Goal: Task Accomplishment & Management: Use online tool/utility

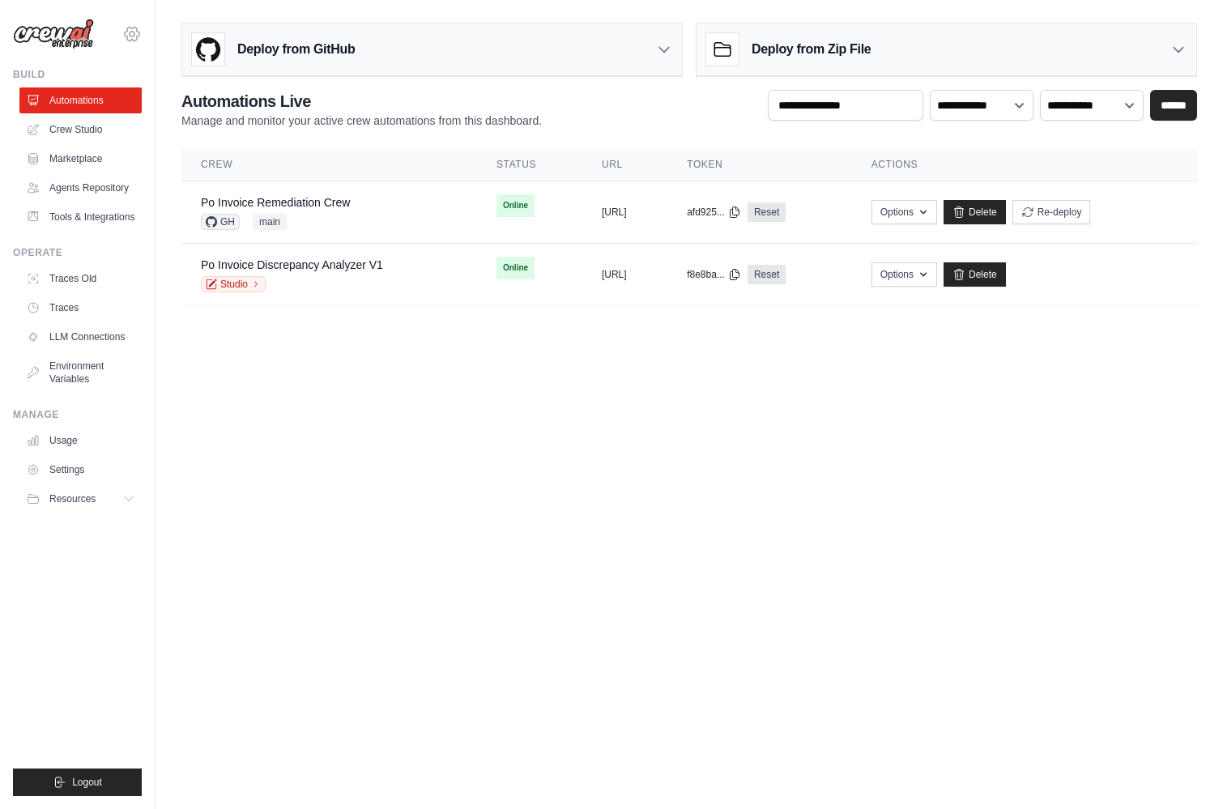
click at [125, 39] on icon at bounding box center [131, 33] width 19 height 19
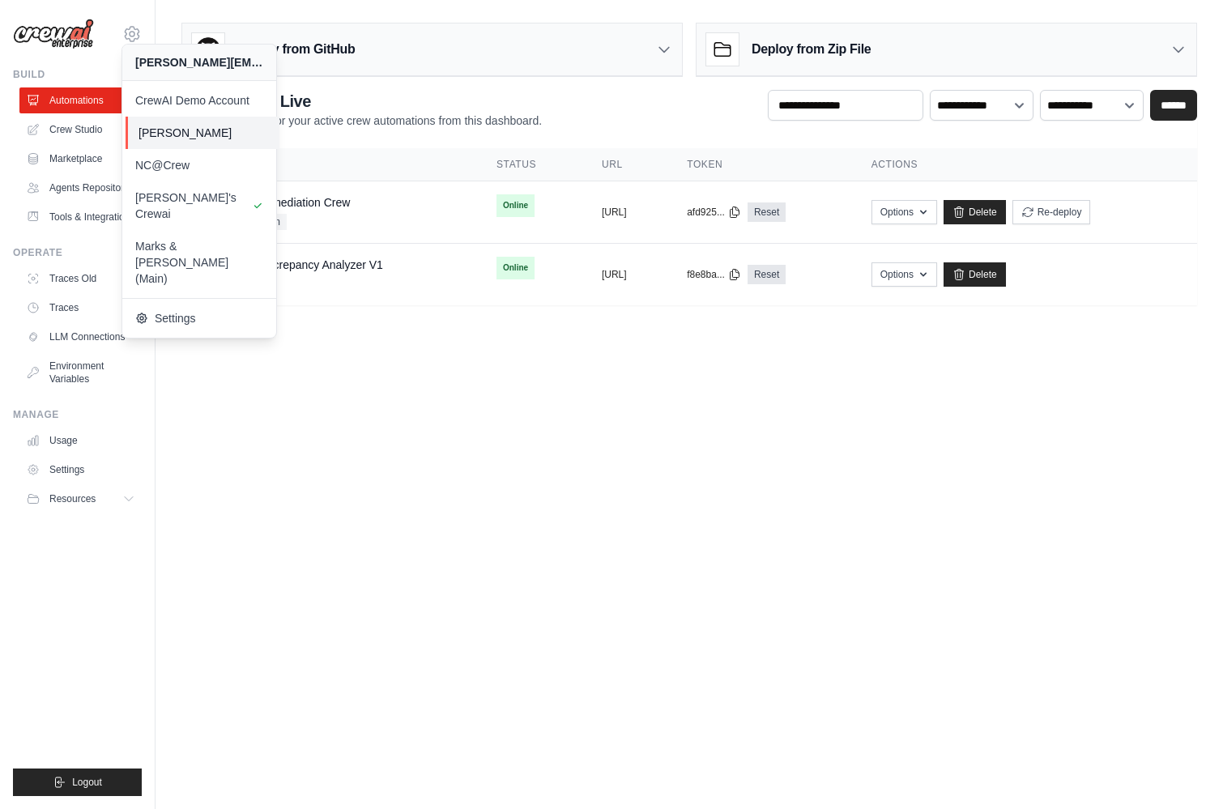
click at [216, 131] on span "[PERSON_NAME]" at bounding box center [202, 133] width 128 height 16
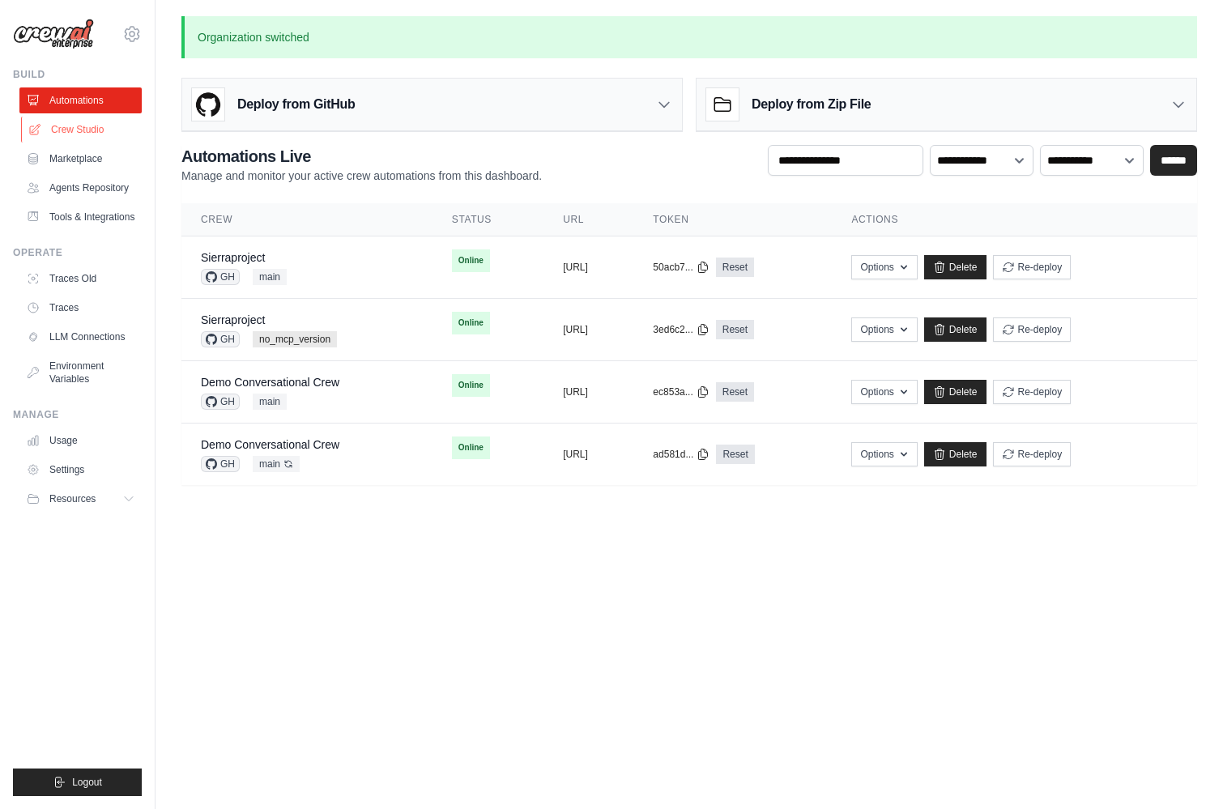
click at [91, 128] on link "Crew Studio" at bounding box center [82, 130] width 122 height 26
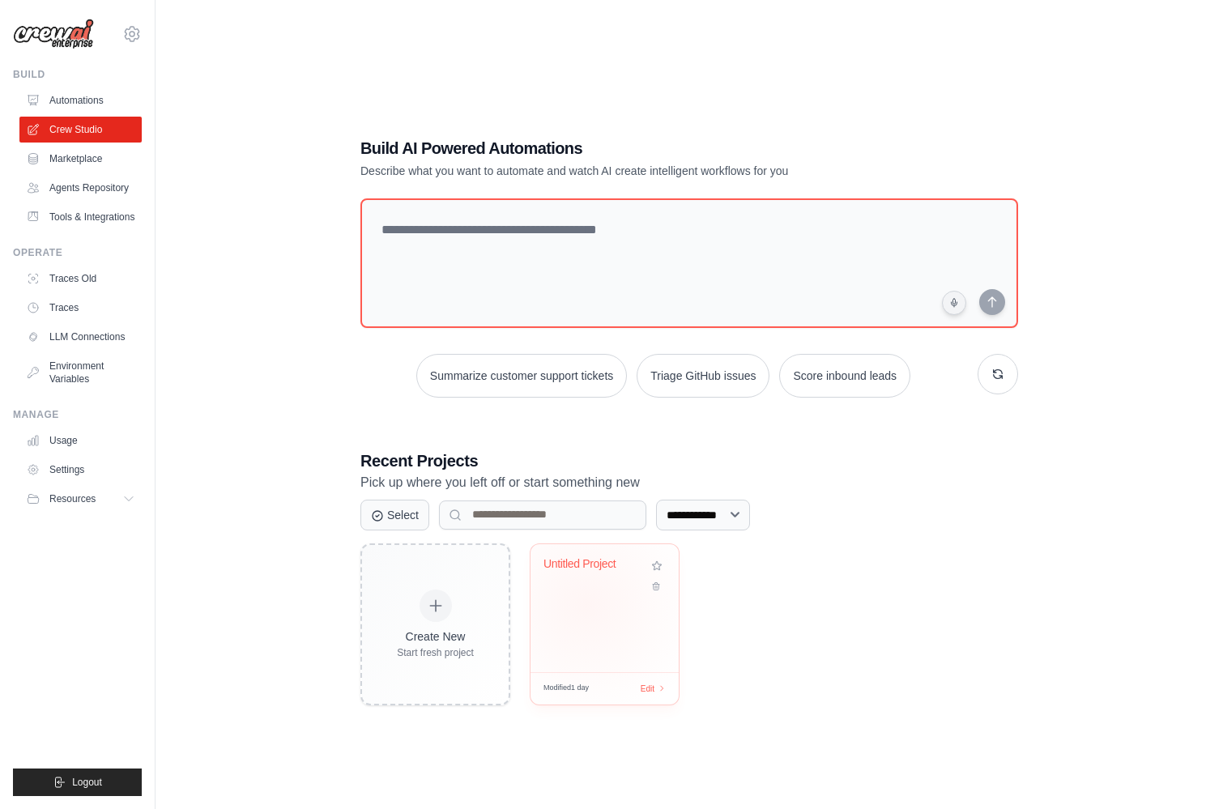
click at [585, 618] on div "Untitled Project" at bounding box center [604, 608] width 148 height 128
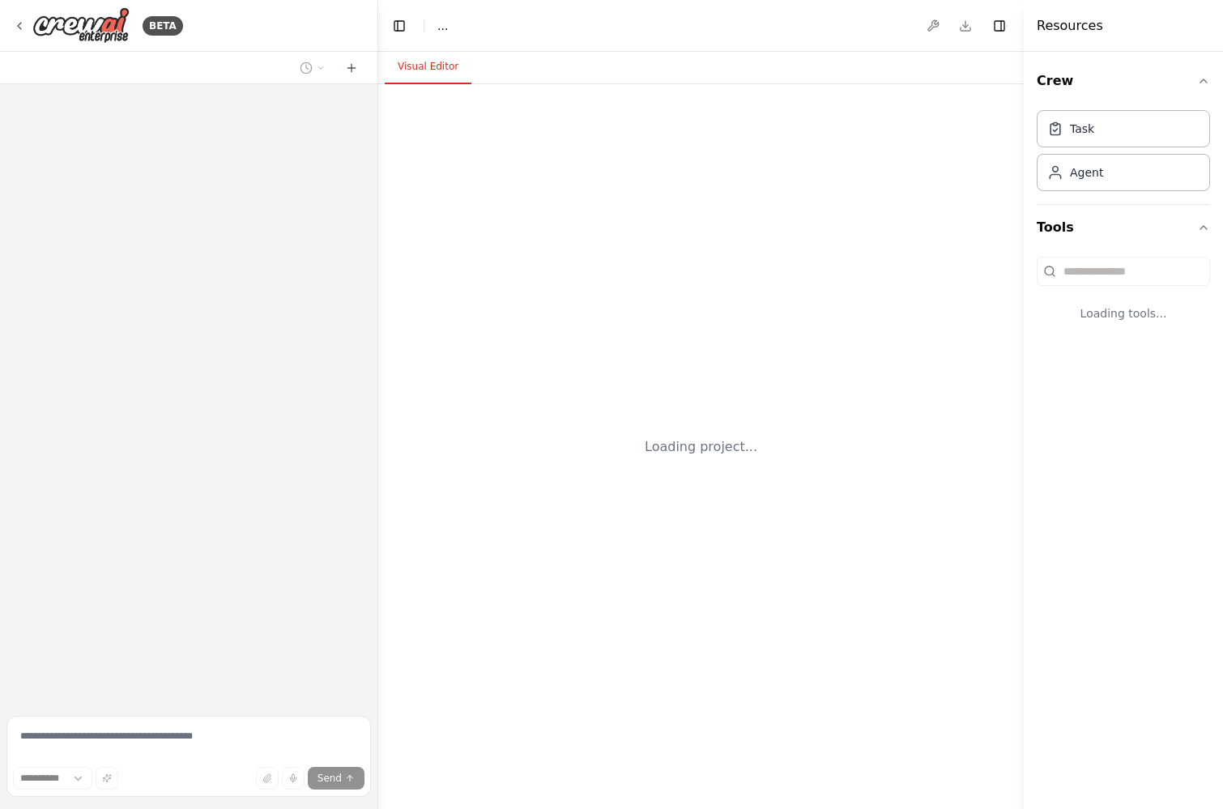
select select "****"
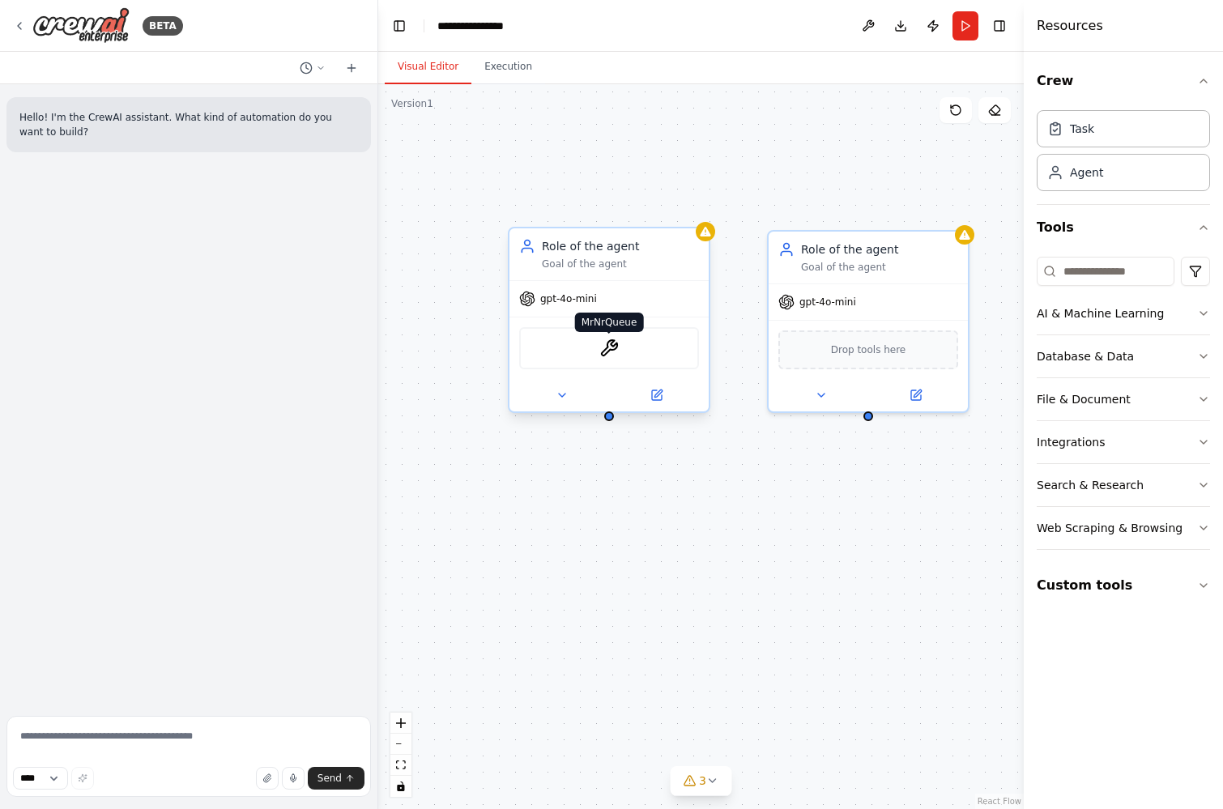
click at [604, 350] on img at bounding box center [608, 347] width 19 height 19
click at [18, 24] on icon at bounding box center [19, 26] width 3 height 6
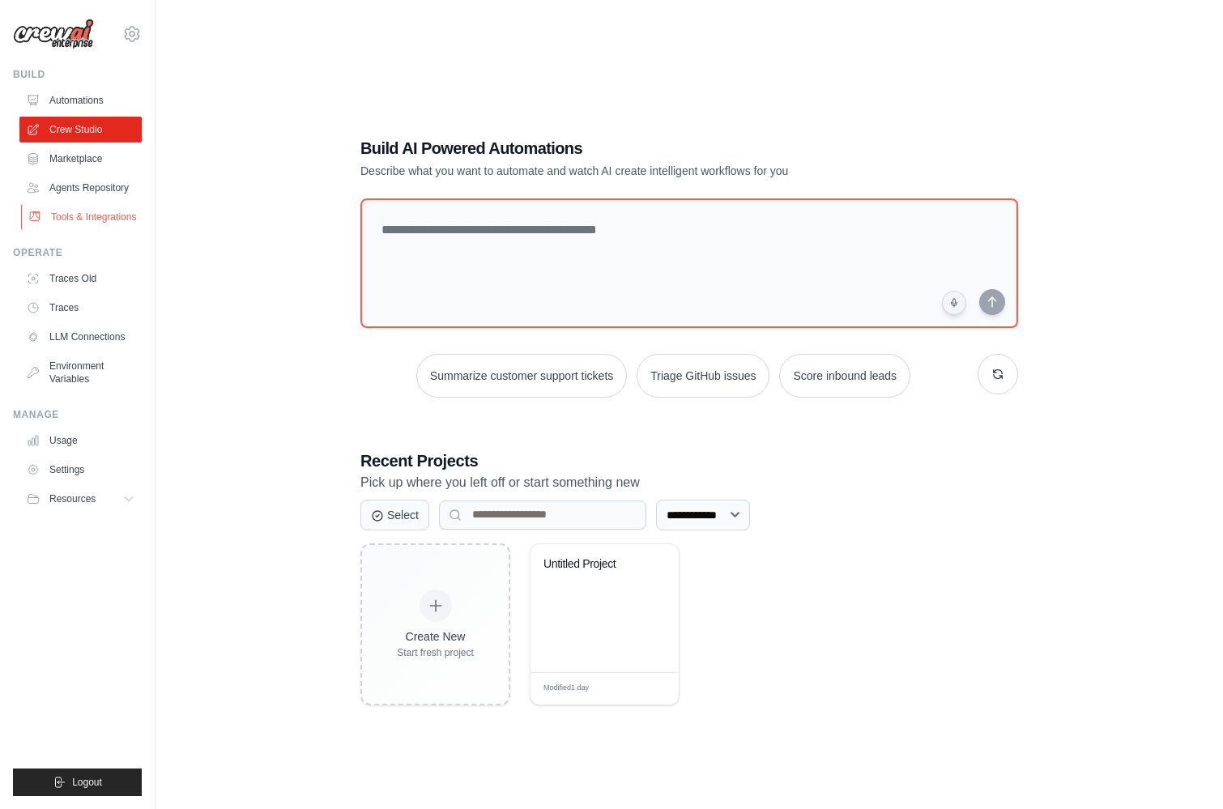
click at [101, 222] on link "Tools & Integrations" at bounding box center [82, 217] width 122 height 26
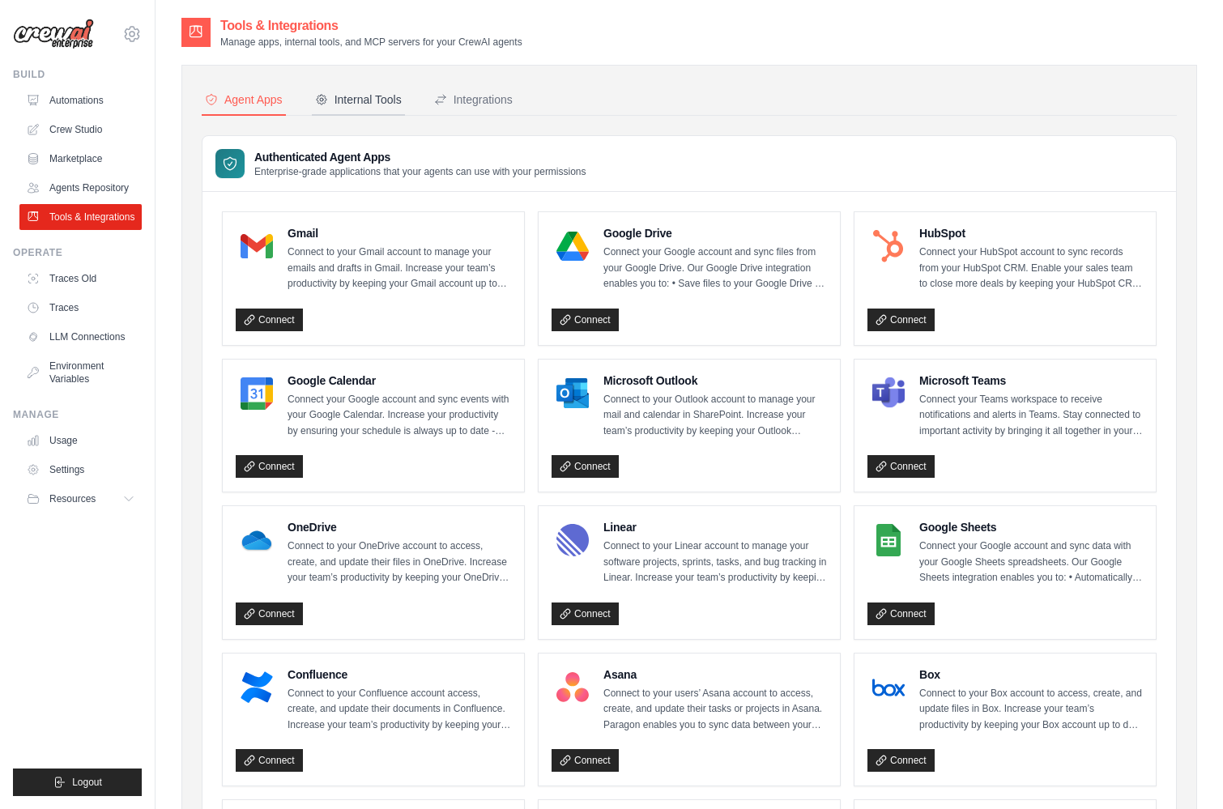
click at [380, 98] on div "Internal Tools" at bounding box center [358, 99] width 87 height 16
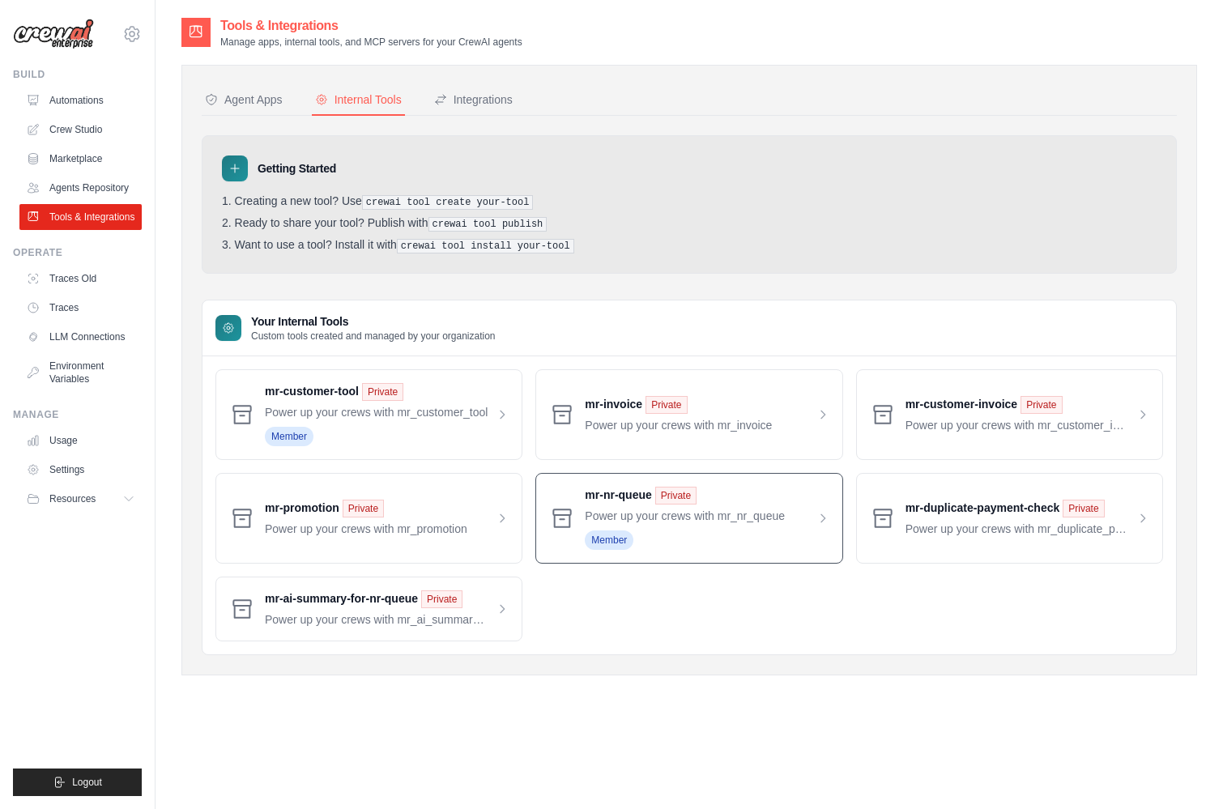
click at [726, 538] on span at bounding box center [707, 518] width 244 height 63
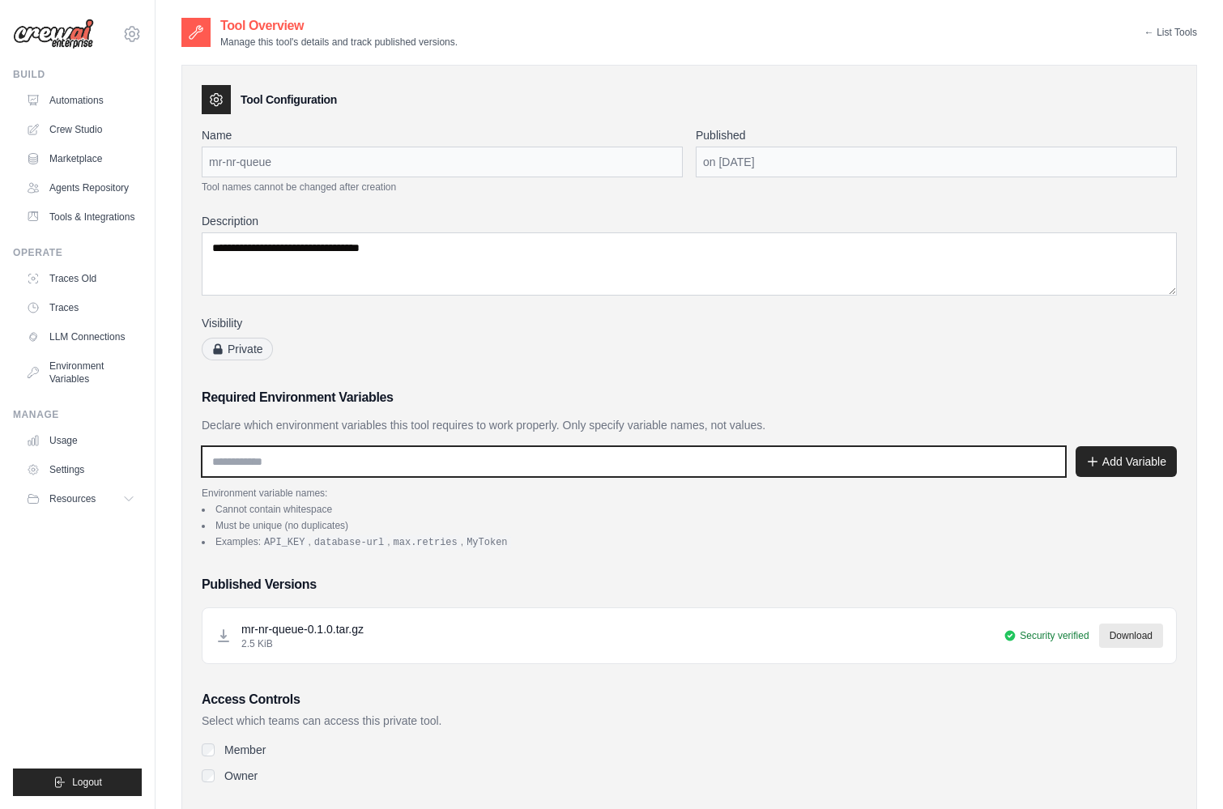
click at [372, 451] on input "text" at bounding box center [634, 461] width 864 height 31
click at [274, 463] on input "text" at bounding box center [634, 461] width 864 height 31
paste input "**********"
type input "**********"
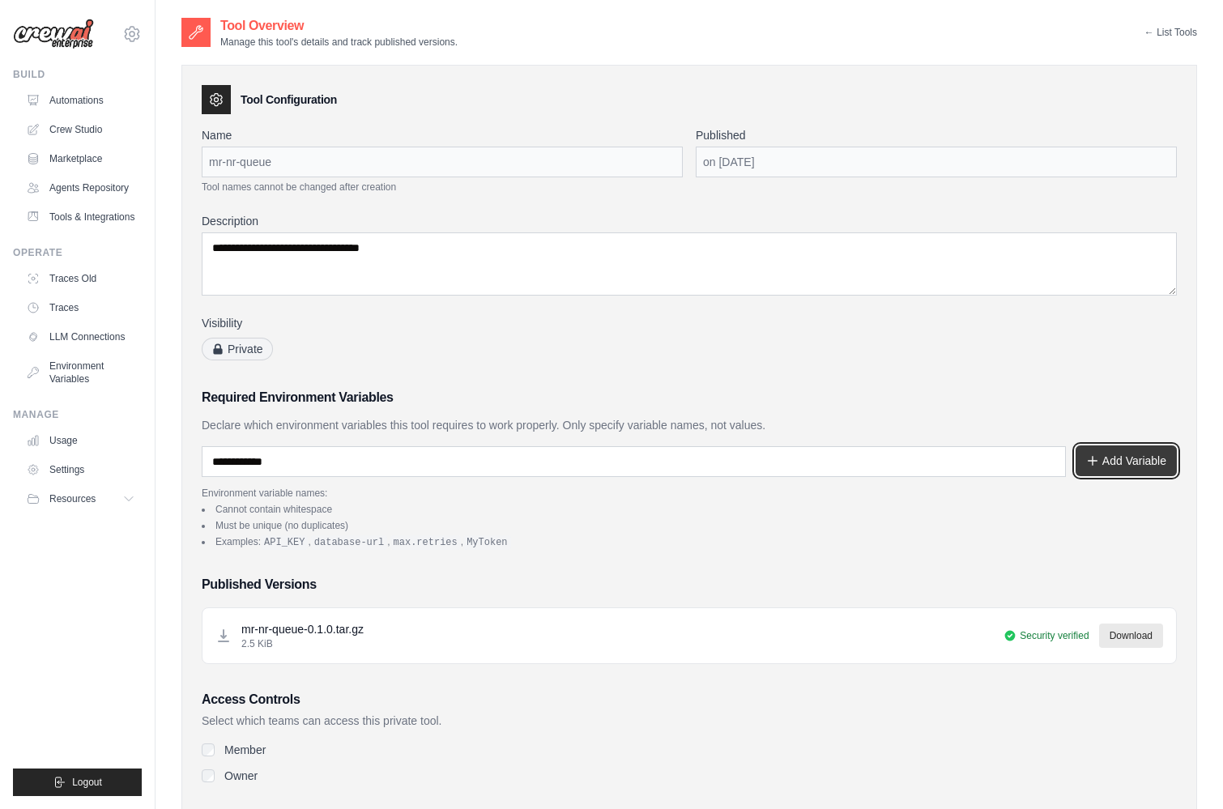
click at [1121, 462] on button "Add Variable" at bounding box center [1125, 460] width 101 height 31
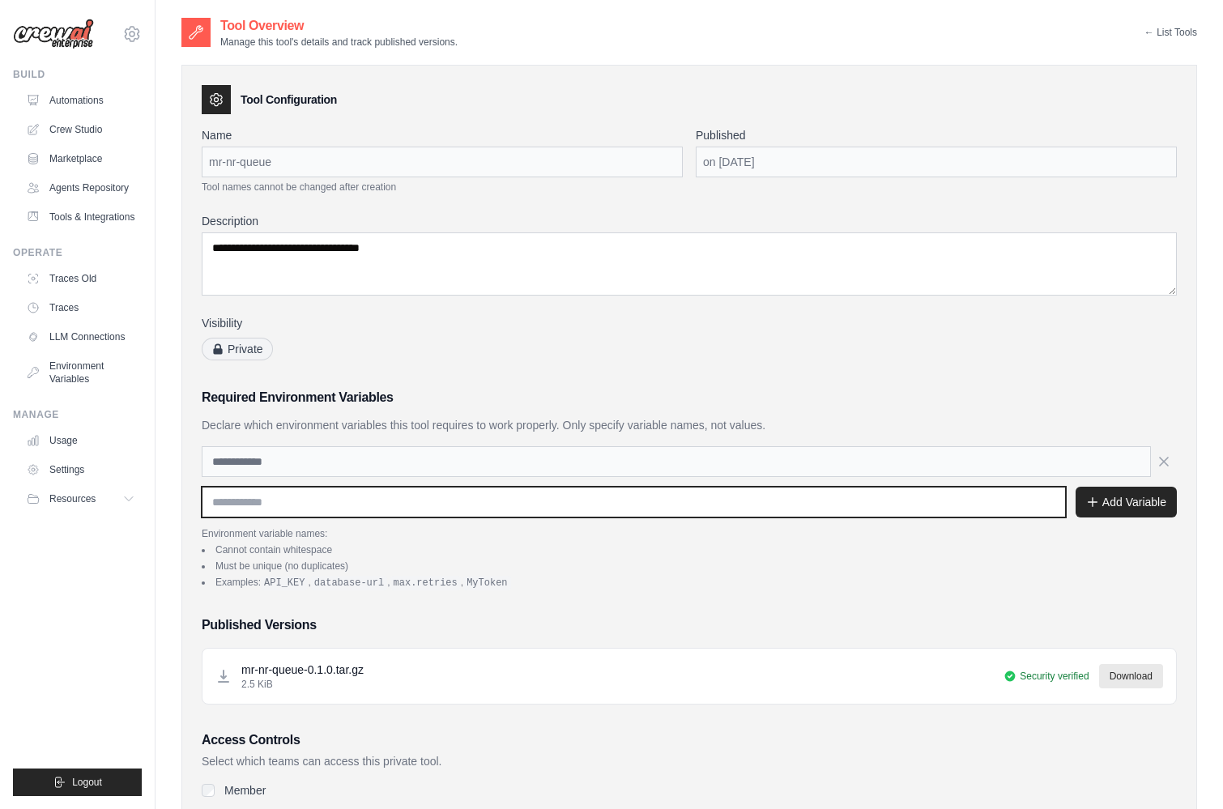
click at [334, 501] on input "text" at bounding box center [634, 502] width 864 height 31
paste input "**********"
type input "**********"
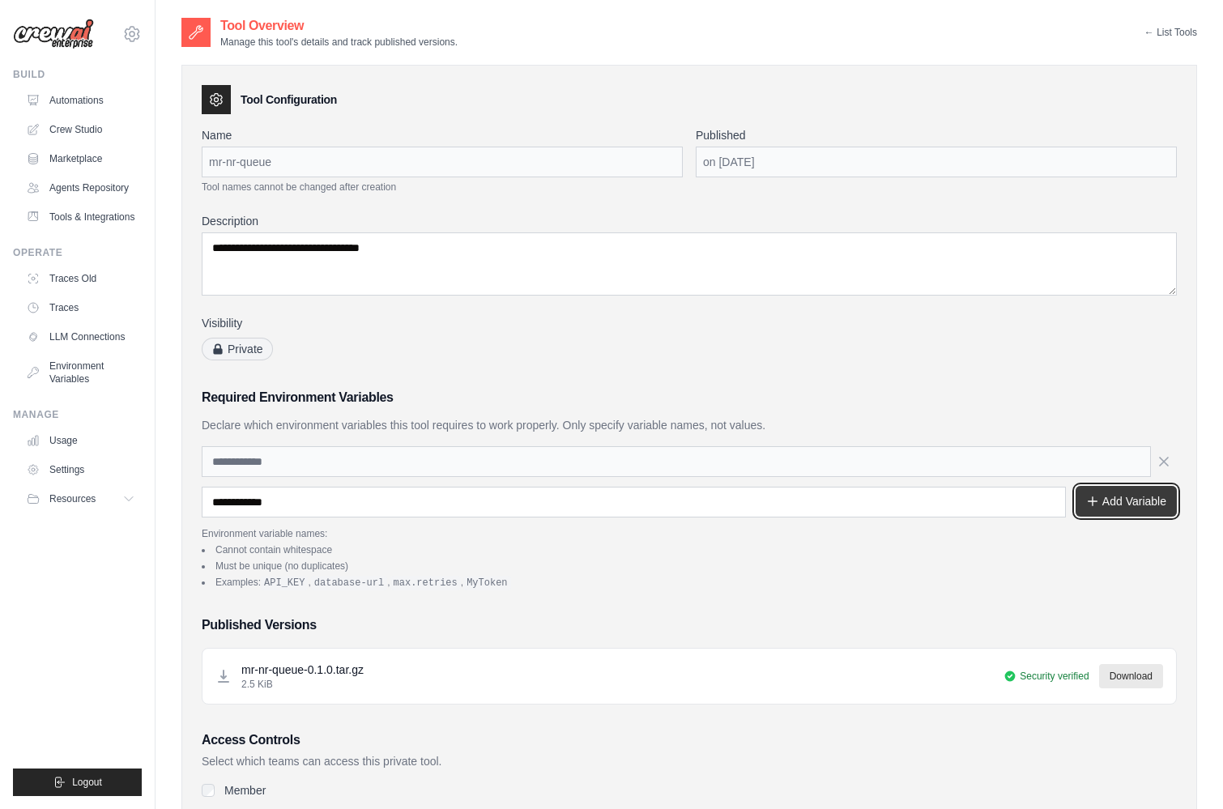
click at [1129, 500] on button "Add Variable" at bounding box center [1125, 501] width 101 height 31
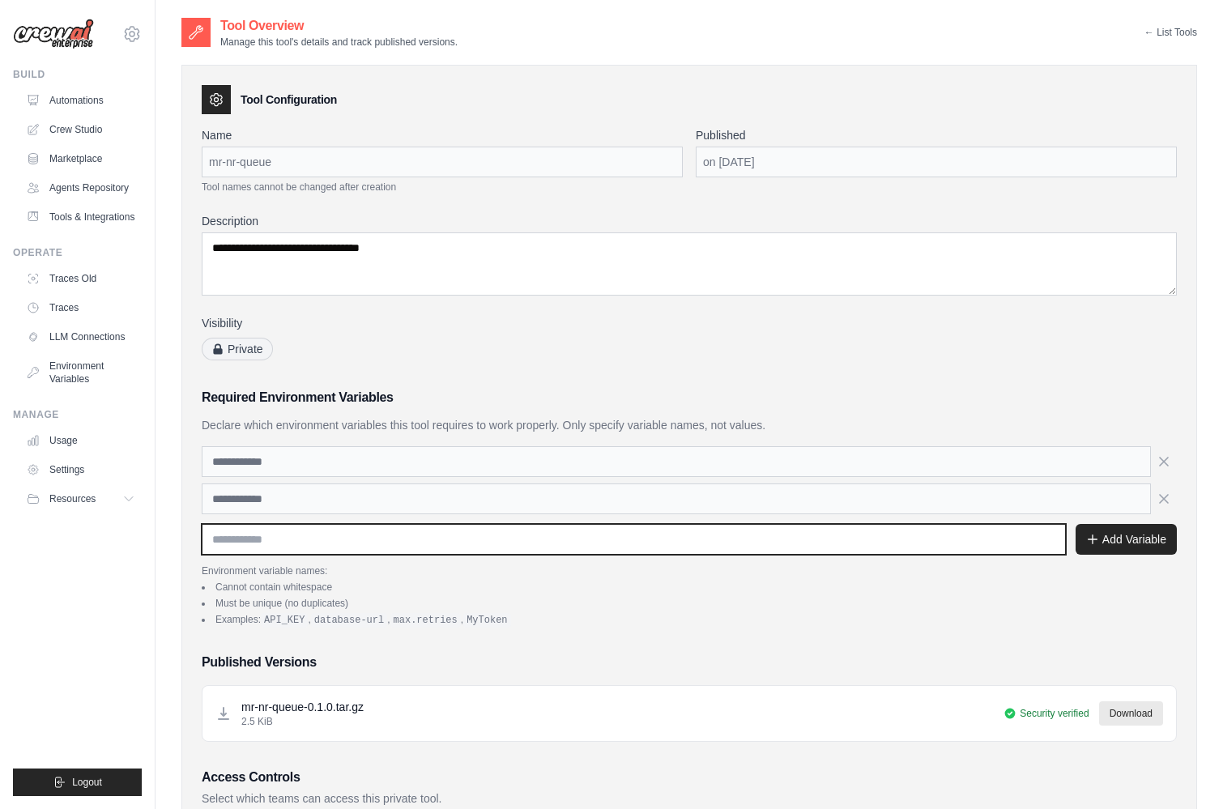
click at [388, 538] on input "text" at bounding box center [634, 539] width 864 height 31
paste input "*******"
type input "*******"
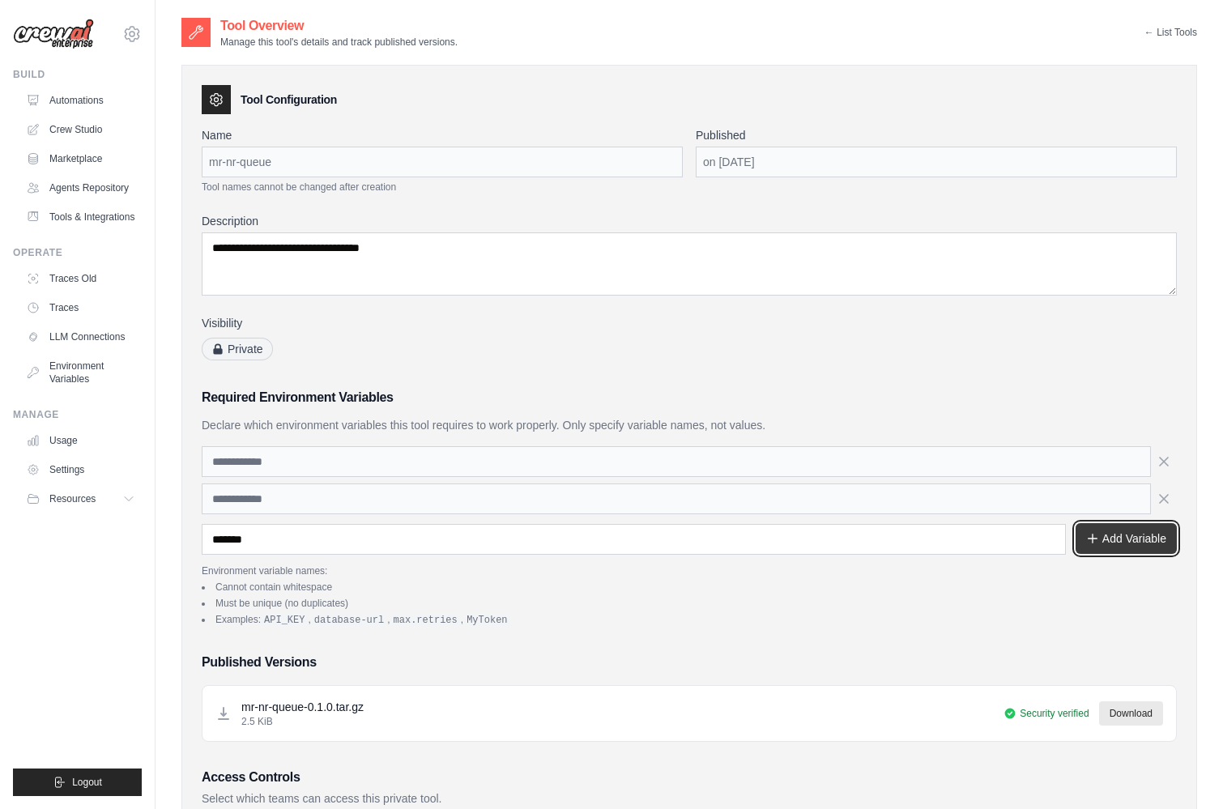
click at [1112, 547] on button "Add Variable" at bounding box center [1125, 538] width 101 height 31
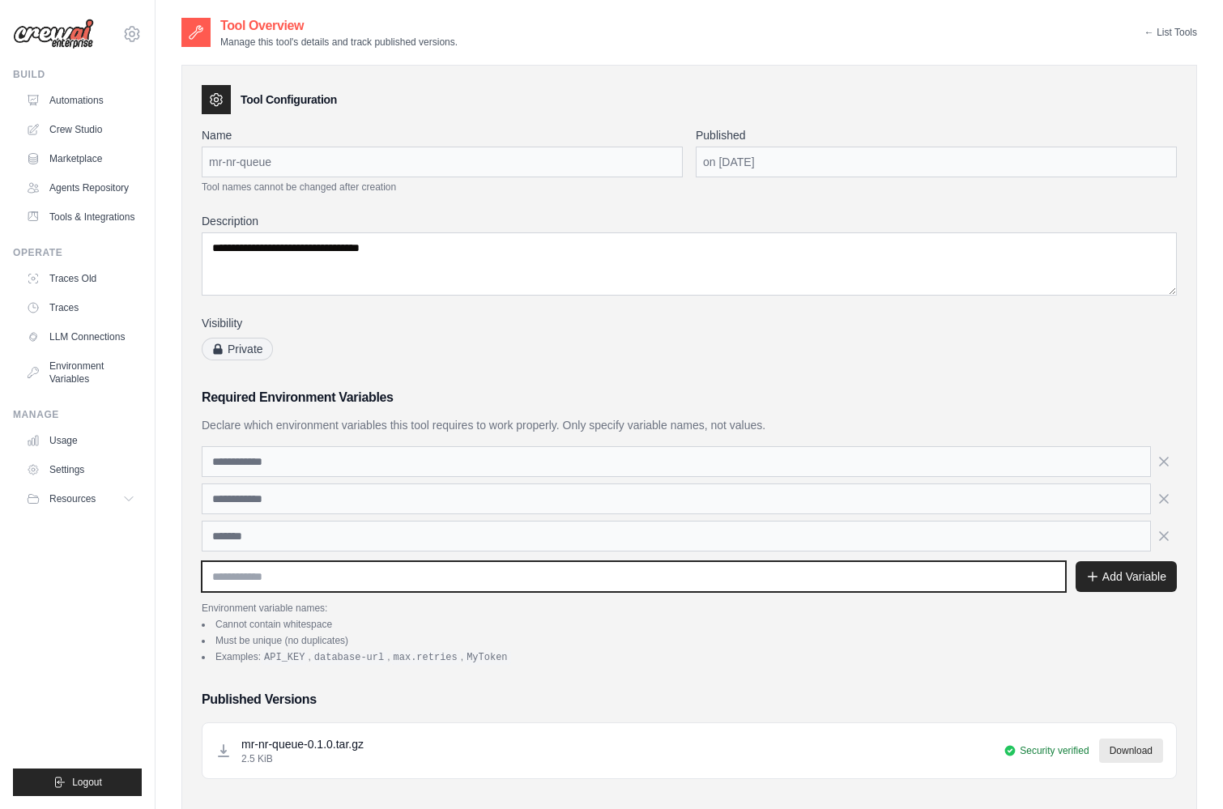
click at [395, 574] on input "text" at bounding box center [634, 576] width 864 height 31
paste input "**********"
type input "**********"
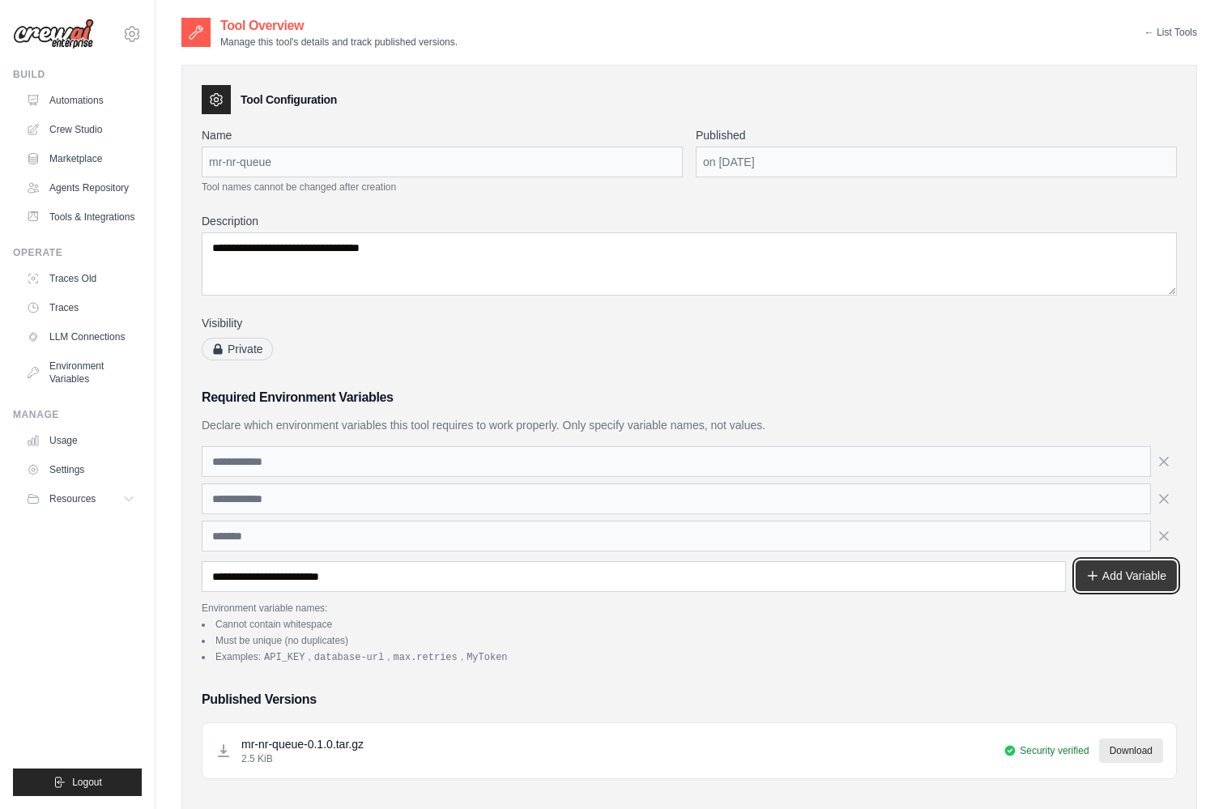
click at [1138, 568] on button "Add Variable" at bounding box center [1125, 575] width 101 height 31
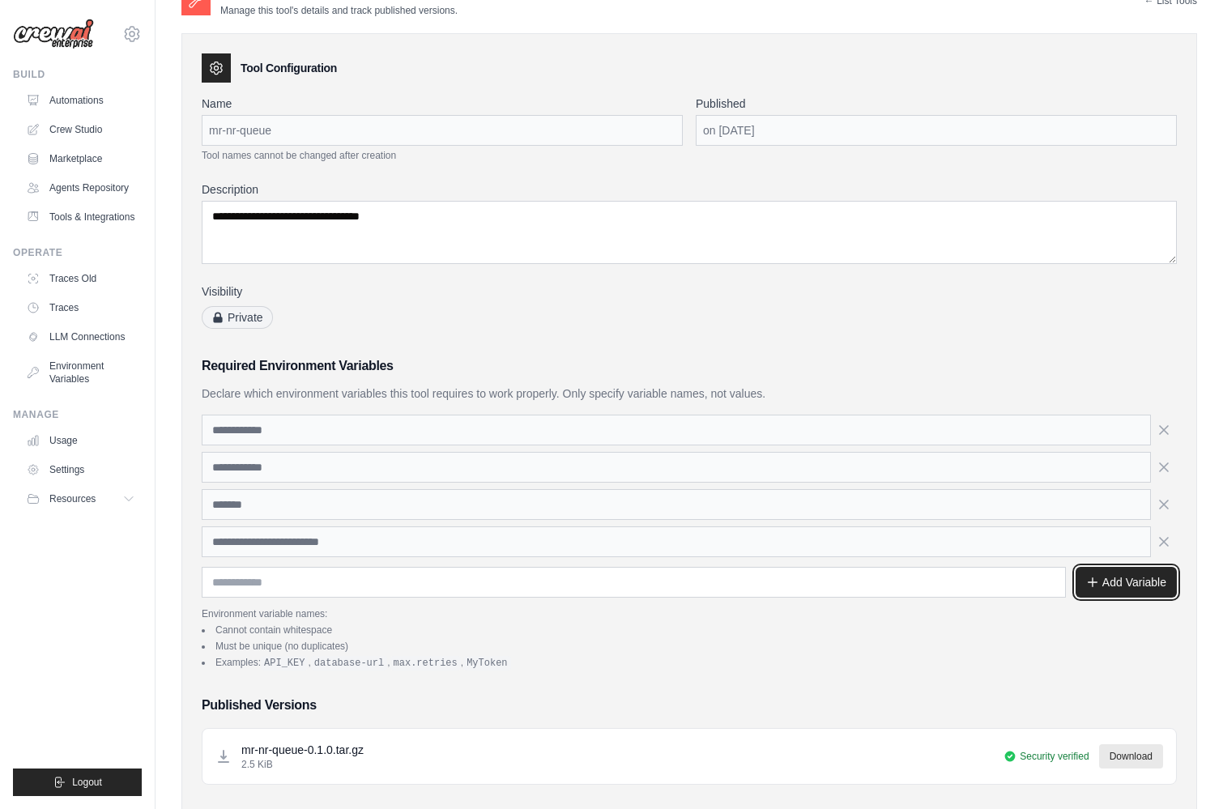
scroll to position [51, 0]
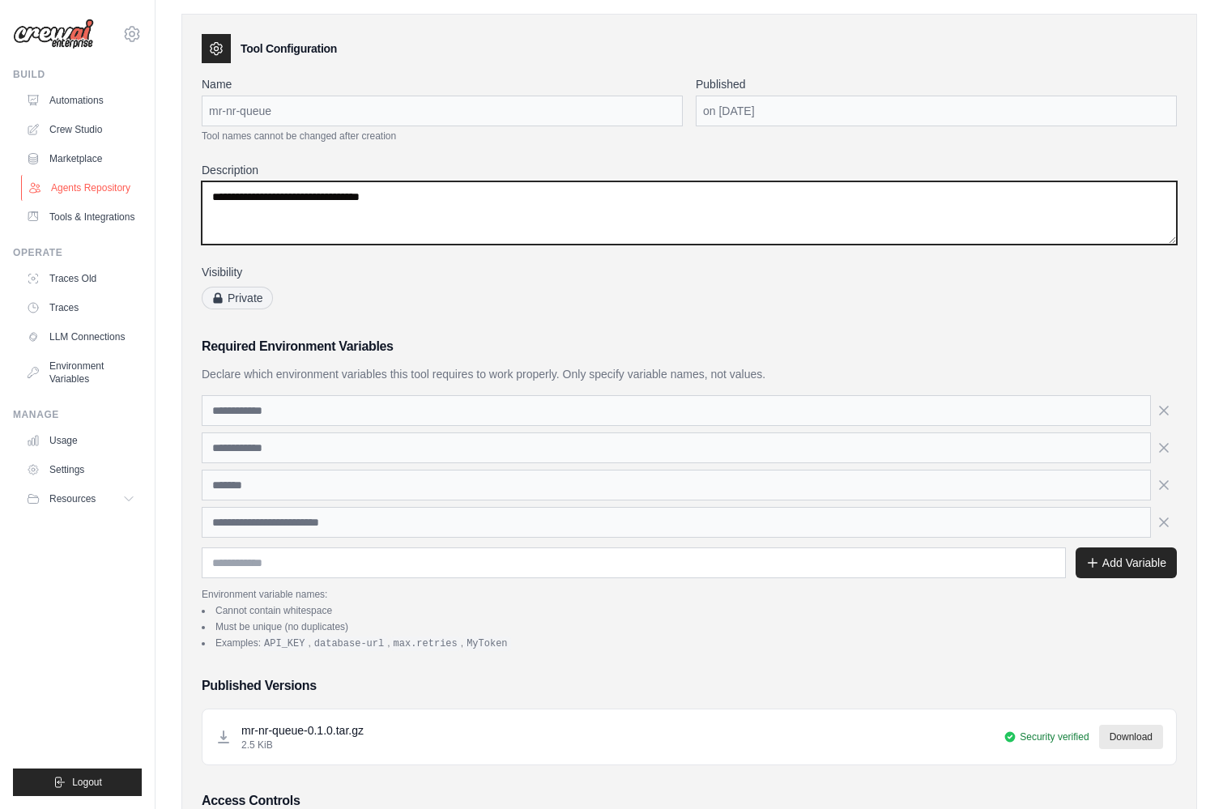
drag, startPoint x: 414, startPoint y: 202, endPoint x: 99, endPoint y: 200, distance: 315.0
click at [99, 200] on div "jason.bonvie@crewai.com CrewAI Demo Account Madison Reed NC@Crew Blog" at bounding box center [611, 486] width 1223 height 1075
click at [260, 195] on textarea "**********" at bounding box center [689, 212] width 975 height 63
click at [340, 239] on textarea "**********" at bounding box center [689, 212] width 975 height 63
click at [426, 197] on textarea "**********" at bounding box center [689, 212] width 975 height 63
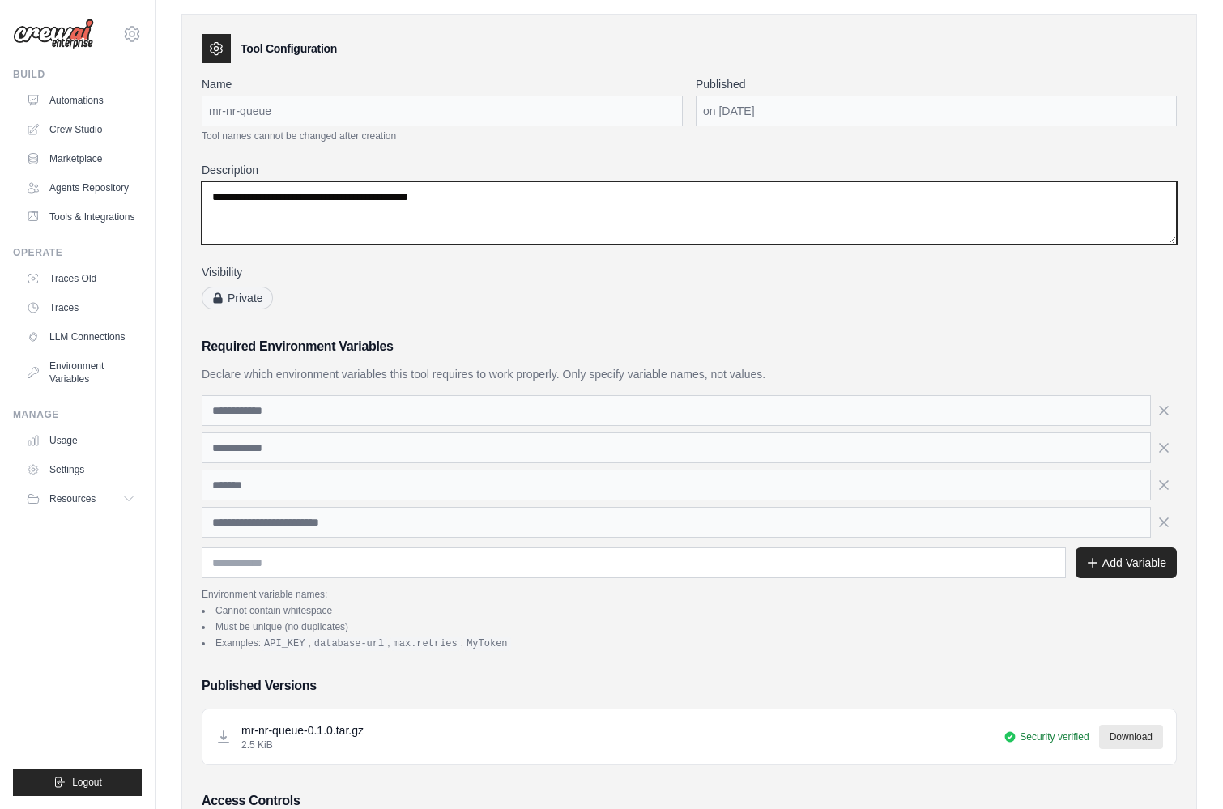
click at [453, 196] on textarea "**********" at bounding box center [689, 212] width 975 height 63
click at [573, 195] on textarea "**********" at bounding box center [689, 212] width 975 height 63
click at [691, 189] on textarea "**********" at bounding box center [689, 212] width 975 height 63
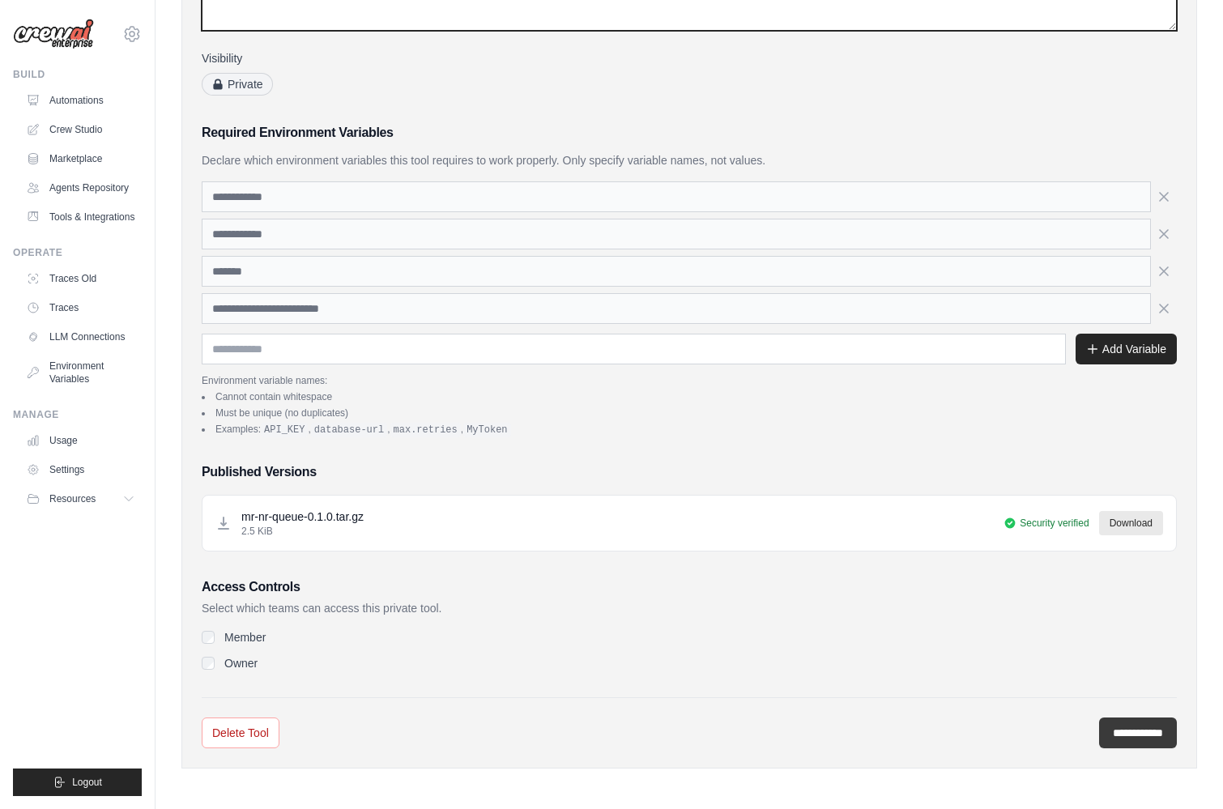
type textarea "**********"
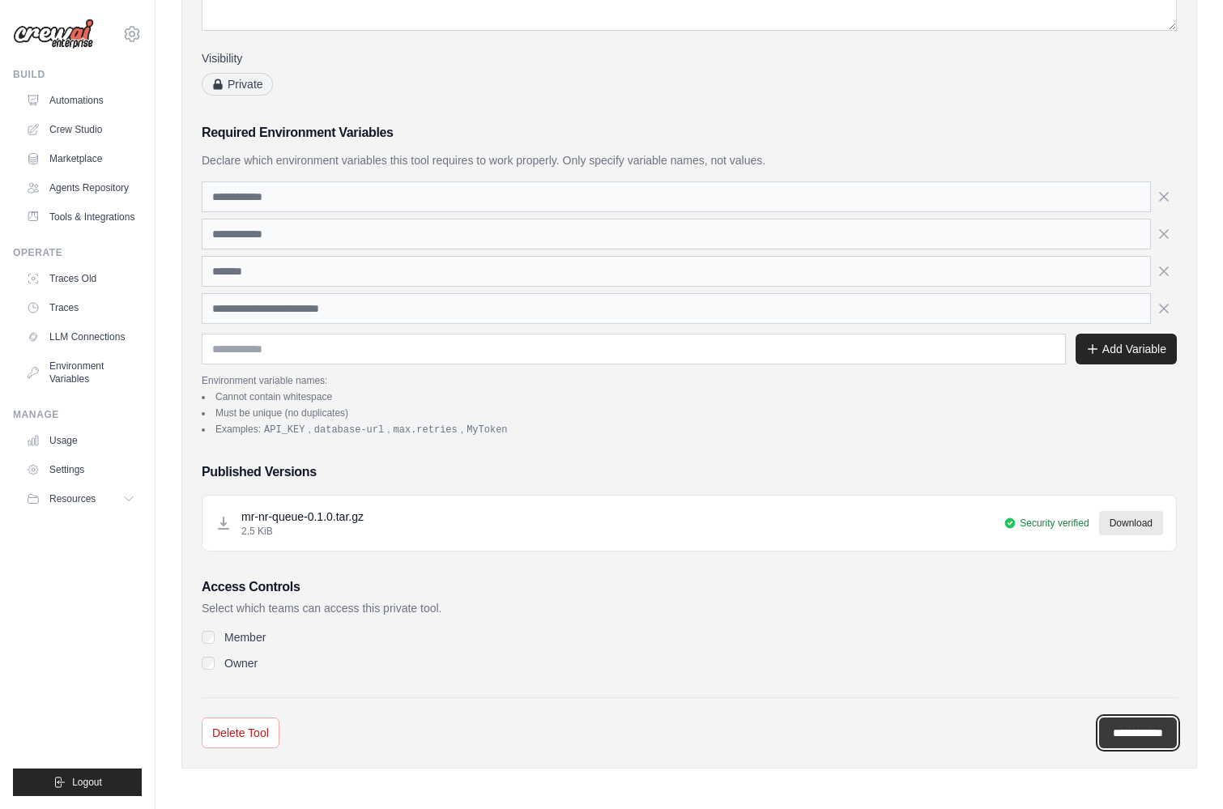
click at [1136, 737] on input "**********" at bounding box center [1138, 732] width 78 height 31
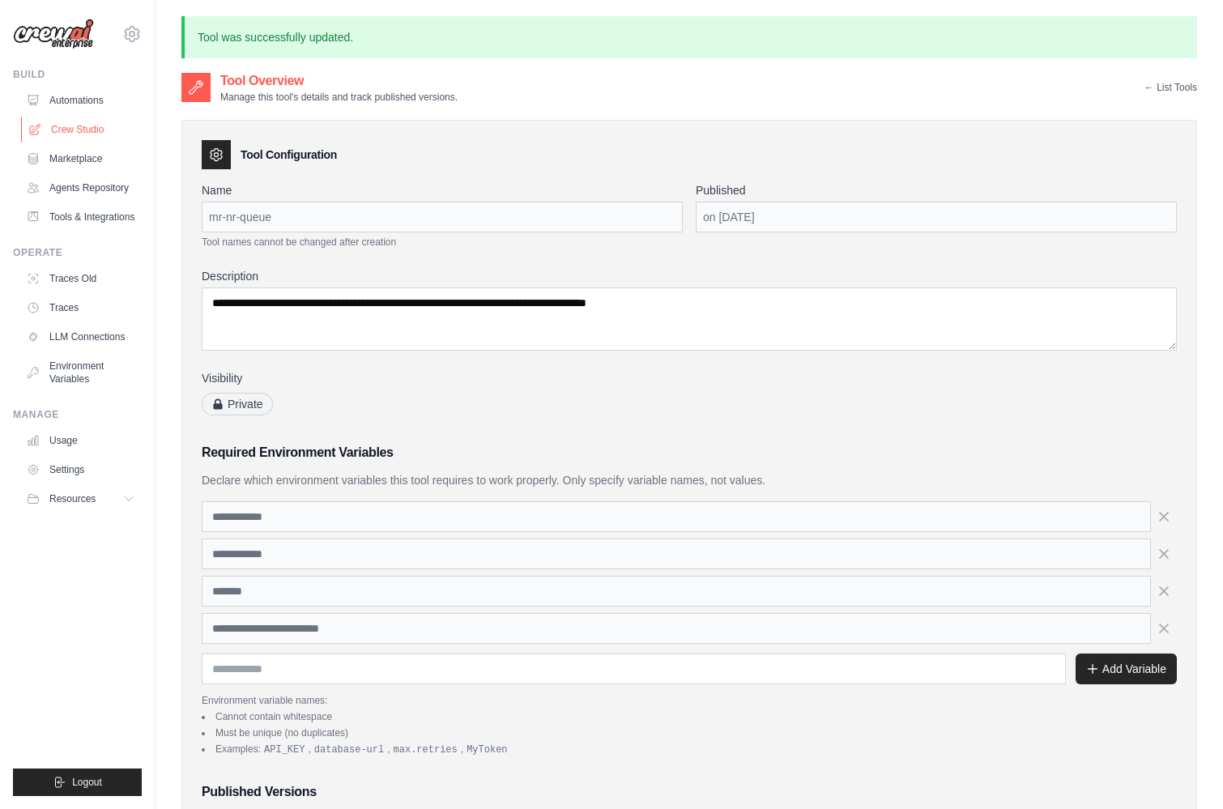
click at [74, 128] on link "Crew Studio" at bounding box center [82, 130] width 122 height 26
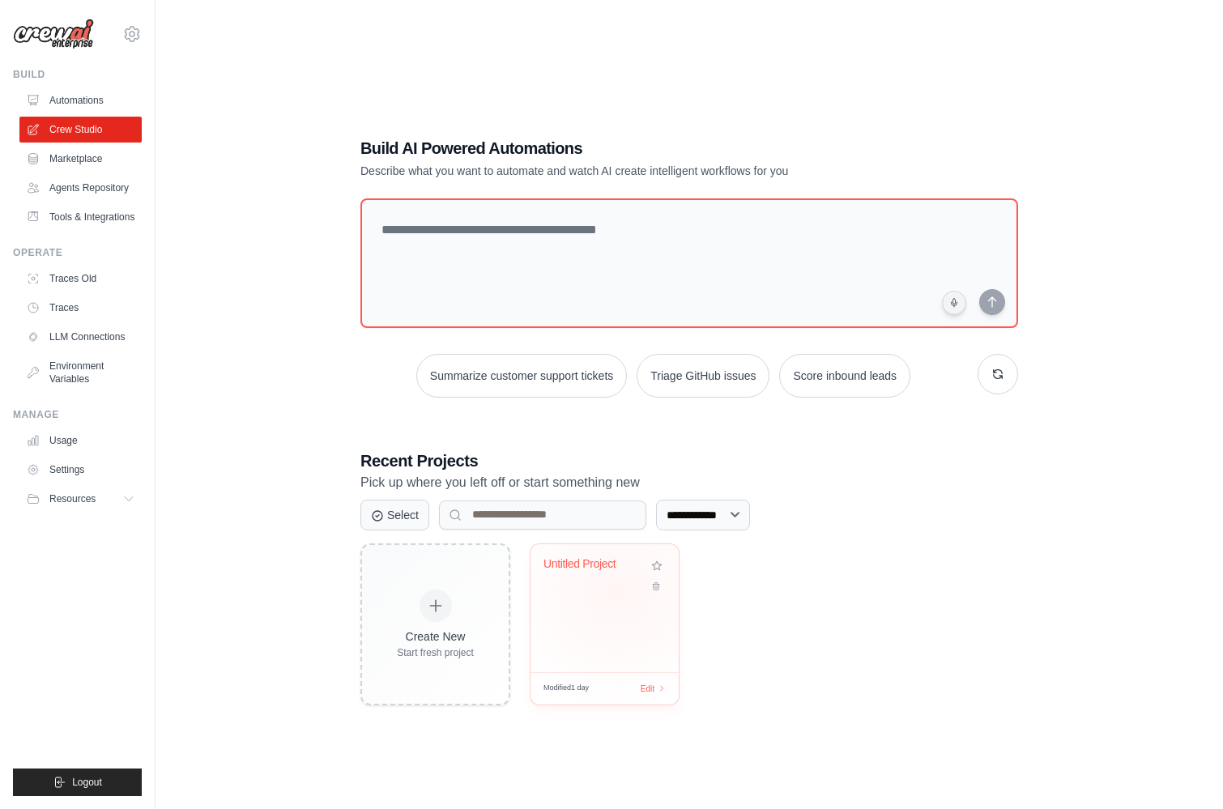
click at [617, 592] on div "Untitled Project" at bounding box center [604, 608] width 148 height 128
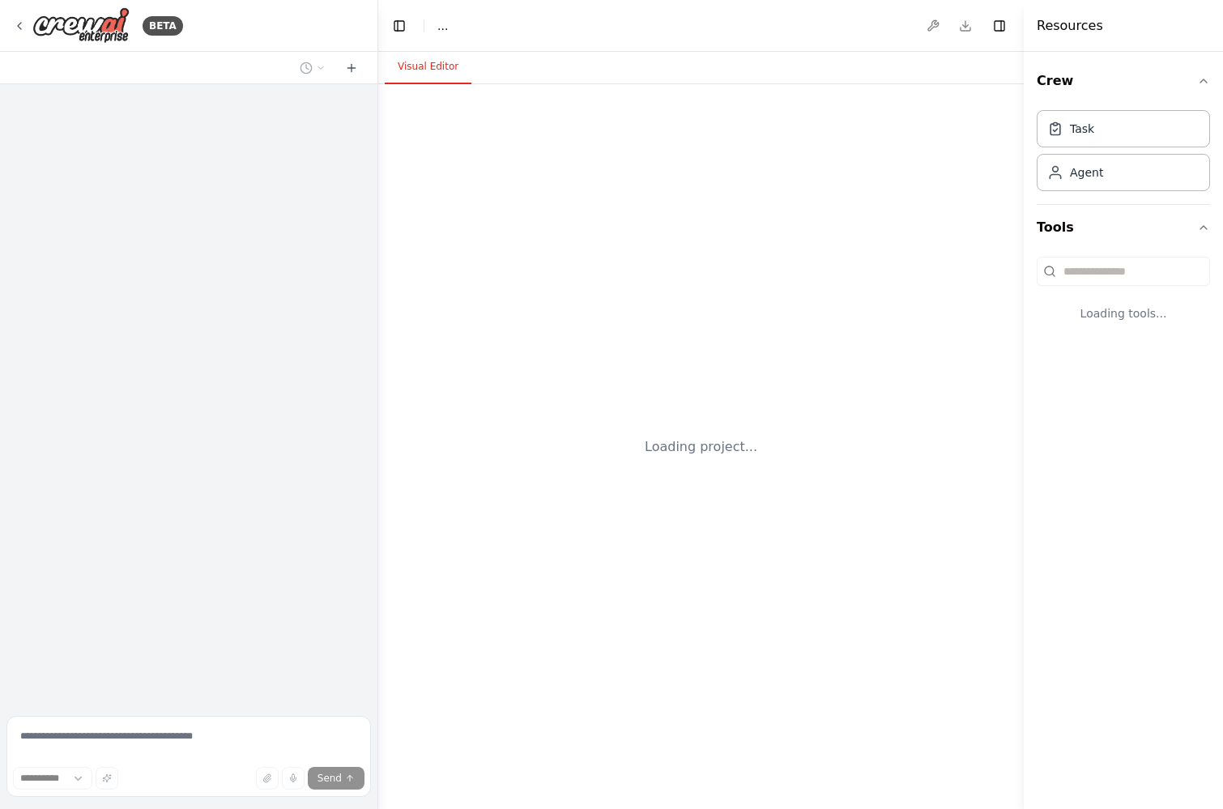
select select "****"
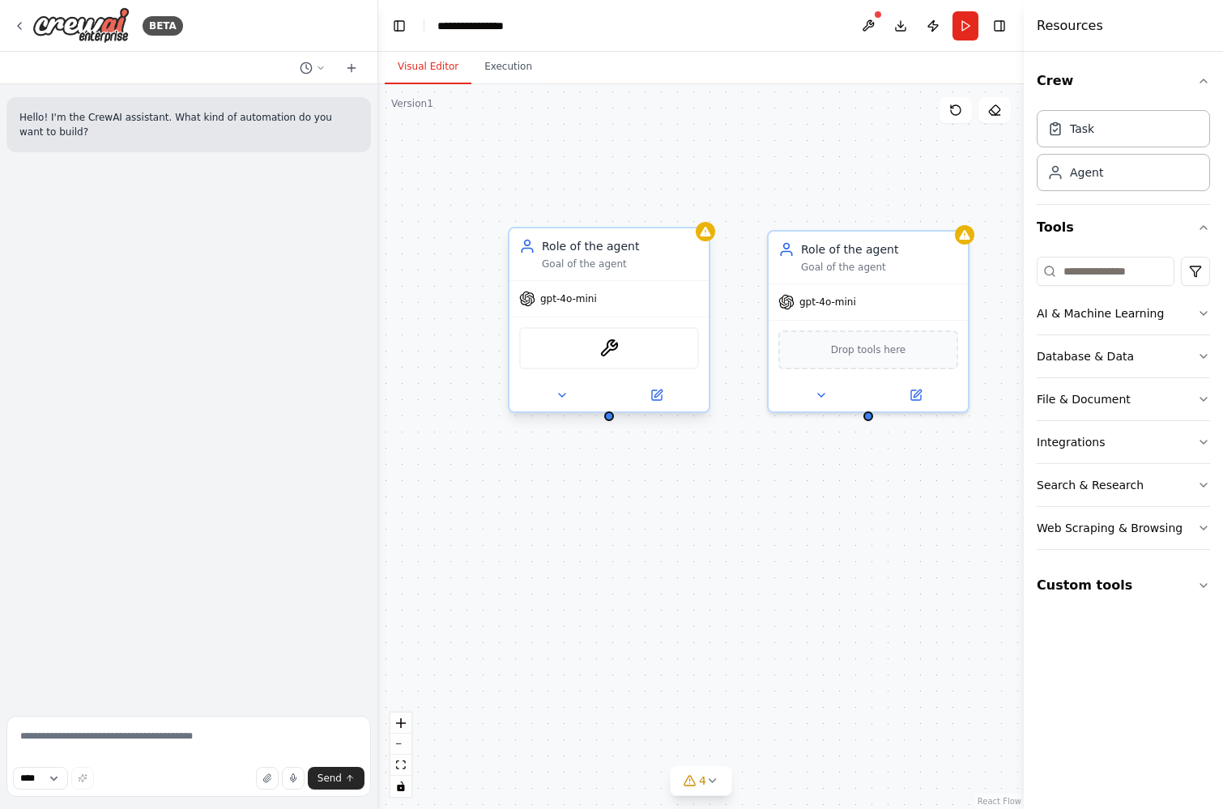
click at [619, 300] on div "gpt-4o-mini" at bounding box center [608, 299] width 199 height 36
click at [553, 400] on button at bounding box center [561, 394] width 91 height 19
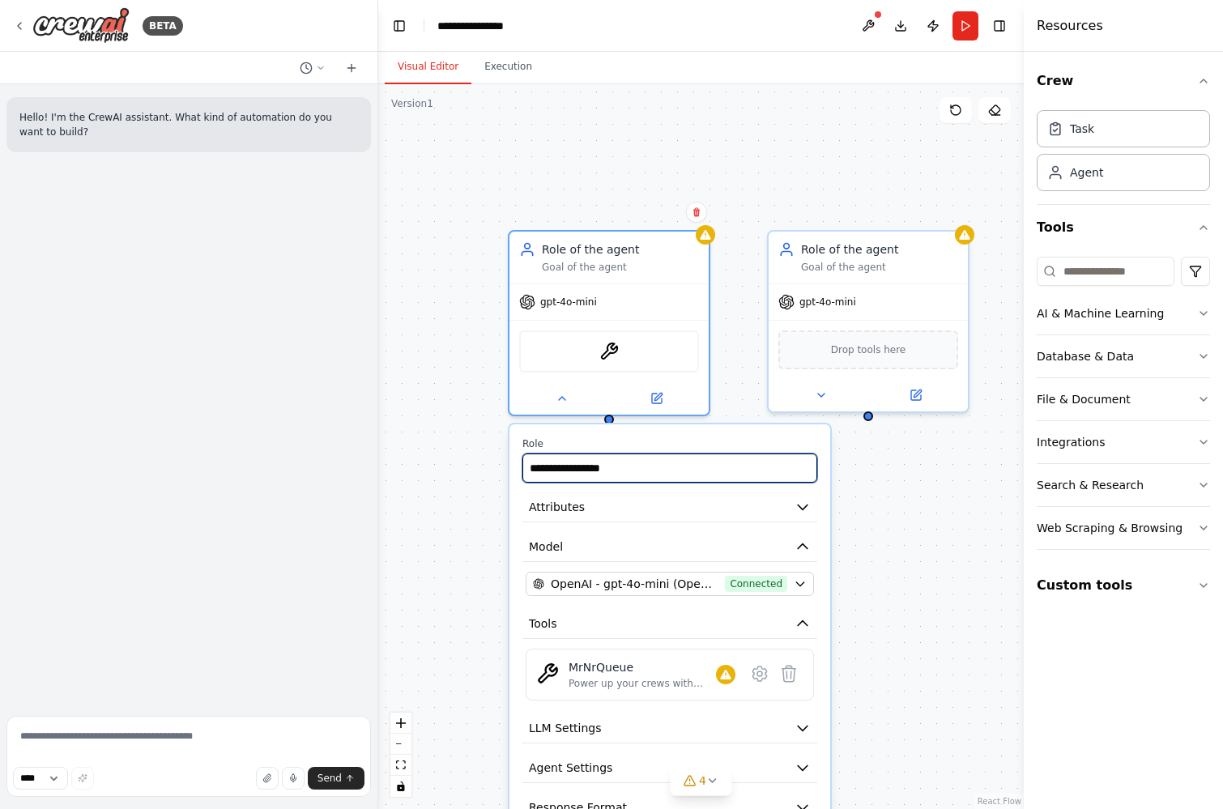
drag, startPoint x: 650, startPoint y: 470, endPoint x: 487, endPoint y: 470, distance: 162.7
click at [487, 470] on div "**********" at bounding box center [700, 446] width 645 height 725
click at [586, 518] on button "Attributes" at bounding box center [669, 507] width 295 height 30
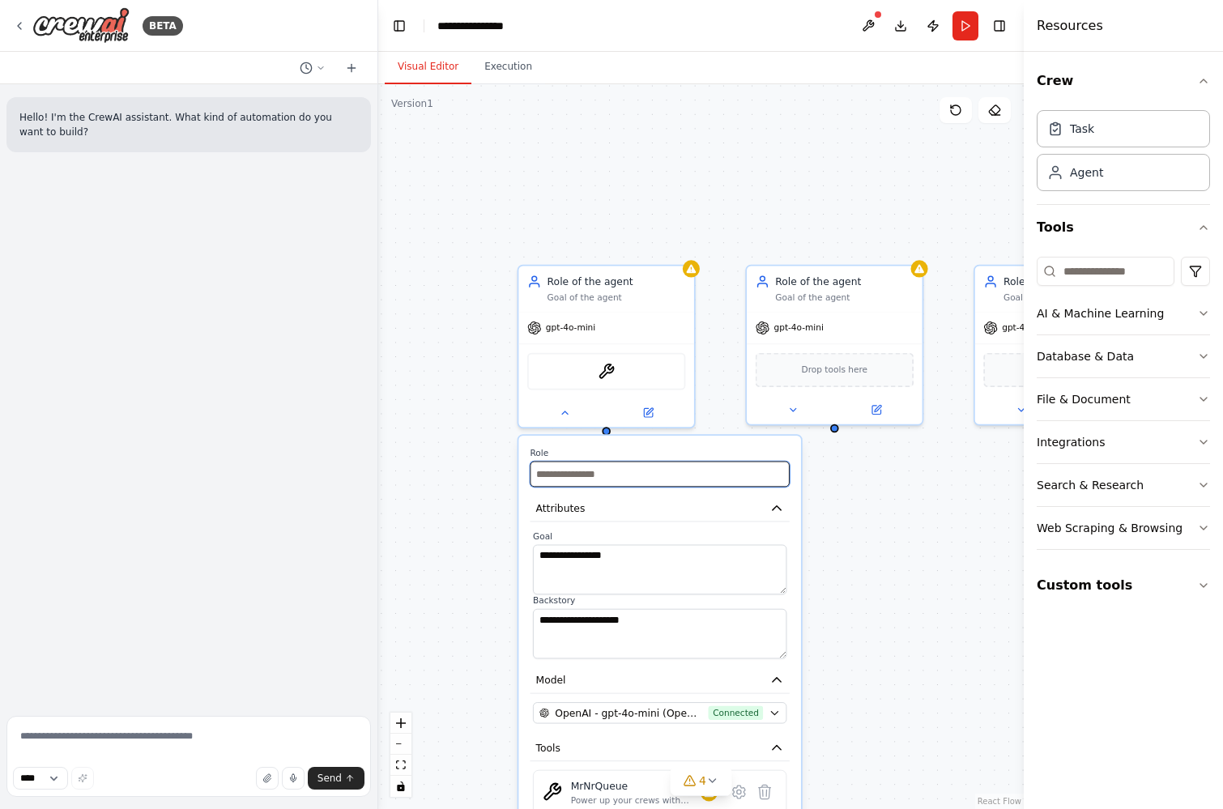
click at [608, 463] on input "text" at bounding box center [659, 475] width 259 height 26
type input "**********"
click at [874, 282] on div "Role of the agent" at bounding box center [844, 278] width 138 height 15
click at [912, 243] on icon at bounding box center [909, 247] width 10 height 10
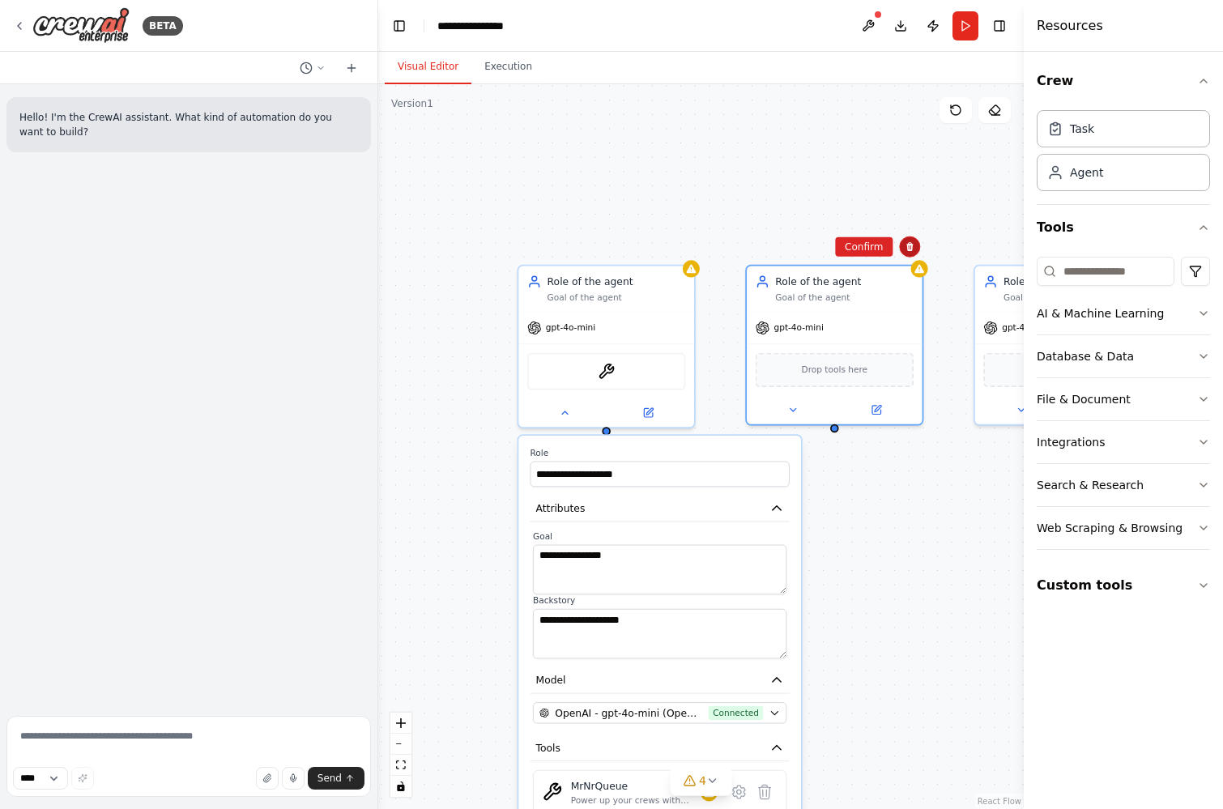
click at [908, 242] on icon at bounding box center [909, 247] width 10 height 10
click at [910, 249] on icon at bounding box center [909, 247] width 10 height 10
click at [862, 245] on button "Confirm" at bounding box center [863, 246] width 57 height 19
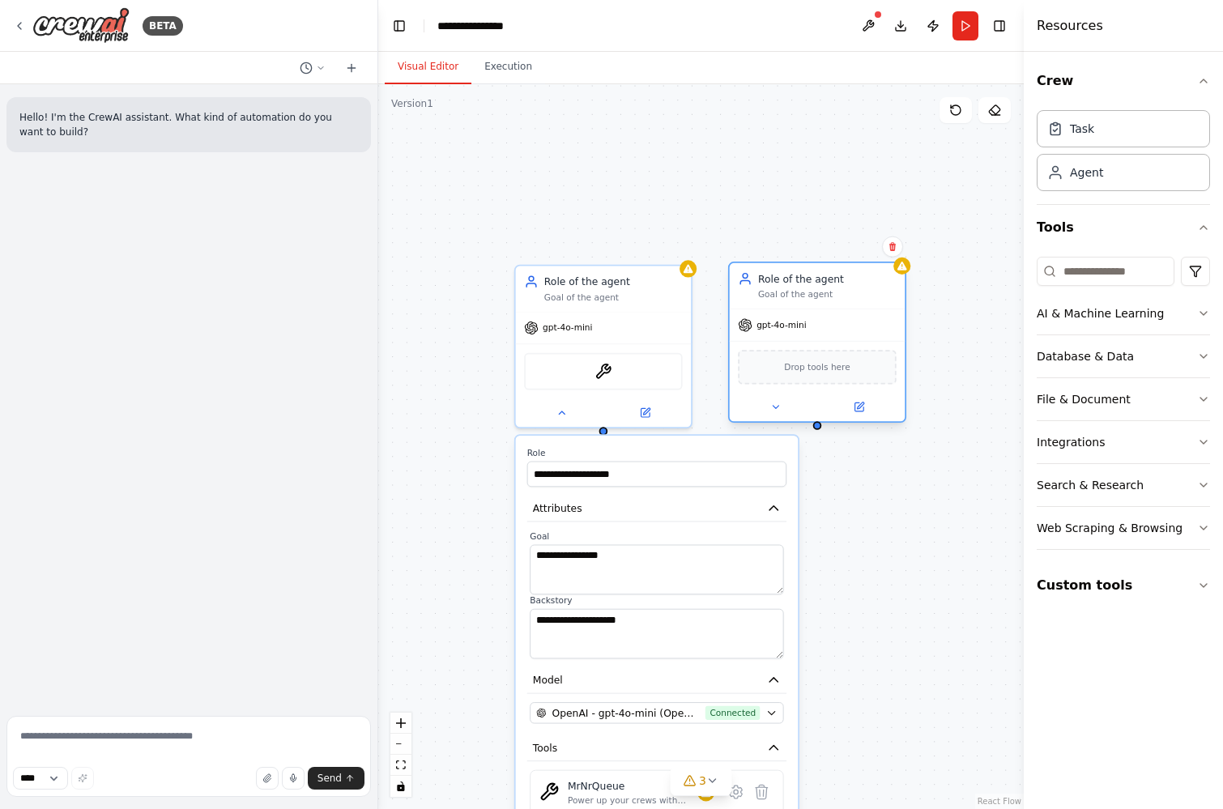
drag, startPoint x: 997, startPoint y: 283, endPoint x: 775, endPoint y: 283, distance: 221.8
click at [752, 283] on icon at bounding box center [745, 278] width 15 height 15
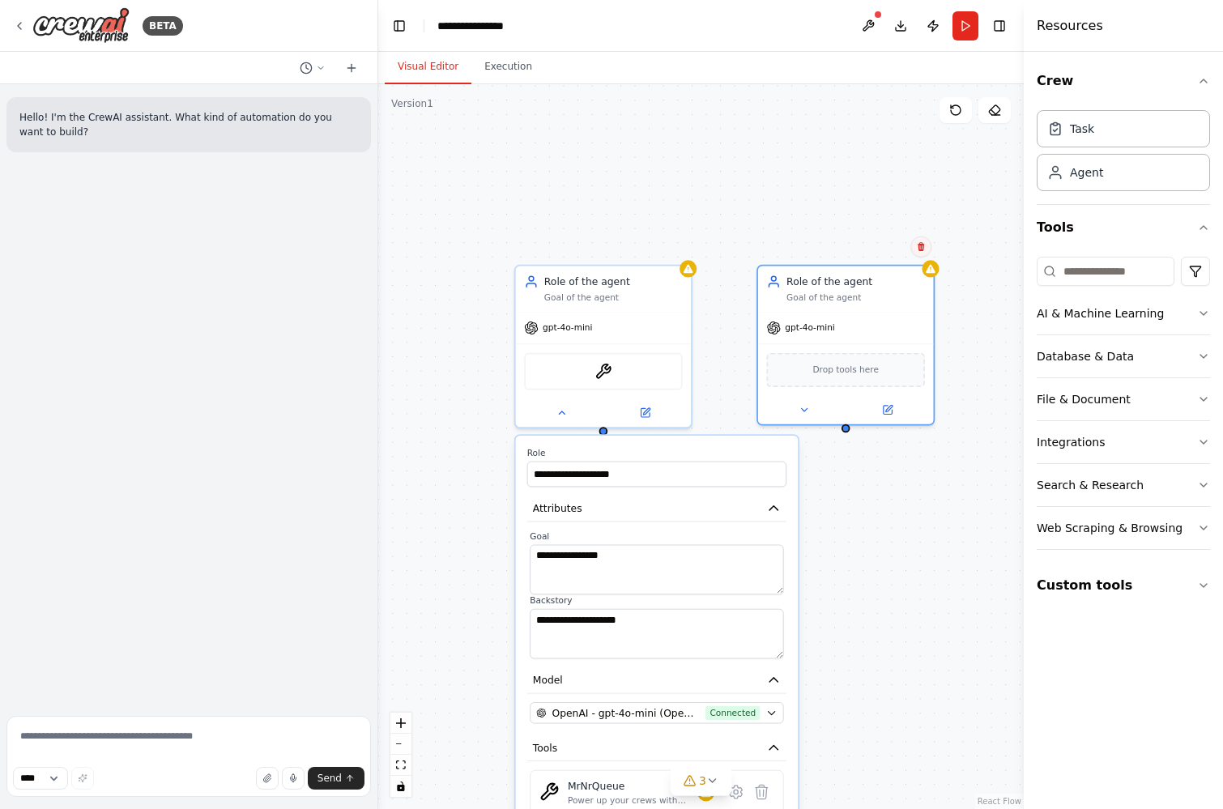
click at [926, 248] on button at bounding box center [920, 246] width 21 height 21
click at [878, 250] on button "Confirm" at bounding box center [874, 246] width 57 height 19
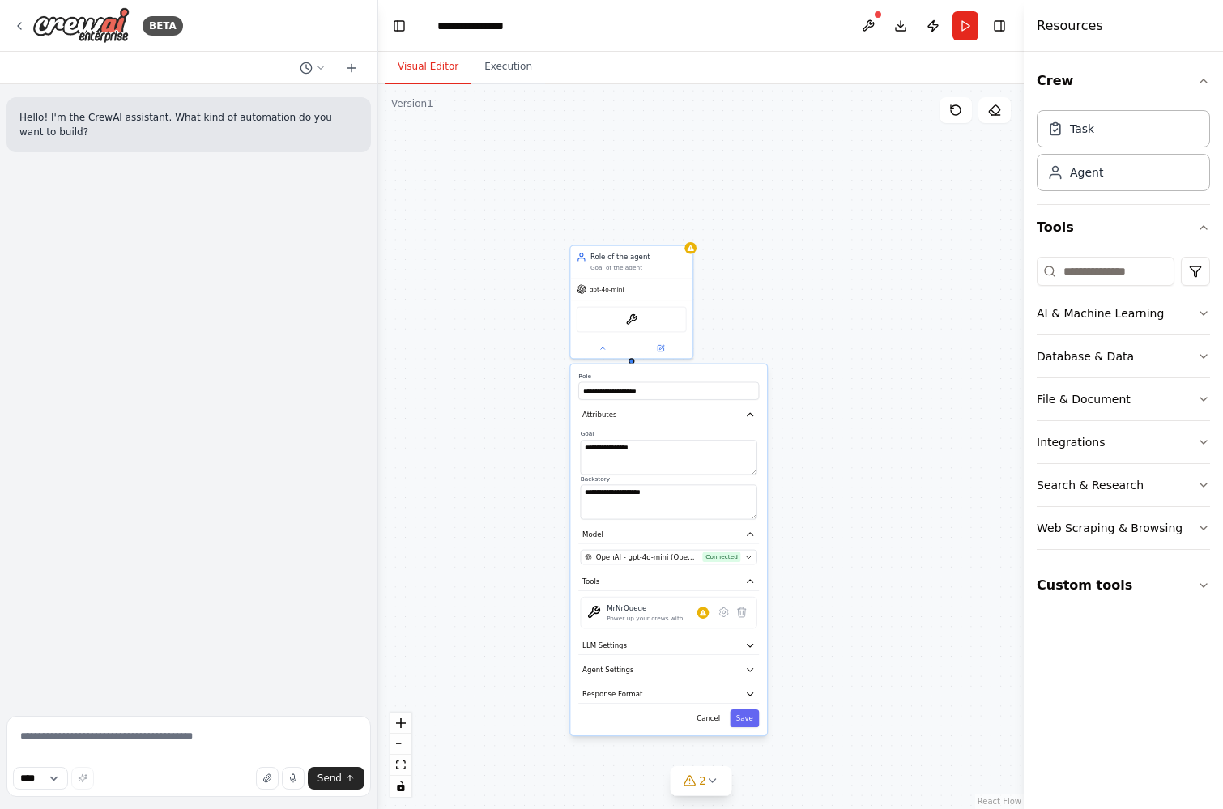
drag, startPoint x: 878, startPoint y: 398, endPoint x: 823, endPoint y: 338, distance: 80.2
click at [823, 338] on div "**********" at bounding box center [700, 446] width 645 height 725
click at [152, 747] on textarea at bounding box center [188, 756] width 364 height 81
type textarea "**********"
click at [1078, 581] on button "Custom tools" at bounding box center [1122, 585] width 173 height 45
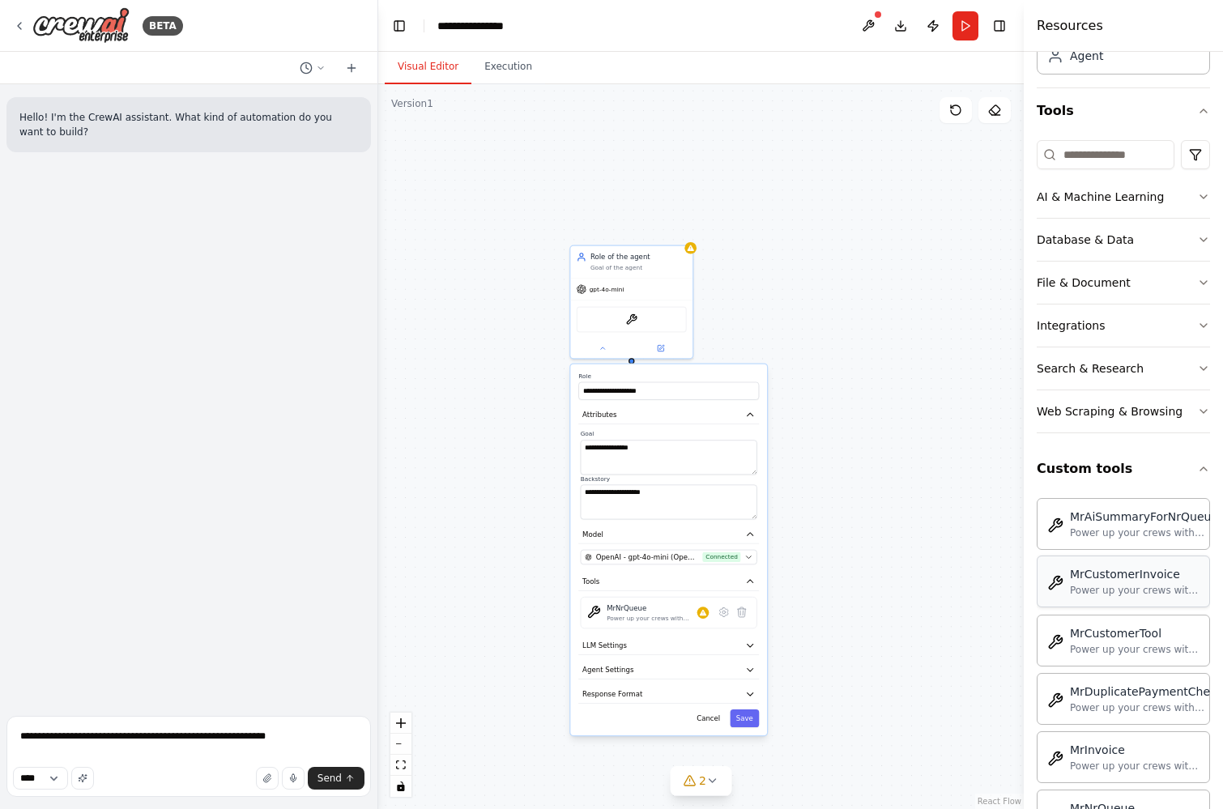
scroll to position [127, 0]
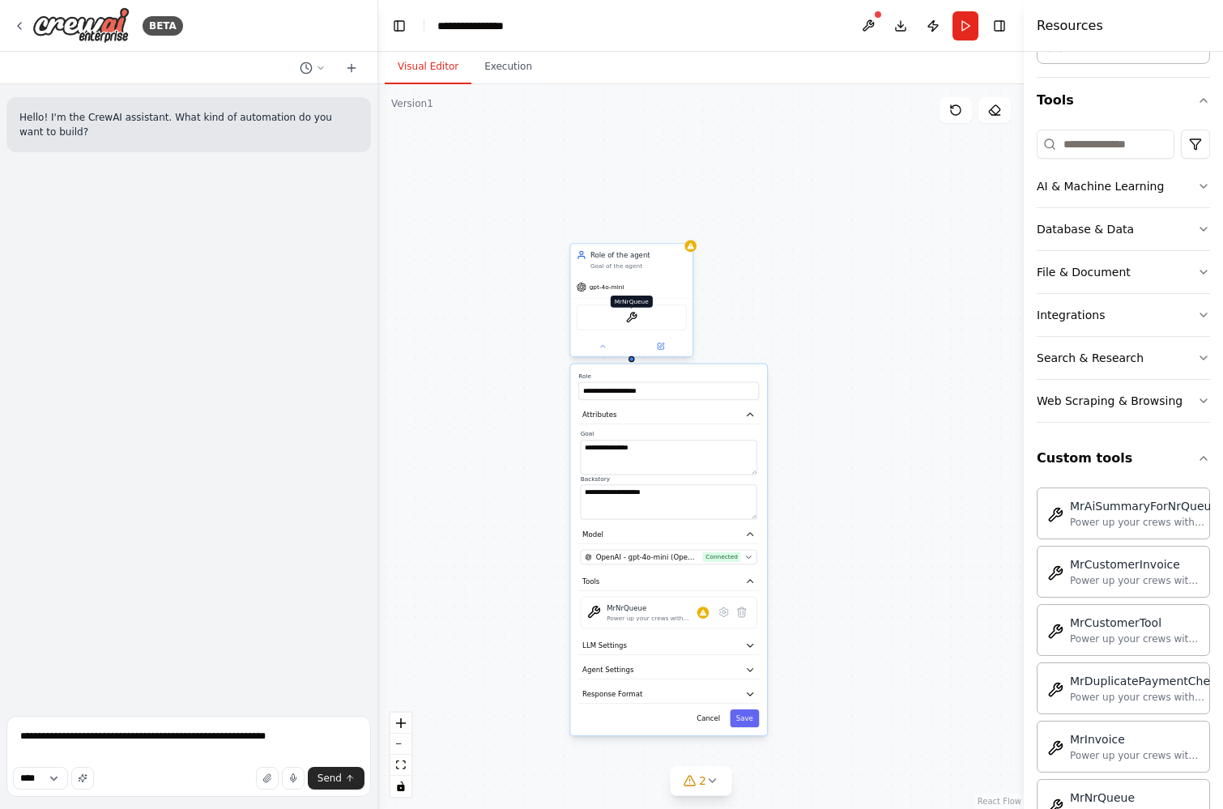
click at [627, 315] on img at bounding box center [631, 318] width 12 height 12
click at [287, 738] on textarea "**********" at bounding box center [188, 756] width 364 height 81
type textarea "**********"
click at [338, 776] on span "Send" at bounding box center [329, 778] width 24 height 13
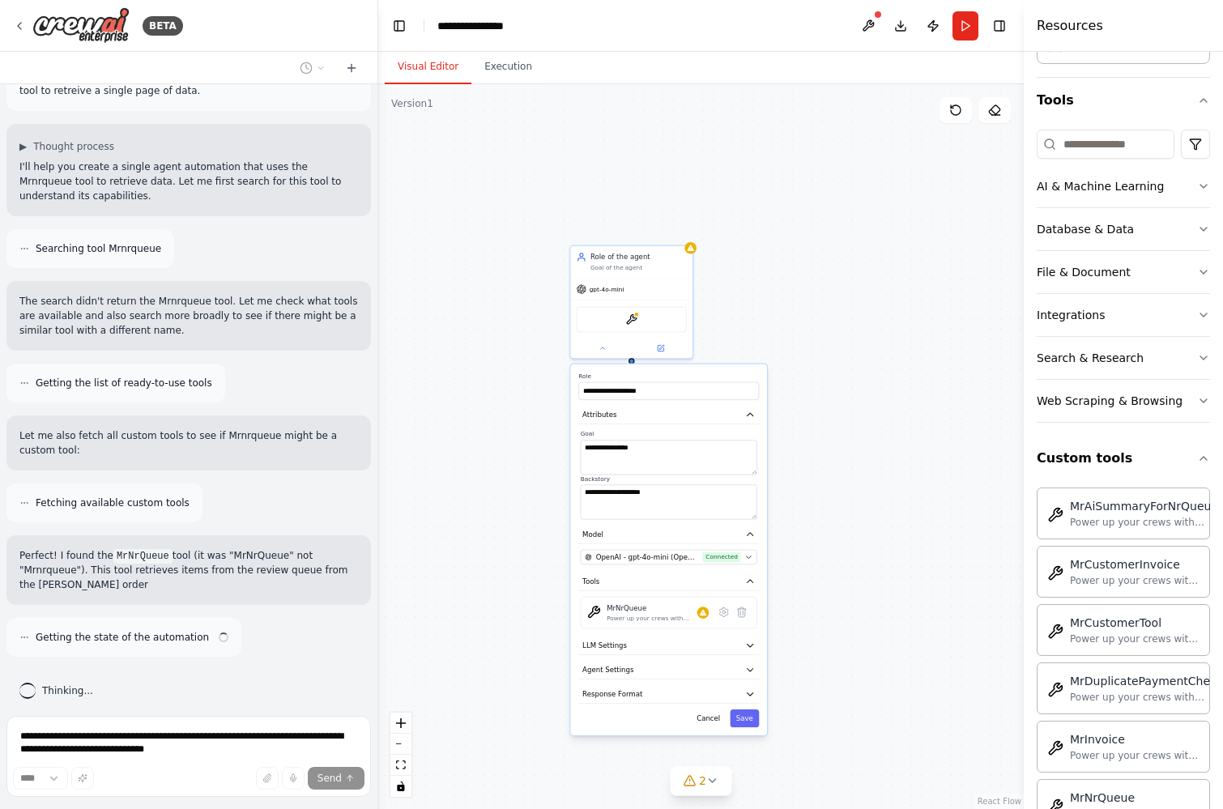
scroll to position [143, 0]
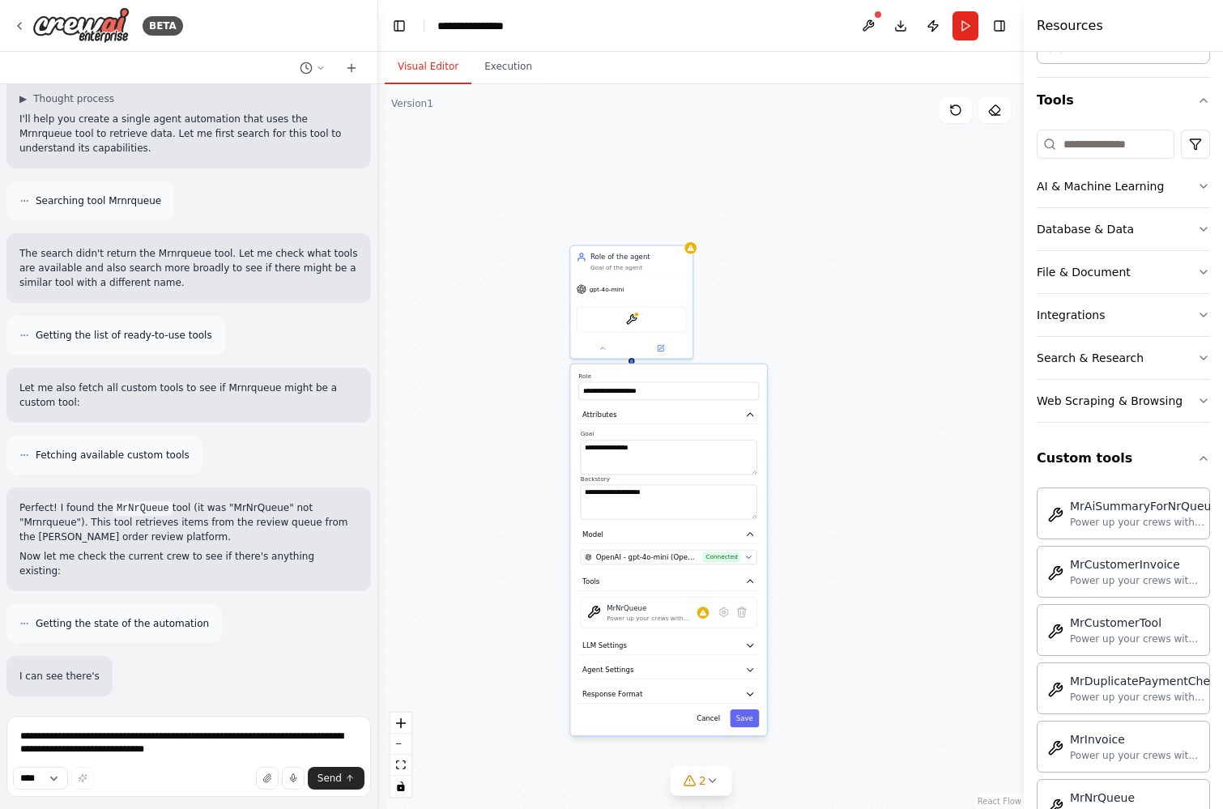
type input "**********"
type textarea "**********"
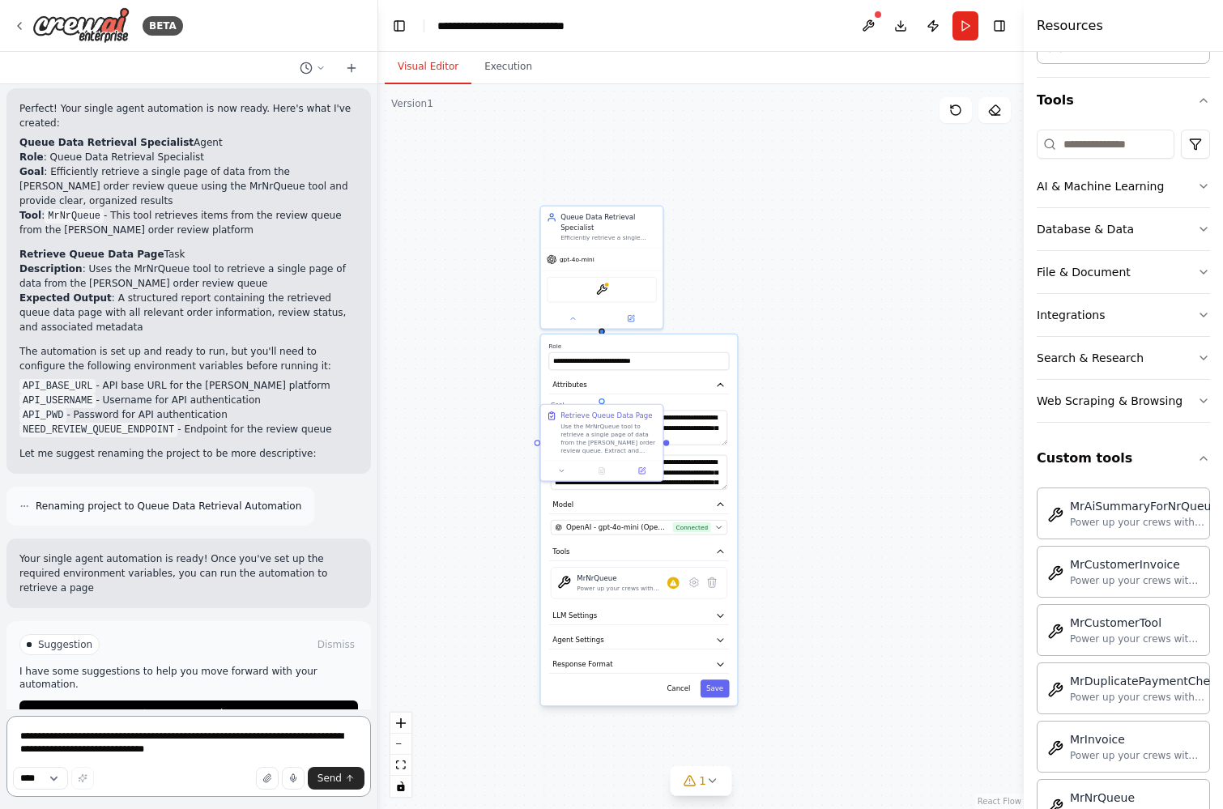
scroll to position [1091, 0]
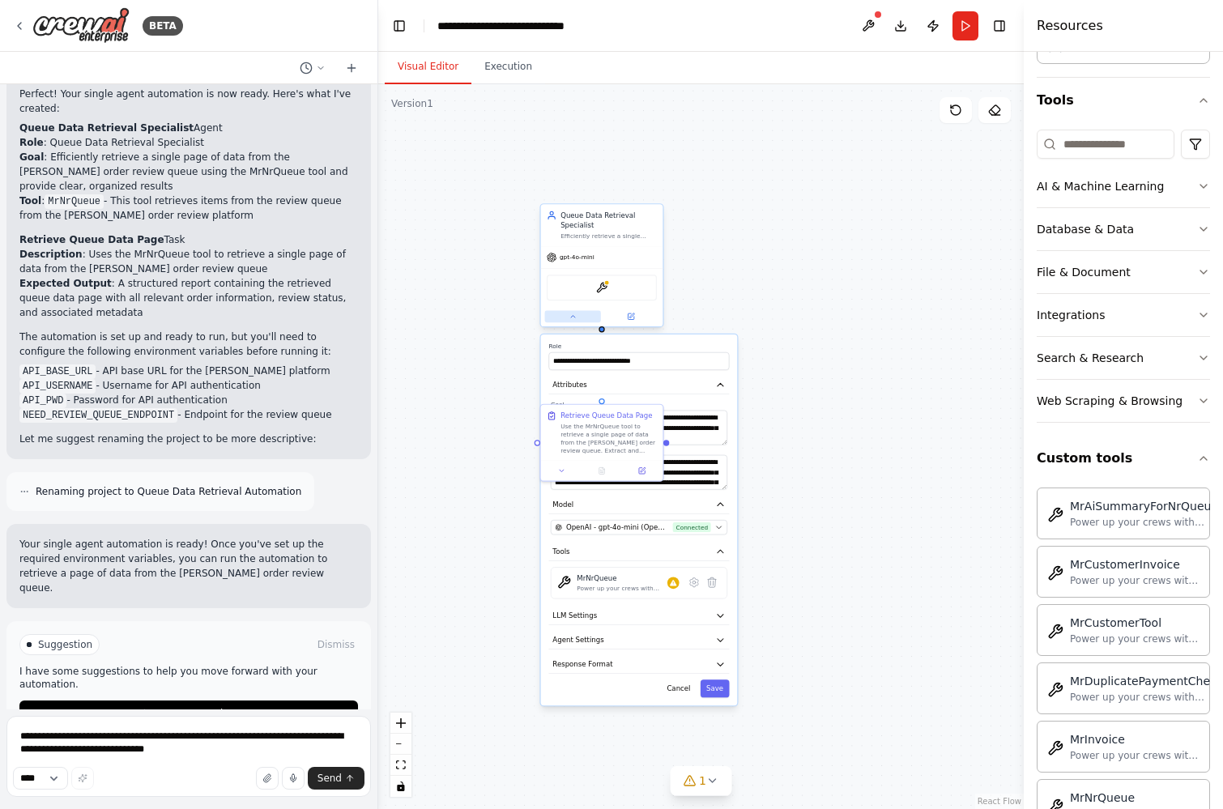
click at [556, 317] on button at bounding box center [573, 316] width 56 height 12
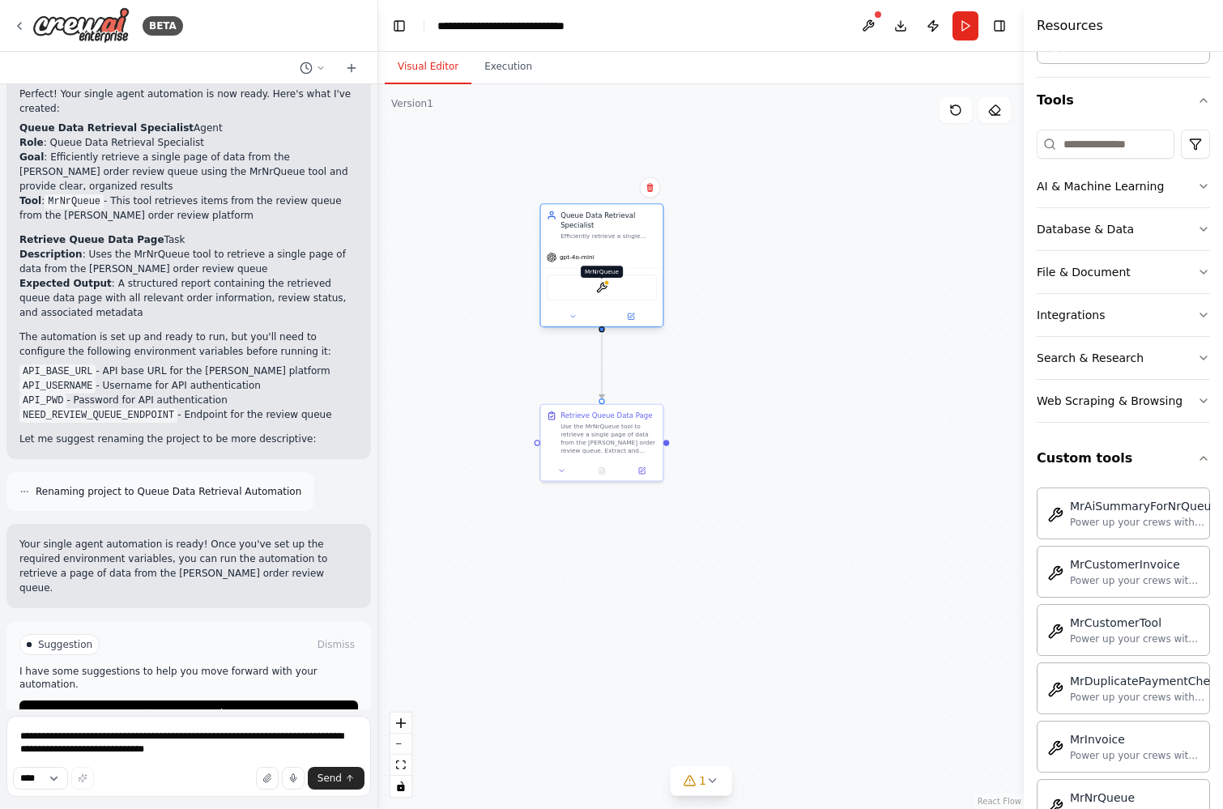
click at [605, 286] on img at bounding box center [602, 288] width 12 height 12
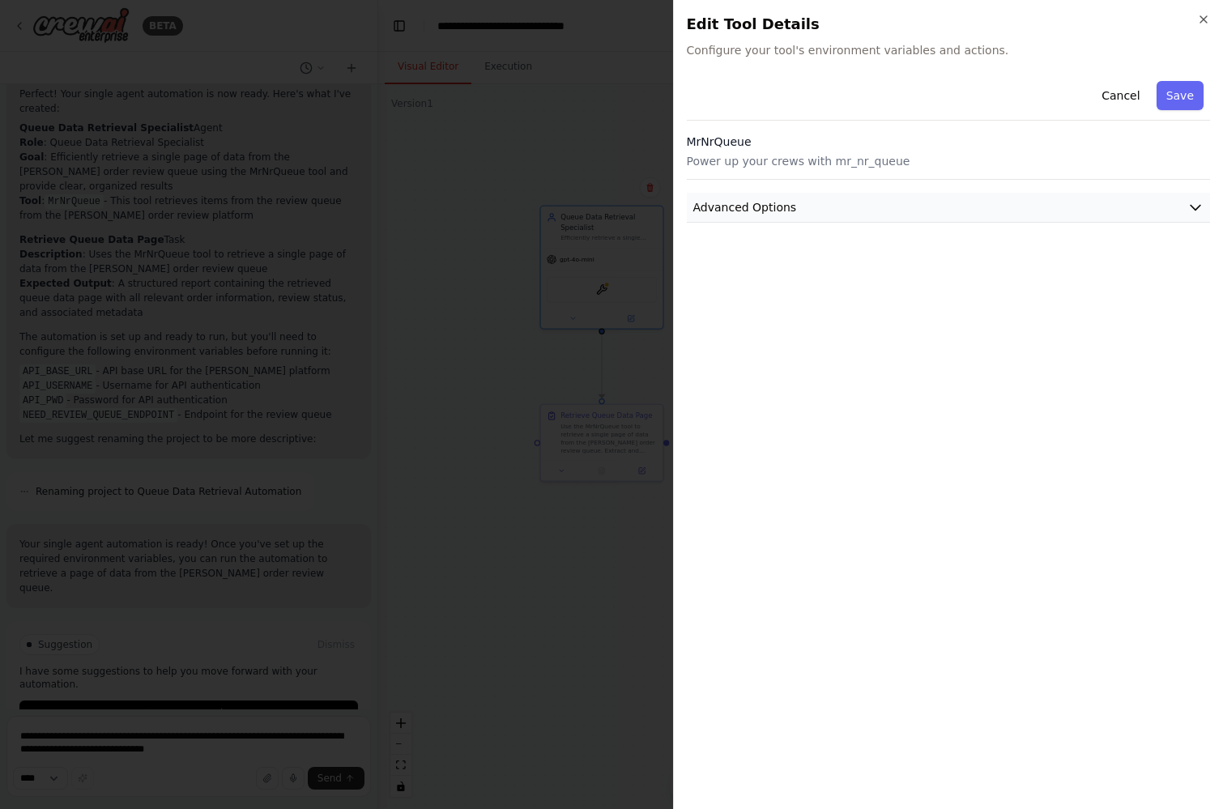
click at [853, 196] on button "Advanced Options" at bounding box center [949, 208] width 524 height 30
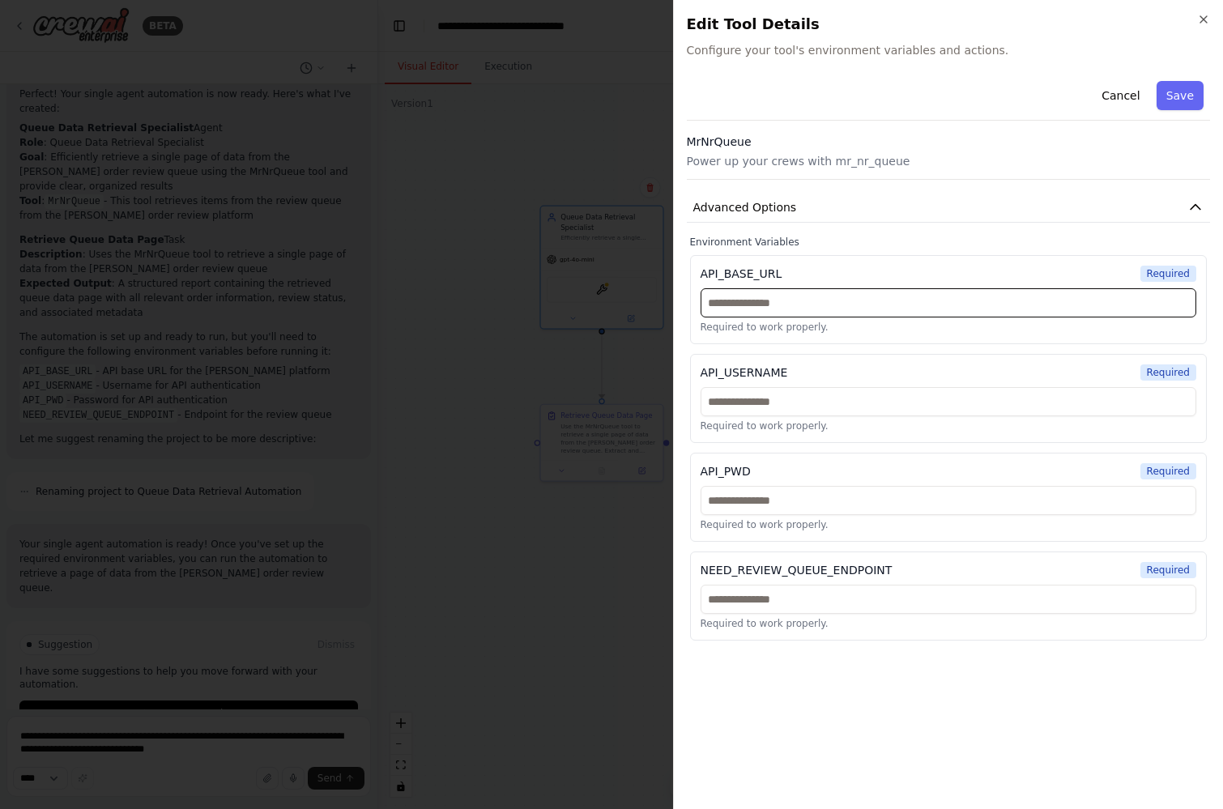
click at [790, 300] on input "text" at bounding box center [948, 302] width 496 height 29
click at [763, 307] on input "text" at bounding box center [948, 302] width 496 height 29
paste input "**********"
type input "**********"
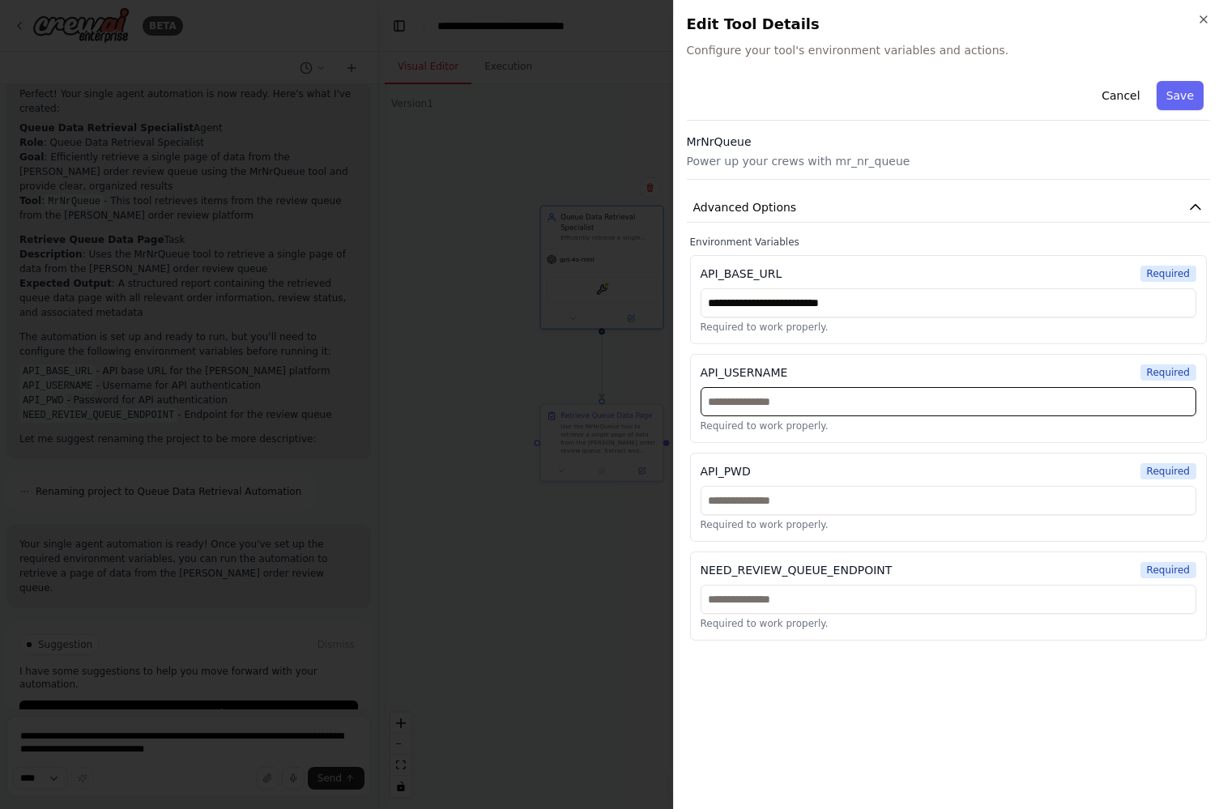
click at [765, 402] on input "text" at bounding box center [948, 401] width 496 height 29
type input "*"
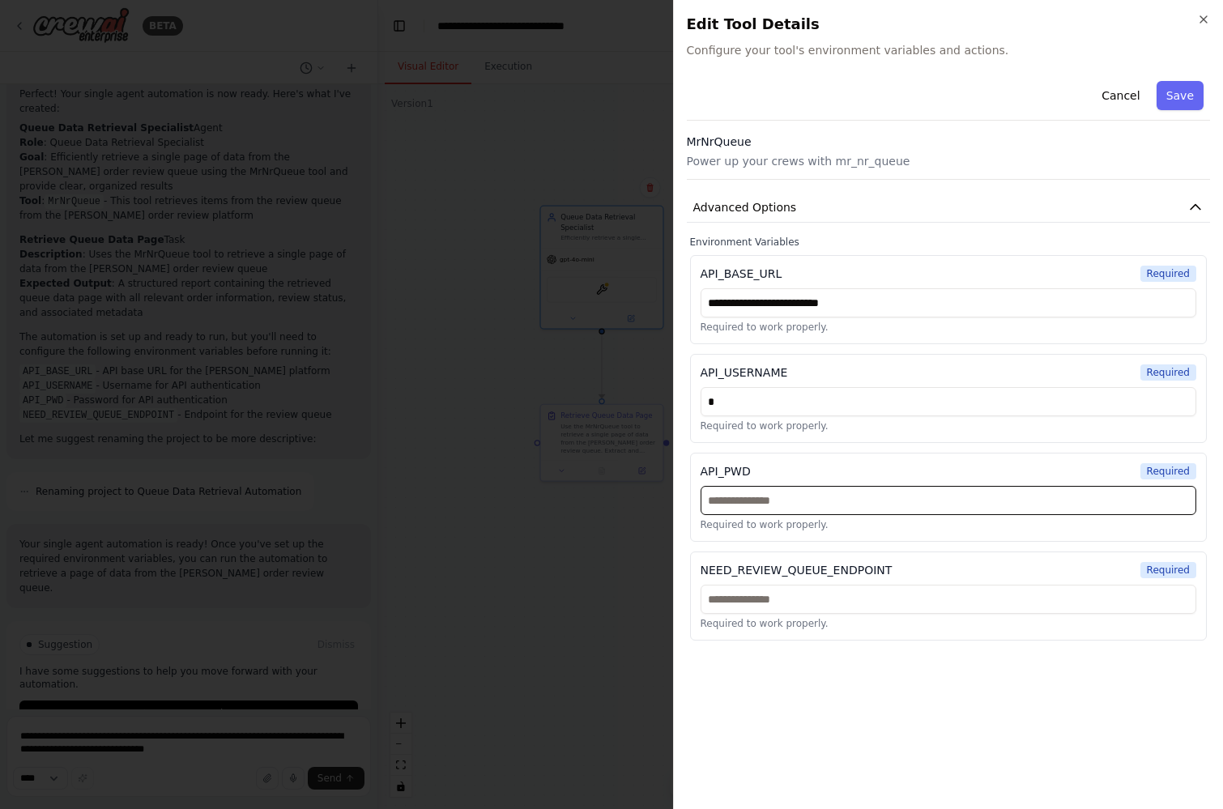
click at [764, 507] on input "text" at bounding box center [948, 500] width 496 height 29
type input "*"
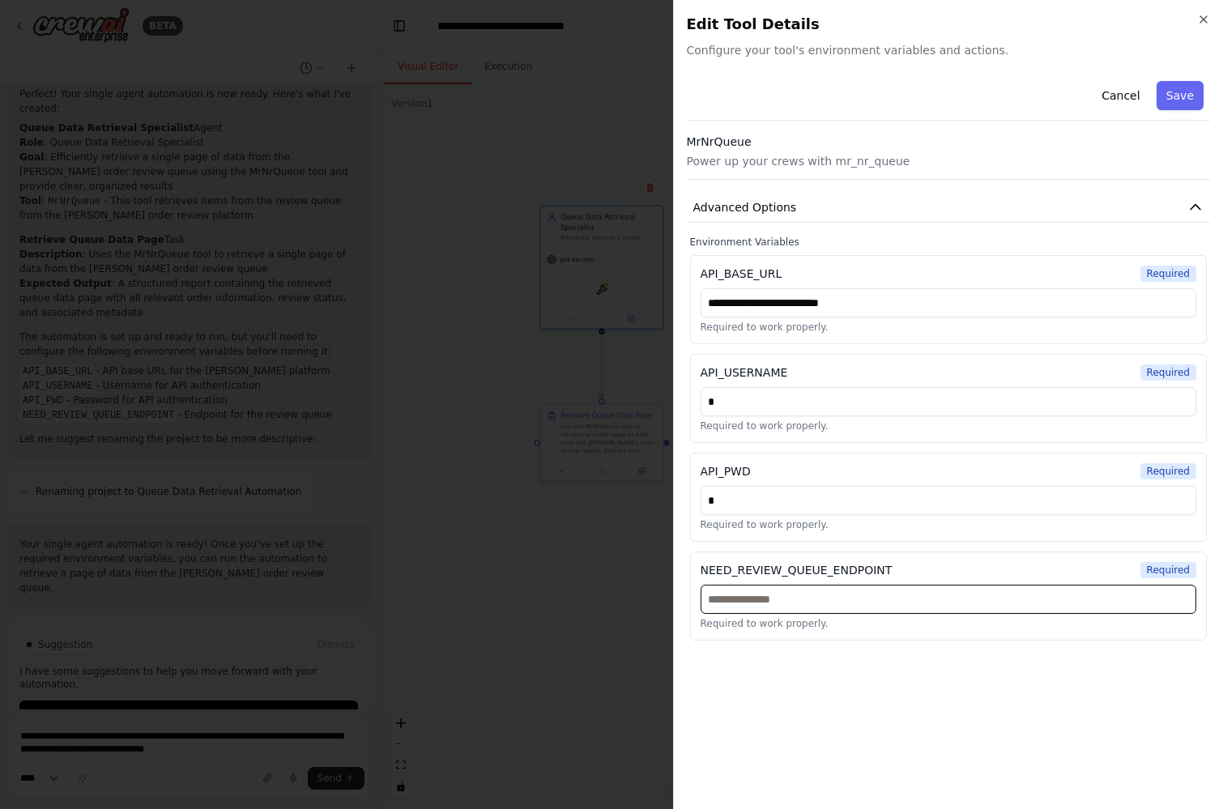
click at [739, 599] on input "text" at bounding box center [948, 599] width 496 height 29
paste input "**********"
type input "**********"
click at [1178, 87] on button "Save" at bounding box center [1179, 95] width 47 height 29
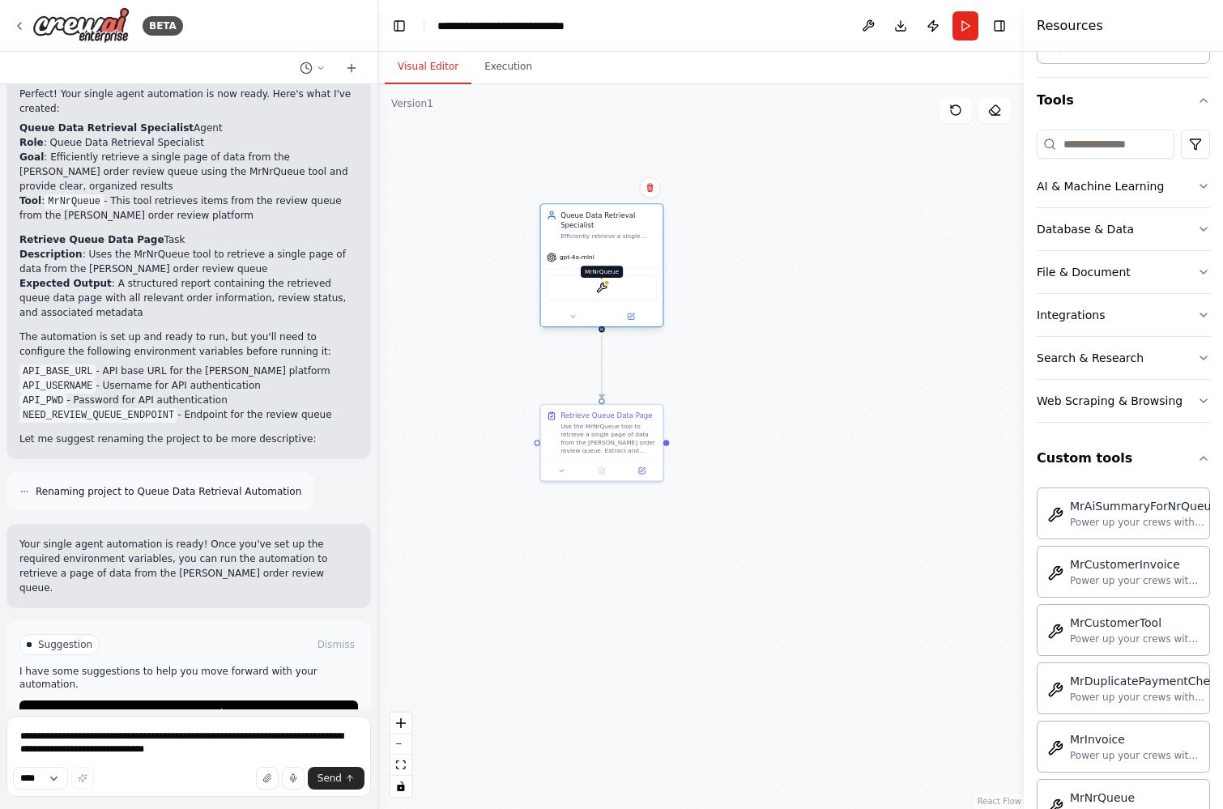
click at [604, 287] on img at bounding box center [602, 288] width 12 height 12
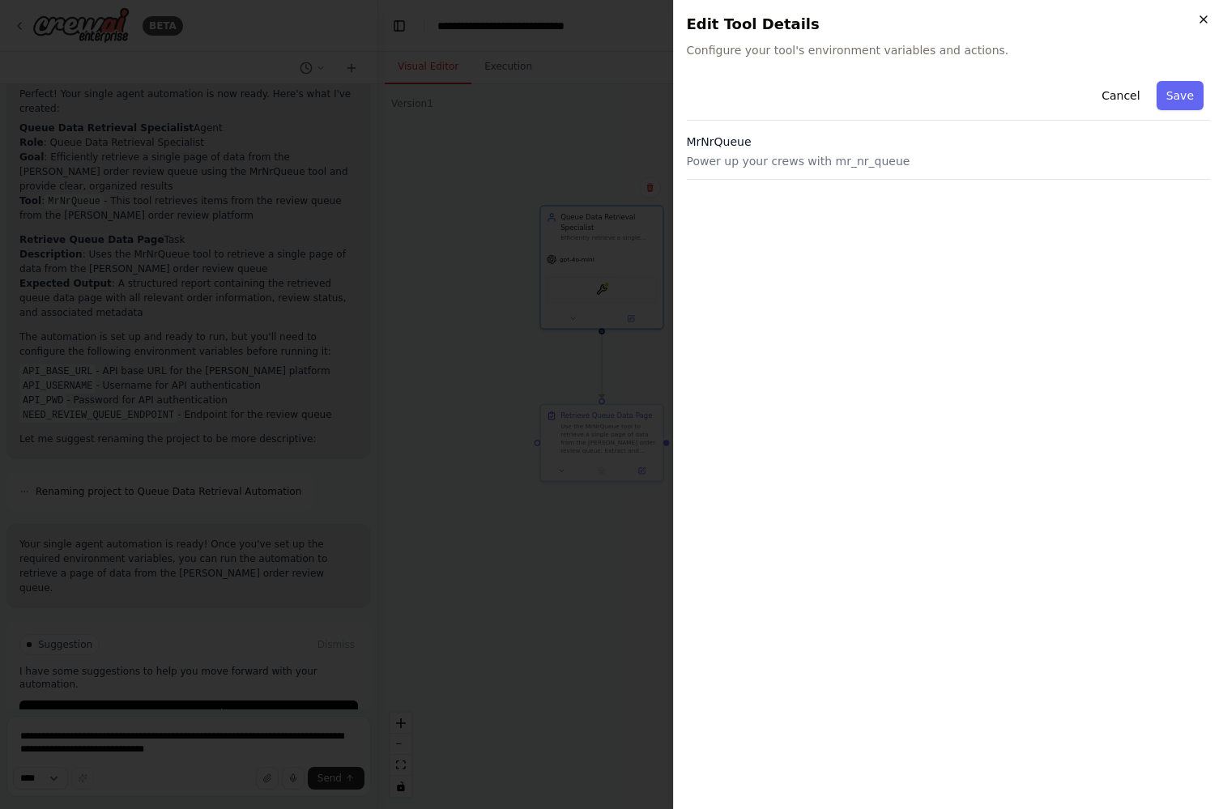
click at [1201, 13] on icon "button" at bounding box center [1203, 19] width 13 height 13
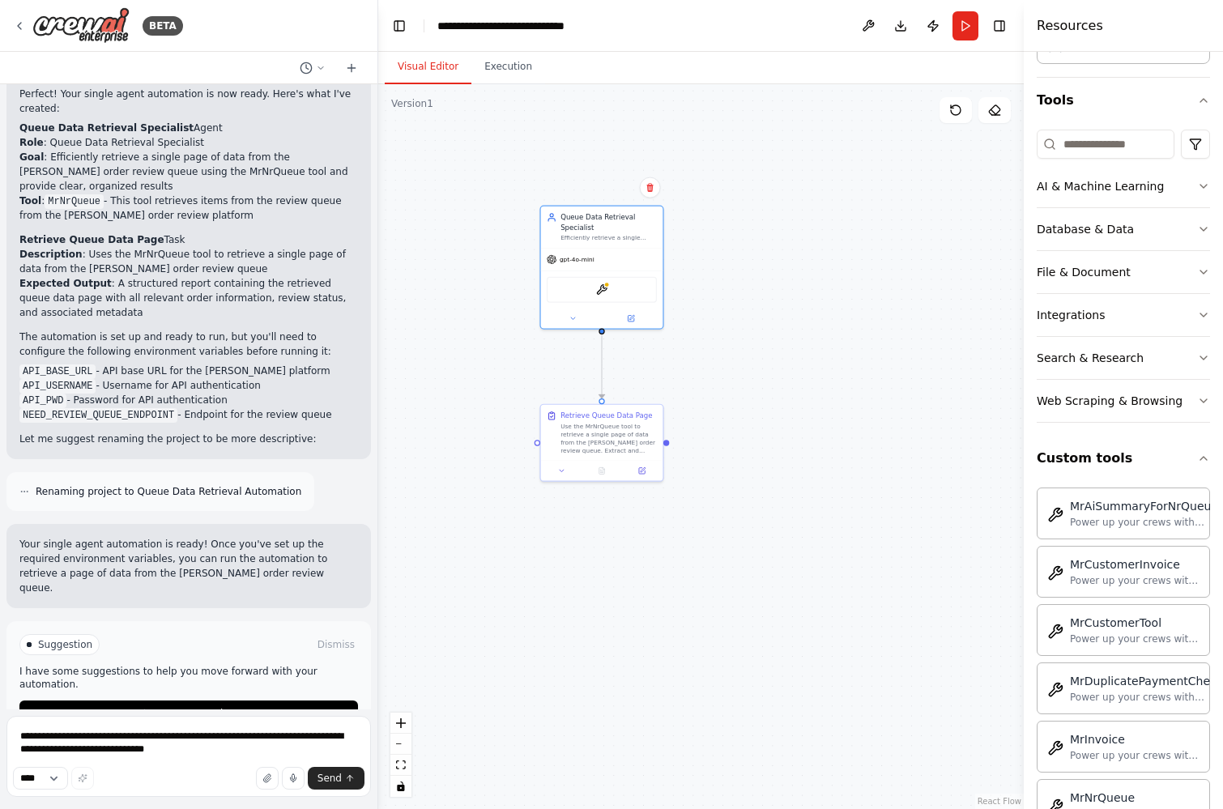
click at [807, 236] on div ".deletable-edge-delete-btn { width: 20px; height: 20px; border: 0px solid #ffff…" at bounding box center [700, 446] width 645 height 725
click at [961, 20] on button "Run" at bounding box center [965, 25] width 26 height 29
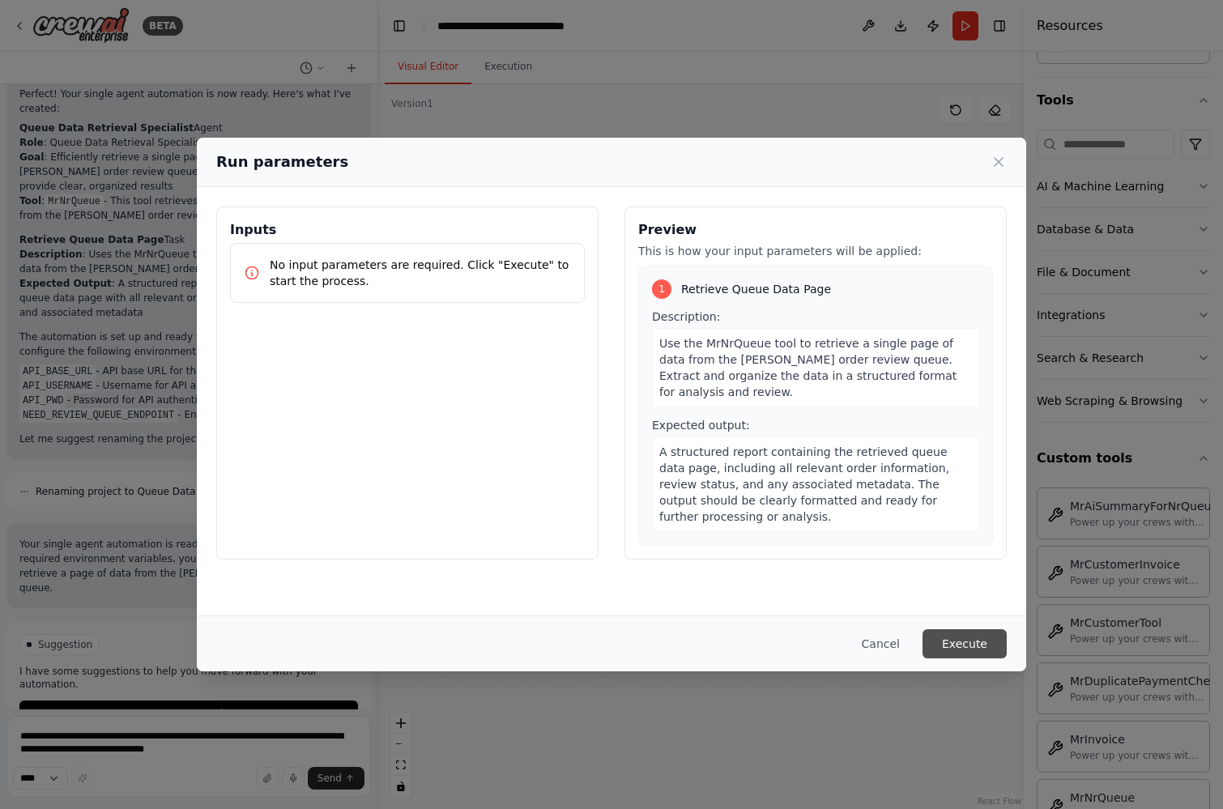
click at [961, 640] on button "Execute" at bounding box center [964, 643] width 84 height 29
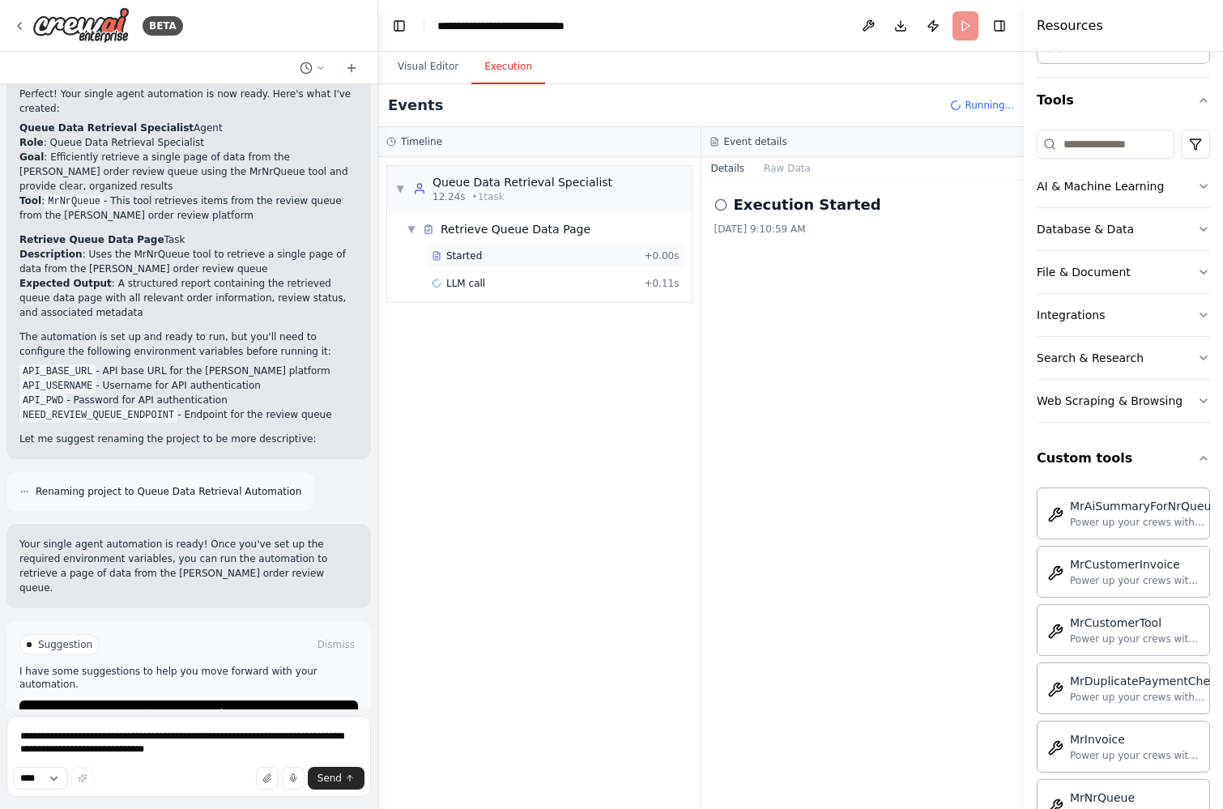
click at [480, 266] on div "Started + 0.00s" at bounding box center [555, 256] width 259 height 24
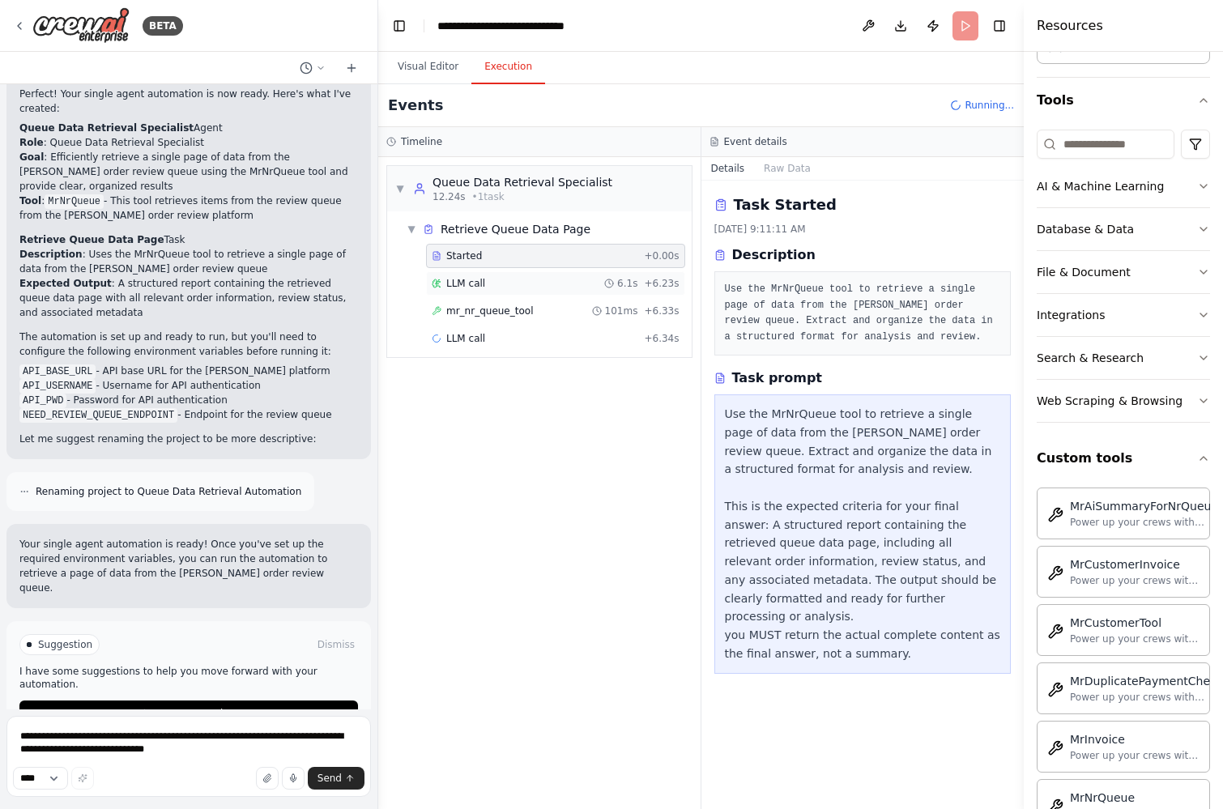
click at [474, 280] on span "LLM call" at bounding box center [465, 283] width 39 height 13
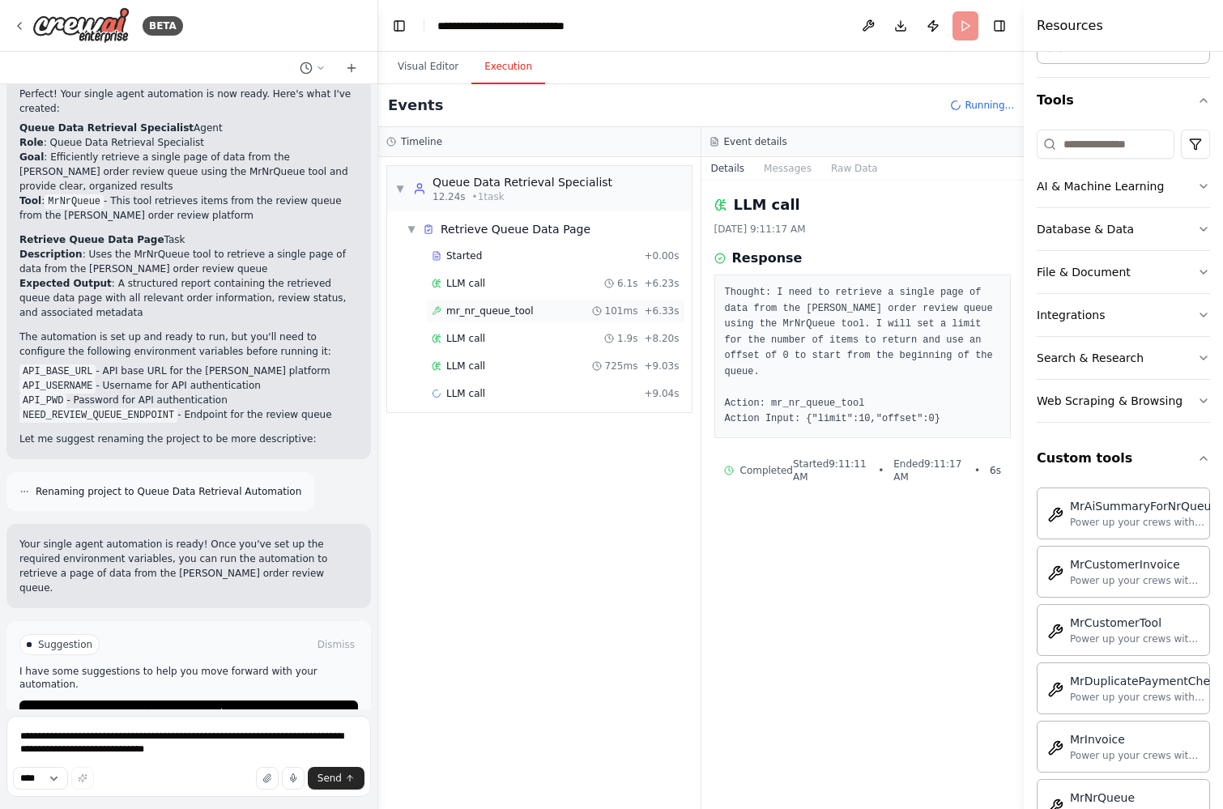
click at [481, 300] on div "mr_nr_queue_tool 101ms + 6.33s" at bounding box center [555, 311] width 259 height 24
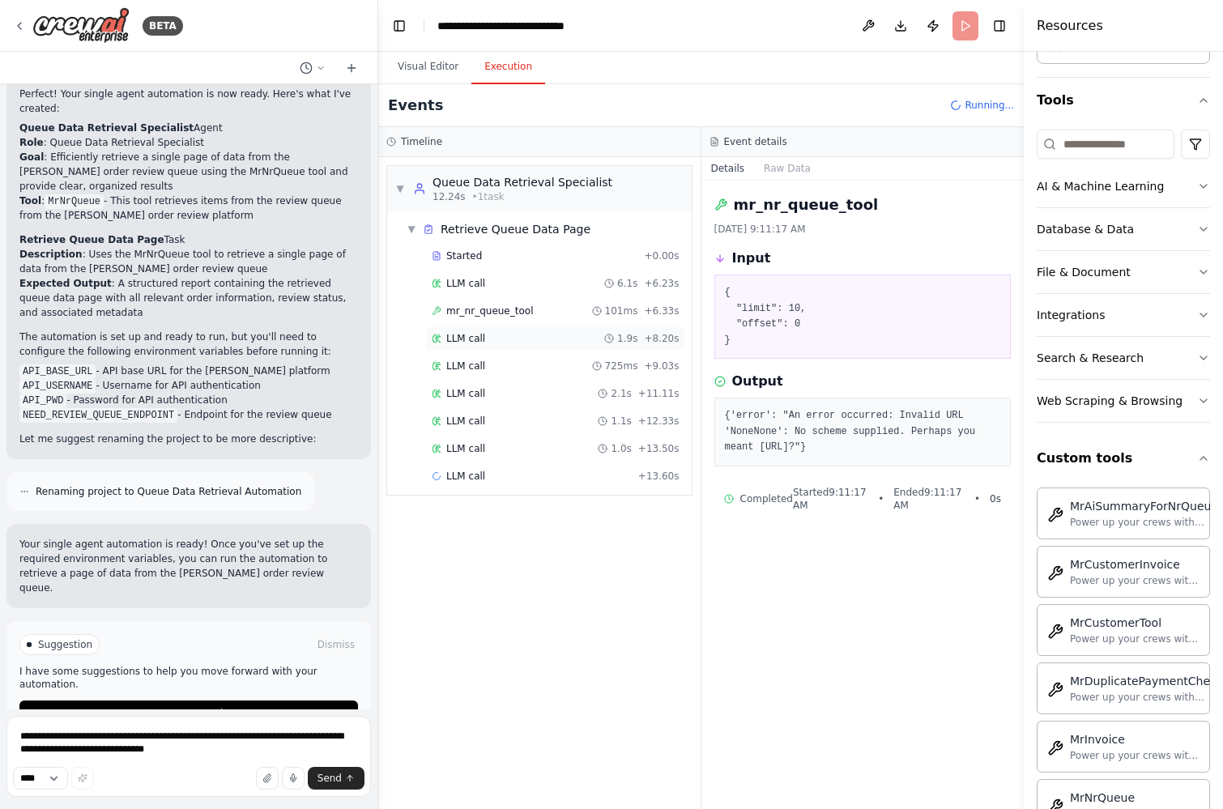
click at [474, 334] on span "LLM call" at bounding box center [465, 338] width 39 height 13
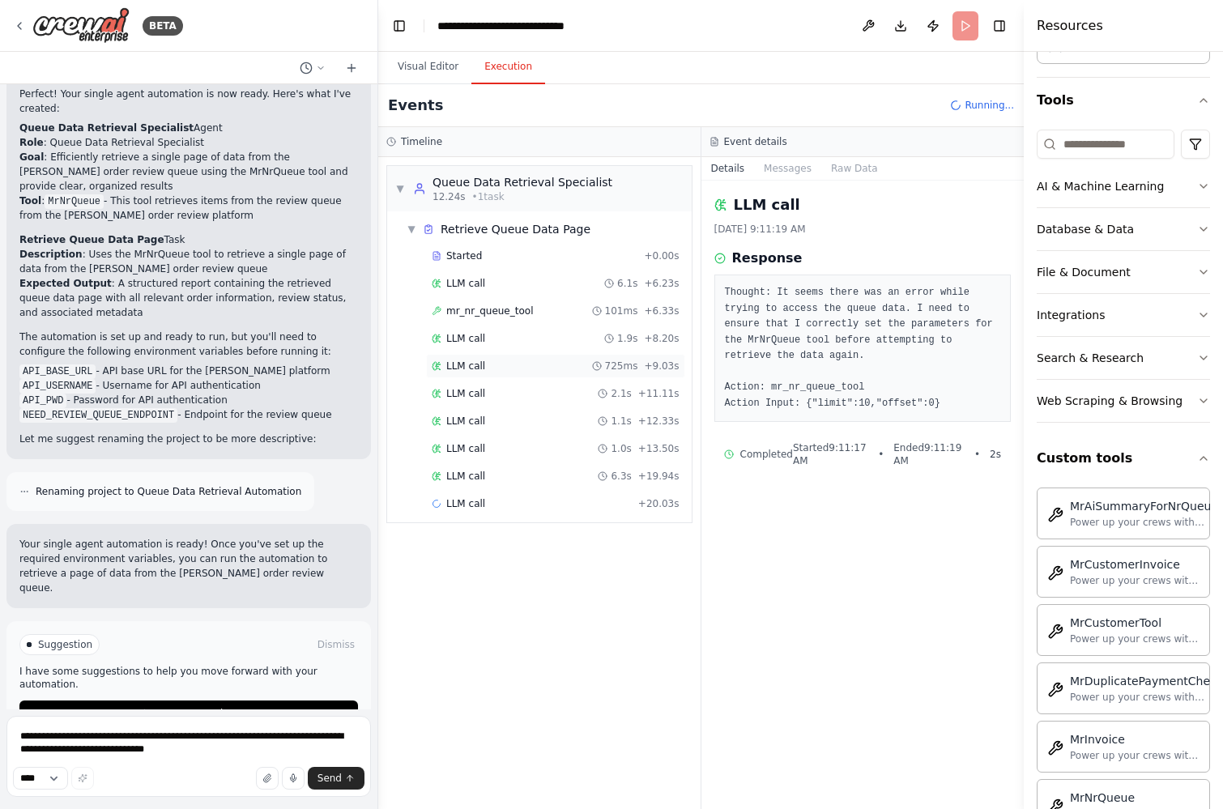
click at [476, 354] on div "LLM call 725ms + 9.03s" at bounding box center [555, 366] width 259 height 24
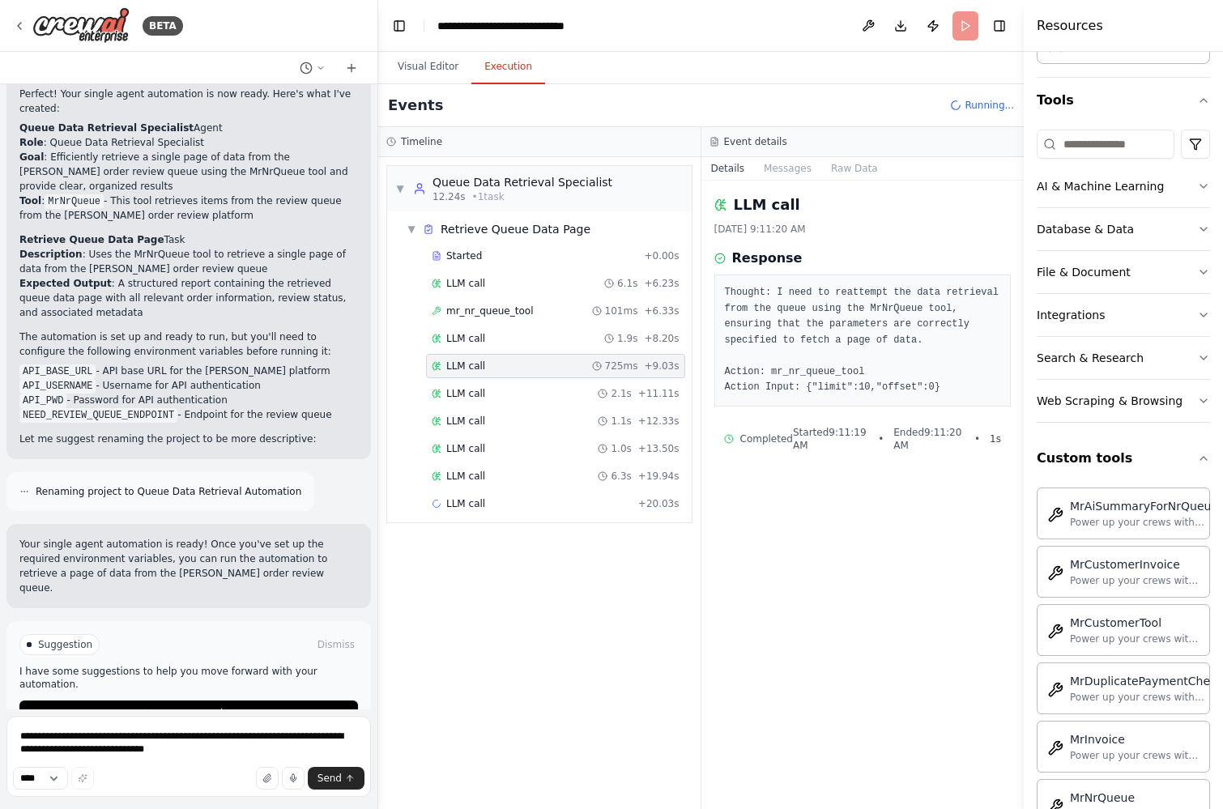
click at [472, 372] on div "LLM call 725ms + 9.03s" at bounding box center [555, 366] width 259 height 24
click at [472, 387] on span "LLM call" at bounding box center [465, 393] width 39 height 13
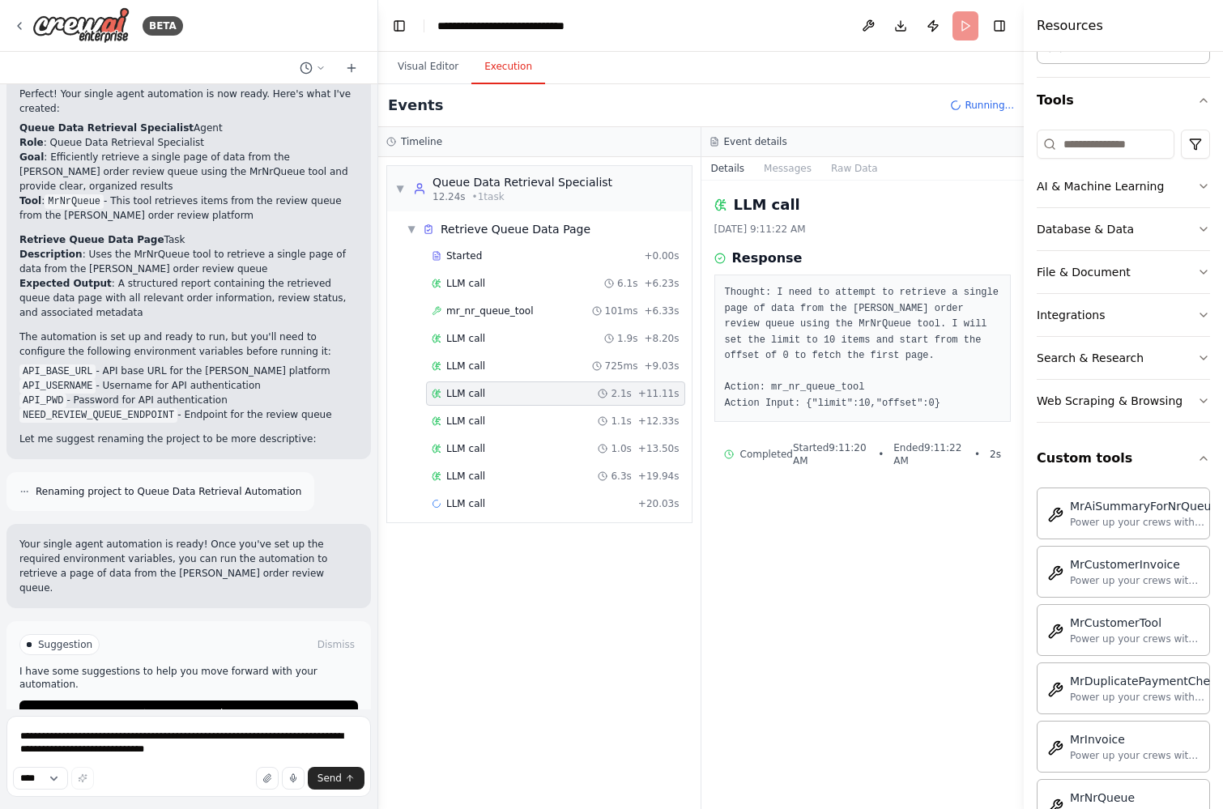
click at [475, 406] on div "Started + 0.00s LLM call 6.1s + 6.23s mr_nr_queue_tool 101ms + 6.33s LLM call 1…" at bounding box center [545, 381] width 291 height 275
click at [474, 417] on span "LLM call" at bounding box center [465, 421] width 39 height 13
click at [468, 434] on div "Started + 0.00s LLM call 6.1s + 6.23s mr_nr_queue_tool 101ms + 6.33s LLM call 1…" at bounding box center [545, 381] width 291 height 275
click at [468, 449] on span "LLM call" at bounding box center [465, 448] width 39 height 13
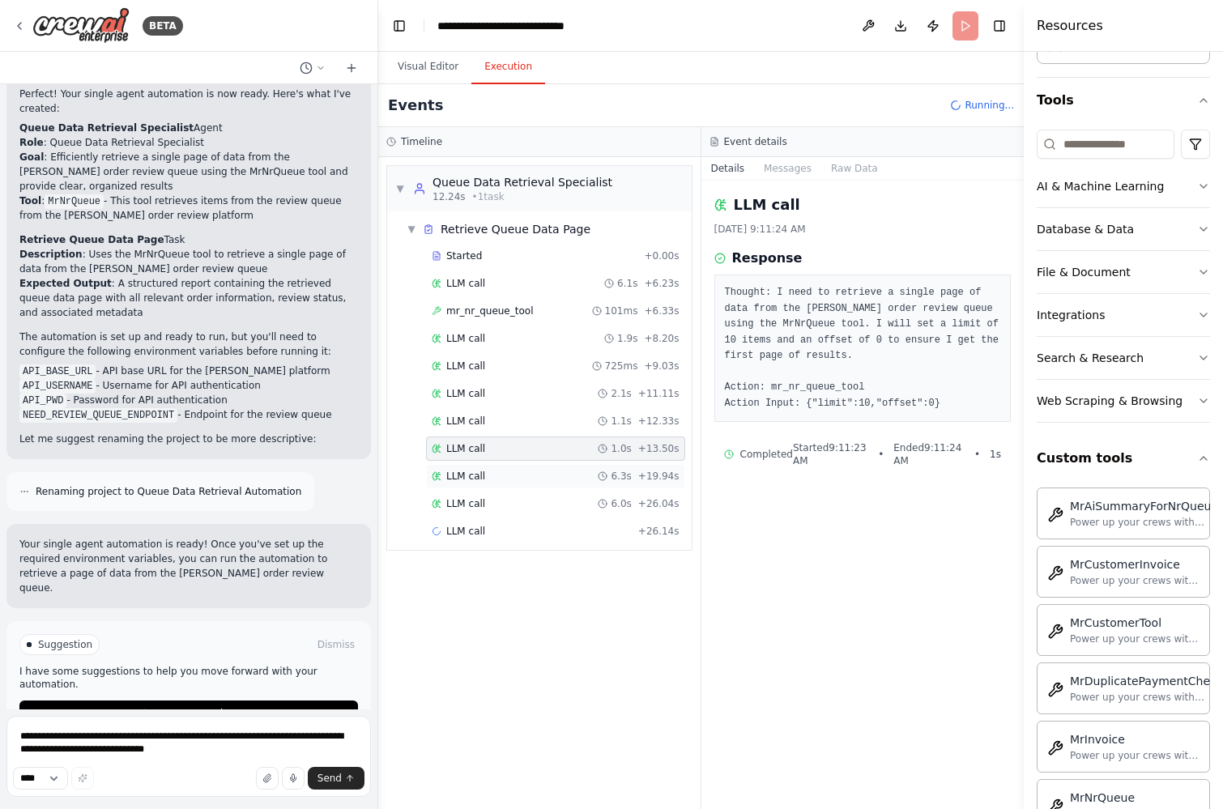
click at [470, 467] on div "LLM call 6.3s + 19.94s" at bounding box center [555, 476] width 259 height 24
click at [474, 495] on div "LLM call 6.0s + 26.04s" at bounding box center [555, 503] width 259 height 24
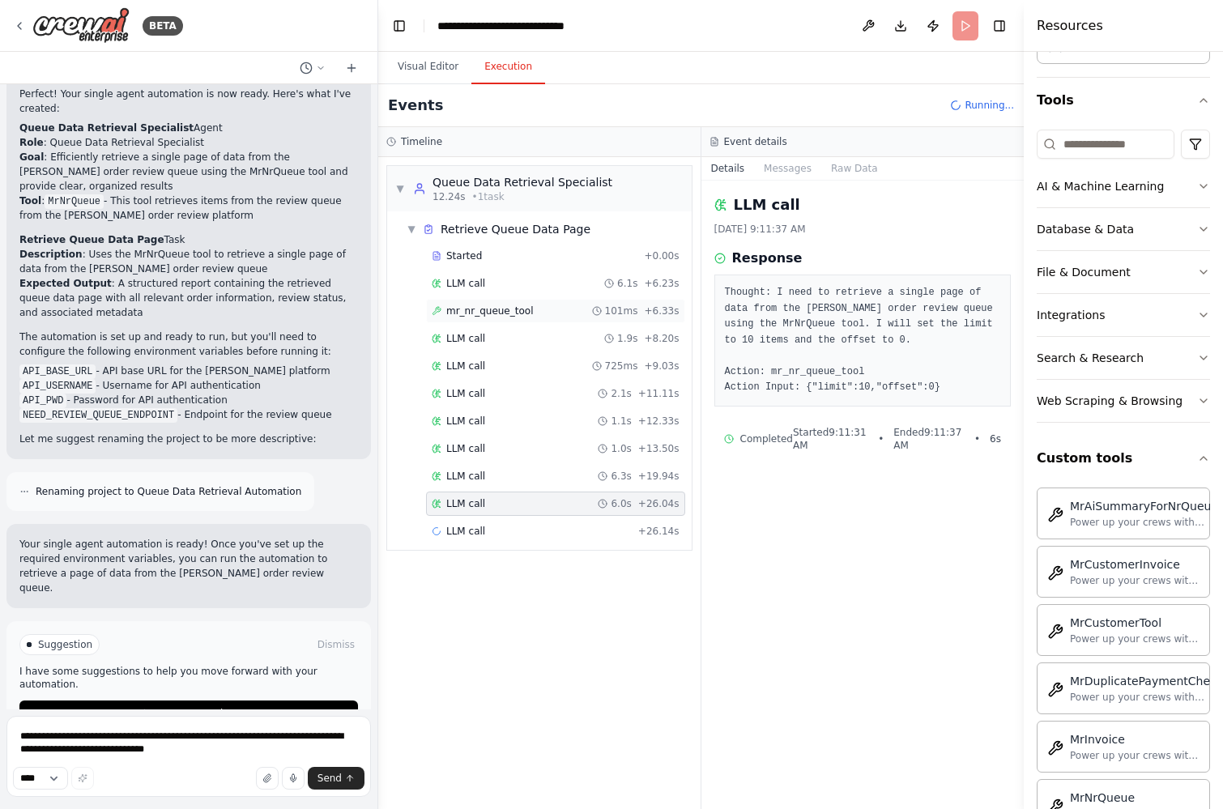
click at [500, 301] on div "mr_nr_queue_tool 101ms + 6.33s" at bounding box center [555, 311] width 259 height 24
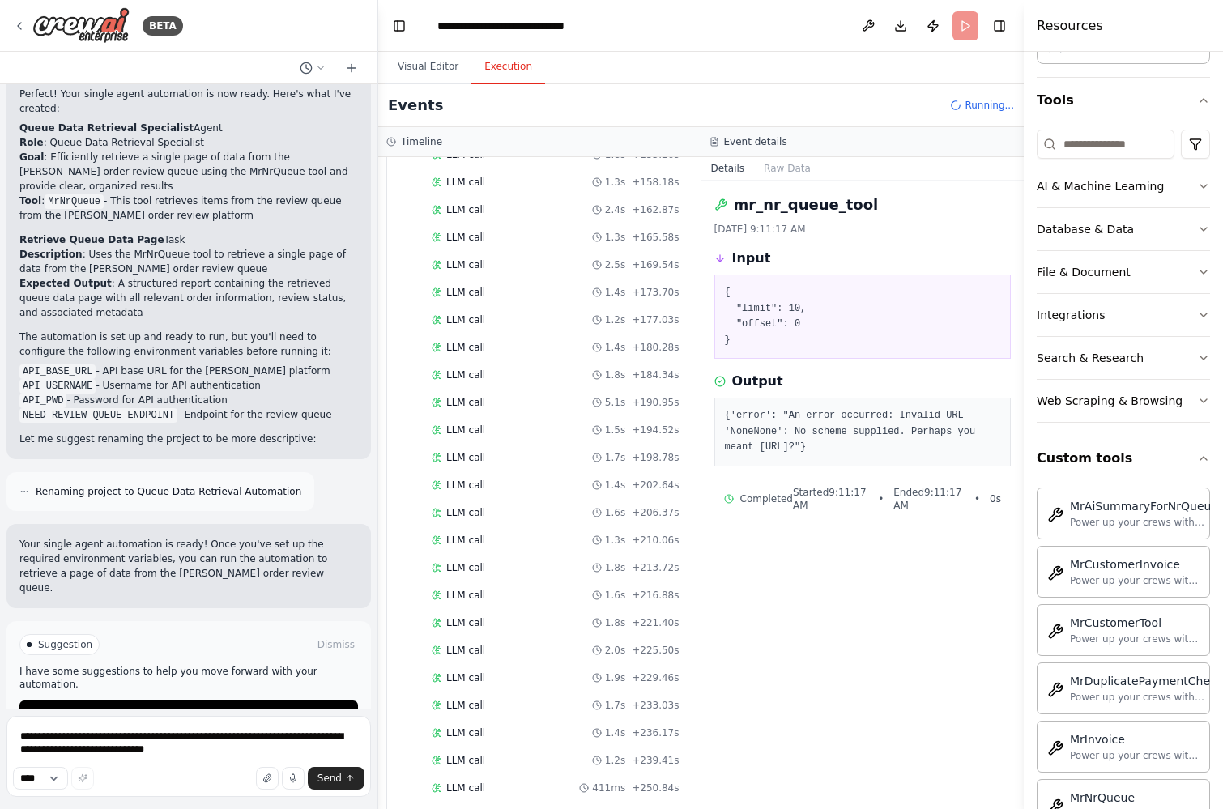
scroll to position [1989, 0]
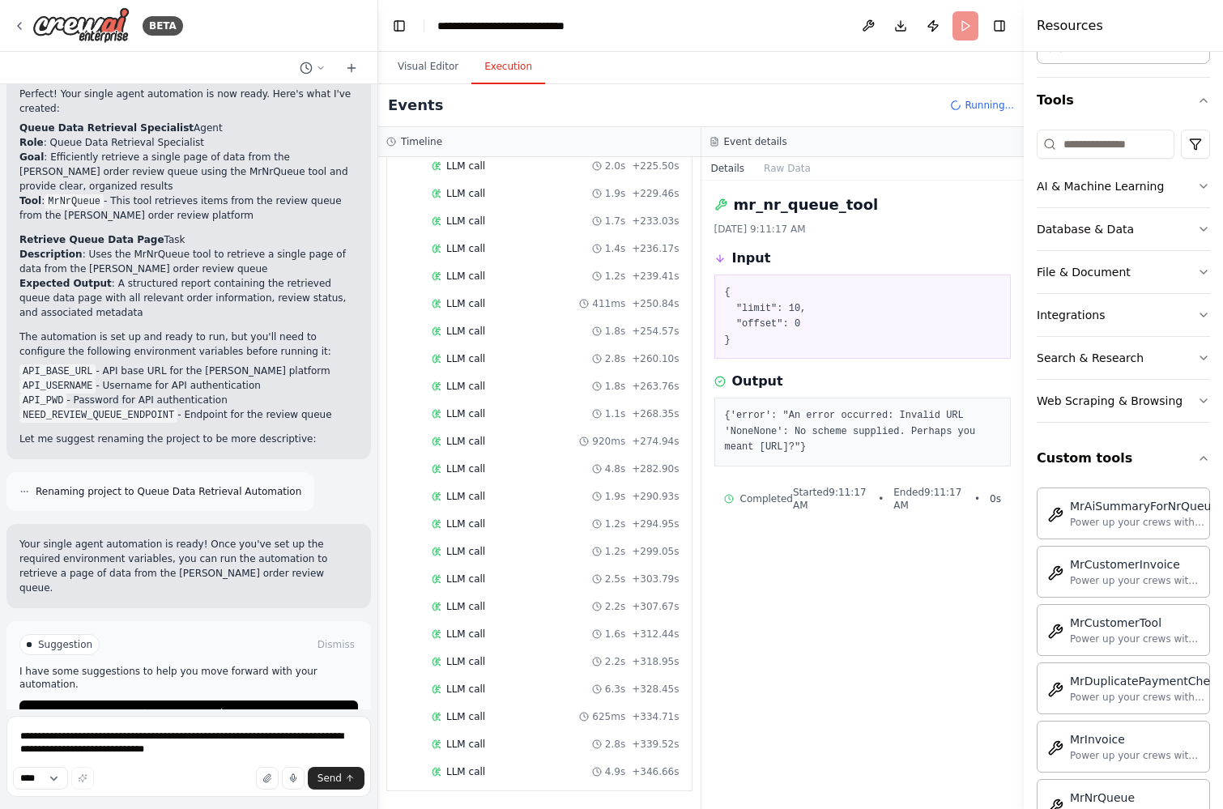
click at [988, 102] on span "Running..." at bounding box center [988, 105] width 49 height 13
click at [957, 102] on icon at bounding box center [956, 105] width 16 height 16
click at [962, 20] on header "**********" at bounding box center [700, 26] width 645 height 52
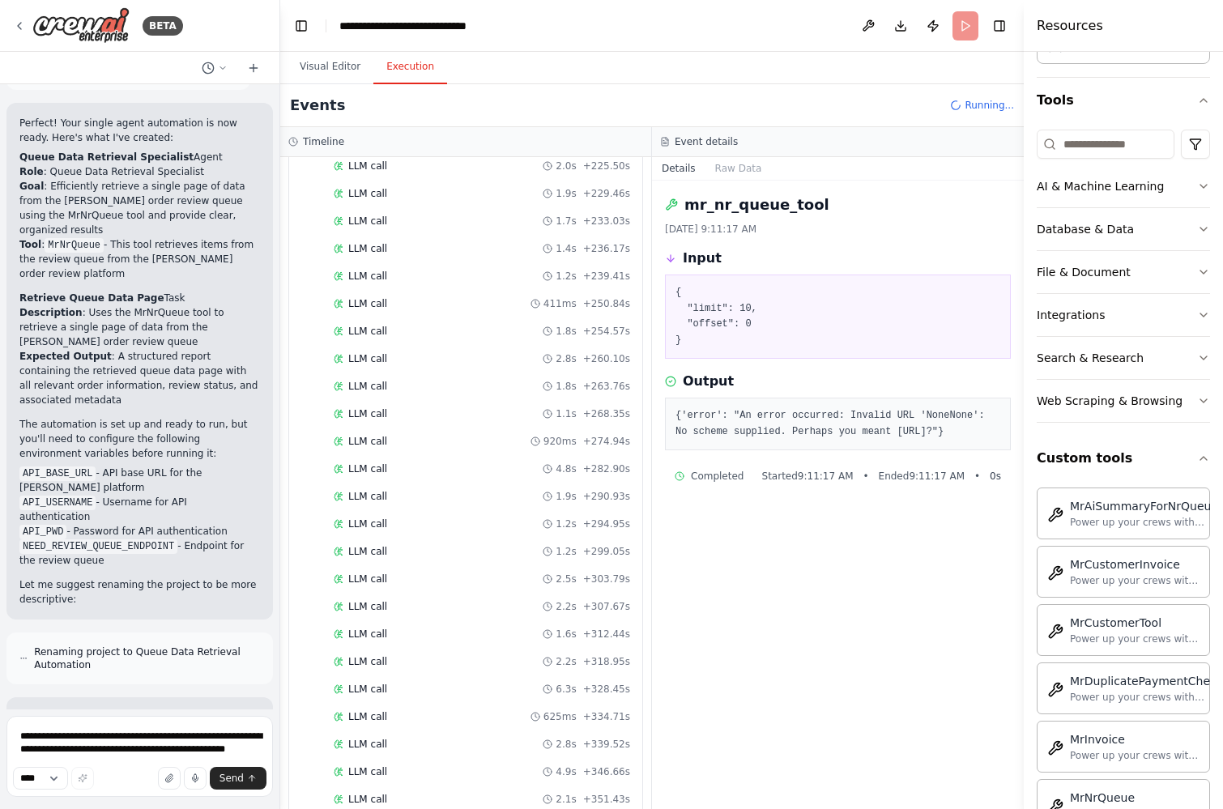
scroll to position [1199, 0]
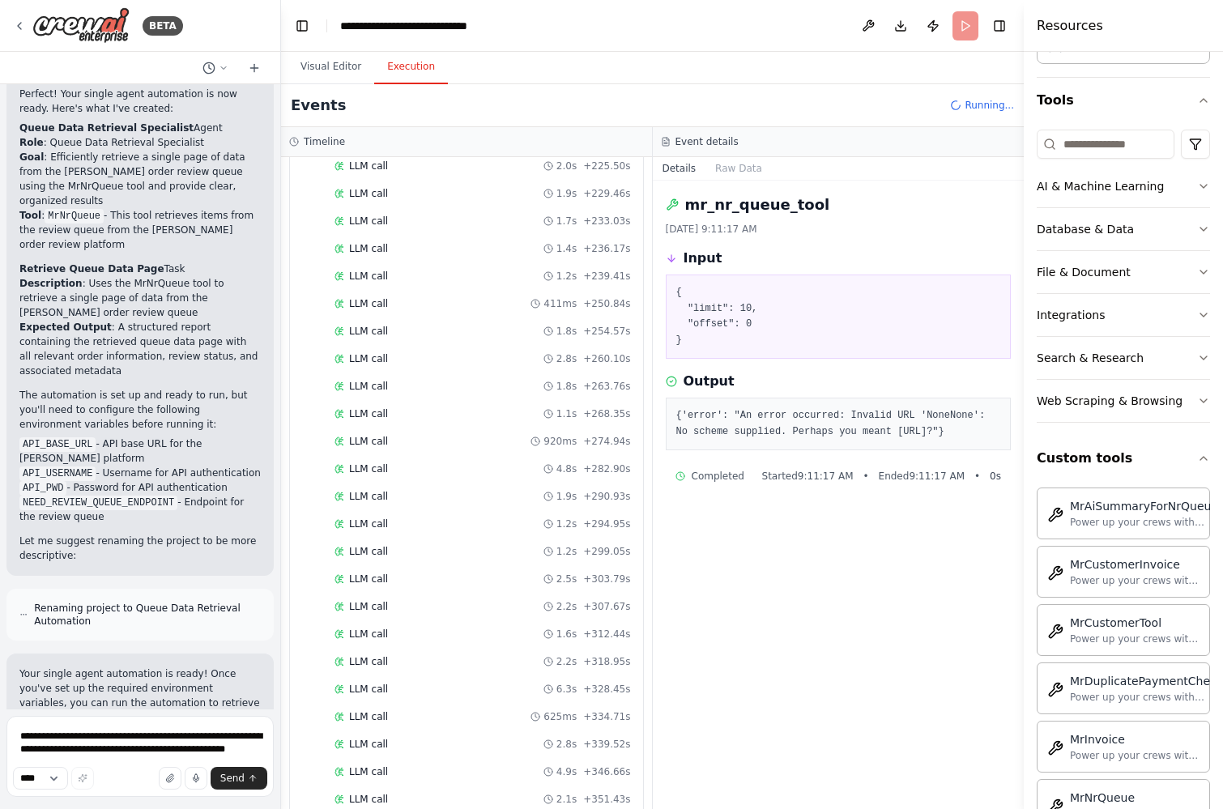
drag, startPoint x: 373, startPoint y: 96, endPoint x: 279, endPoint y: 93, distance: 94.0
click at [279, 93] on div "BETA Hello! I'm the CrewAI assistant. What kind of automation do you want to bu…" at bounding box center [611, 404] width 1223 height 809
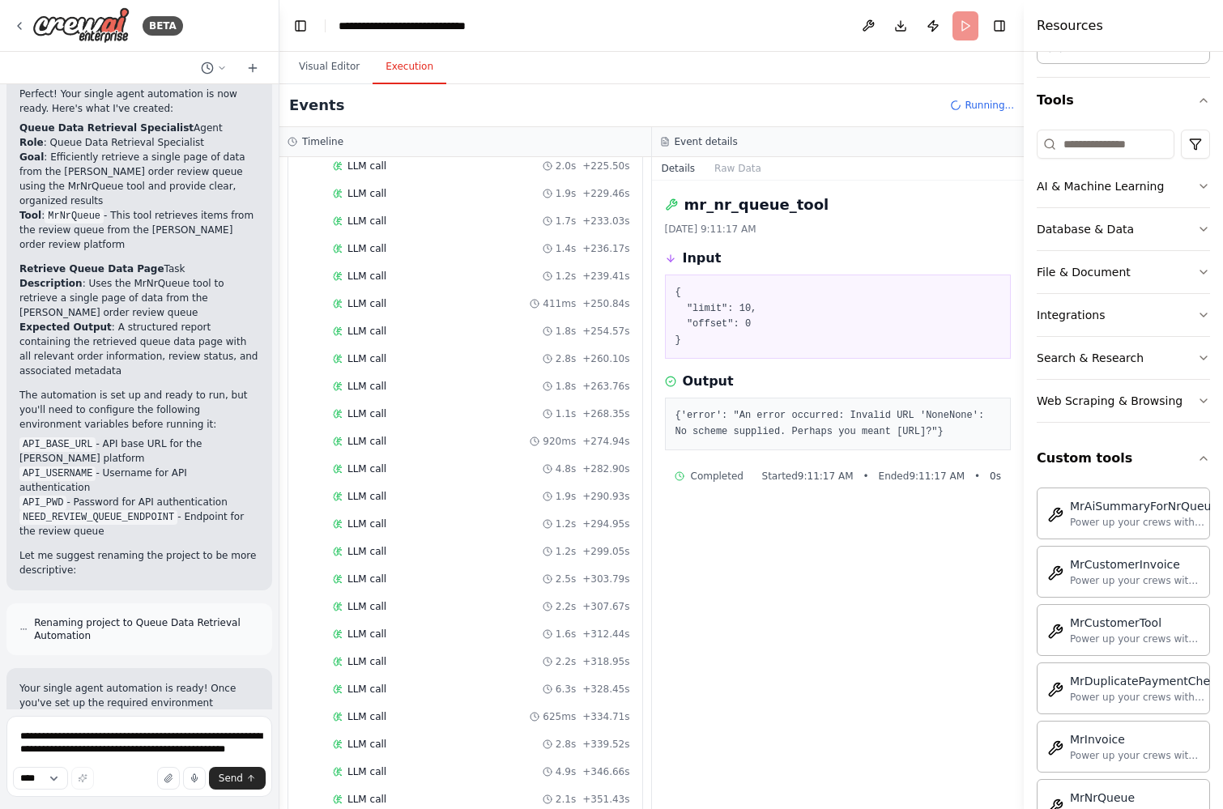
click at [955, 32] on header "**********" at bounding box center [651, 26] width 744 height 52
click at [21, 28] on icon at bounding box center [19, 25] width 13 height 13
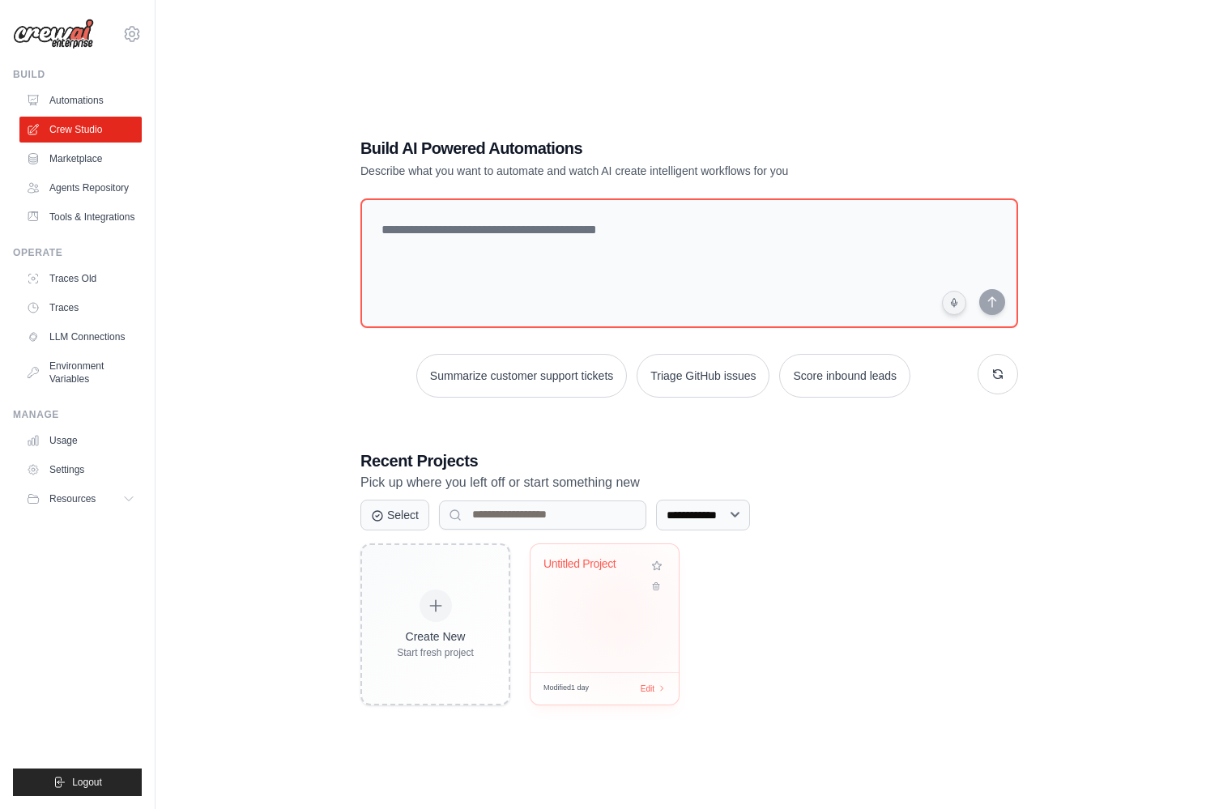
click at [617, 614] on div "Untitled Project" at bounding box center [604, 608] width 148 height 128
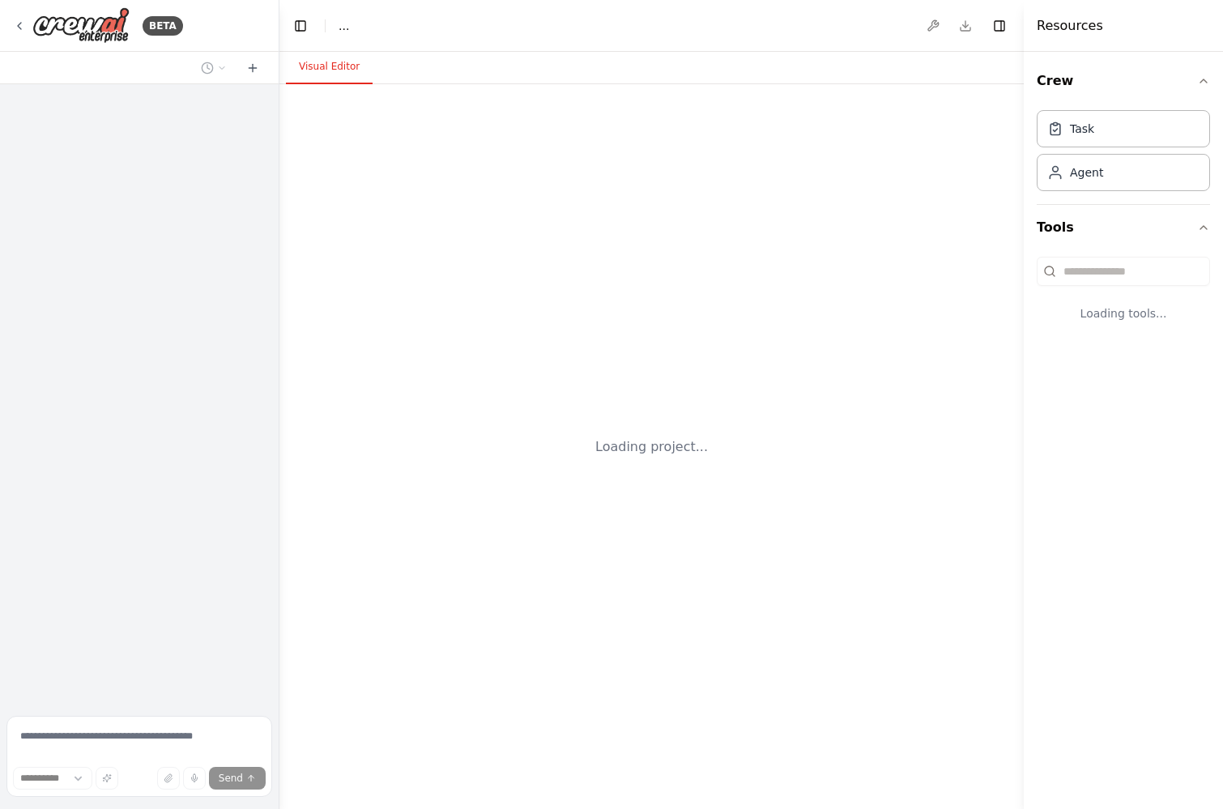
select select "****"
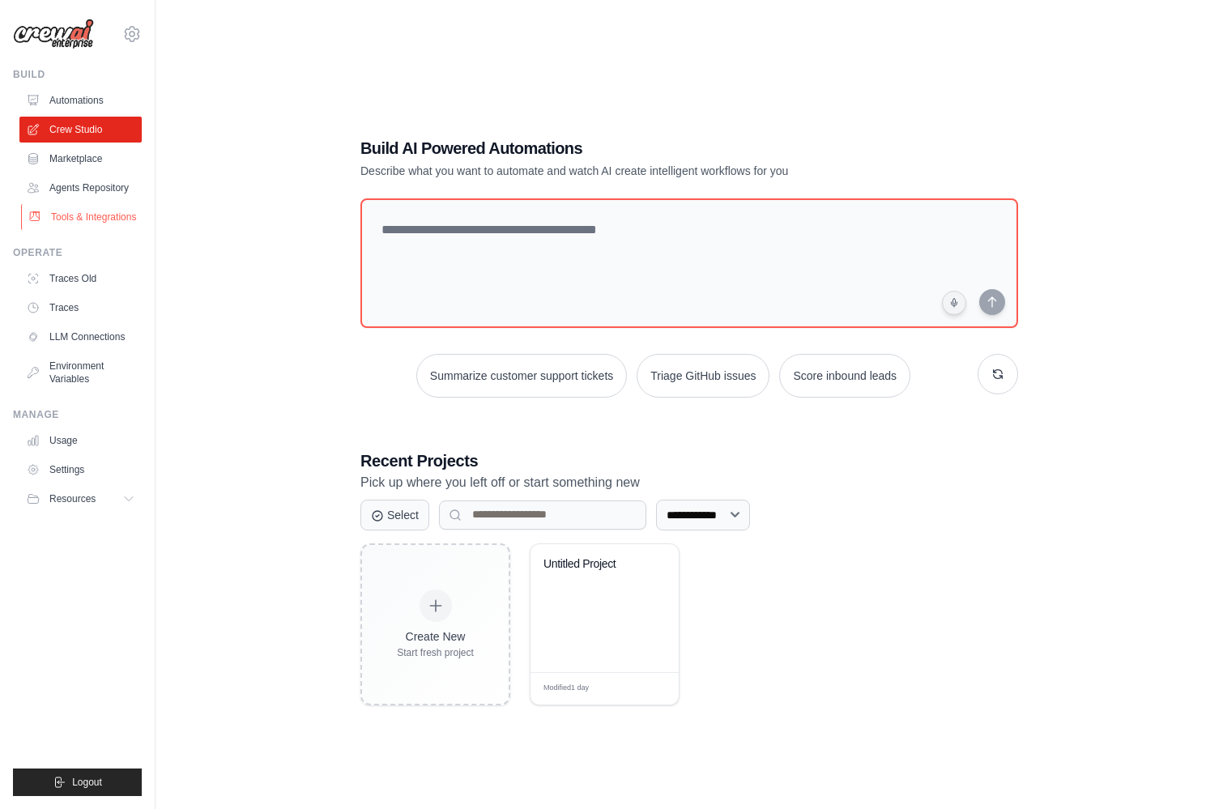
click at [102, 219] on link "Tools & Integrations" at bounding box center [82, 217] width 122 height 26
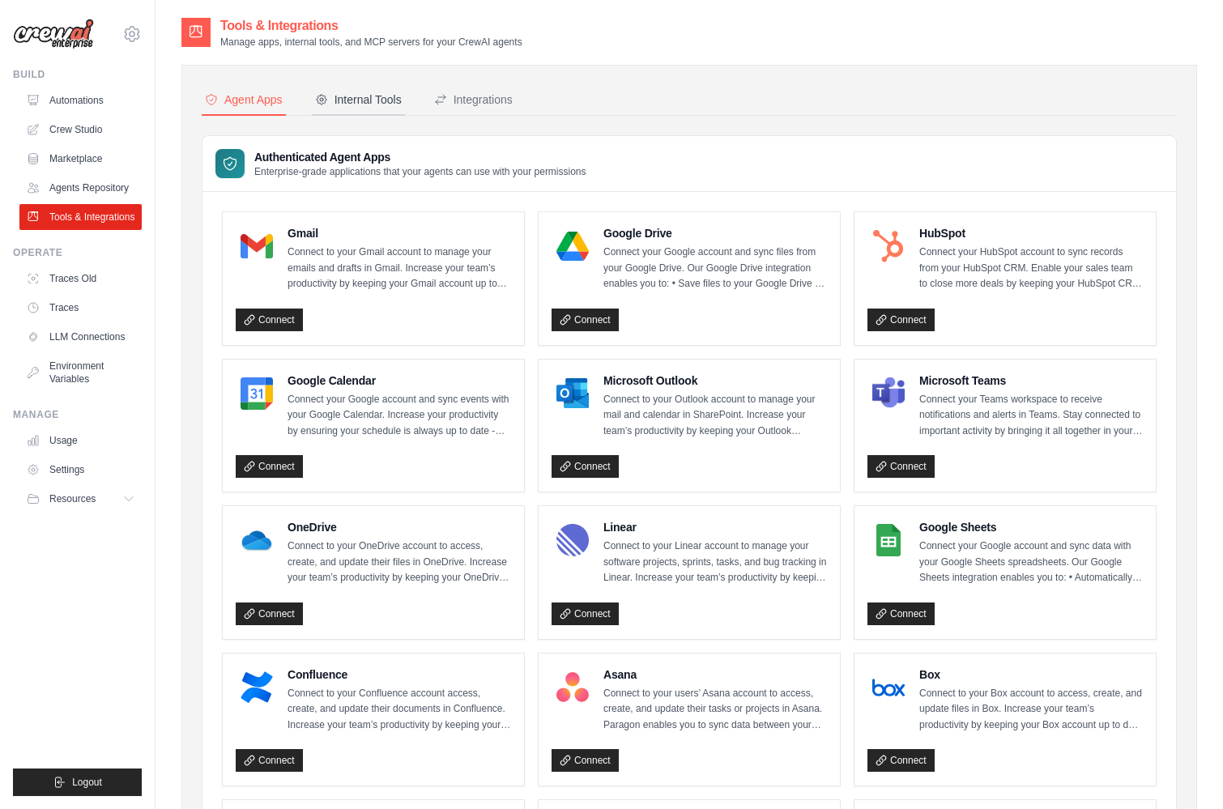
click at [372, 85] on button "Internal Tools" at bounding box center [358, 100] width 93 height 31
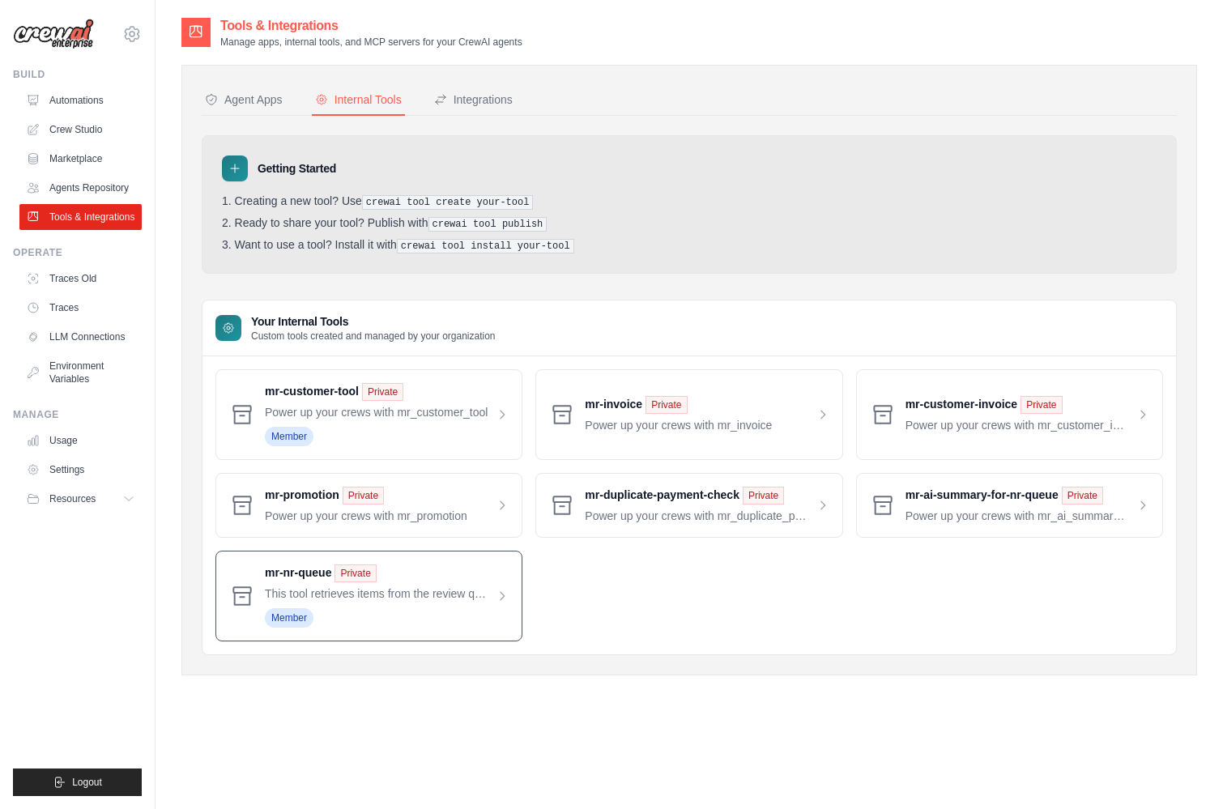
click at [438, 602] on span at bounding box center [387, 595] width 244 height 63
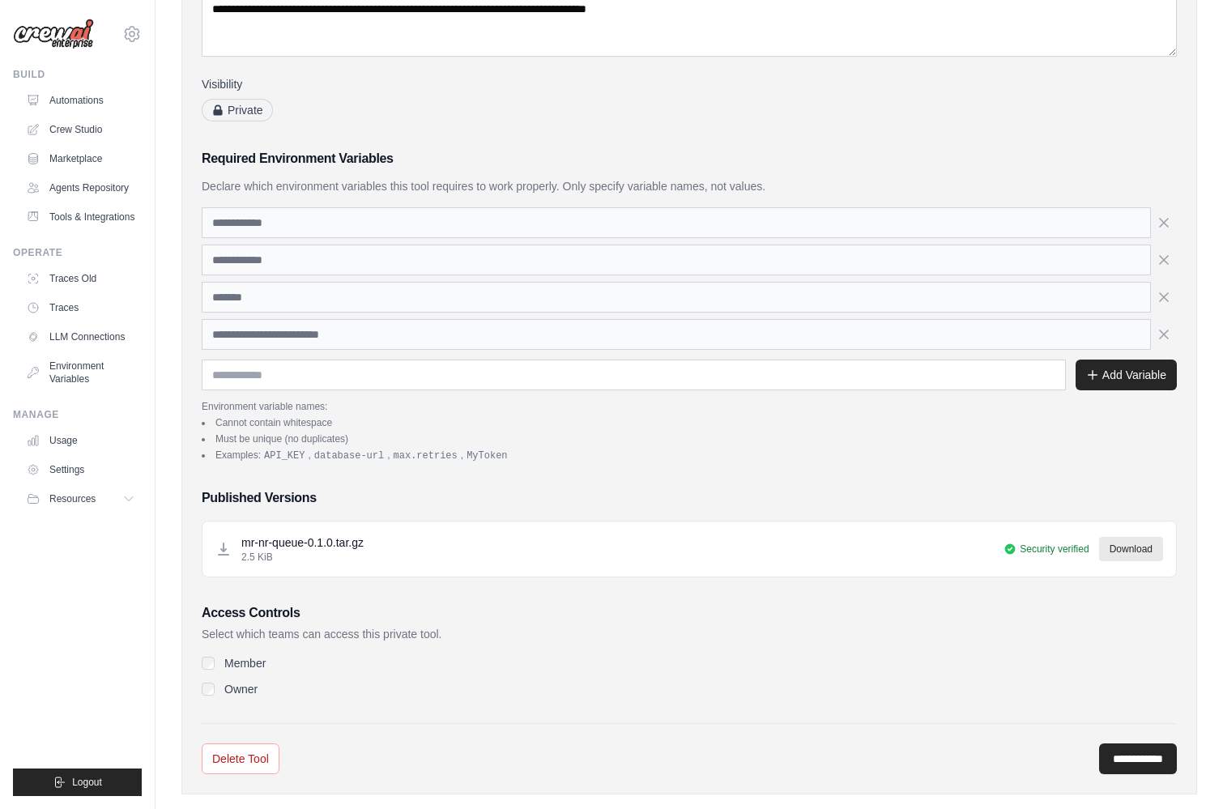
scroll to position [242, 0]
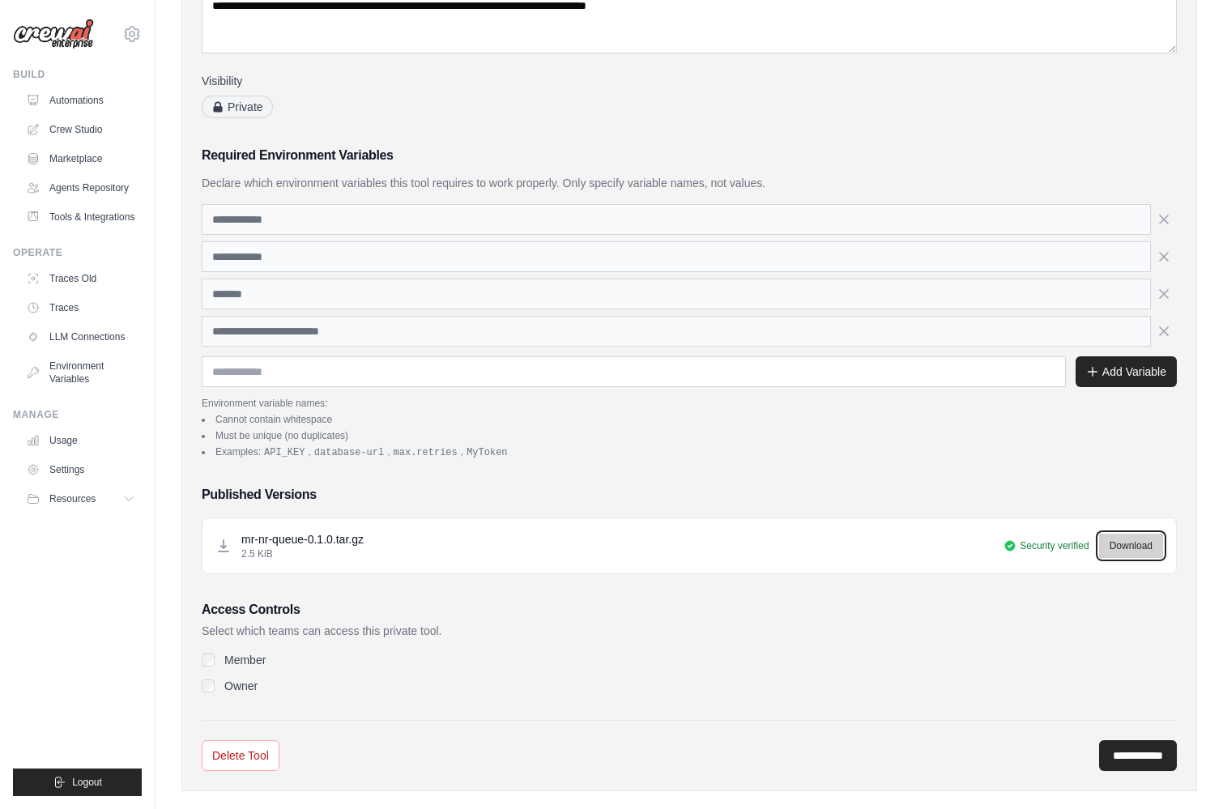
click at [1116, 541] on link "Download" at bounding box center [1131, 546] width 64 height 24
click at [89, 138] on link "Crew Studio" at bounding box center [82, 130] width 122 height 26
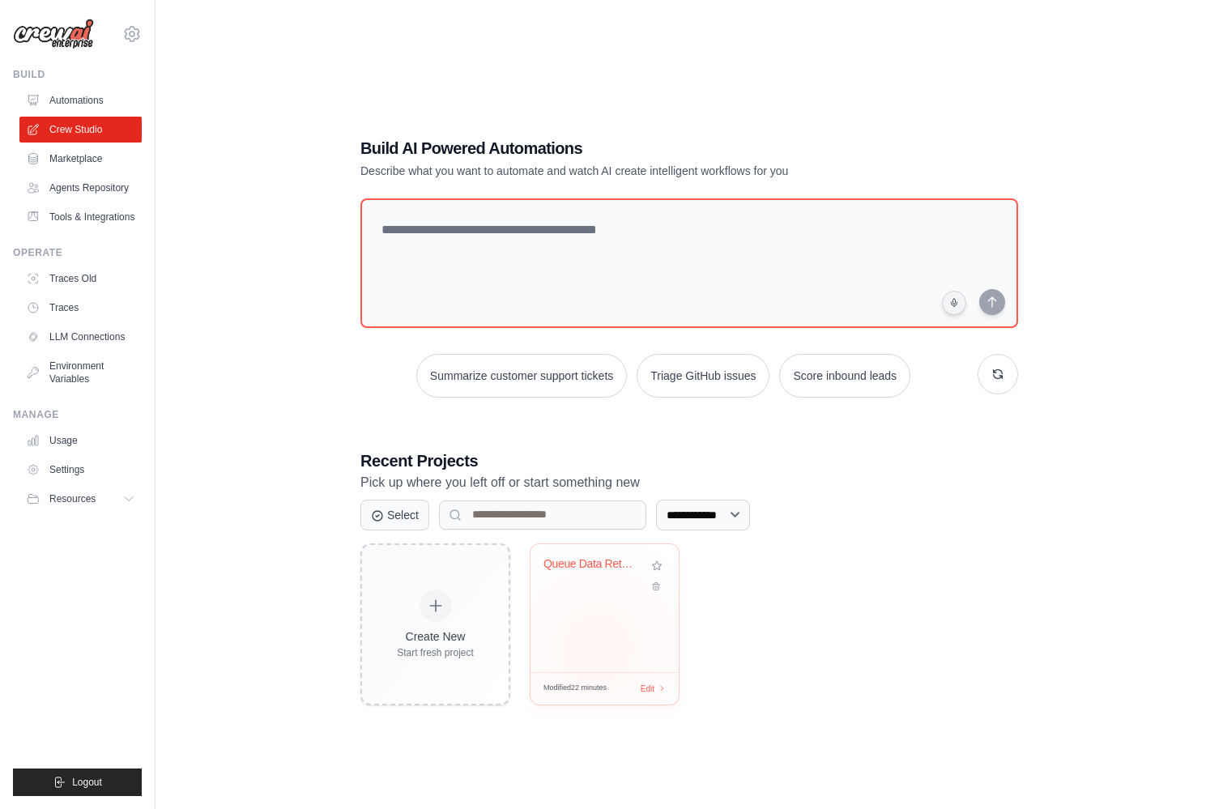
click at [598, 649] on div "Queue Data Retrieval Automation" at bounding box center [604, 608] width 148 height 128
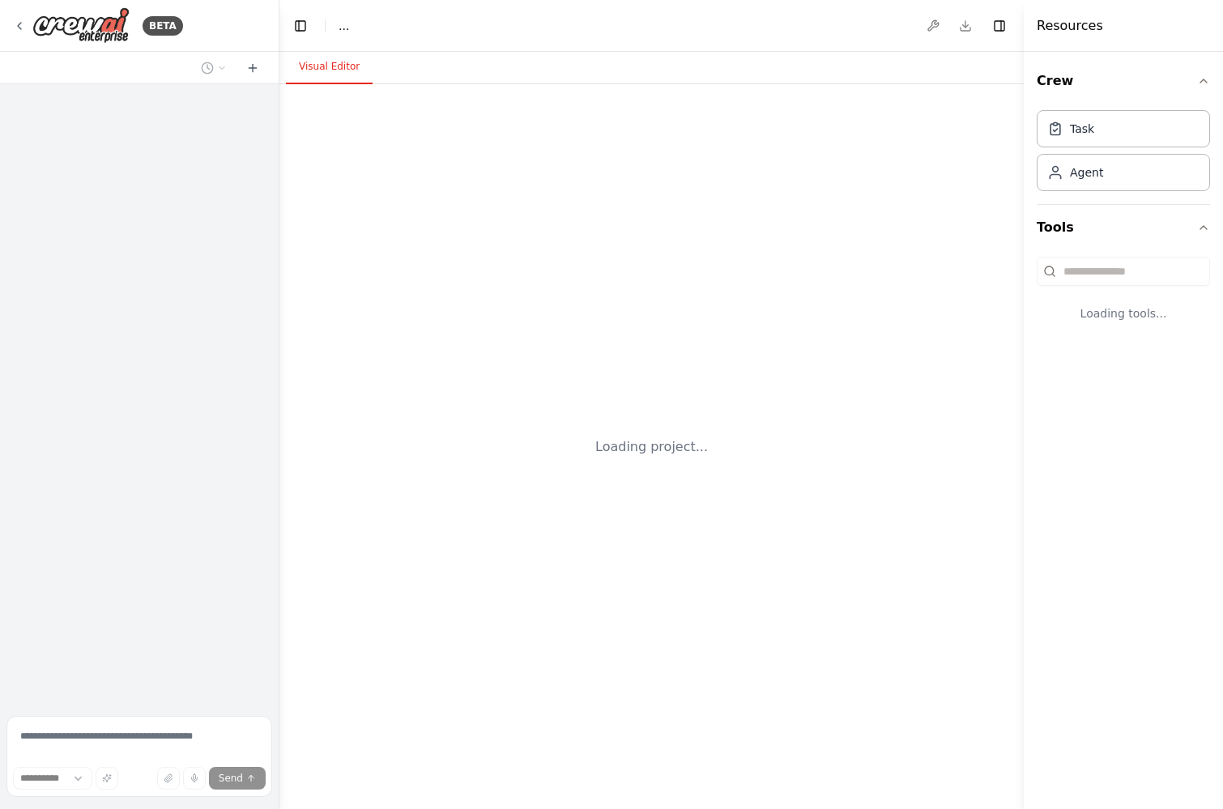
select select "****"
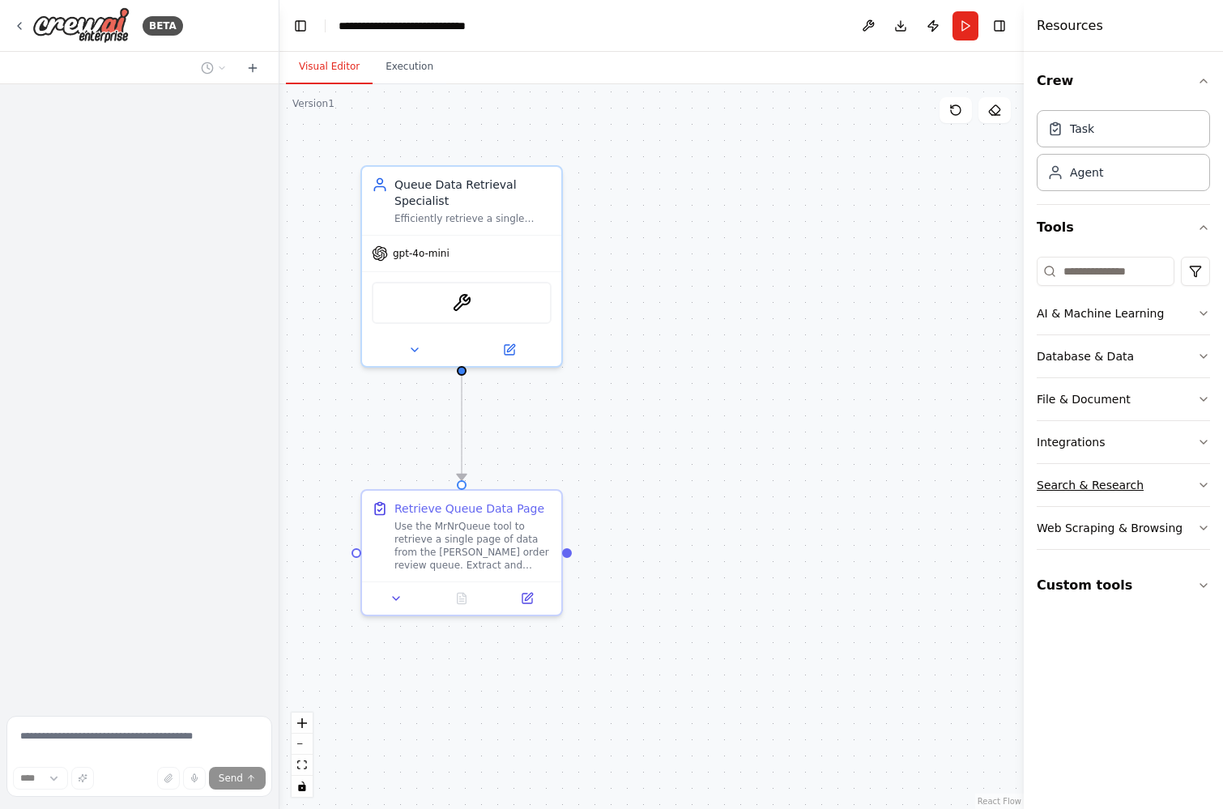
scroll to position [1196, 0]
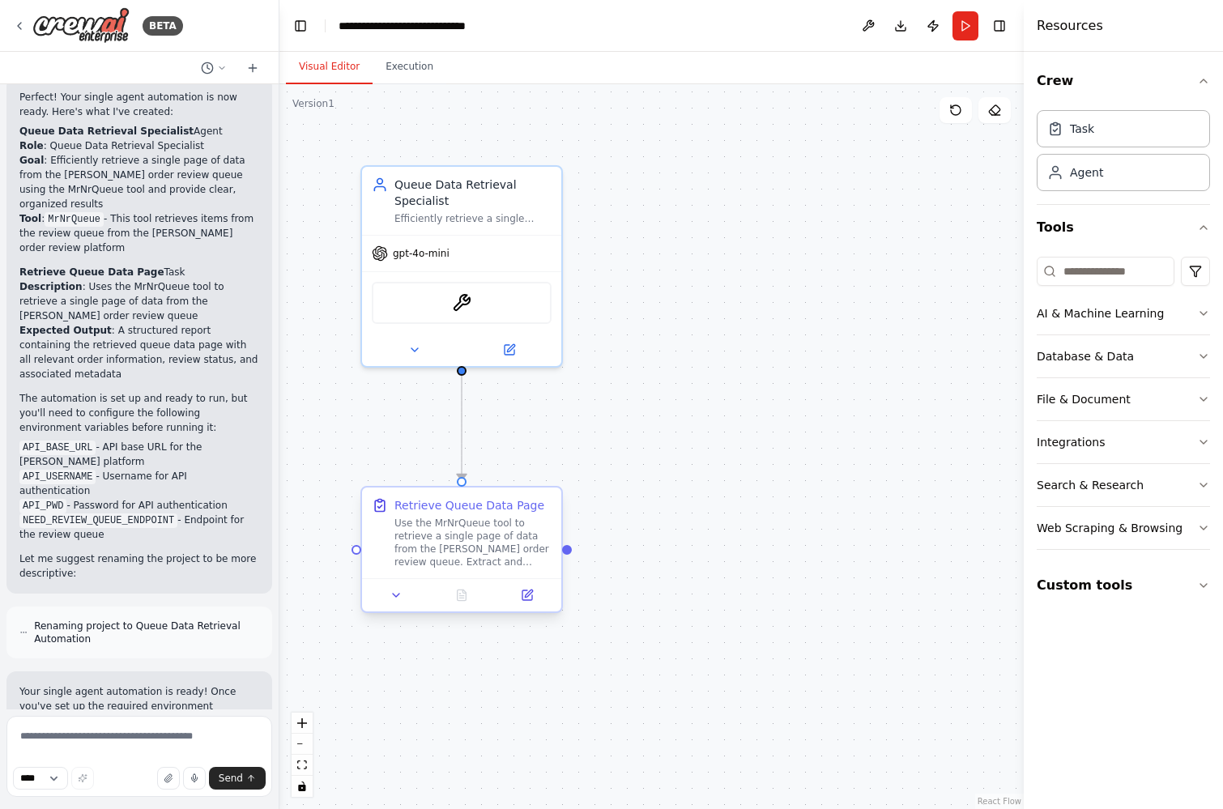
click at [441, 541] on div "Use the MrNrQueue tool to retrieve a single page of data from the Madison-Reed …" at bounding box center [472, 543] width 157 height 52
click at [398, 593] on icon at bounding box center [395, 595] width 13 height 13
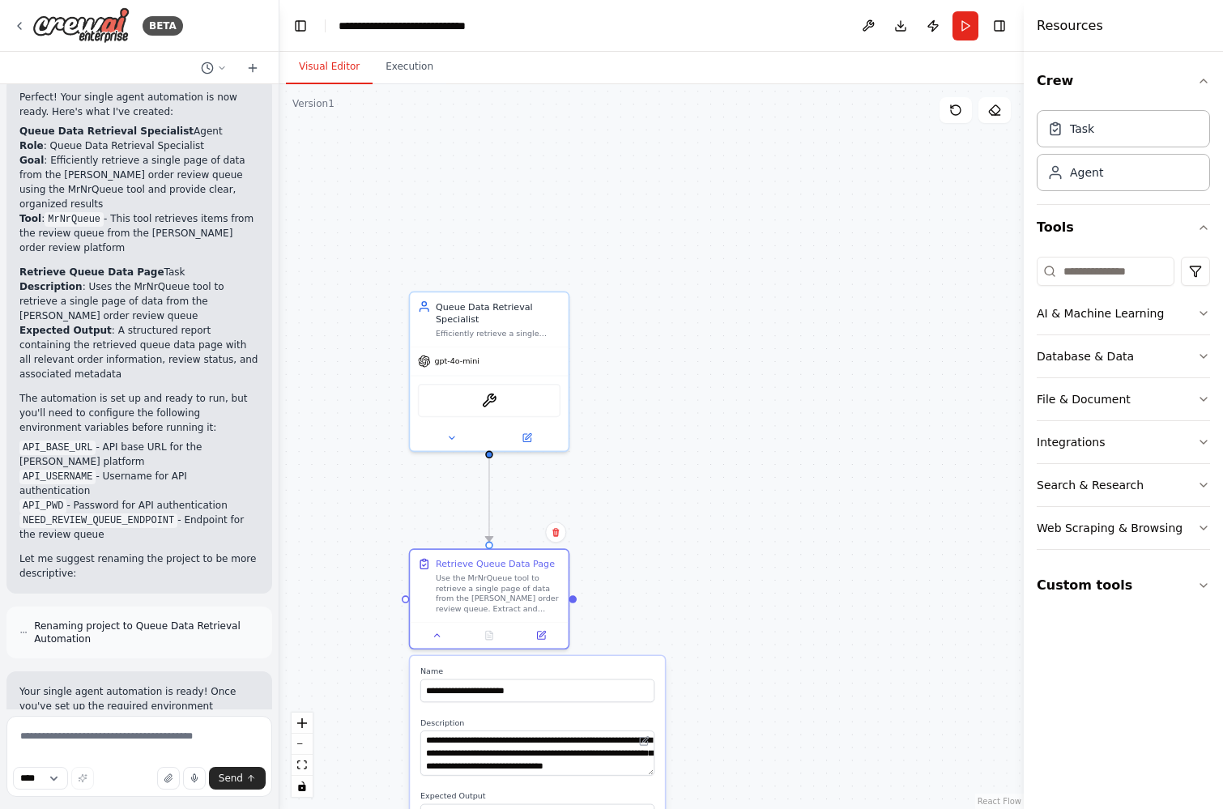
drag, startPoint x: 703, startPoint y: 494, endPoint x: 700, endPoint y: 503, distance: 9.2
click at [700, 503] on div ".deletable-edge-delete-btn { width: 20px; height: 20px; border: 0px solid #ffff…" at bounding box center [651, 446] width 744 height 725
click at [434, 634] on icon at bounding box center [436, 633] width 5 height 2
click at [958, 19] on button "Run" at bounding box center [965, 25] width 26 height 29
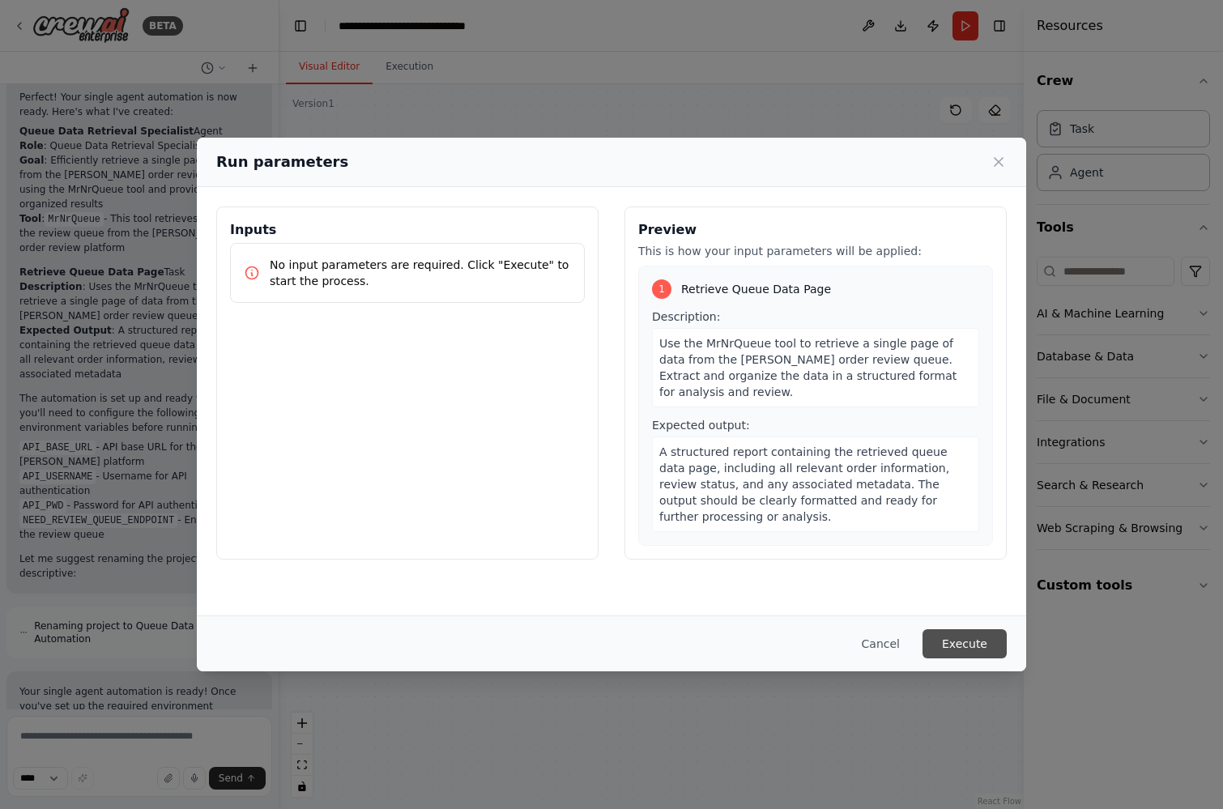
click at [983, 642] on button "Execute" at bounding box center [964, 643] width 84 height 29
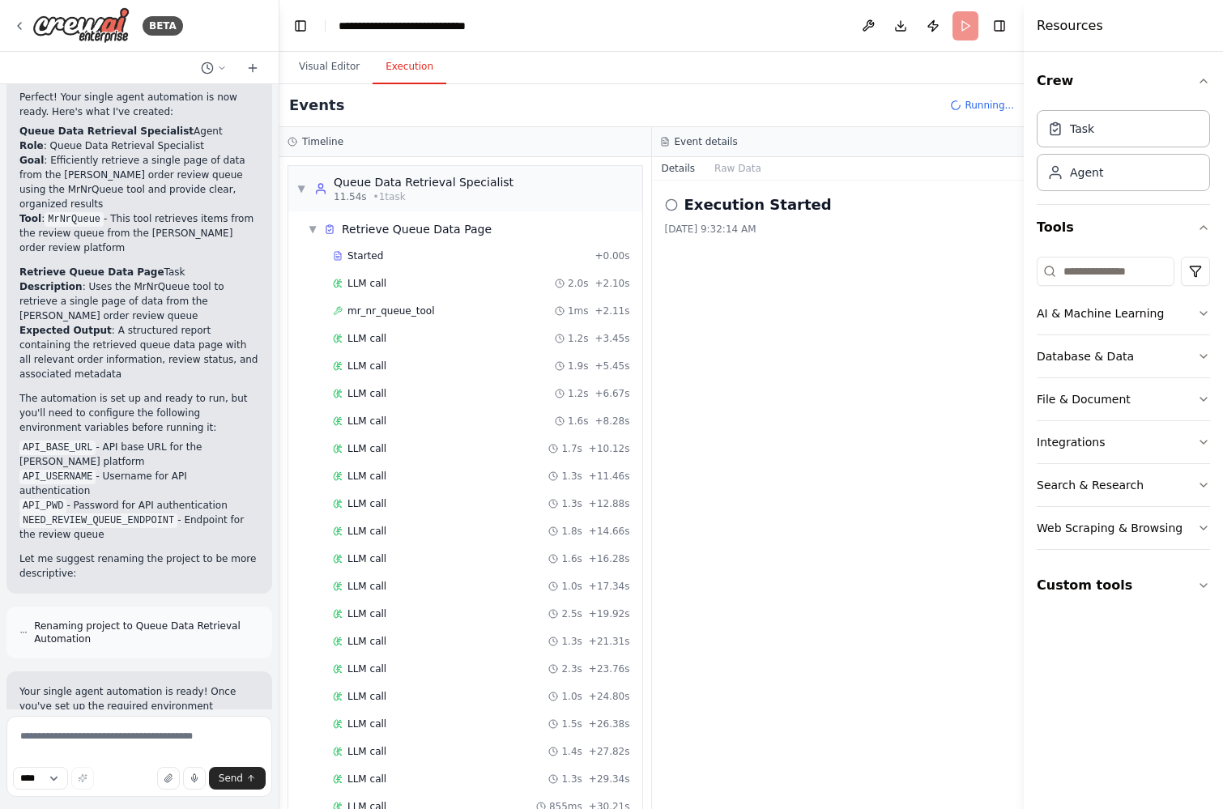
scroll to position [530, 0]
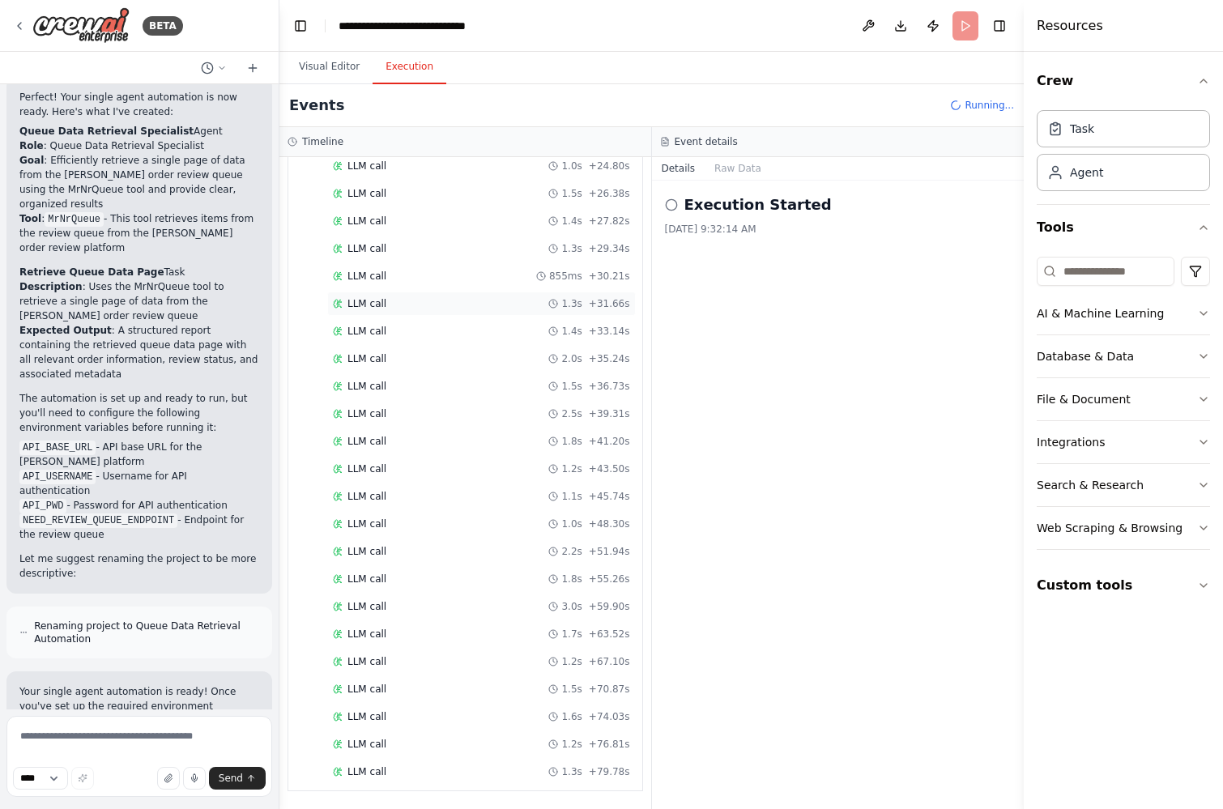
click at [376, 309] on span "LLM call" at bounding box center [366, 303] width 39 height 13
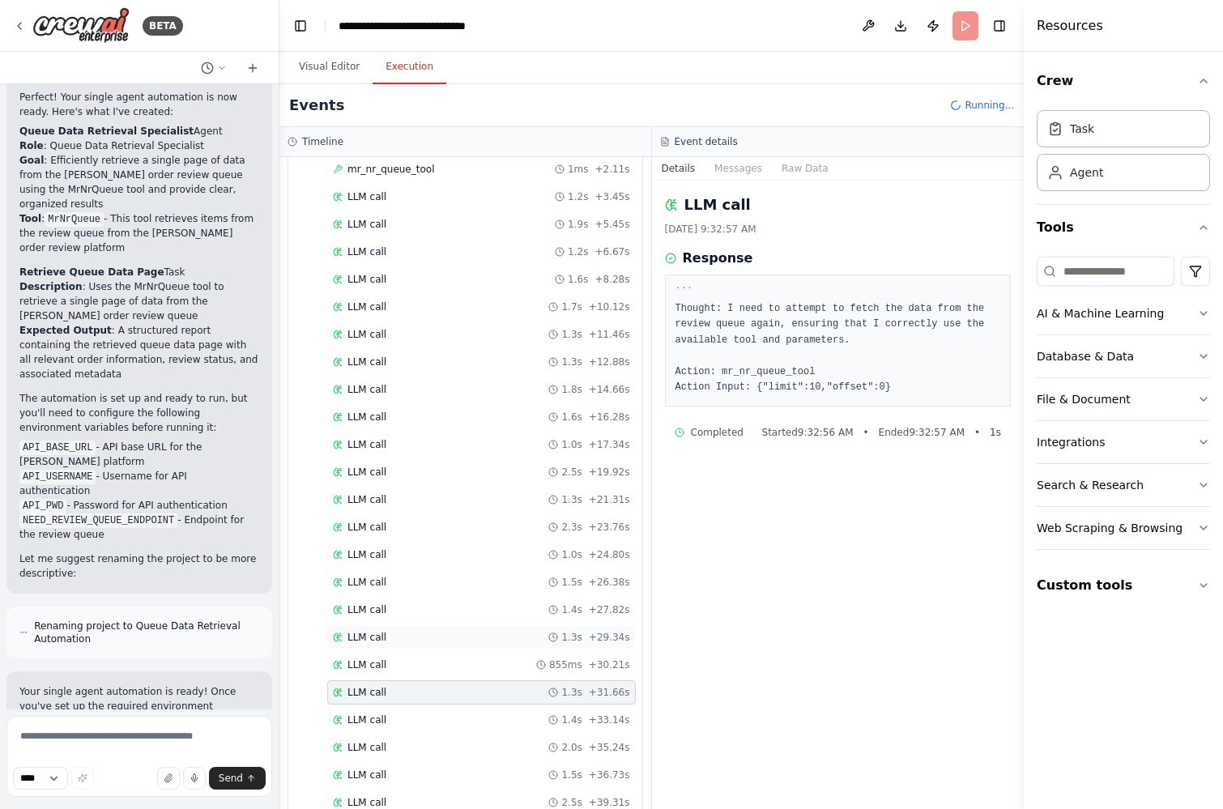
scroll to position [0, 0]
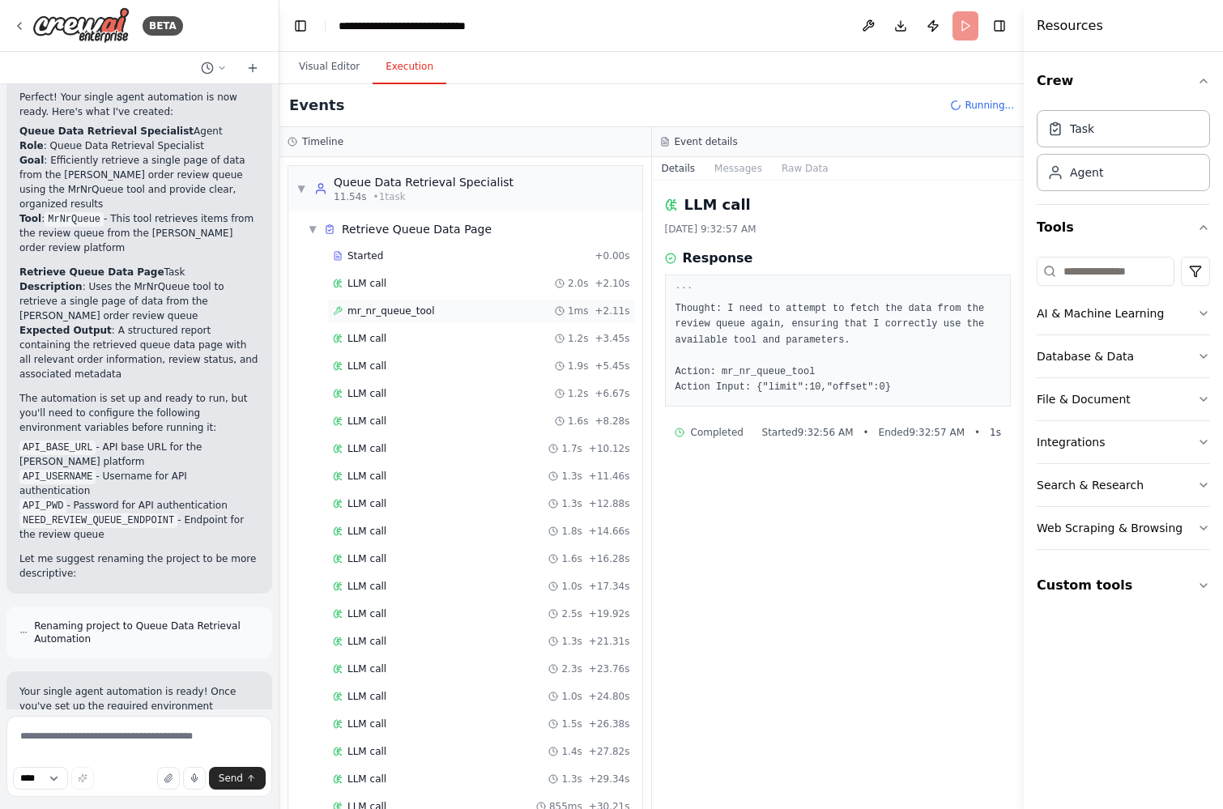
click at [406, 308] on span "mr_nr_queue_tool" at bounding box center [390, 310] width 87 height 13
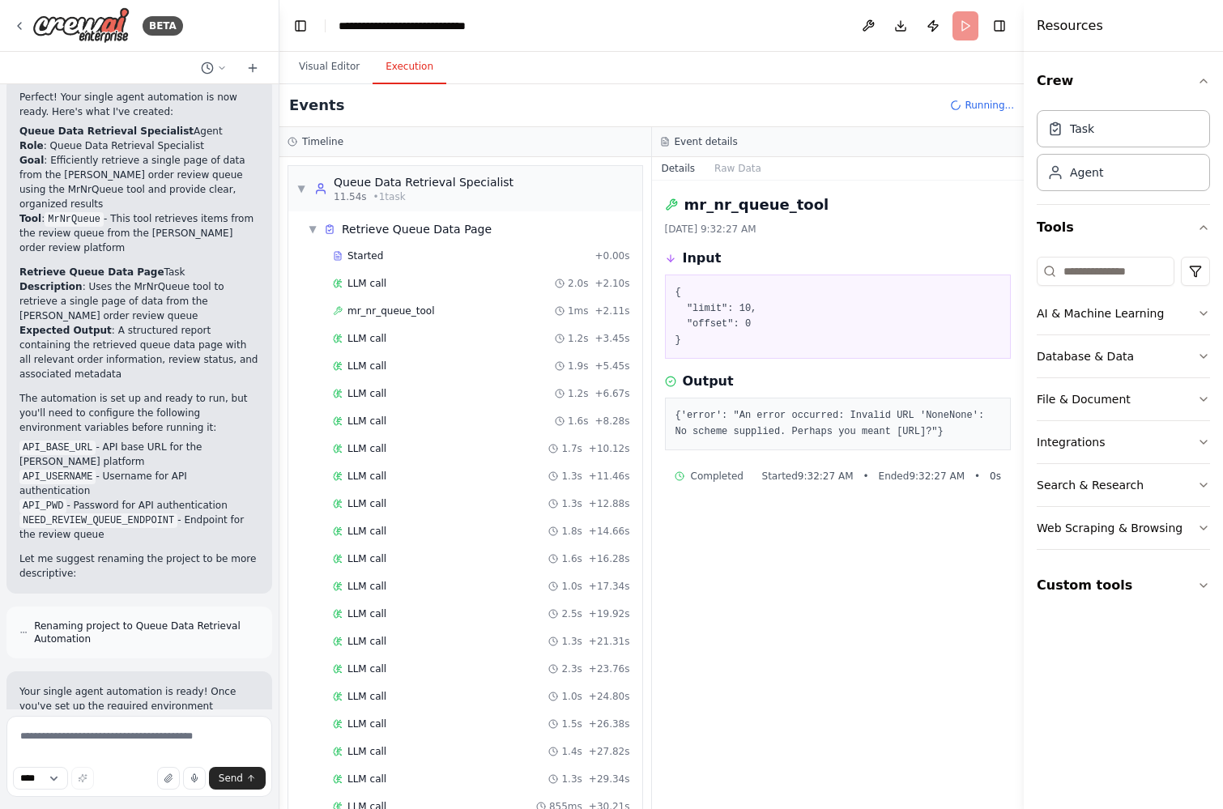
drag, startPoint x: 792, startPoint y: 449, endPoint x: 657, endPoint y: 197, distance: 286.5
click at [657, 197] on div "mr_nr_queue_tool 9/25/2025, 9:32:27 AM Input { "limit": 10, "offset": 0 } Outpu…" at bounding box center [838, 495] width 372 height 628
copy div "mr_nr_queue_tool 9/25/2025, 9:32:27 AM Input { "limit": 10, "offset": 0 } Outpu…"
click at [70, 730] on textarea at bounding box center [139, 756] width 266 height 81
paste textarea "**********"
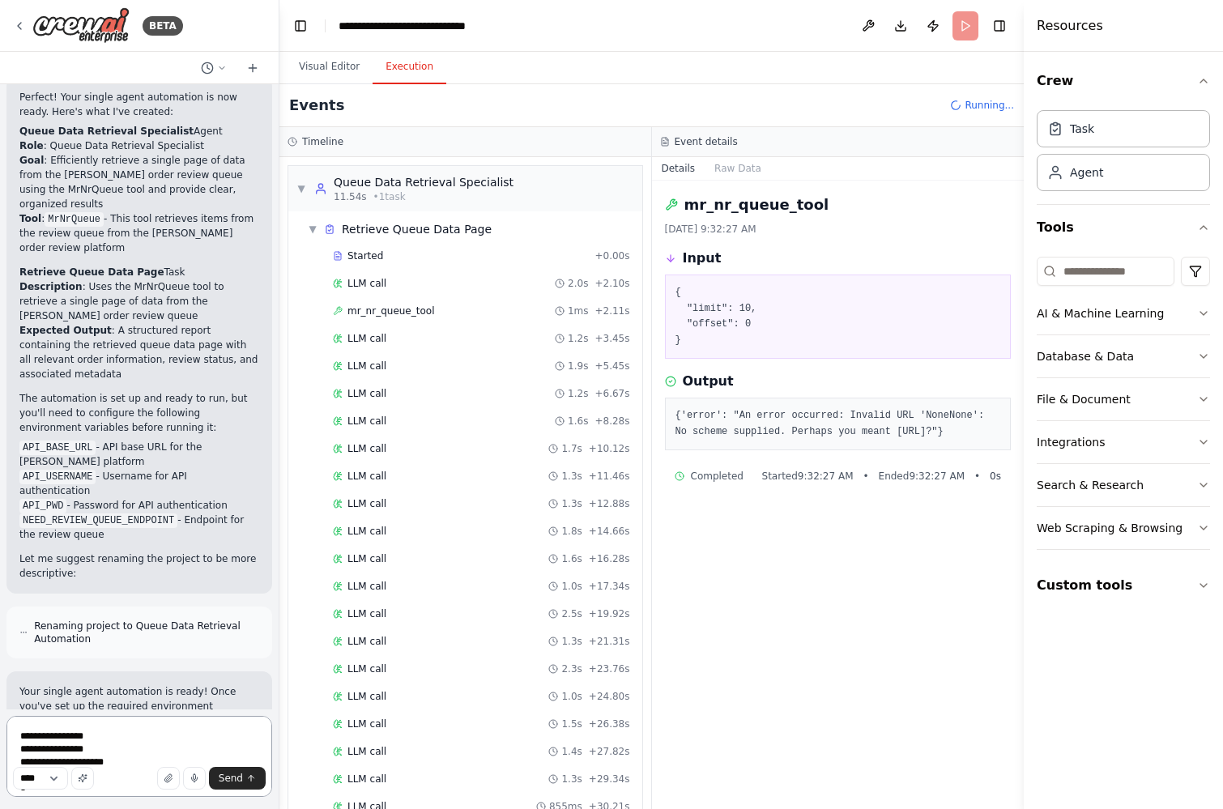
scroll to position [7, 0]
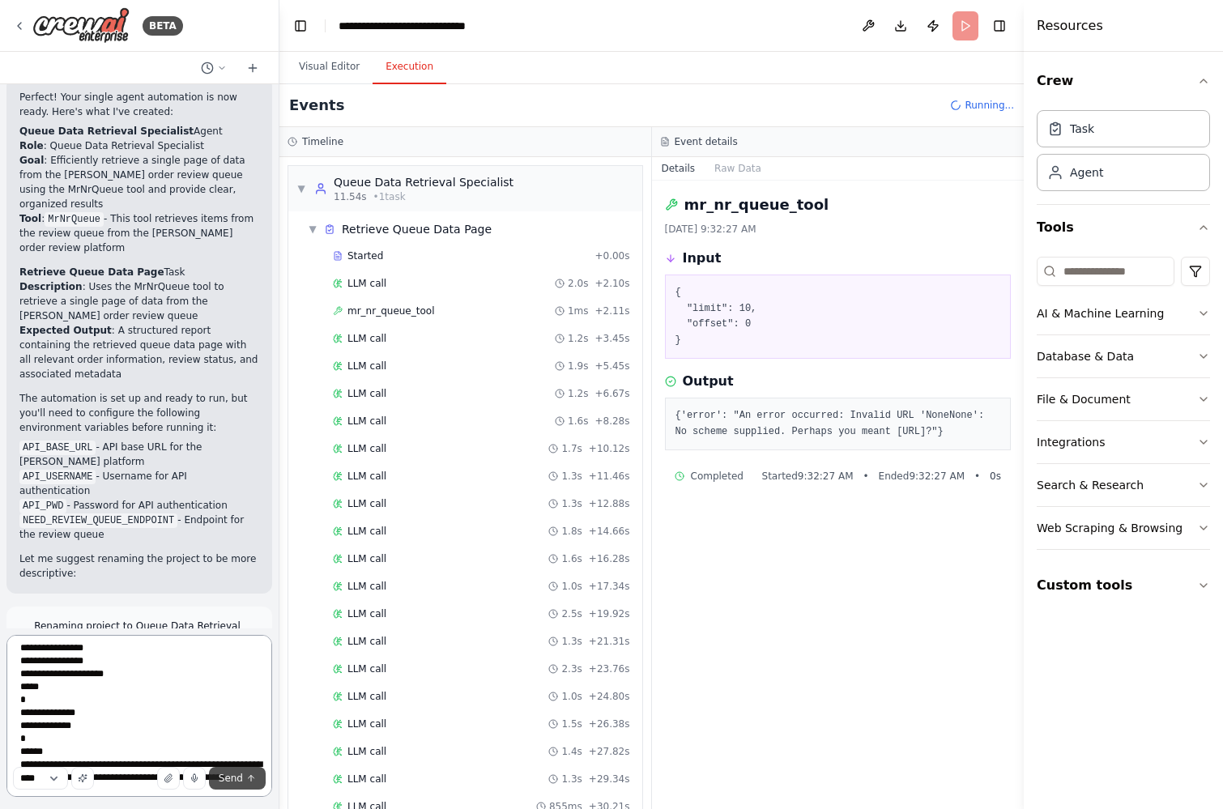
type textarea "**********"
click at [225, 776] on span "Send" at bounding box center [231, 778] width 24 height 13
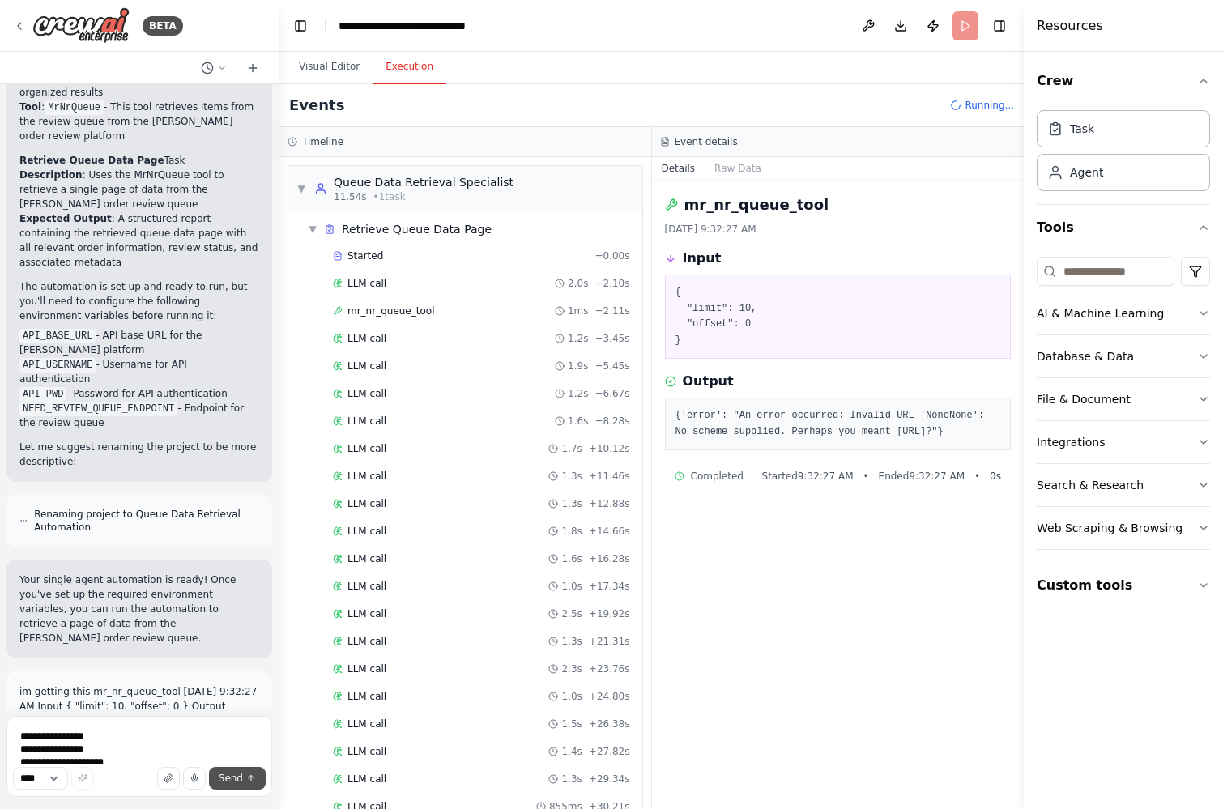
scroll to position [1363, 0]
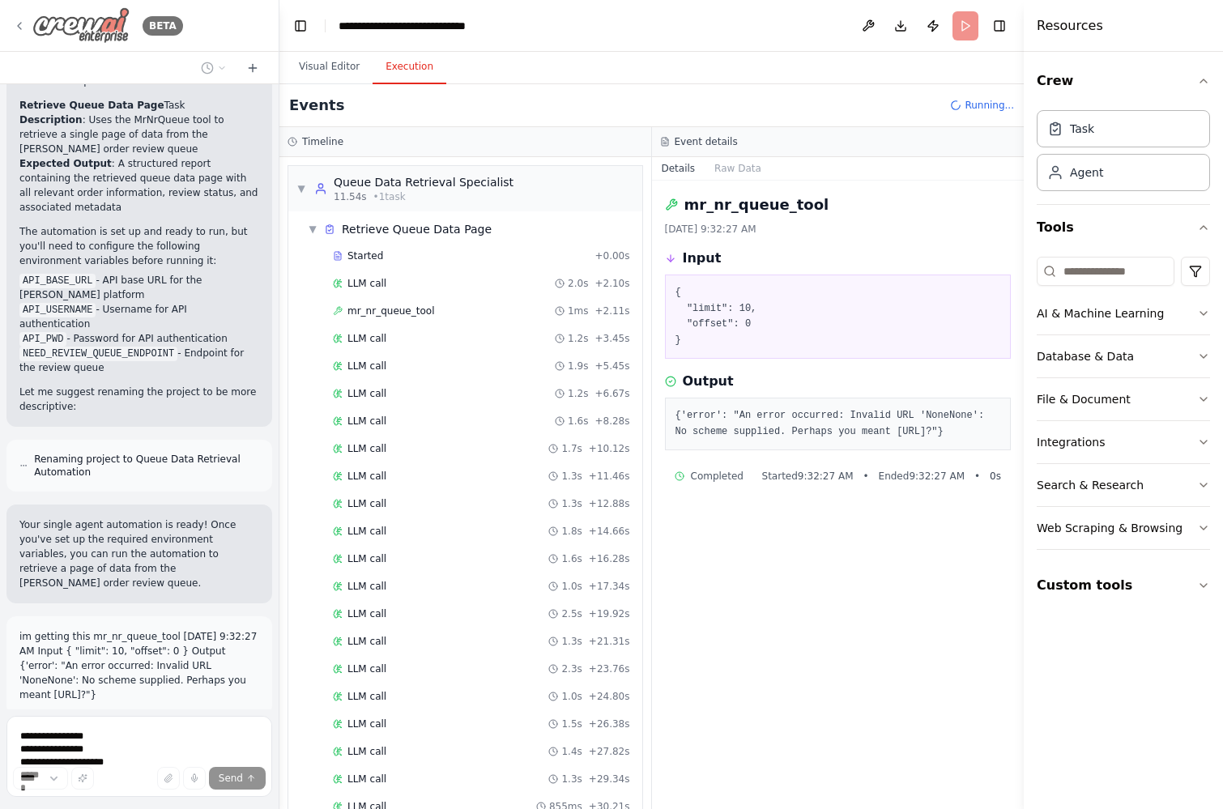
click at [21, 26] on icon at bounding box center [19, 25] width 13 height 13
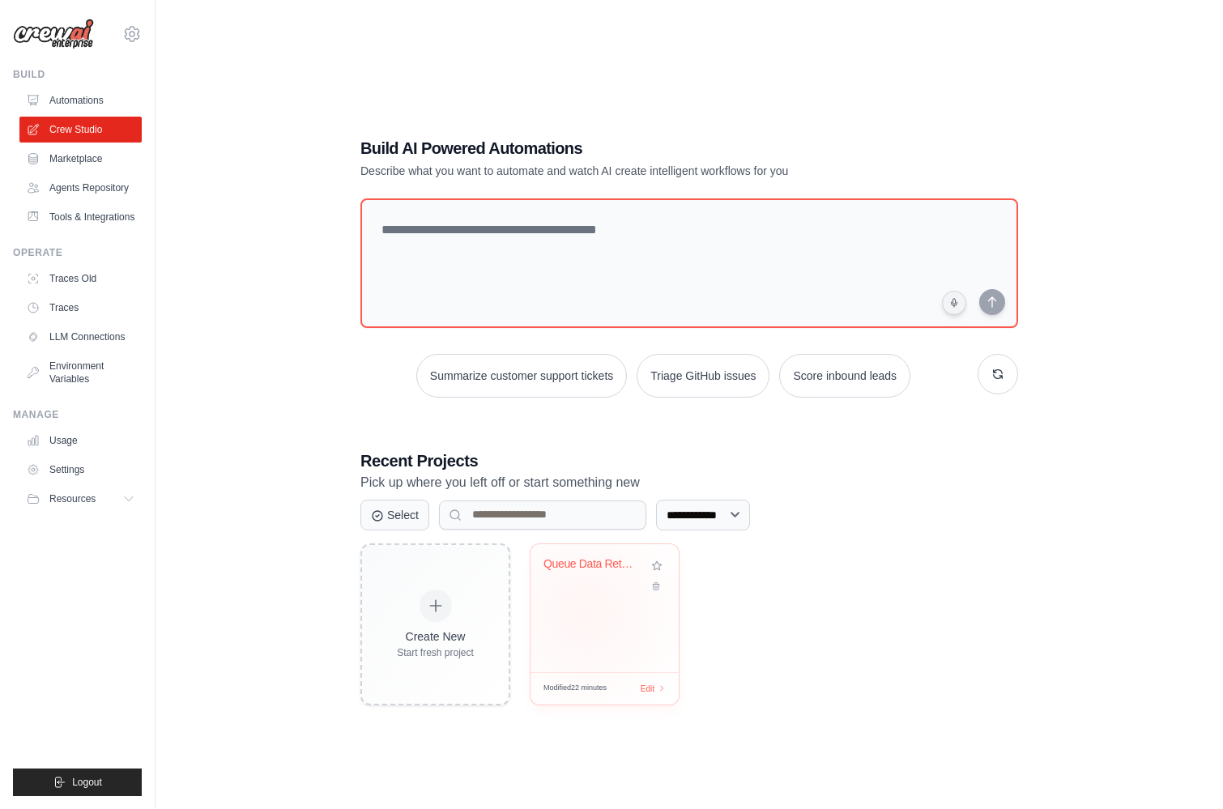
click at [585, 612] on div "Queue Data Retrieval Automation" at bounding box center [604, 608] width 148 height 128
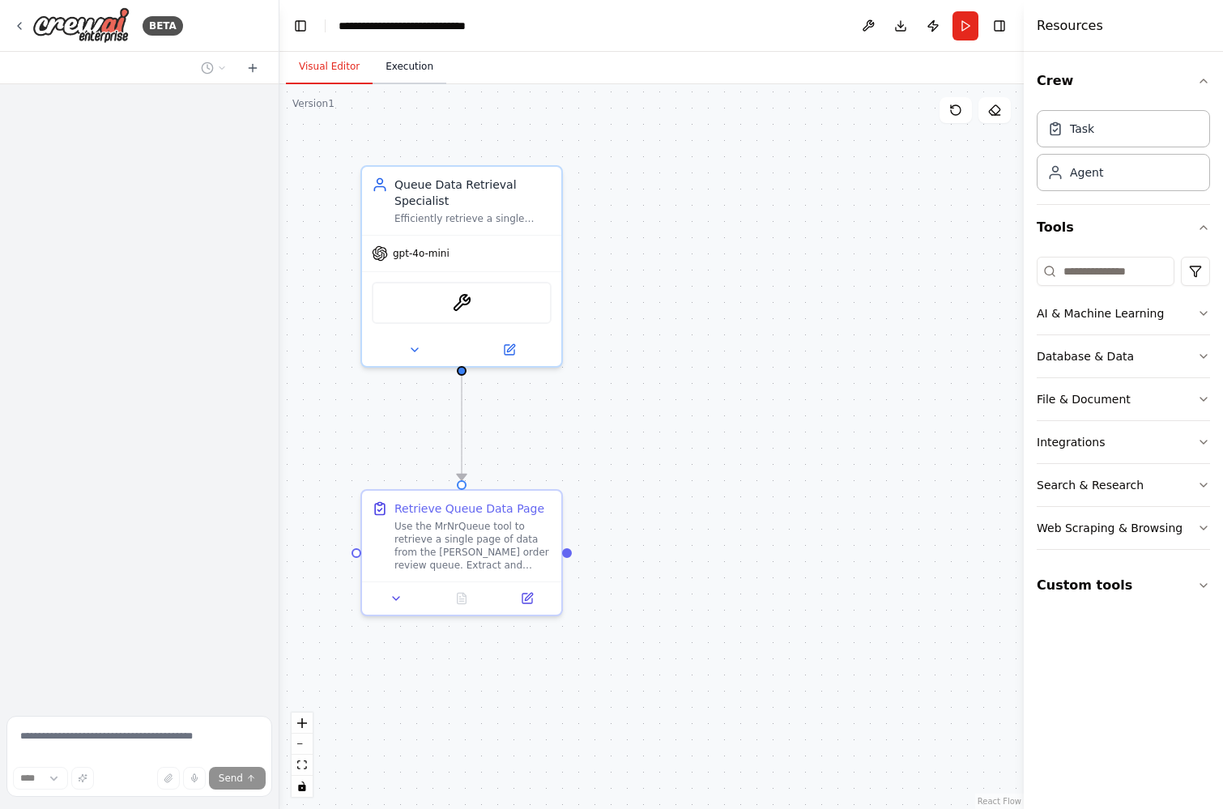
scroll to position [1363, 0]
click at [403, 69] on button "Execution" at bounding box center [409, 67] width 74 height 34
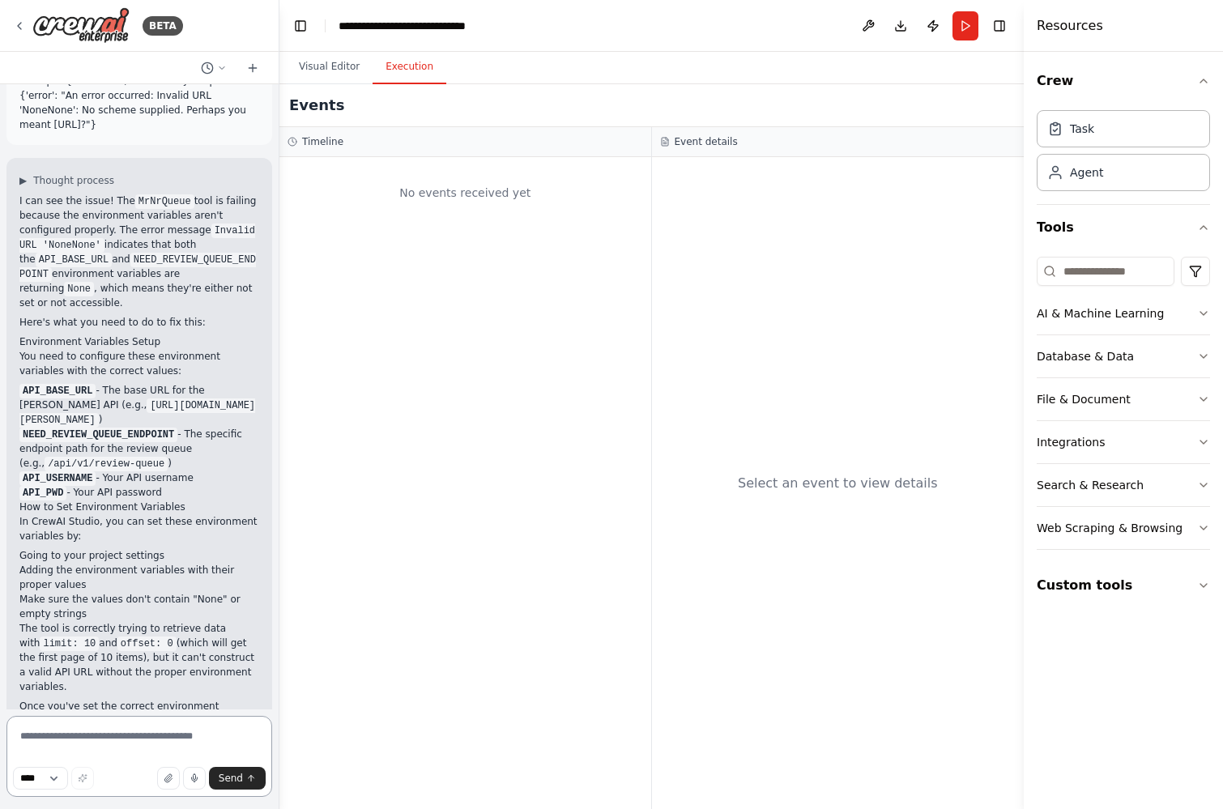
scroll to position [1947, 0]
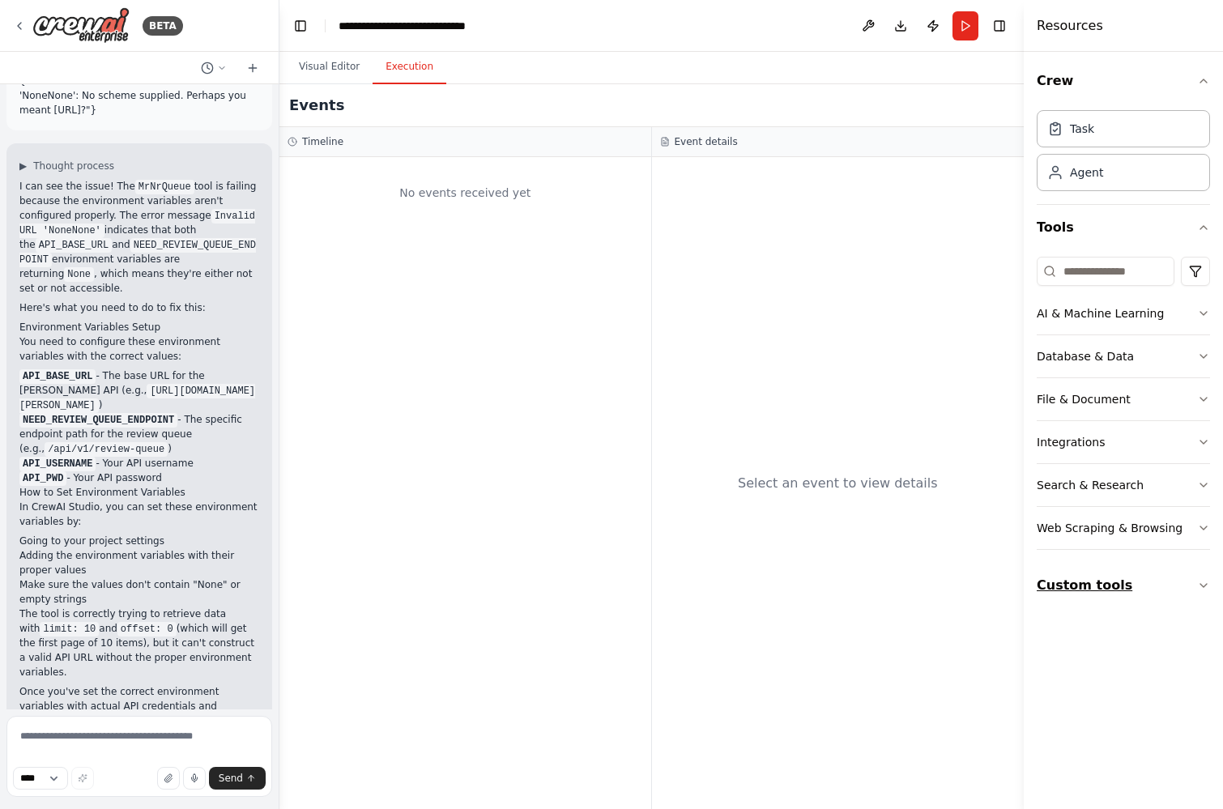
click at [1129, 585] on button "Custom tools" at bounding box center [1122, 585] width 173 height 45
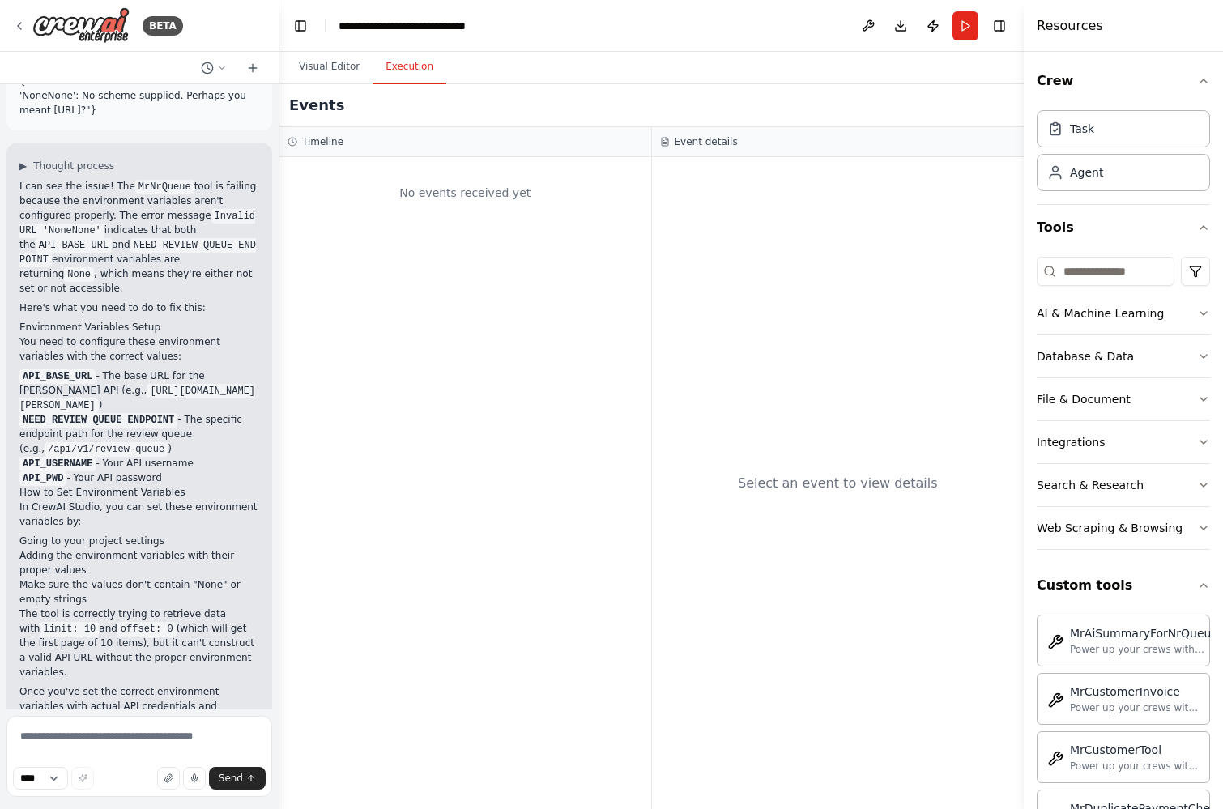
scroll to position [233, 0]
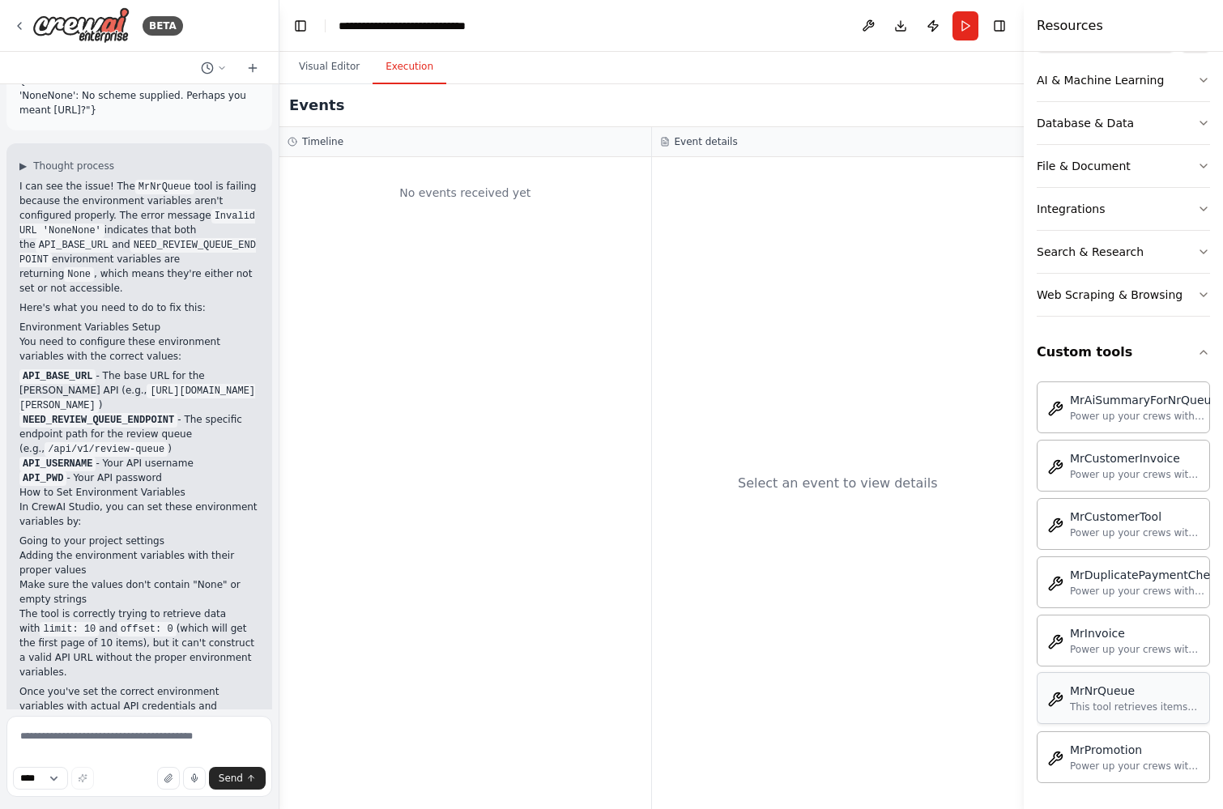
click at [1120, 696] on div "MrNrQueue" at bounding box center [1135, 691] width 130 height 16
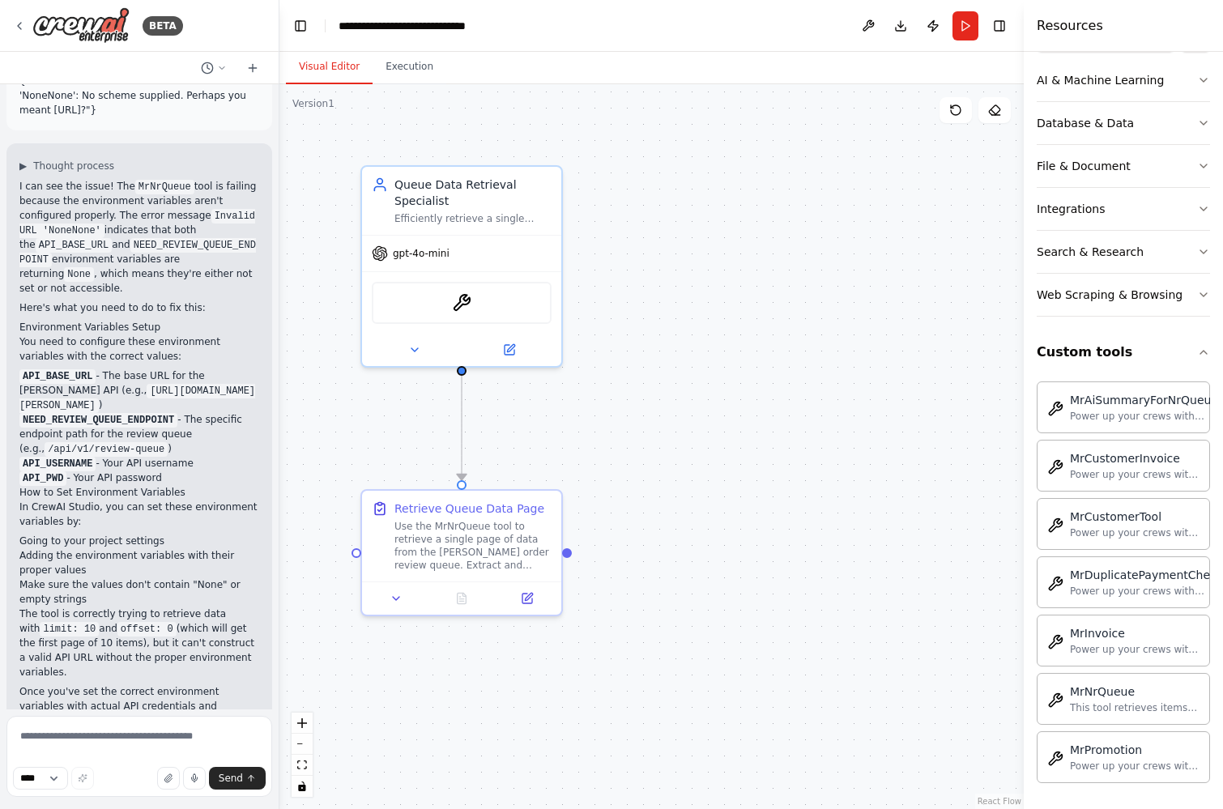
click at [303, 65] on button "Visual Editor" at bounding box center [329, 67] width 87 height 34
click at [465, 297] on img at bounding box center [461, 299] width 19 height 19
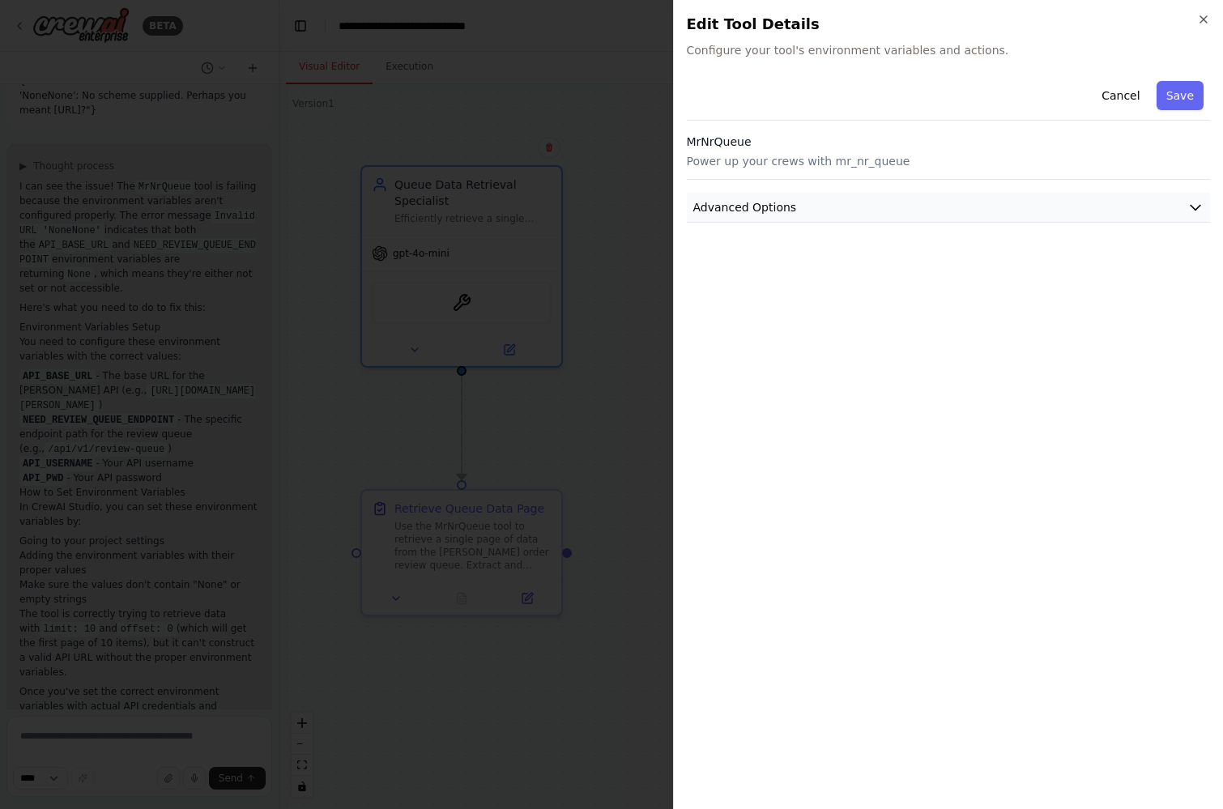
click at [733, 212] on span "Advanced Options" at bounding box center [745, 207] width 104 height 16
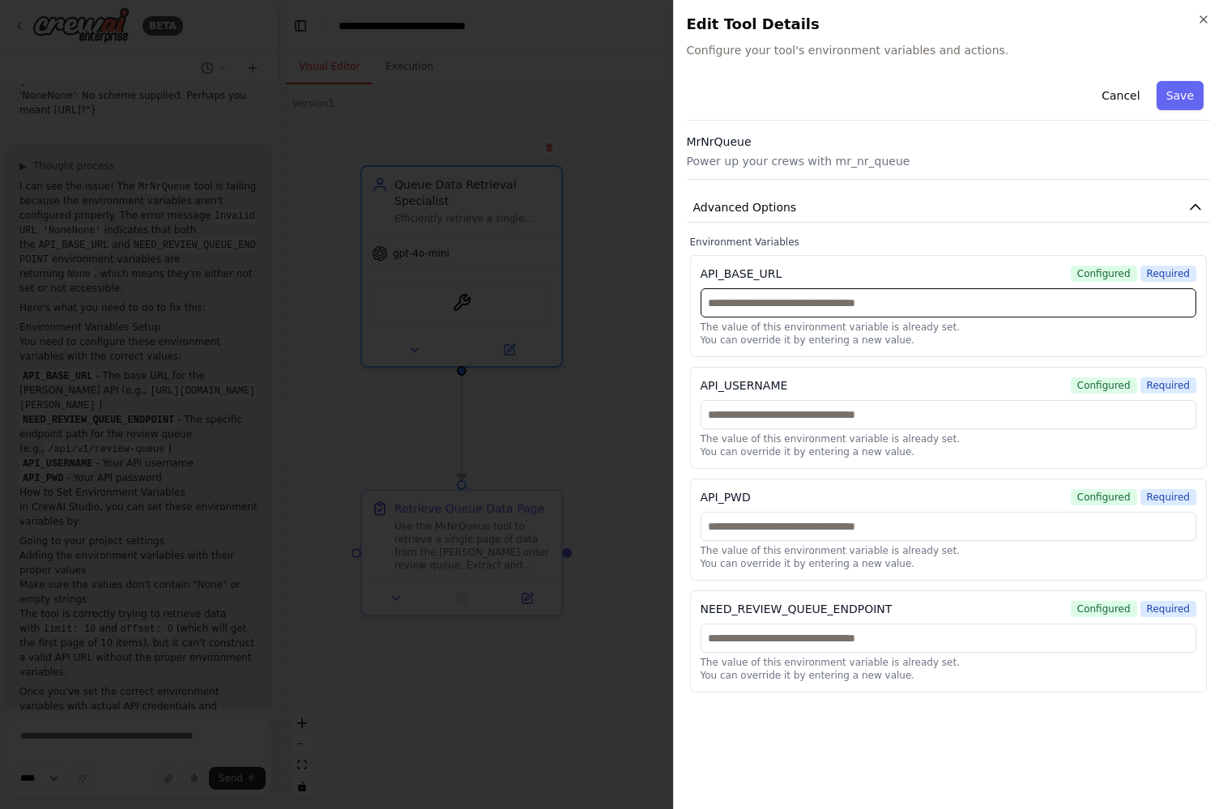
click at [802, 299] on input "text" at bounding box center [948, 302] width 496 height 29
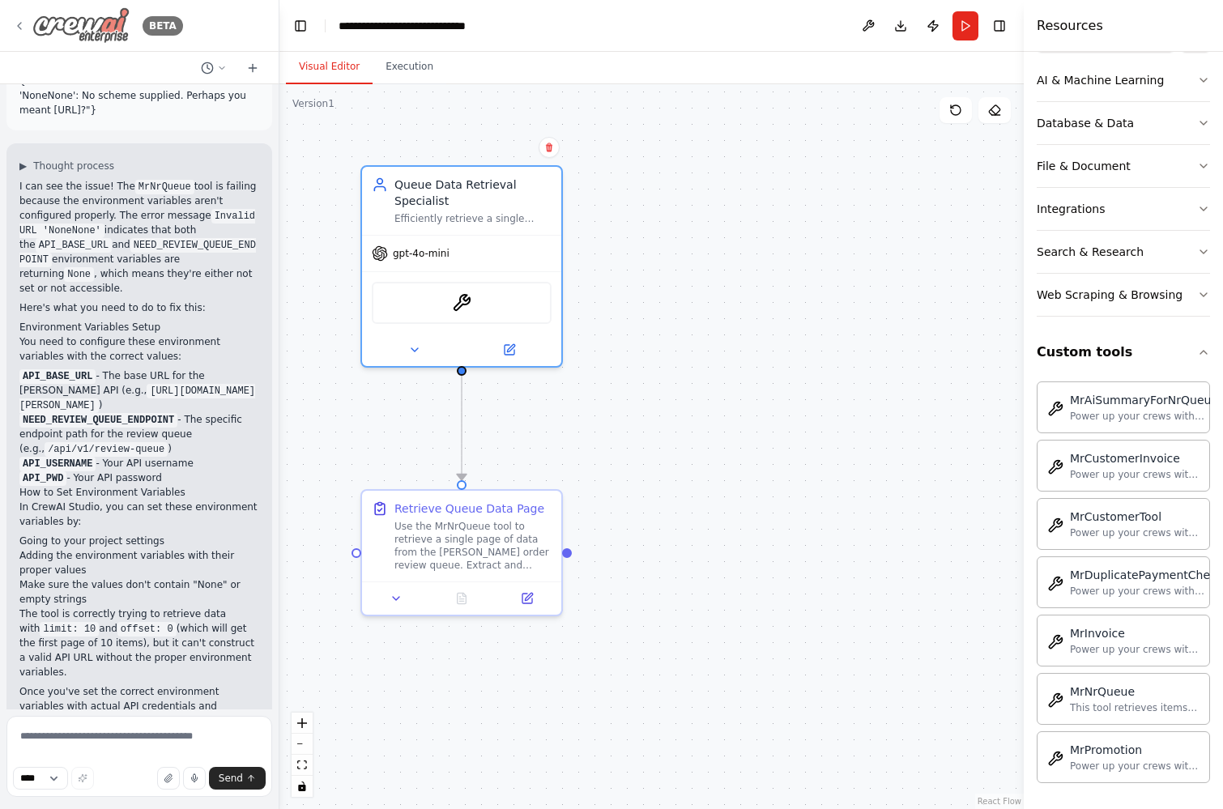
click at [14, 27] on icon at bounding box center [19, 25] width 13 height 13
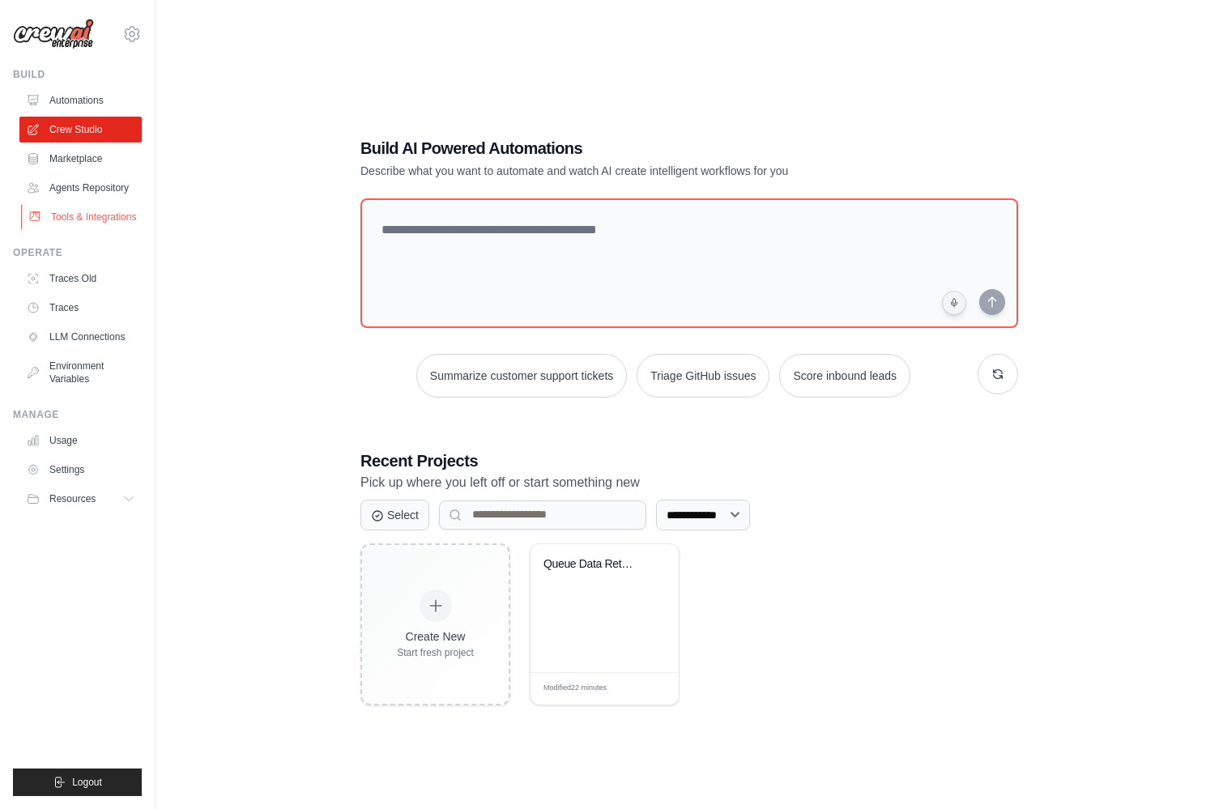
click at [107, 211] on link "Tools & Integrations" at bounding box center [82, 217] width 122 height 26
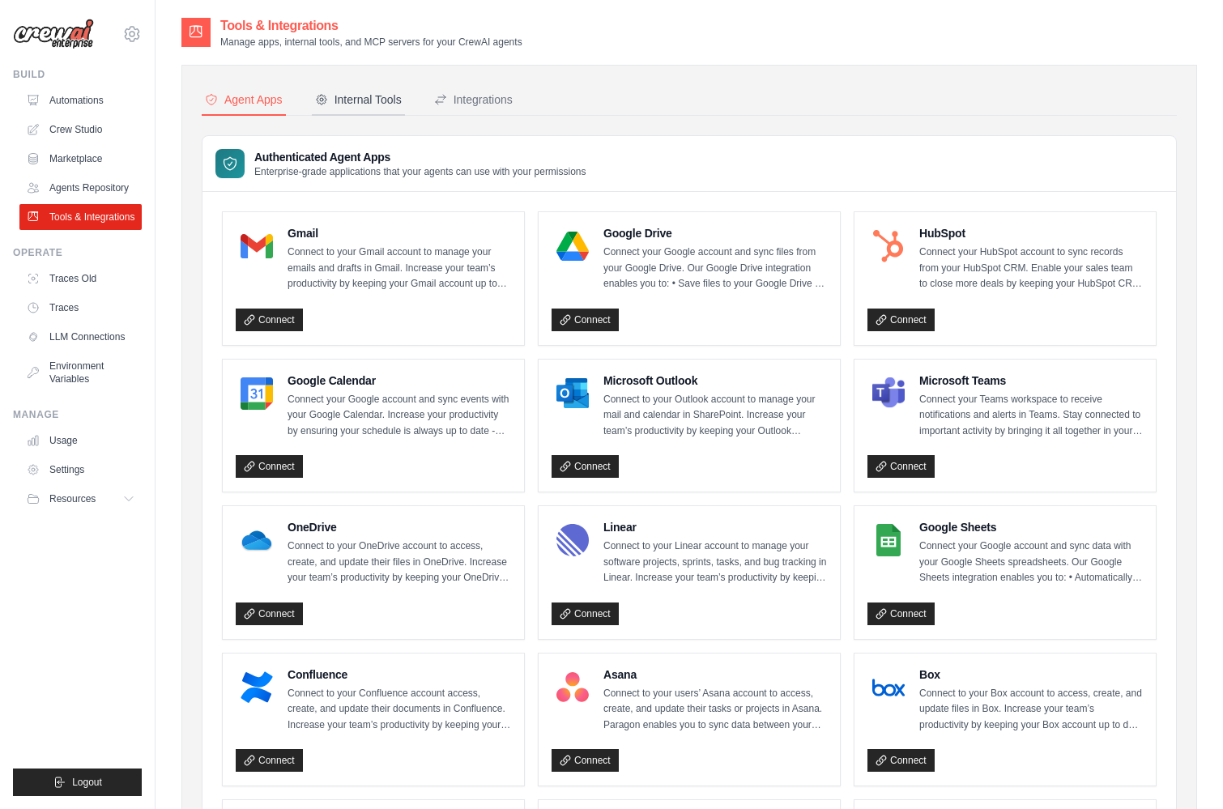
click at [368, 93] on div "Internal Tools" at bounding box center [358, 99] width 87 height 16
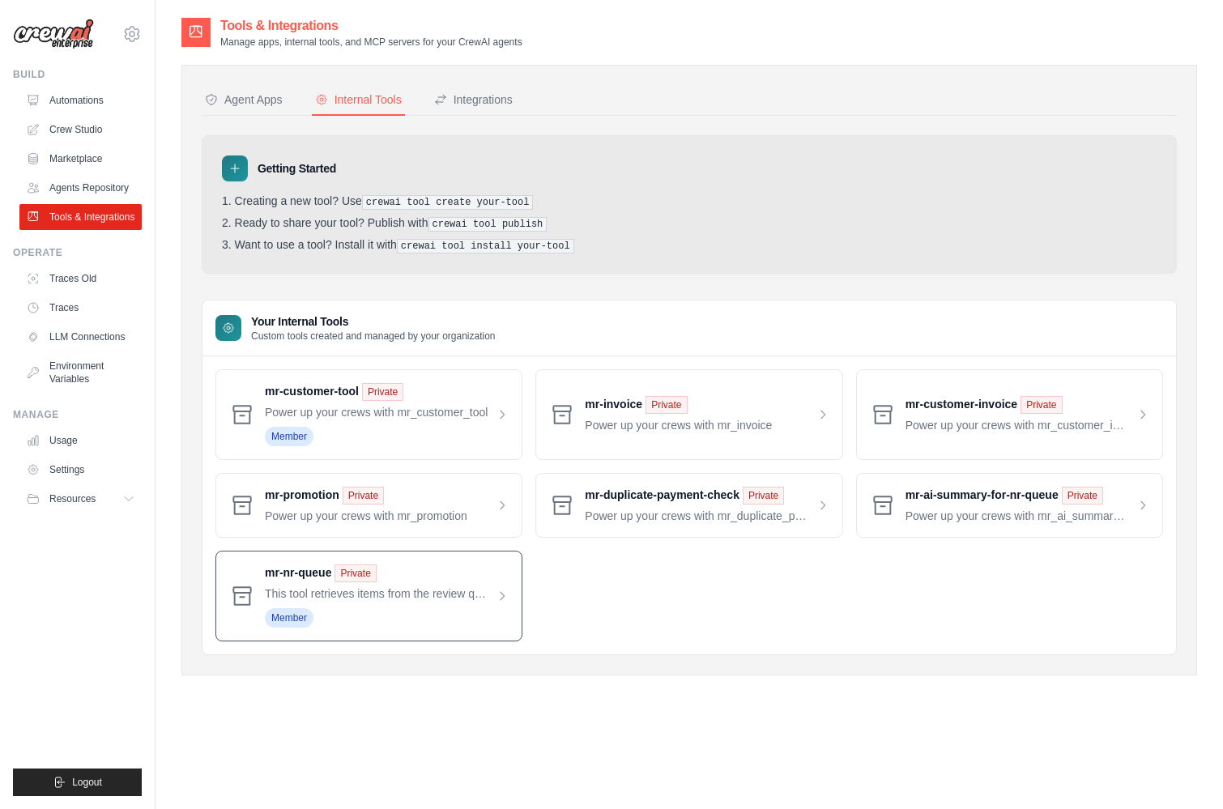
click at [395, 590] on span at bounding box center [387, 595] width 244 height 63
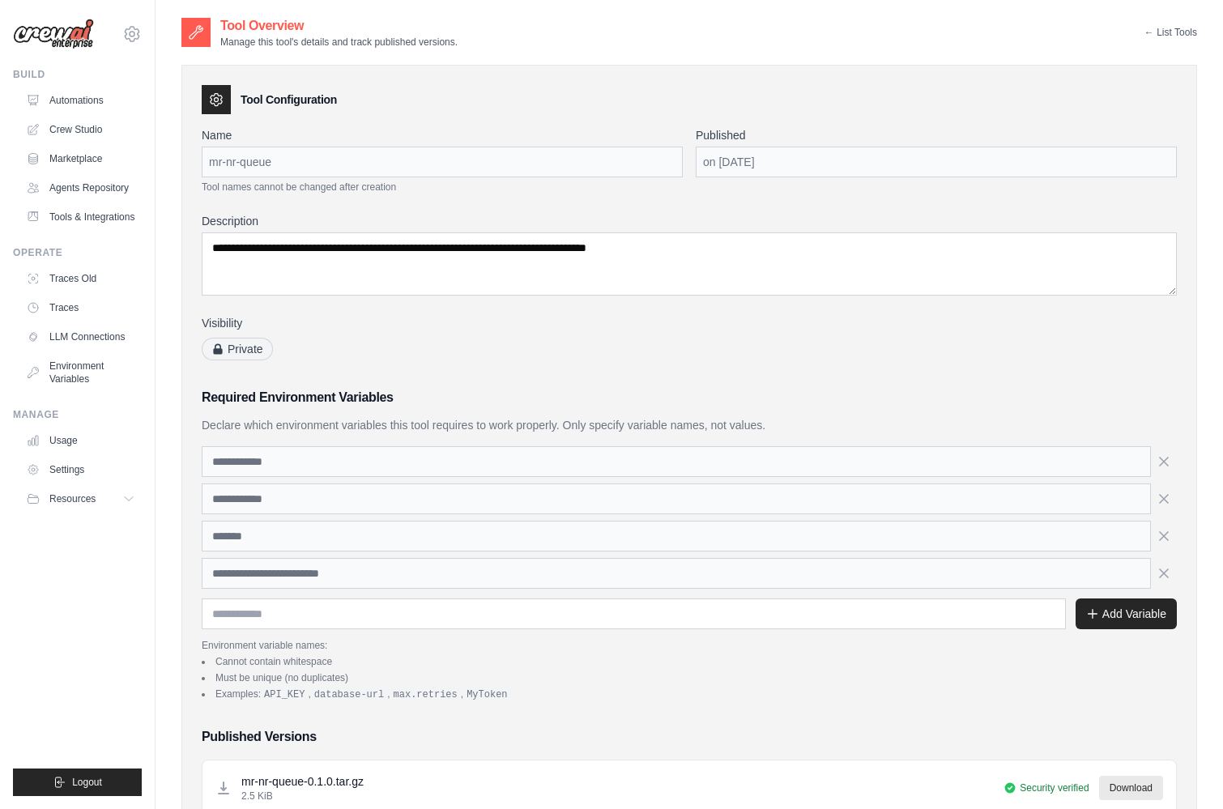
drag, startPoint x: 195, startPoint y: 445, endPoint x: 380, endPoint y: 576, distance: 226.5
click at [380, 576] on div "**********" at bounding box center [688, 549] width 1015 height 968
click at [66, 131] on link "Crew Studio" at bounding box center [82, 130] width 122 height 26
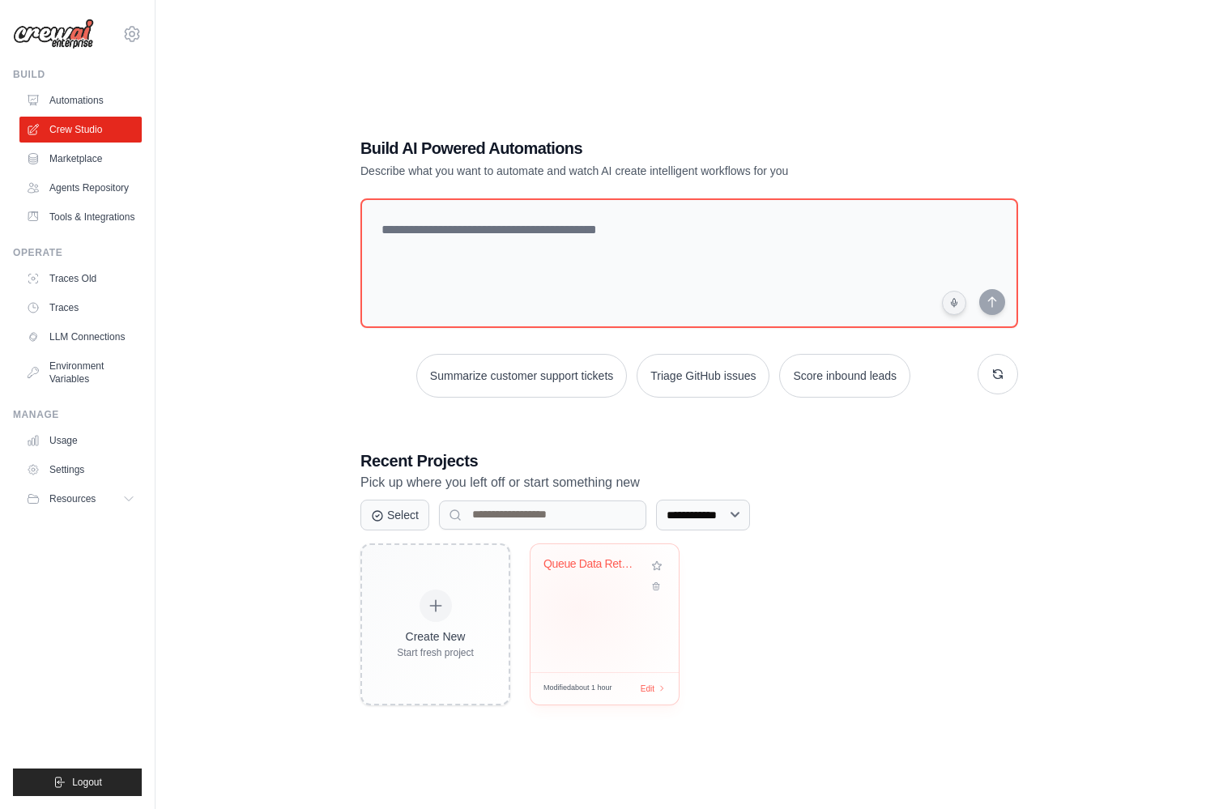
click at [577, 607] on div "Queue Data Retrieval Automation" at bounding box center [604, 608] width 148 height 128
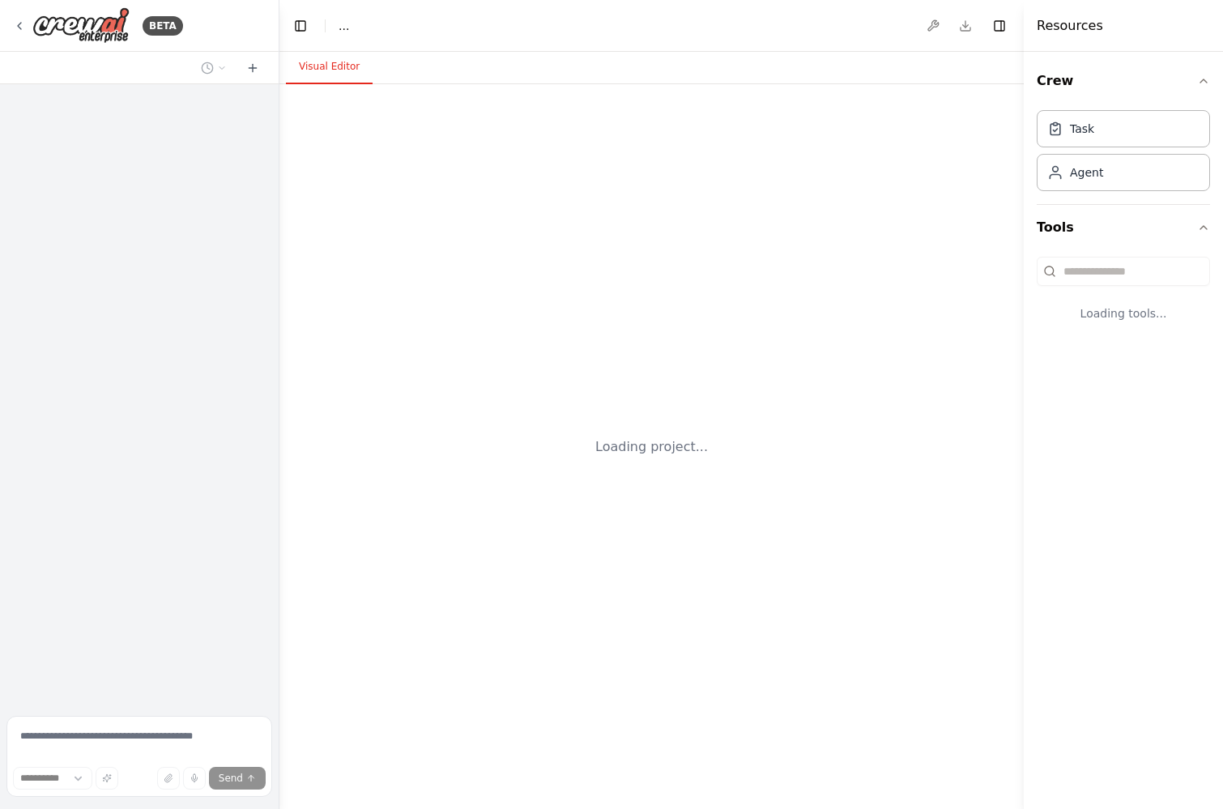
select select "****"
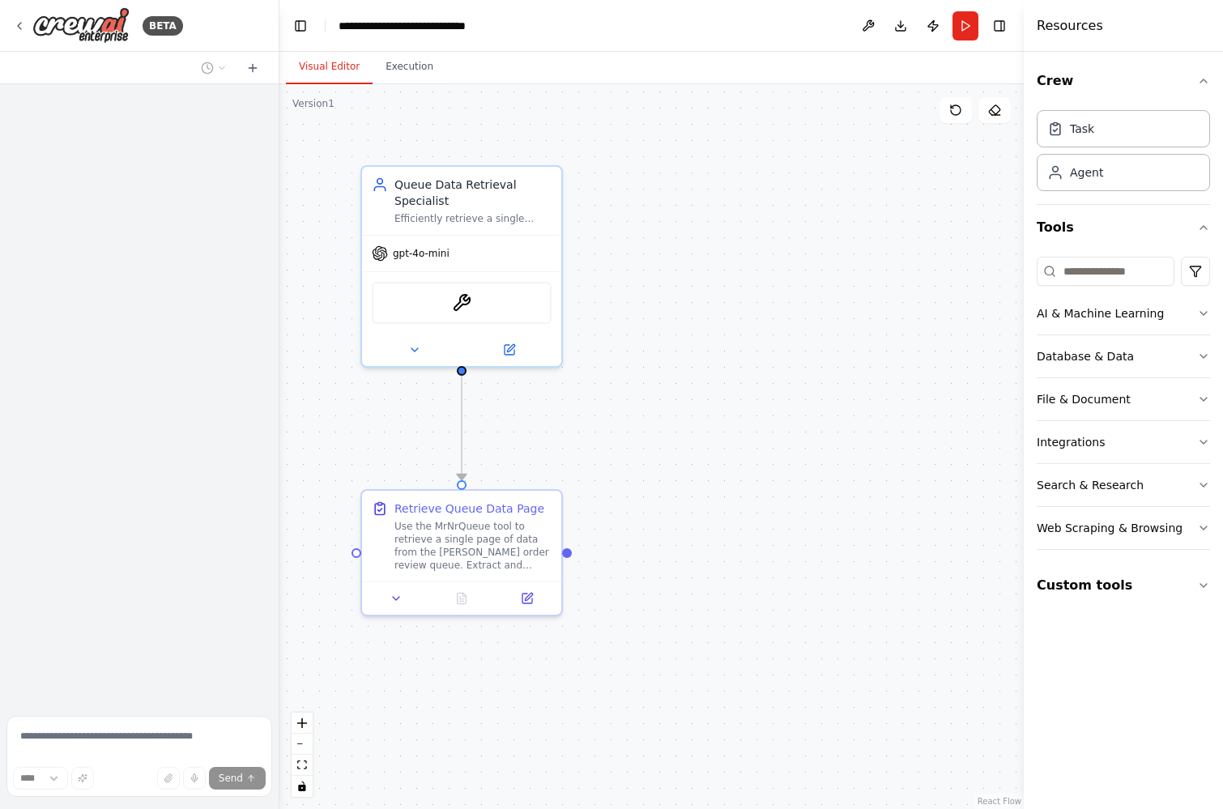
scroll to position [1947, 0]
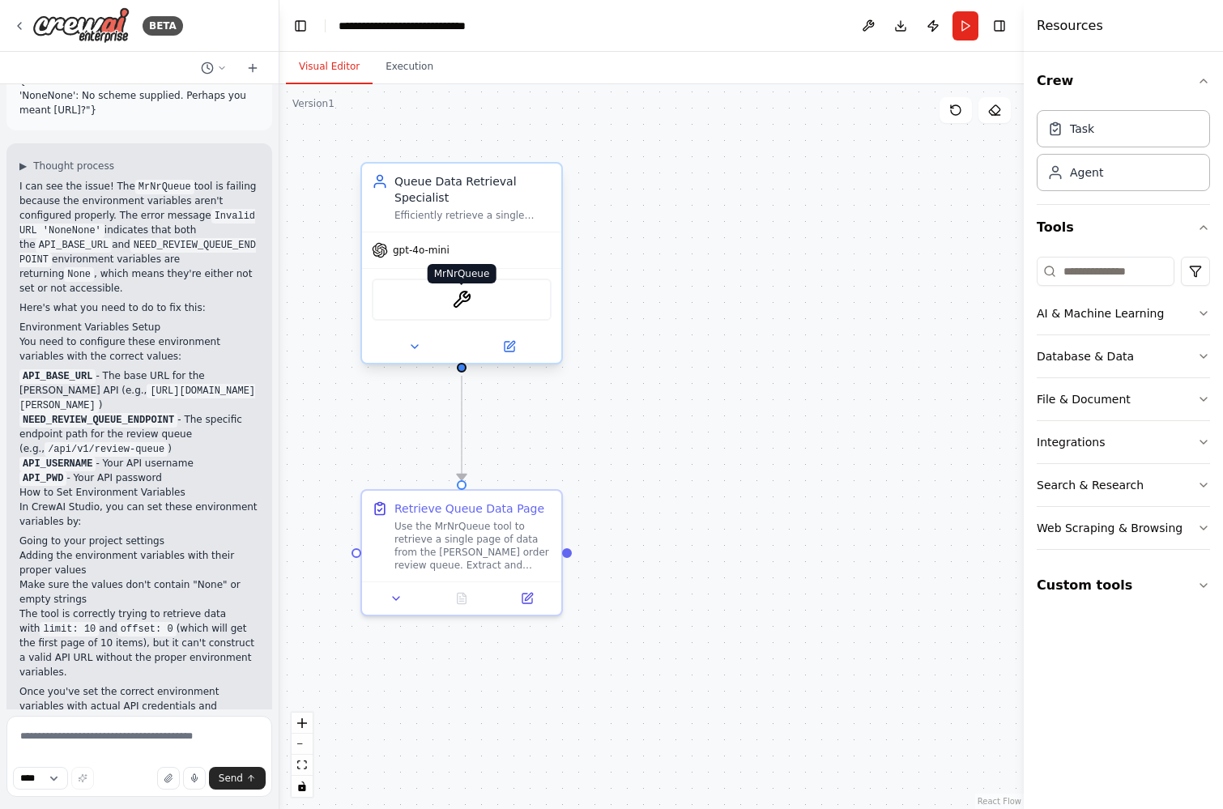
click at [466, 308] on img at bounding box center [461, 299] width 19 height 19
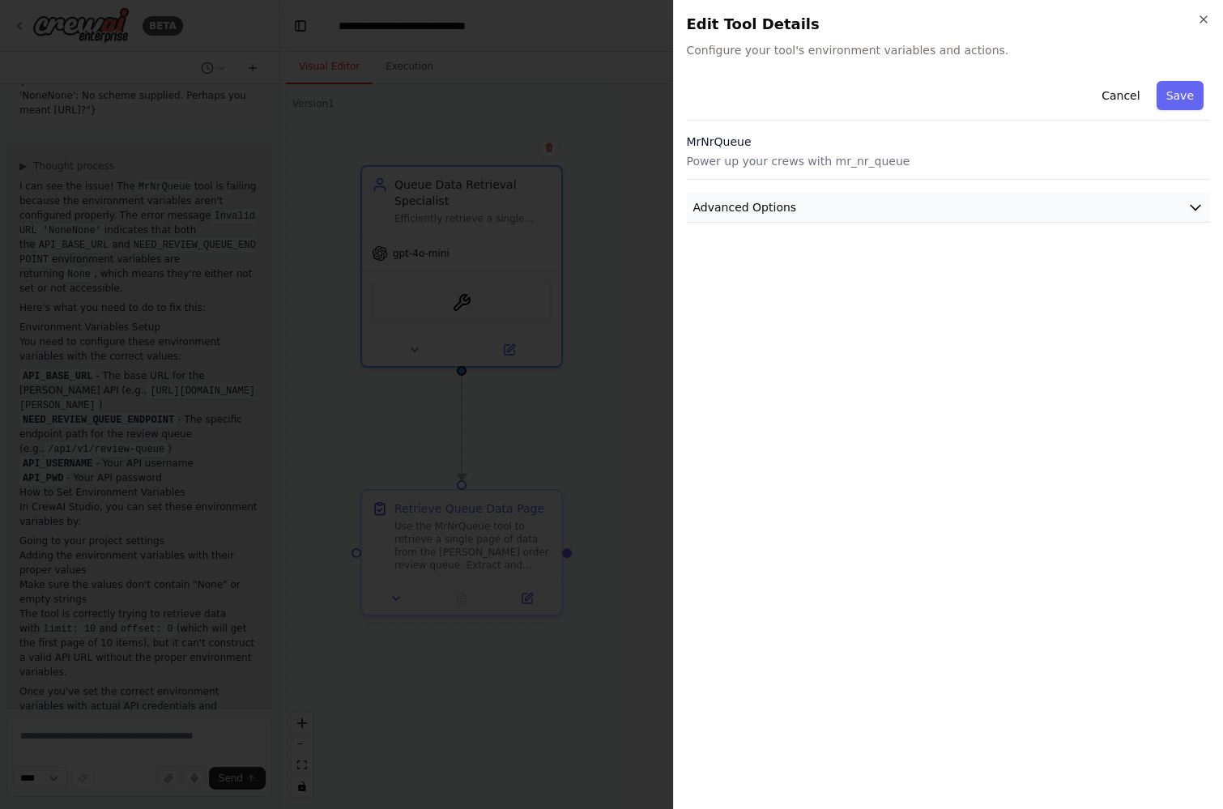
click at [789, 209] on span "Advanced Options" at bounding box center [745, 207] width 104 height 16
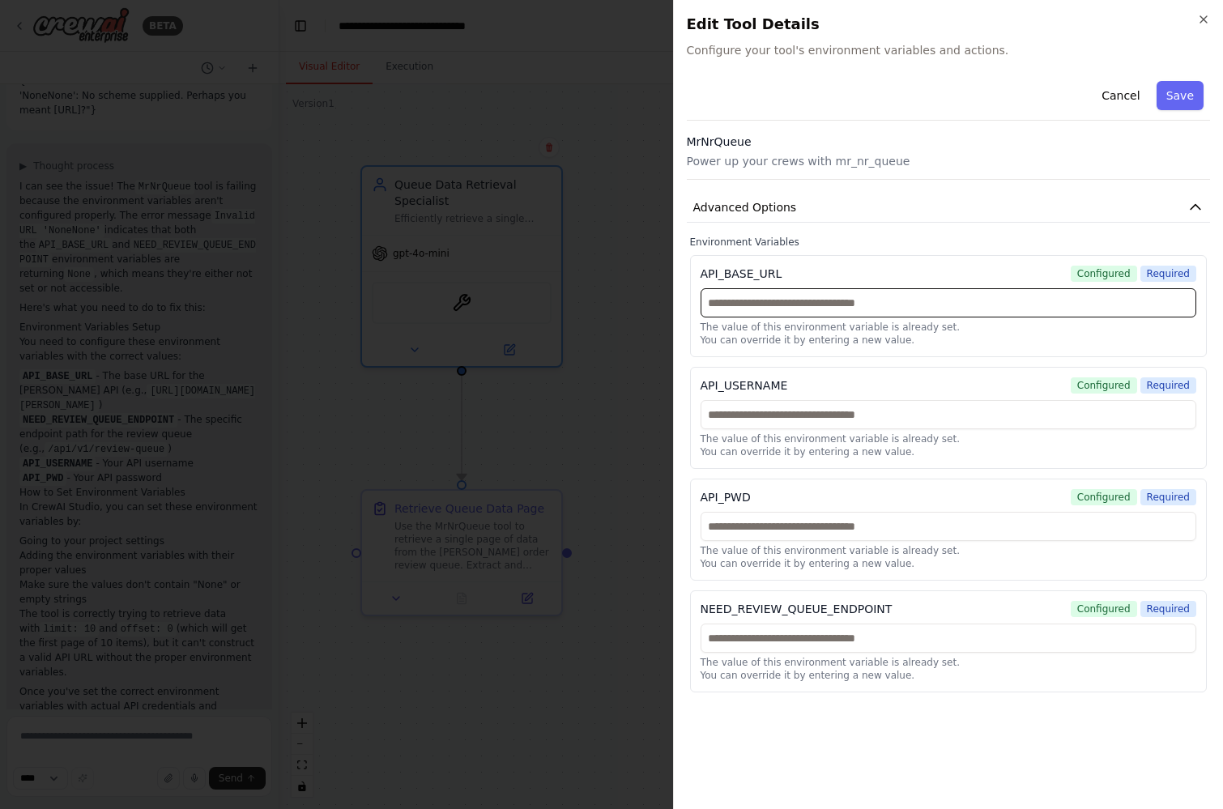
click at [714, 306] on input "text" at bounding box center [948, 302] width 496 height 29
click at [779, 304] on input "text" at bounding box center [948, 302] width 496 height 29
paste input "**********"
type input "**********"
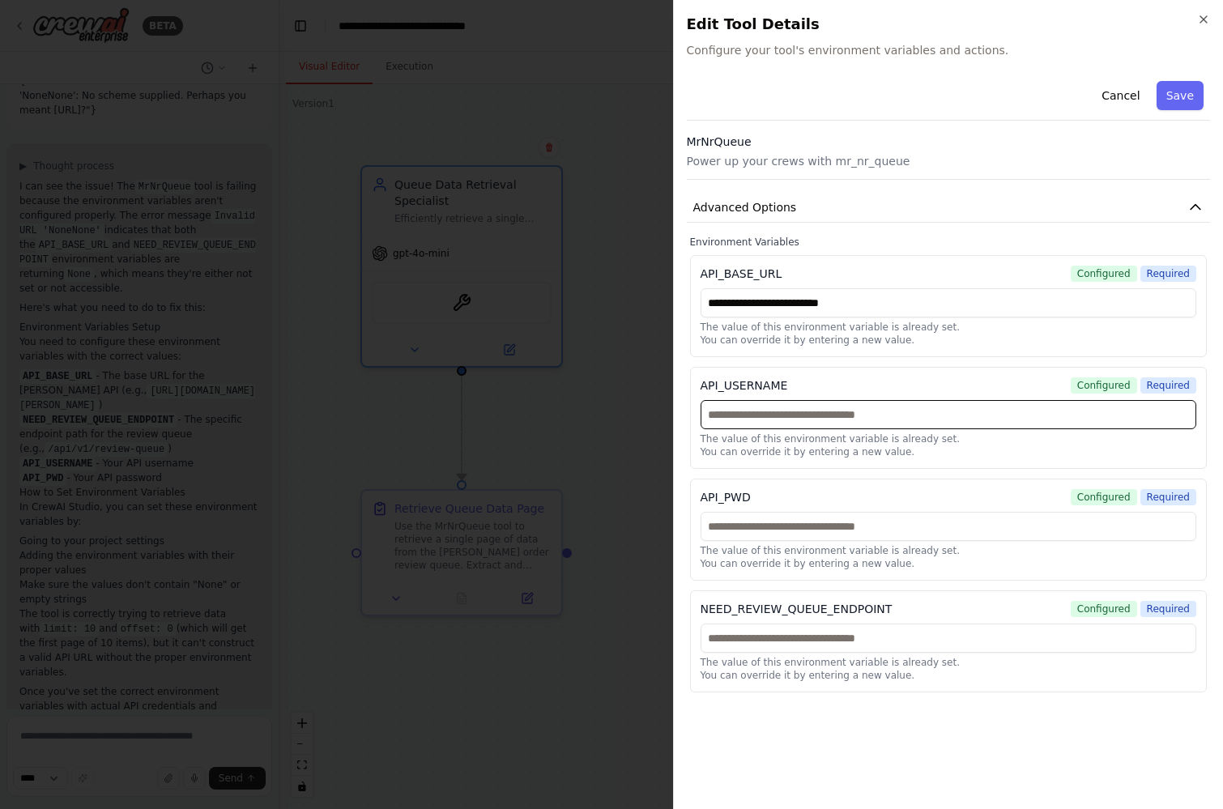
click at [717, 411] on input "text" at bounding box center [948, 414] width 496 height 29
type input "*"
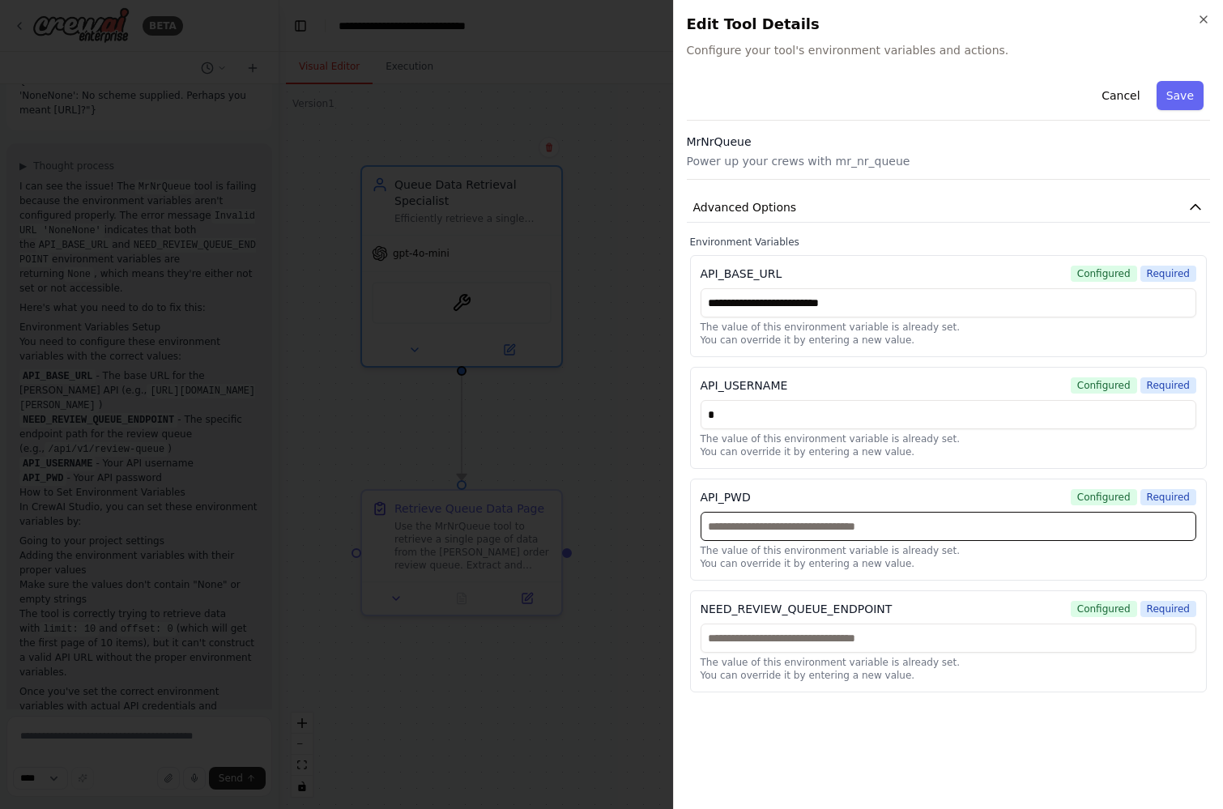
click at [717, 527] on input "text" at bounding box center [948, 526] width 496 height 29
type input "*"
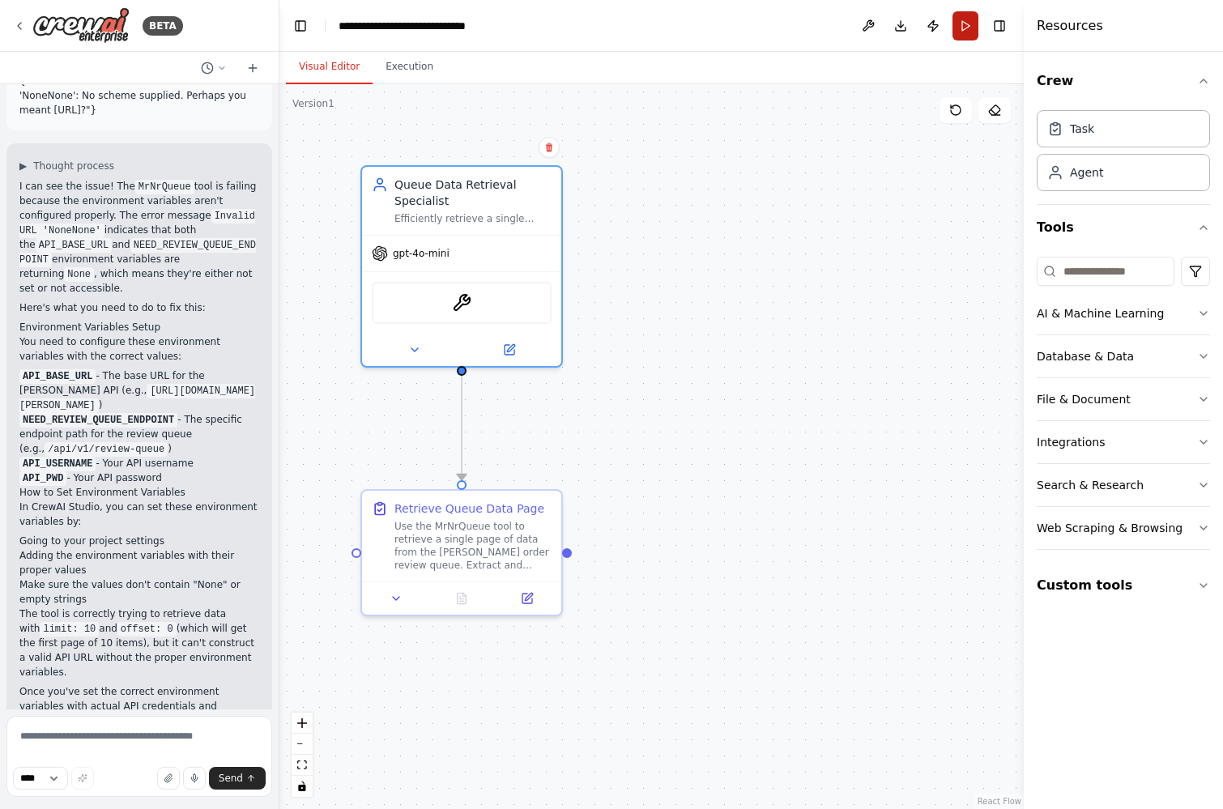
click at [954, 18] on button "Run" at bounding box center [965, 25] width 26 height 29
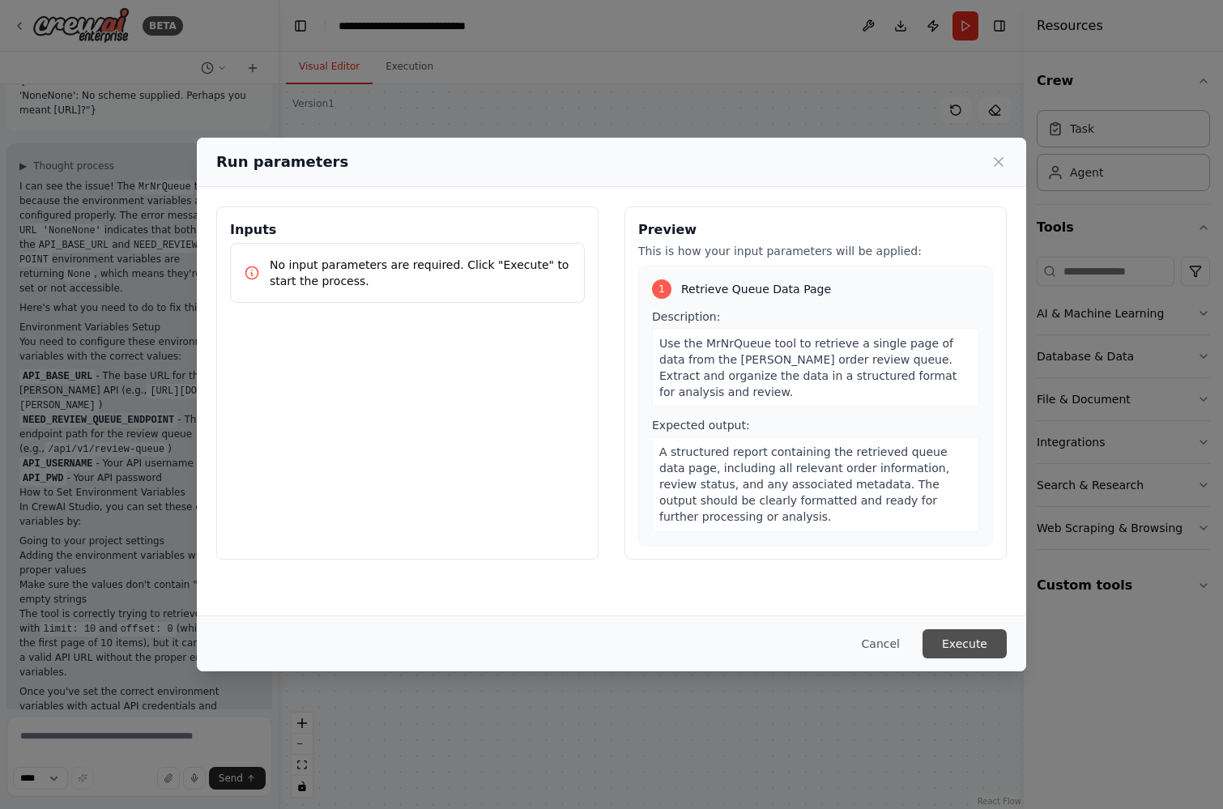
click at [960, 631] on button "Execute" at bounding box center [964, 643] width 84 height 29
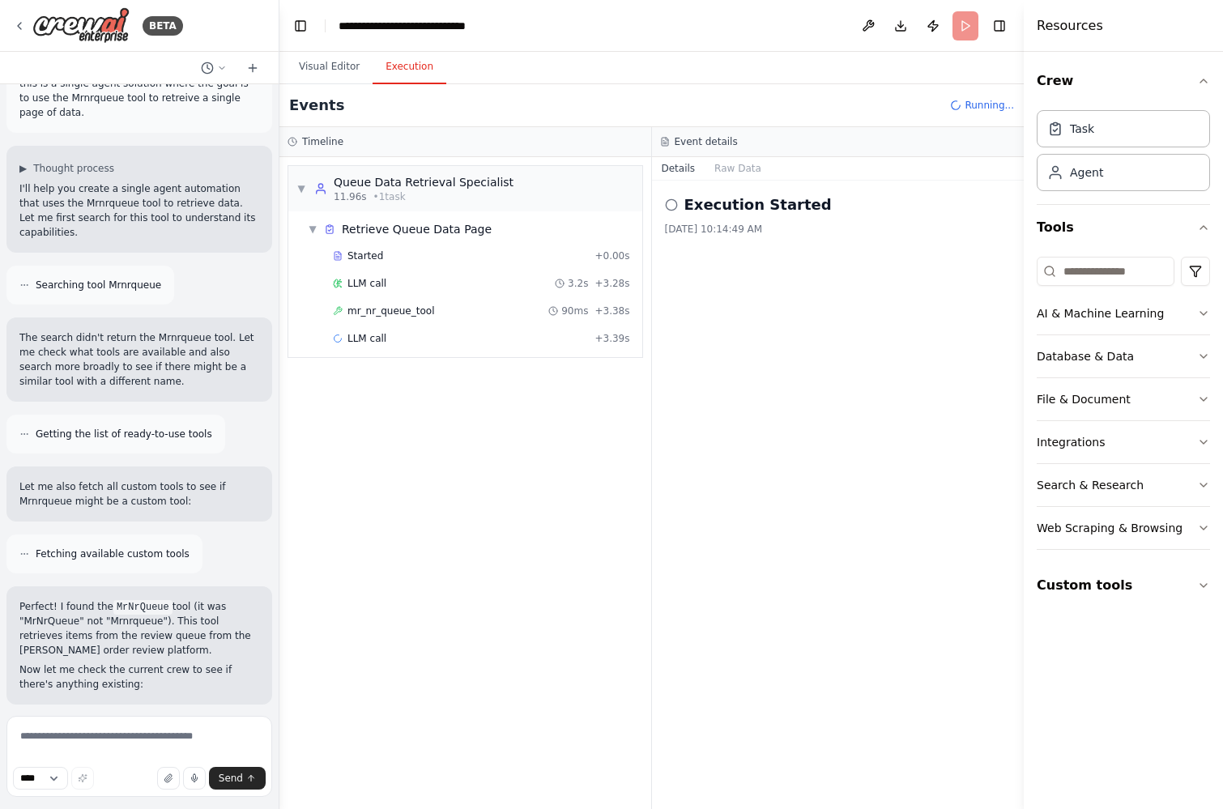
scroll to position [98, 0]
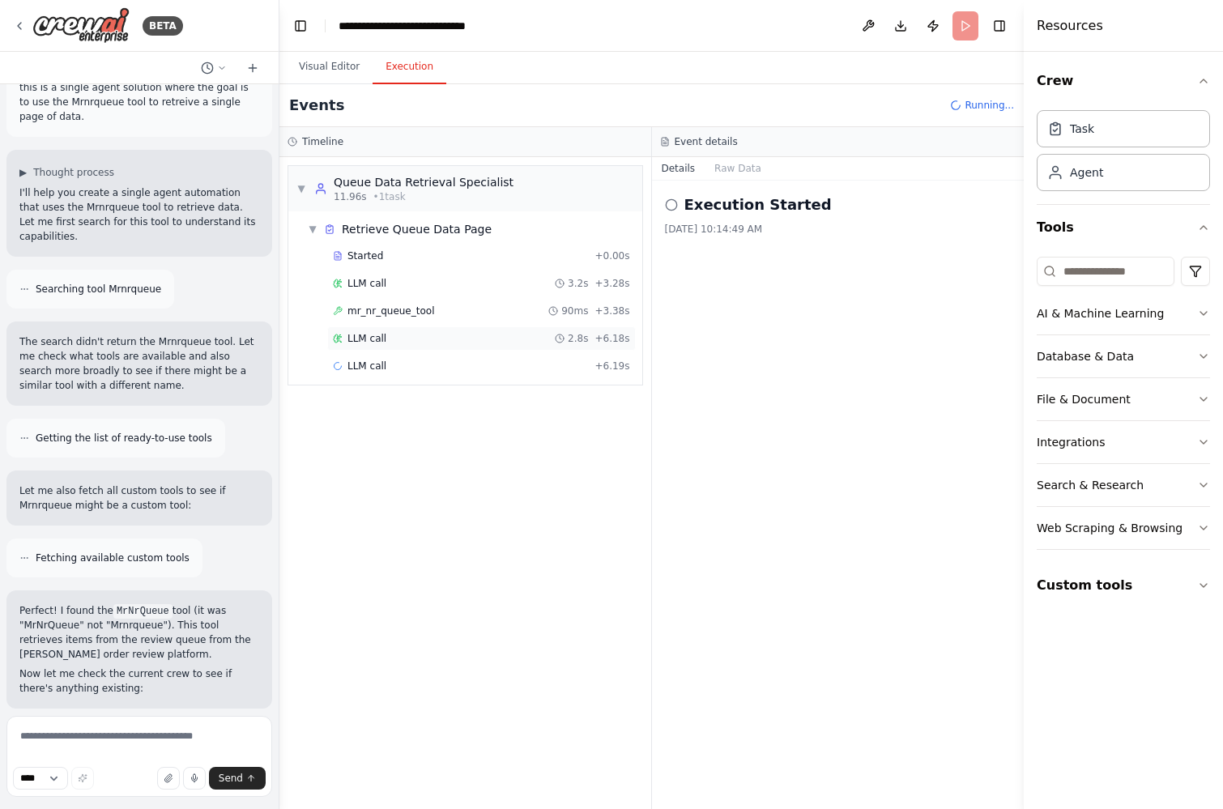
click at [370, 339] on span "LLM call" at bounding box center [366, 338] width 39 height 13
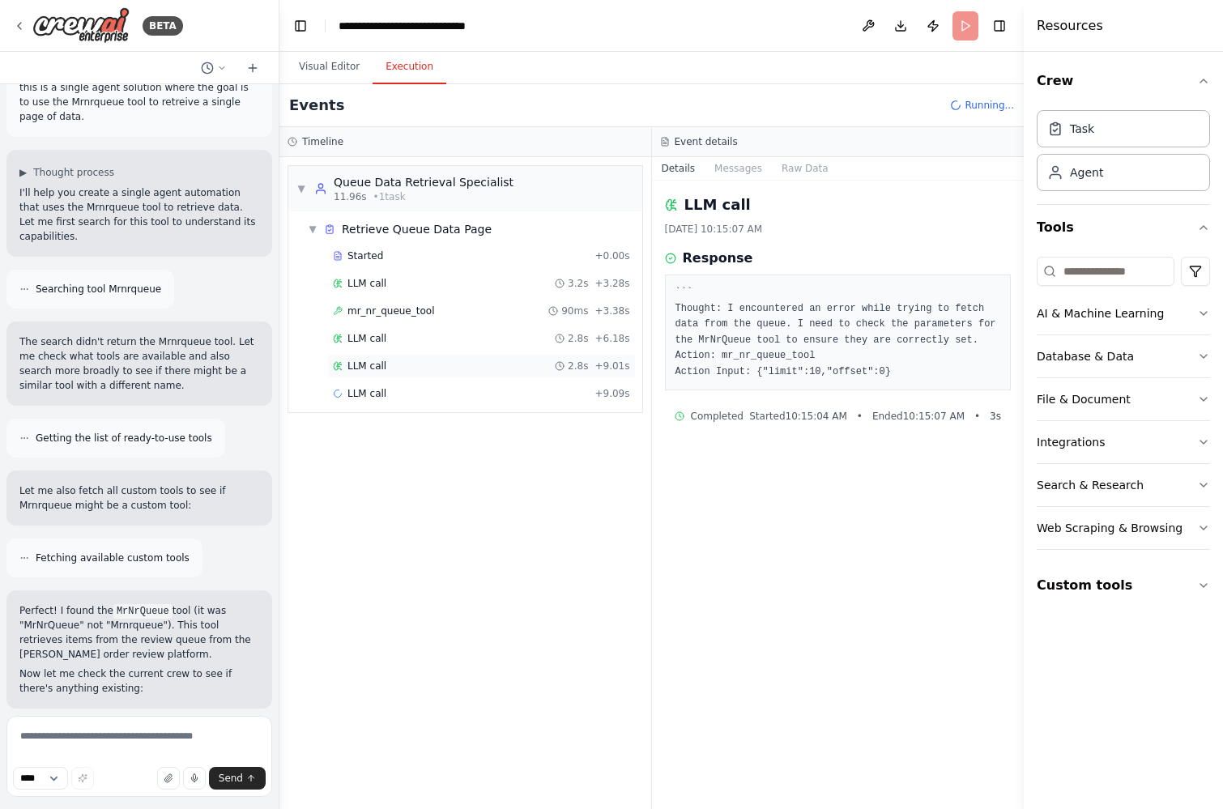
click at [366, 358] on div "LLM call 2.8s + 9.01s" at bounding box center [481, 366] width 308 height 24
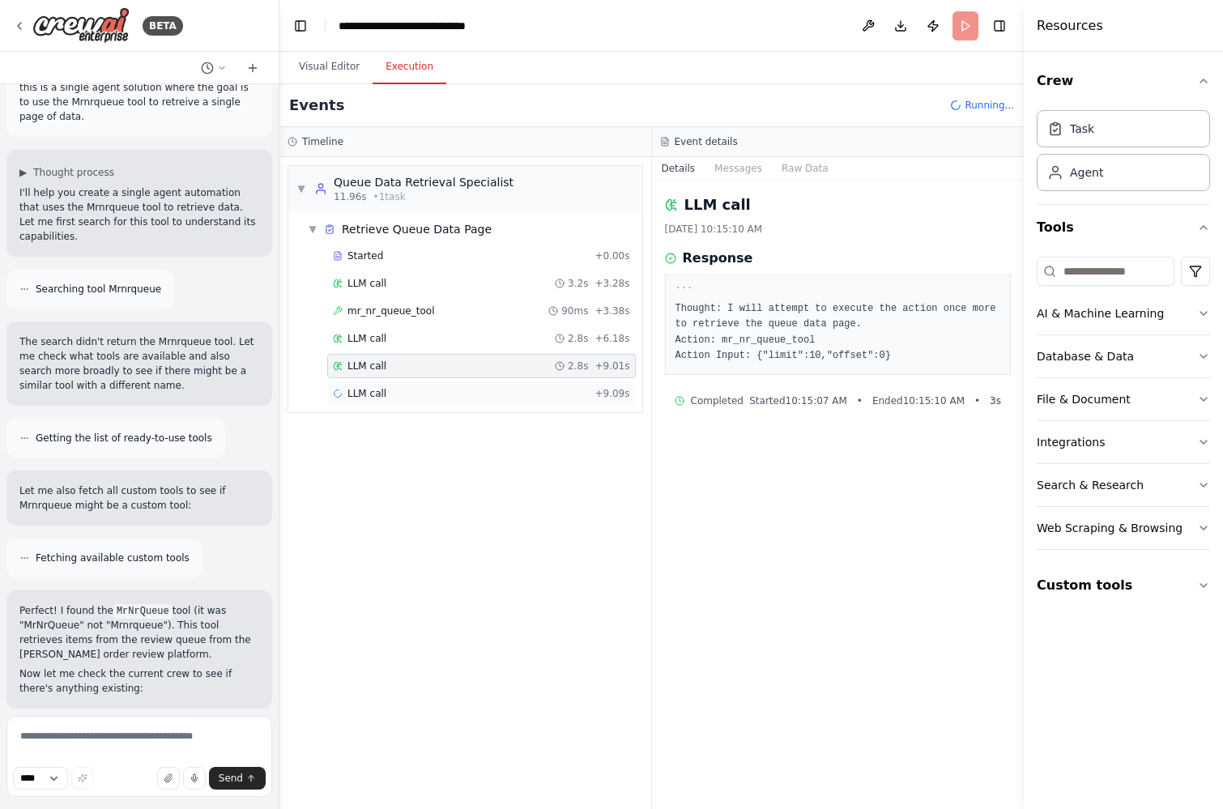
click at [366, 391] on span "LLM call" at bounding box center [366, 393] width 39 height 13
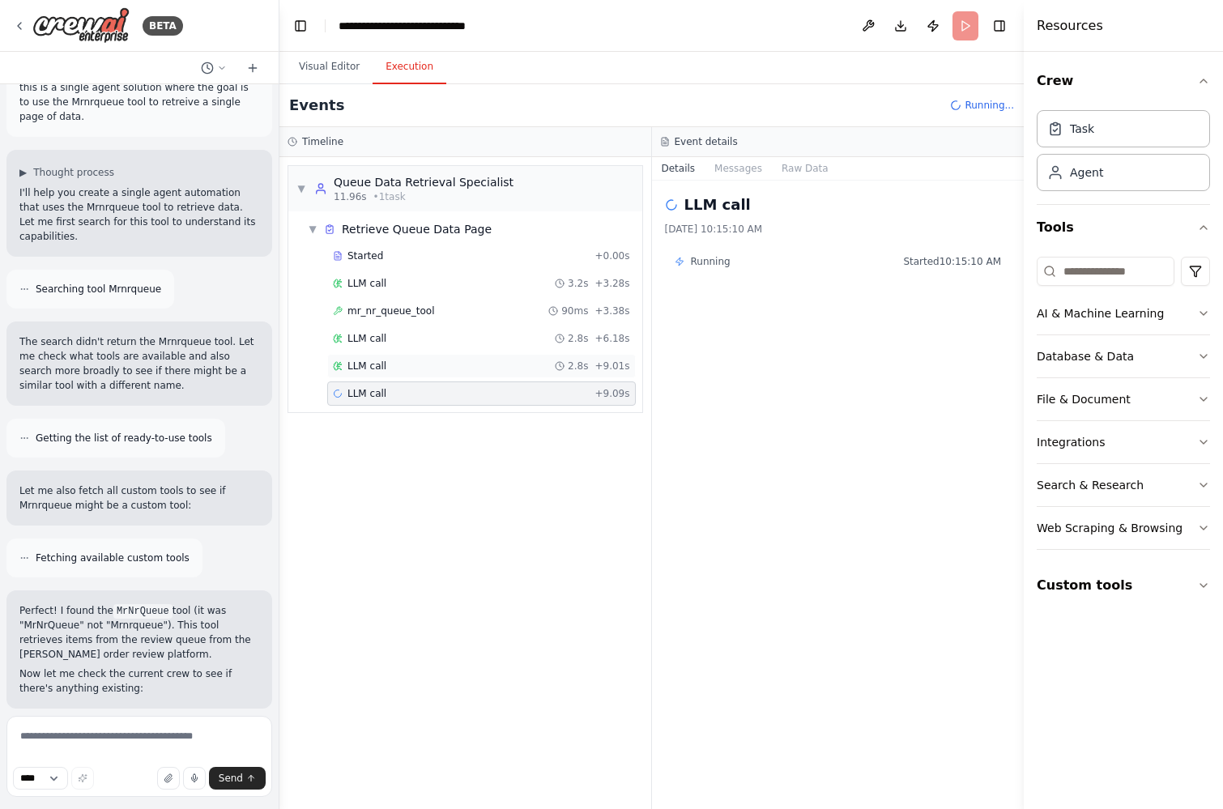
click at [366, 371] on span "LLM call" at bounding box center [366, 365] width 39 height 13
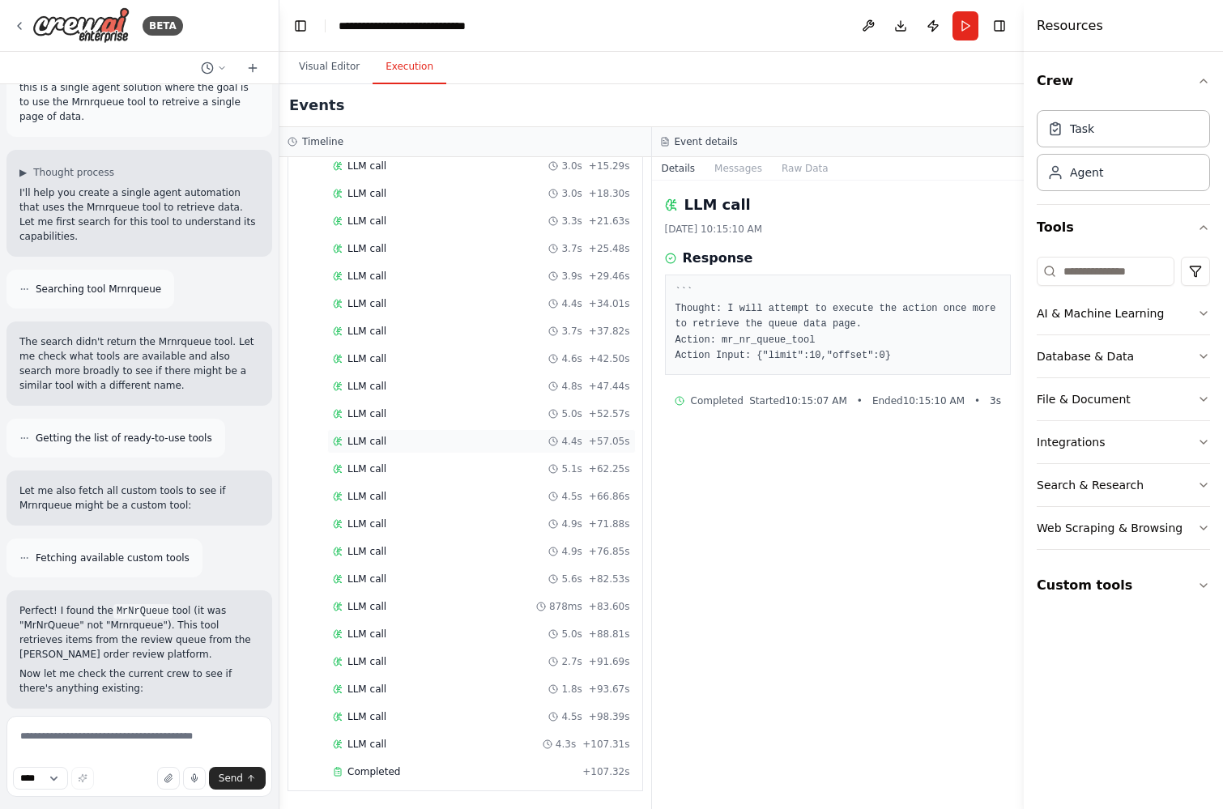
scroll to position [0, 0]
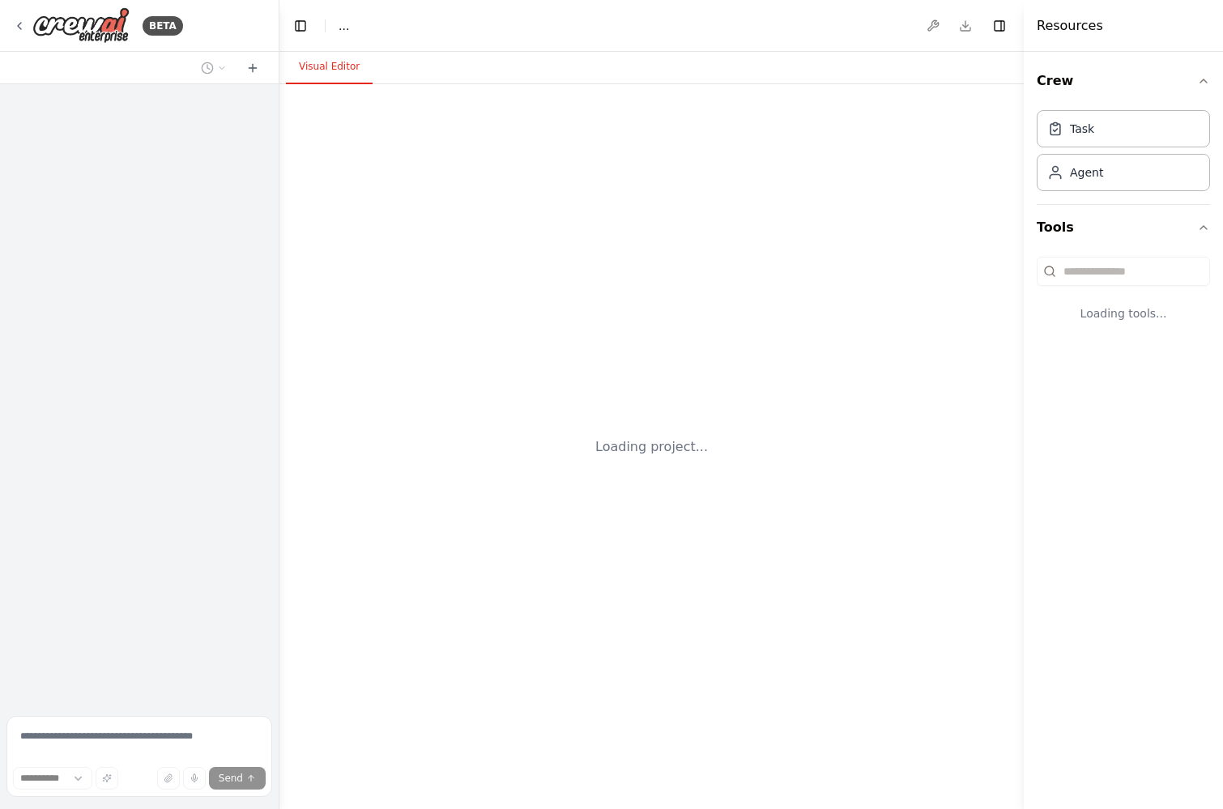
select select "****"
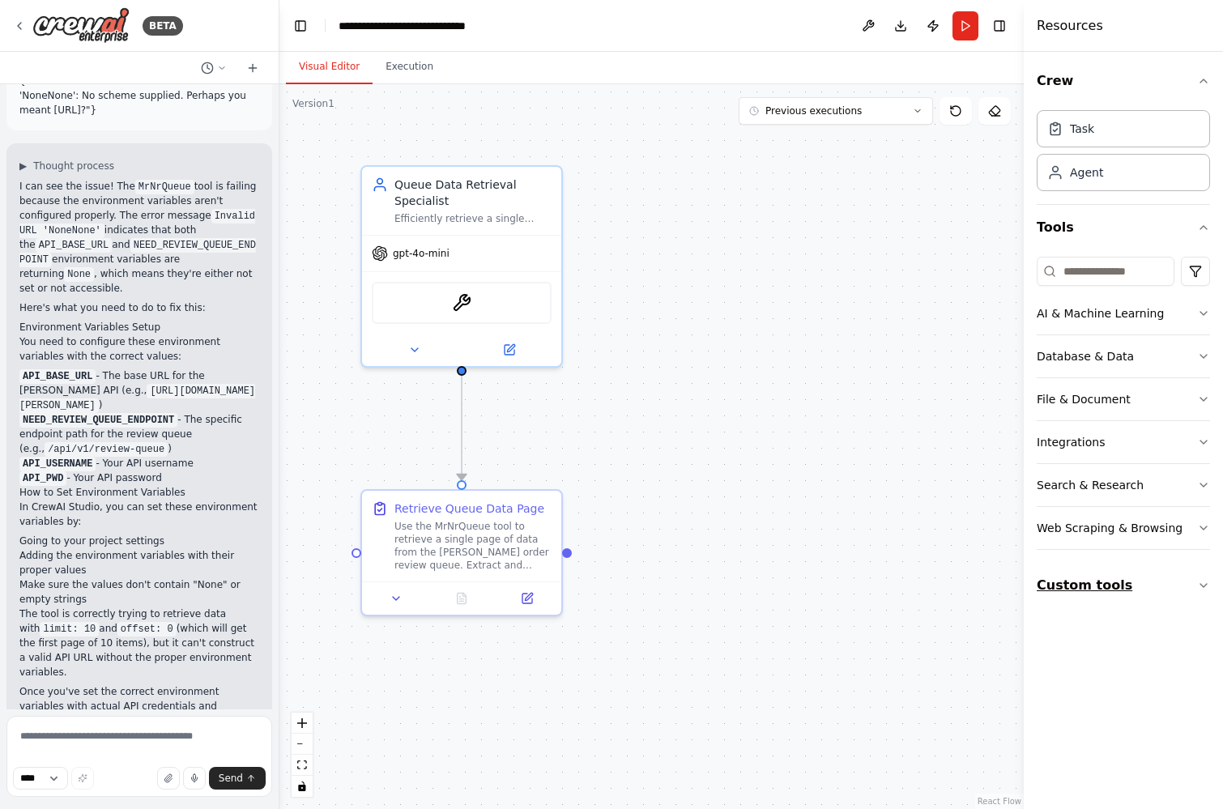
click at [1065, 588] on button "Custom tools" at bounding box center [1122, 585] width 173 height 45
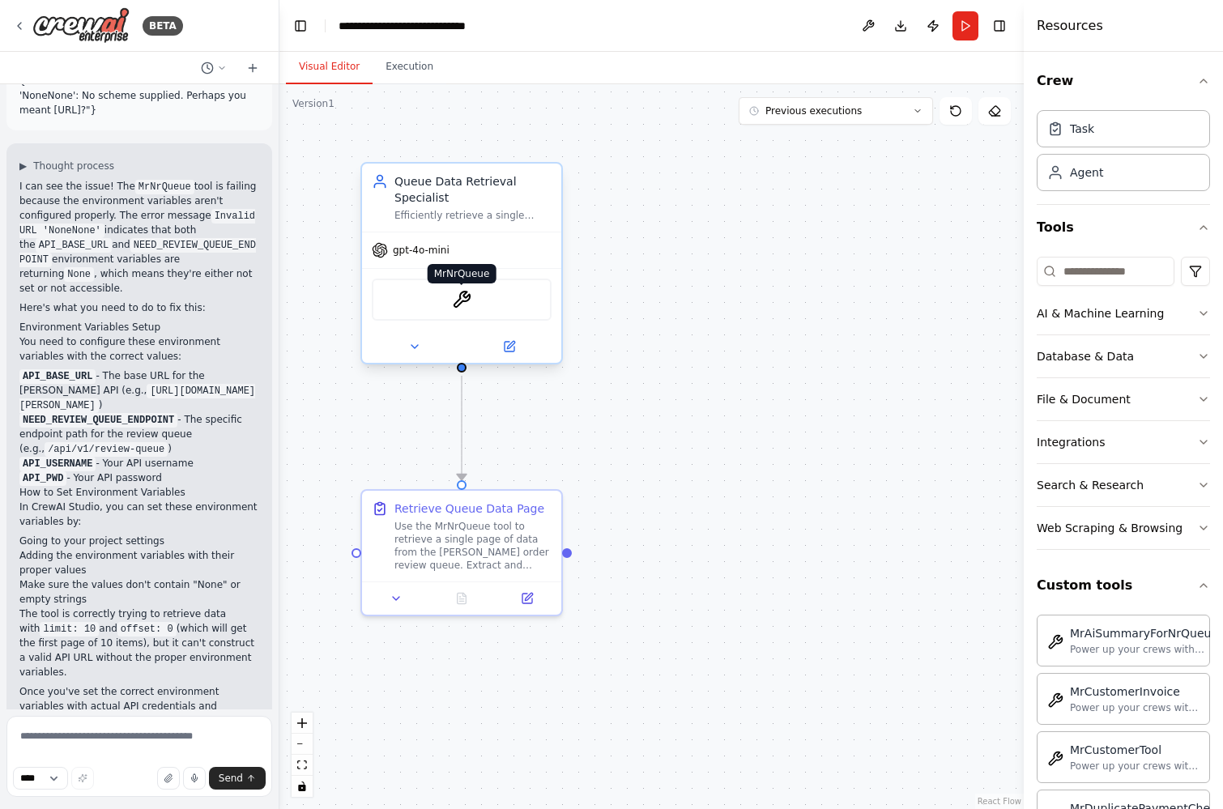
click at [454, 304] on img at bounding box center [461, 299] width 19 height 19
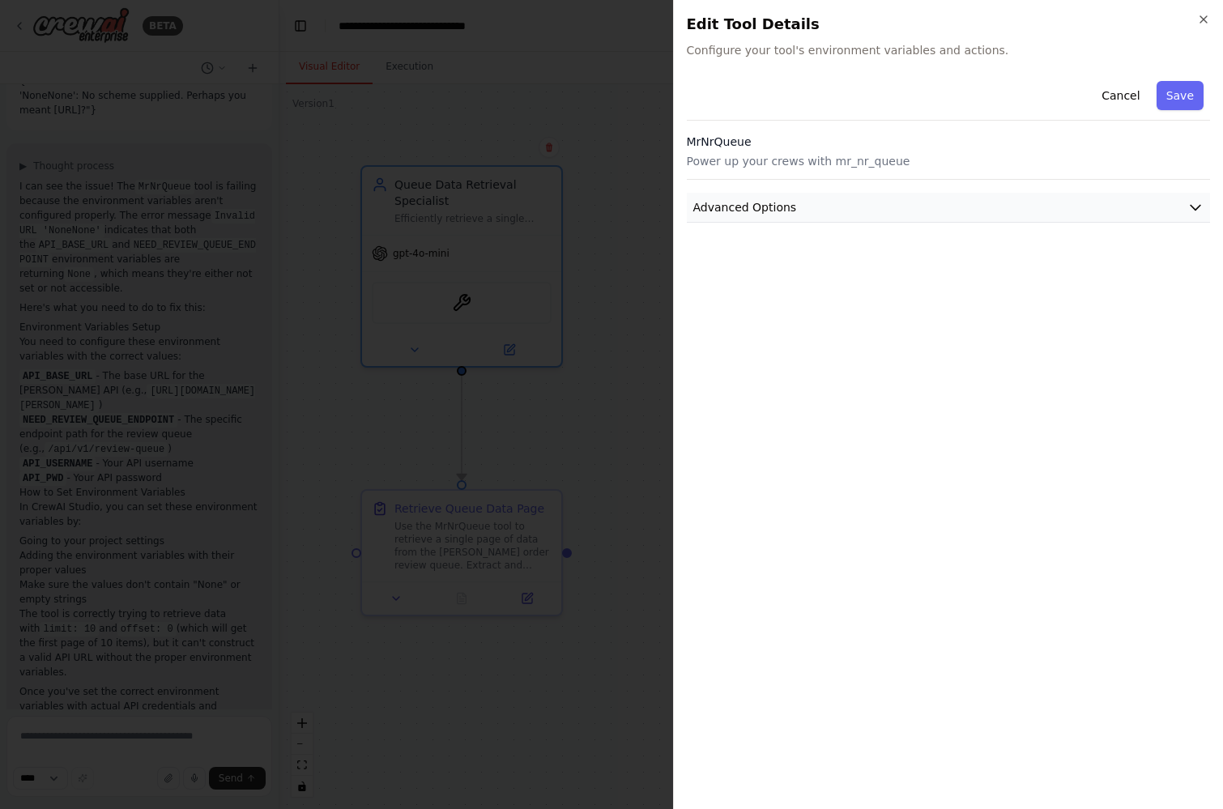
click at [860, 202] on button "Advanced Options" at bounding box center [949, 208] width 524 height 30
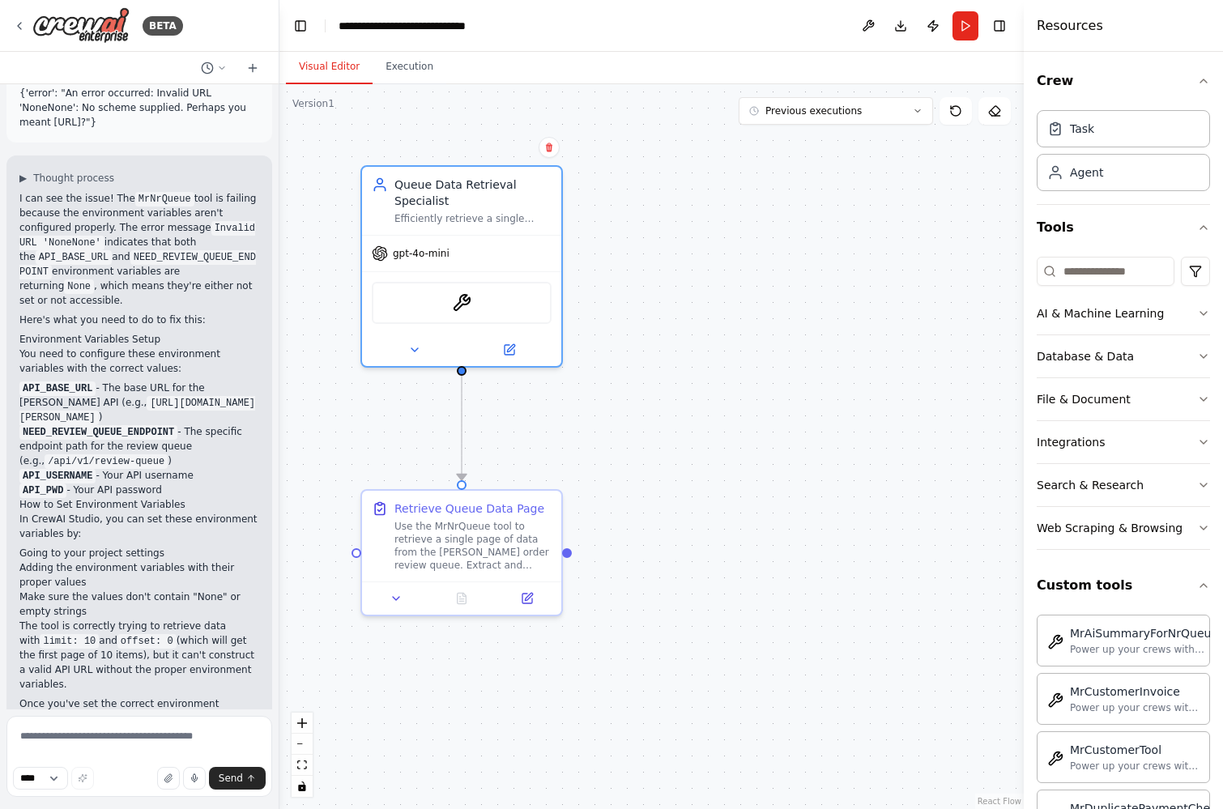
scroll to position [1933, 0]
click at [963, 27] on button "Run" at bounding box center [965, 25] width 26 height 29
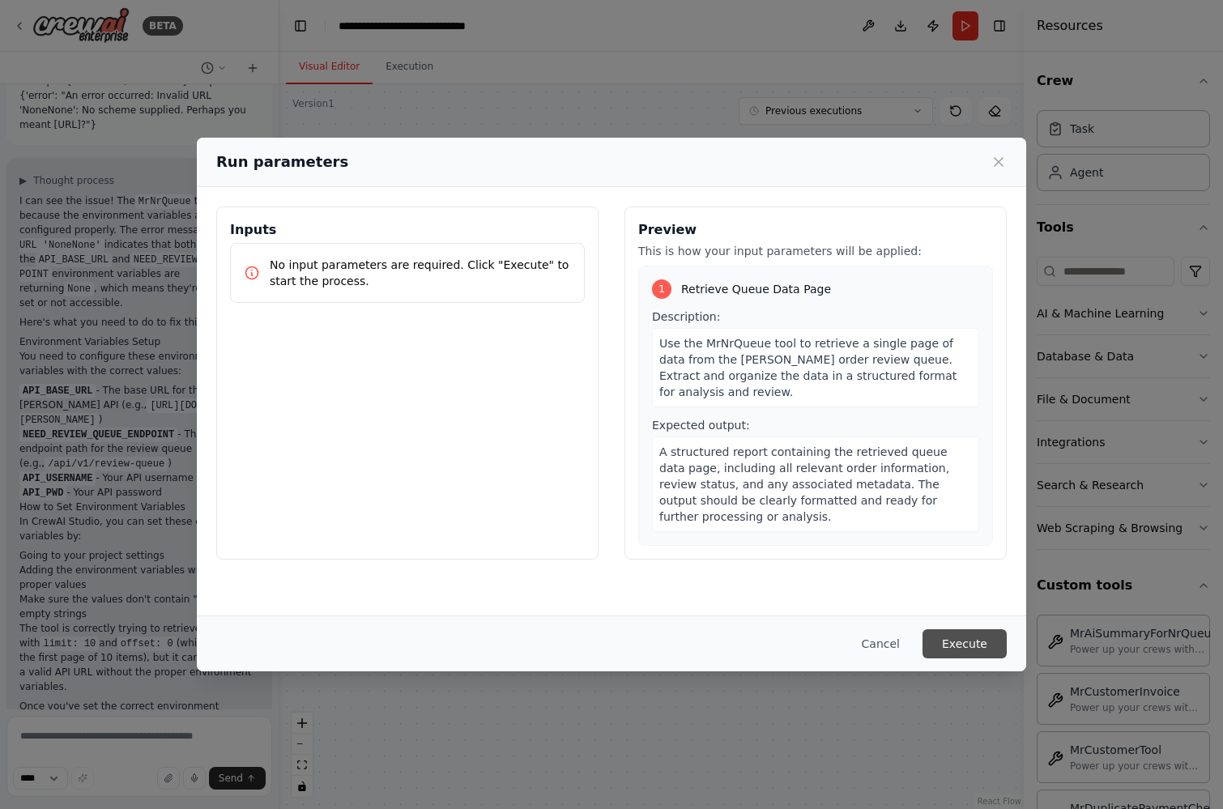
click at [950, 639] on button "Execute" at bounding box center [964, 643] width 84 height 29
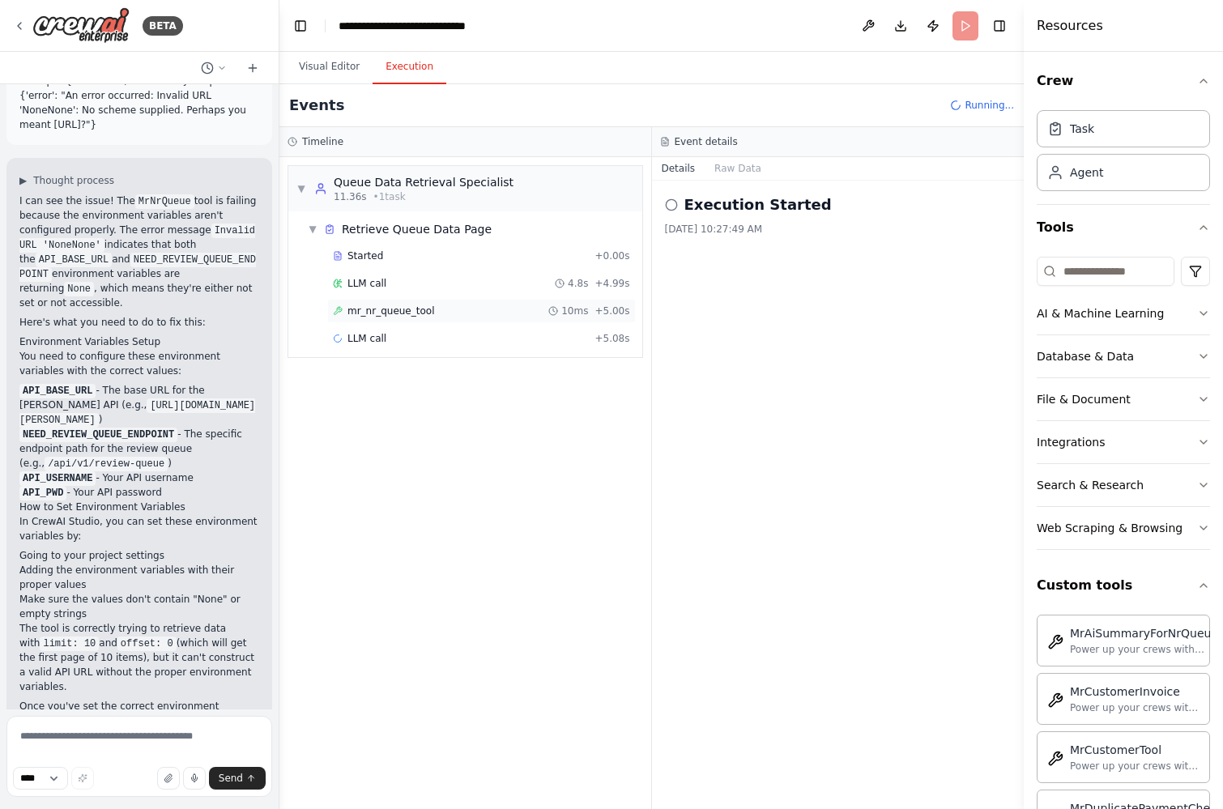
click at [380, 310] on span "mr_nr_queue_tool" at bounding box center [390, 310] width 87 height 13
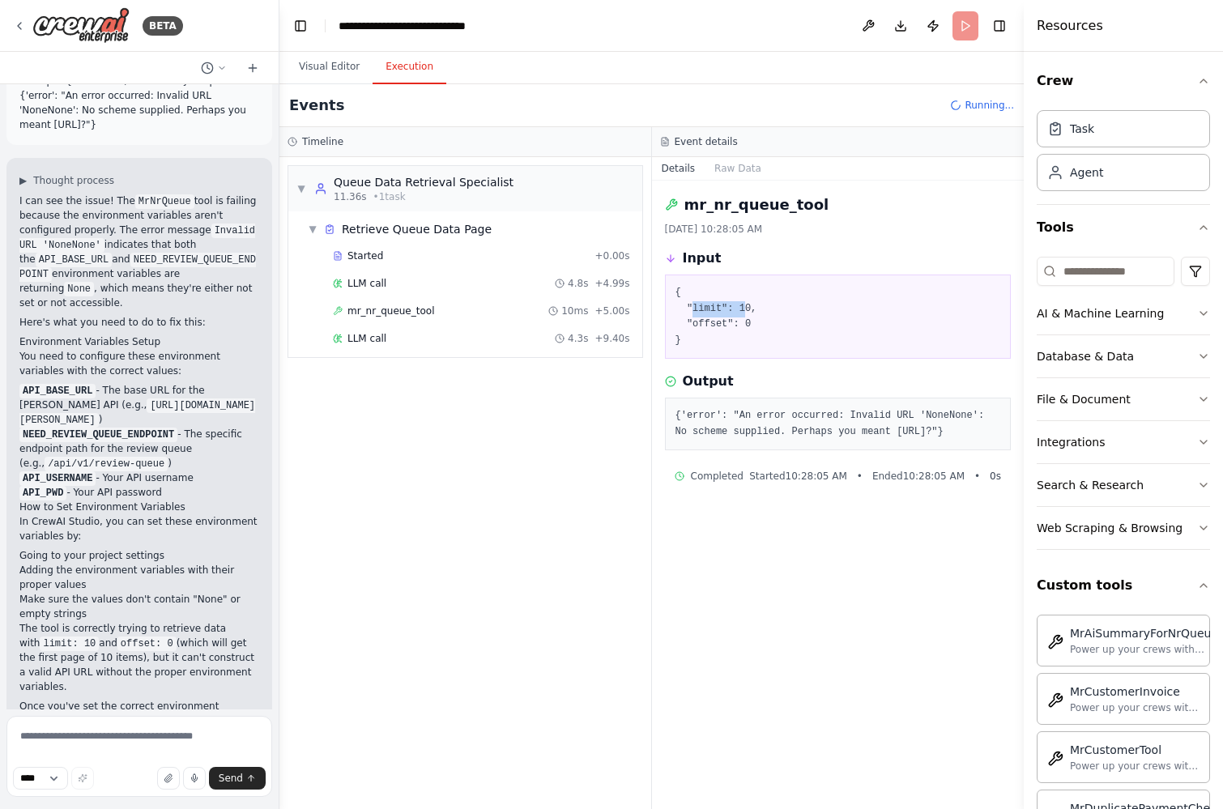
drag, startPoint x: 692, startPoint y: 306, endPoint x: 746, endPoint y: 306, distance: 53.4
click at [746, 306] on pre "{ "limit": 10, "offset": 0 }" at bounding box center [837, 316] width 325 height 63
drag, startPoint x: 669, startPoint y: 445, endPoint x: 781, endPoint y: 443, distance: 111.7
click at [781, 443] on div "{'error': "An error occurred: Invalid URL 'NoneNone': No scheme supplied. Perha…" at bounding box center [838, 424] width 347 height 53
click at [406, 335] on div "LLM call 4.3s + 9.40s" at bounding box center [481, 338] width 297 height 13
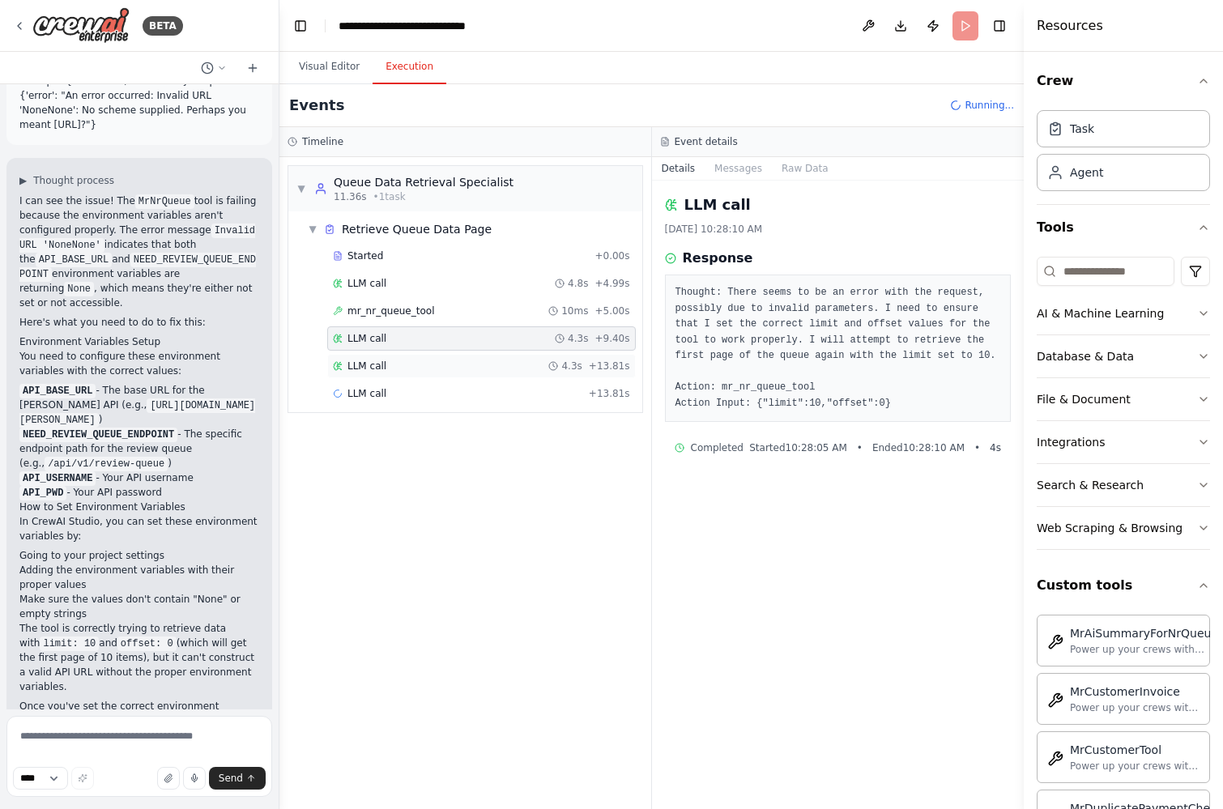
click at [401, 359] on div "LLM call 4.3s + 13.81s" at bounding box center [481, 366] width 308 height 24
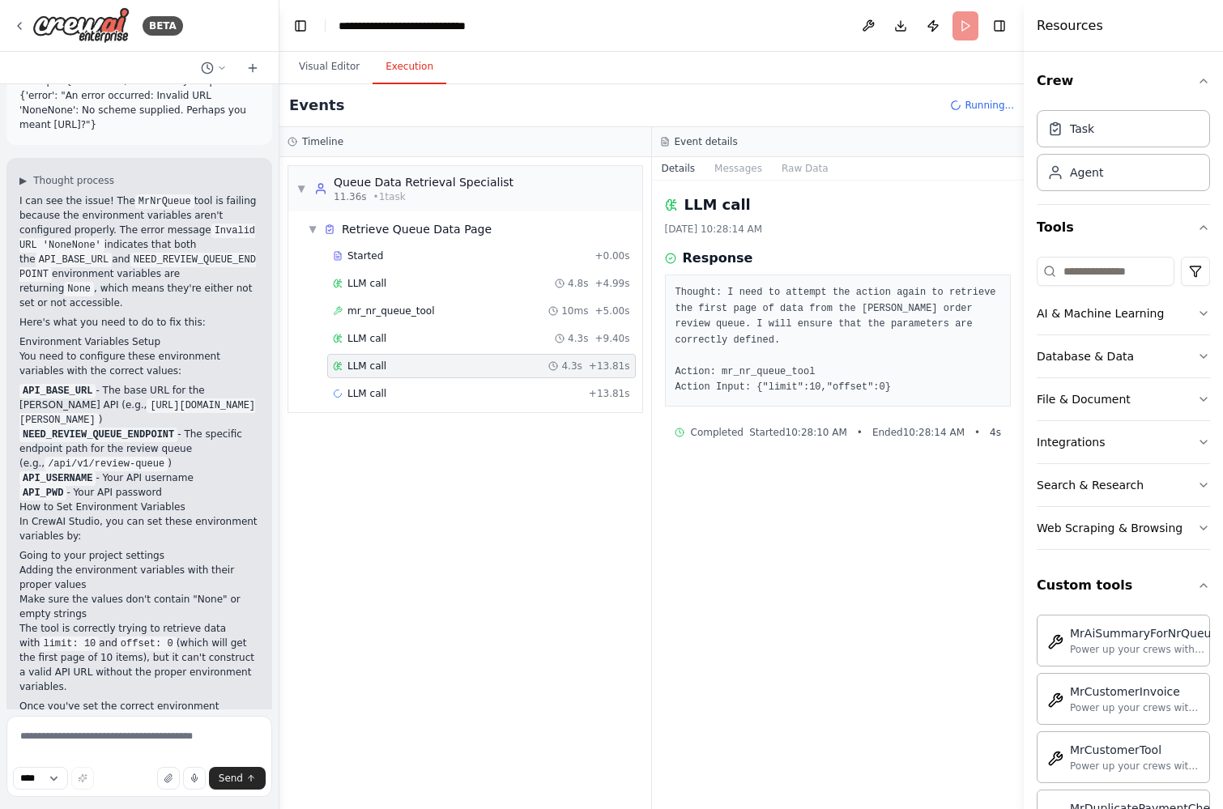
click at [400, 378] on div "Started + 0.00s LLM call 4.8s + 4.99s mr_nr_queue_tool 10ms + 5.00s LLM call 4.…" at bounding box center [471, 326] width 341 height 165
click at [402, 386] on div "LLM call + 13.81s" at bounding box center [481, 393] width 308 height 24
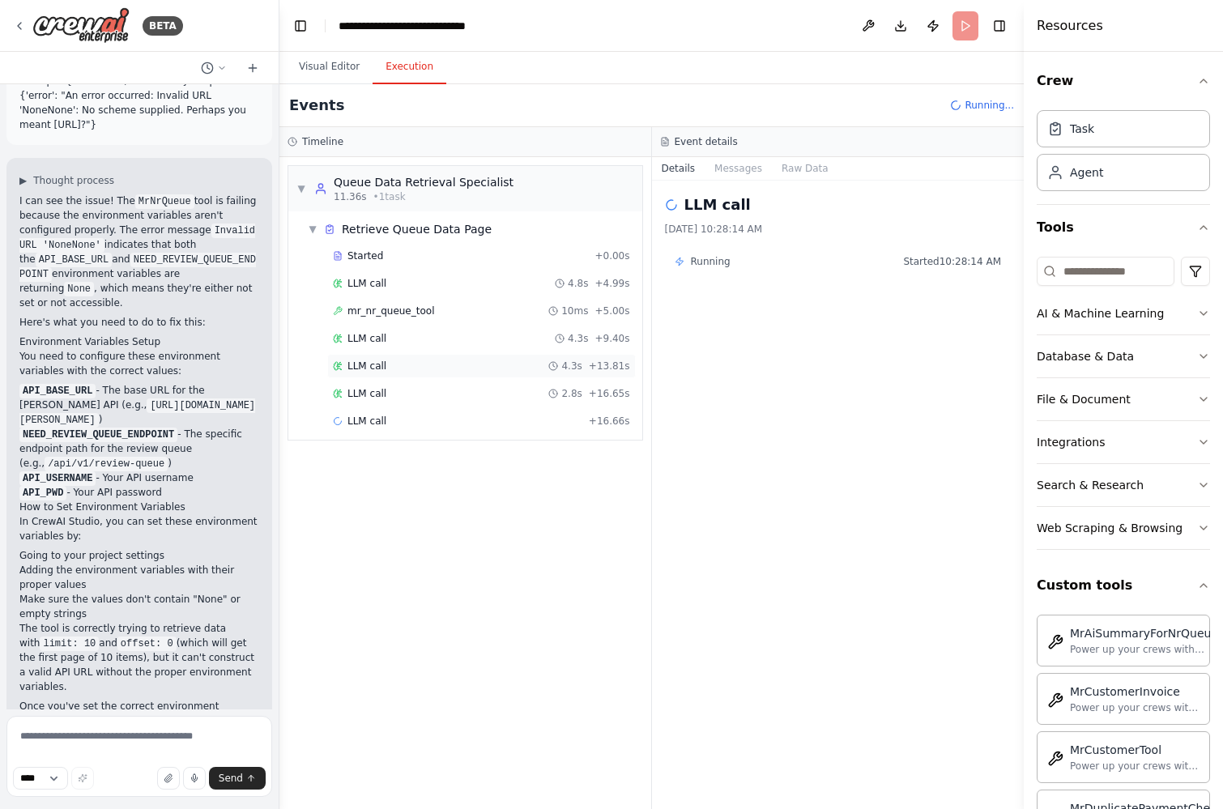
click at [404, 354] on div "LLM call 4.3s + 13.81s" at bounding box center [481, 366] width 308 height 24
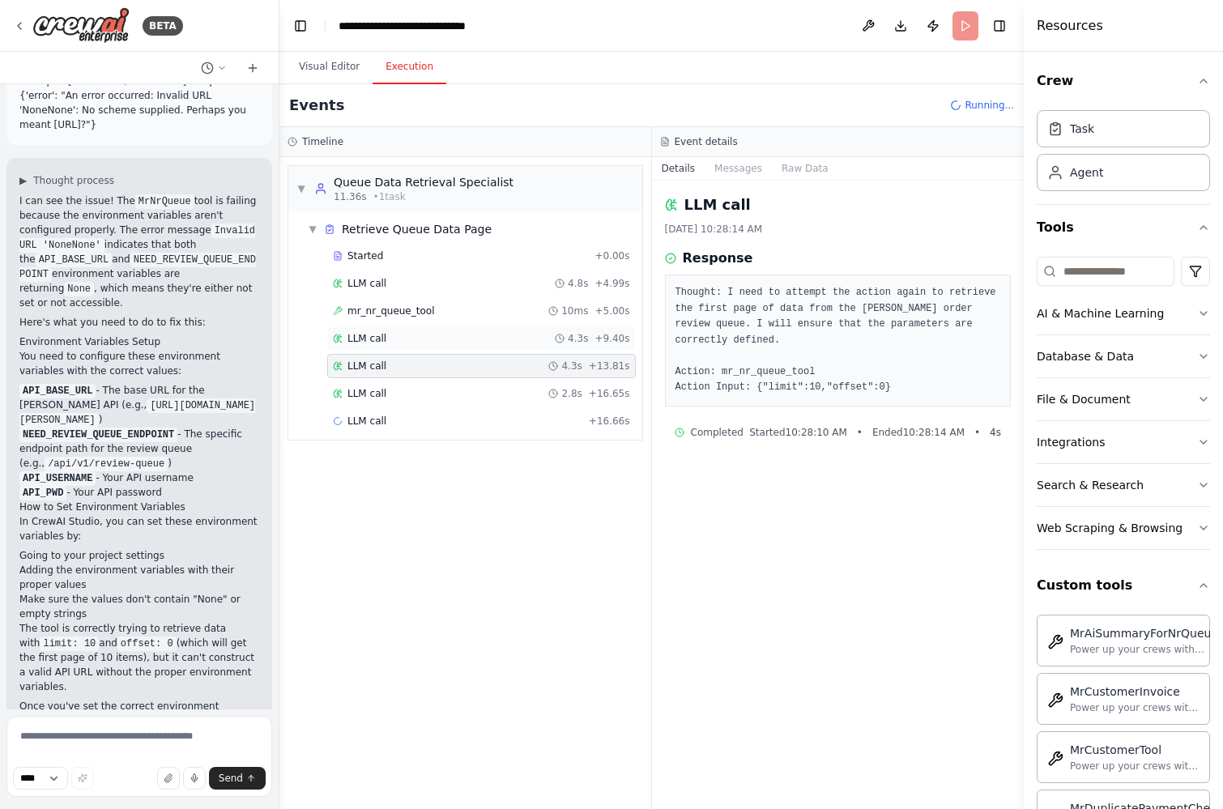
click at [404, 340] on div "LLM call 4.3s + 9.40s" at bounding box center [481, 338] width 297 height 13
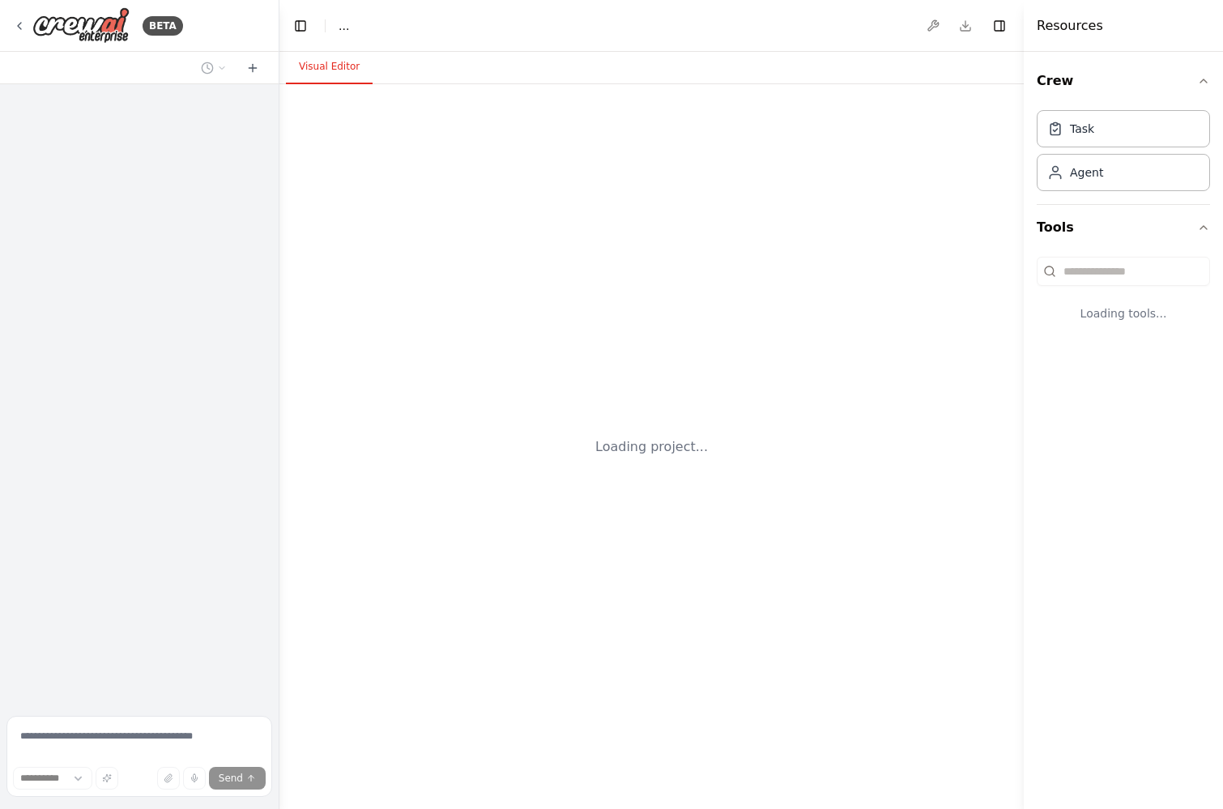
select select "****"
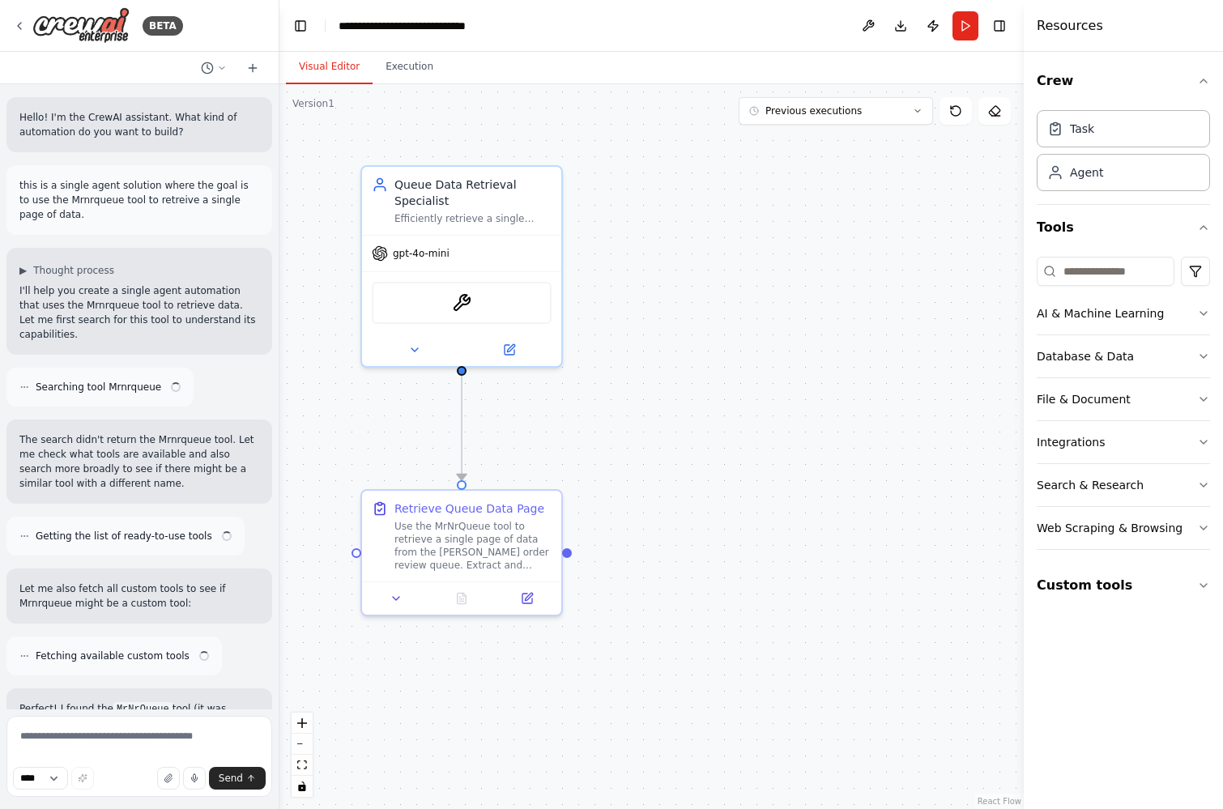
scroll to position [1947, 0]
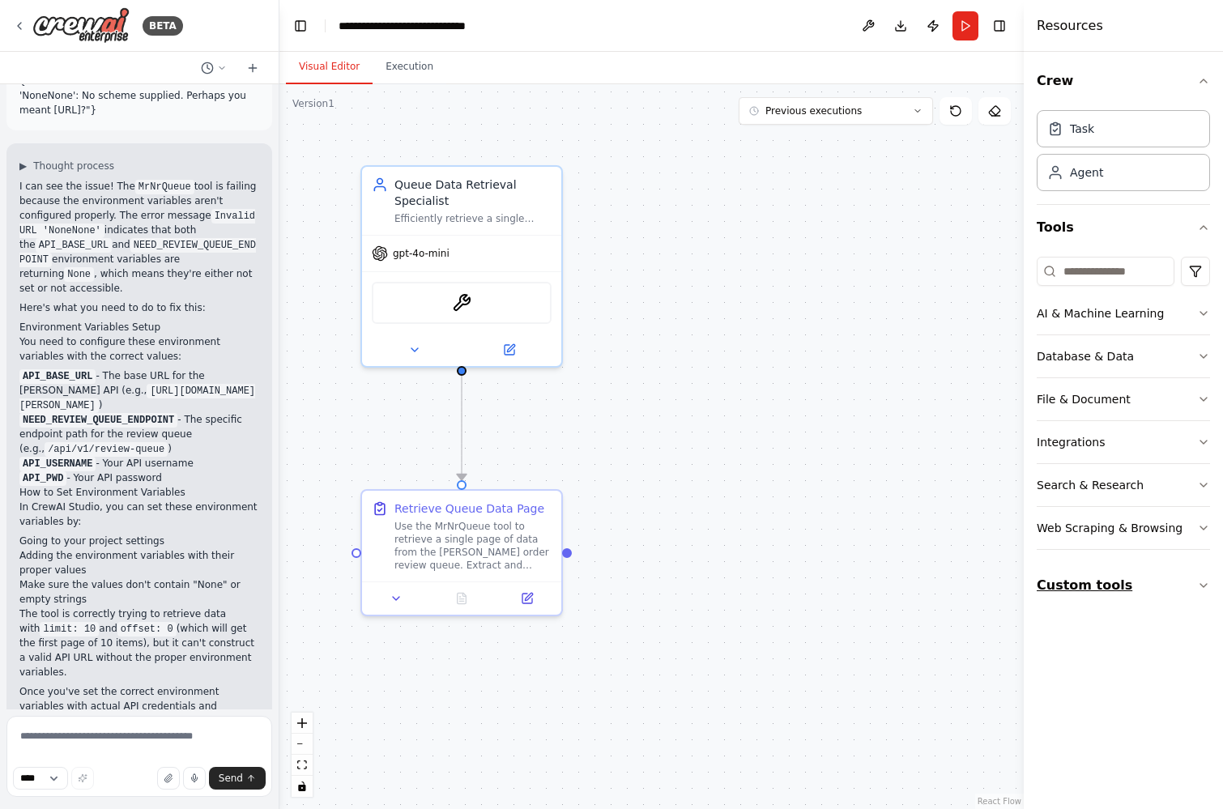
click at [1110, 593] on button "Custom tools" at bounding box center [1122, 585] width 173 height 45
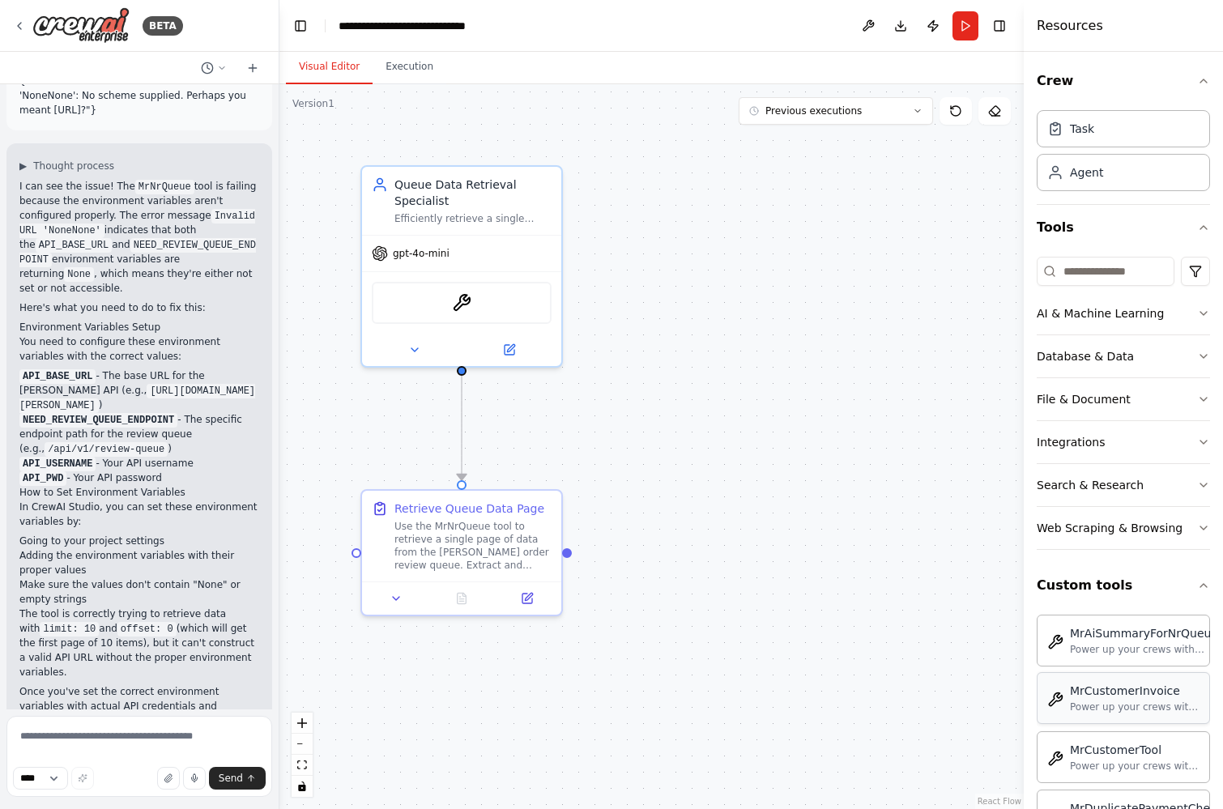
scroll to position [233, 0]
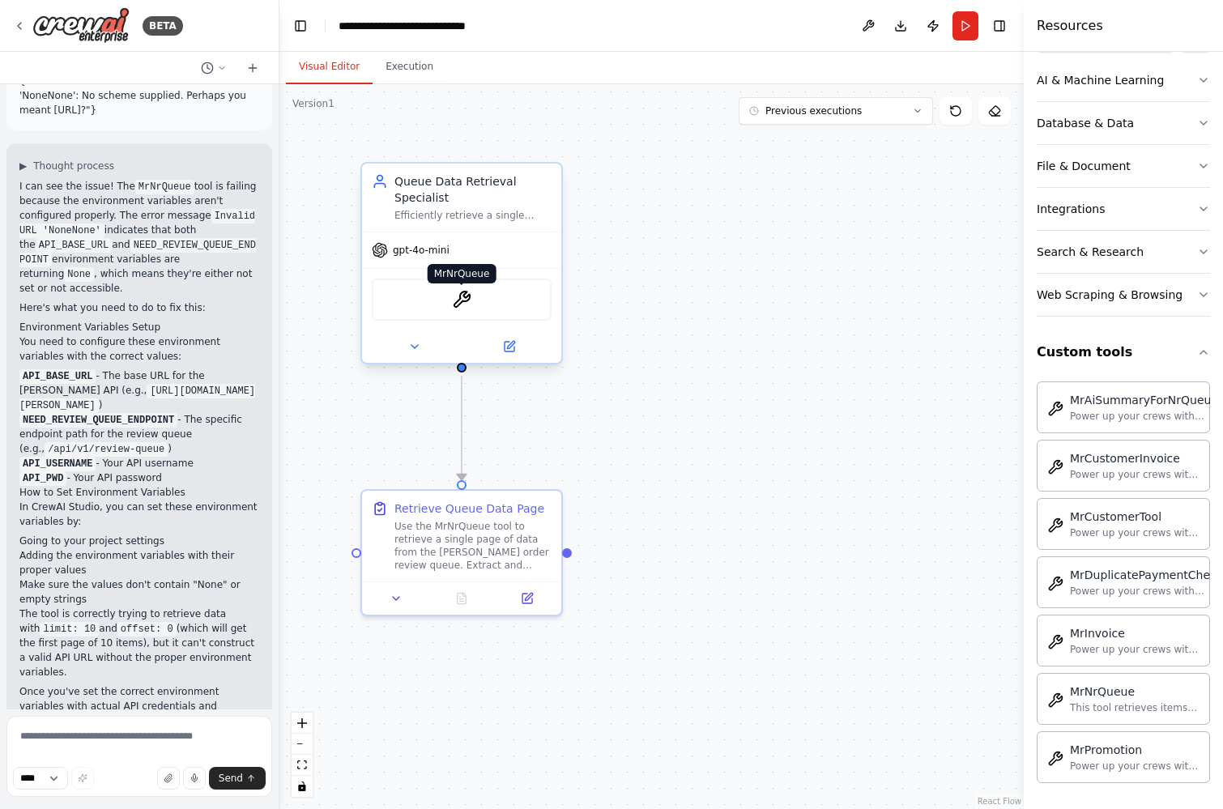
click at [461, 296] on img at bounding box center [461, 299] width 19 height 19
click at [419, 348] on icon at bounding box center [414, 346] width 13 height 13
click at [398, 348] on button at bounding box center [413, 346] width 91 height 19
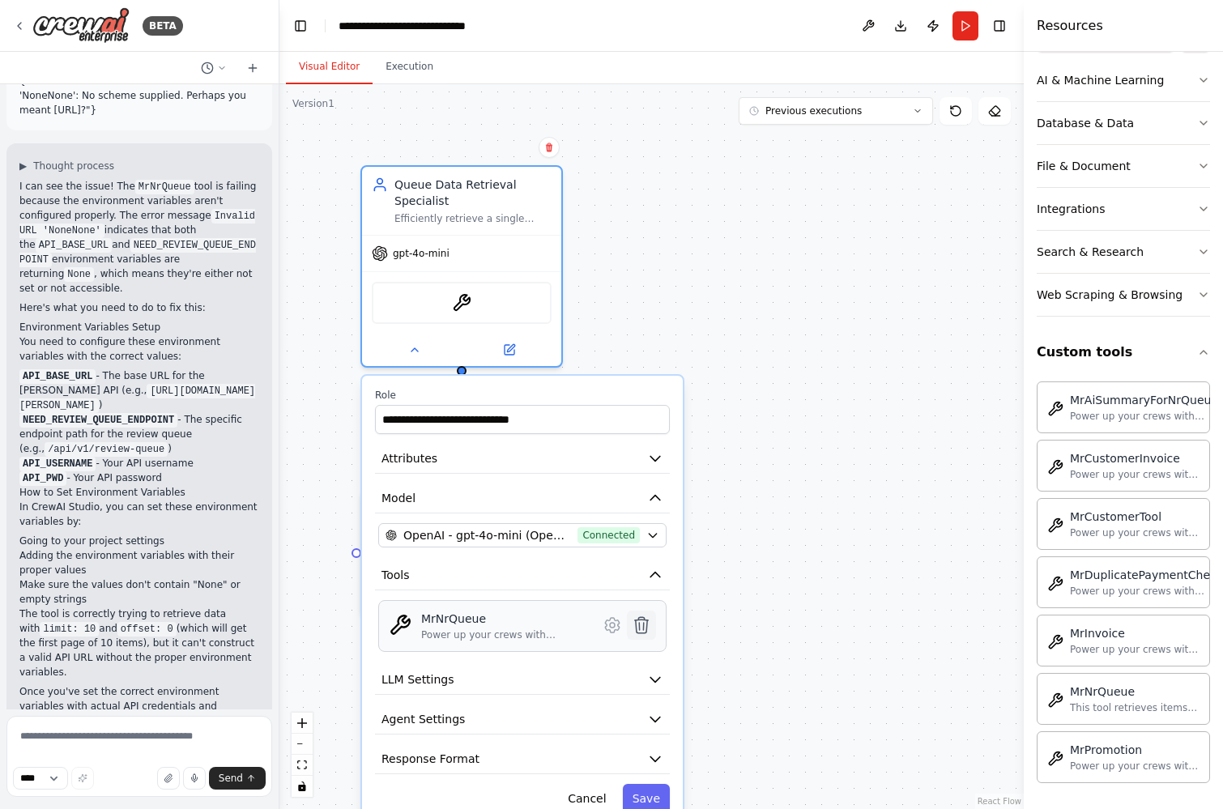
click at [635, 624] on icon at bounding box center [641, 624] width 19 height 19
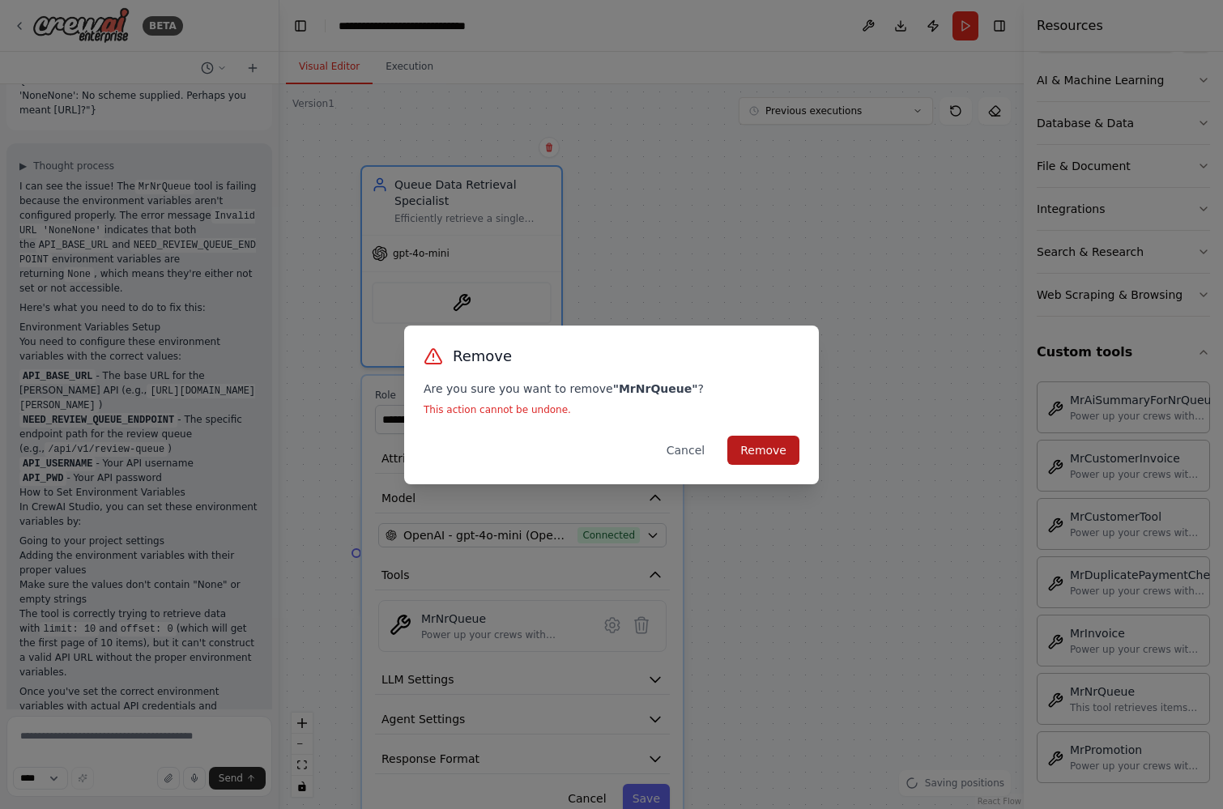
click at [754, 445] on button "Remove" at bounding box center [763, 450] width 72 height 29
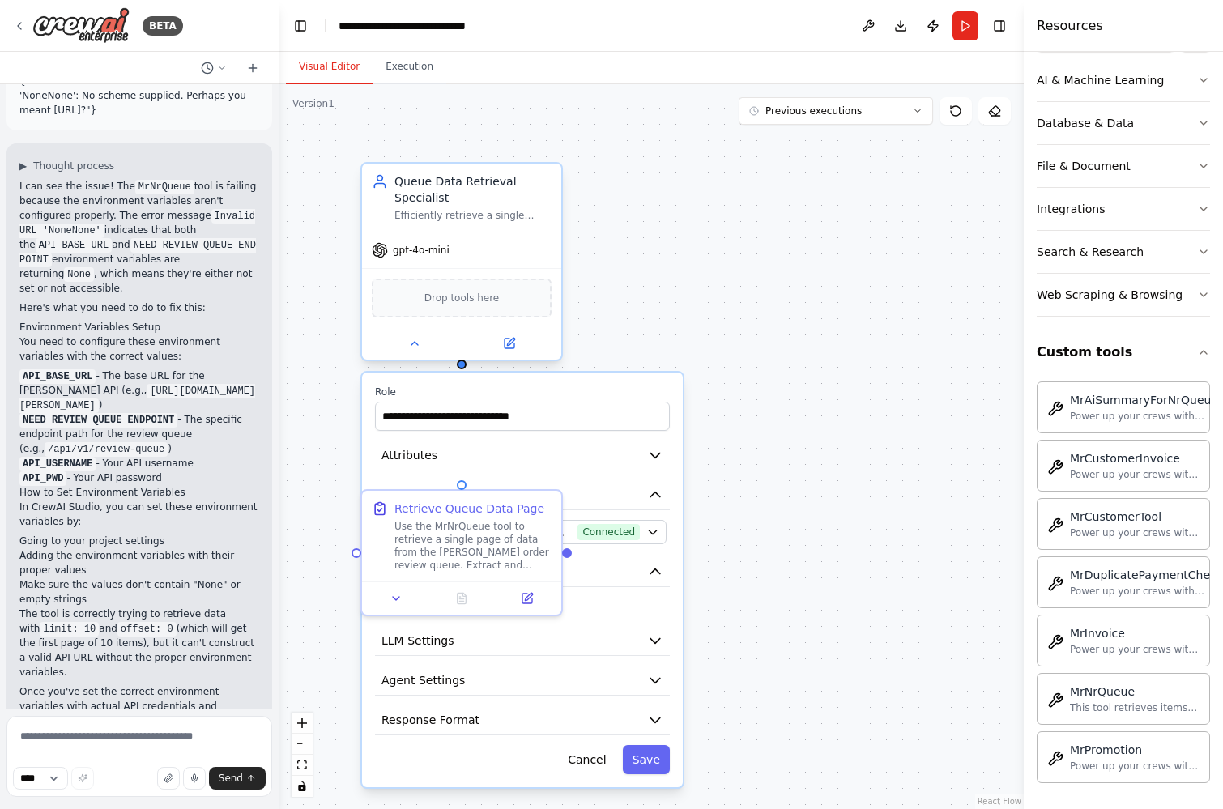
click at [406, 355] on div at bounding box center [461, 343] width 199 height 32
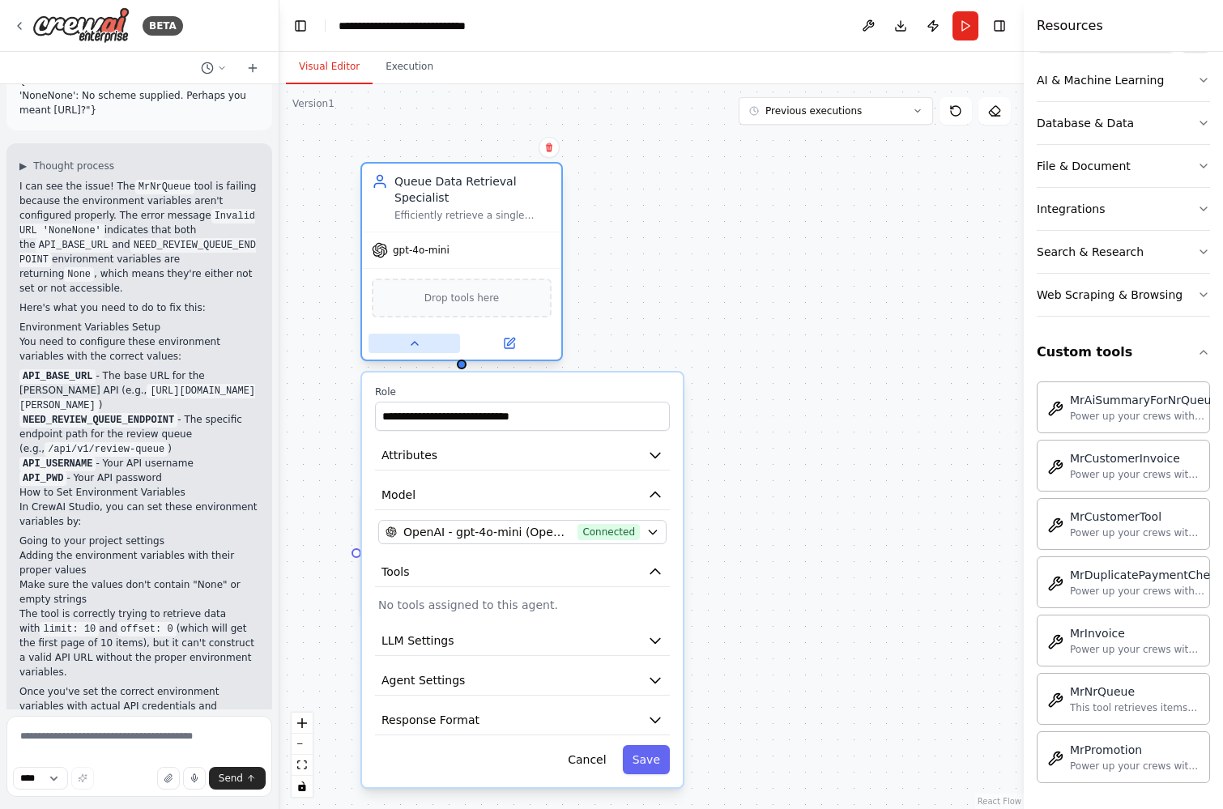
click at [406, 343] on button at bounding box center [413, 343] width 91 height 19
click at [414, 342] on icon at bounding box center [414, 343] width 6 height 3
click at [800, 420] on div ".deletable-edge-delete-btn { width: 20px; height: 20px; border: 0px solid #ffff…" at bounding box center [651, 446] width 744 height 725
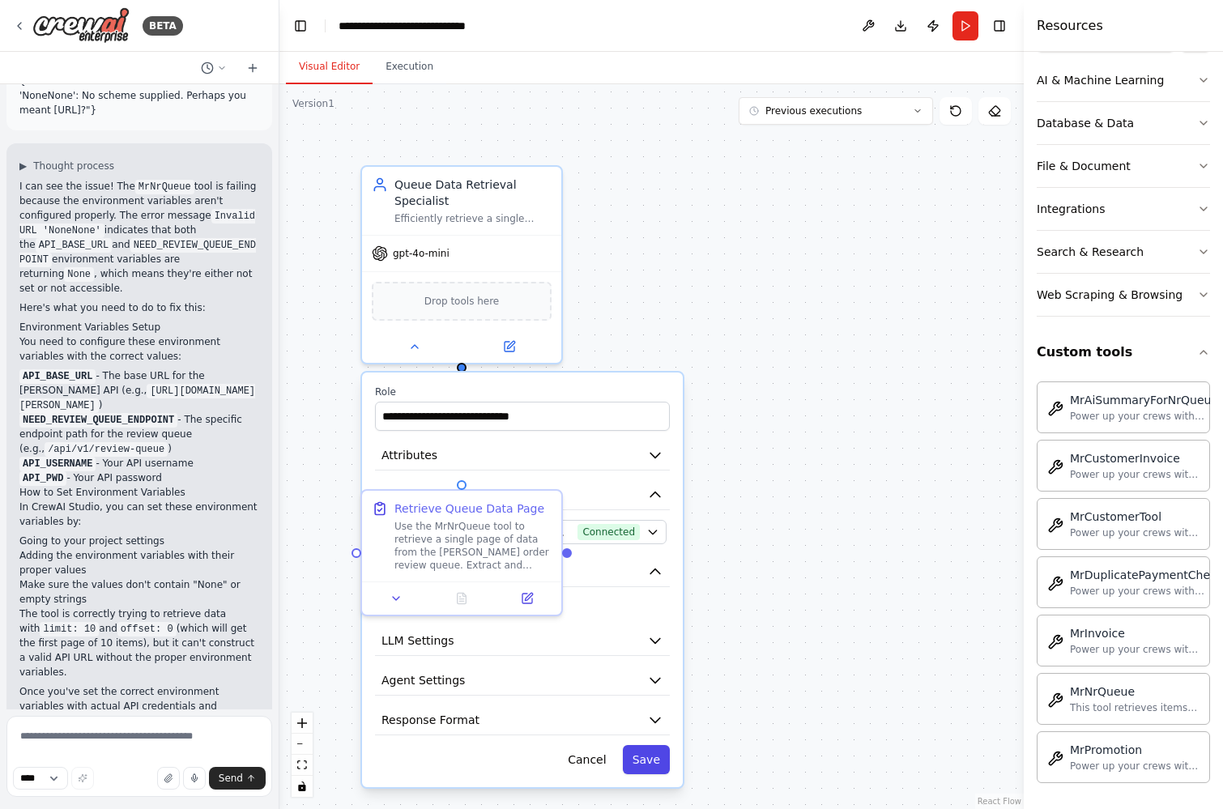
click at [656, 766] on button "Save" at bounding box center [646, 759] width 47 height 29
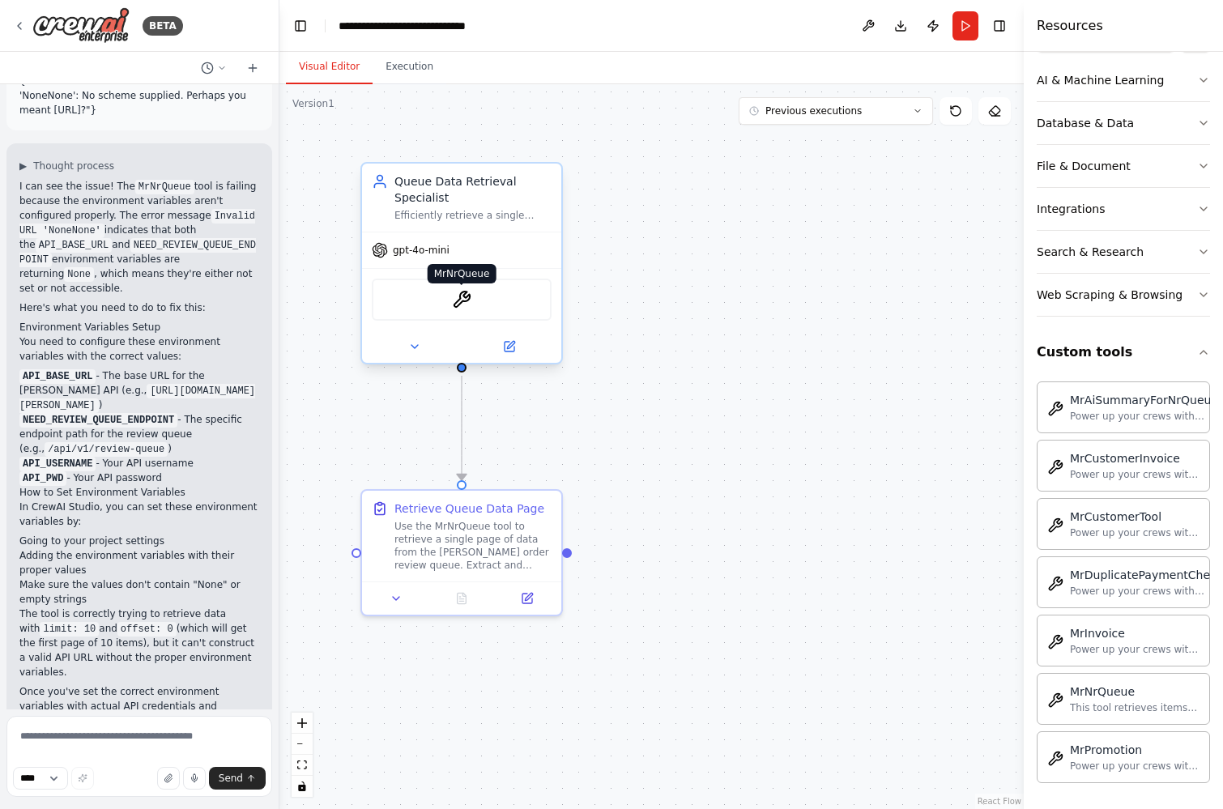
click at [469, 296] on img at bounding box center [461, 299] width 19 height 19
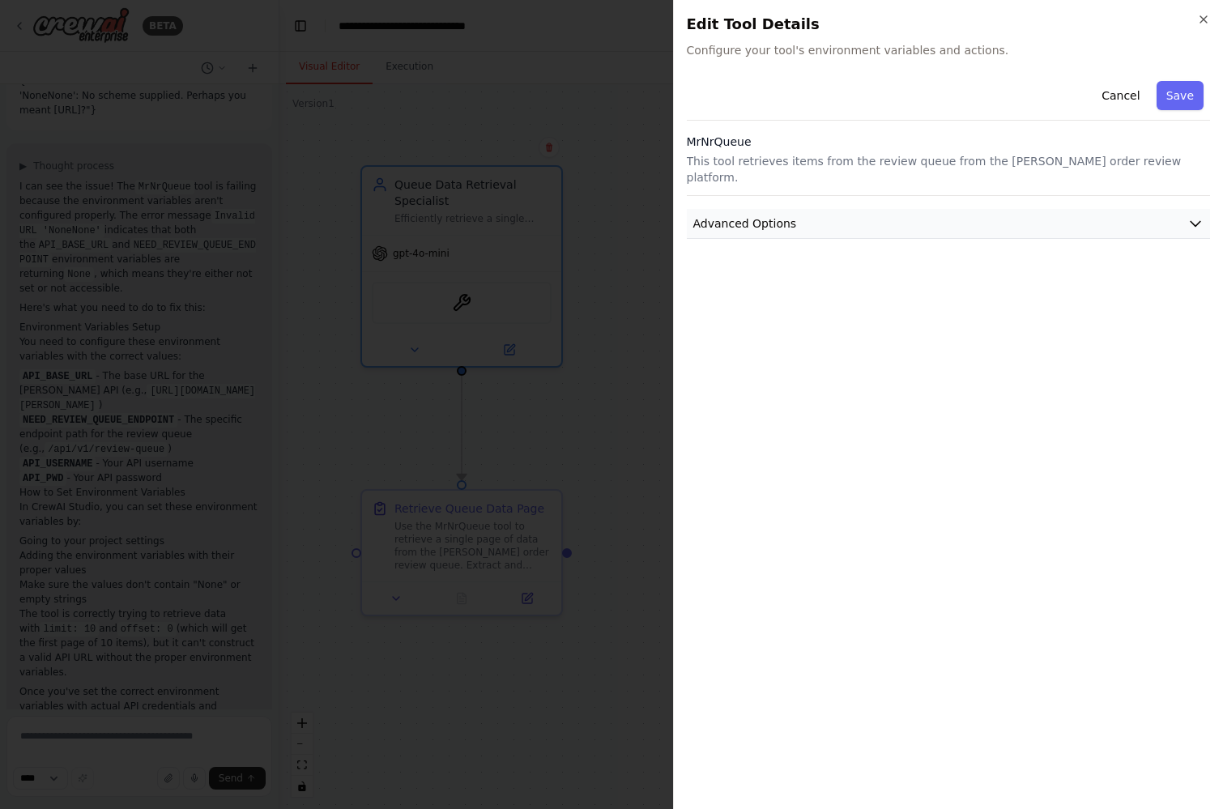
click at [939, 209] on button "Advanced Options" at bounding box center [949, 224] width 524 height 30
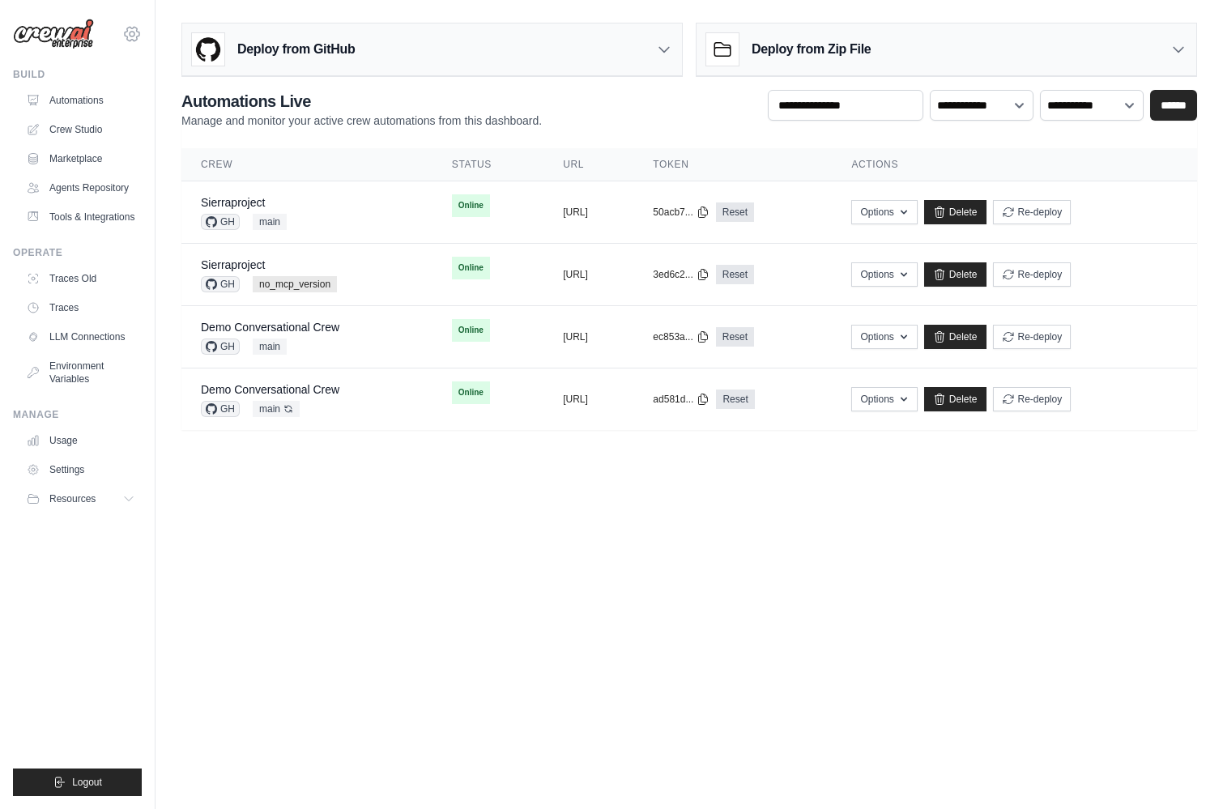
click at [125, 33] on icon at bounding box center [131, 33] width 19 height 19
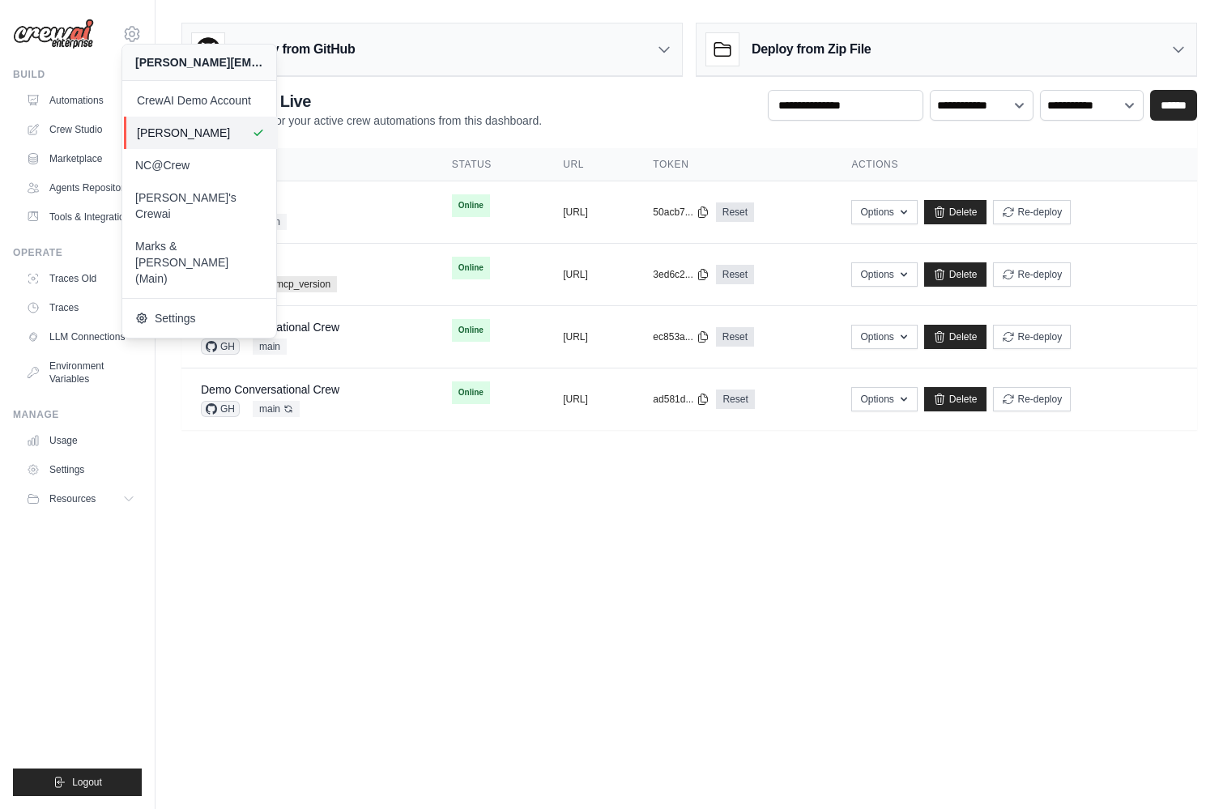
click at [168, 121] on link "[PERSON_NAME]" at bounding box center [201, 133] width 154 height 32
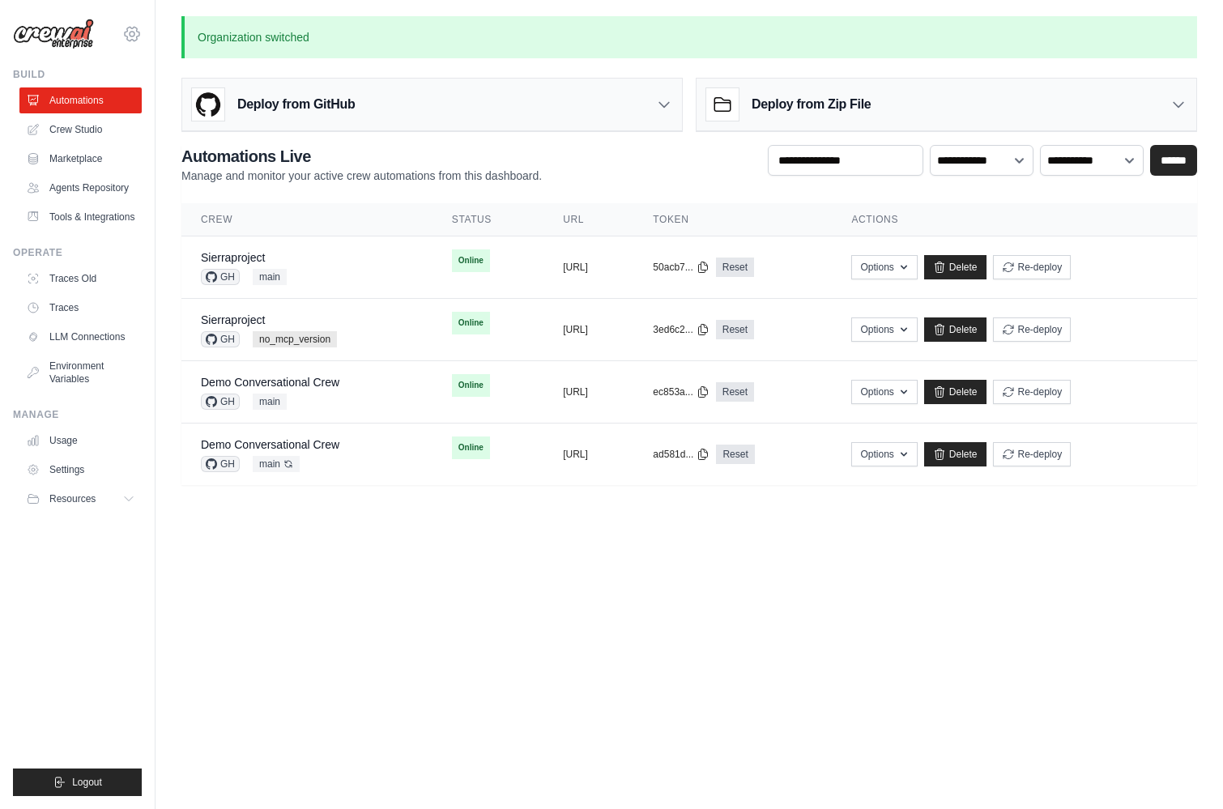
click at [138, 36] on icon at bounding box center [131, 33] width 19 height 19
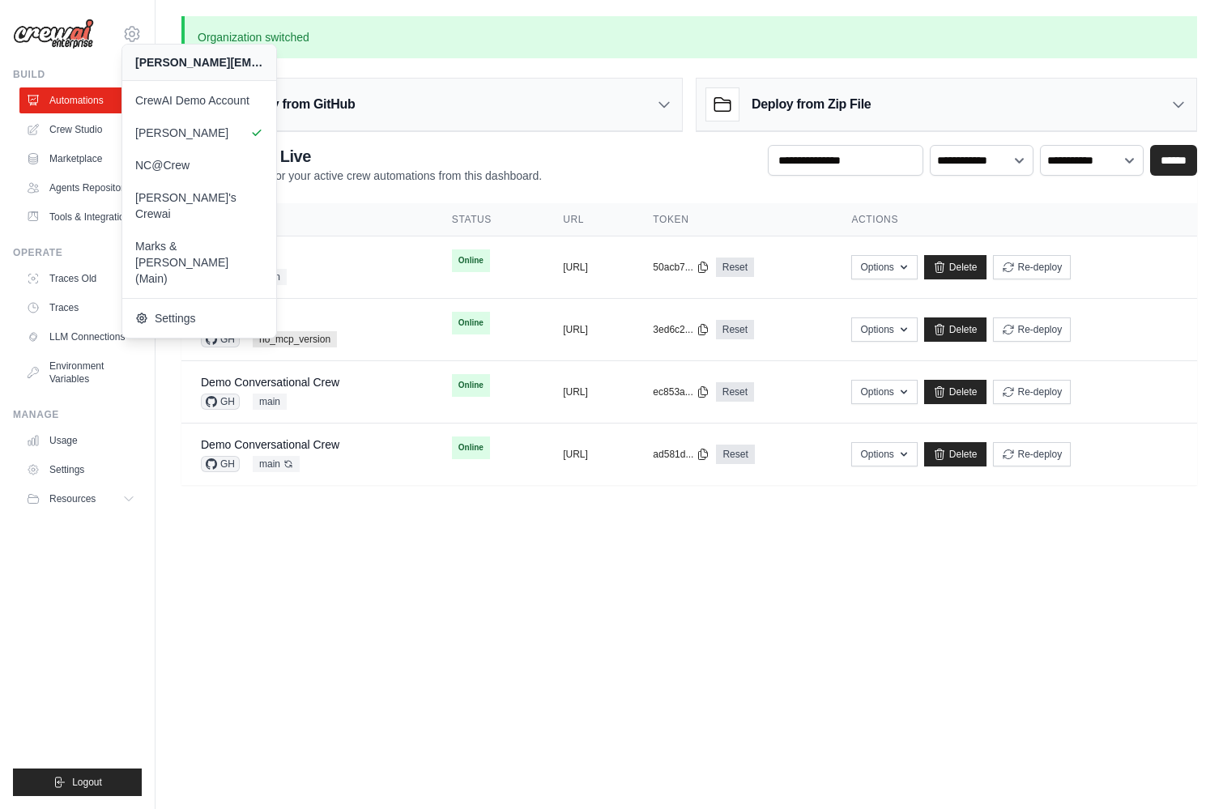
click at [168, 534] on body "jason.bonvie@crewai.com CrewAI Demo Account Madison Reed NC@Crew" at bounding box center [611, 404] width 1223 height 809
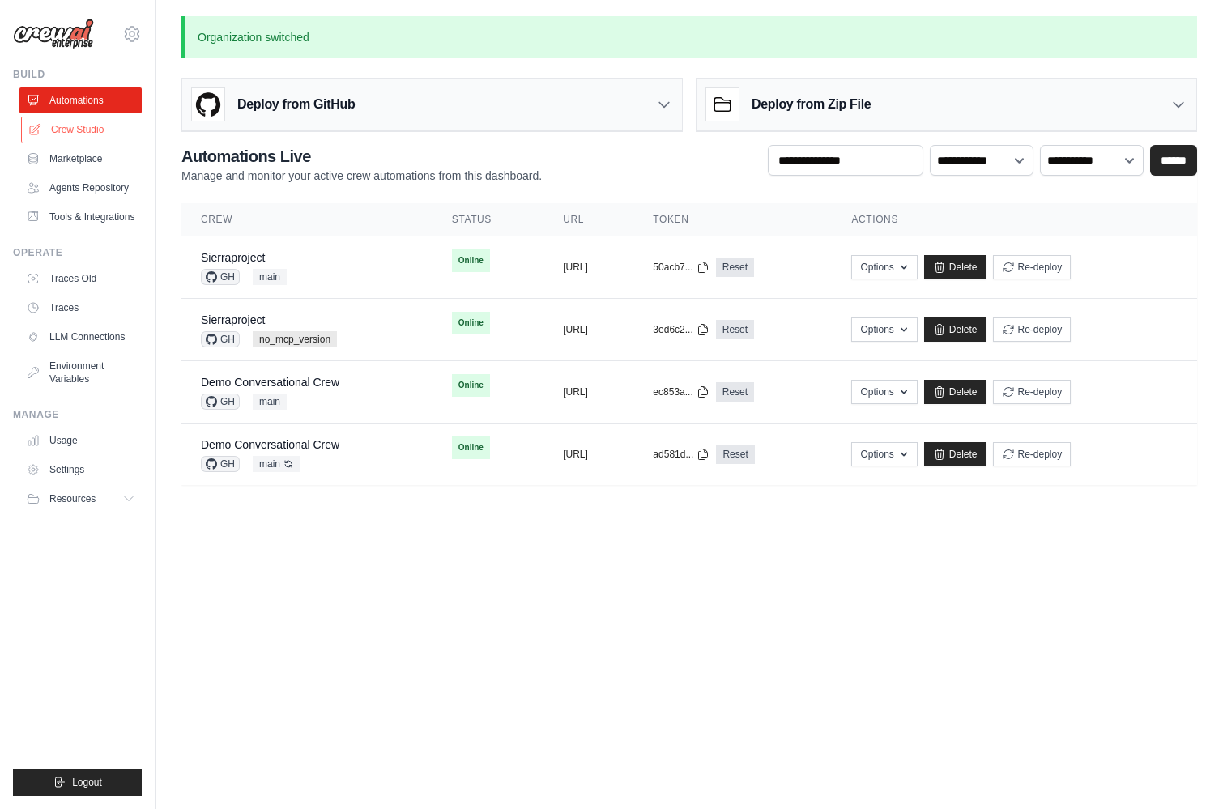
click at [83, 131] on link "Crew Studio" at bounding box center [82, 130] width 122 height 26
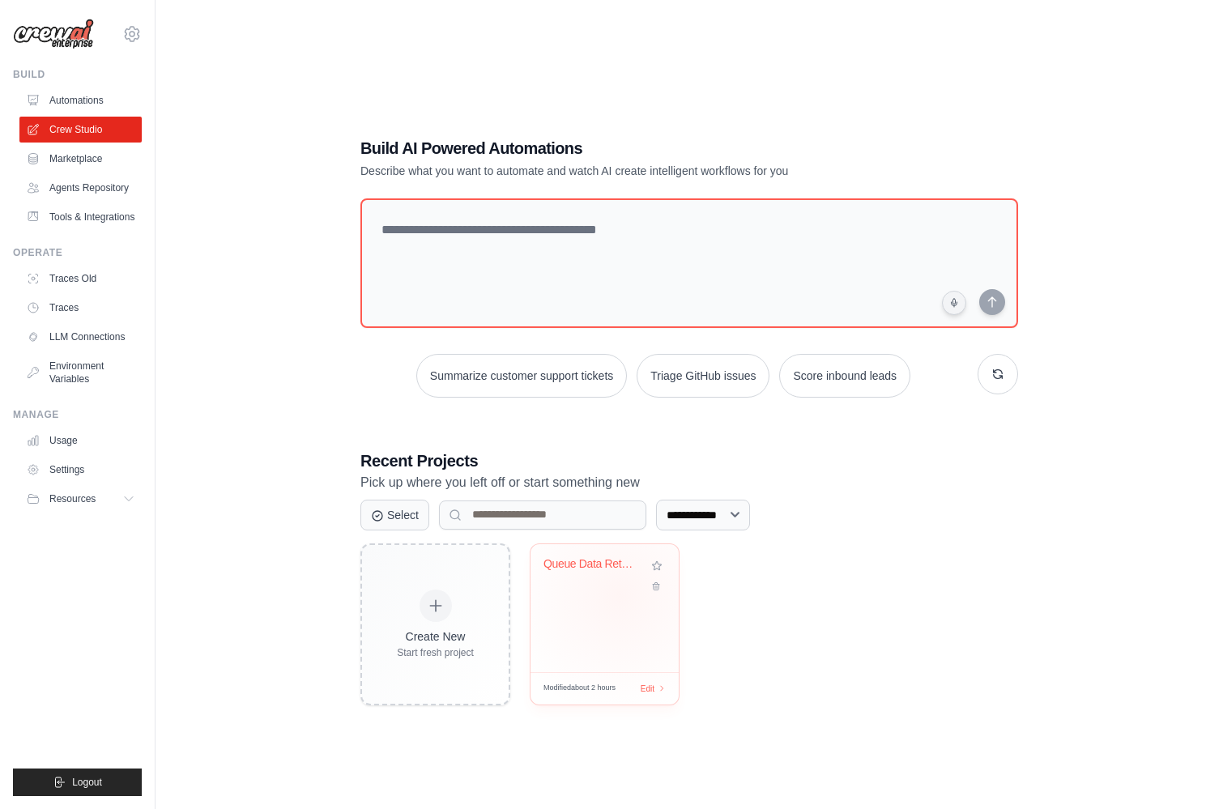
click at [617, 603] on div "Queue Data Retrieval Automation" at bounding box center [604, 608] width 148 height 128
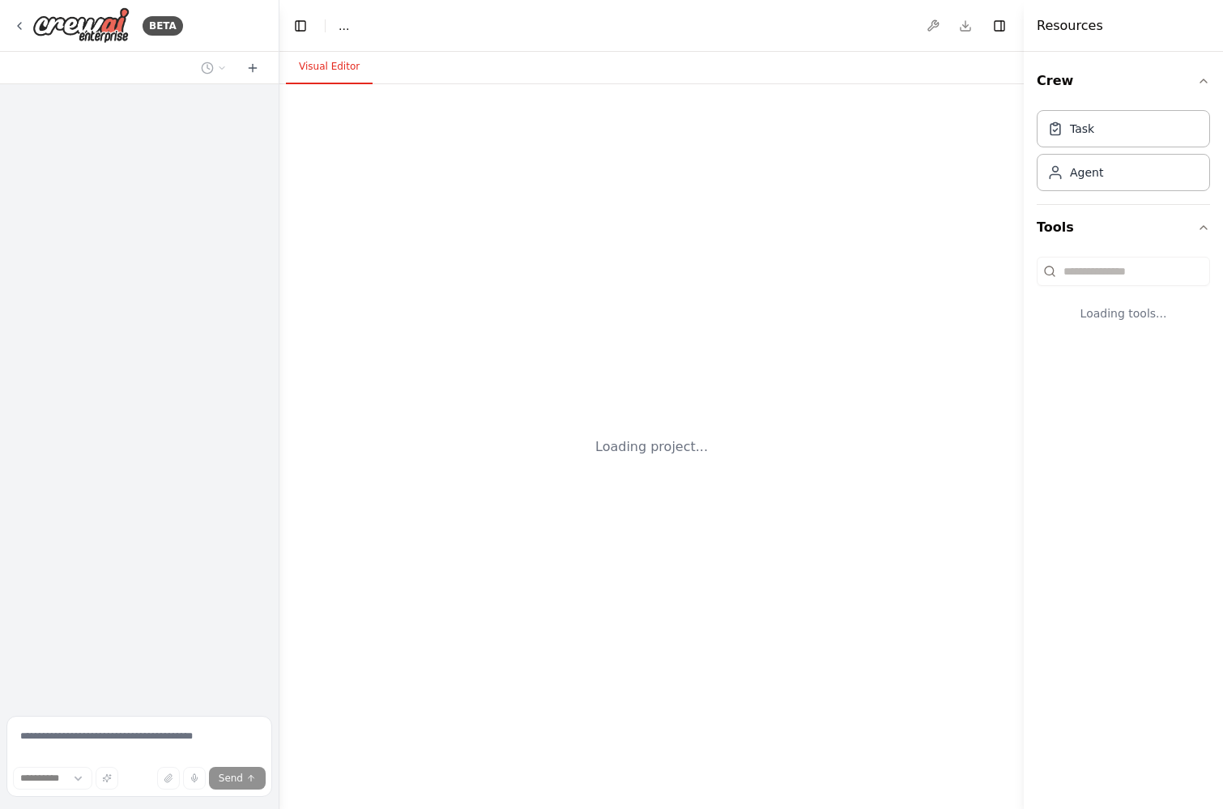
select select "****"
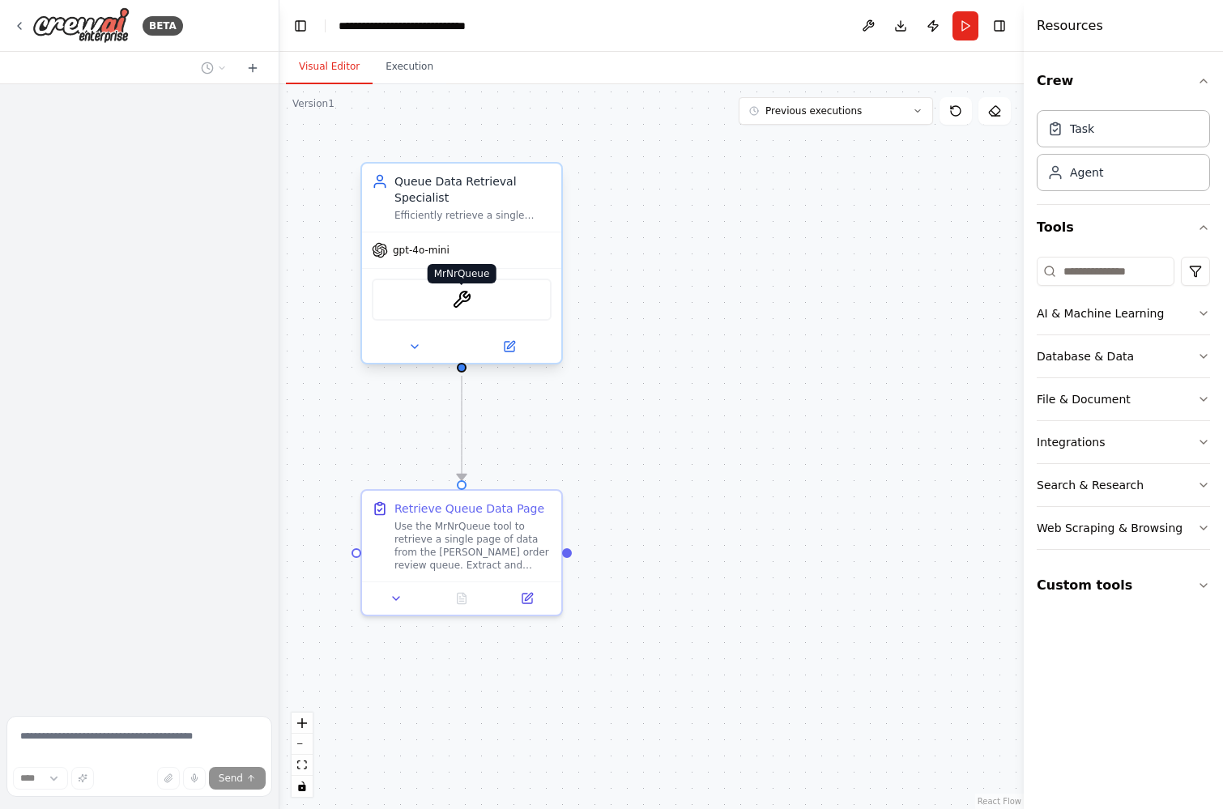
scroll to position [1947, 0]
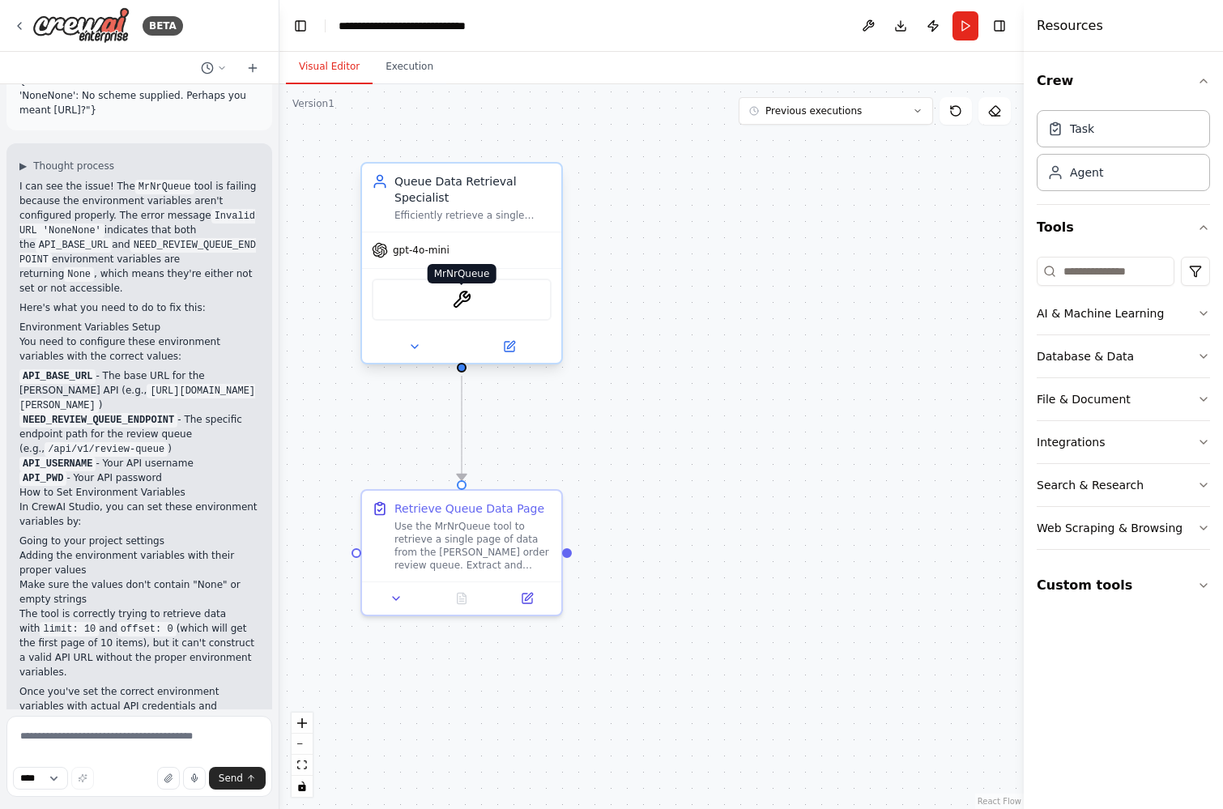
click at [461, 300] on img at bounding box center [461, 299] width 19 height 19
click at [394, 347] on button at bounding box center [413, 346] width 91 height 19
click at [415, 355] on button at bounding box center [413, 346] width 91 height 19
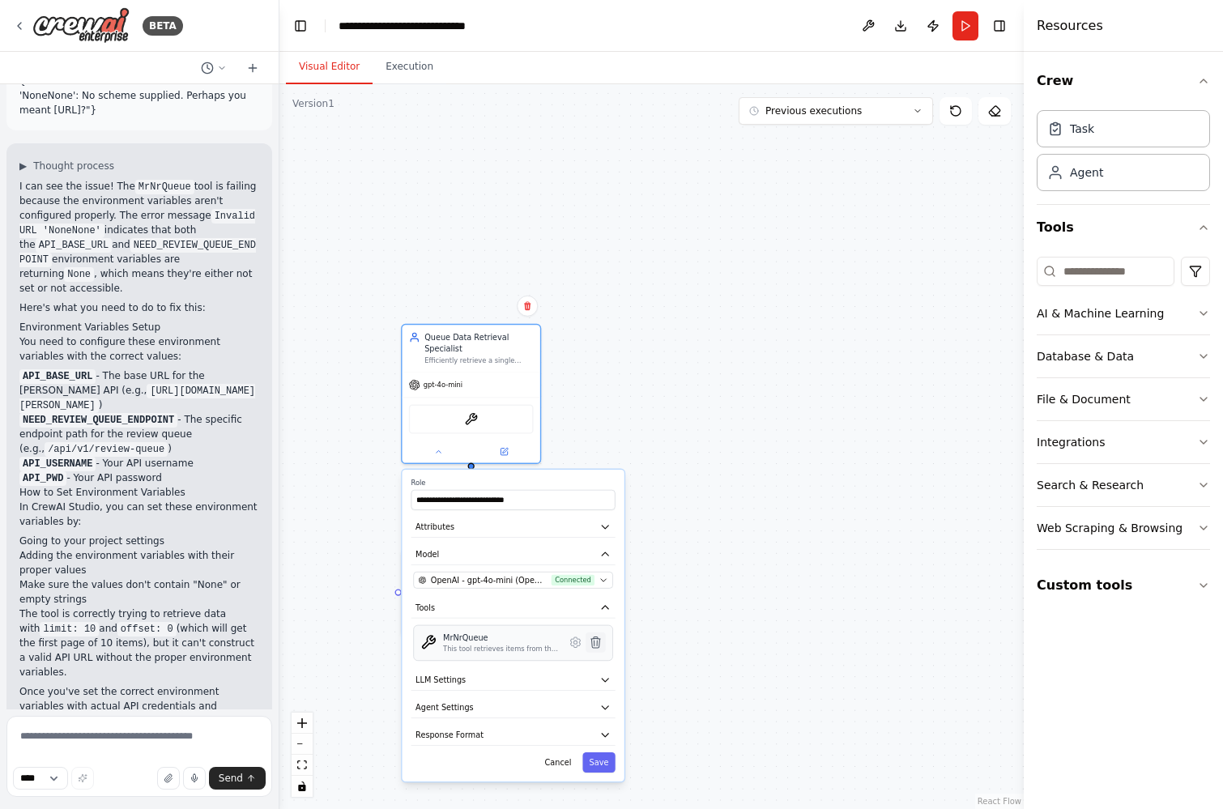
click at [593, 640] on icon at bounding box center [595, 641] width 9 height 11
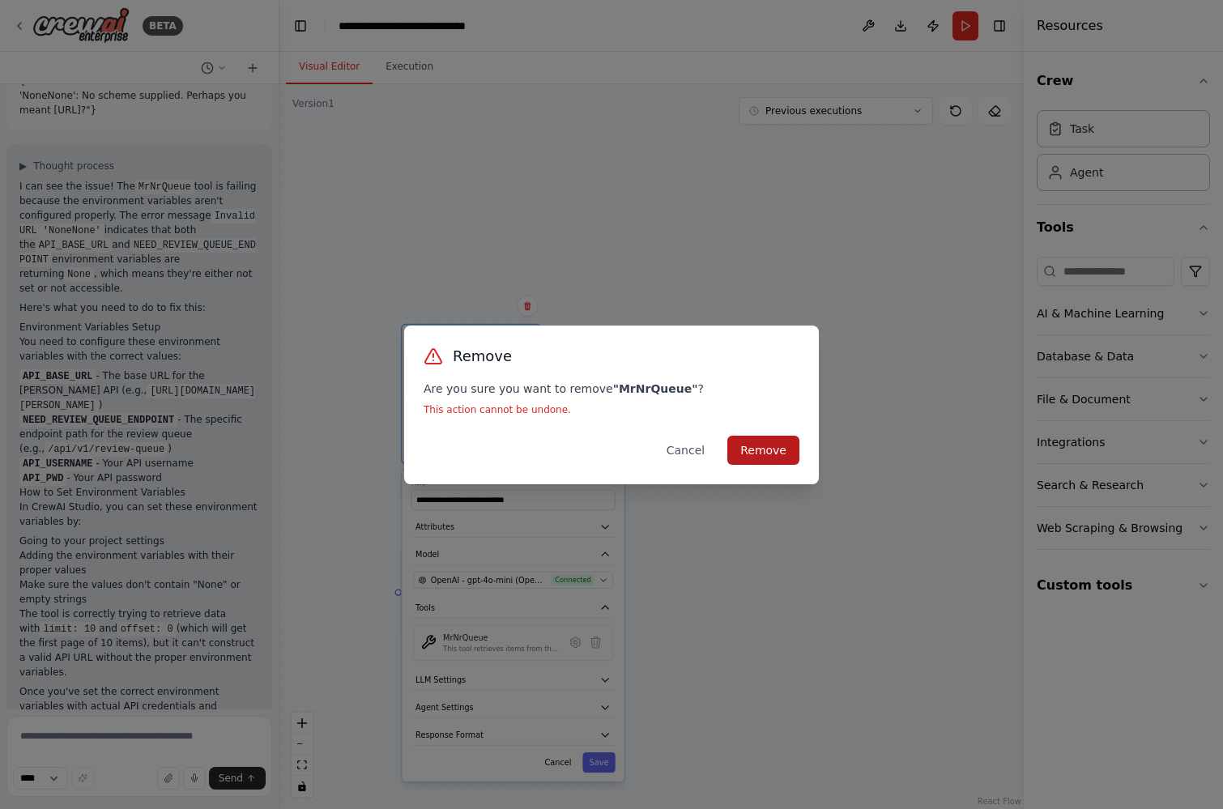
click at [764, 448] on button "Remove" at bounding box center [763, 450] width 72 height 29
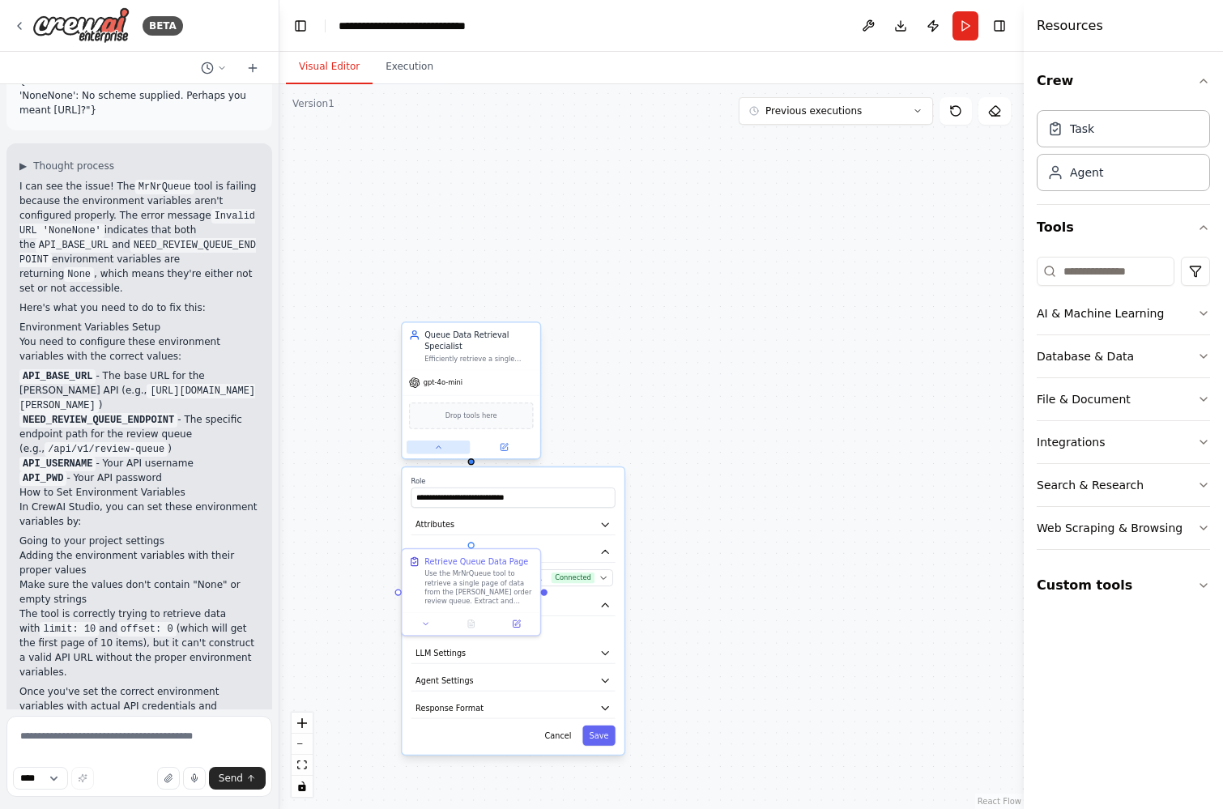
click at [427, 449] on button at bounding box center [437, 447] width 63 height 14
click at [18, 22] on icon at bounding box center [19, 25] width 13 height 13
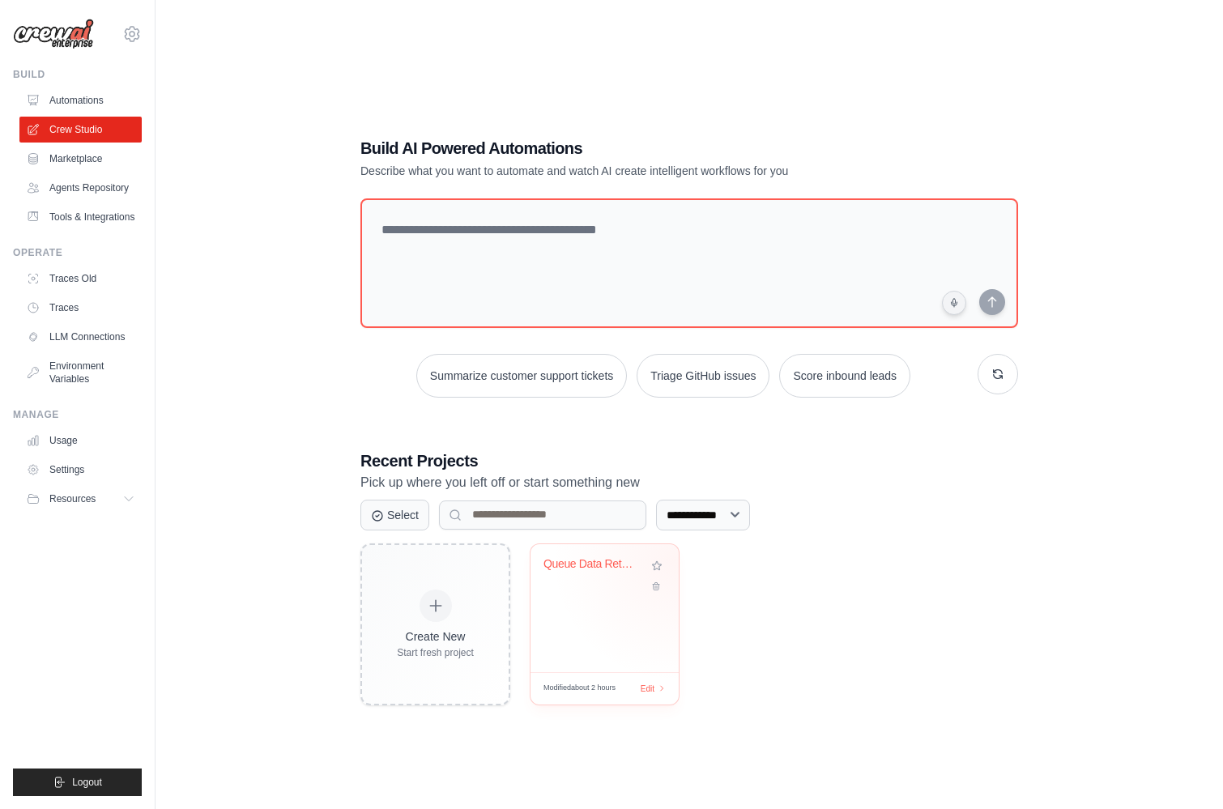
click at [614, 624] on div "Queue Data Retrieval Automation" at bounding box center [604, 608] width 148 height 128
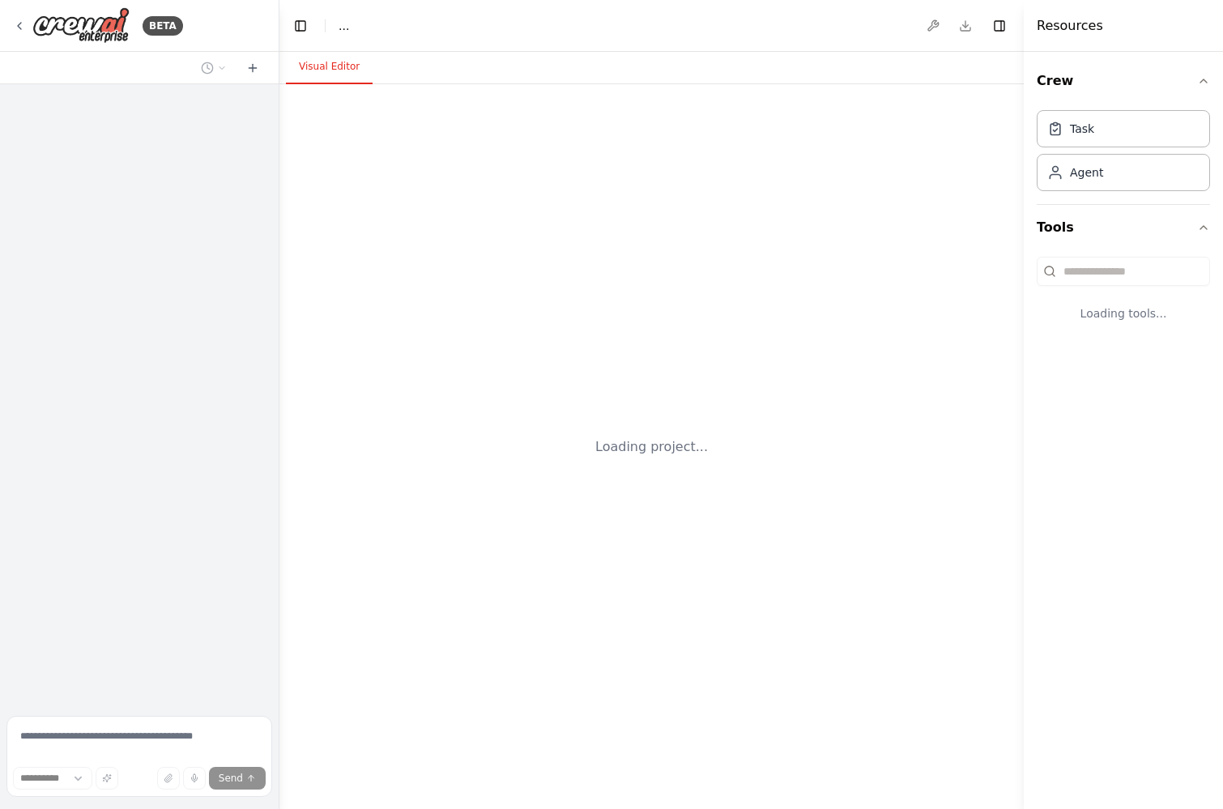
select select "****"
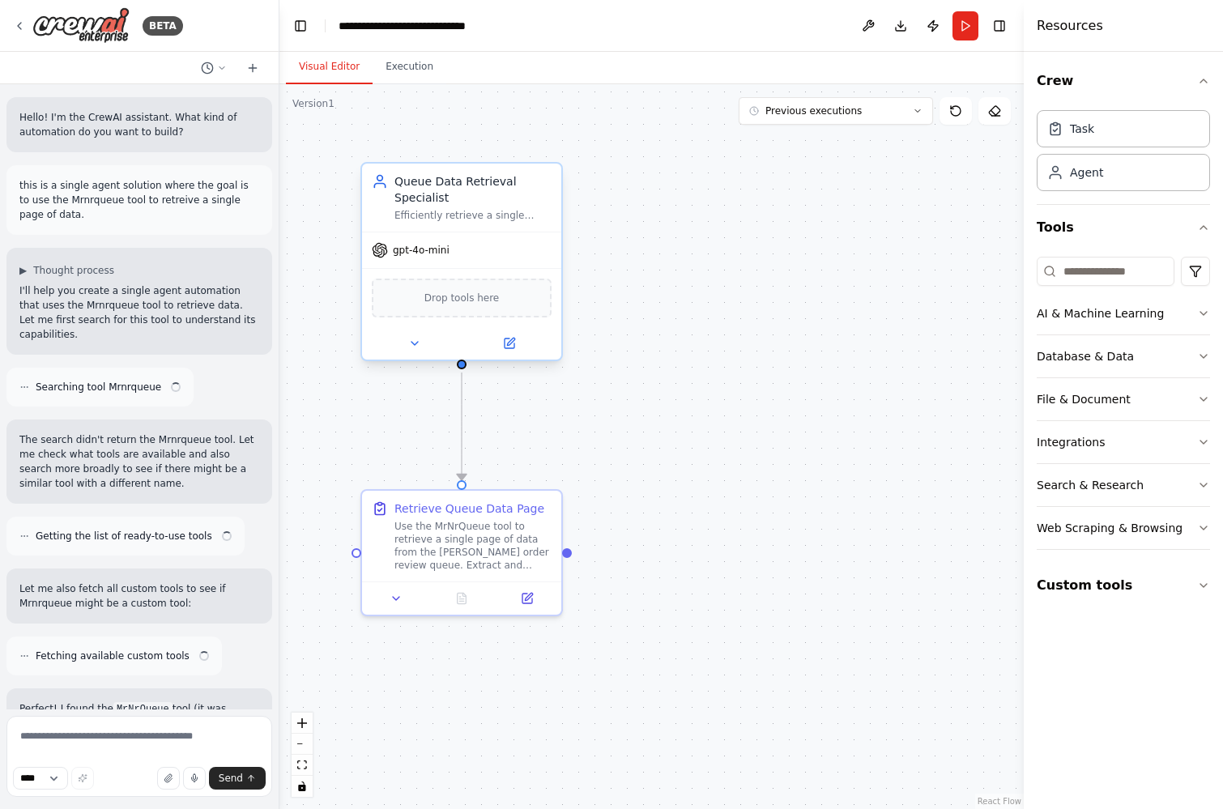
scroll to position [1947, 0]
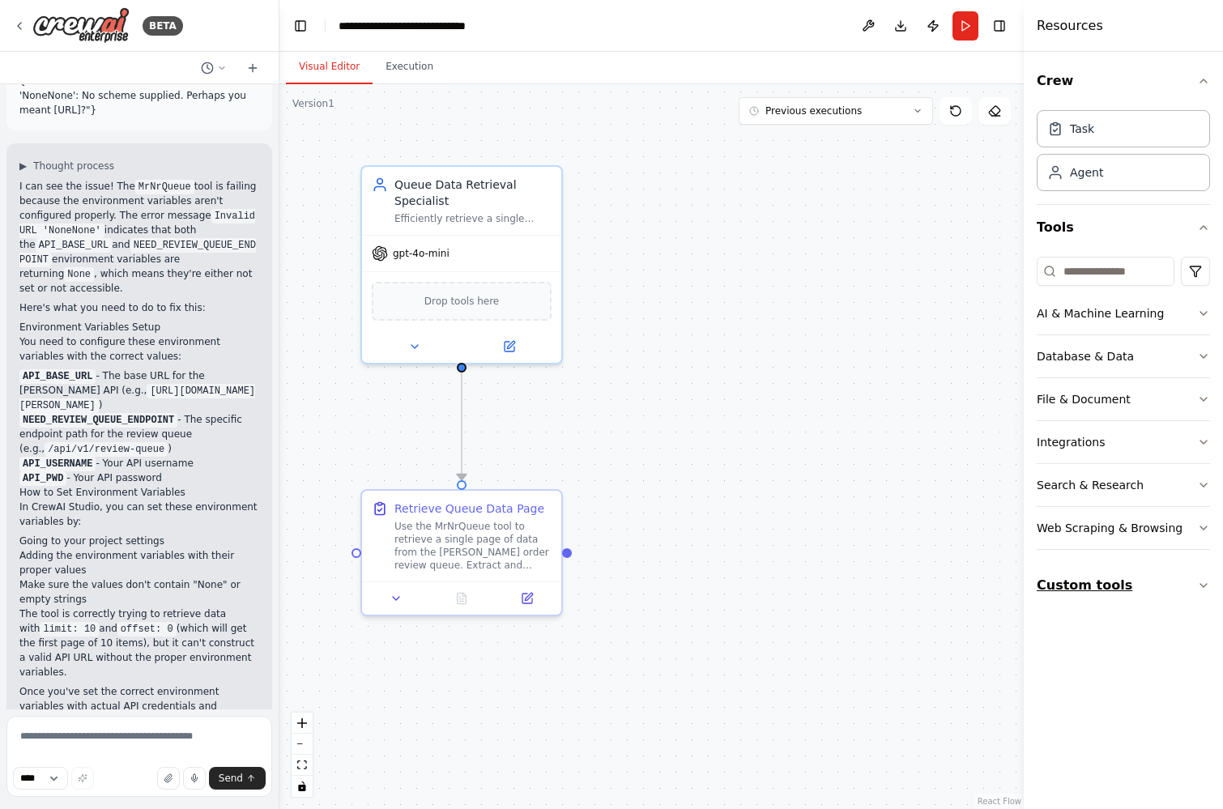
click at [1084, 572] on button "Custom tools" at bounding box center [1122, 585] width 173 height 45
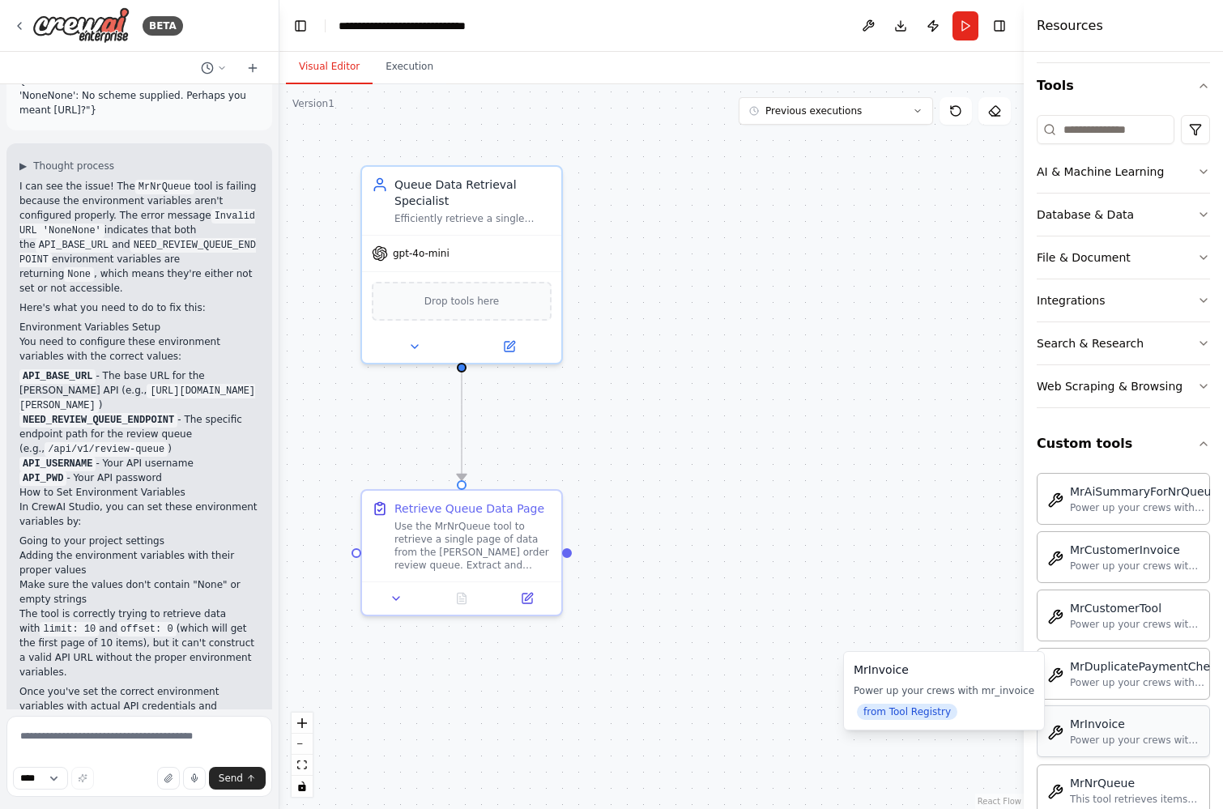
scroll to position [194, 0]
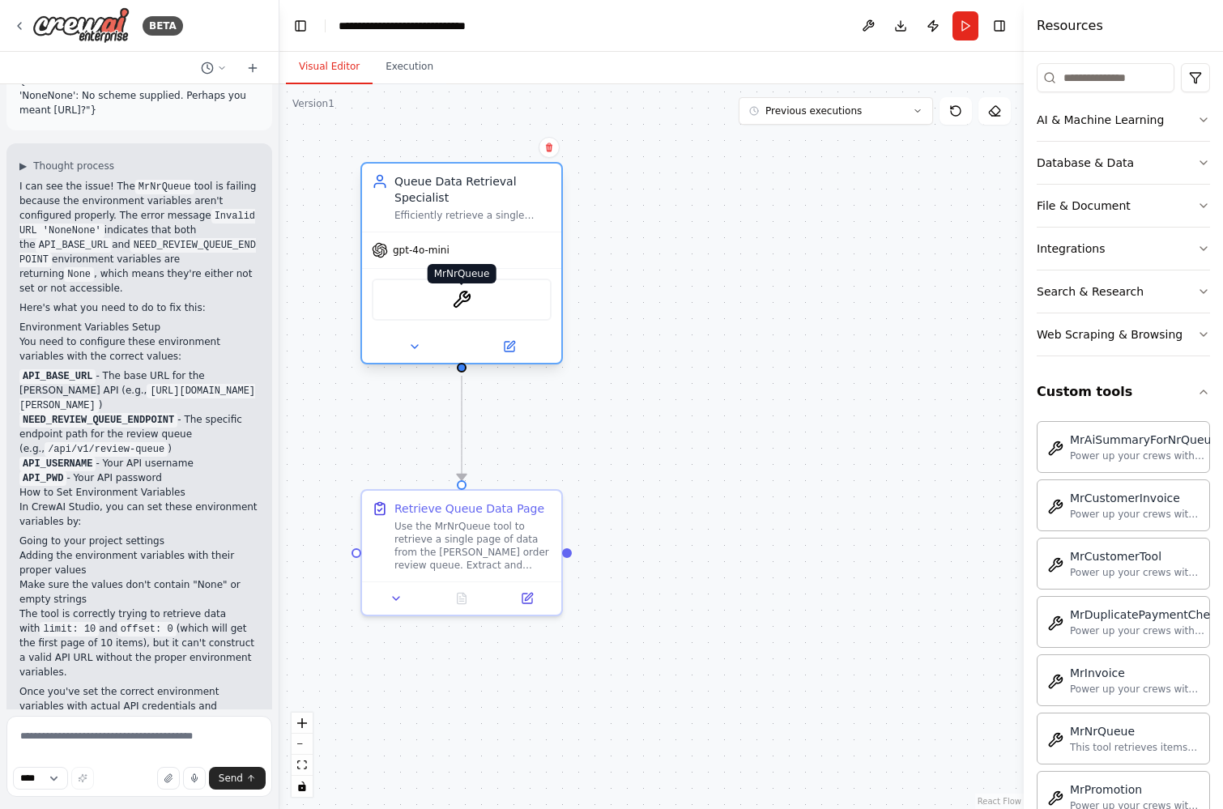
click at [462, 308] on img at bounding box center [461, 299] width 19 height 19
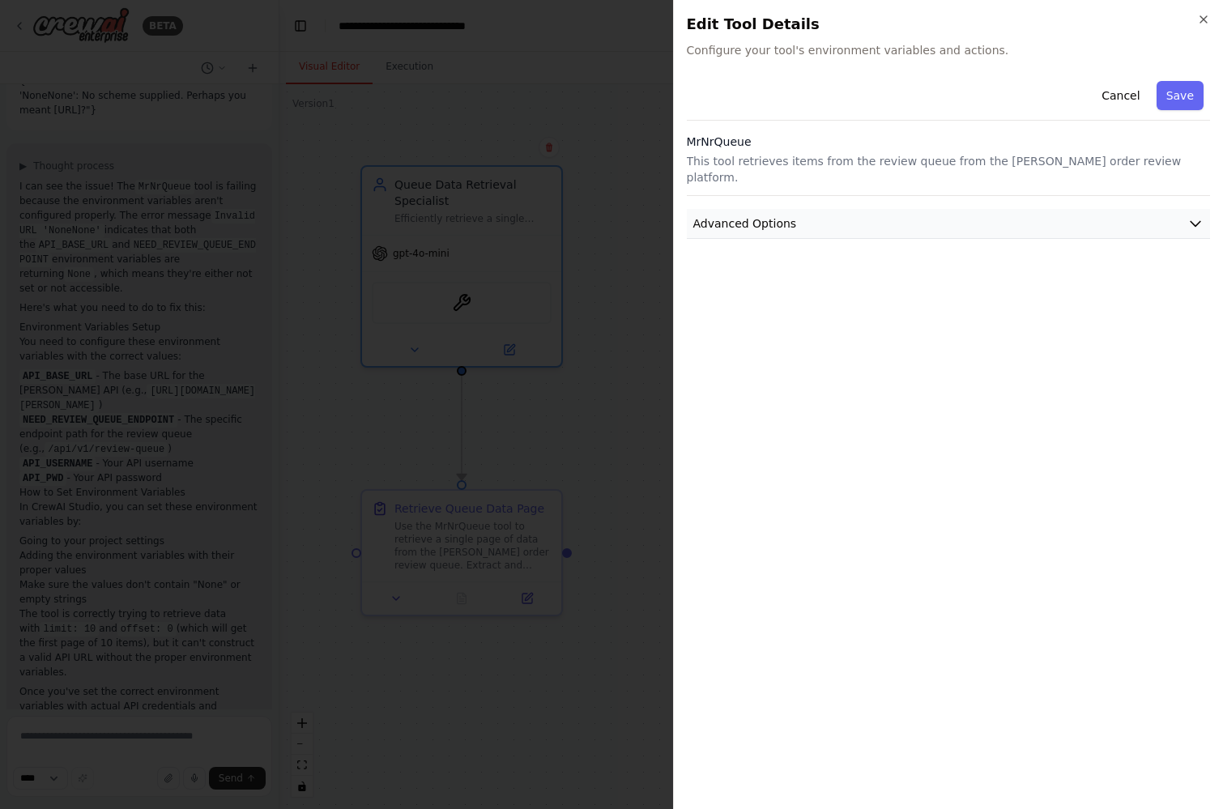
click at [759, 215] on span "Advanced Options" at bounding box center [745, 223] width 104 height 16
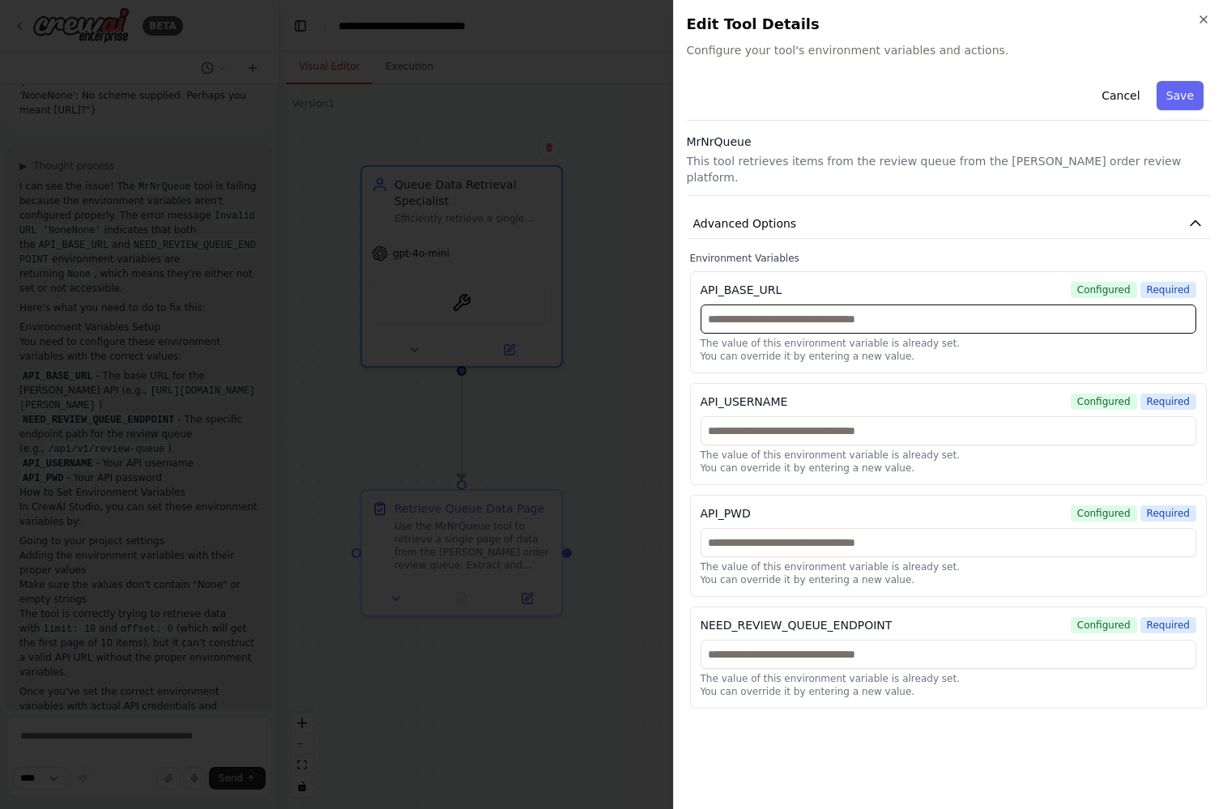
click at [779, 304] on input "text" at bounding box center [948, 318] width 496 height 29
paste input "**********"
type input "**********"
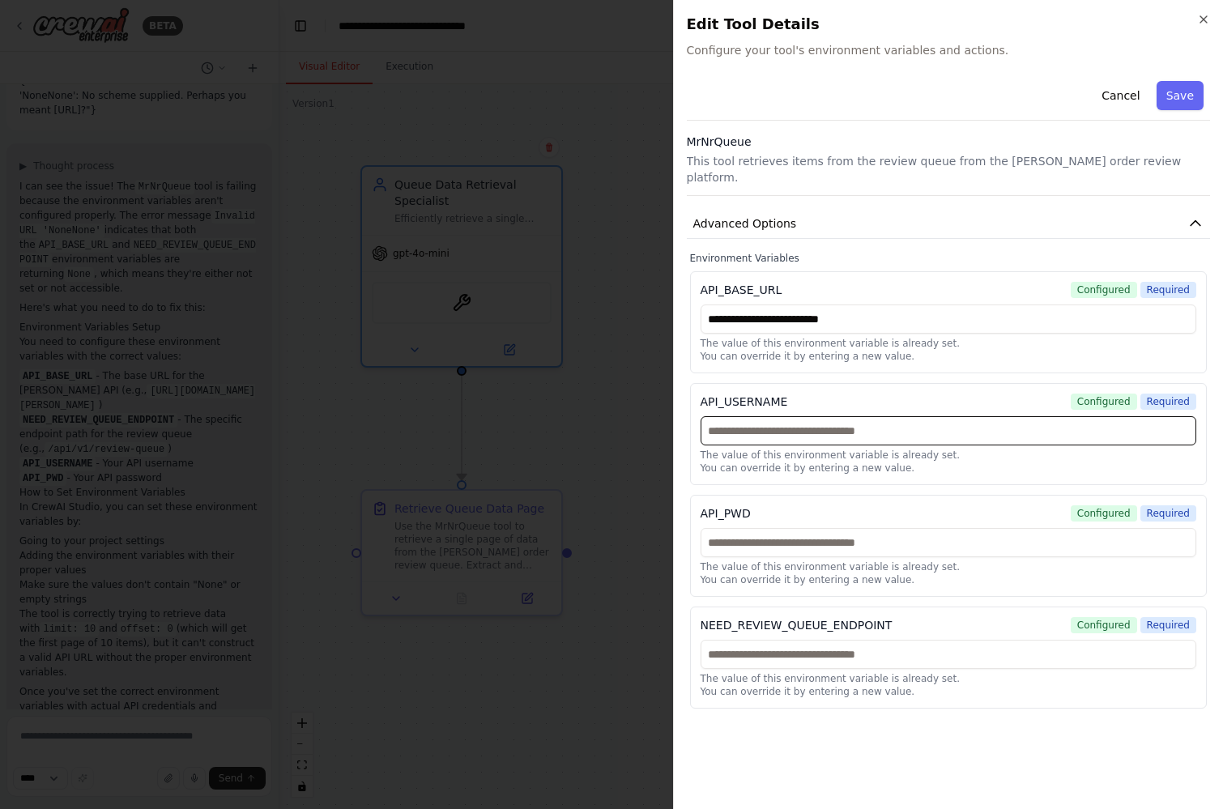
click at [733, 417] on input "text" at bounding box center [948, 430] width 496 height 29
type input "*"
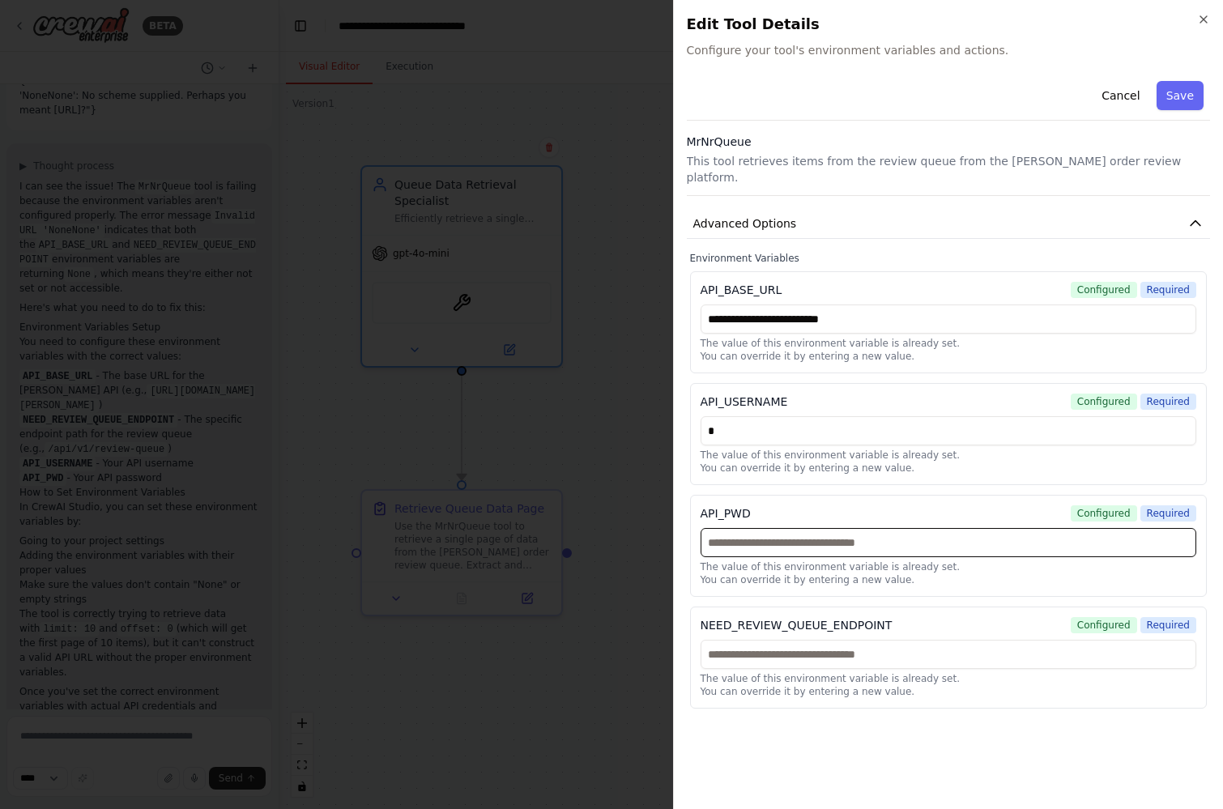
click at [744, 528] on input "text" at bounding box center [948, 542] width 496 height 29
type input "*"
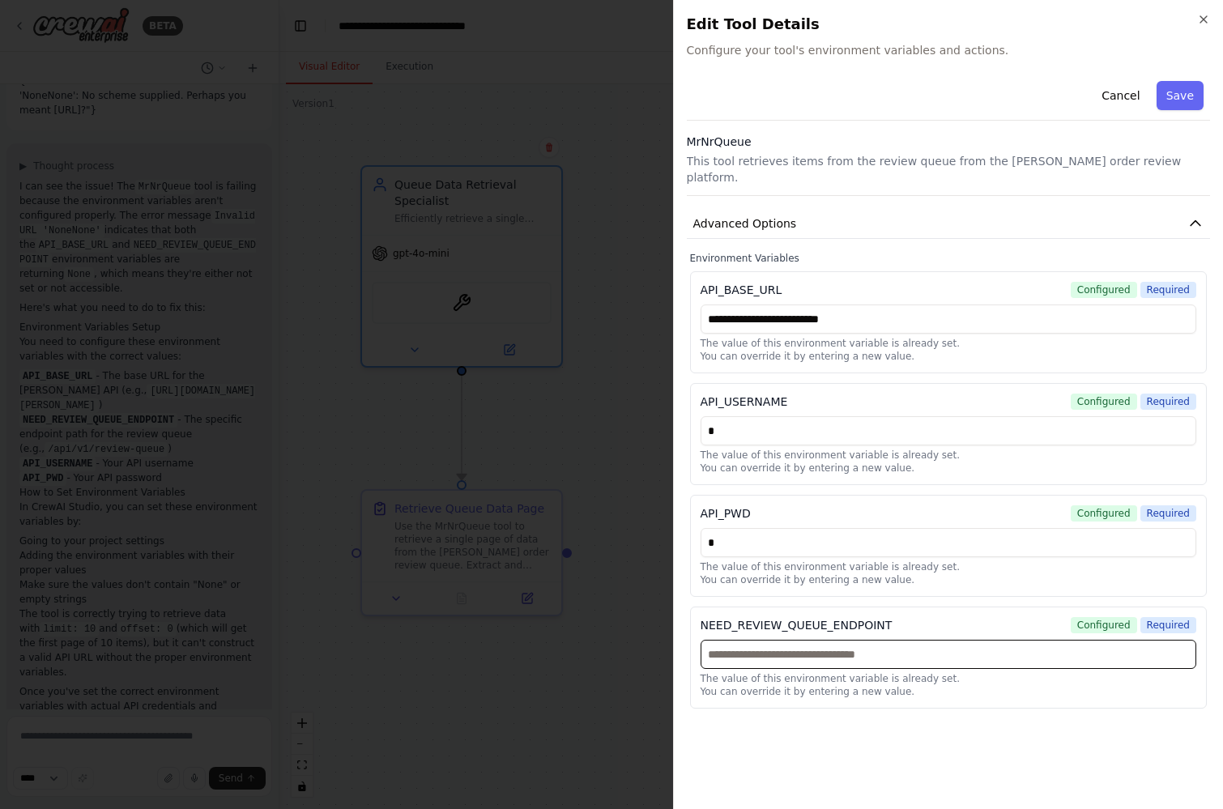
click at [800, 640] on input "text" at bounding box center [948, 654] width 496 height 29
paste input "**********"
click at [705, 640] on input "**********" at bounding box center [948, 654] width 496 height 29
type input "**********"
click at [1173, 100] on button "Save" at bounding box center [1179, 95] width 47 height 29
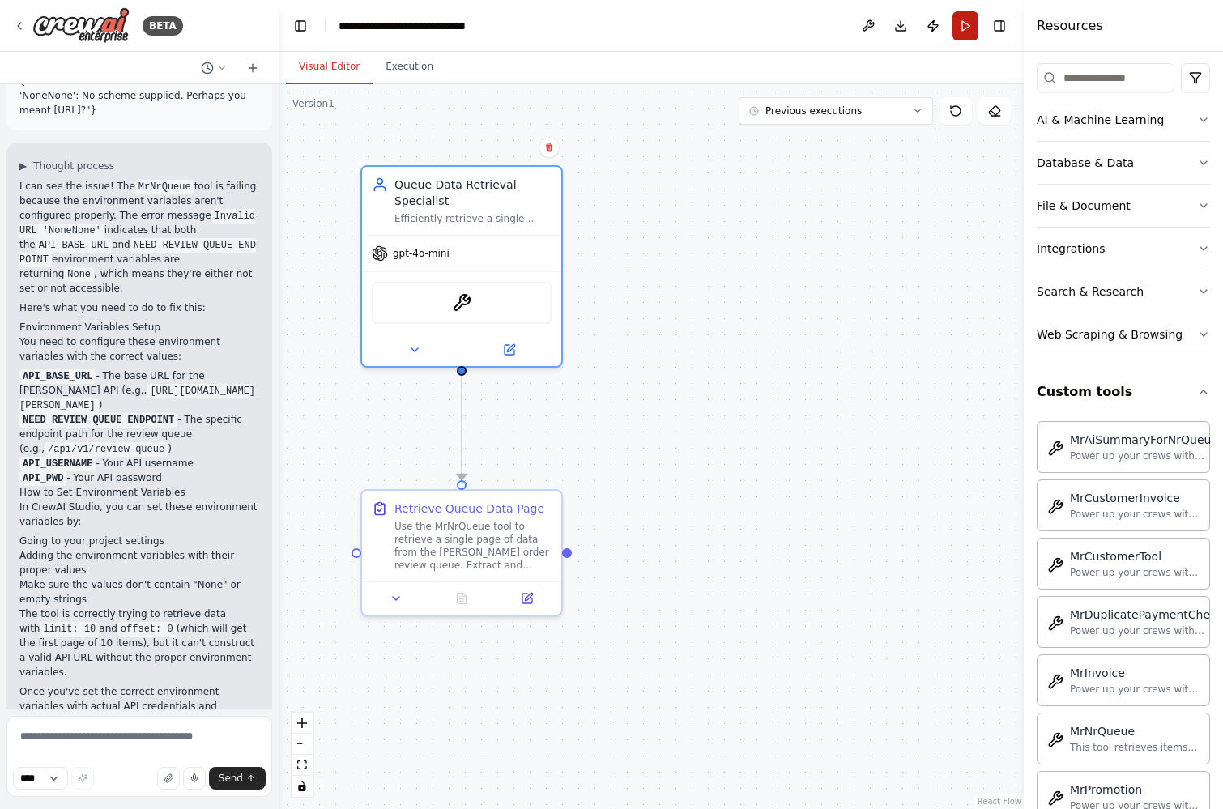
click at [962, 28] on button "Run" at bounding box center [965, 25] width 26 height 29
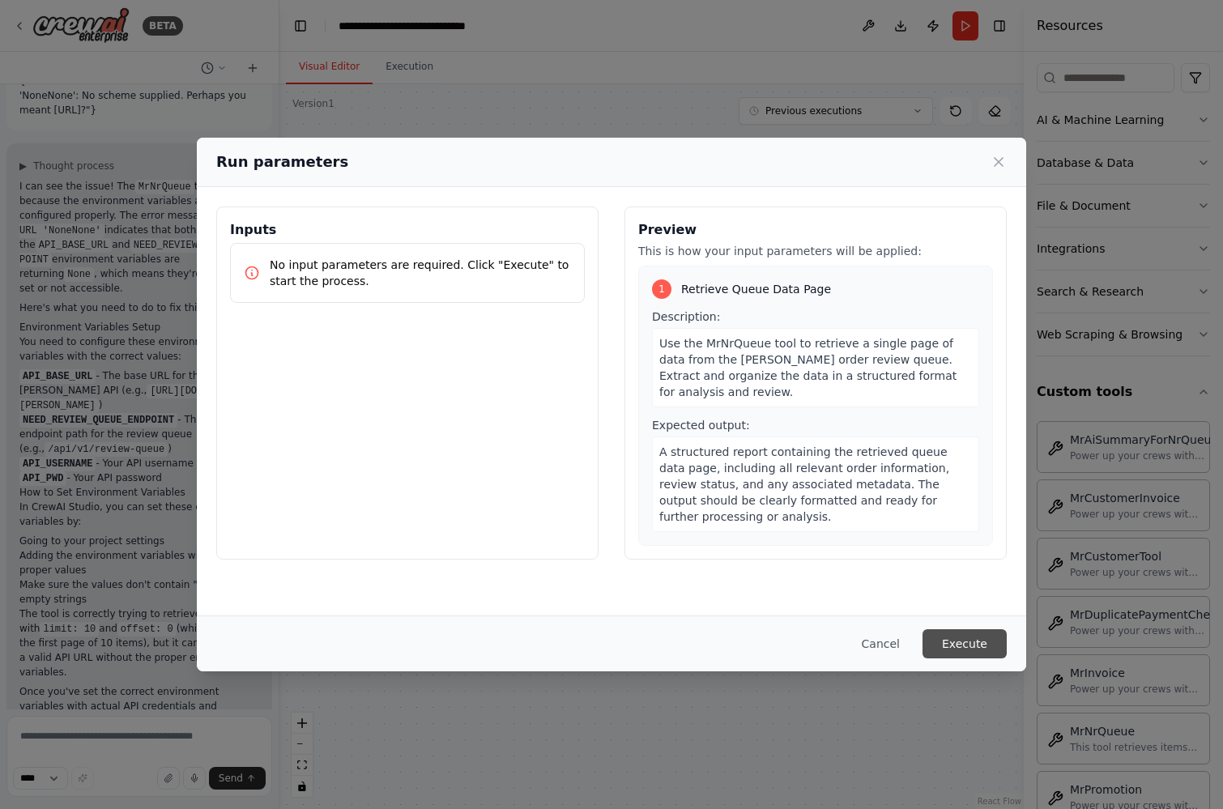
click at [963, 640] on button "Execute" at bounding box center [964, 643] width 84 height 29
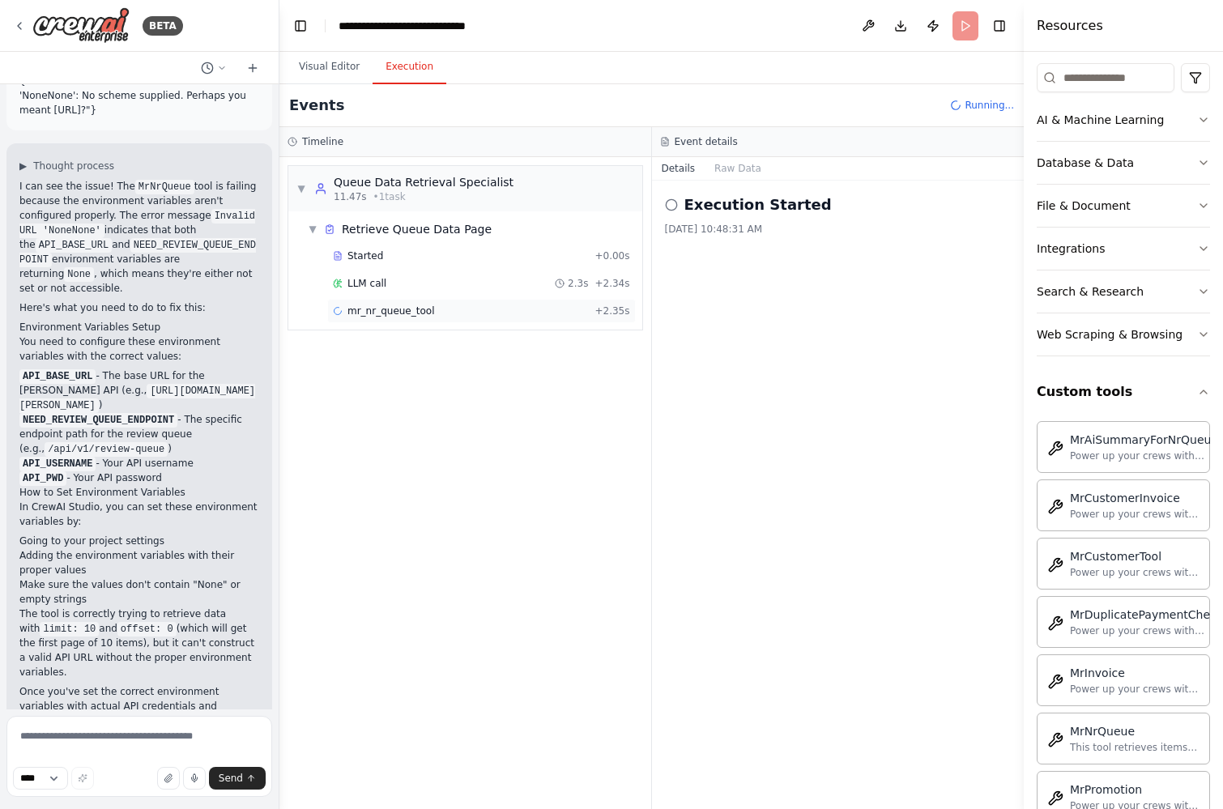
click at [453, 313] on div "mr_nr_queue_tool + 2.35s" at bounding box center [481, 310] width 297 height 13
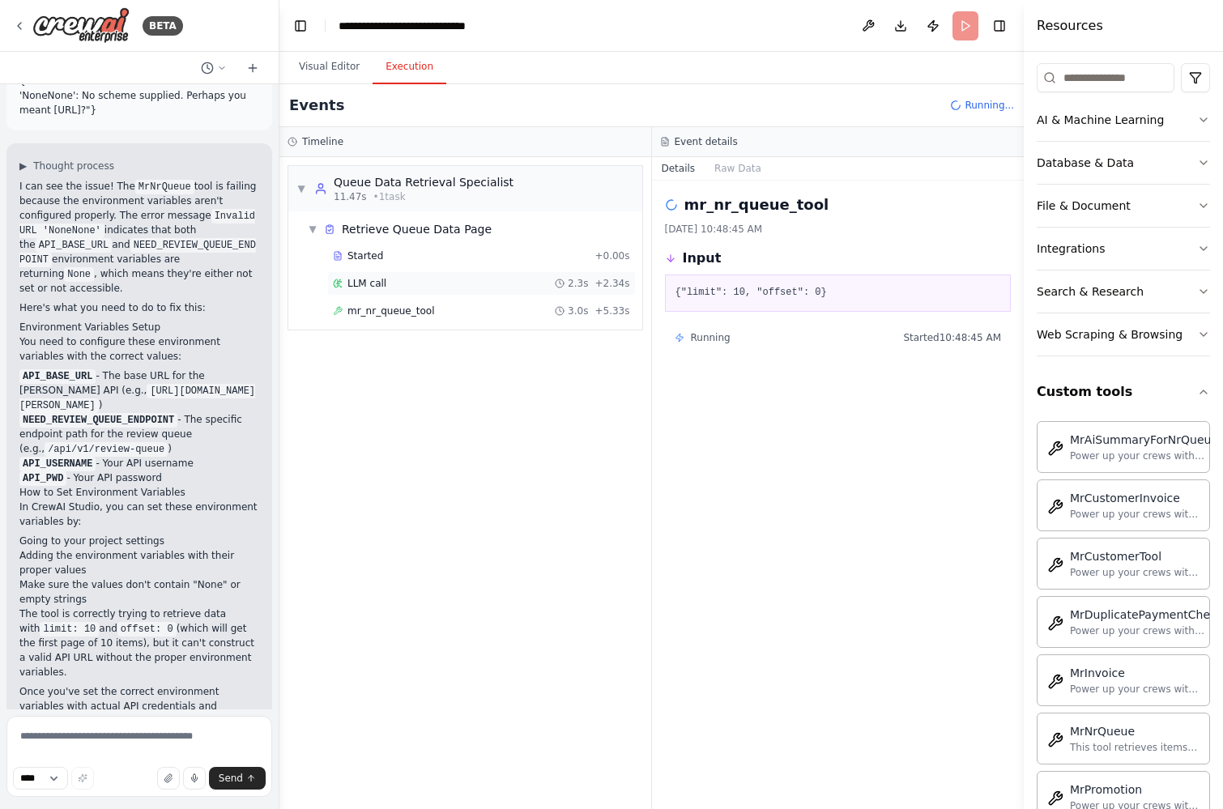
click at [448, 291] on div "LLM call 2.3s + 2.34s" at bounding box center [481, 283] width 308 height 24
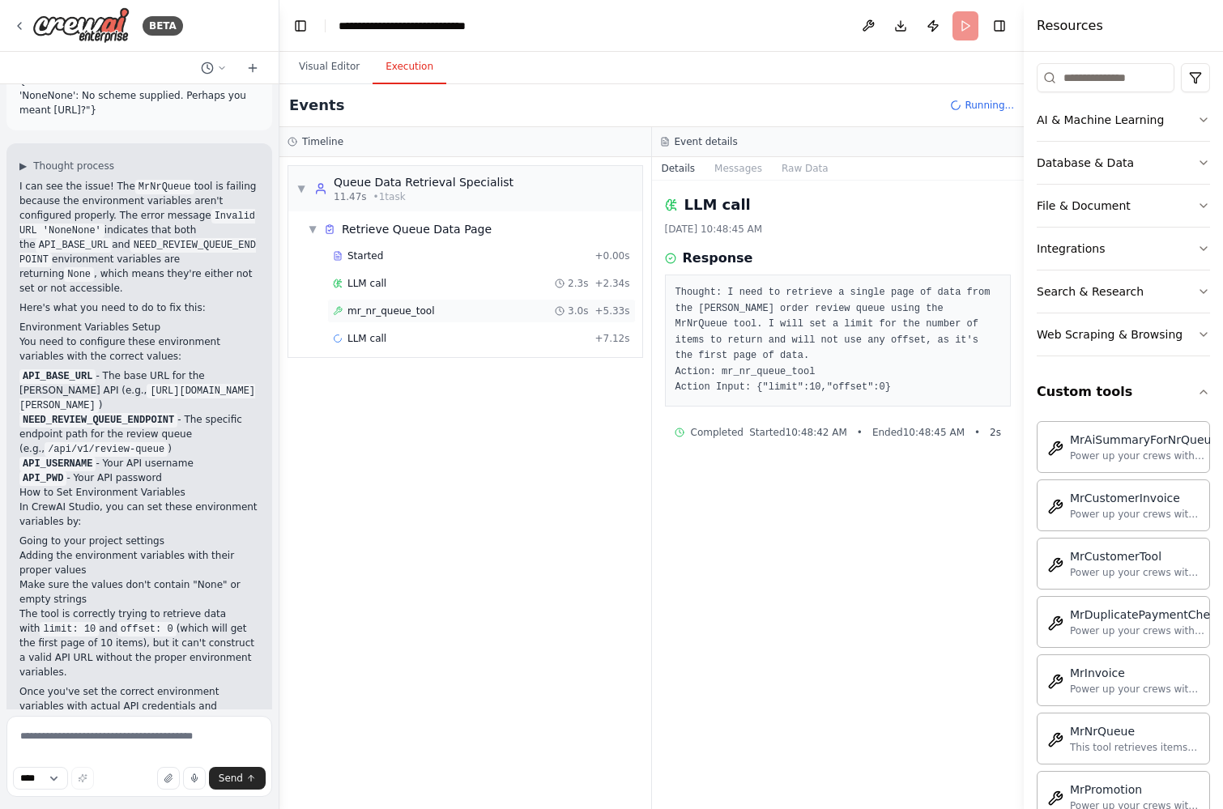
click at [444, 305] on div "mr_nr_queue_tool 3.0s + 5.33s" at bounding box center [481, 310] width 297 height 13
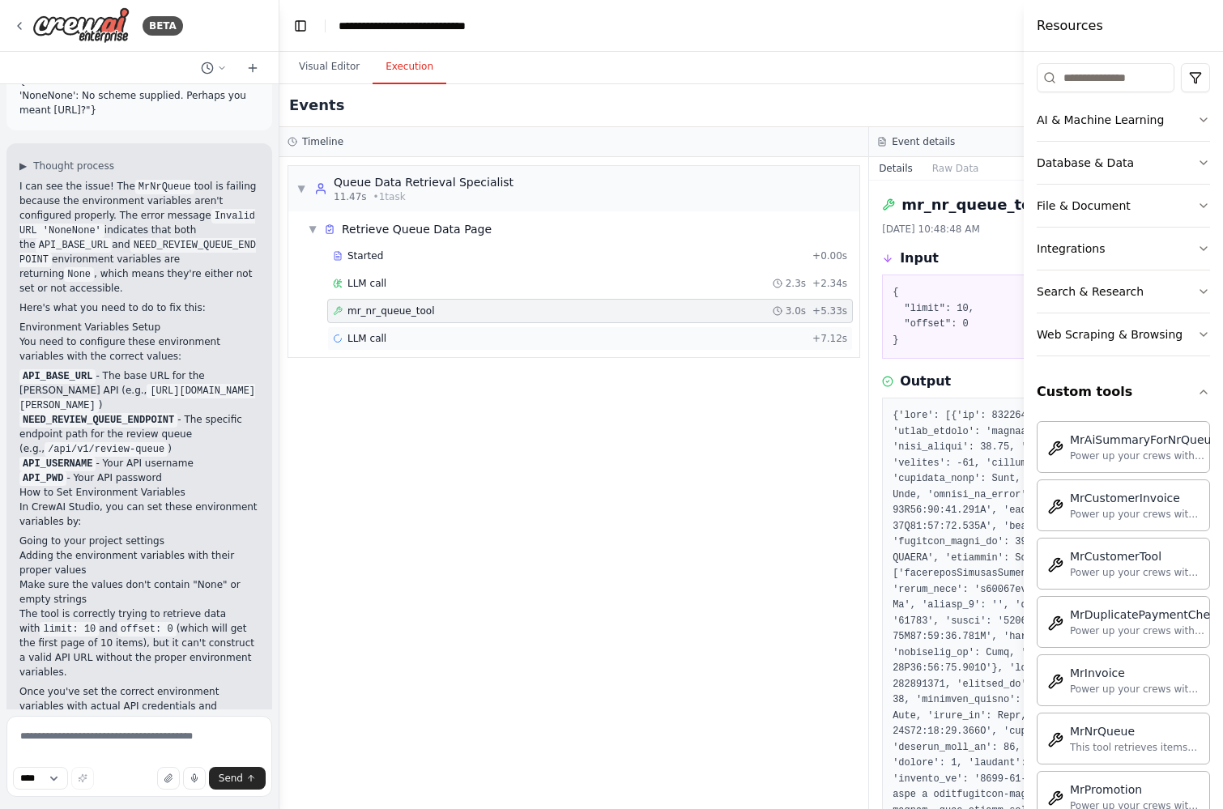
click at [438, 330] on div "LLM call + 7.12s" at bounding box center [589, 338] width 525 height 24
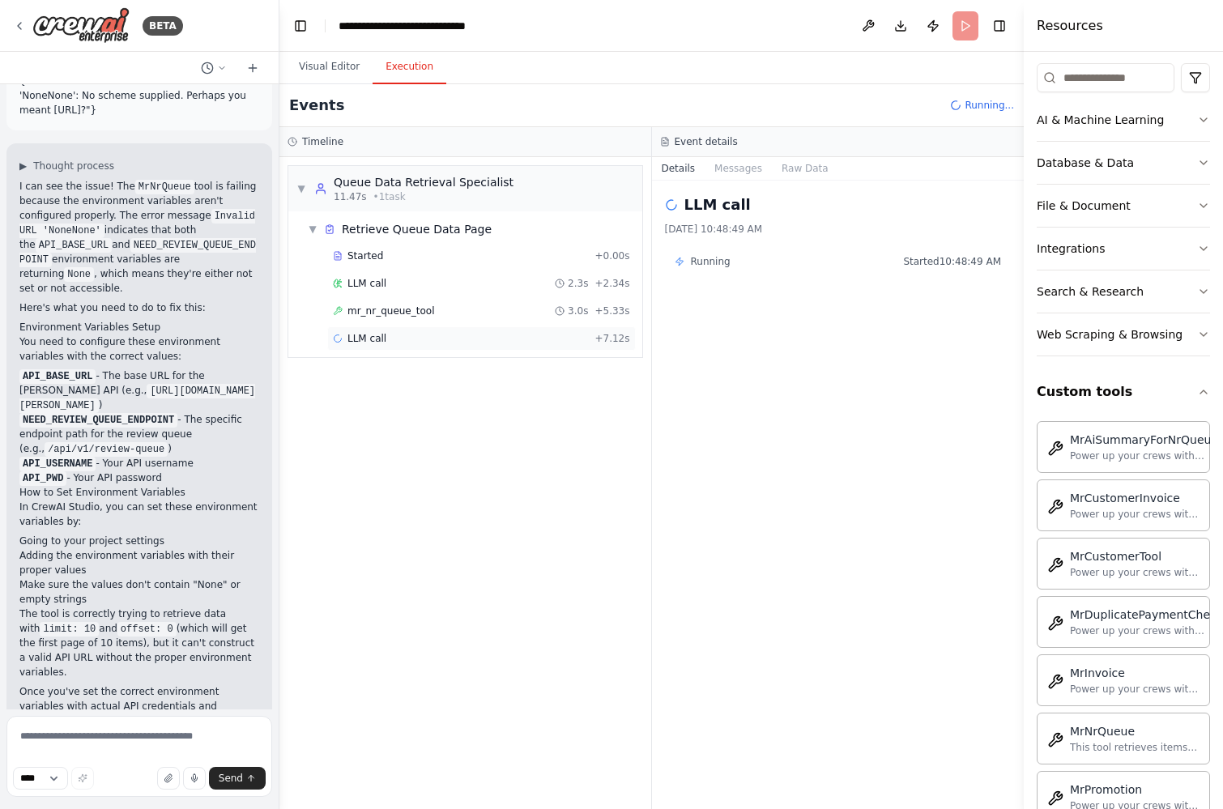
click at [436, 334] on div "LLM call + 7.12s" at bounding box center [481, 338] width 297 height 13
click at [420, 365] on div "LLM call 3.1s + 53.55s" at bounding box center [481, 365] width 297 height 13
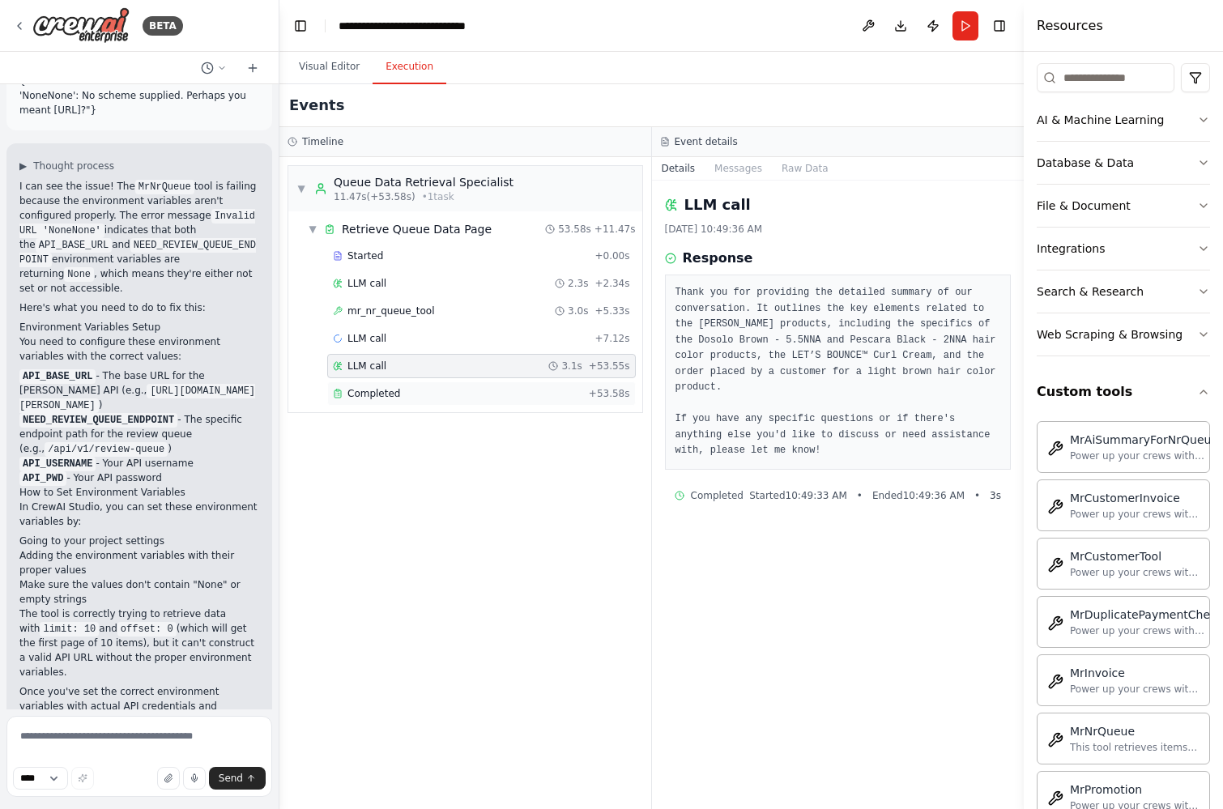
click at [417, 390] on div "Completed" at bounding box center [457, 393] width 249 height 13
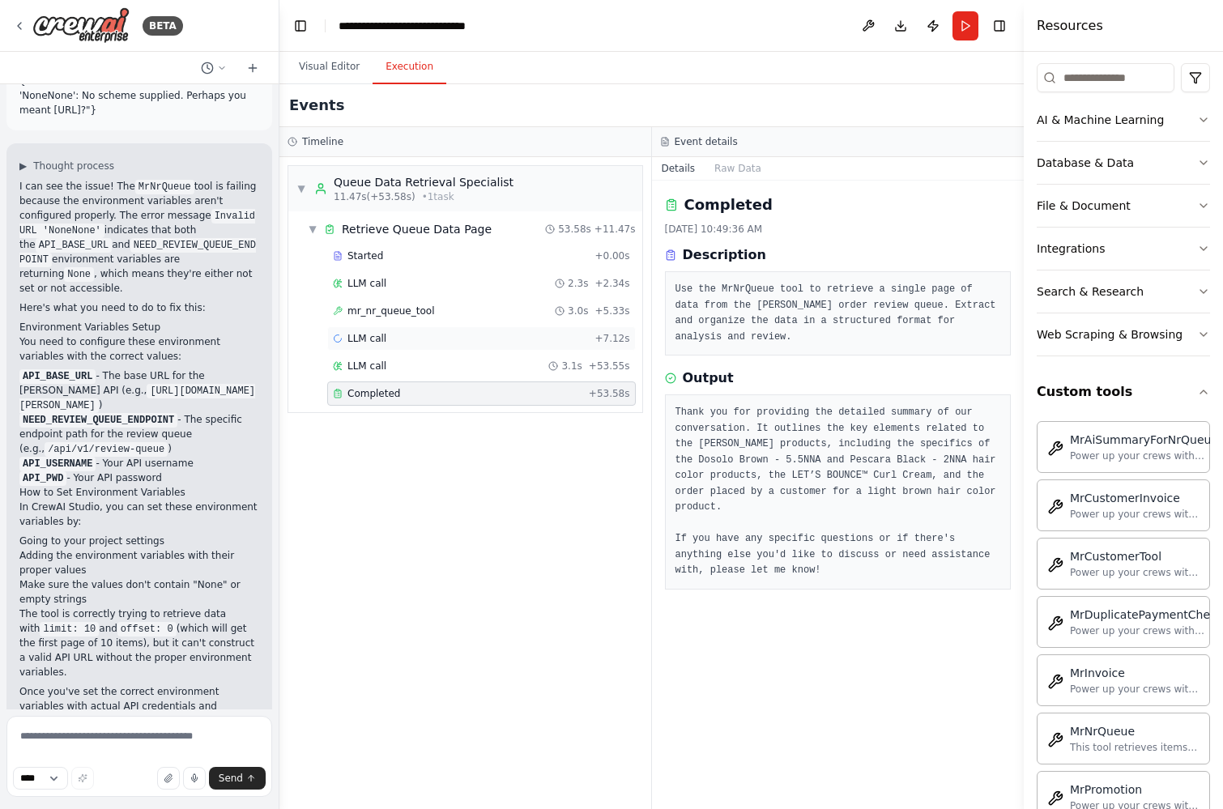
click at [413, 342] on div "LLM call + 7.12s" at bounding box center [481, 338] width 297 height 13
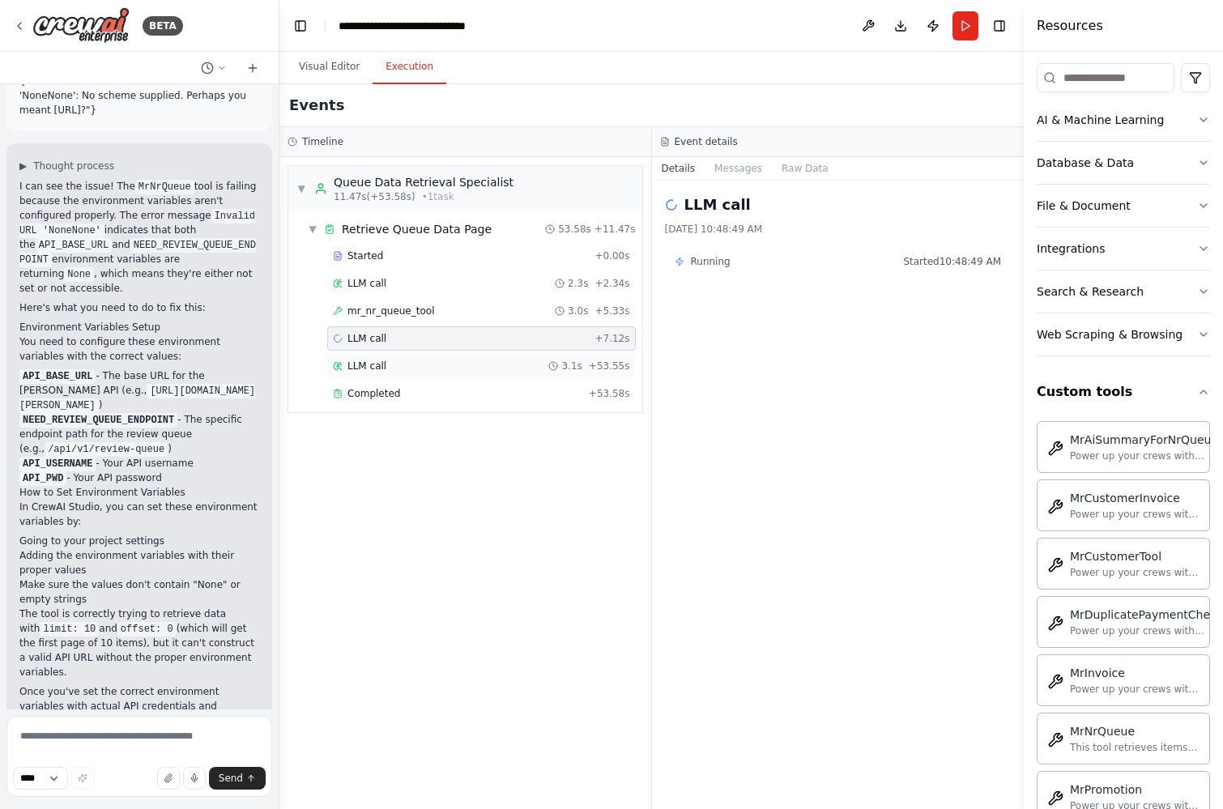
click at [471, 359] on div "LLM call 3.1s + 53.55s" at bounding box center [481, 365] width 297 height 13
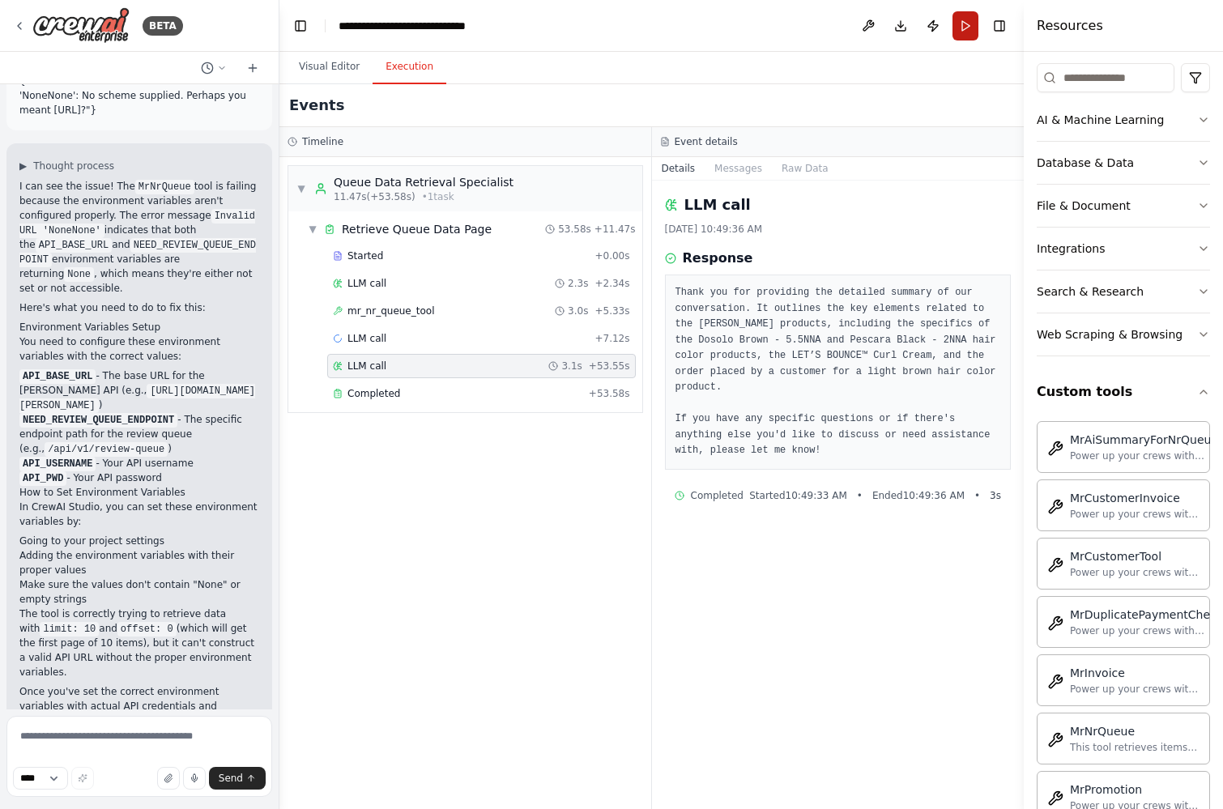
click at [968, 27] on button "Run" at bounding box center [965, 25] width 26 height 29
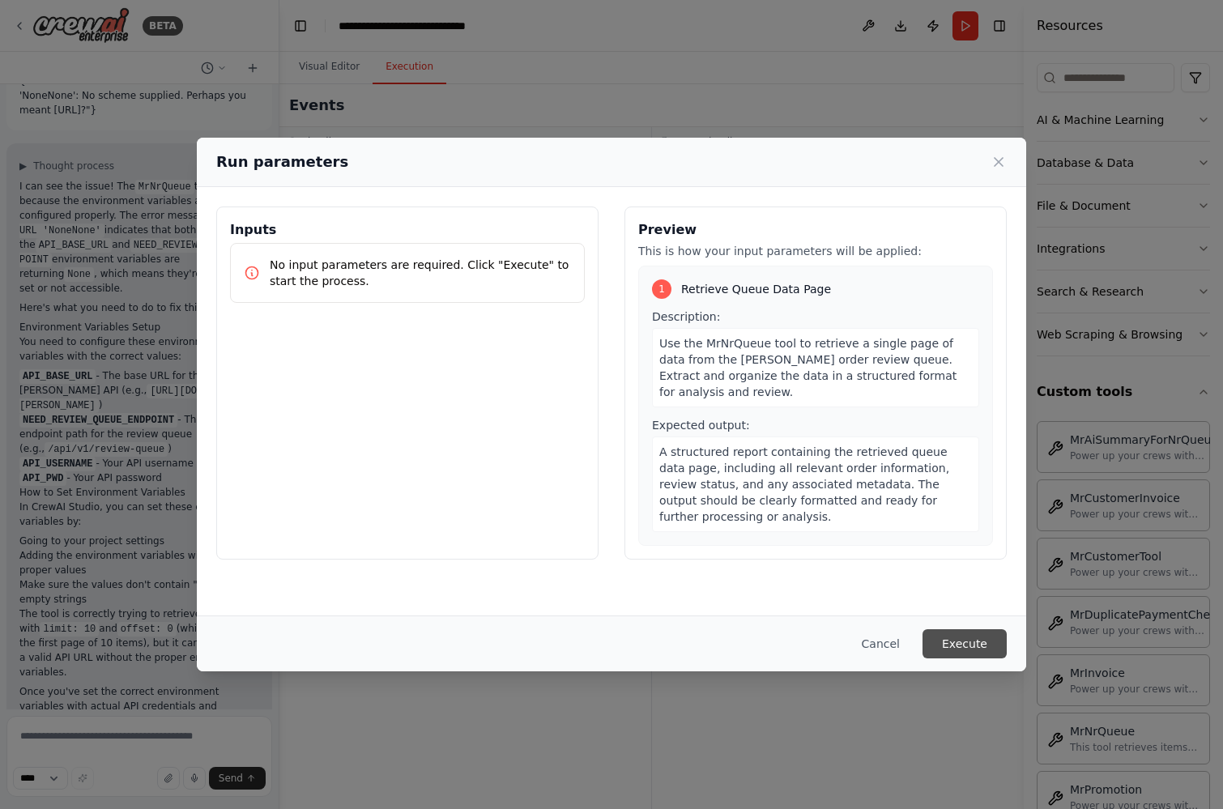
click at [953, 636] on button "Execute" at bounding box center [964, 643] width 84 height 29
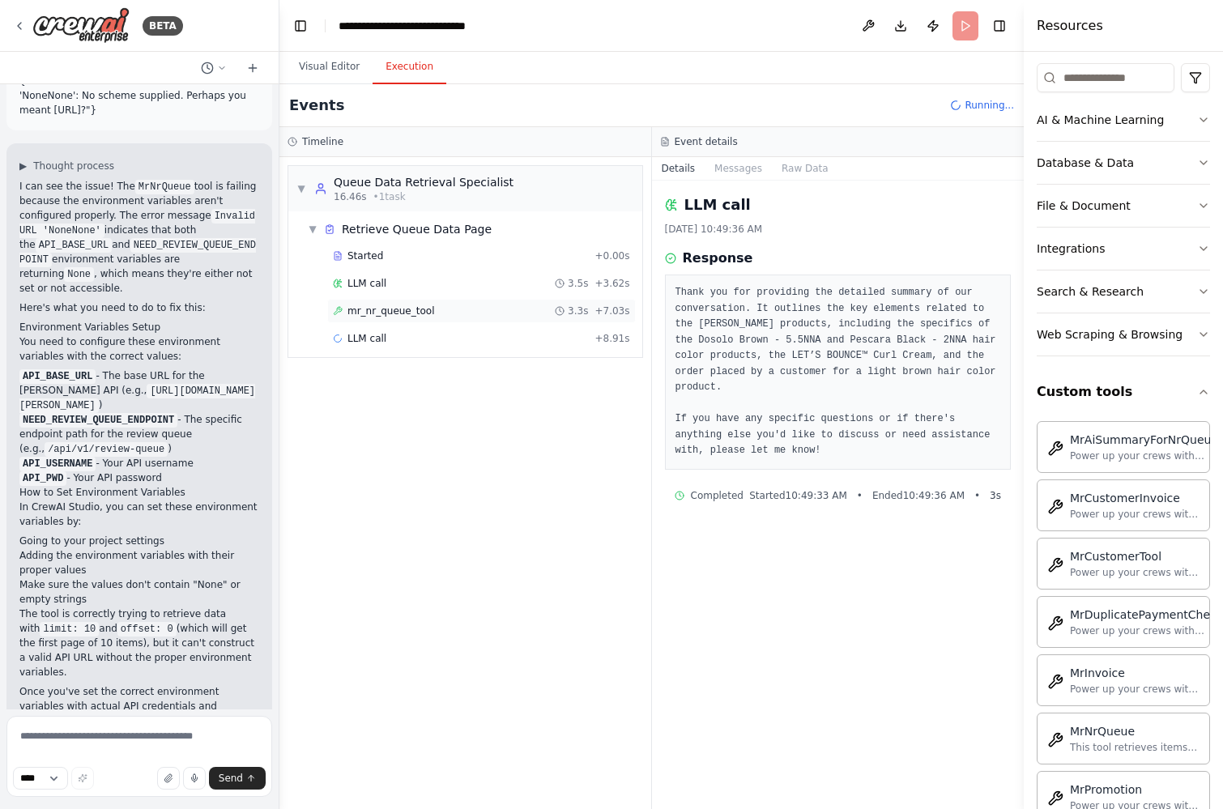
click at [369, 308] on span "mr_nr_queue_tool" at bounding box center [390, 310] width 87 height 13
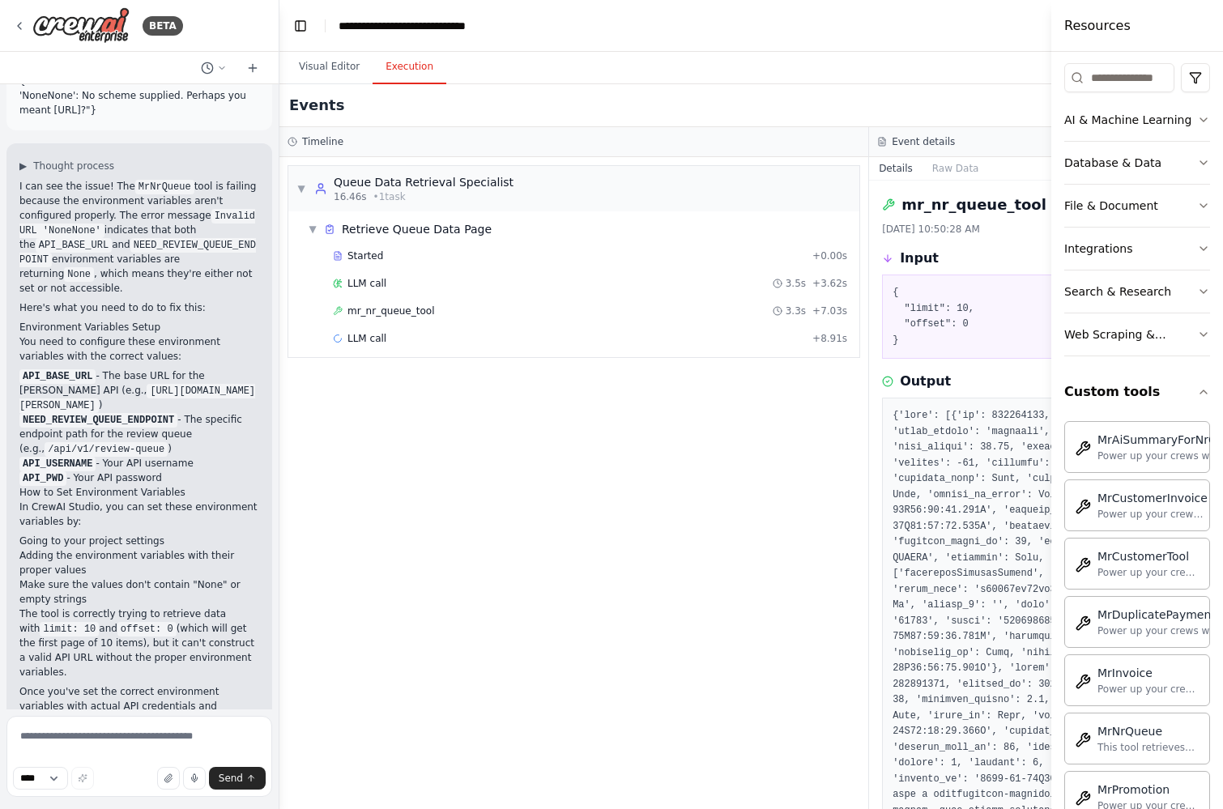
drag, startPoint x: 1027, startPoint y: 26, endPoint x: 1197, endPoint y: 57, distance: 172.8
click at [1197, 57] on div "Resources Crew Task Agent Tools AI & Machine Learning Database & Data File & Do…" at bounding box center [1137, 404] width 172 height 809
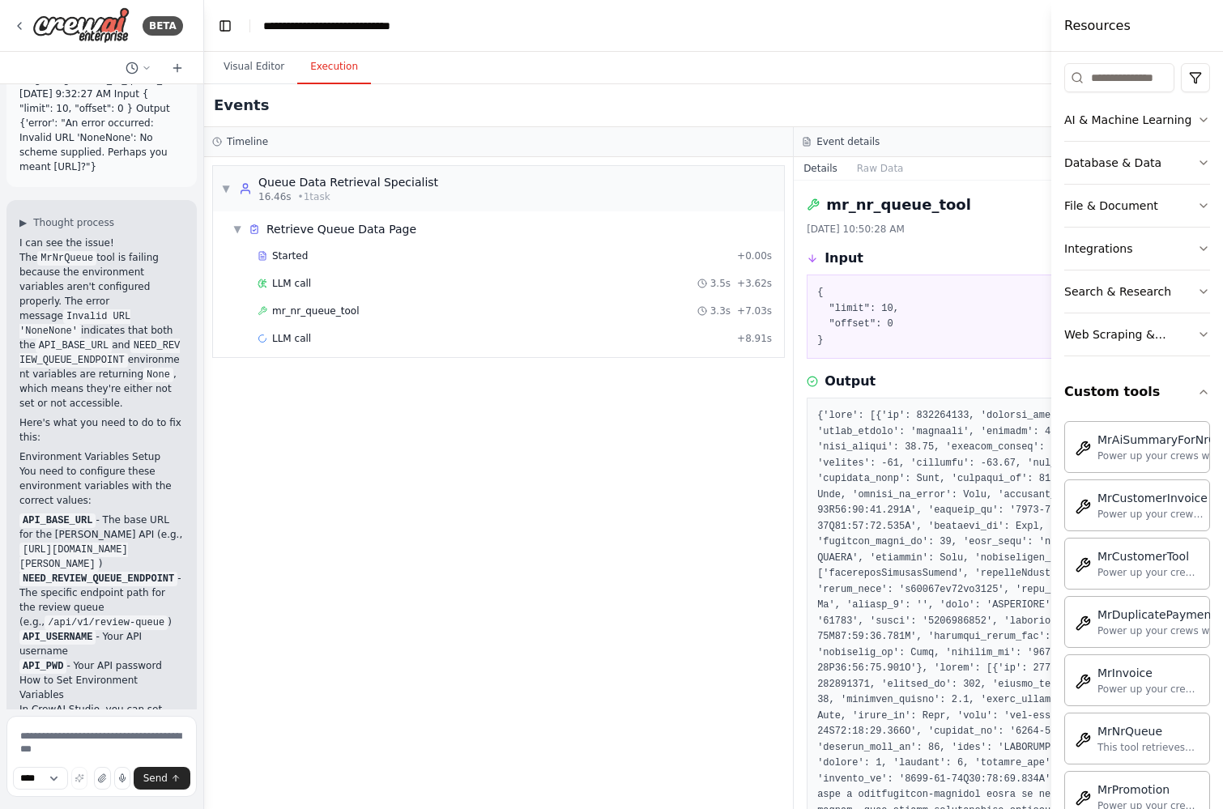
scroll to position [2449, 0]
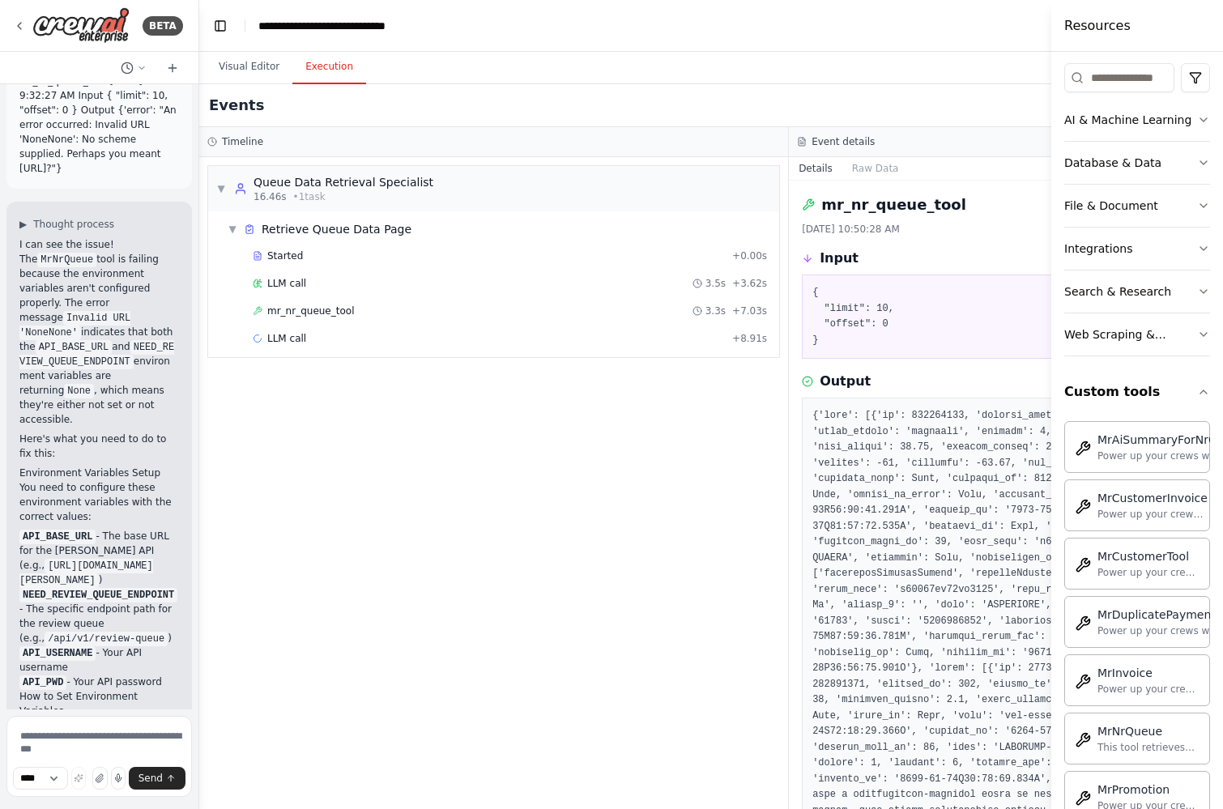
drag, startPoint x: 277, startPoint y: 23, endPoint x: 199, endPoint y: 31, distance: 78.1
click at [199, 31] on div "BETA Hello! I'm the CrewAI assistant. What kind of automation do you want to bu…" at bounding box center [611, 404] width 1223 height 809
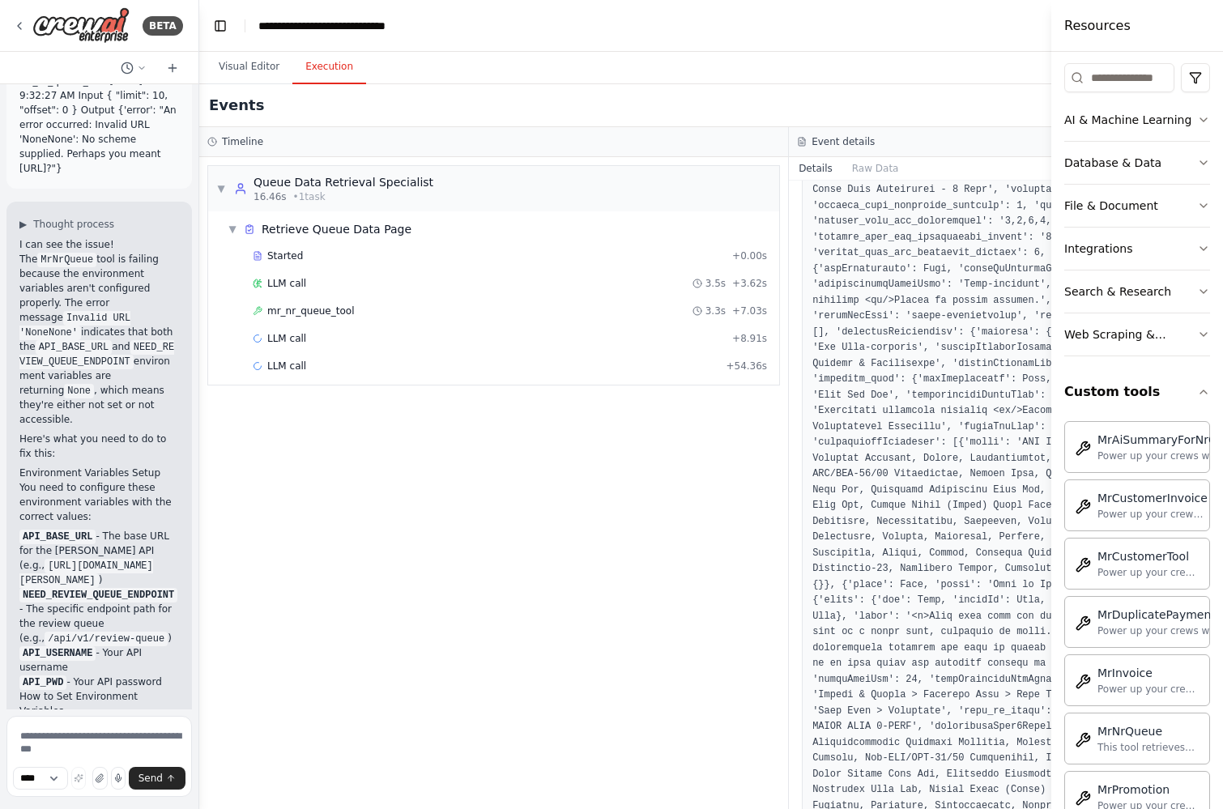
scroll to position [0, 0]
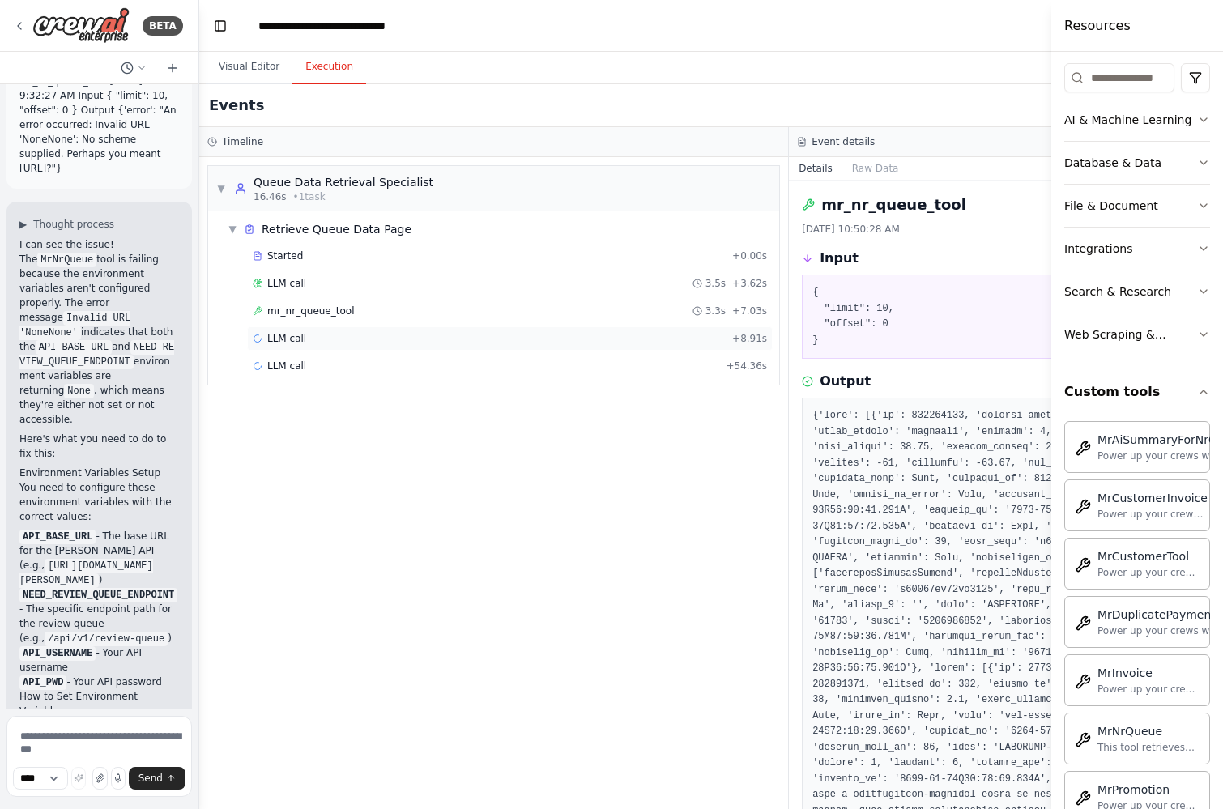
click at [299, 340] on span "LLM call" at bounding box center [286, 338] width 39 height 13
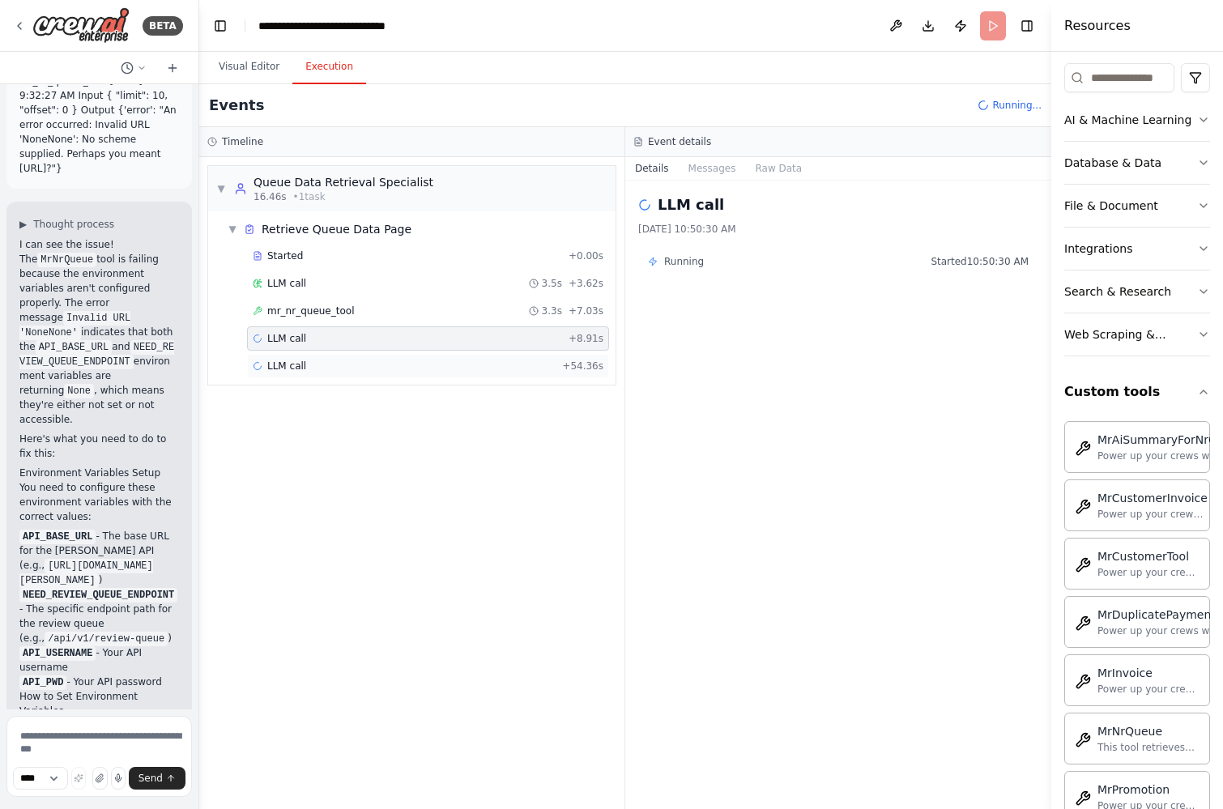
click at [299, 359] on span "LLM call" at bounding box center [286, 365] width 39 height 13
click at [308, 332] on div "LLM call + 8.91s" at bounding box center [428, 338] width 351 height 13
click at [401, 366] on div "LLM call + 54.36s" at bounding box center [428, 365] width 351 height 13
click at [362, 310] on div "mr_nr_queue_tool 3.3s + 7.03s" at bounding box center [428, 310] width 351 height 13
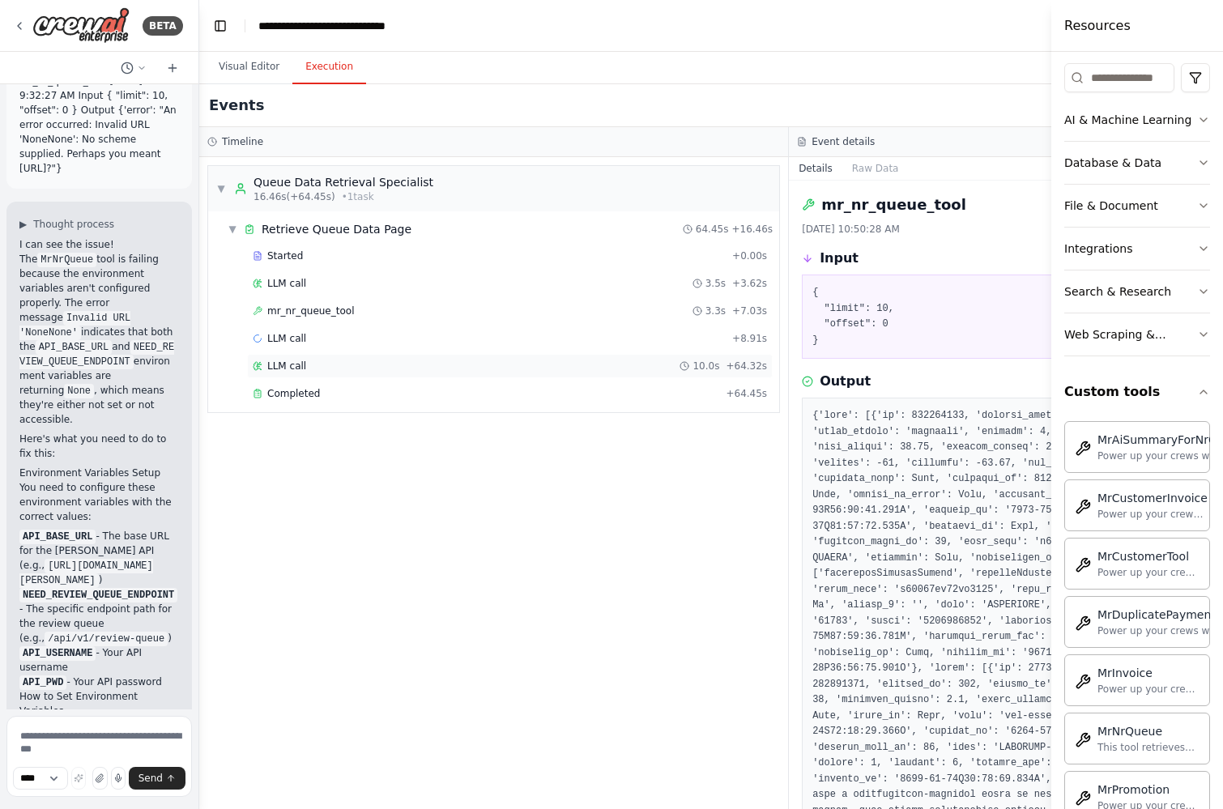
click at [283, 373] on div "LLM call 10.0s + 64.32s" at bounding box center [509, 366] width 525 height 24
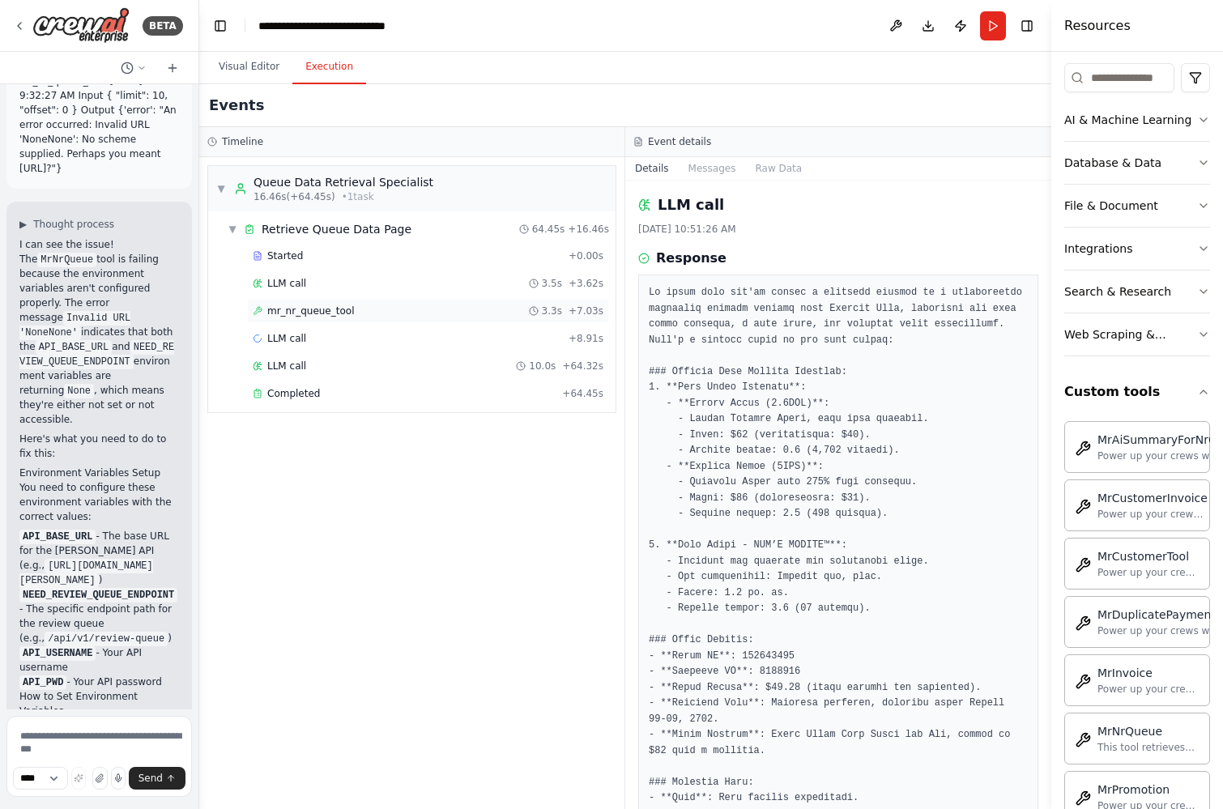
click at [417, 310] on div "mr_nr_queue_tool 3.3s + 7.03s" at bounding box center [428, 310] width 351 height 13
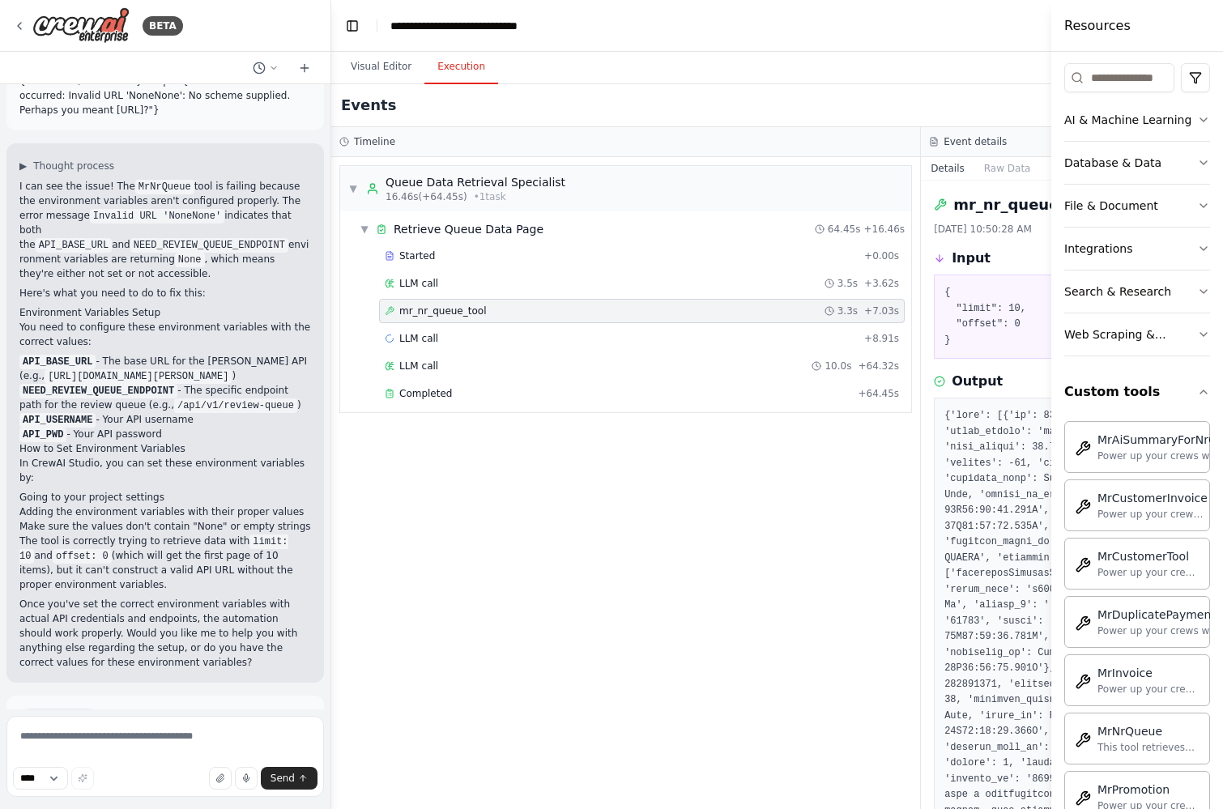
scroll to position [1811, 0]
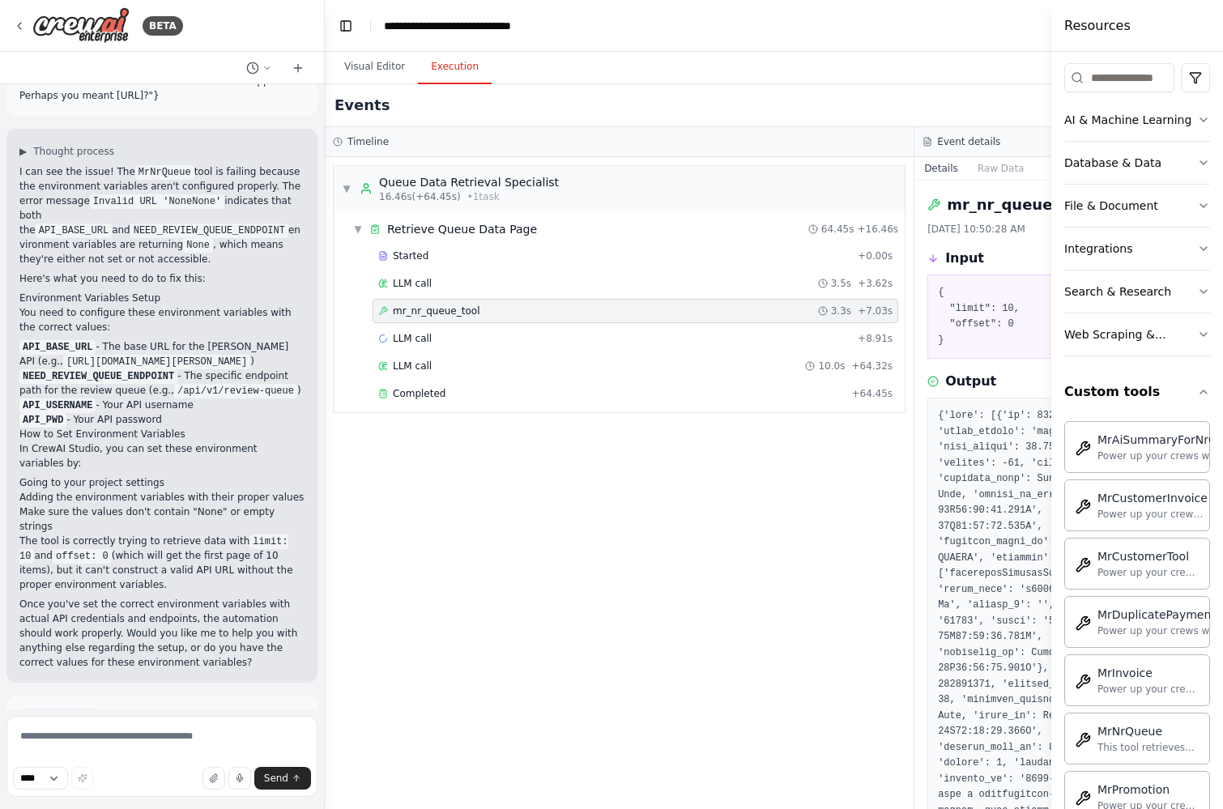
drag, startPoint x: 196, startPoint y: 28, endPoint x: 324, endPoint y: 30, distance: 127.9
click at [324, 30] on div "BETA Hello! I'm the CrewAI assistant. What kind of automation do you want to bu…" at bounding box center [611, 404] width 1223 height 809
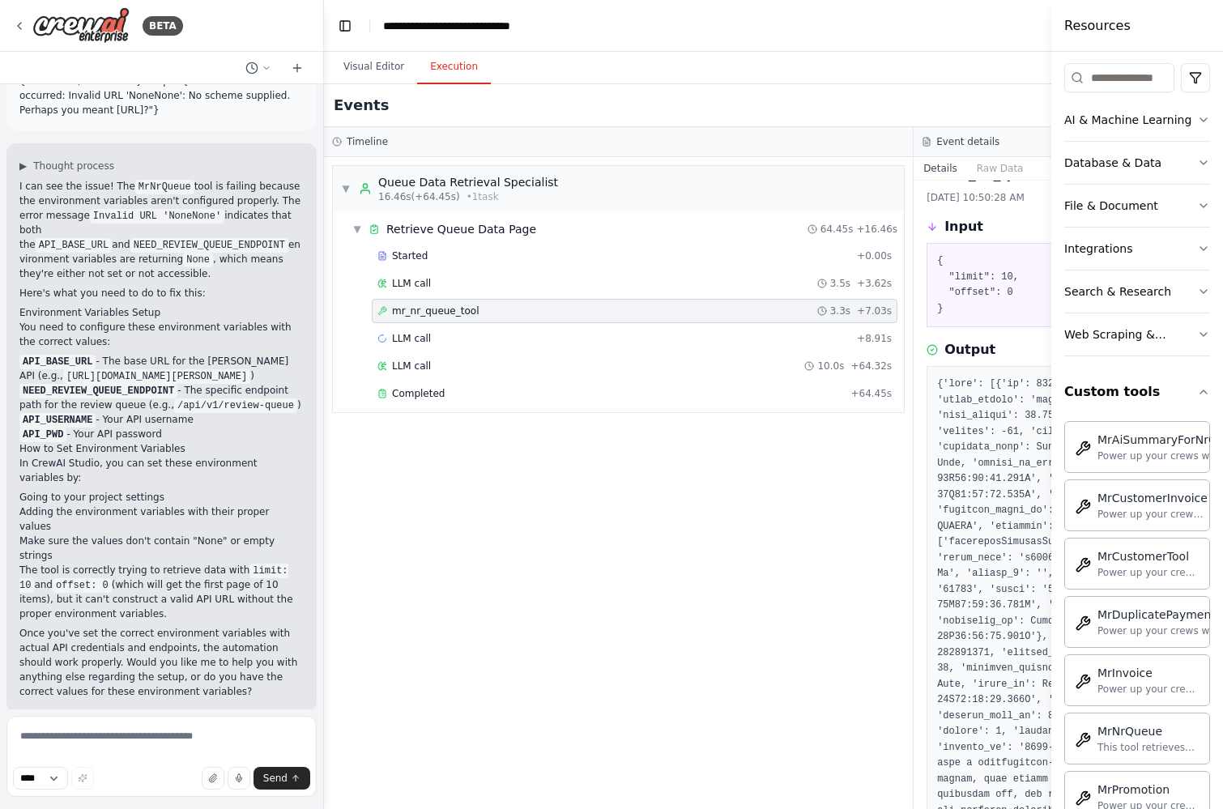
scroll to position [0, 0]
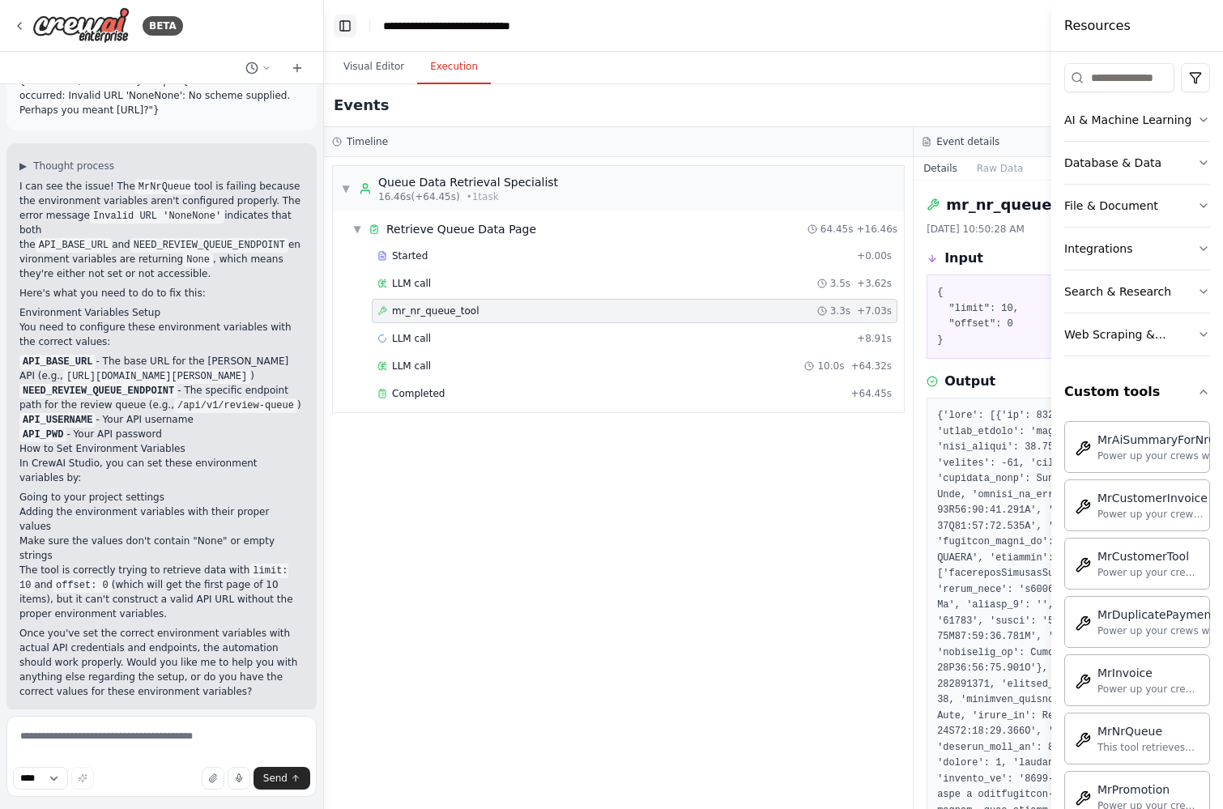
click at [338, 26] on button "Toggle Left Sidebar" at bounding box center [345, 26] width 23 height 23
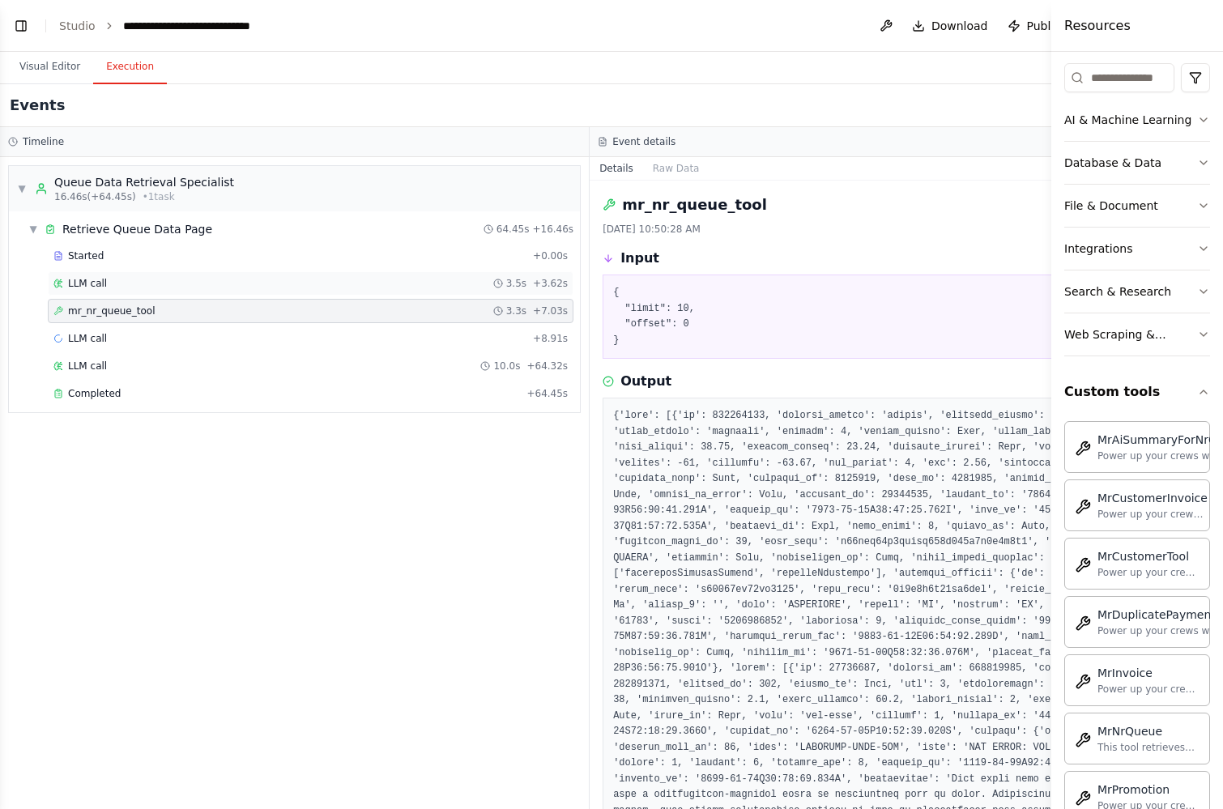
click at [10, 15] on button "Toggle Left Sidebar" at bounding box center [21, 26] width 23 height 23
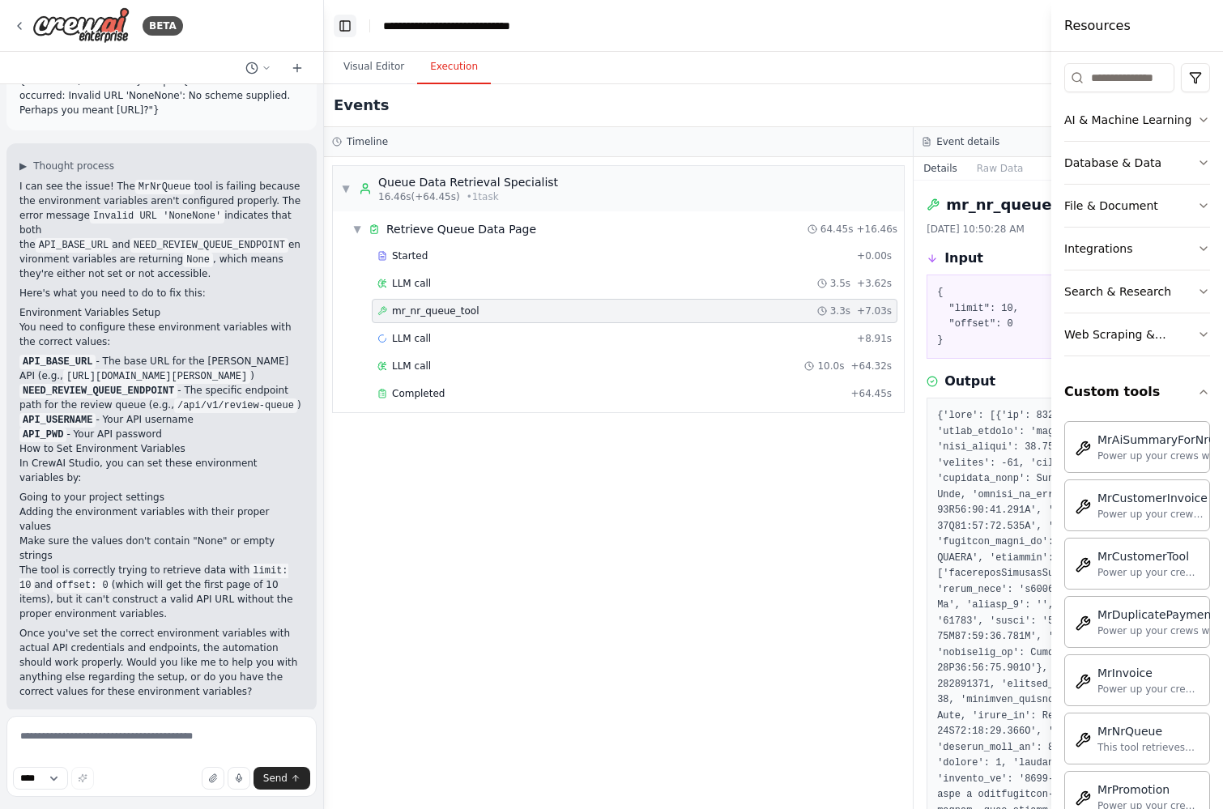
click at [341, 21] on button "Toggle Left Sidebar" at bounding box center [345, 26] width 23 height 23
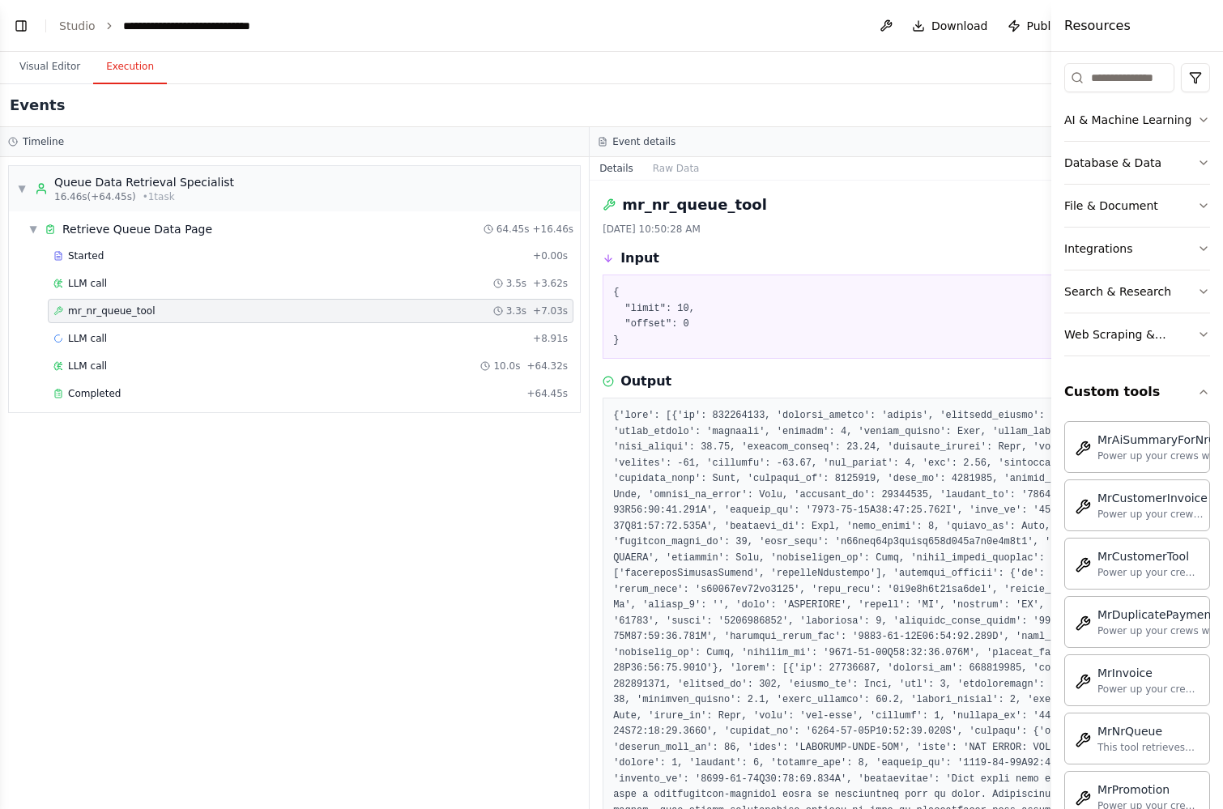
click at [1070, 25] on h4 "Resources" at bounding box center [1097, 25] width 66 height 19
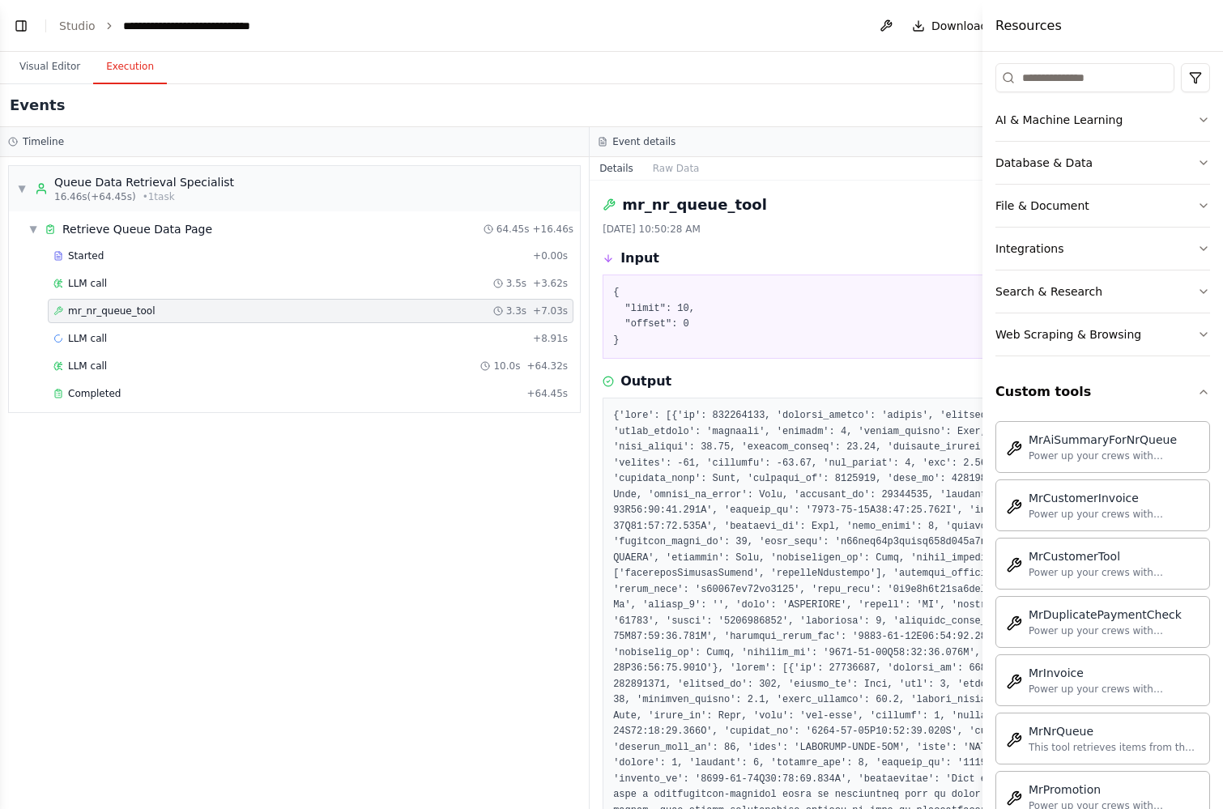
drag, startPoint x: 1053, startPoint y: 91, endPoint x: 1230, endPoint y: 213, distance: 215.4
click at [1222, 213] on html "BETA Hello! I'm the CrewAI assistant. What kind of automation do you want to bu…" at bounding box center [611, 404] width 1223 height 809
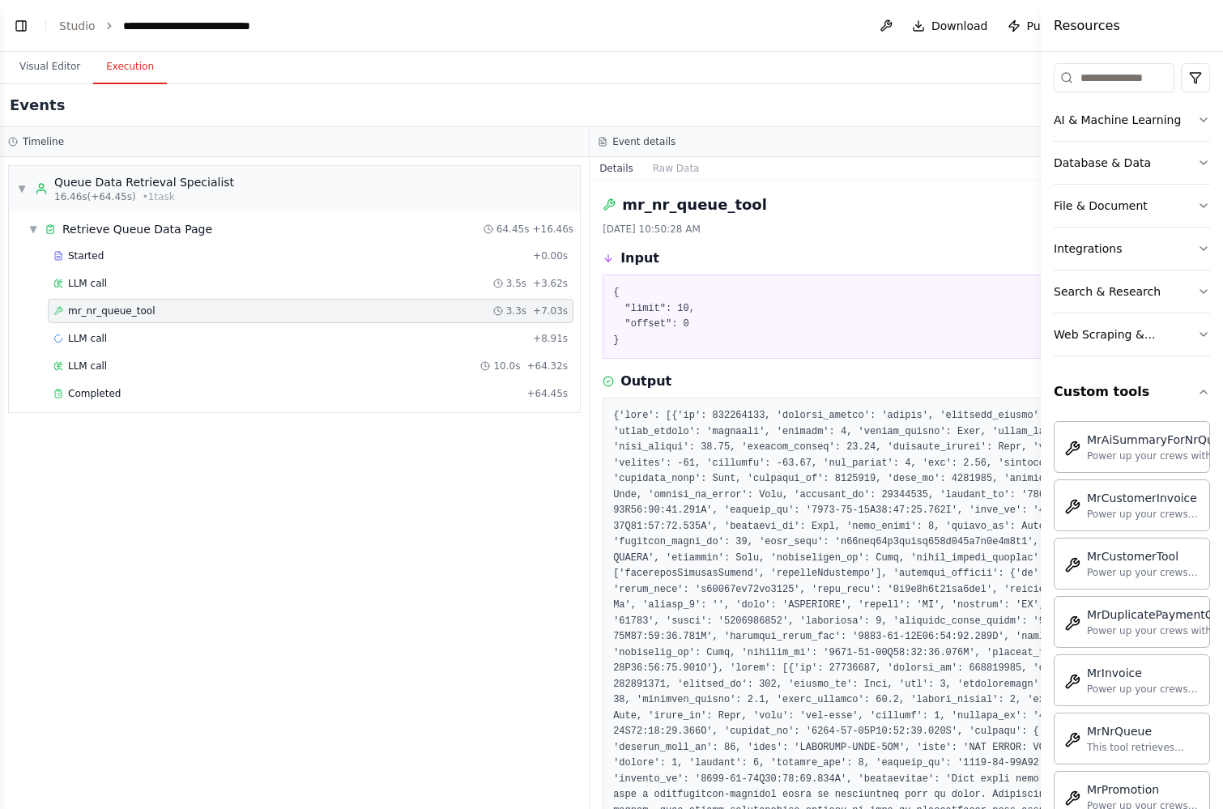
drag, startPoint x: 985, startPoint y: 57, endPoint x: 1147, endPoint y: 64, distance: 162.9
click at [1147, 64] on div "Resources Crew Task Agent Tools AI & Machine Learning Database & Data File & Do…" at bounding box center [1131, 404] width 182 height 809
click at [1108, 24] on h4 "Resources" at bounding box center [1086, 25] width 66 height 19
click at [28, 25] on button "Toggle Left Sidebar" at bounding box center [21, 26] width 23 height 23
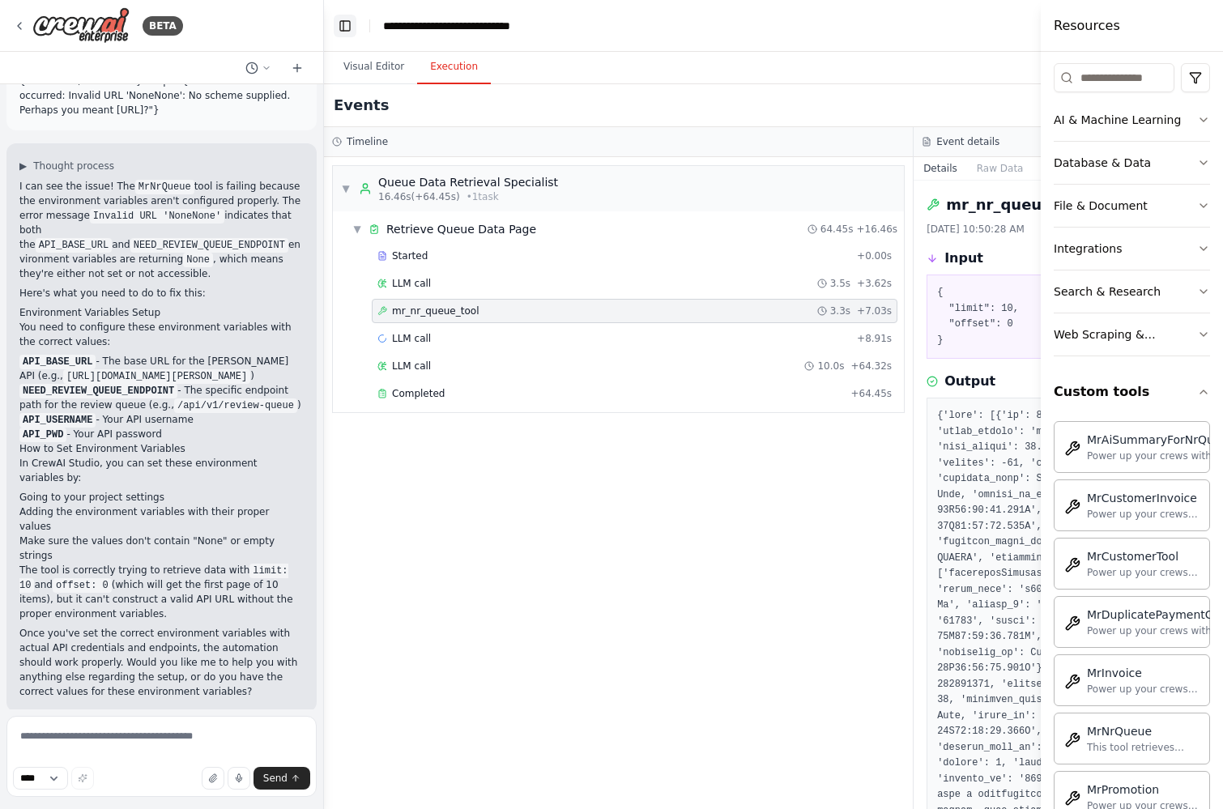
click at [341, 29] on button "Toggle Left Sidebar" at bounding box center [345, 26] width 23 height 23
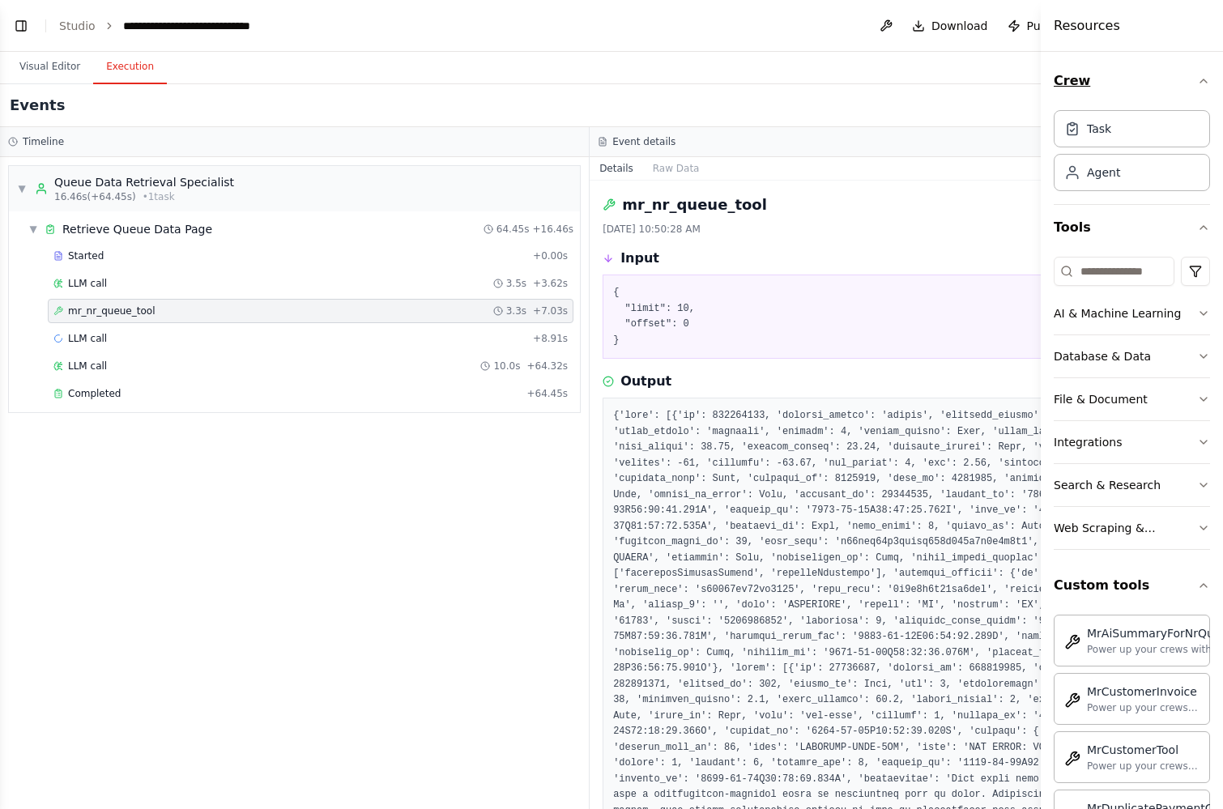
click at [1197, 74] on icon "button" at bounding box center [1203, 80] width 13 height 13
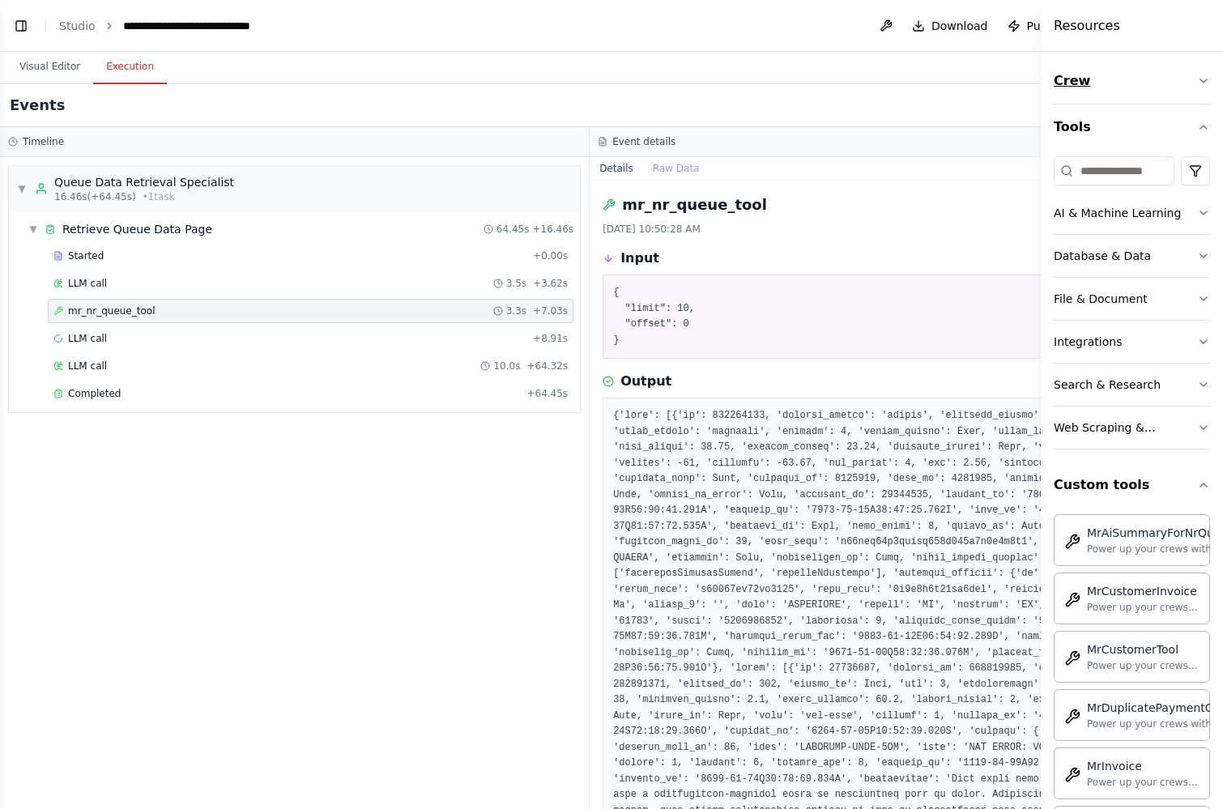
click at [1197, 74] on icon "button" at bounding box center [1203, 80] width 13 height 13
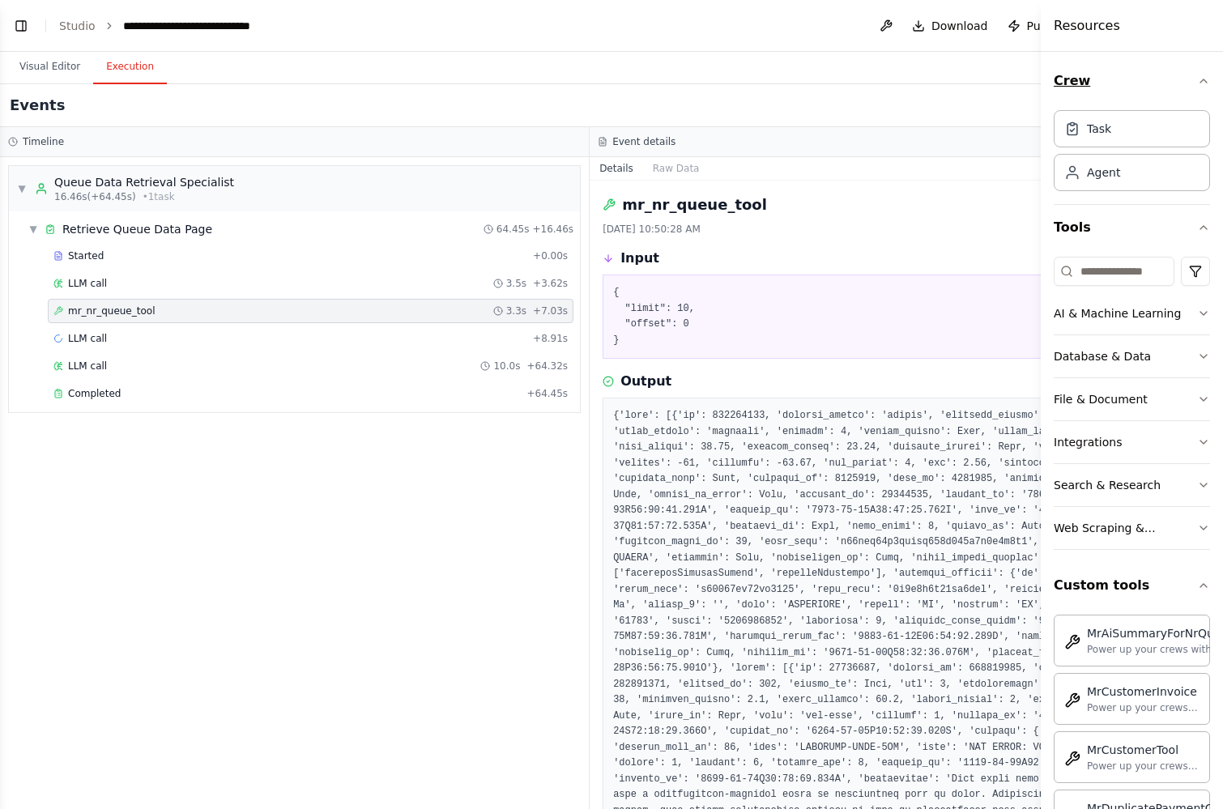
click at [1197, 74] on icon "button" at bounding box center [1203, 80] width 13 height 13
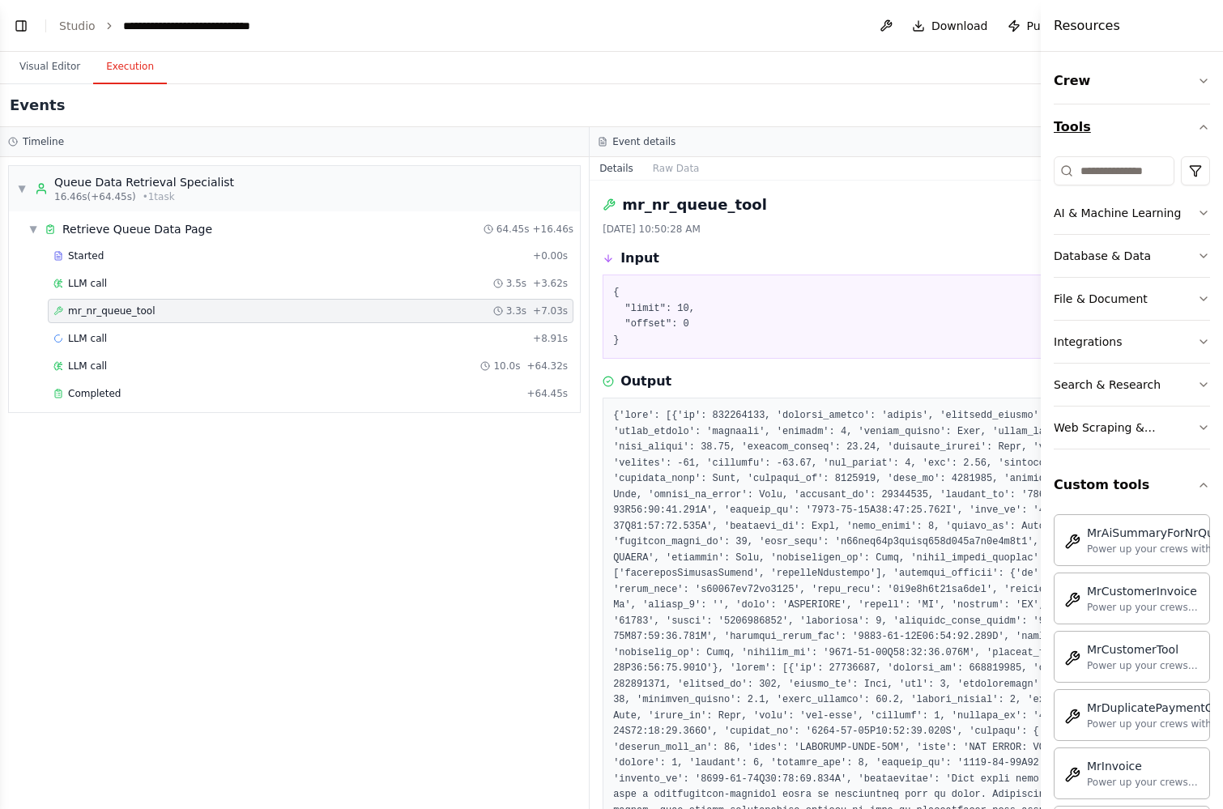
click at [1205, 126] on icon "button" at bounding box center [1203, 126] width 6 height 3
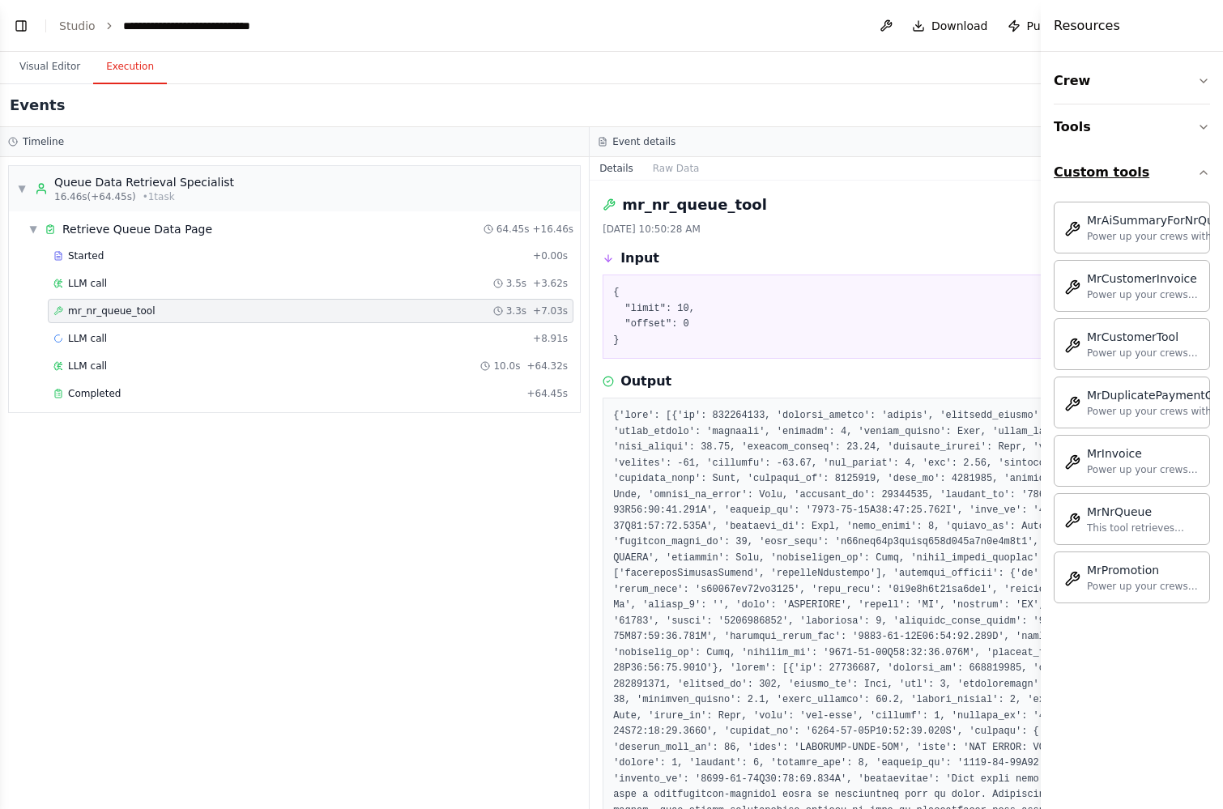
click at [1208, 175] on icon "button" at bounding box center [1203, 172] width 13 height 13
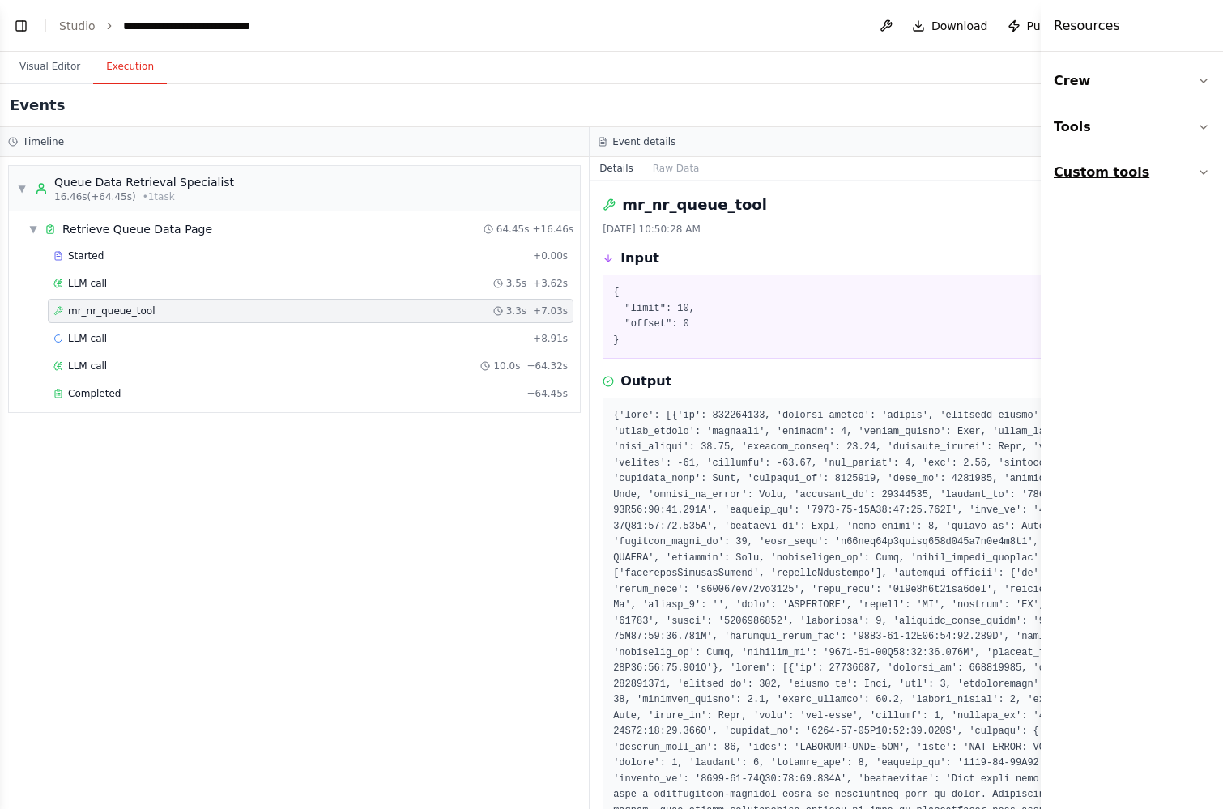
click at [1208, 175] on icon "button" at bounding box center [1203, 172] width 13 height 13
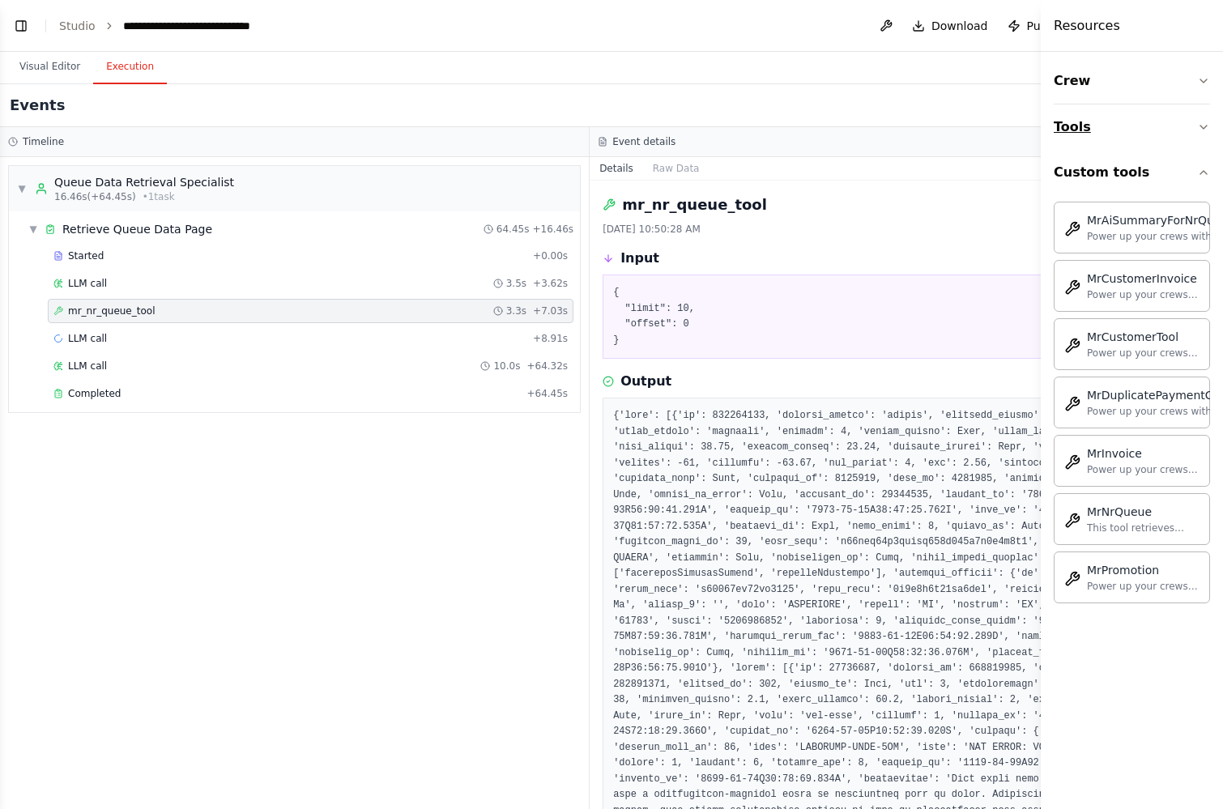
click at [1197, 121] on icon "button" at bounding box center [1203, 127] width 13 height 13
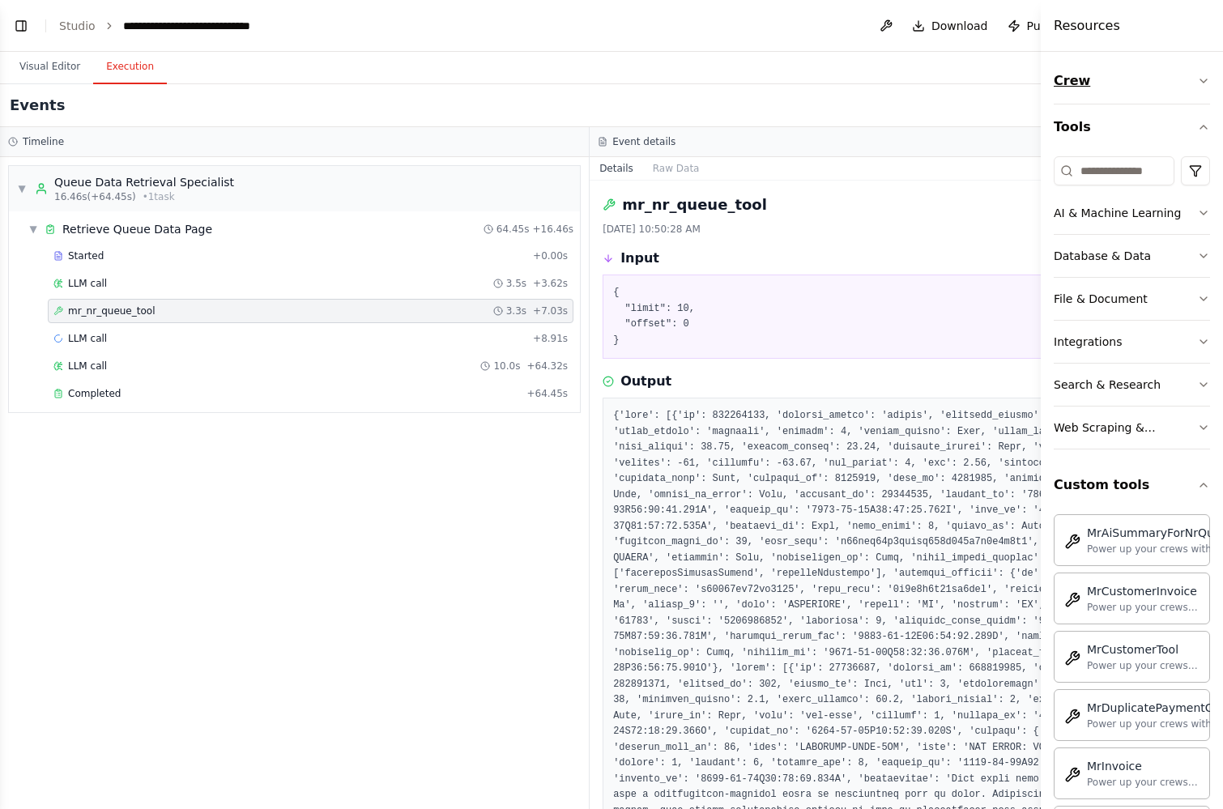
click at [1193, 84] on button "Crew" at bounding box center [1131, 80] width 156 height 45
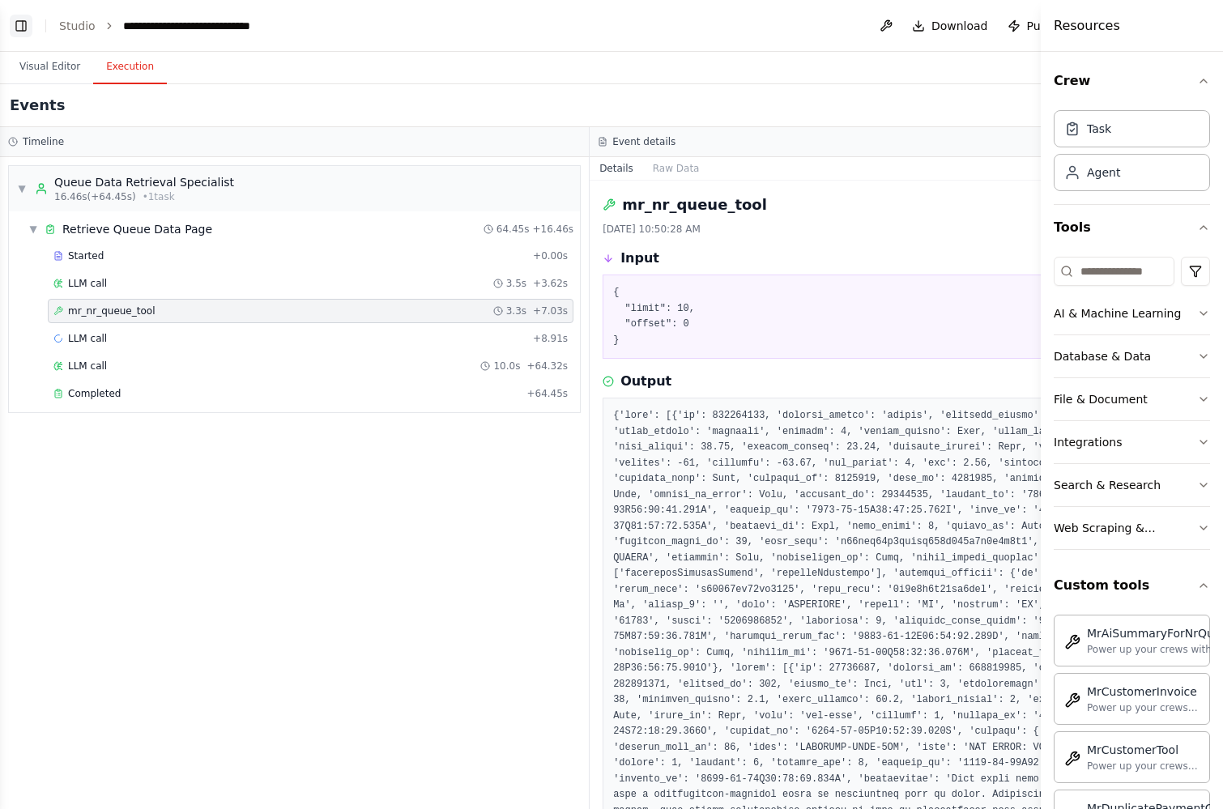
click at [20, 23] on button "Toggle Left Sidebar" at bounding box center [21, 26] width 23 height 23
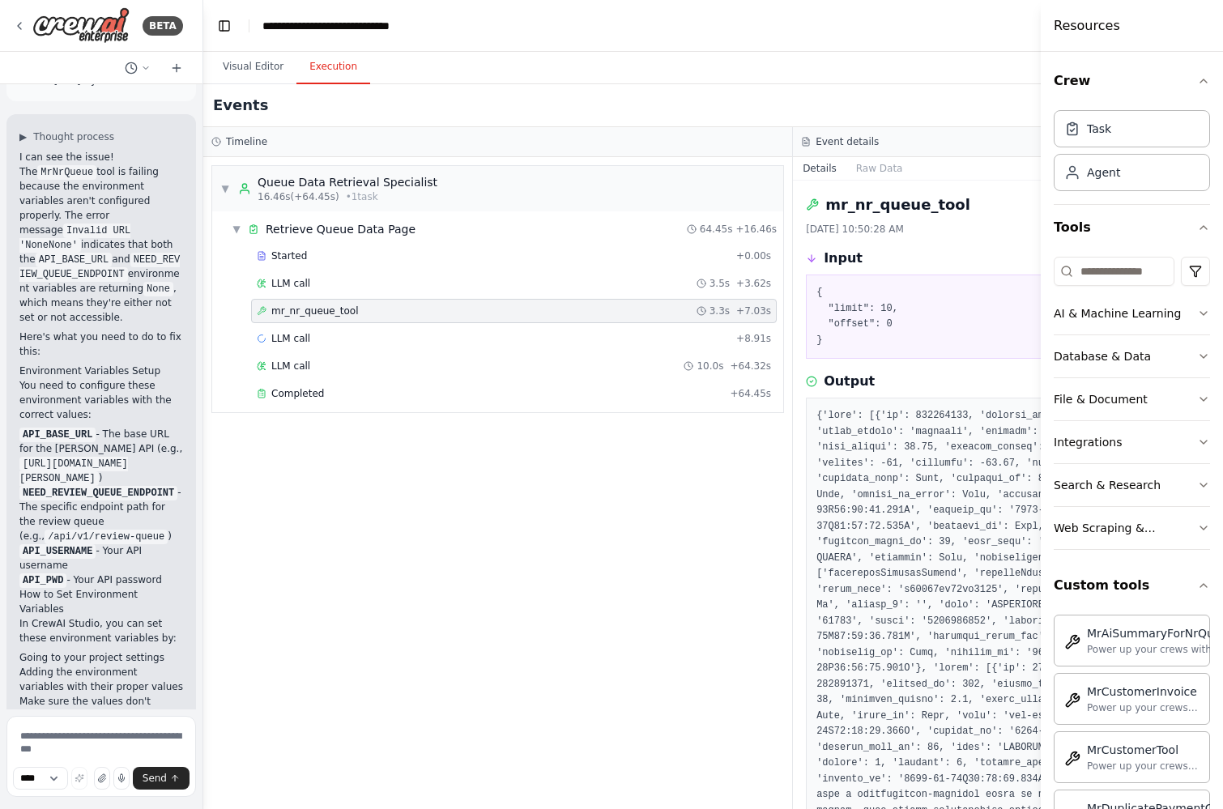
drag, startPoint x: 321, startPoint y: 154, endPoint x: 205, endPoint y: 156, distance: 115.8
click at [205, 156] on div "BETA Hello! I'm the CrewAI assistant. What kind of automation do you want to bu…" at bounding box center [611, 404] width 1223 height 809
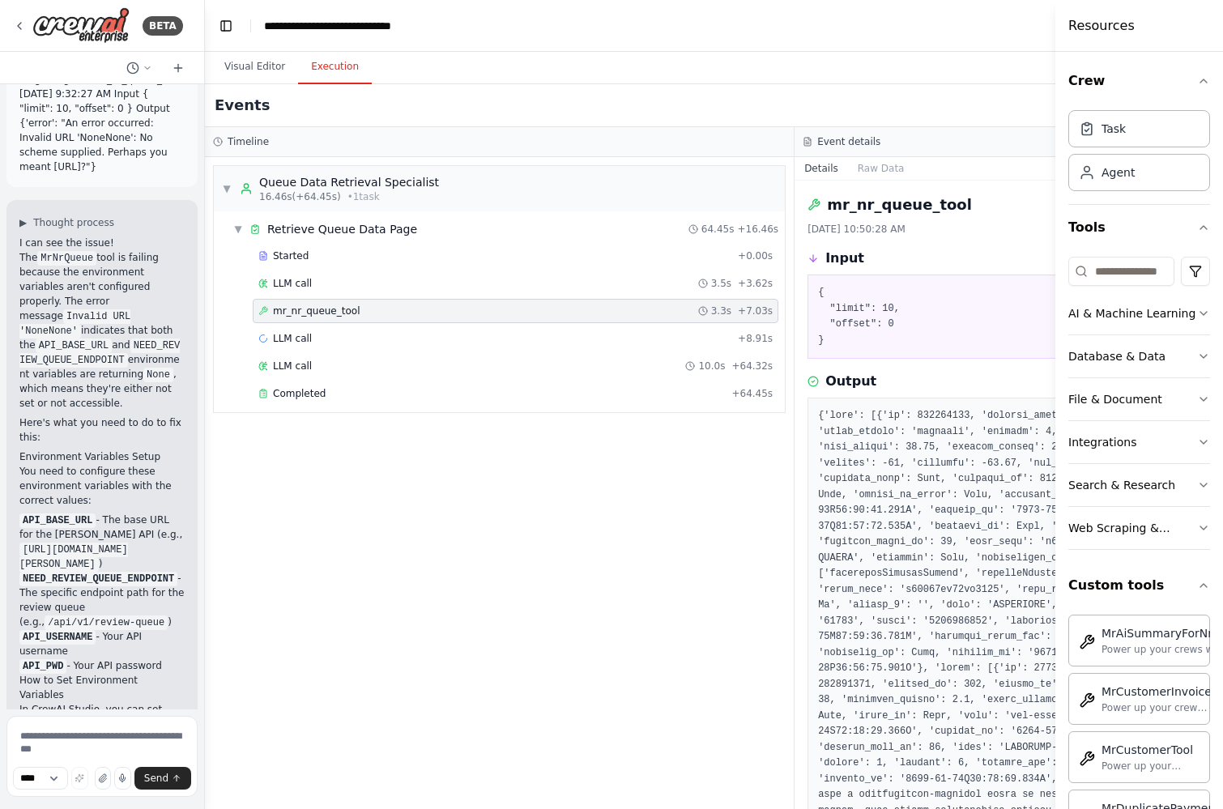
drag, startPoint x: 1044, startPoint y: 14, endPoint x: 1227, endPoint y: 36, distance: 184.4
click at [1222, 36] on html "BETA Hello! I'm the CrewAI assistant. What kind of automation do you want to bu…" at bounding box center [611, 404] width 1223 height 809
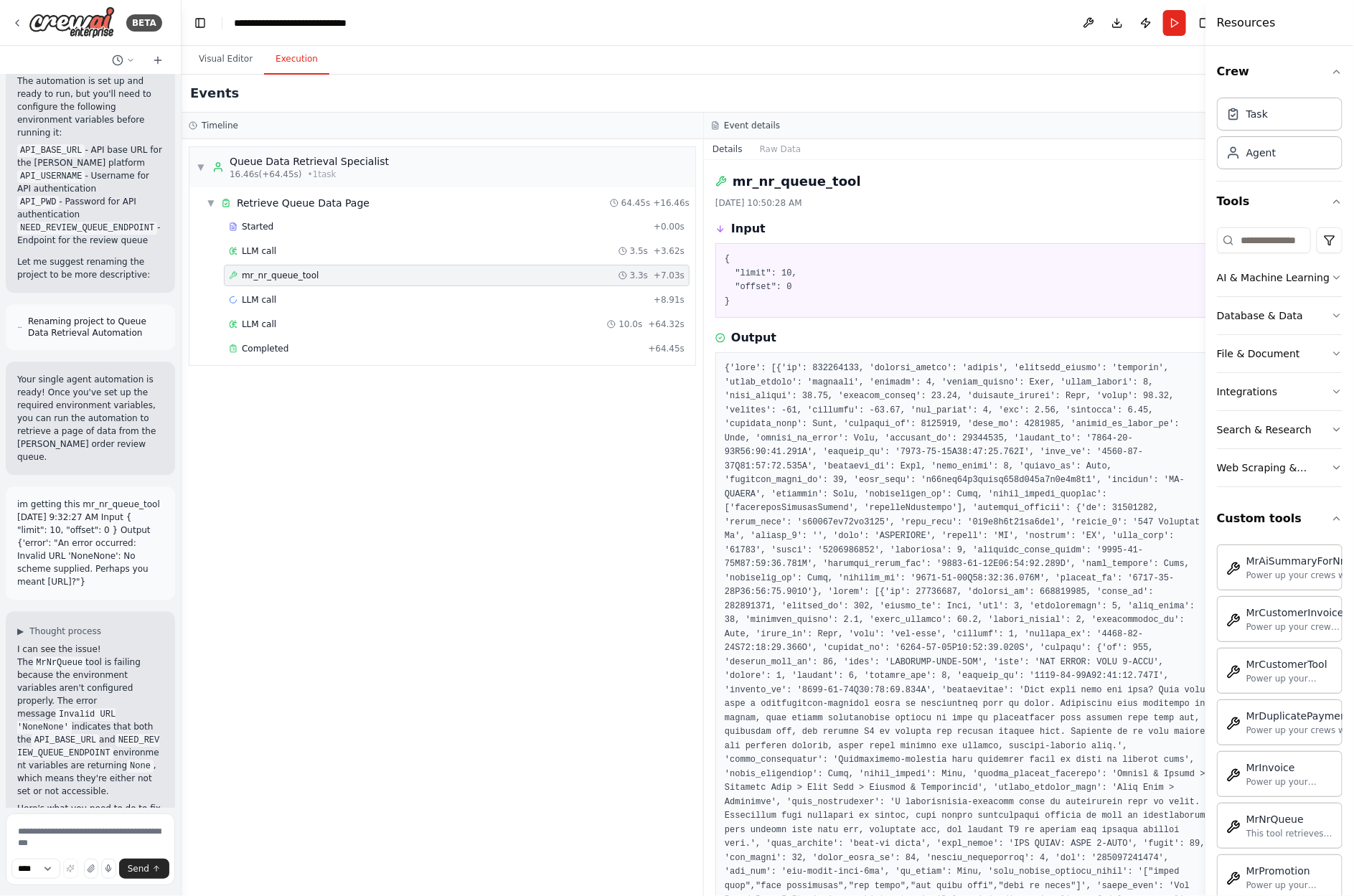
scroll to position [1687, 0]
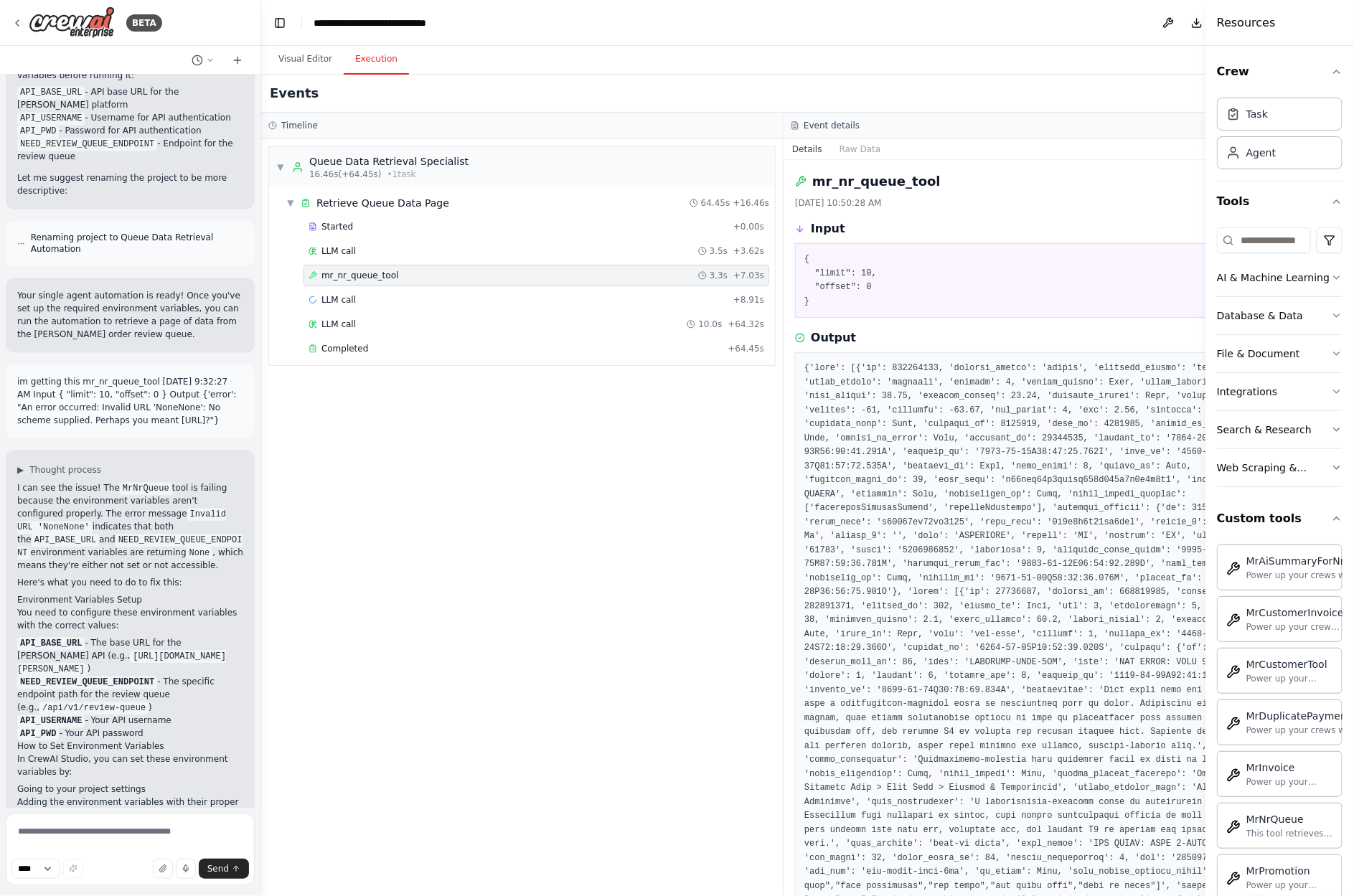
drag, startPoint x: 179, startPoint y: 62, endPoint x: 261, endPoint y: 74, distance: 82.9
click at [261, 74] on div "BETA Hello! I'm the CrewAI assistant. What kind of automation do you want to bu…" at bounding box center [677, 448] width 1354 height 896
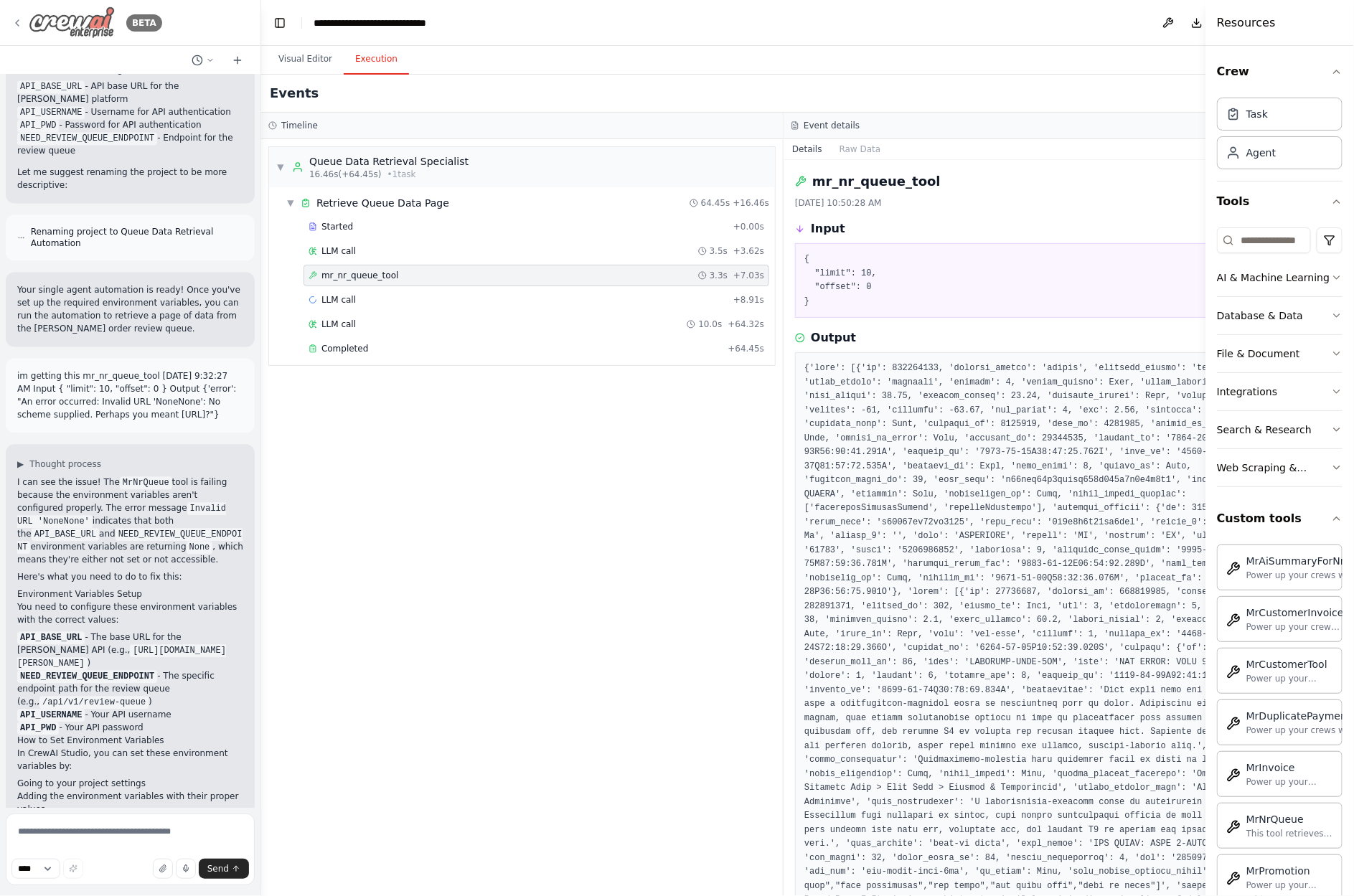
click at [17, 19] on icon at bounding box center [17, 22] width 12 height 12
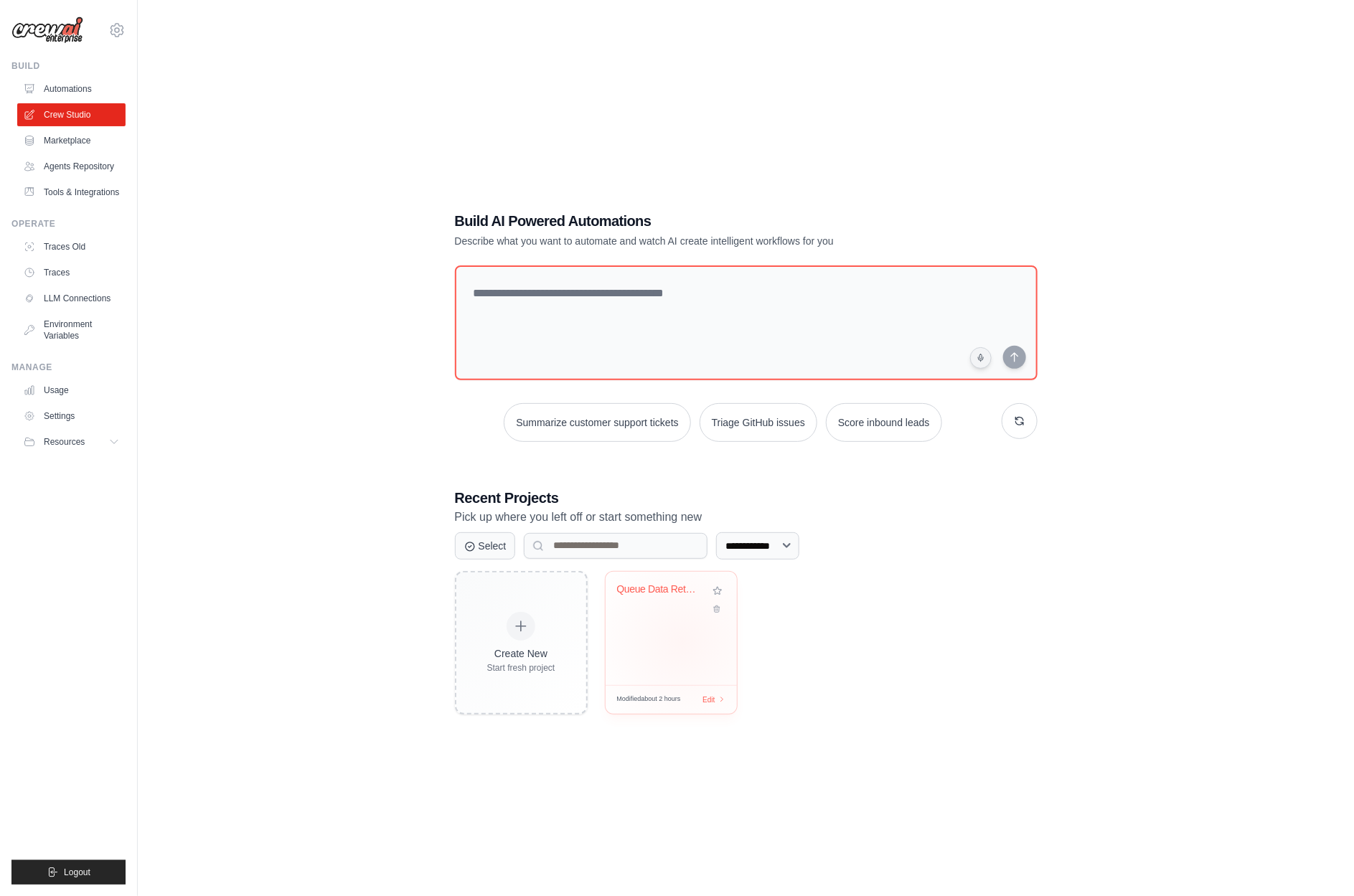
click at [682, 642] on div "Queue Data Retrieval Automation" at bounding box center [671, 628] width 131 height 113
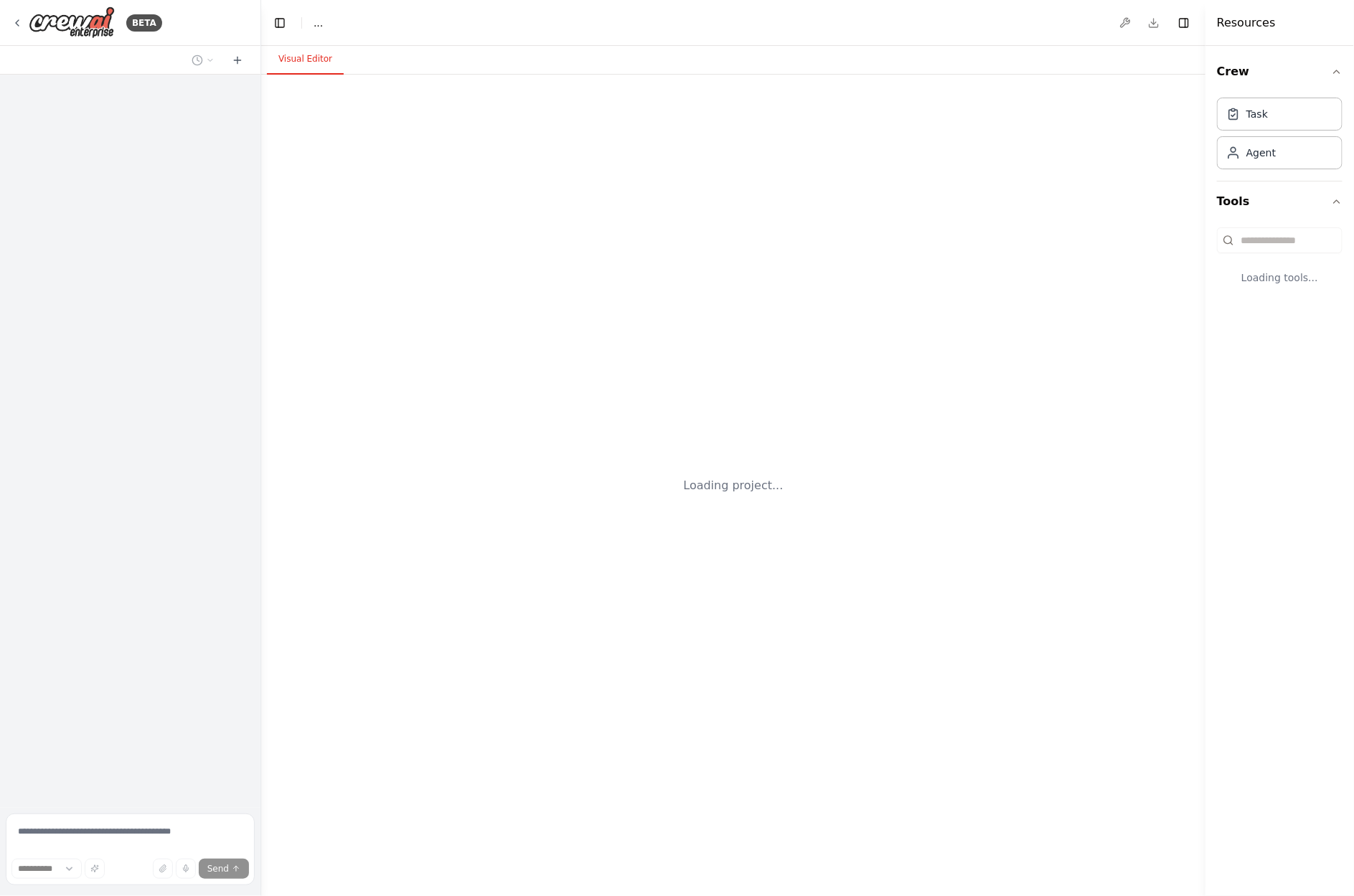
select select "****"
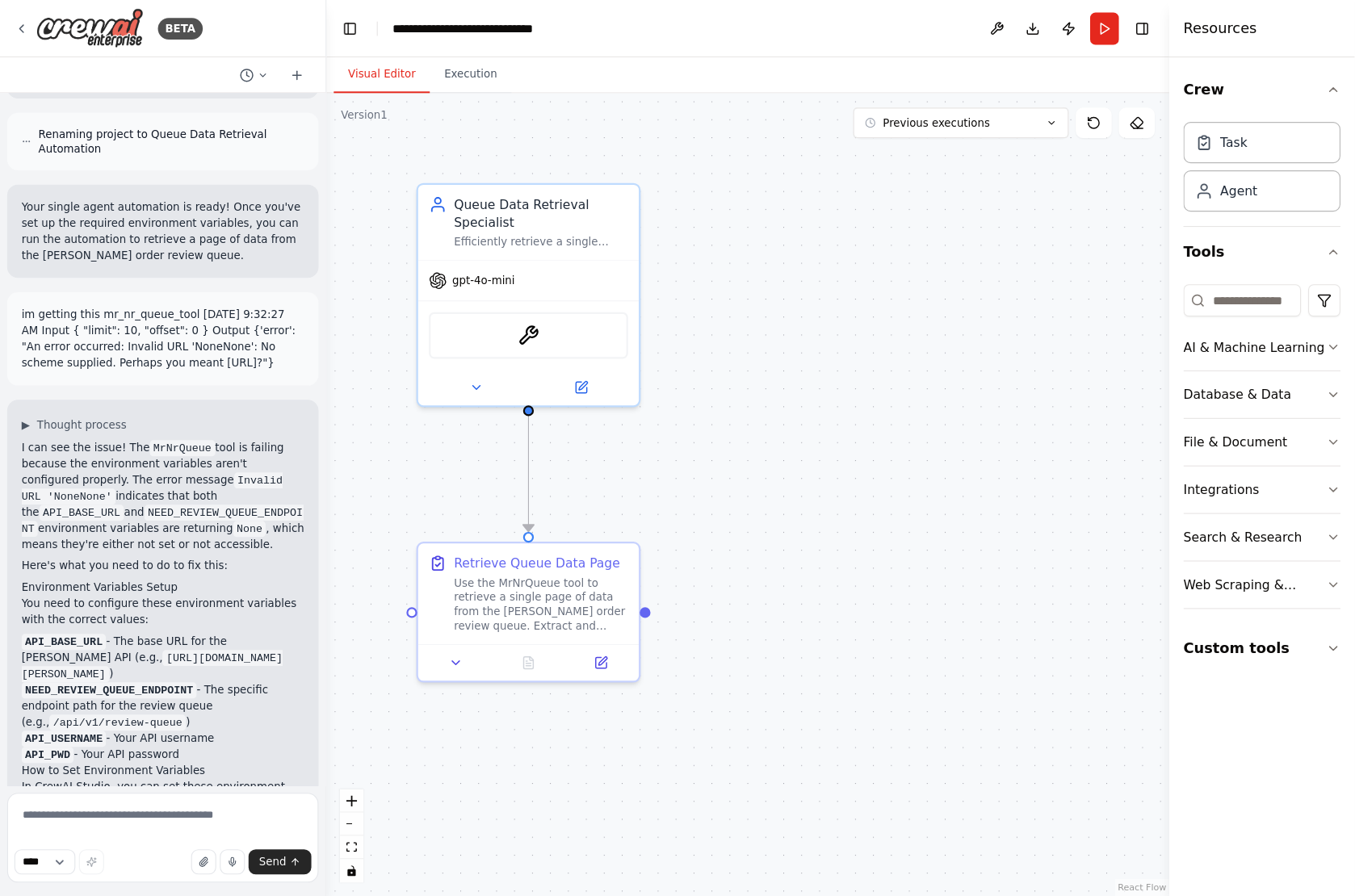
scroll to position [1651, 0]
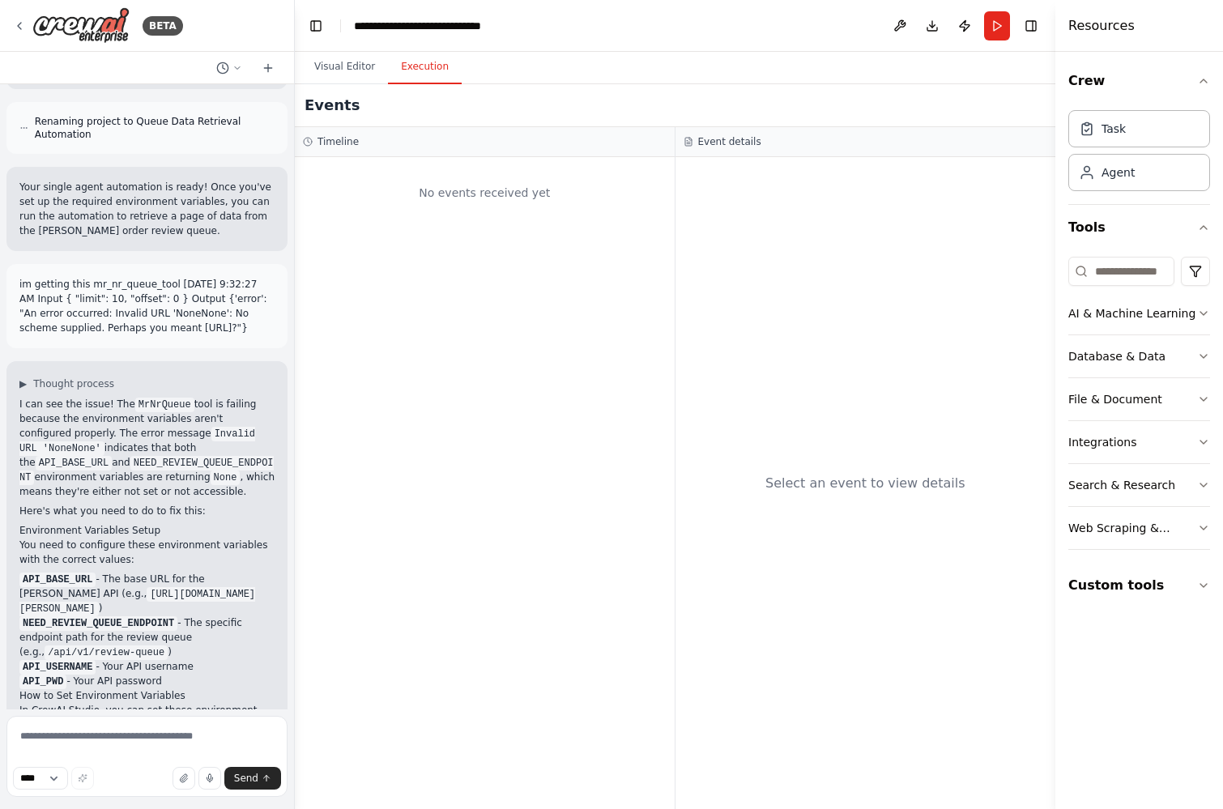
click at [436, 70] on button "Execution" at bounding box center [425, 67] width 74 height 34
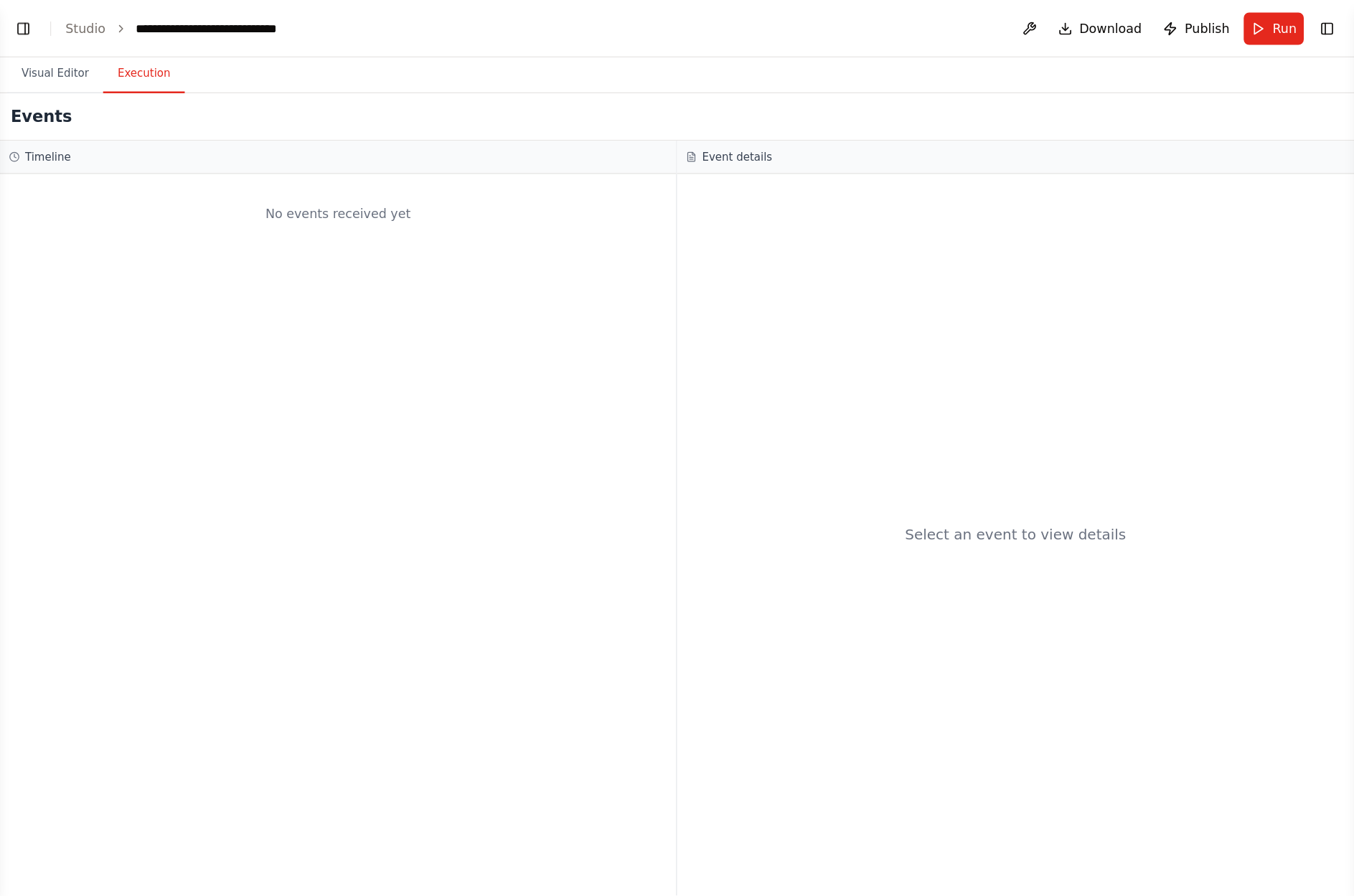
scroll to position [1408, 0]
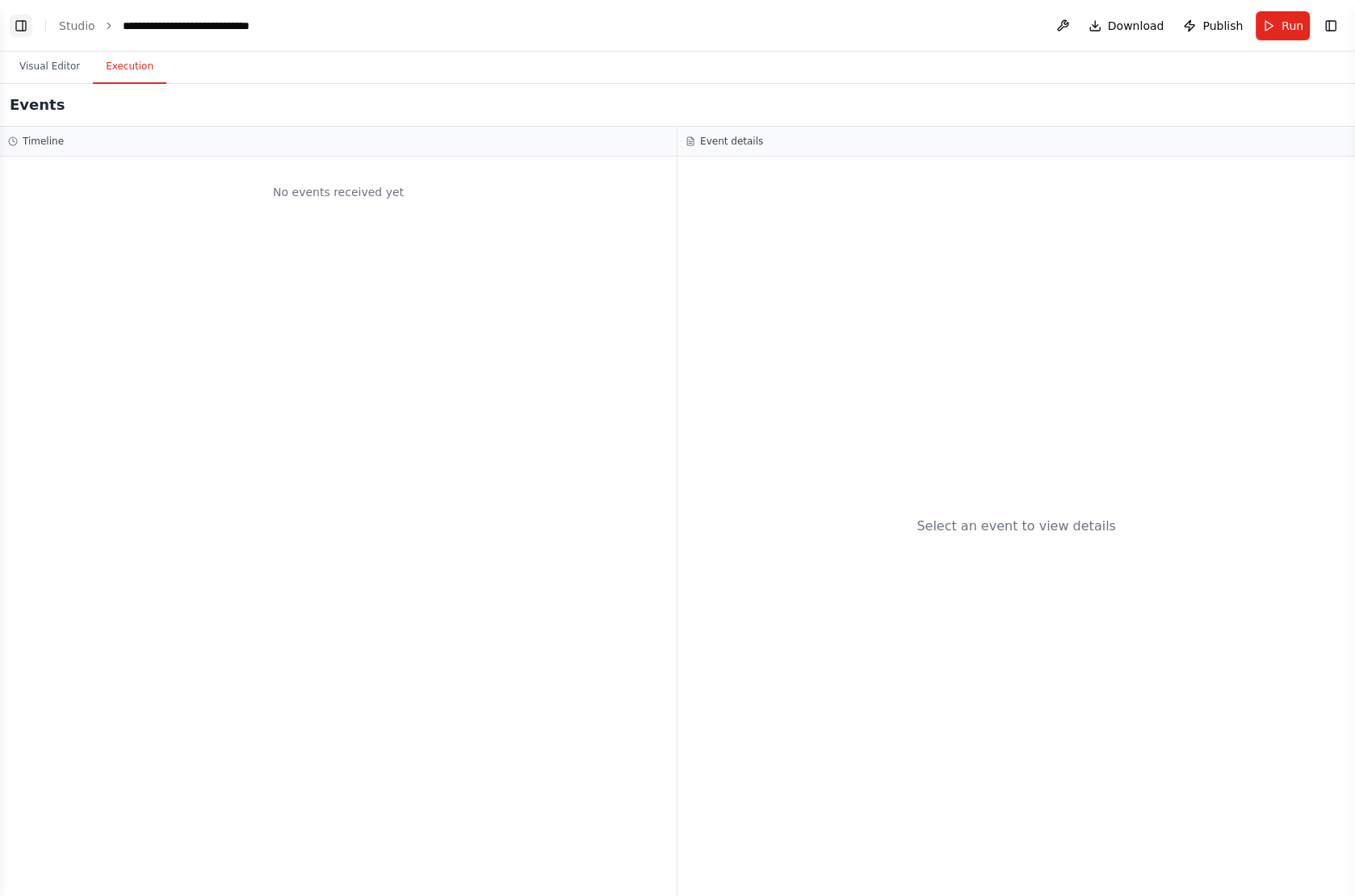
click at [23, 30] on button "Toggle Left Sidebar" at bounding box center [21, 26] width 23 height 23
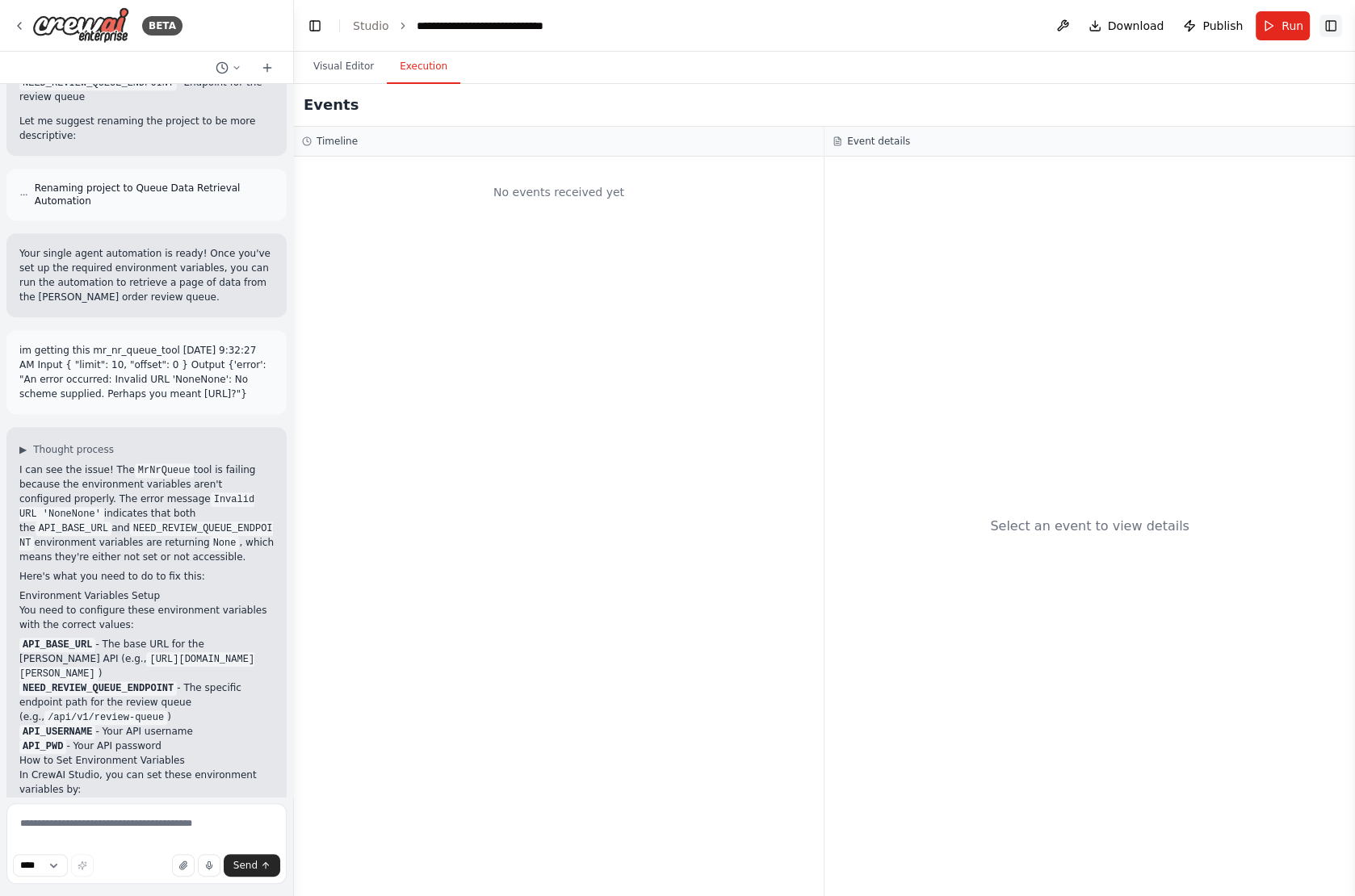
click at [1330, 22] on button "Toggle Right Sidebar" at bounding box center [1330, 26] width 23 height 23
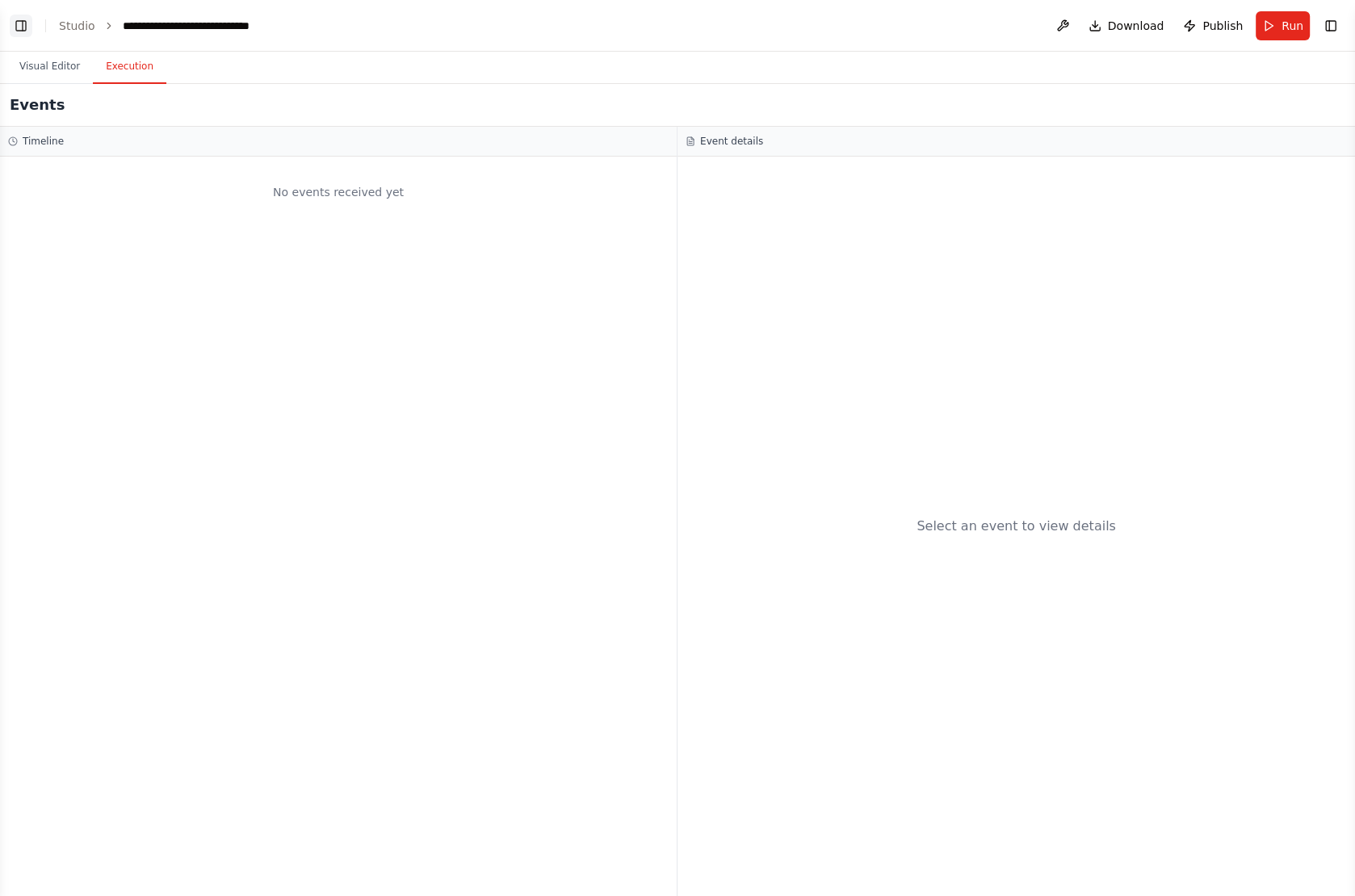
click at [16, 21] on button "Toggle Left Sidebar" at bounding box center [21, 26] width 23 height 23
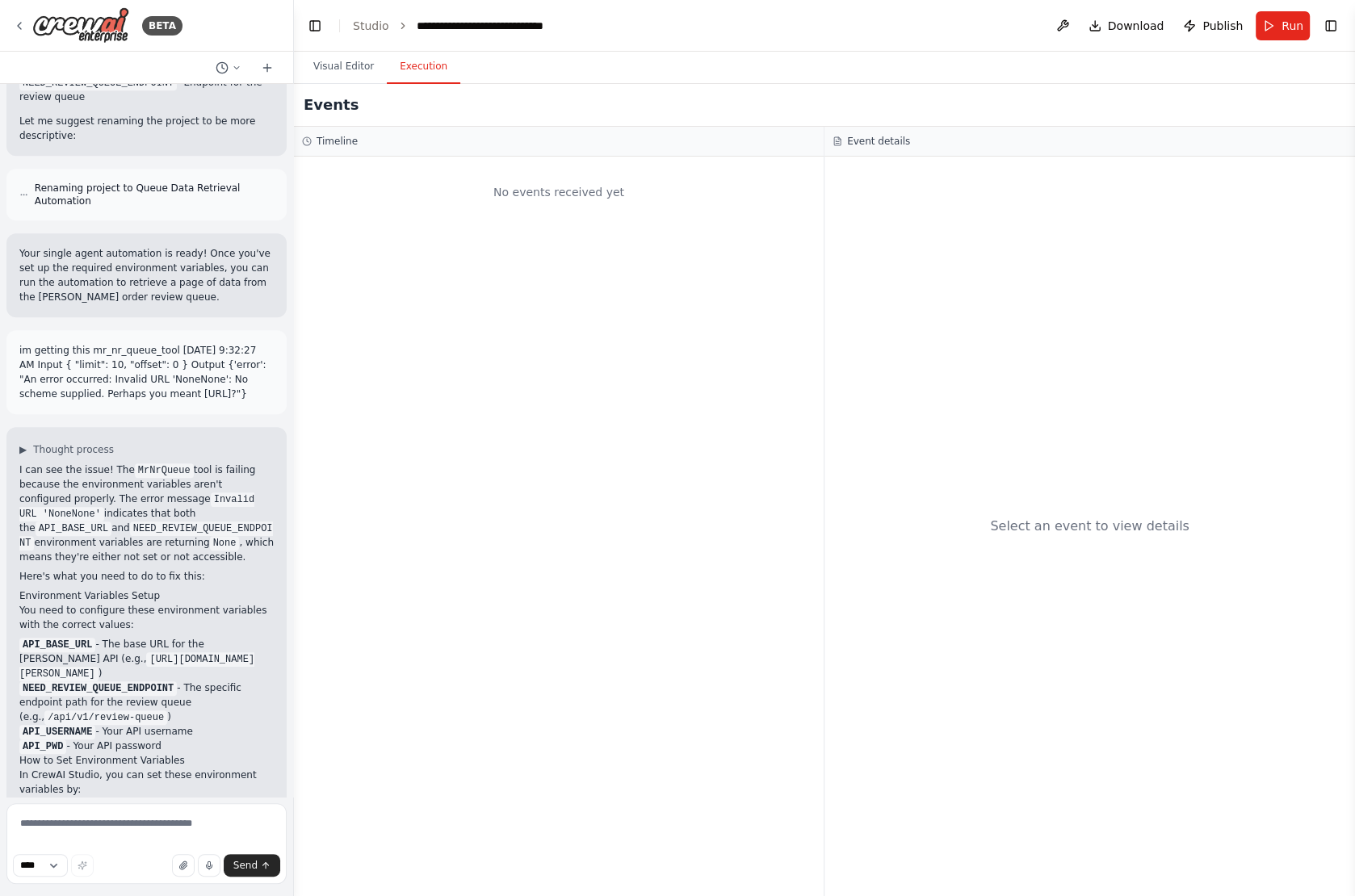
click at [1327, 67] on div "Visual Editor Execution" at bounding box center [825, 68] width 1061 height 32
click at [1338, 34] on button "Toggle Right Sidebar" at bounding box center [1330, 26] width 23 height 23
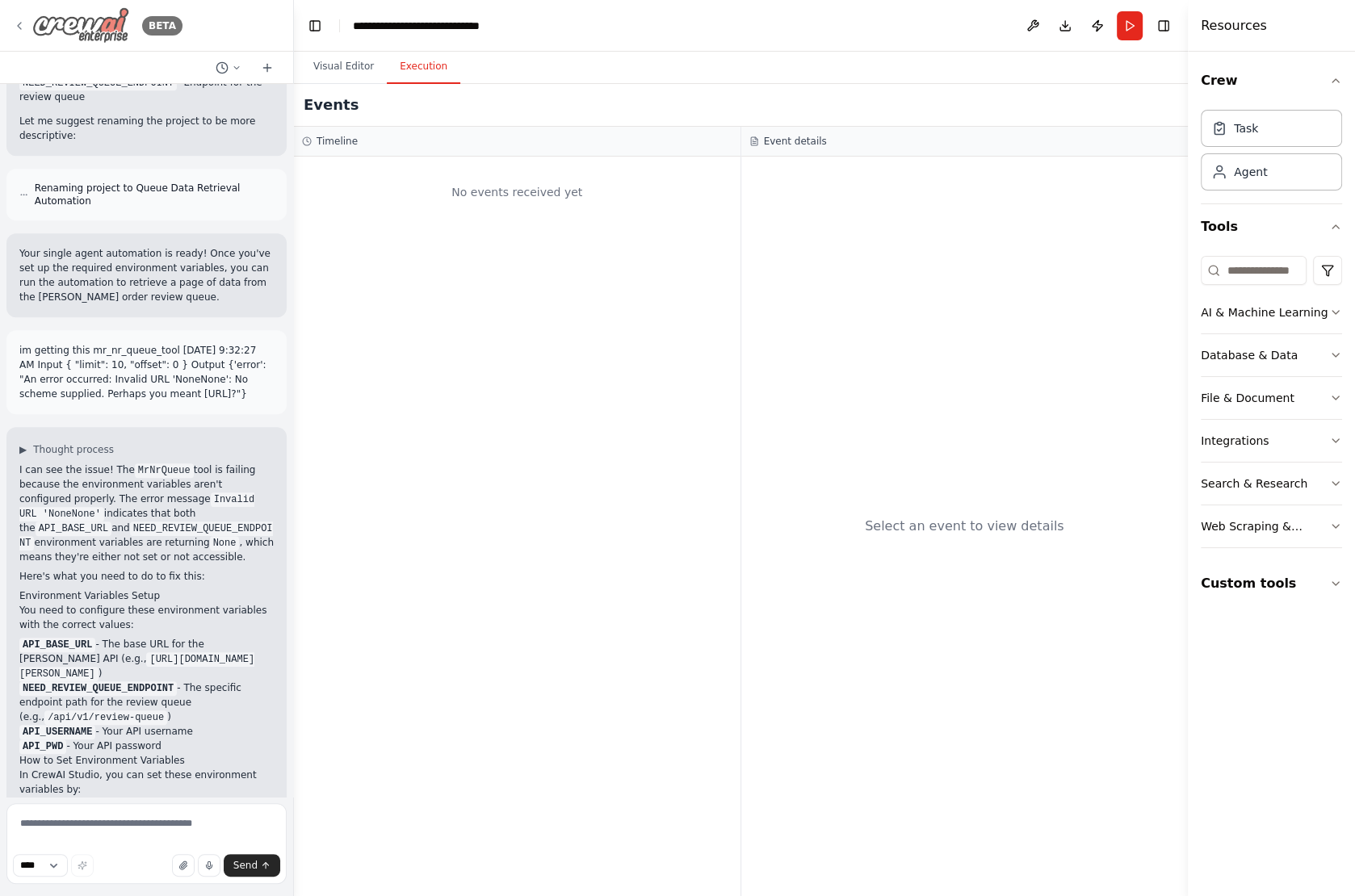
click at [16, 23] on icon at bounding box center [19, 25] width 13 height 13
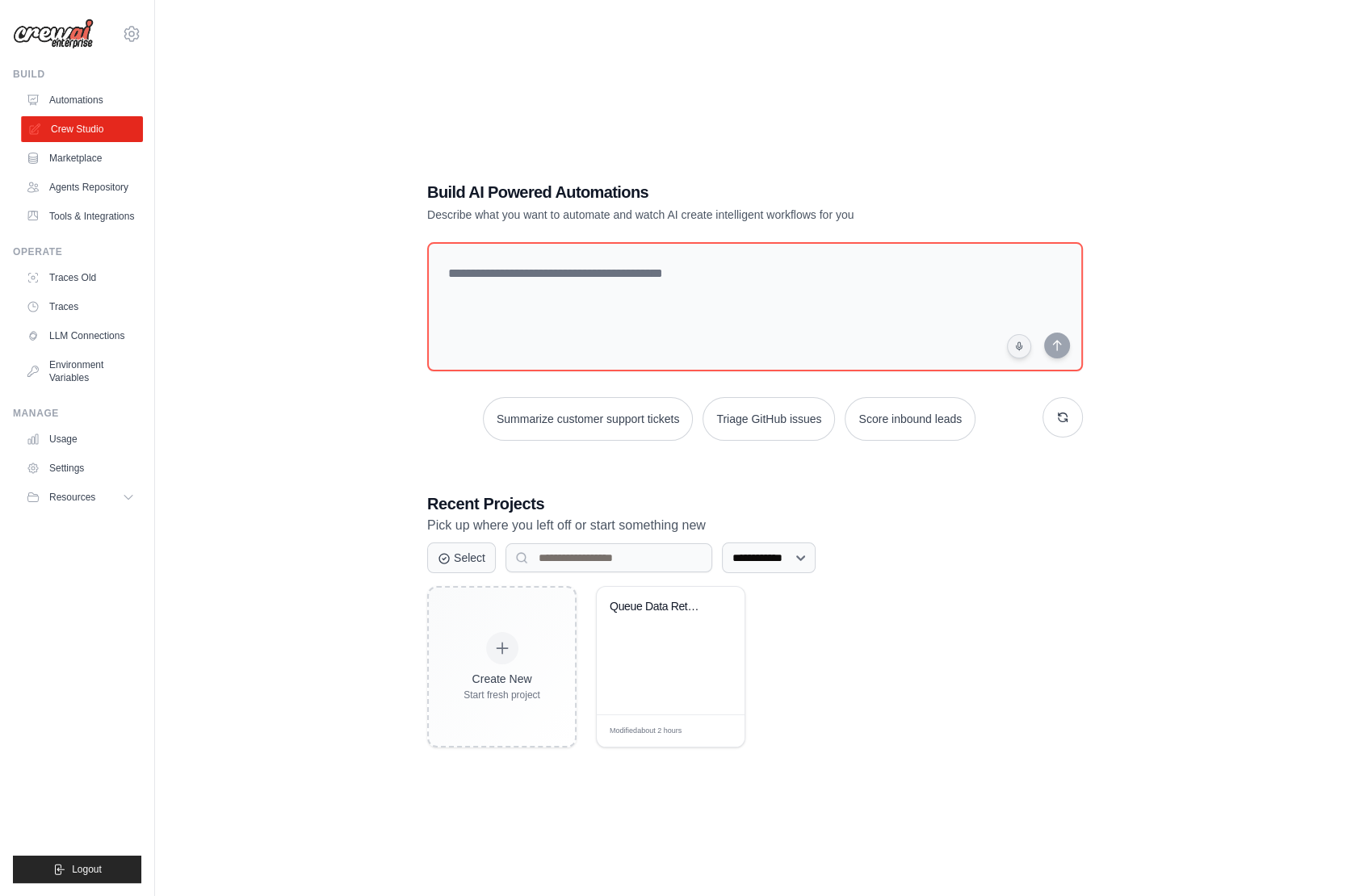
click at [70, 127] on link "Crew Studio" at bounding box center [82, 130] width 122 height 26
click at [68, 105] on link "Automations" at bounding box center [82, 100] width 122 height 26
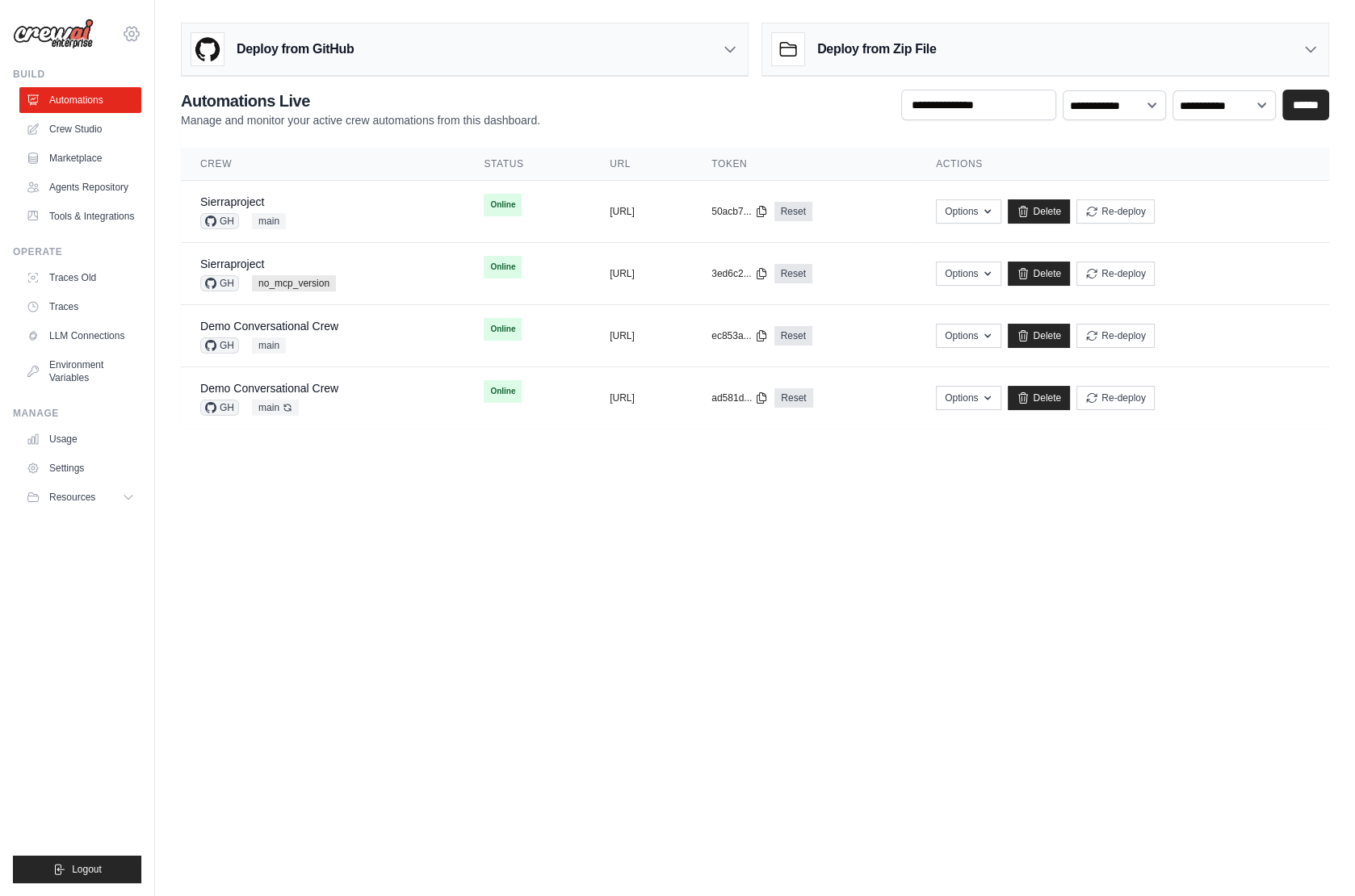
click at [134, 30] on icon at bounding box center [131, 33] width 19 height 19
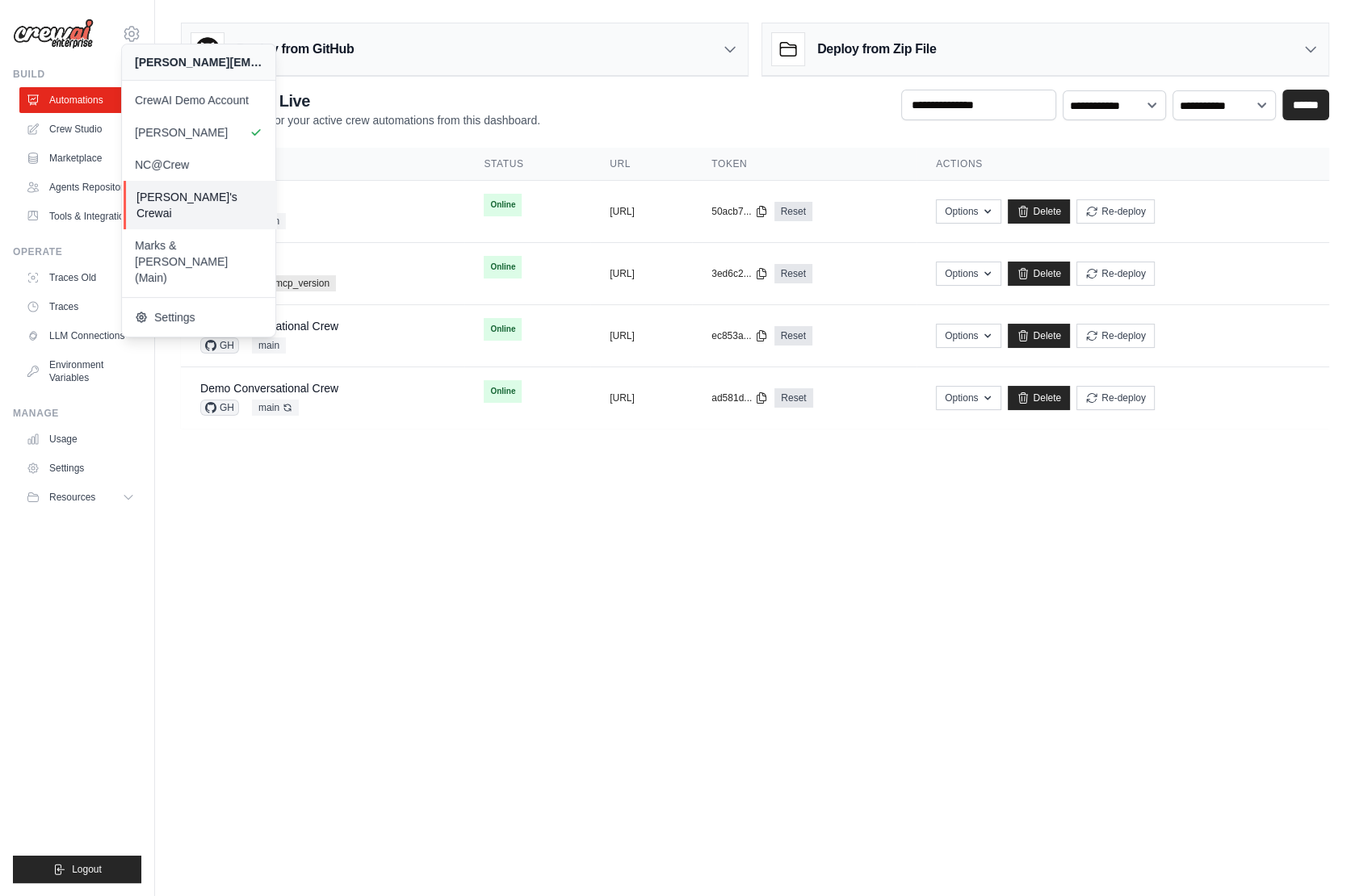
click at [212, 195] on span "[PERSON_NAME]'s Crewai" at bounding box center [200, 204] width 128 height 32
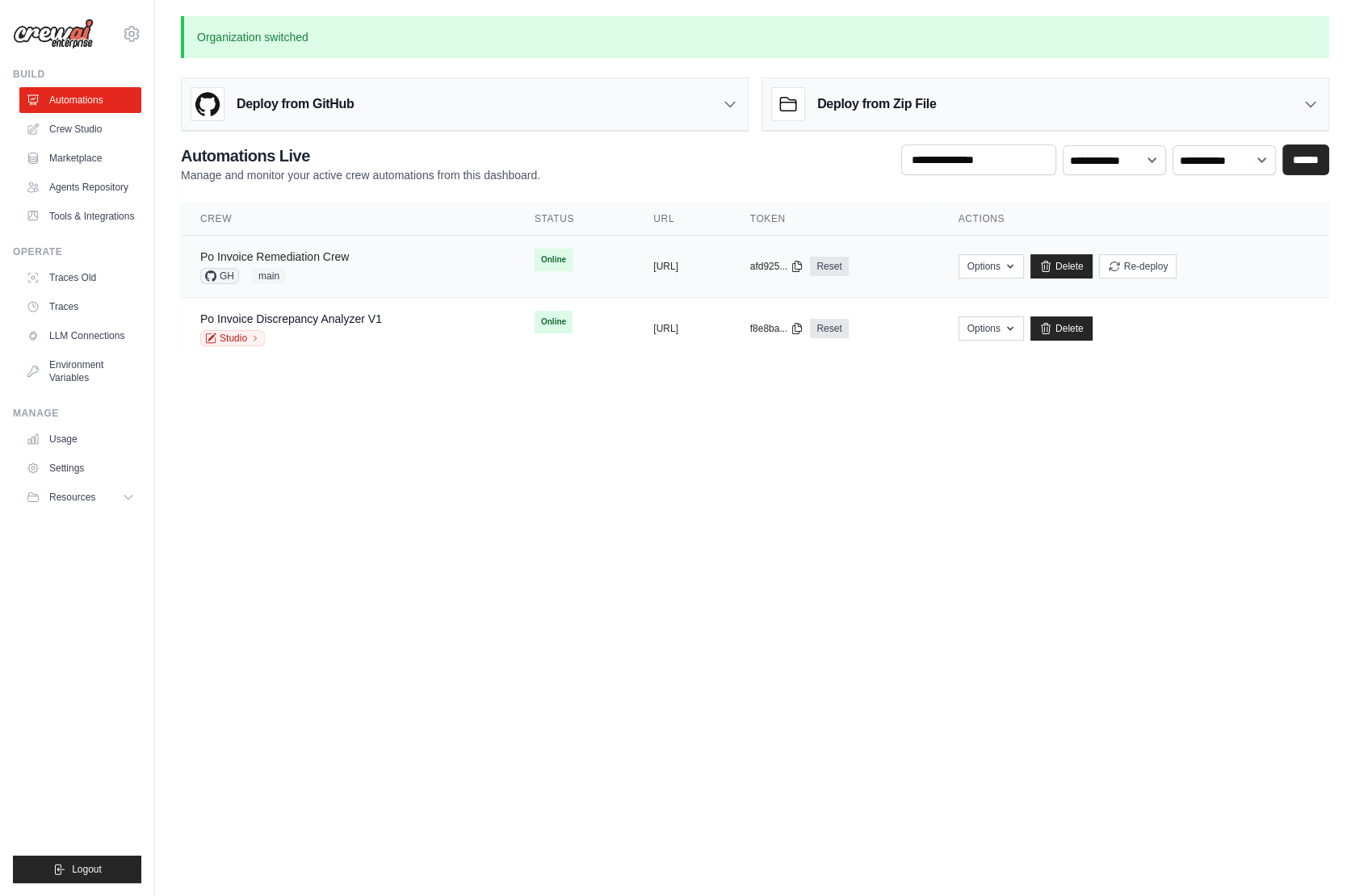
click at [309, 259] on link "Po Invoice Remediation Crew" at bounding box center [274, 256] width 149 height 13
click at [292, 330] on div "Studio" at bounding box center [291, 338] width 181 height 16
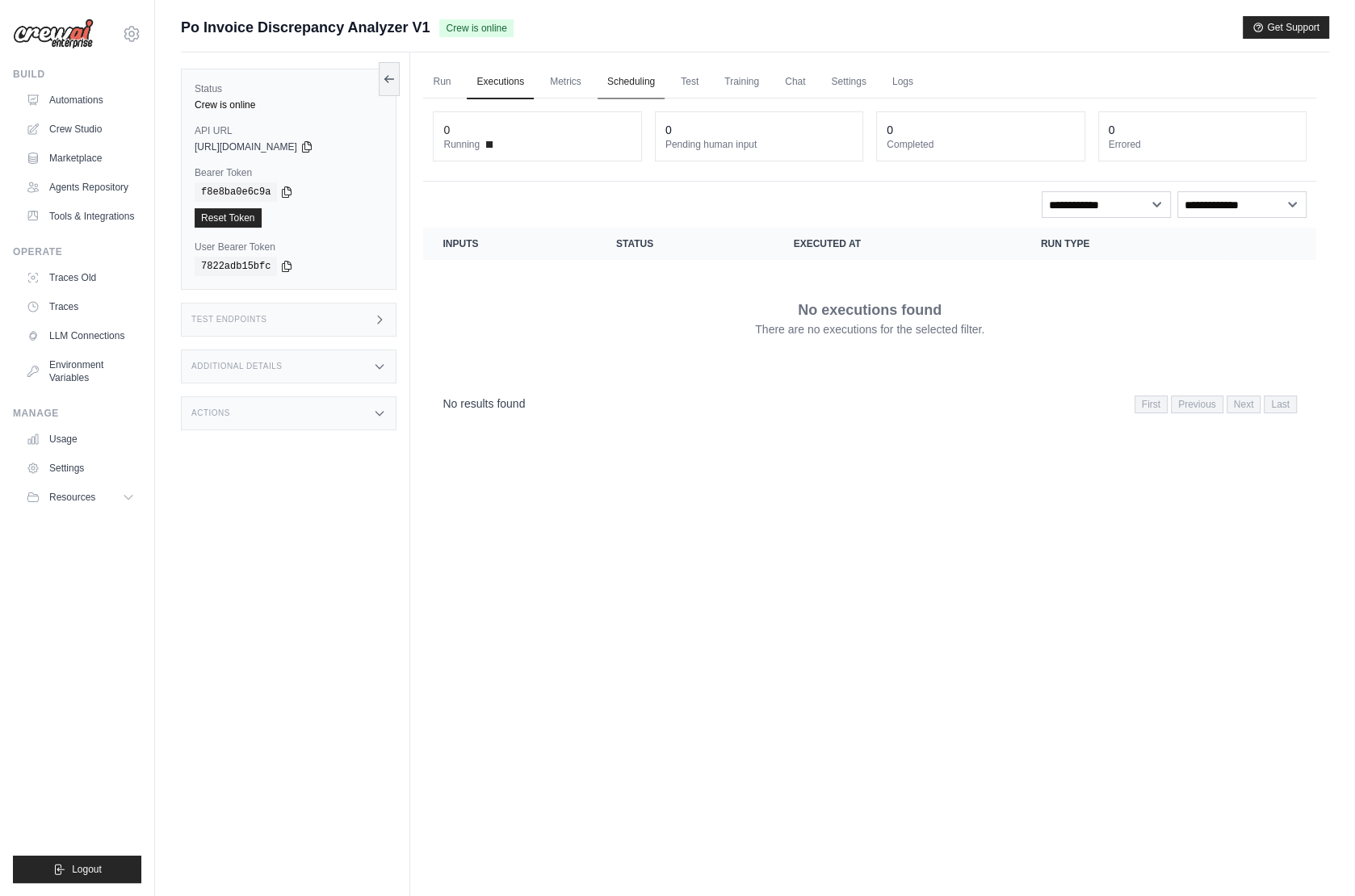
click at [639, 87] on link "Scheduling" at bounding box center [630, 83] width 67 height 34
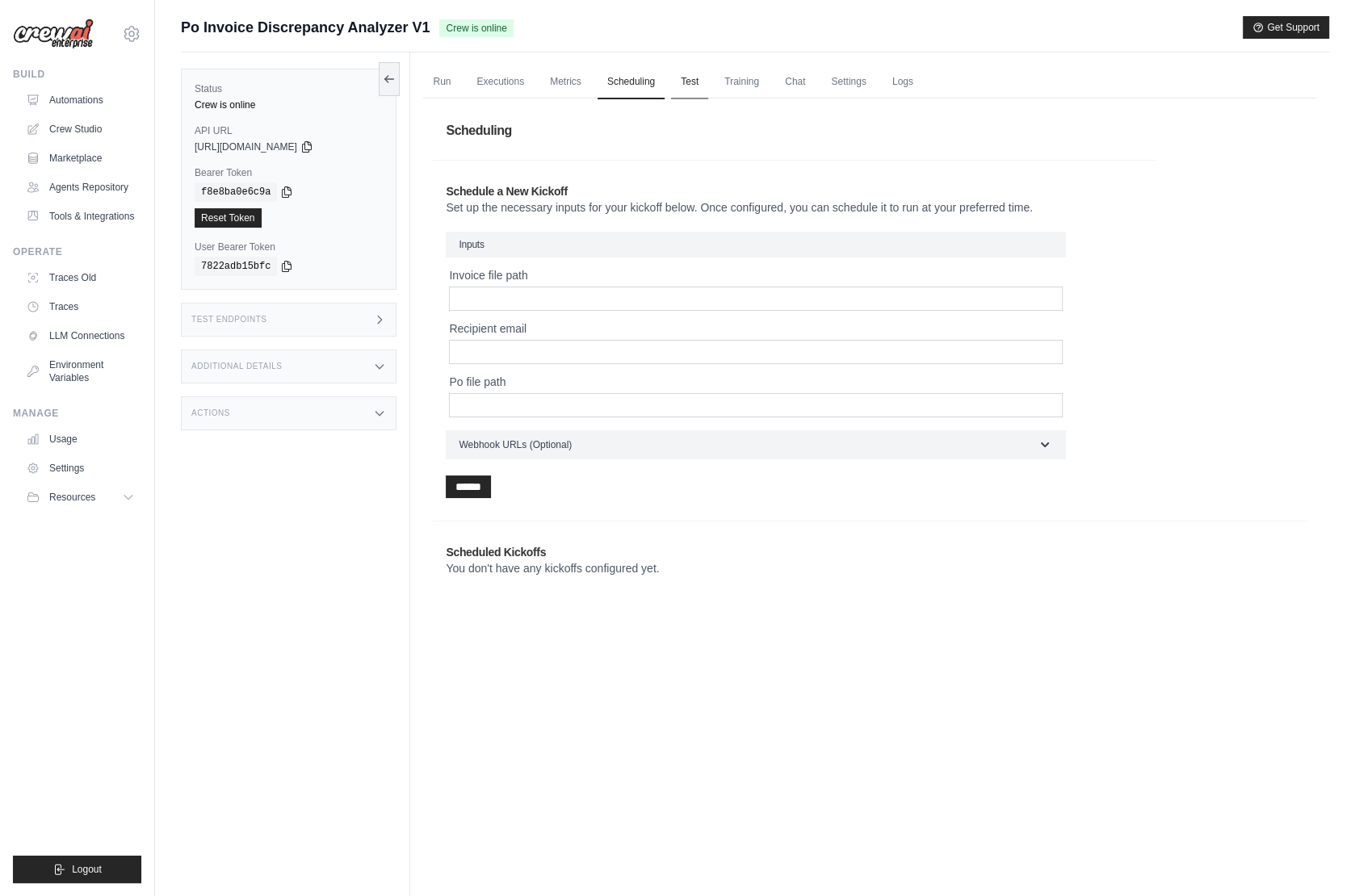
click at [694, 81] on link "Test" at bounding box center [689, 83] width 37 height 34
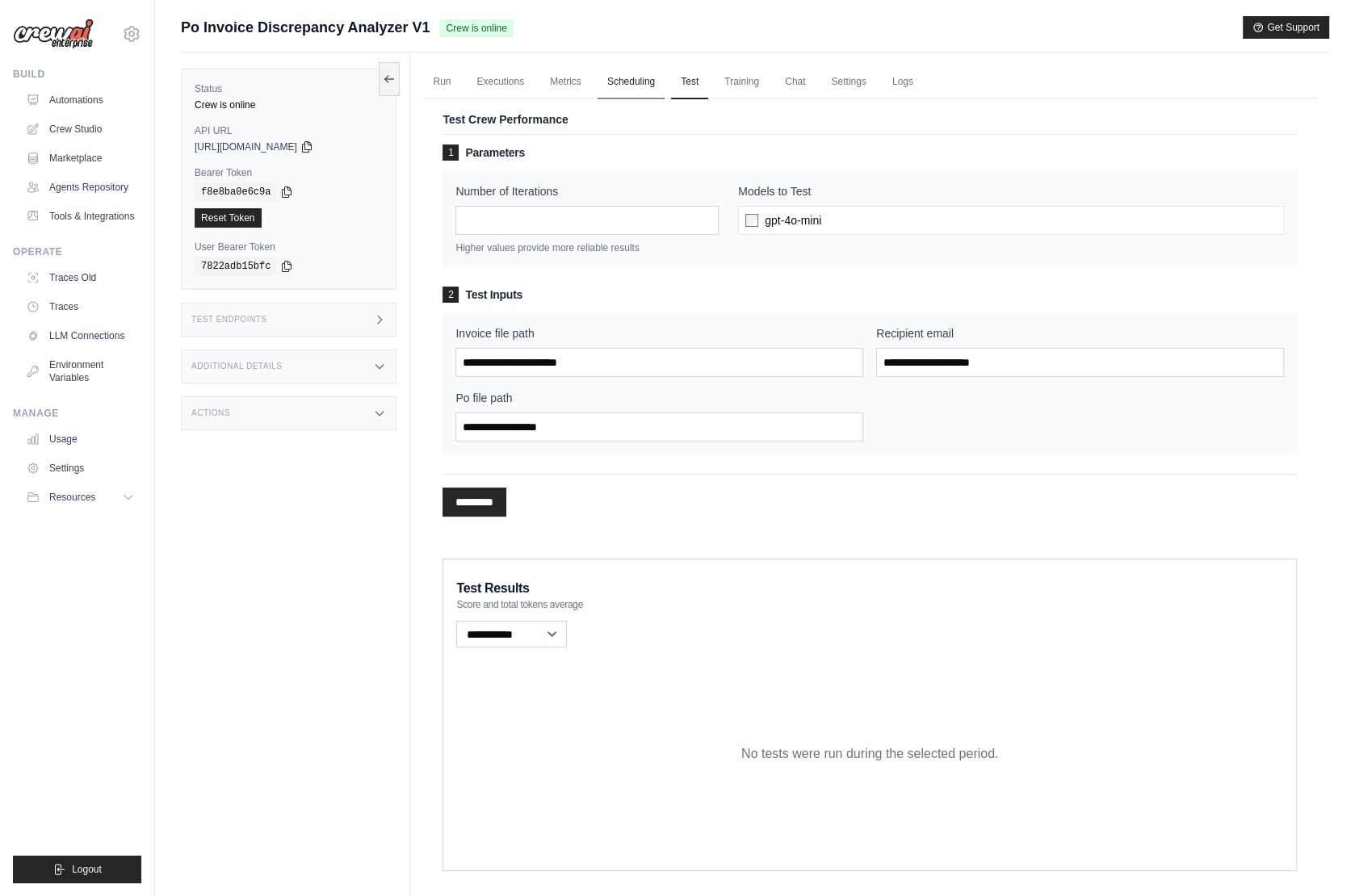
click at [629, 85] on link "Scheduling" at bounding box center [630, 83] width 67 height 34
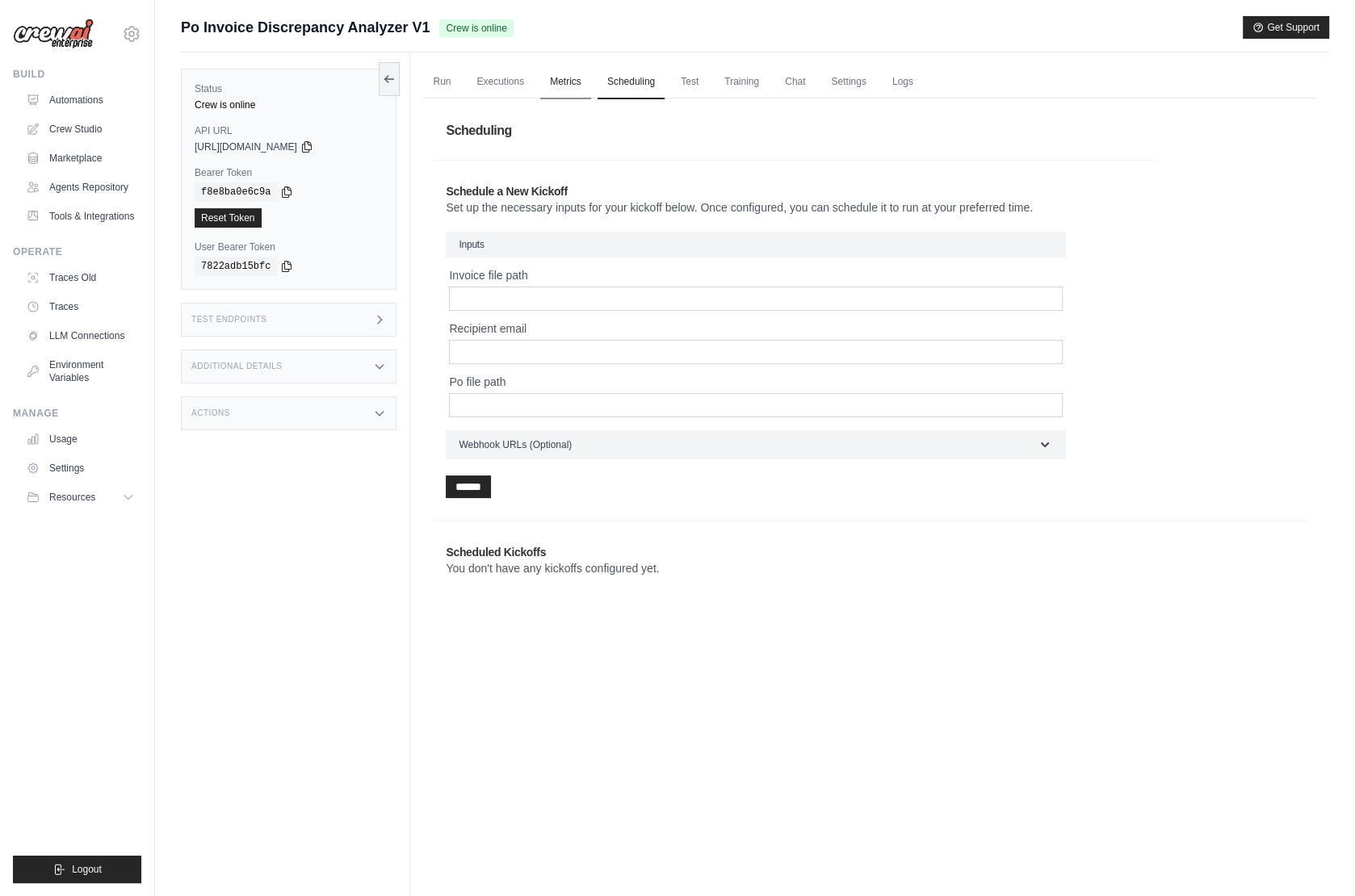
click at [549, 88] on link "Metrics" at bounding box center [565, 83] width 51 height 34
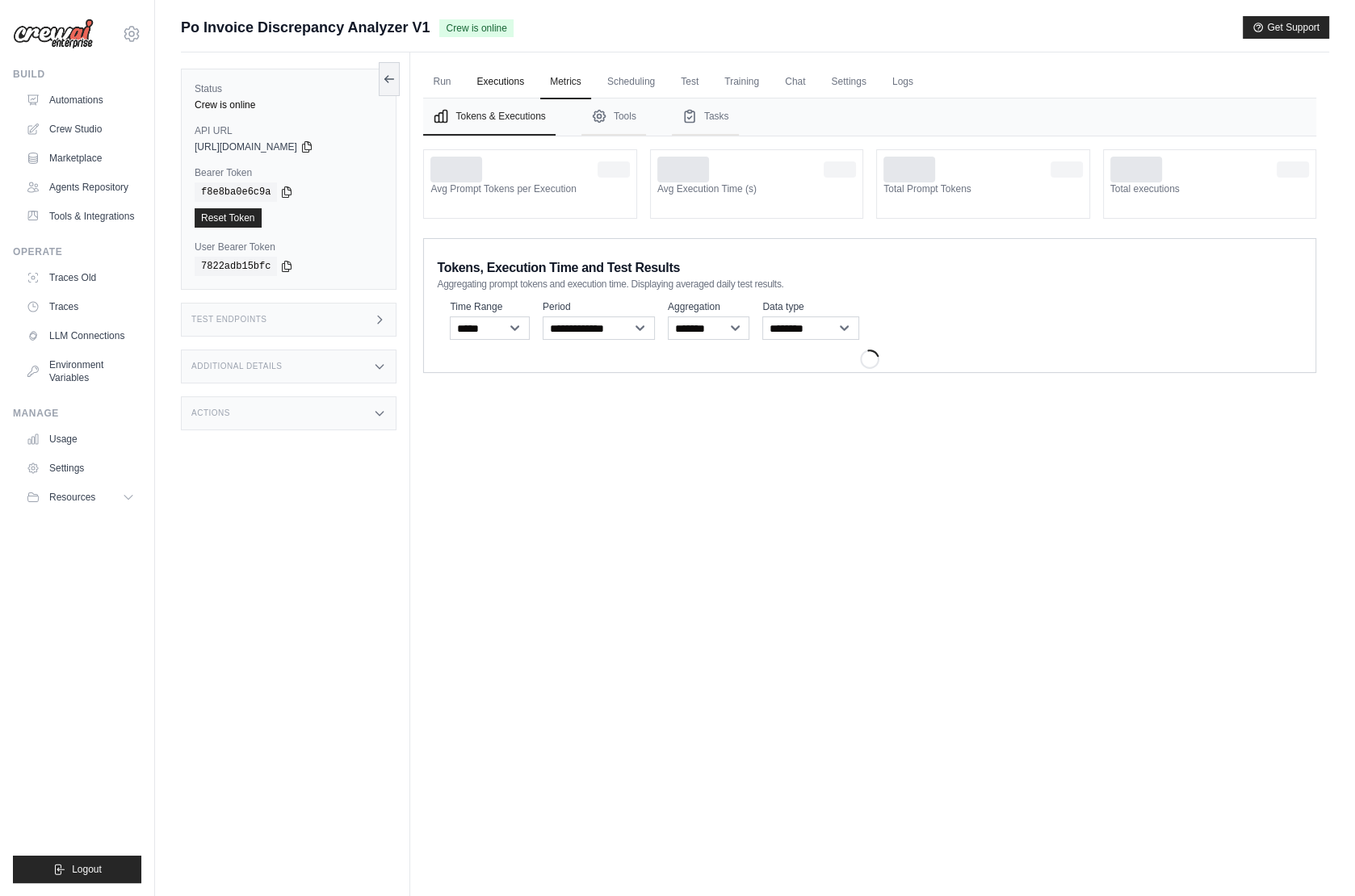
click at [486, 79] on link "Executions" at bounding box center [500, 83] width 67 height 34
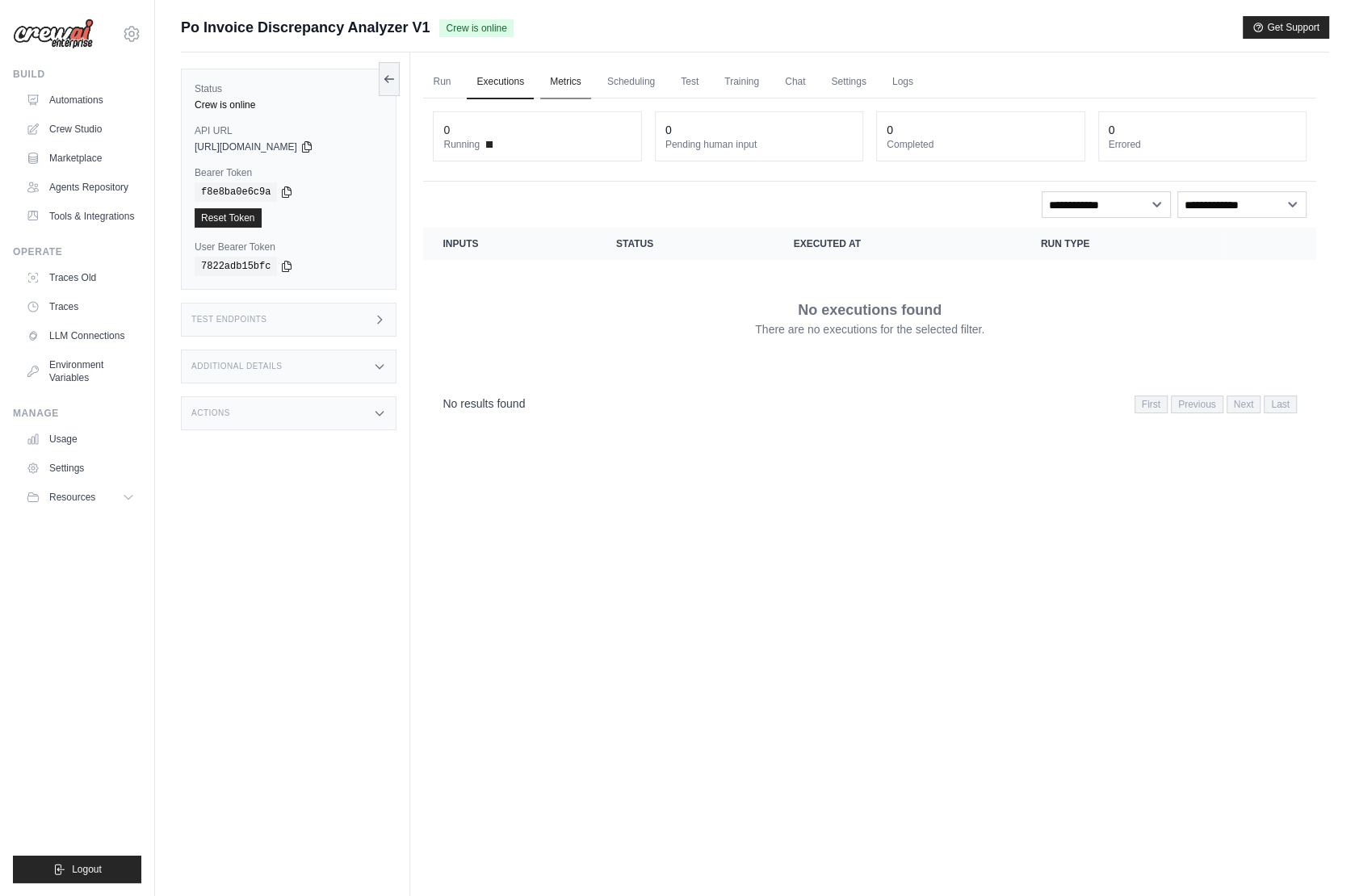
click at [571, 79] on link "Metrics" at bounding box center [565, 83] width 51 height 34
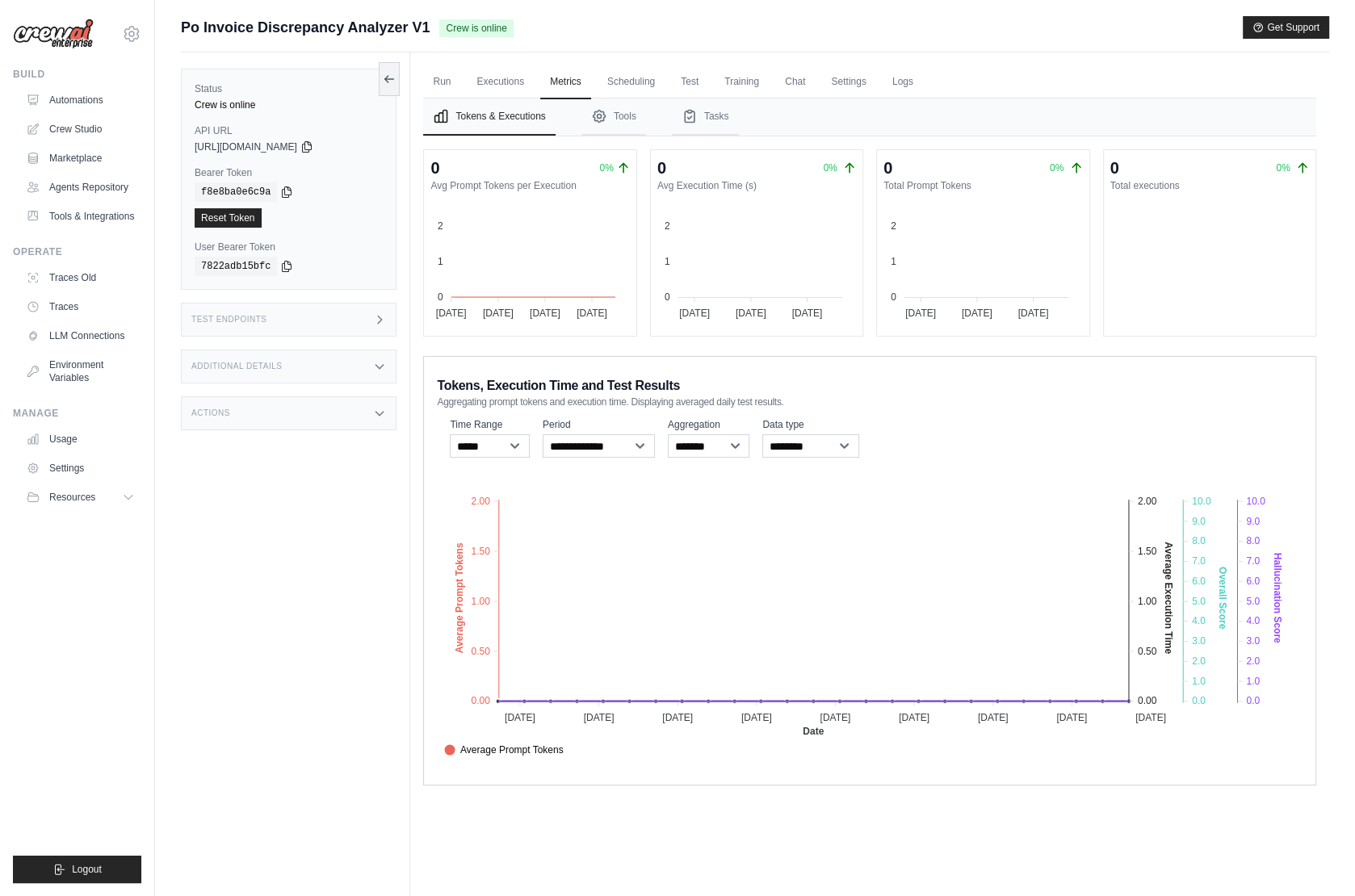
scroll to position [68, 0]
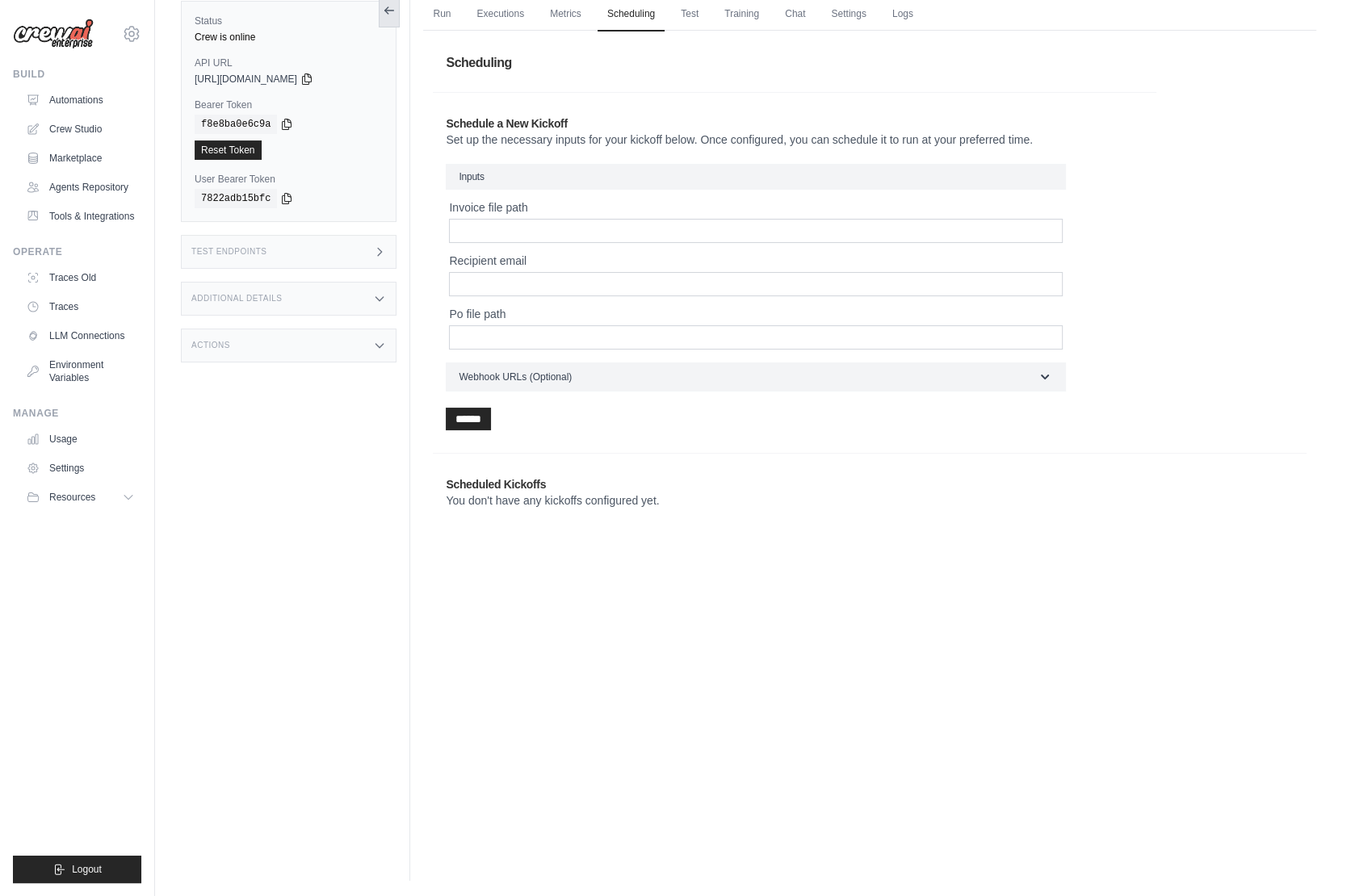
click at [384, 13] on icon at bounding box center [389, 10] width 13 height 13
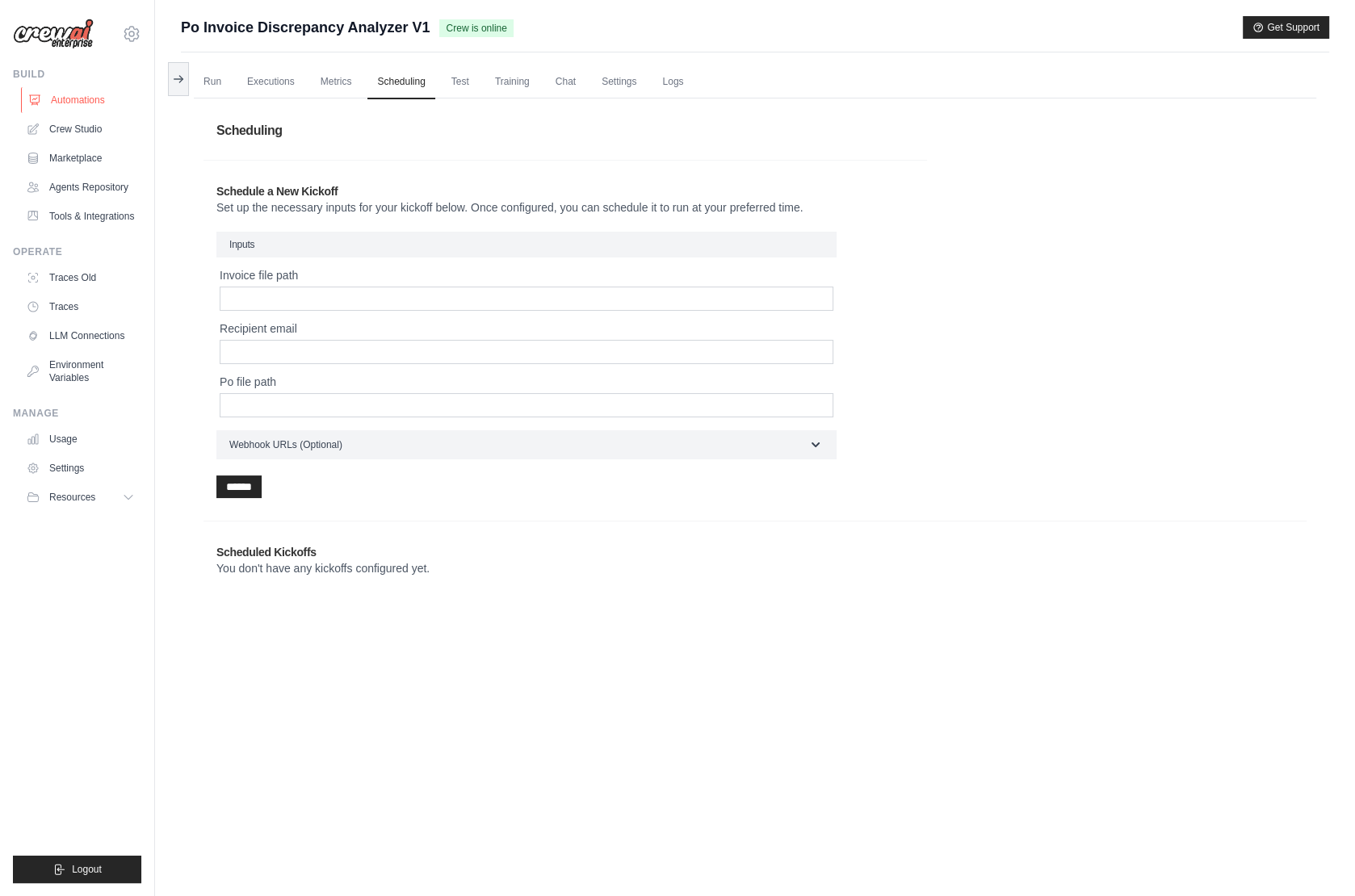
click at [99, 99] on link "Automations" at bounding box center [82, 100] width 122 height 26
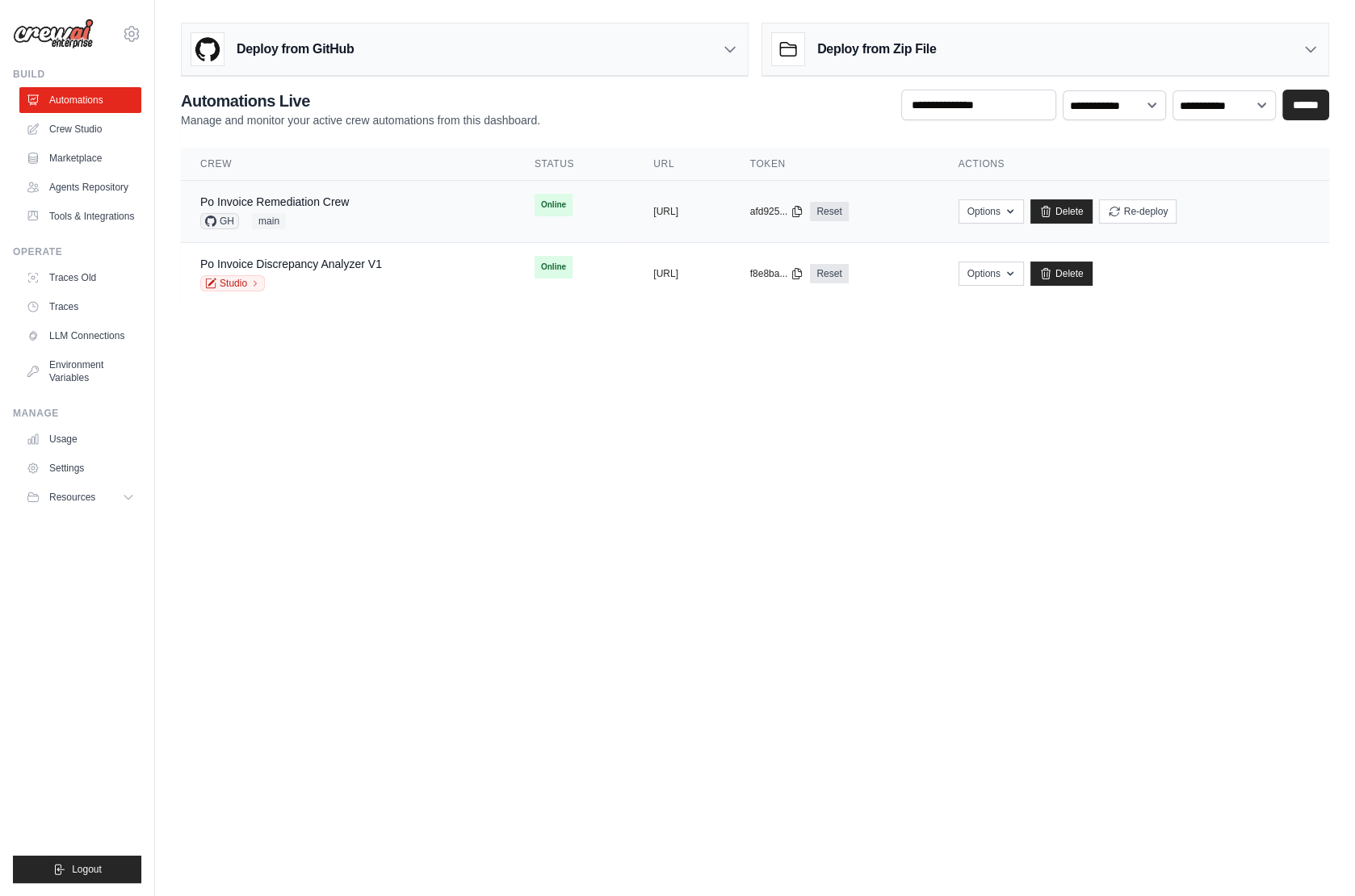
click at [346, 213] on div "GH main" at bounding box center [274, 221] width 149 height 16
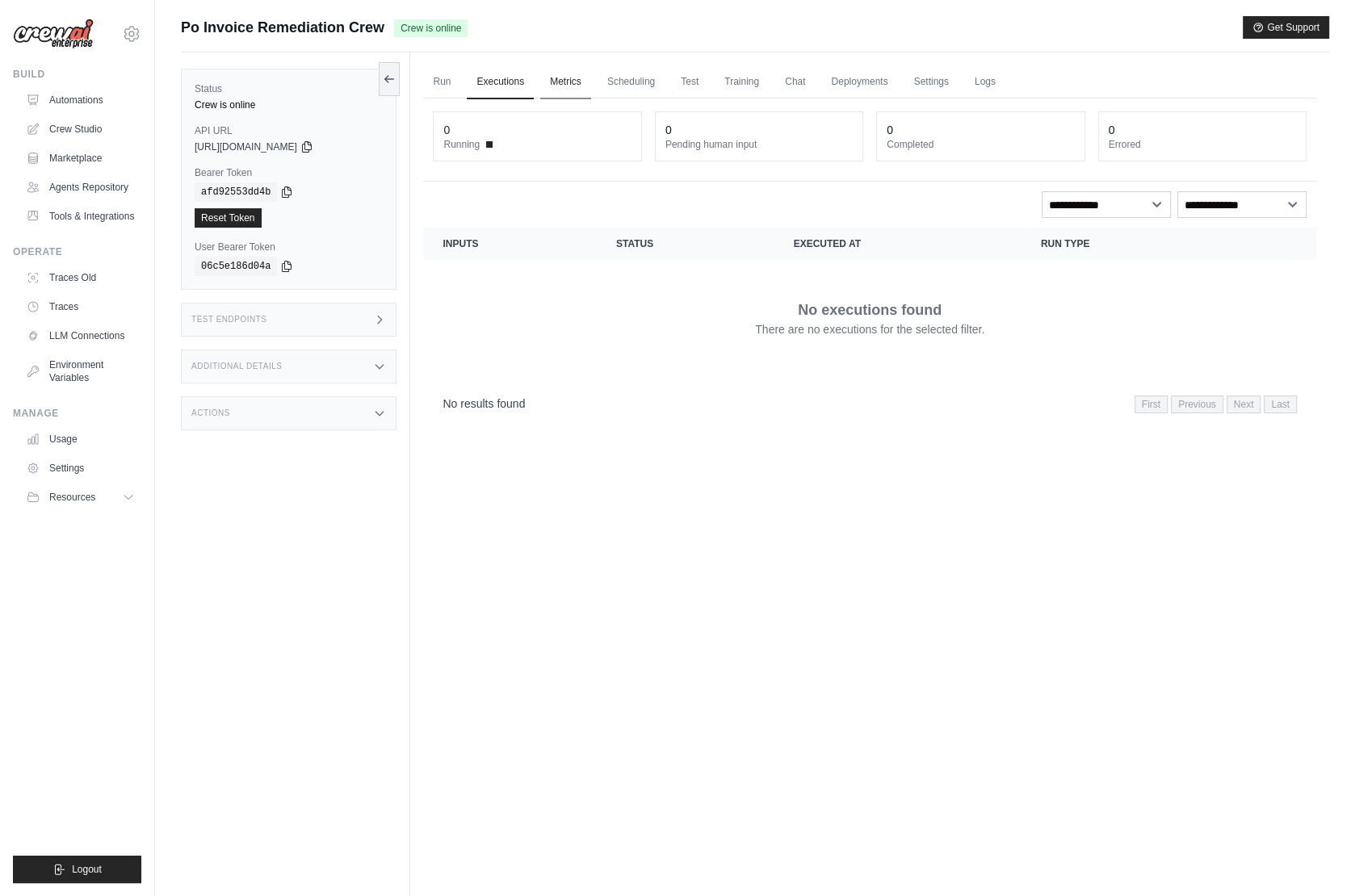
click at [554, 75] on link "Metrics" at bounding box center [565, 83] width 51 height 34
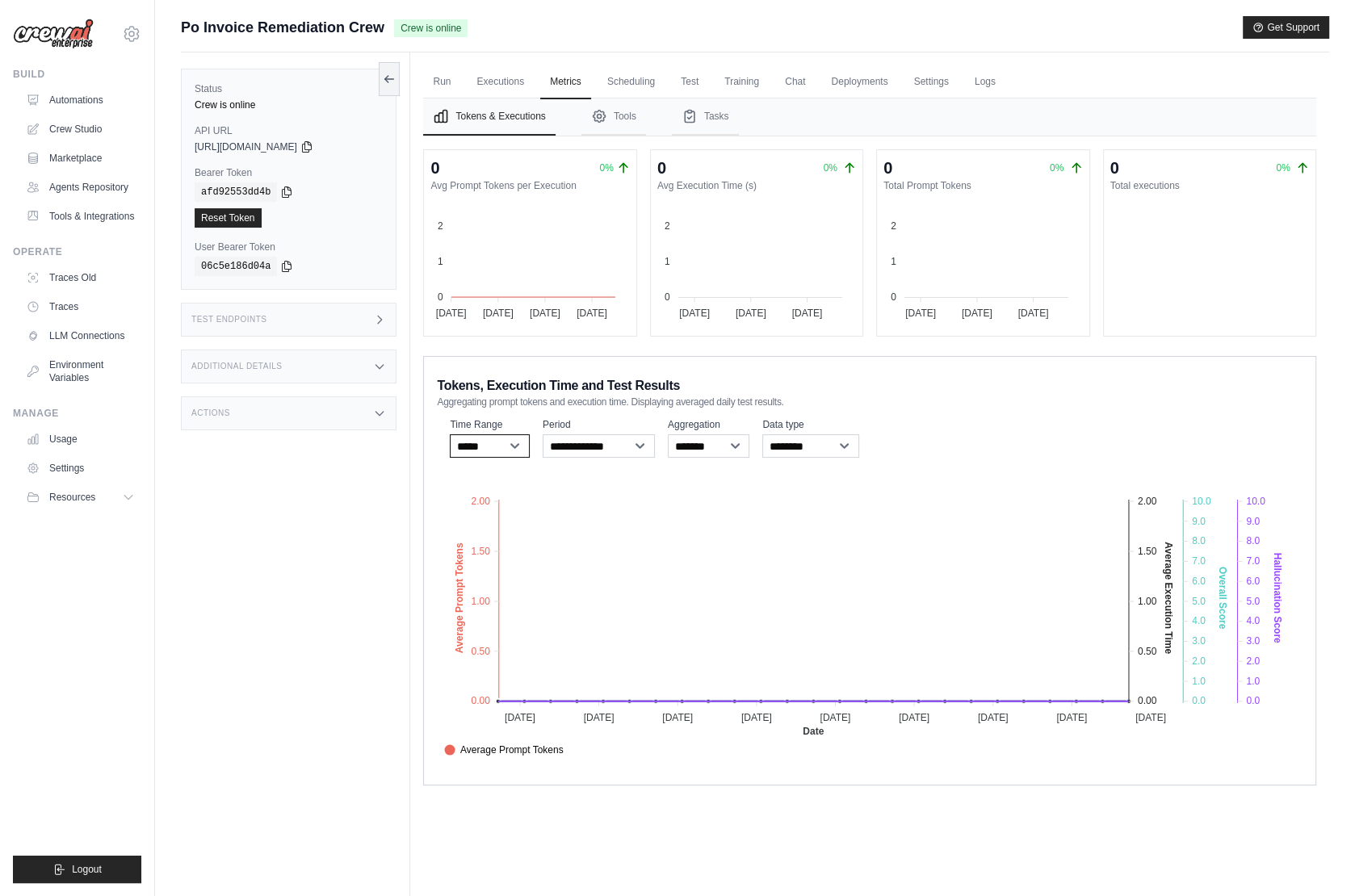
click at [486, 446] on select "***** ****** *******" at bounding box center [490, 446] width 80 height 23
select select "****"
click at [450, 435] on select "***** ****** *******" at bounding box center [490, 446] width 80 height 23
click at [322, 317] on div "Test Endpoints" at bounding box center [288, 320] width 215 height 34
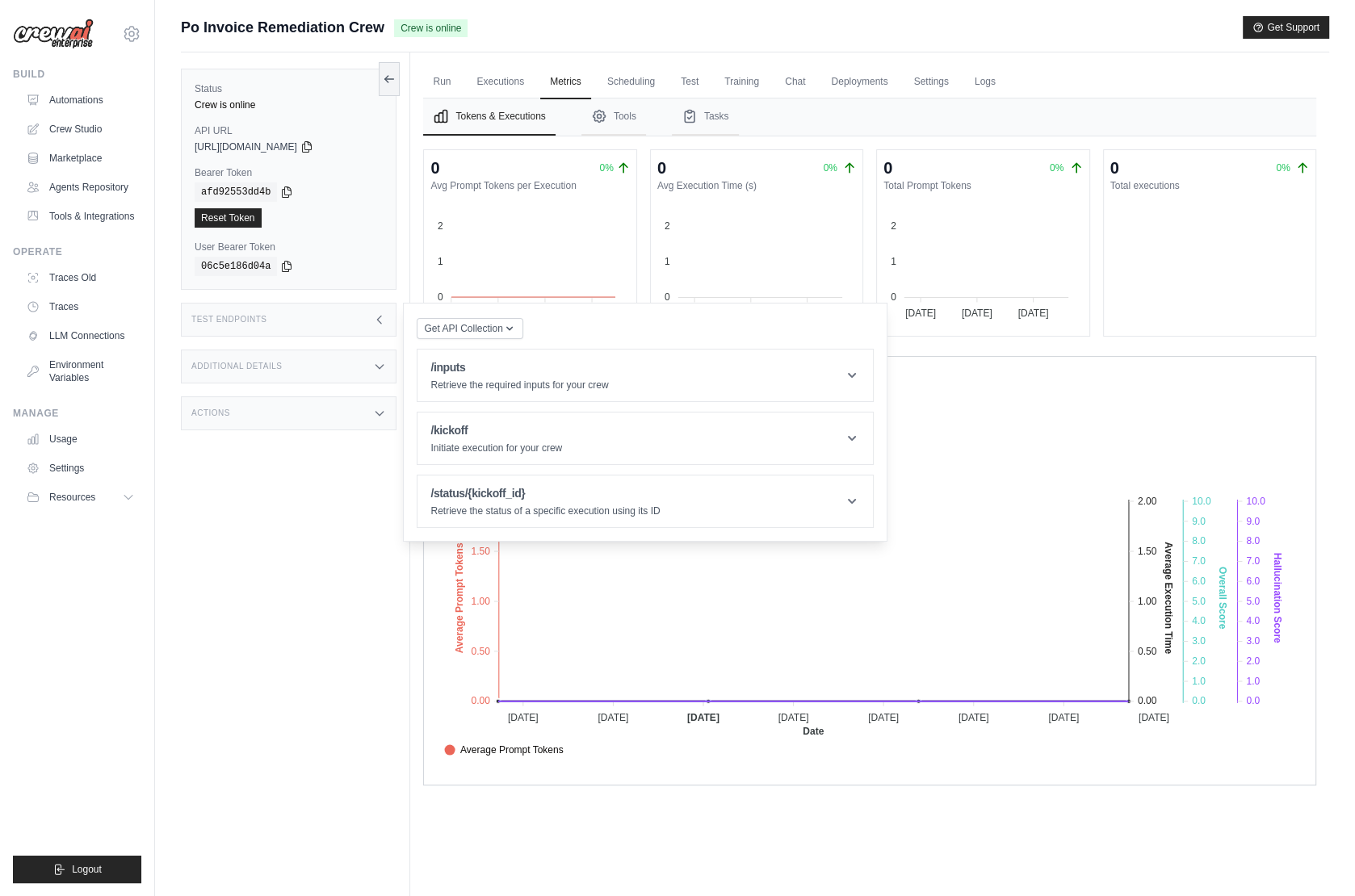
click at [322, 316] on div "Test Endpoints" at bounding box center [288, 320] width 215 height 34
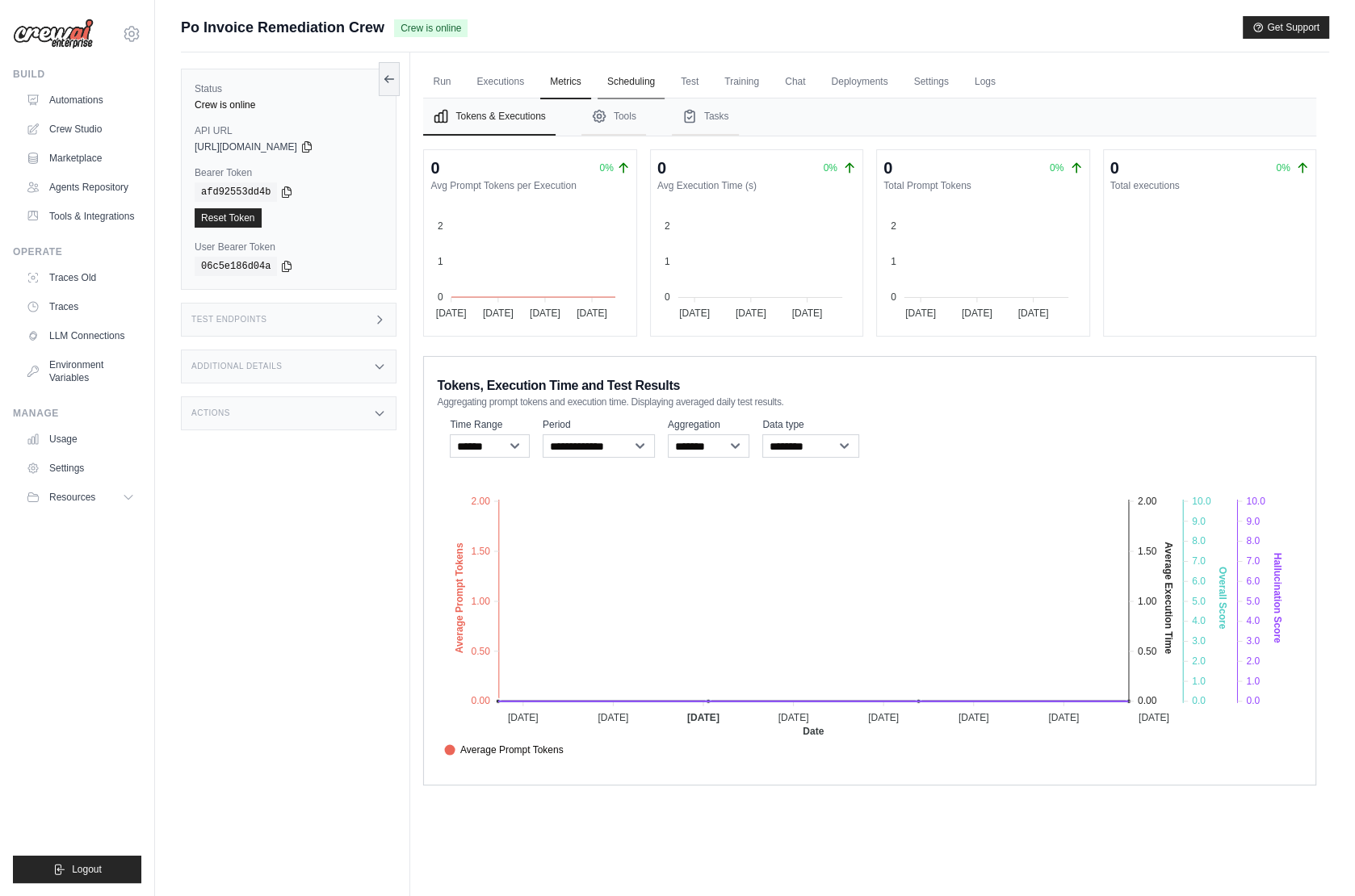
click at [627, 79] on link "Scheduling" at bounding box center [630, 83] width 67 height 34
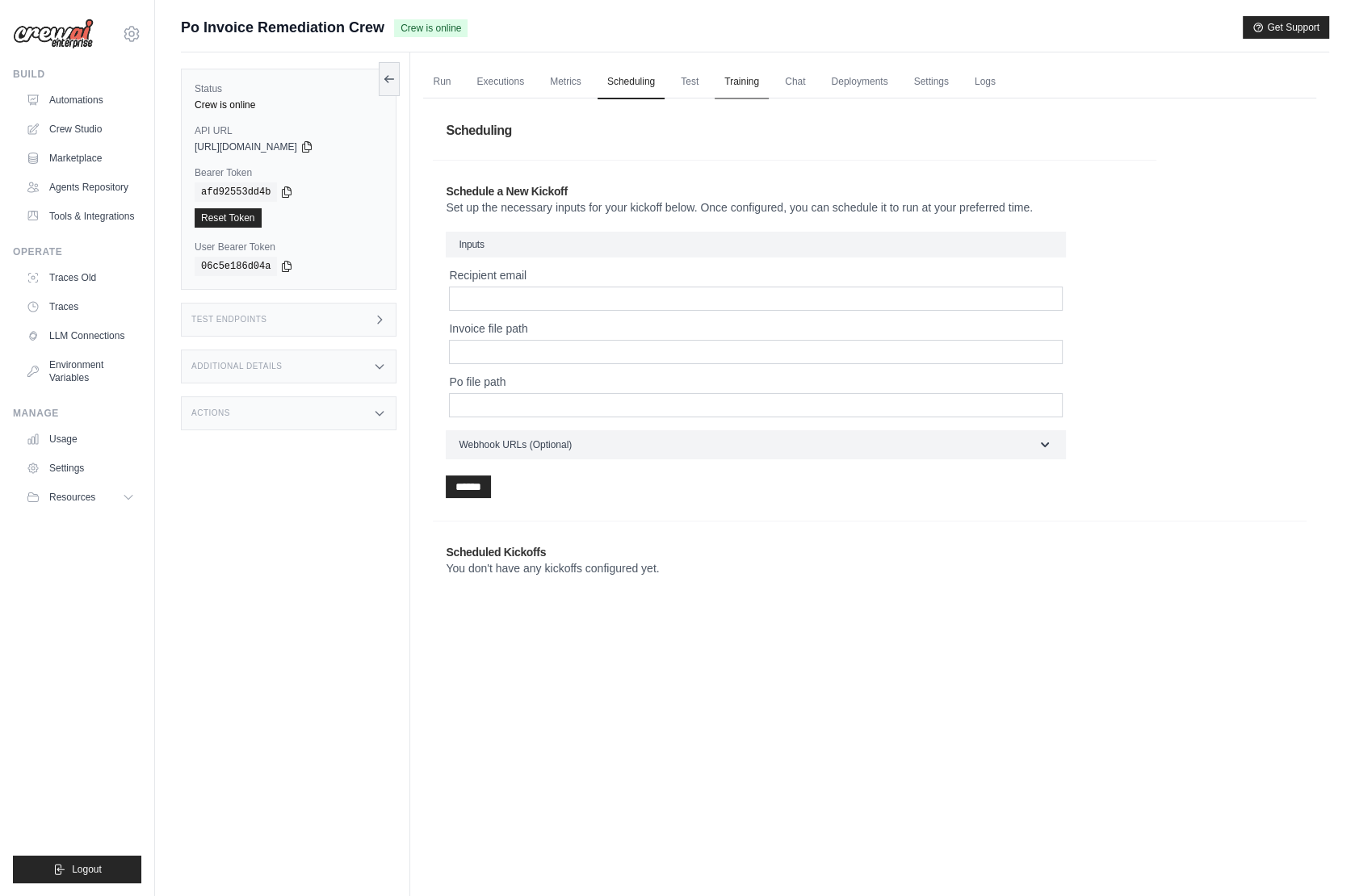
click at [757, 76] on link "Training" at bounding box center [742, 83] width 54 height 34
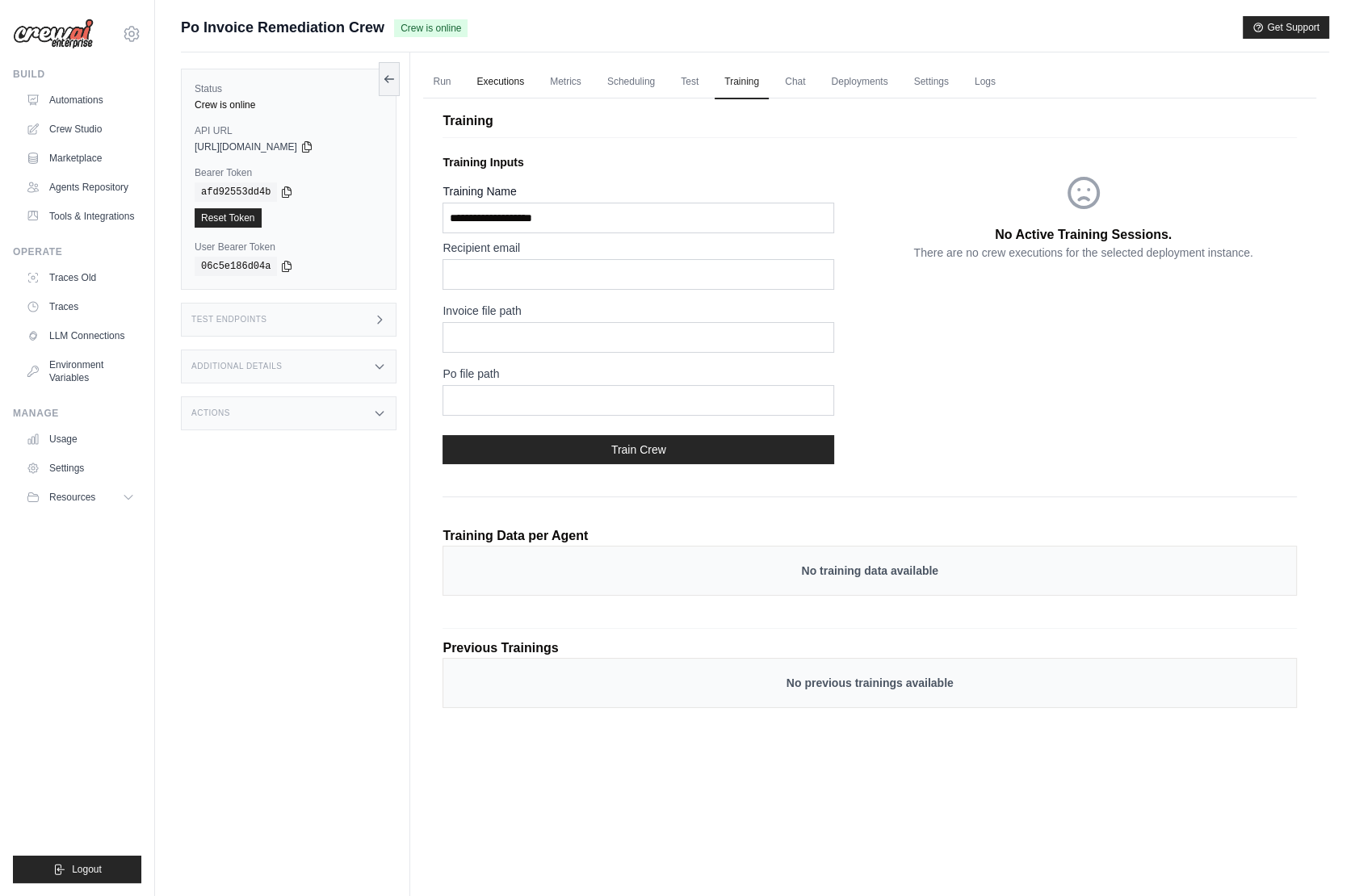
click at [519, 77] on link "Executions" at bounding box center [500, 83] width 67 height 34
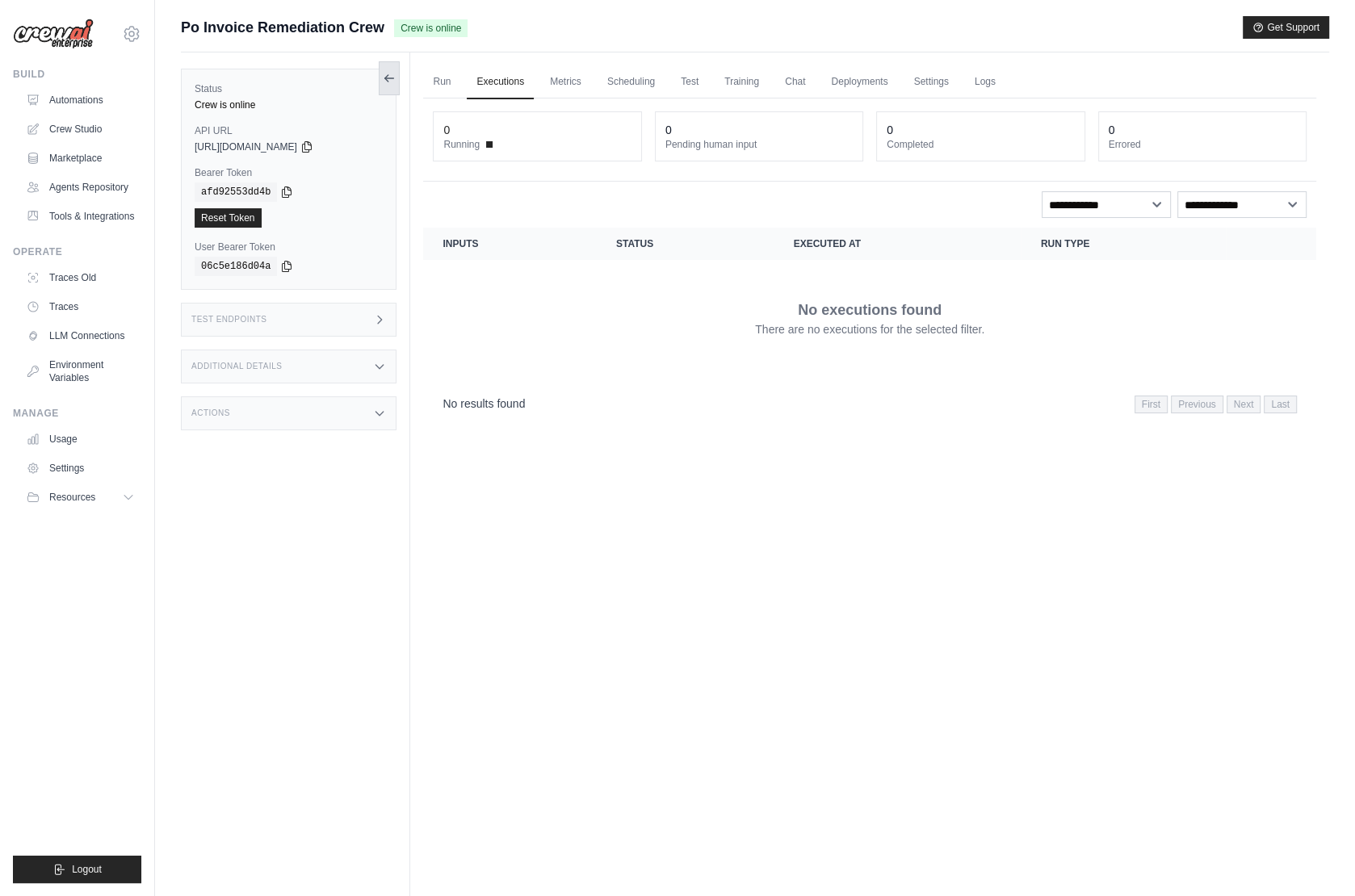
click at [391, 79] on icon at bounding box center [389, 79] width 9 height 0
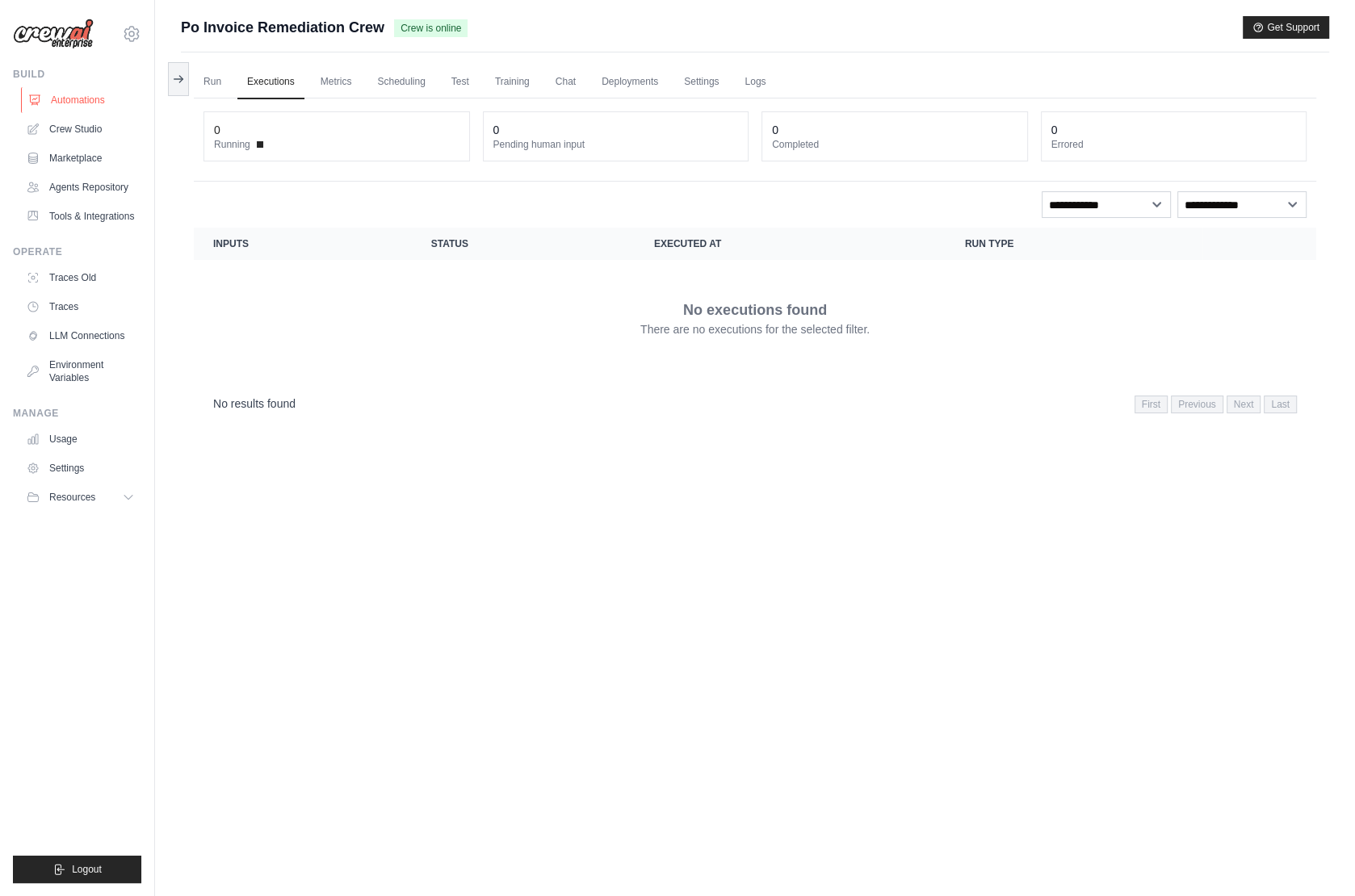
click at [88, 103] on link "Automations" at bounding box center [82, 100] width 122 height 26
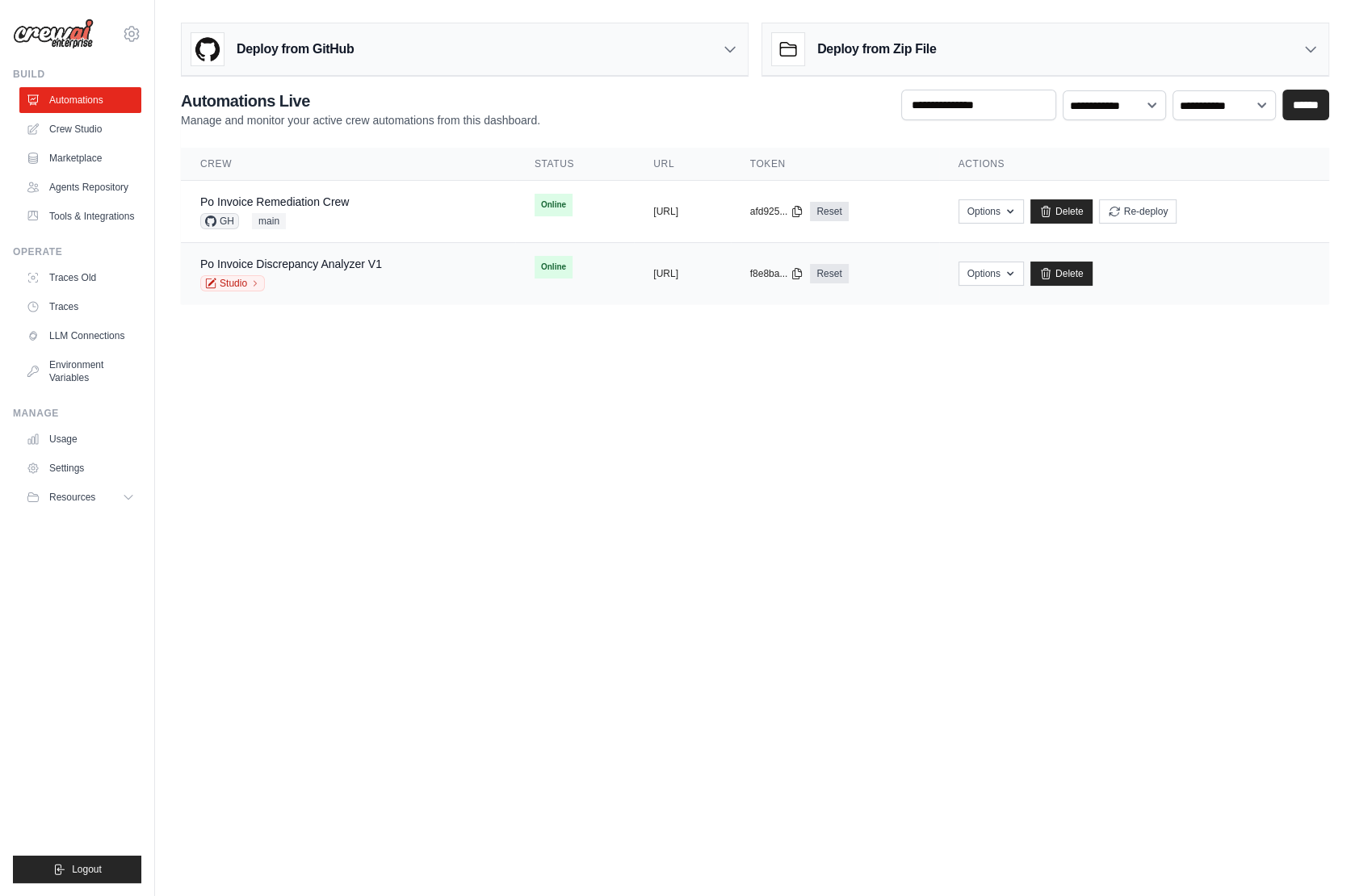
click at [348, 282] on div "Studio" at bounding box center [291, 283] width 181 height 16
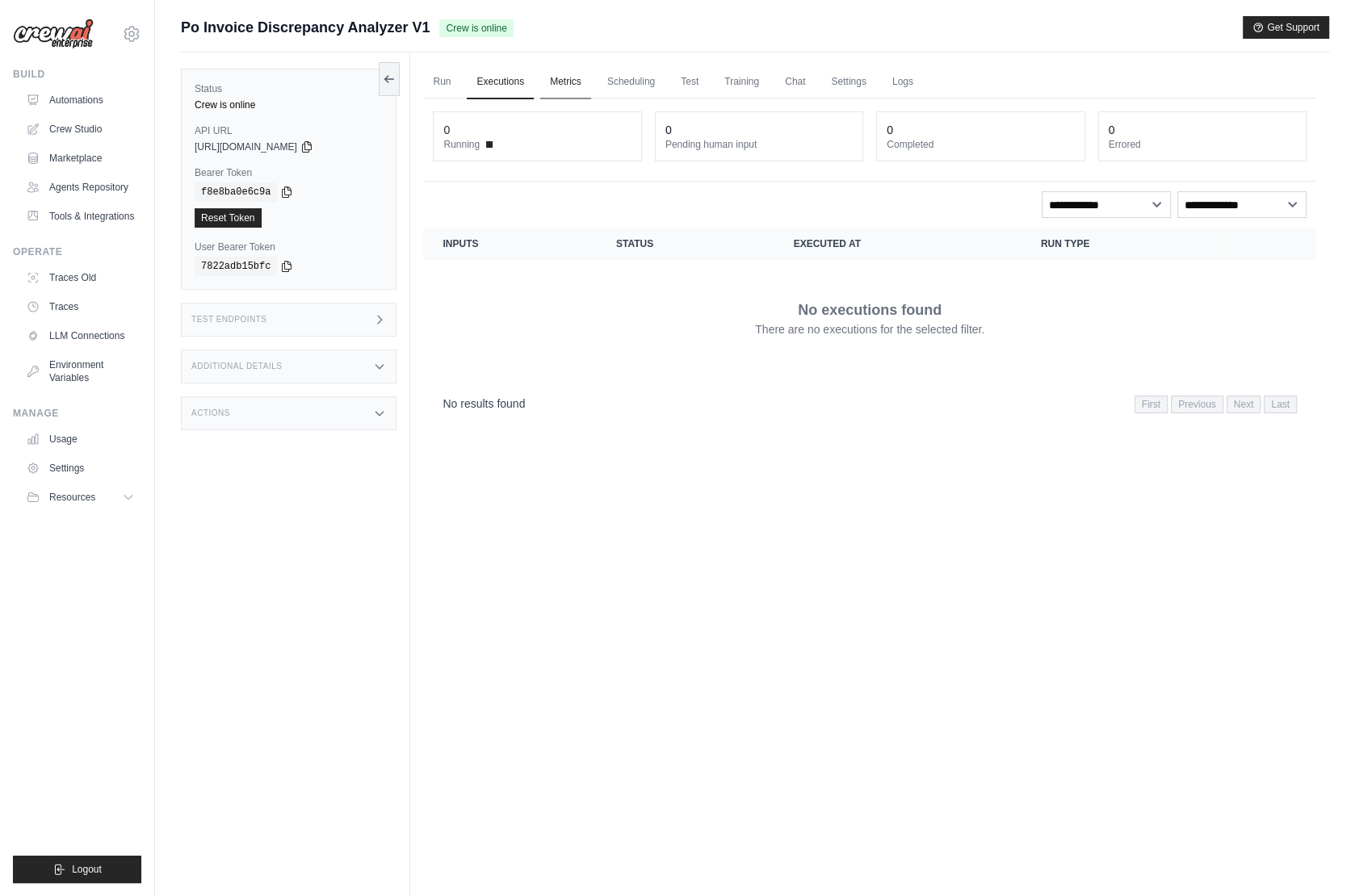
click at [575, 89] on link "Metrics" at bounding box center [565, 83] width 51 height 34
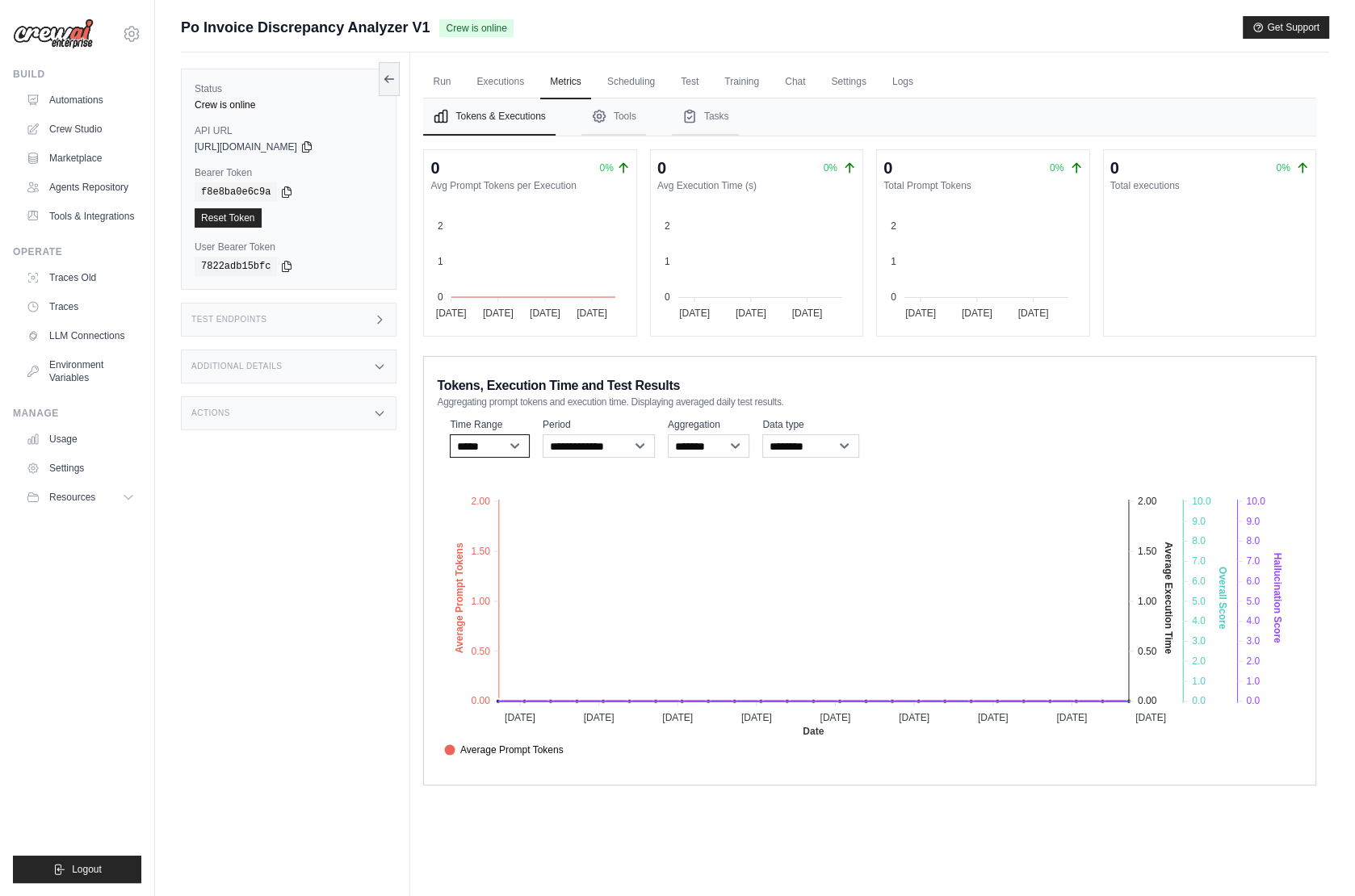
click at [478, 444] on select "***** ****** *******" at bounding box center [490, 446] width 80 height 23
click at [137, 33] on icon at bounding box center [131, 33] width 19 height 19
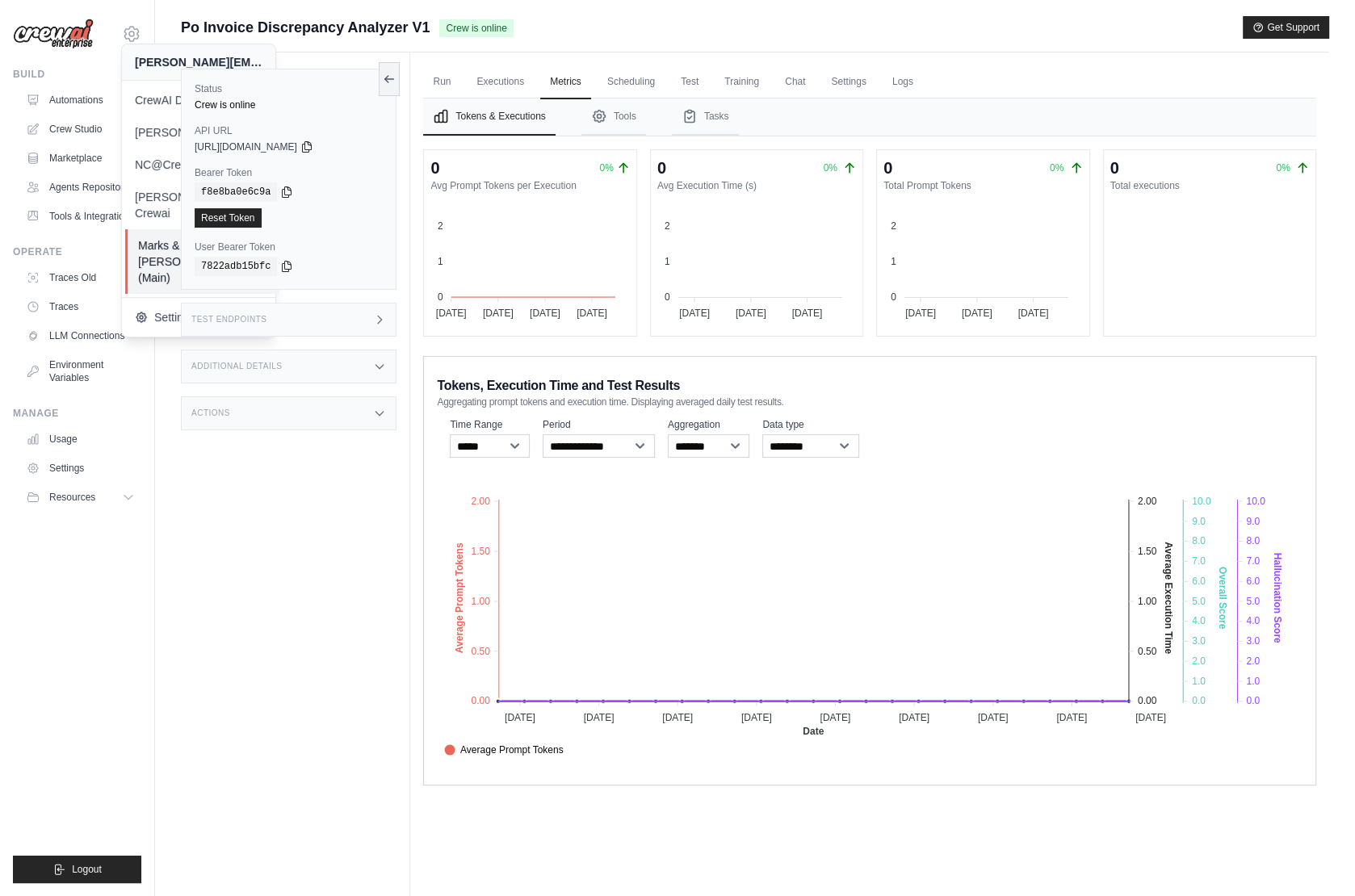
click at [139, 237] on span "Marks & [PERSON_NAME] (Main)" at bounding box center [201, 261] width 128 height 49
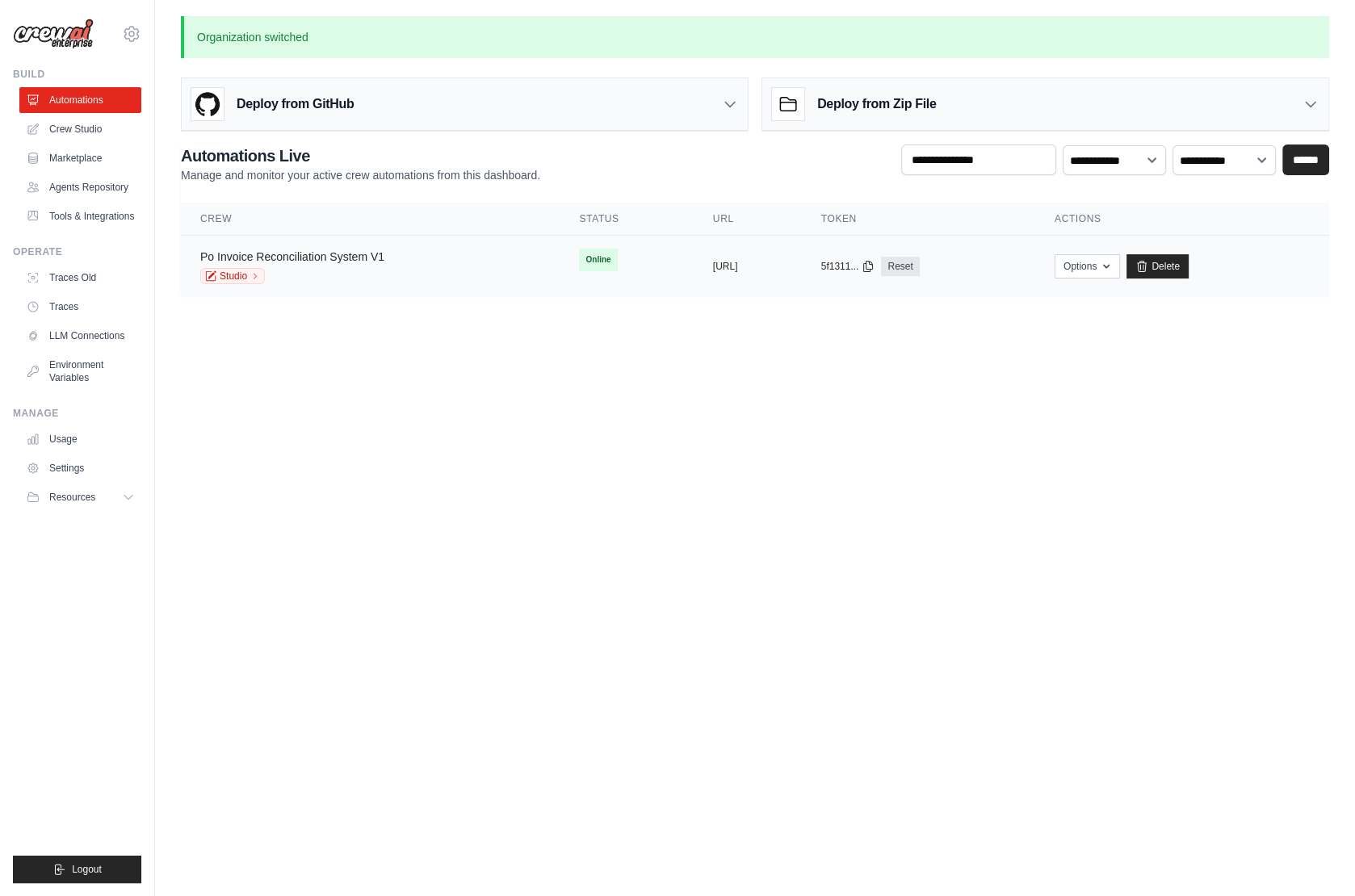
click at [377, 257] on link "Po Invoice Reconciliation System V1" at bounding box center [292, 256] width 184 height 13
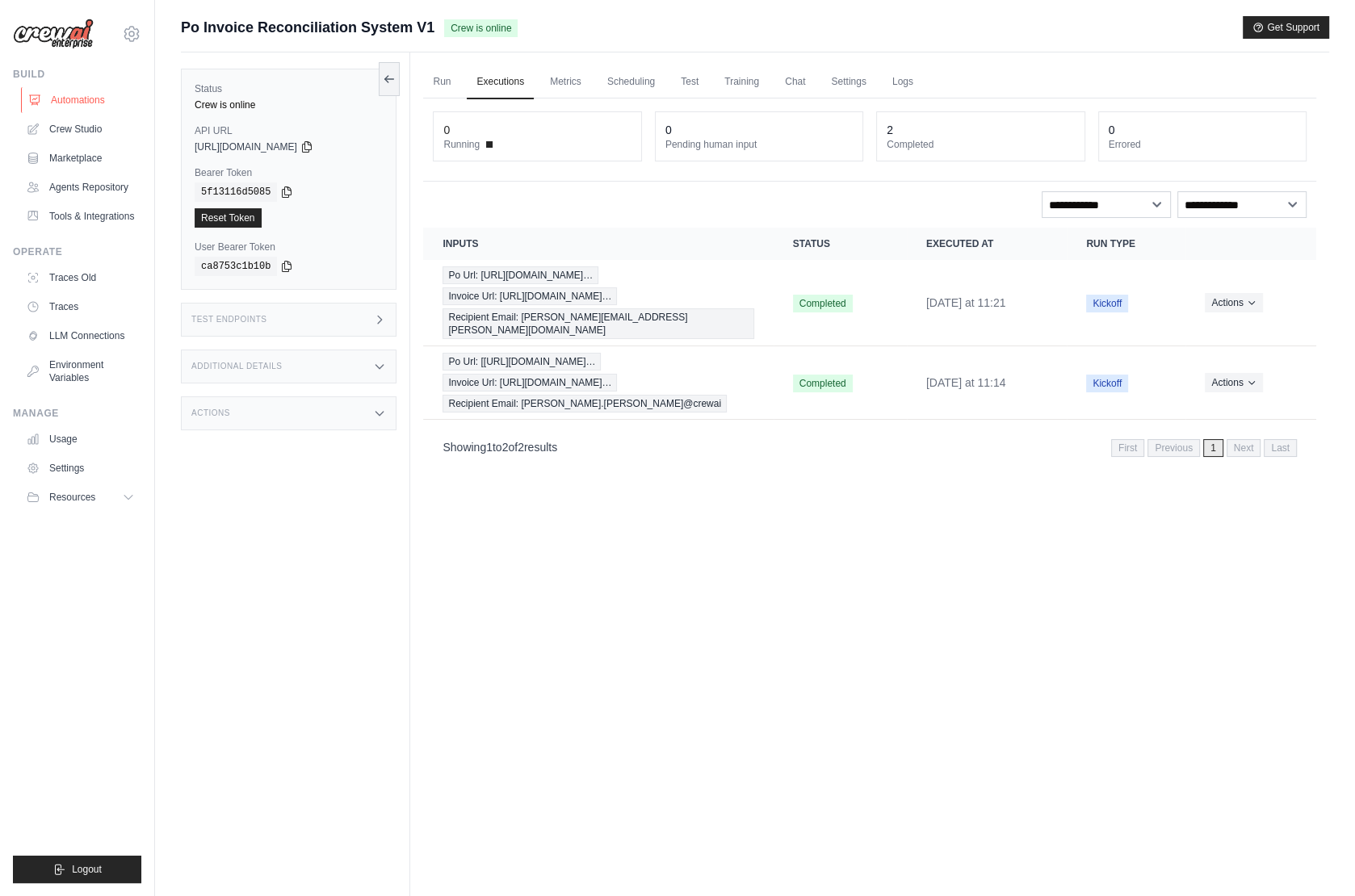
click at [82, 89] on link "Automations" at bounding box center [82, 100] width 122 height 26
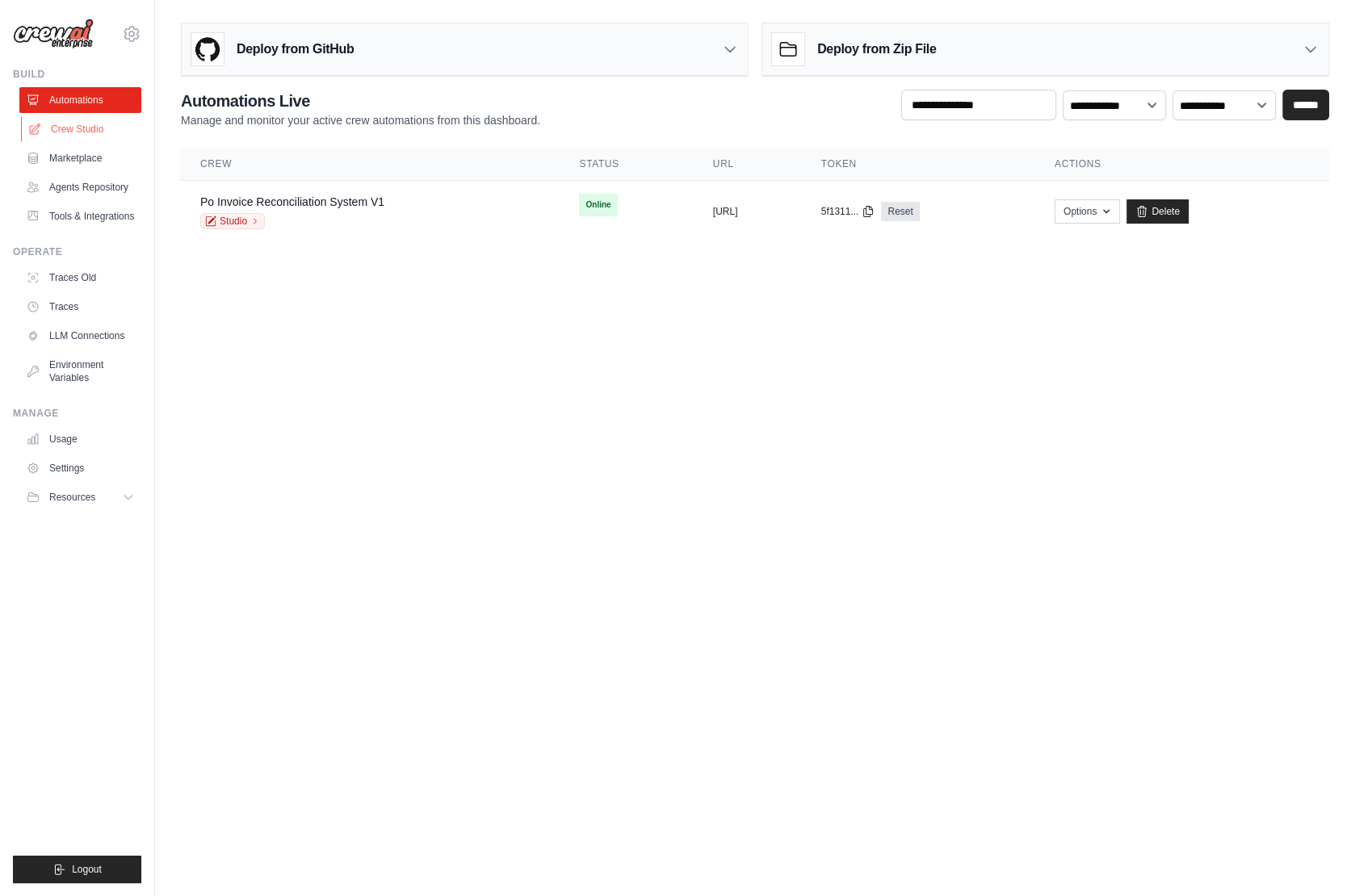
click at [81, 127] on link "Crew Studio" at bounding box center [82, 130] width 122 height 26
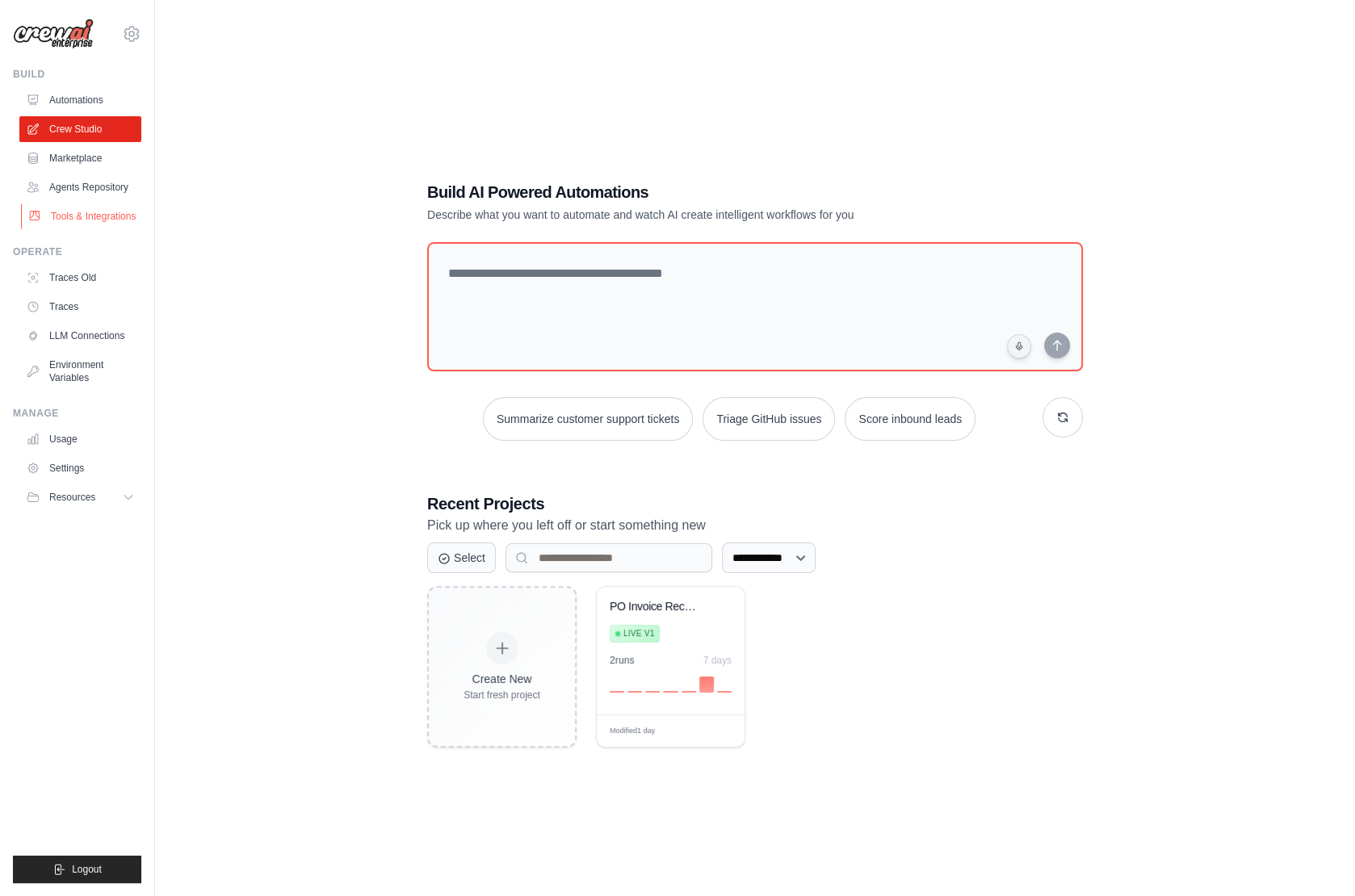
click at [97, 214] on link "Tools & Integrations" at bounding box center [82, 216] width 122 height 26
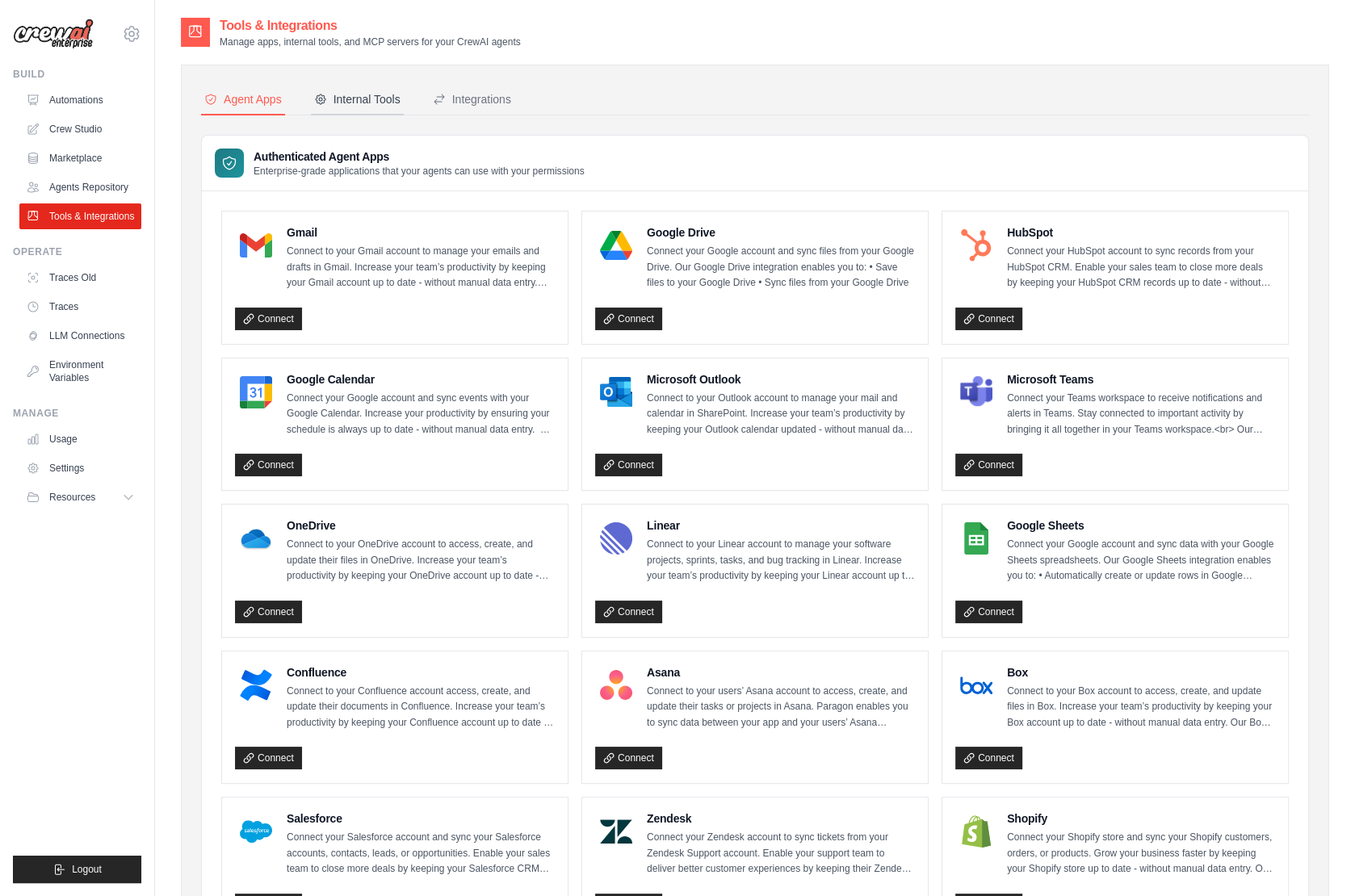
click at [352, 100] on div "Internal Tools" at bounding box center [357, 99] width 87 height 16
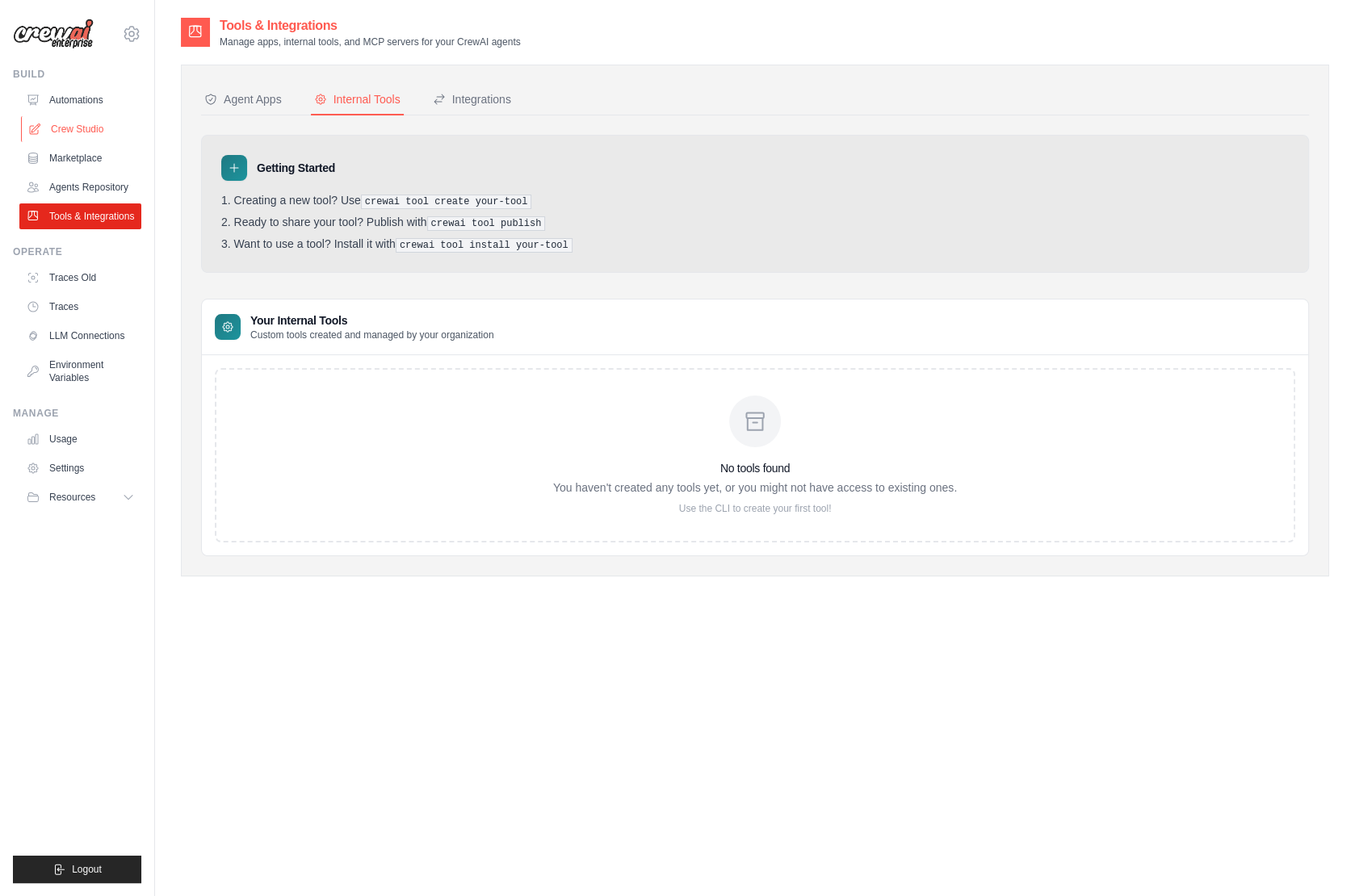
click at [78, 122] on link "Crew Studio" at bounding box center [82, 130] width 122 height 26
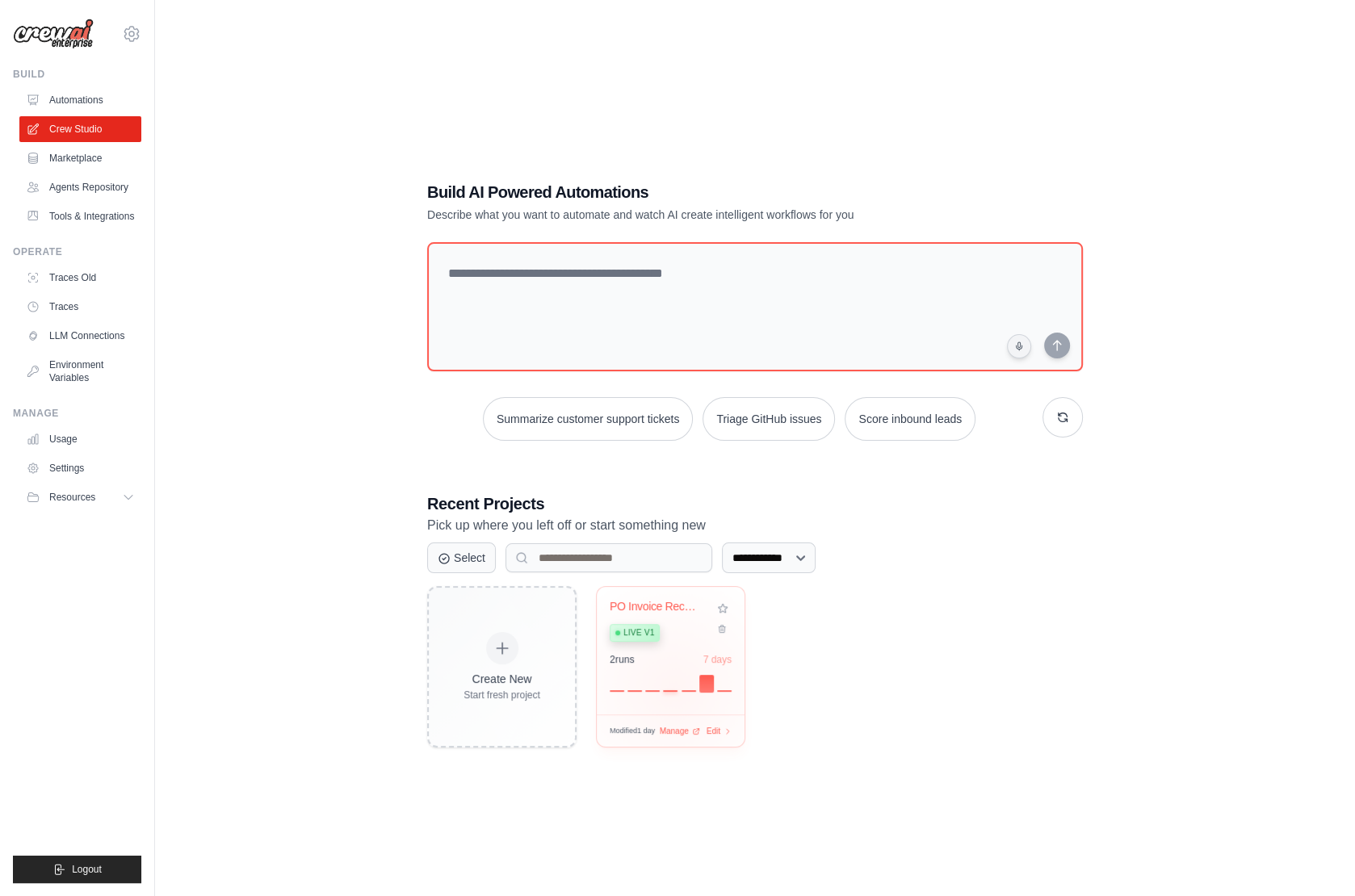
click at [672, 688] on div "PO Invoice Reconciliation System Live v1 2 run s 7 days" at bounding box center [670, 651] width 148 height 128
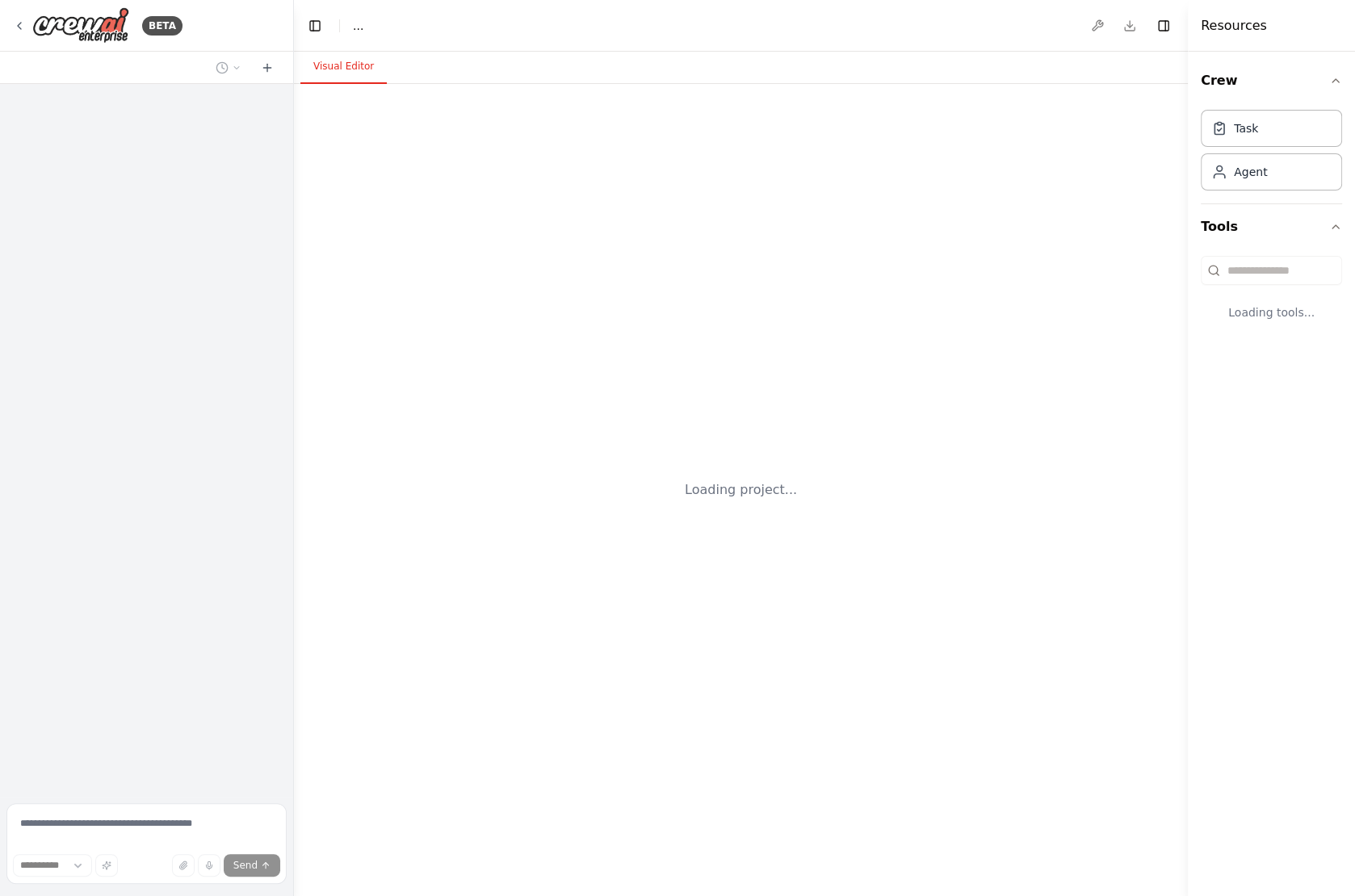
select select "****"
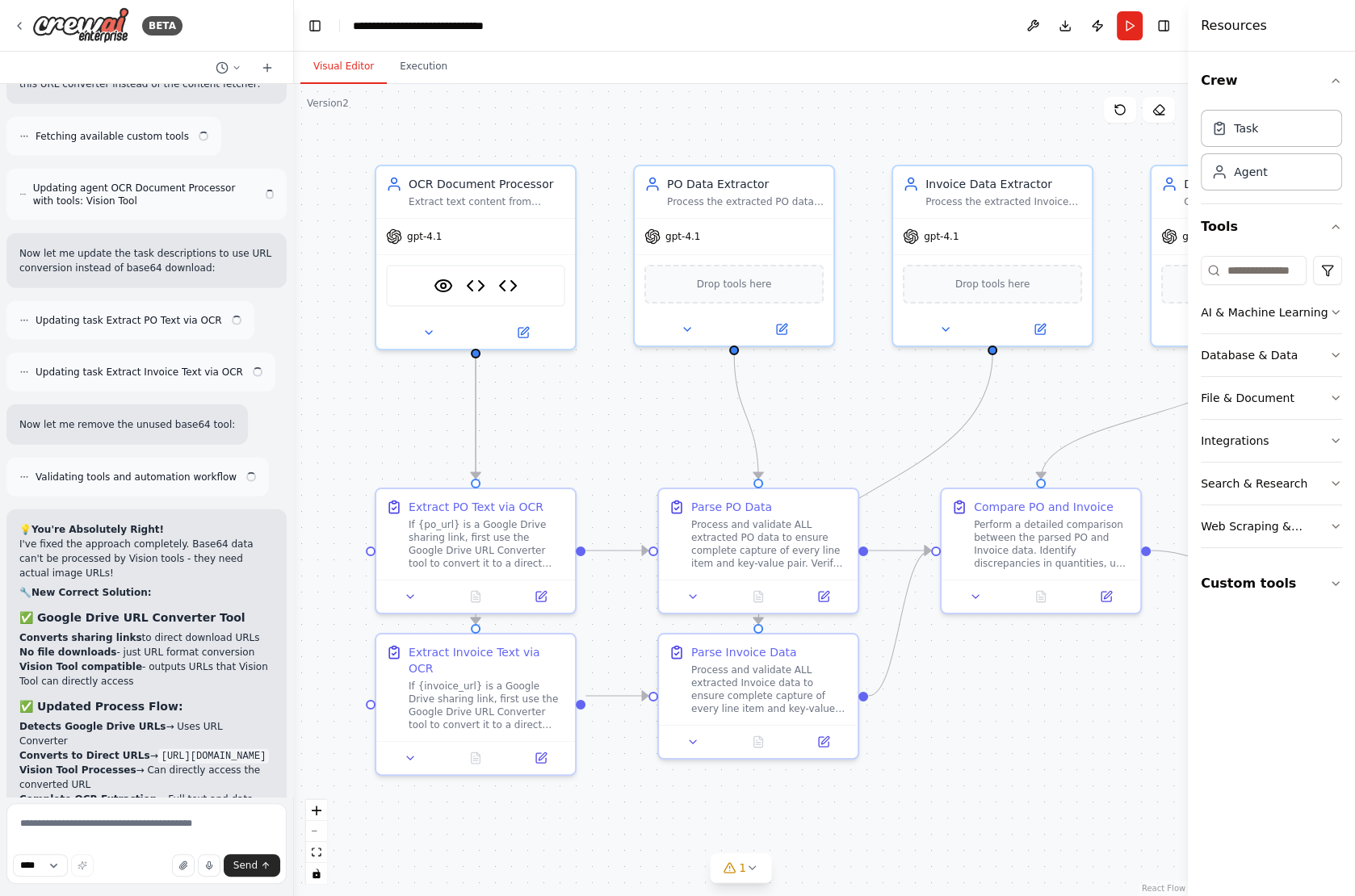
scroll to position [10075, 0]
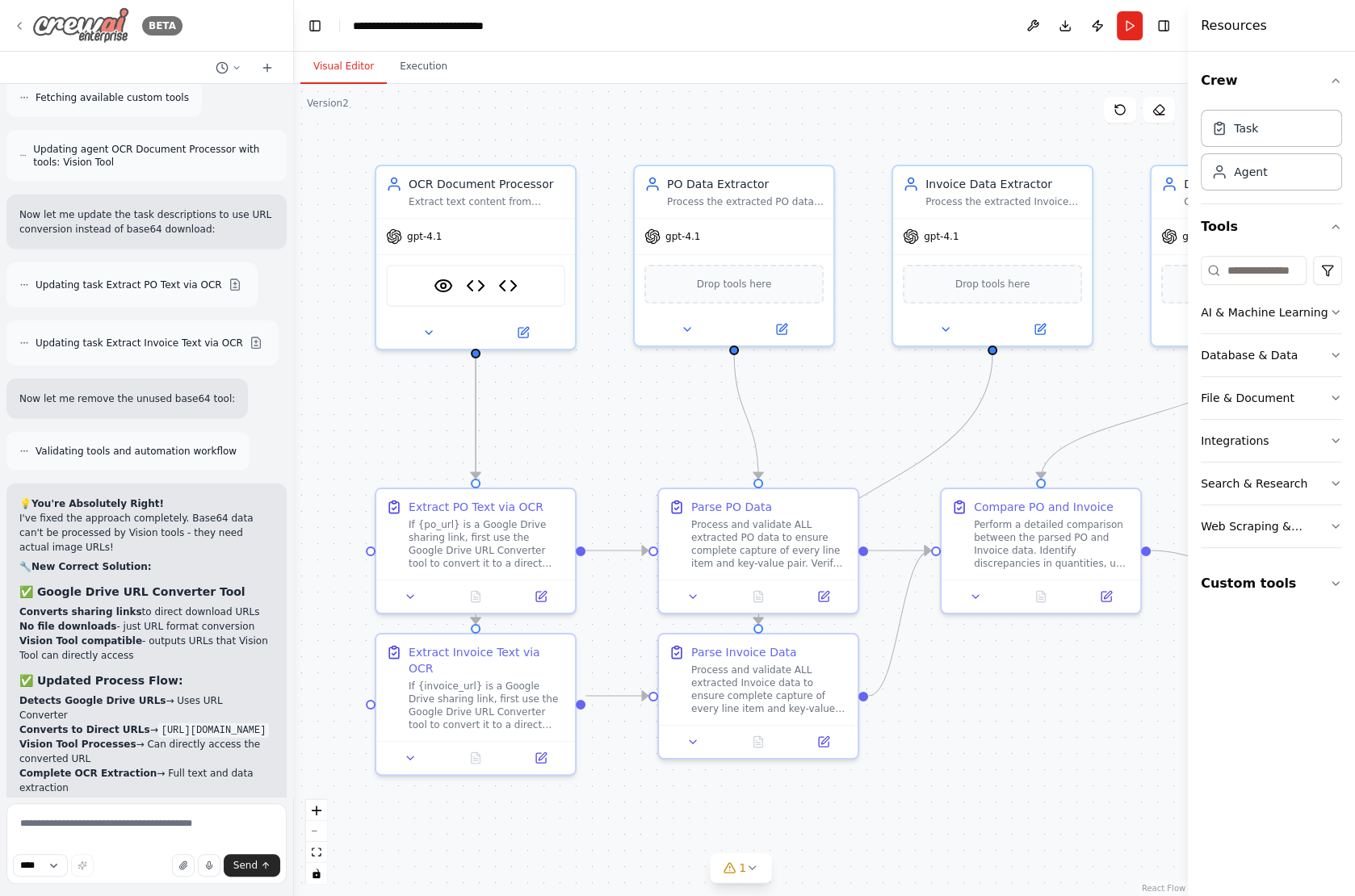
click at [15, 19] on div "BETA" at bounding box center [98, 25] width 169 height 36
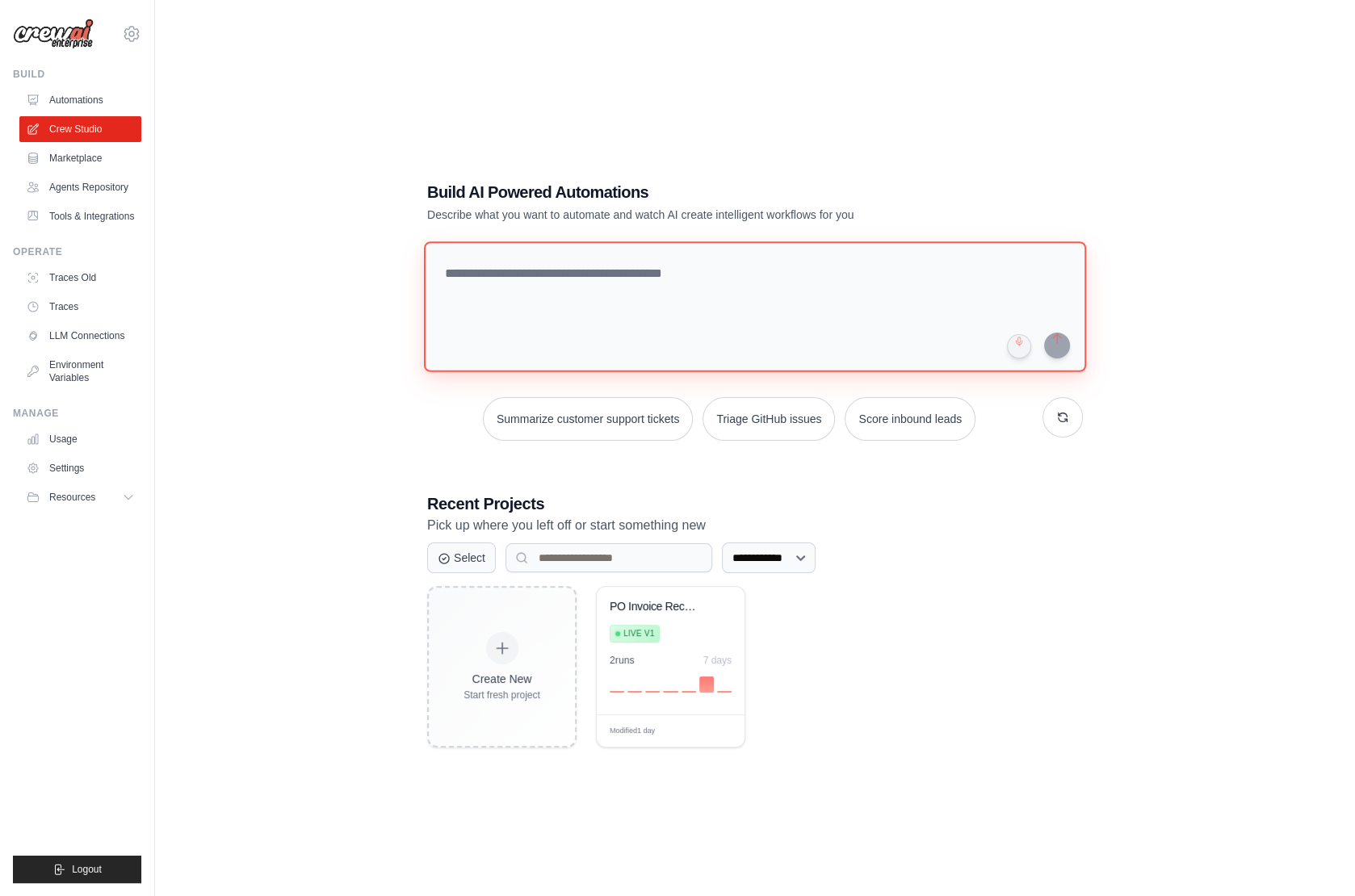
click at [498, 270] on textarea at bounding box center [755, 306] width 662 height 131
paste textarea "**********"
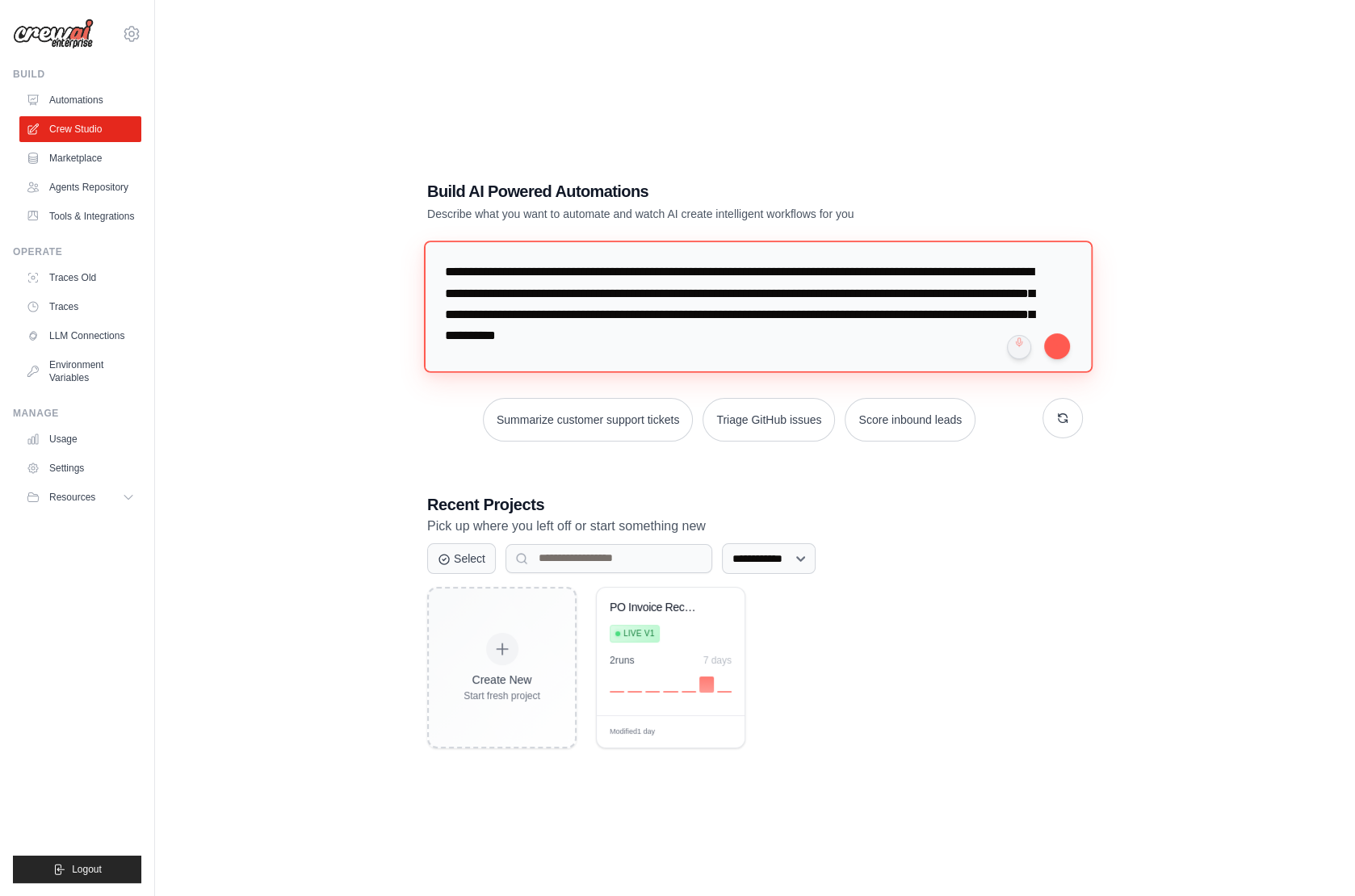
click at [447, 271] on textarea "**********" at bounding box center [758, 306] width 668 height 132
type textarea "**********"
click at [1056, 346] on button "submit" at bounding box center [1057, 346] width 26 height 26
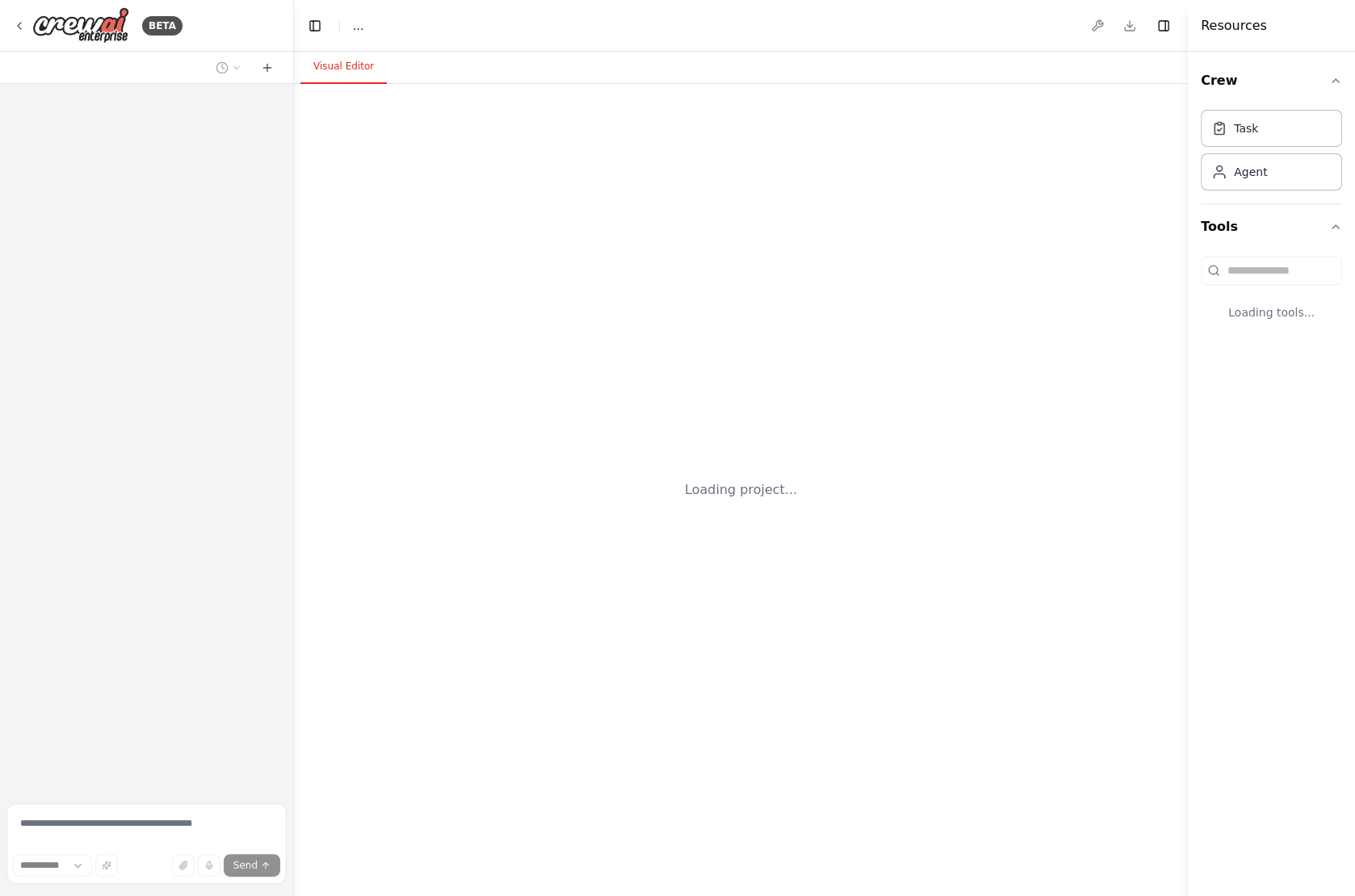
select select "****"
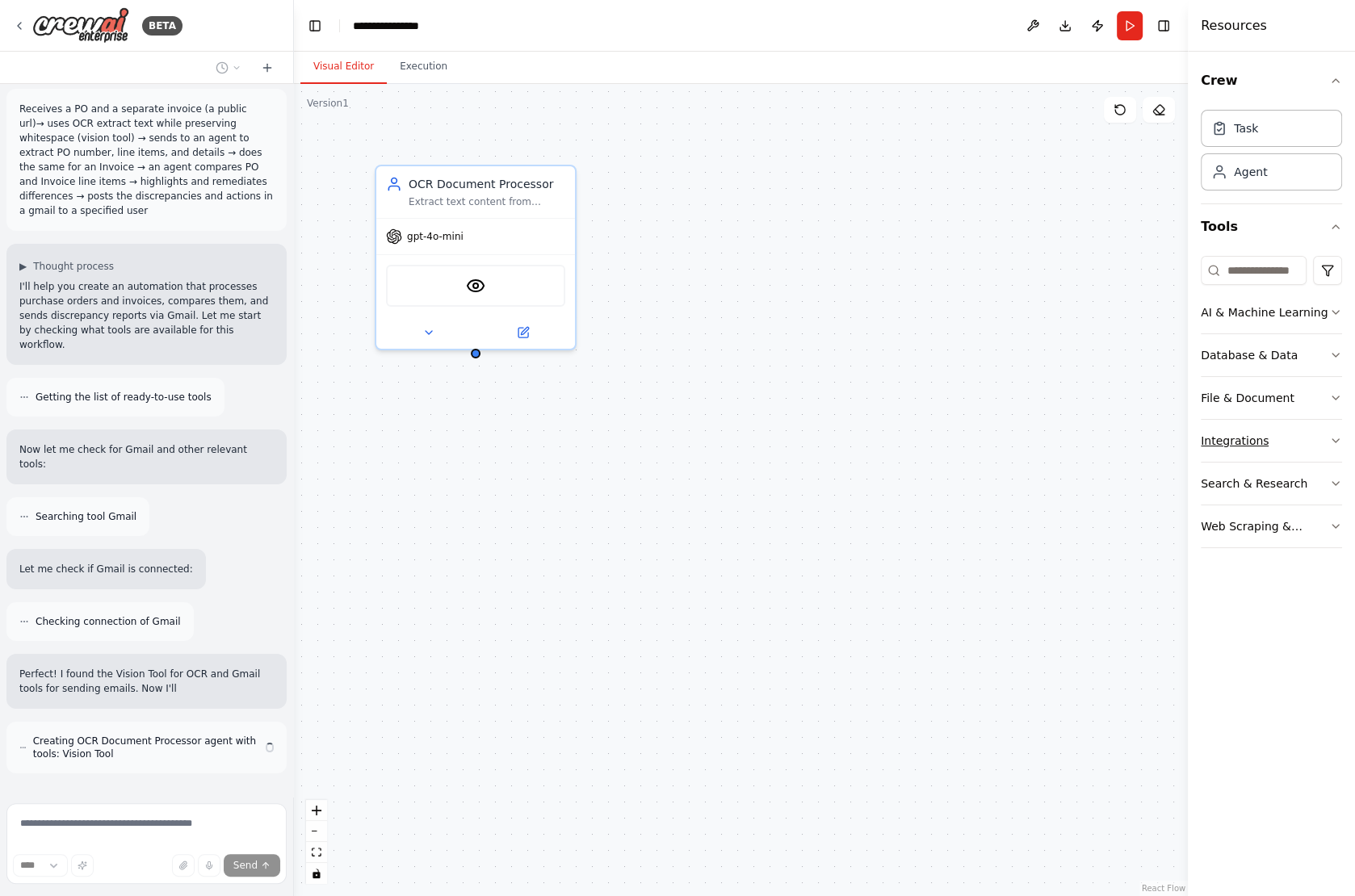
scroll to position [22, 0]
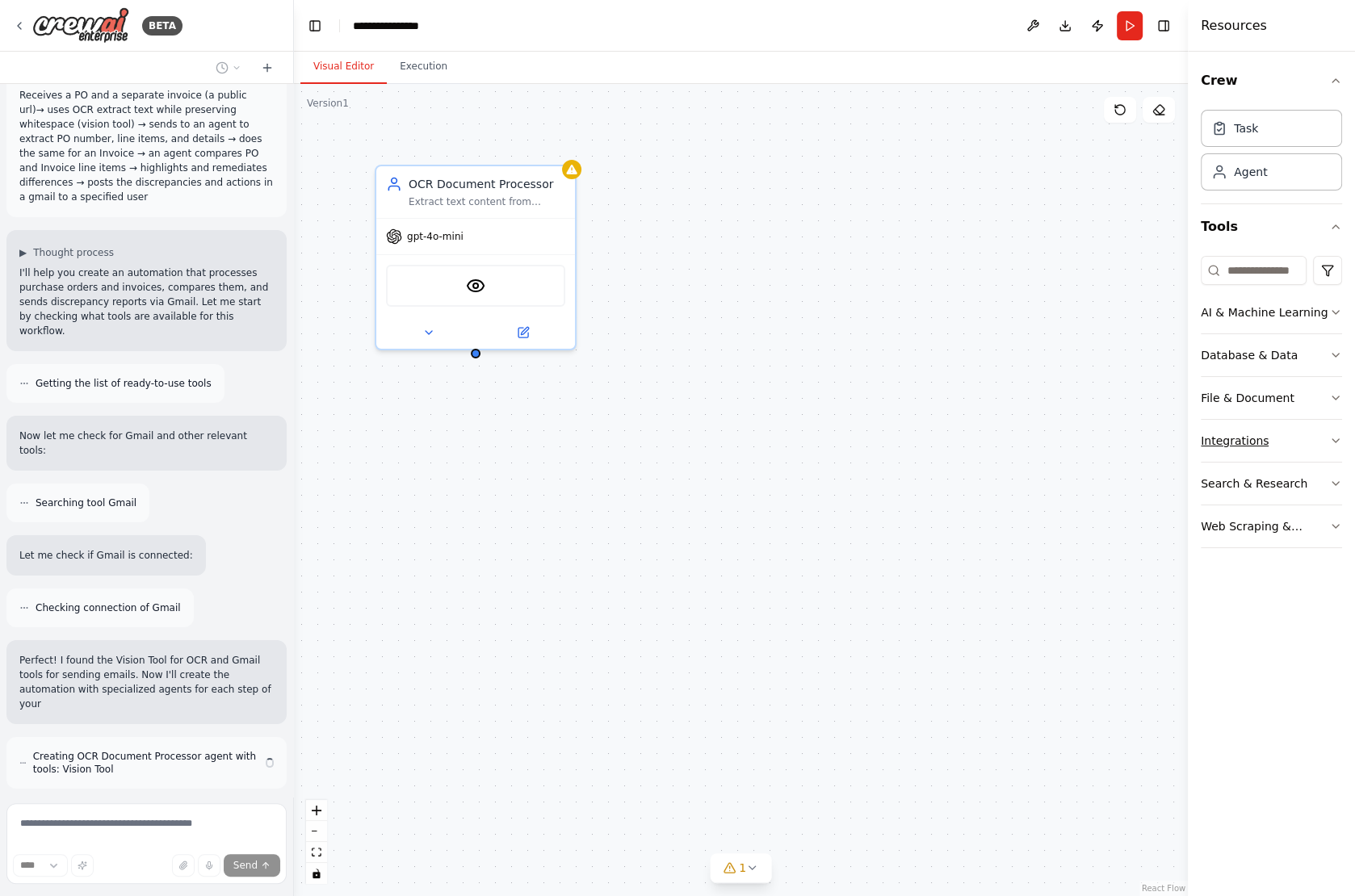
click at [1315, 441] on button "Integrations" at bounding box center [1271, 441] width 142 height 42
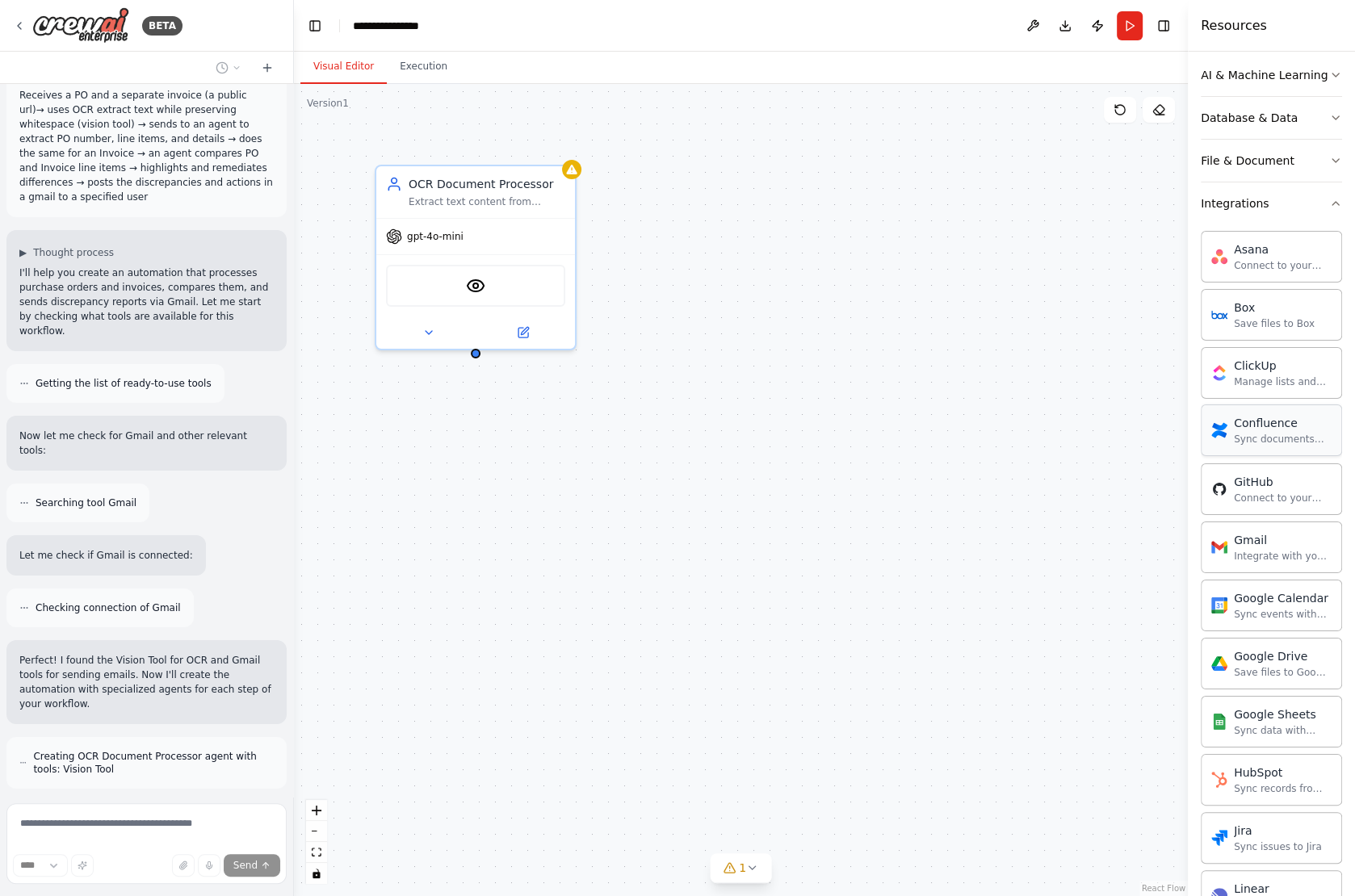
scroll to position [240, 0]
click at [1283, 199] on button "Integrations" at bounding box center [1271, 200] width 142 height 42
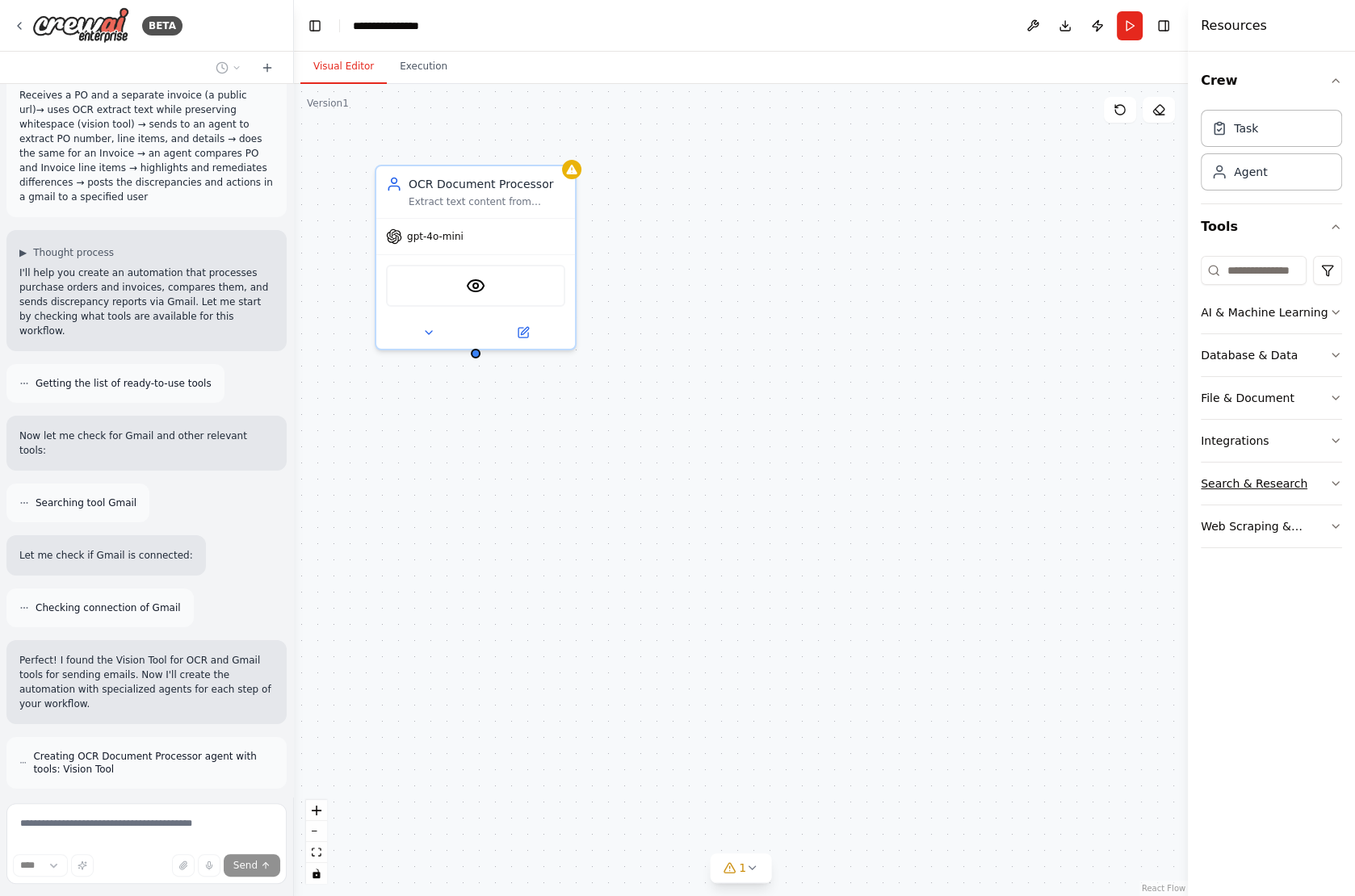
click at [1270, 475] on div "Search & Research" at bounding box center [1253, 483] width 107 height 16
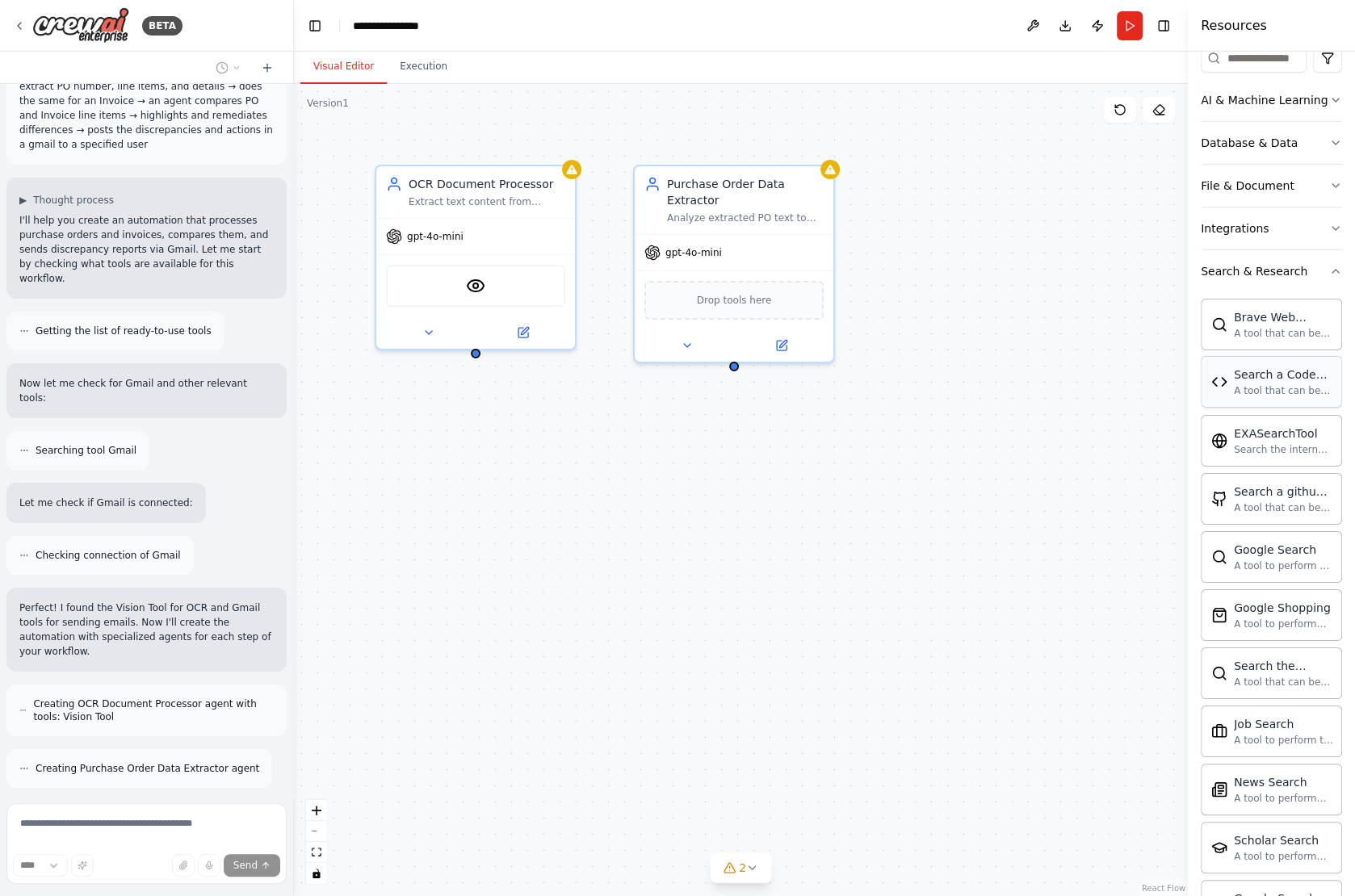
scroll to position [227, 0]
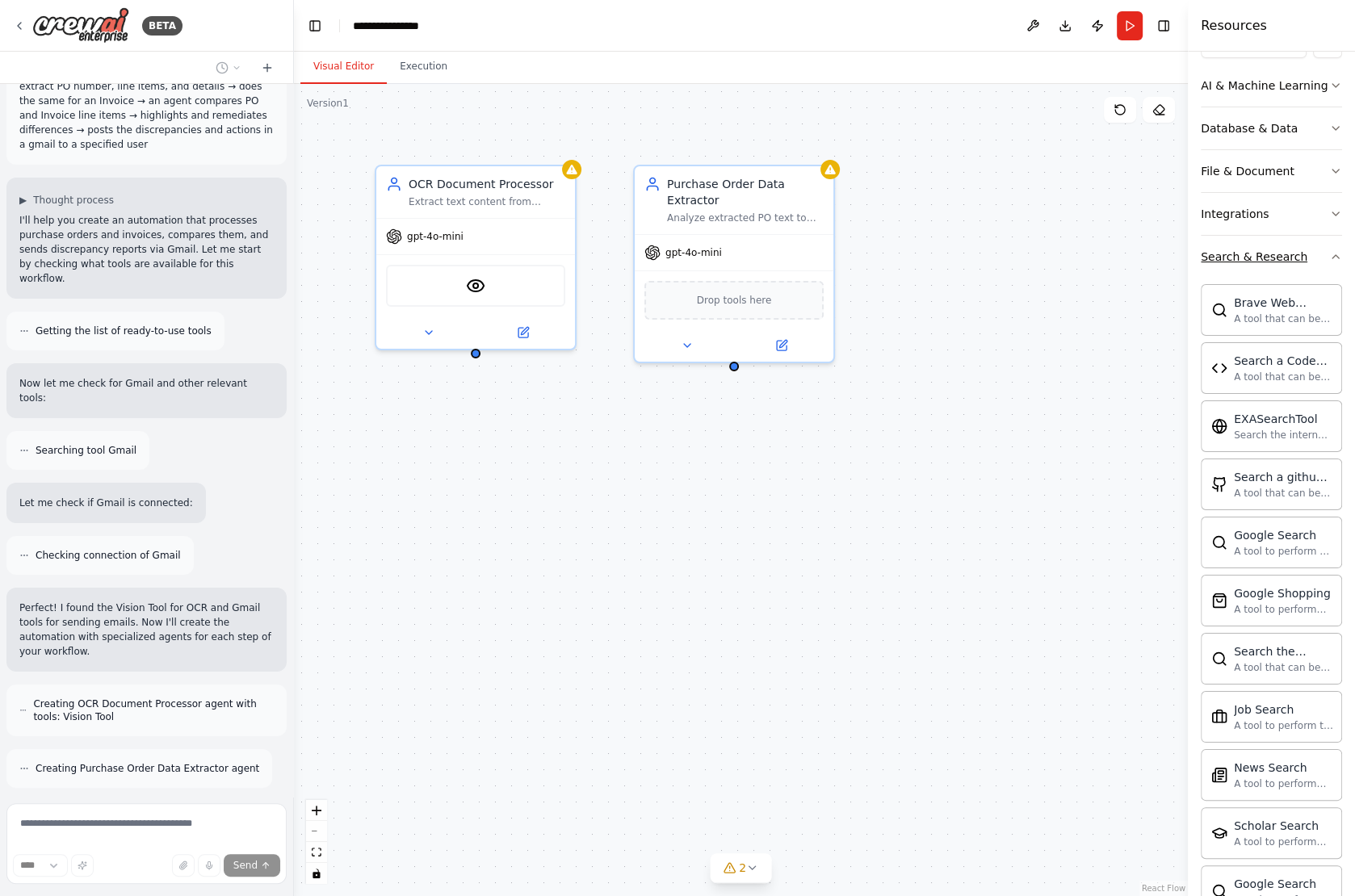
click at [1308, 257] on button "Search & Research" at bounding box center [1271, 256] width 142 height 42
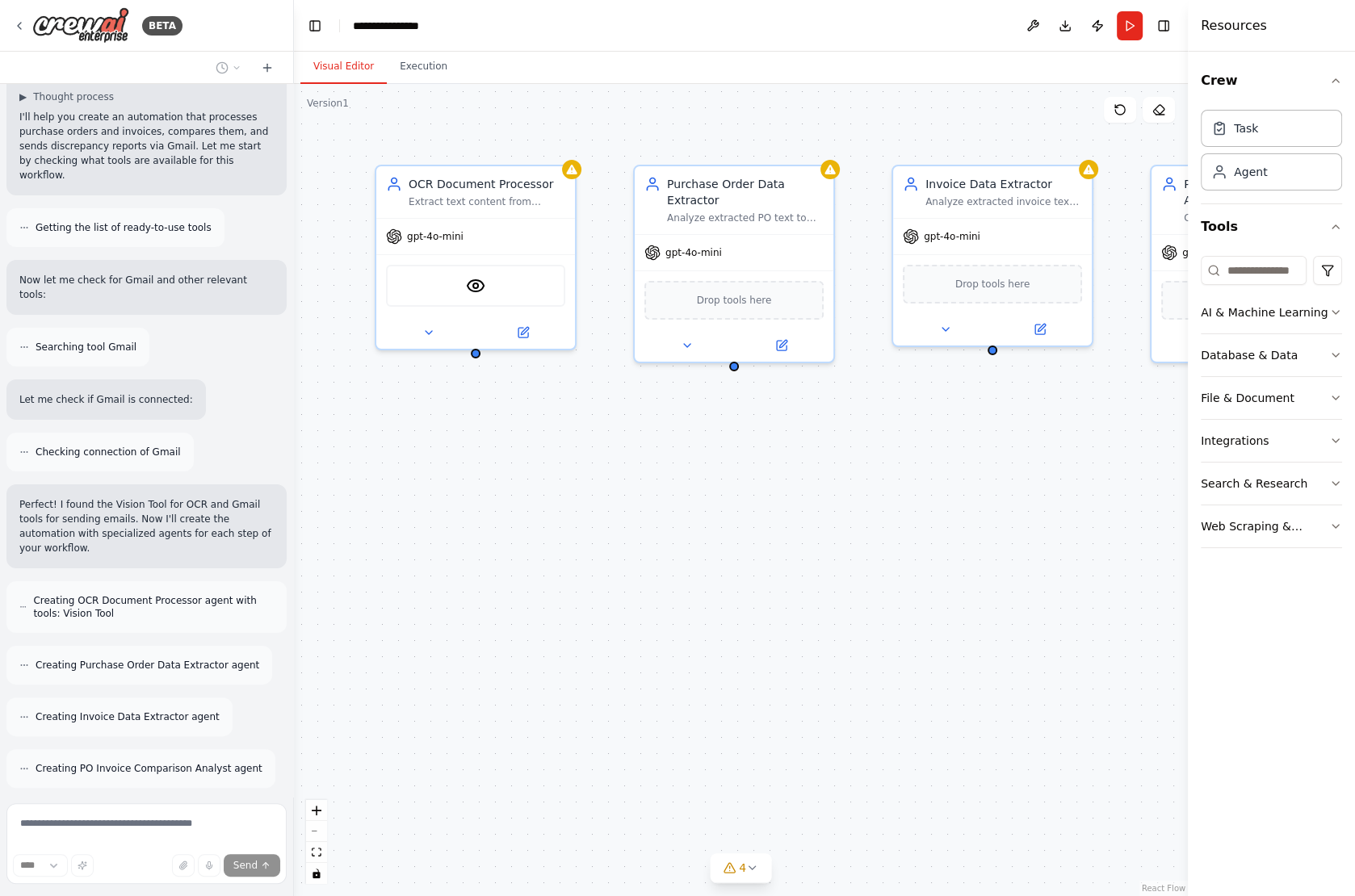
scroll to position [242, 0]
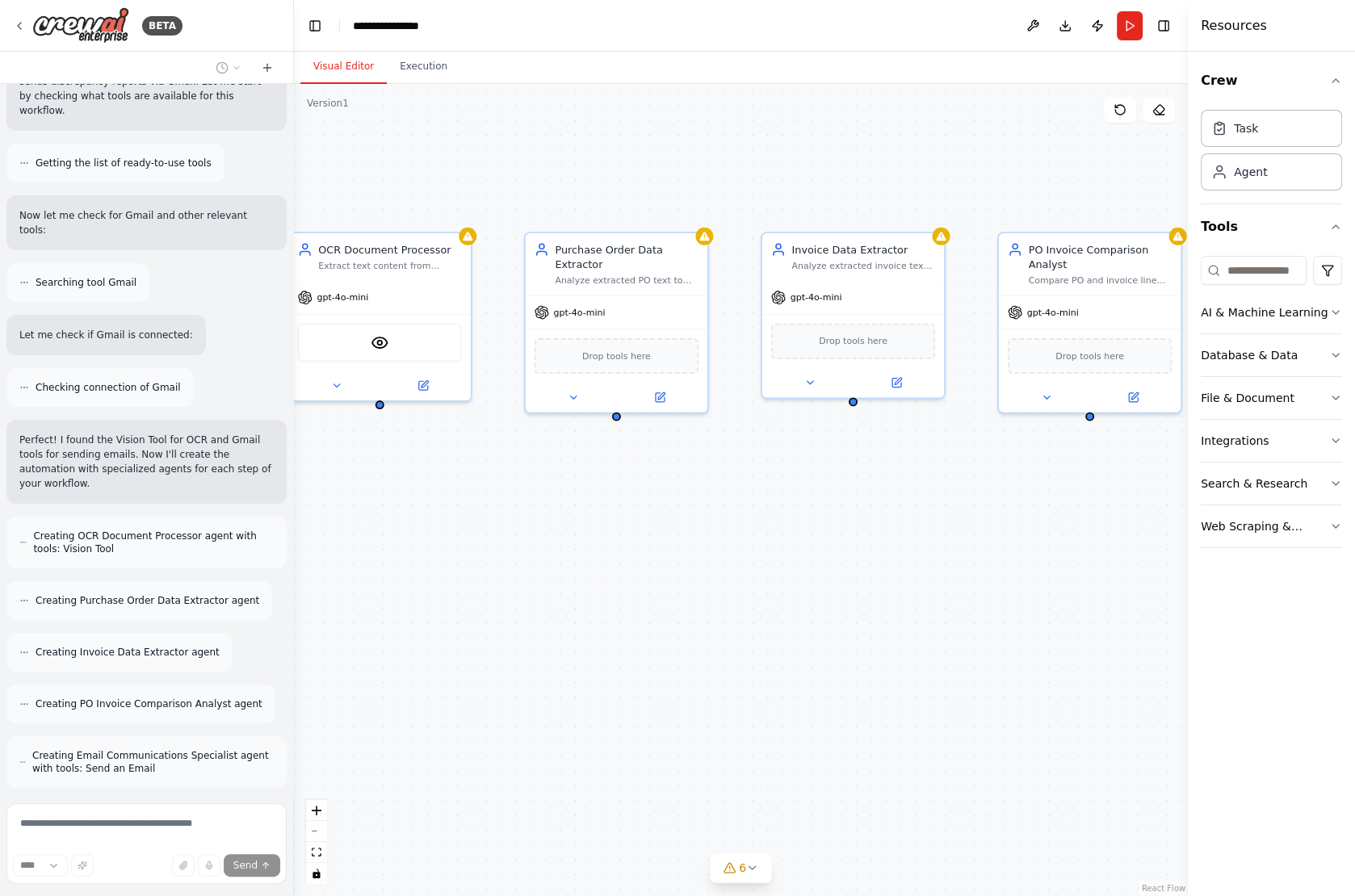
drag, startPoint x: 890, startPoint y: 511, endPoint x: 762, endPoint y: 549, distance: 133.5
click at [761, 549] on div "OCR Document Processor Extract text content from document images at {po_url} an…" at bounding box center [741, 489] width 893 height 812
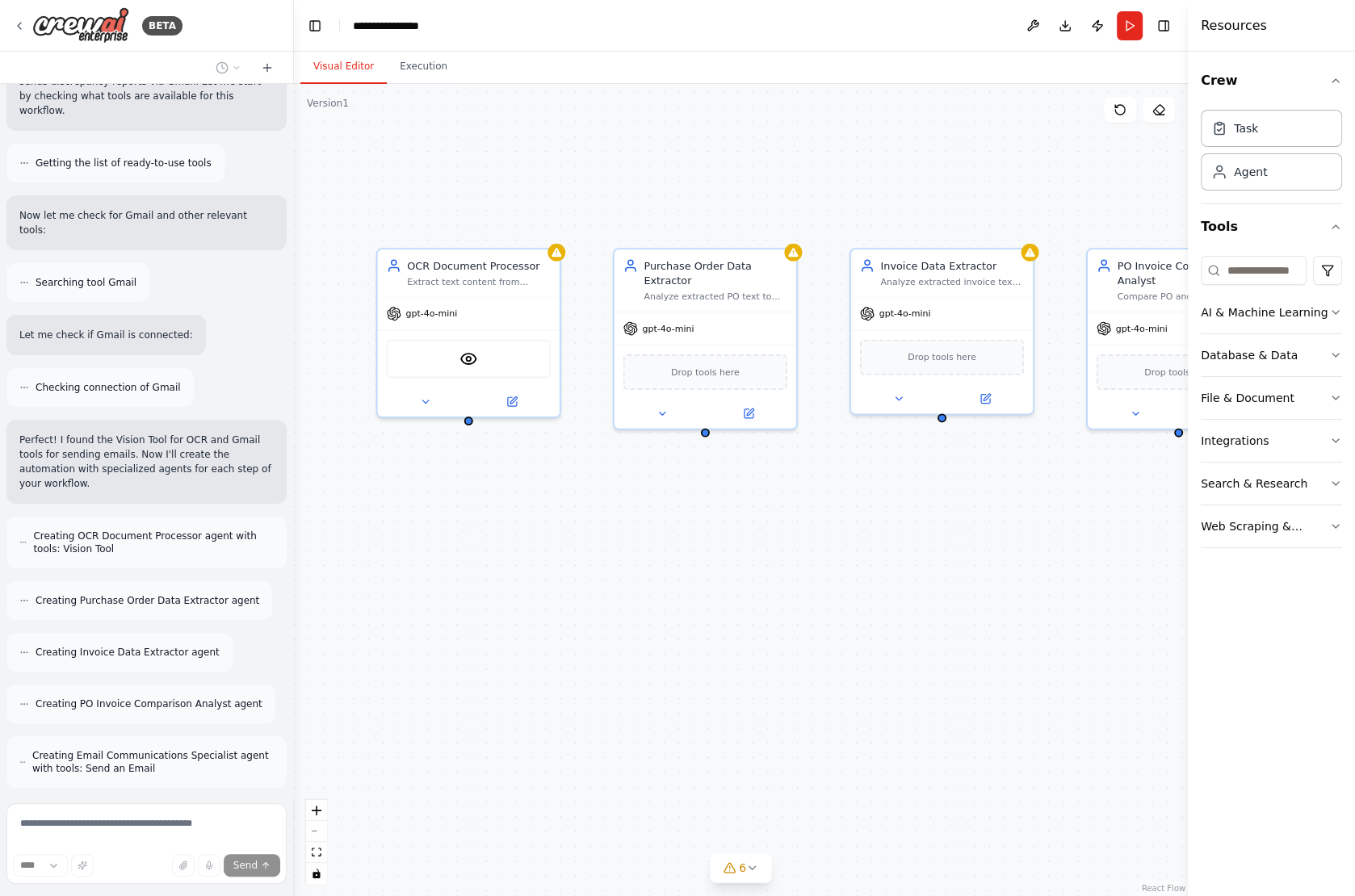
drag, startPoint x: 398, startPoint y: 484, endPoint x: 486, endPoint y: 500, distance: 89.4
click at [486, 500] on div "OCR Document Processor Extract text content from document images at {po_url} an…" at bounding box center [741, 489] width 893 height 812
click at [416, 396] on button at bounding box center [425, 398] width 83 height 18
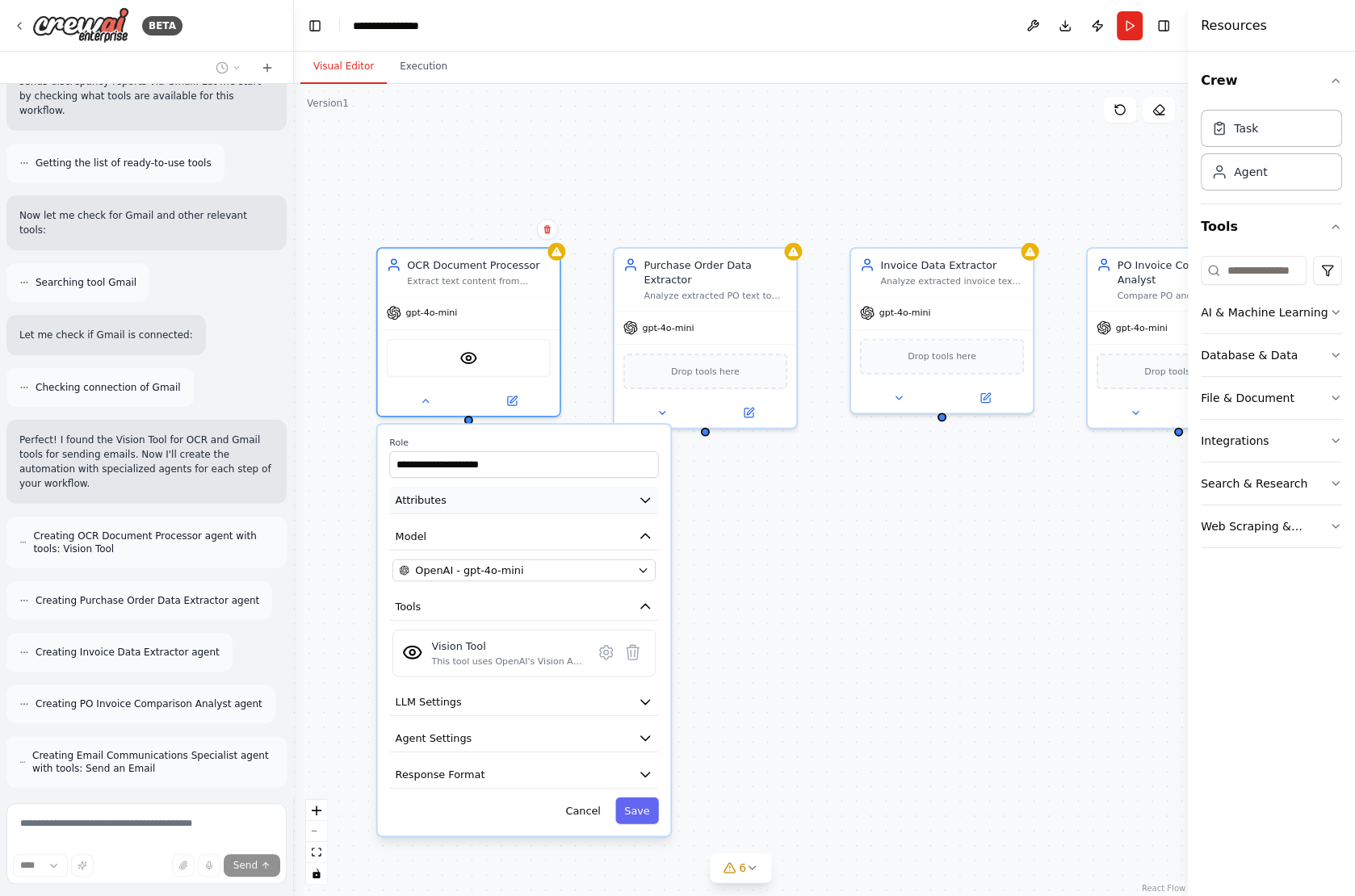
click at [442, 492] on span "Attributes" at bounding box center [421, 499] width 51 height 15
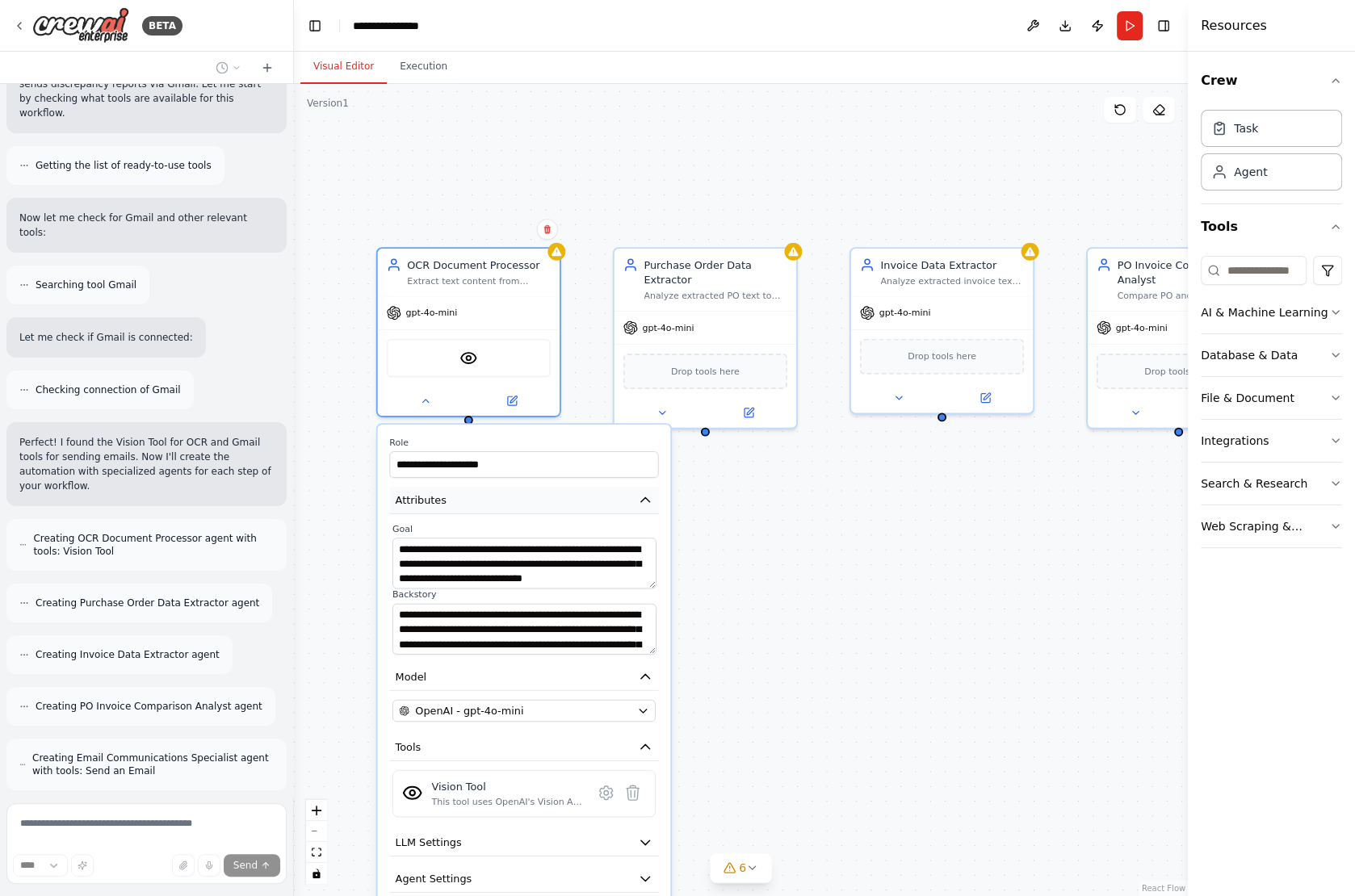
scroll to position [347, 0]
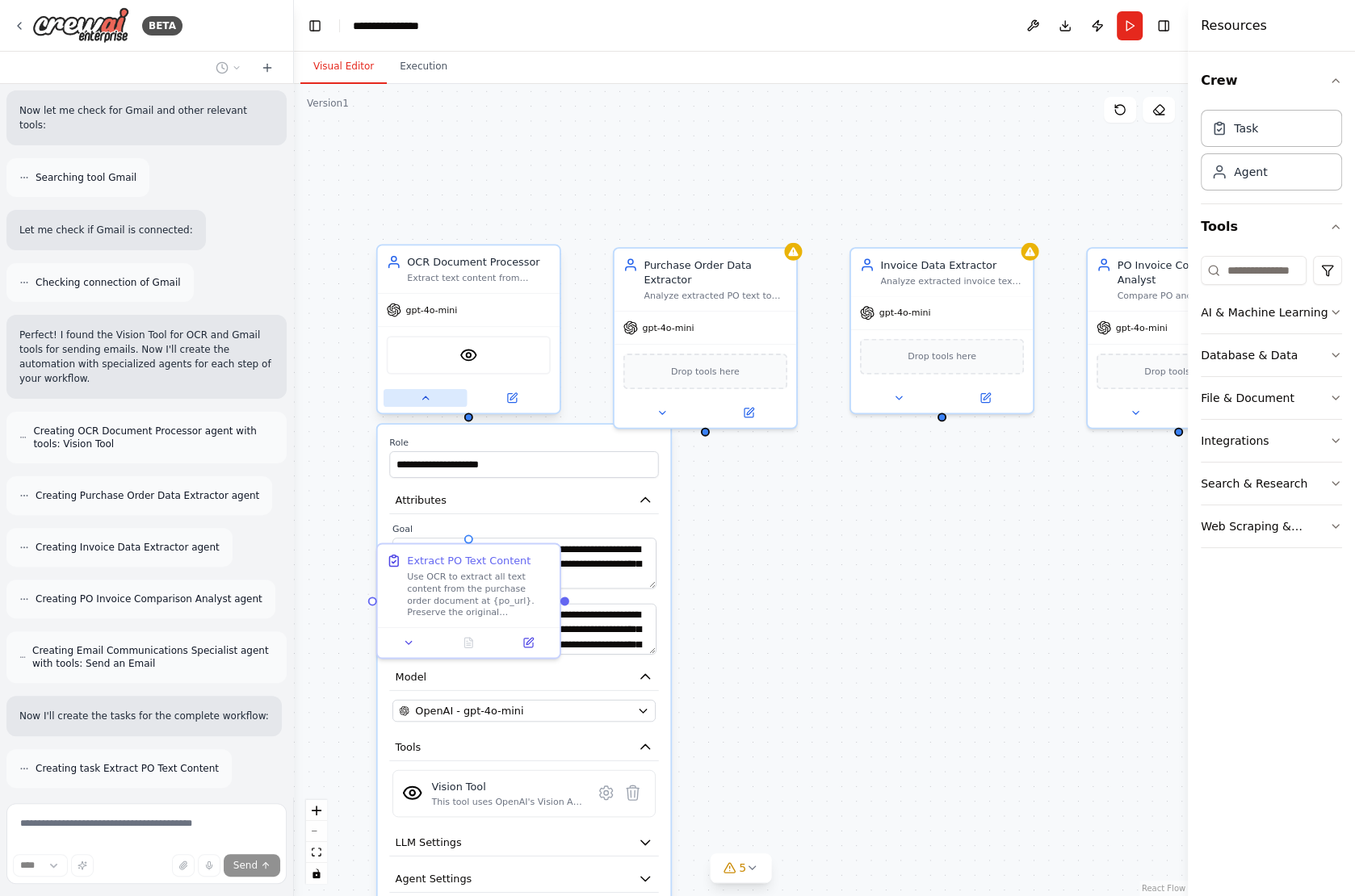
click at [414, 405] on button at bounding box center [425, 398] width 83 height 18
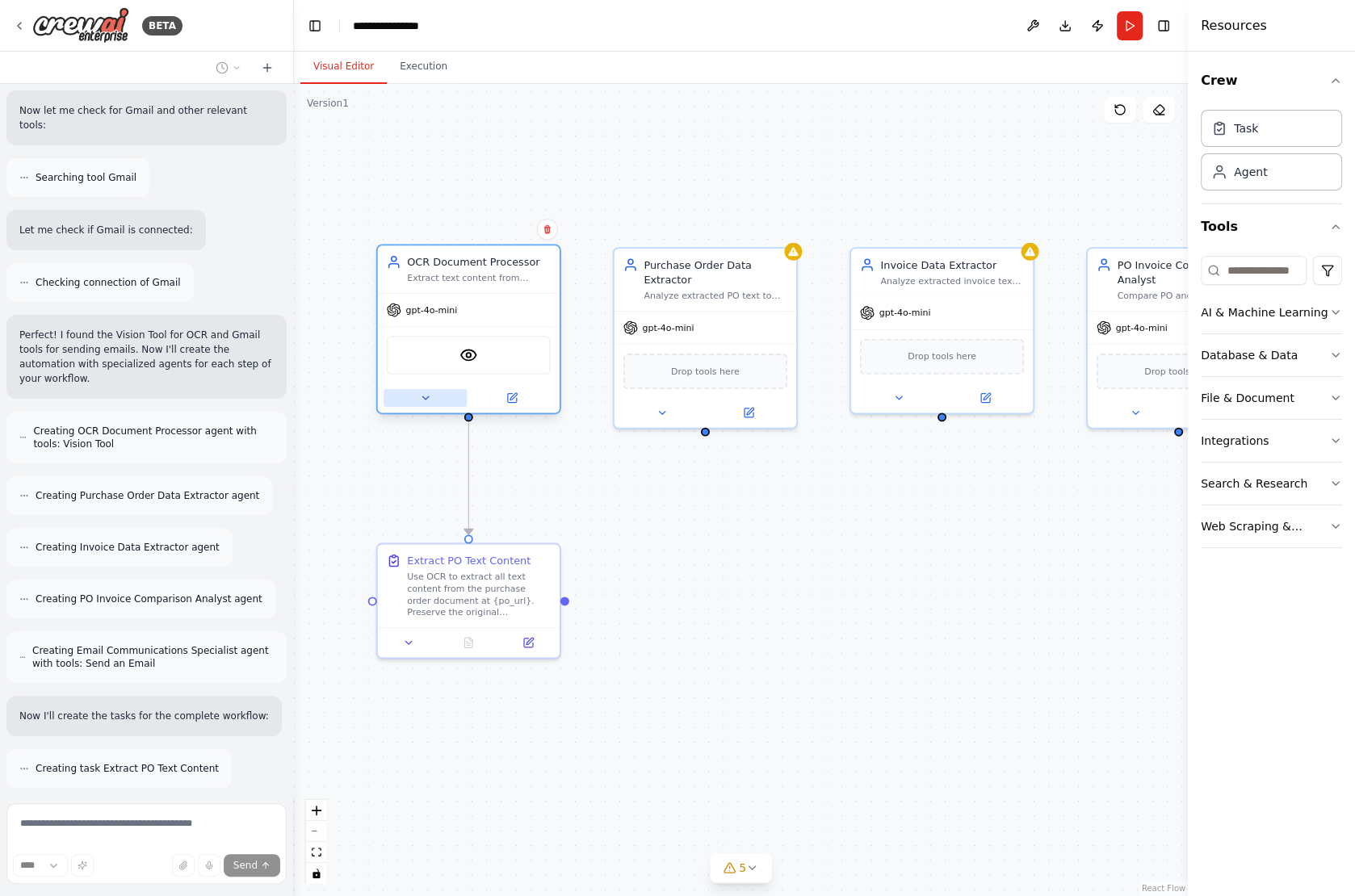
click at [414, 397] on button at bounding box center [425, 398] width 83 height 18
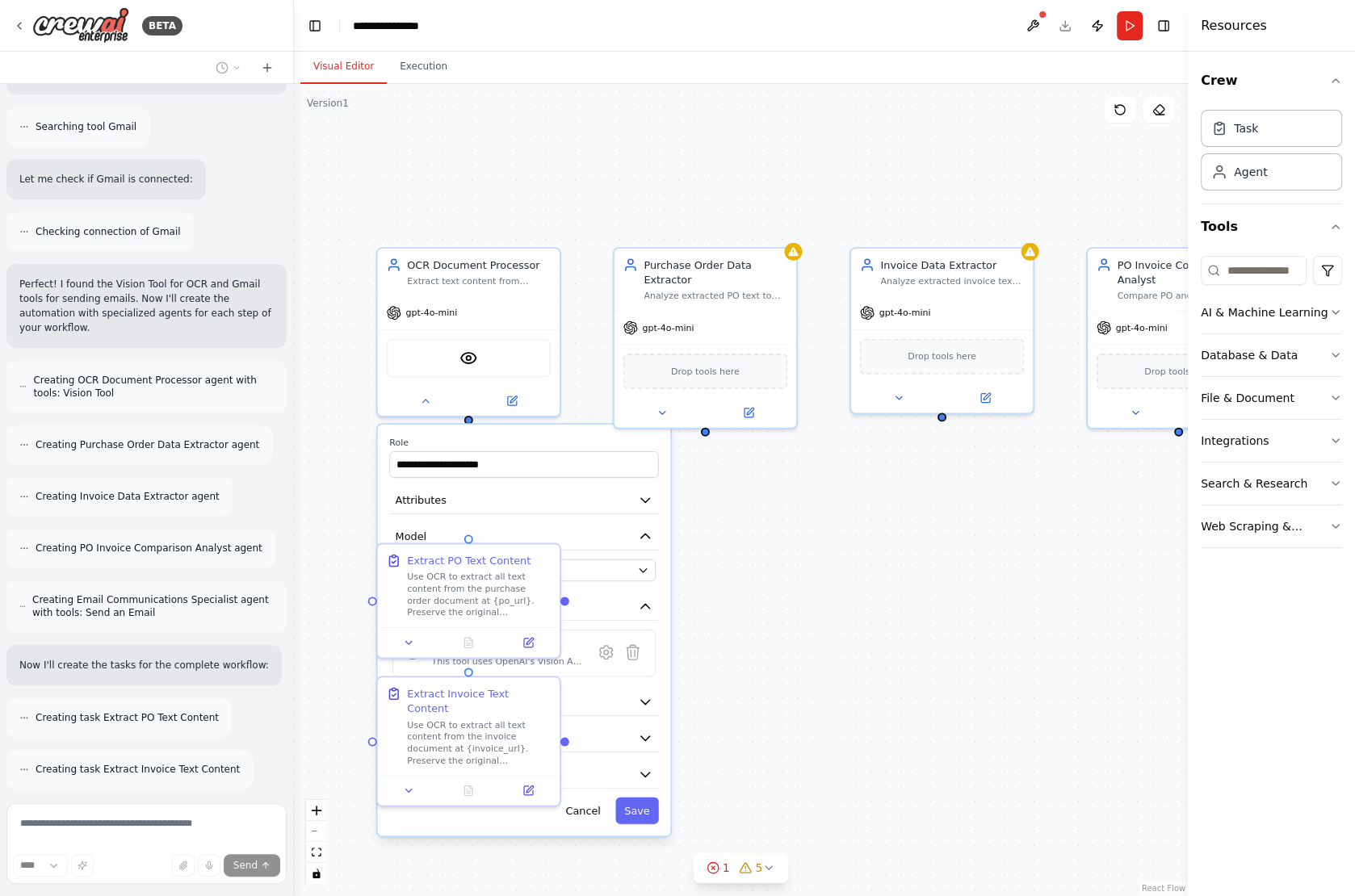
click at [825, 587] on div ".deletable-edge-delete-btn { width: 20px; height: 20px; border: 0px solid #ffff…" at bounding box center [741, 489] width 893 height 812
click at [439, 417] on div ".deletable-edge-delete-btn { width: 20px; height: 20px; border: 0px solid #ffff…" at bounding box center [741, 489] width 893 height 812
click at [434, 403] on button at bounding box center [425, 397] width 83 height 18
click at [426, 393] on icon at bounding box center [425, 398] width 12 height 12
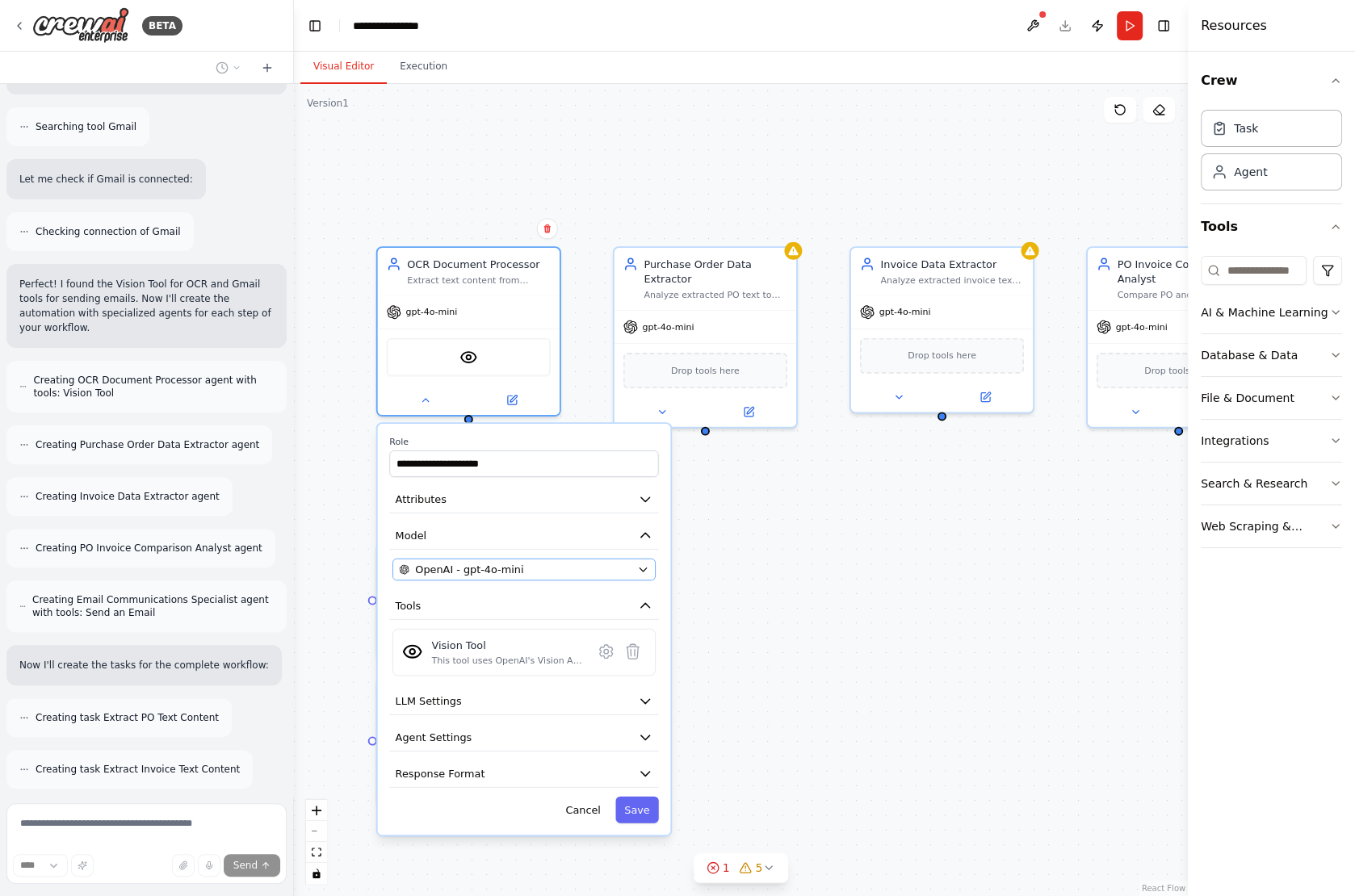
scroll to position [449, 0]
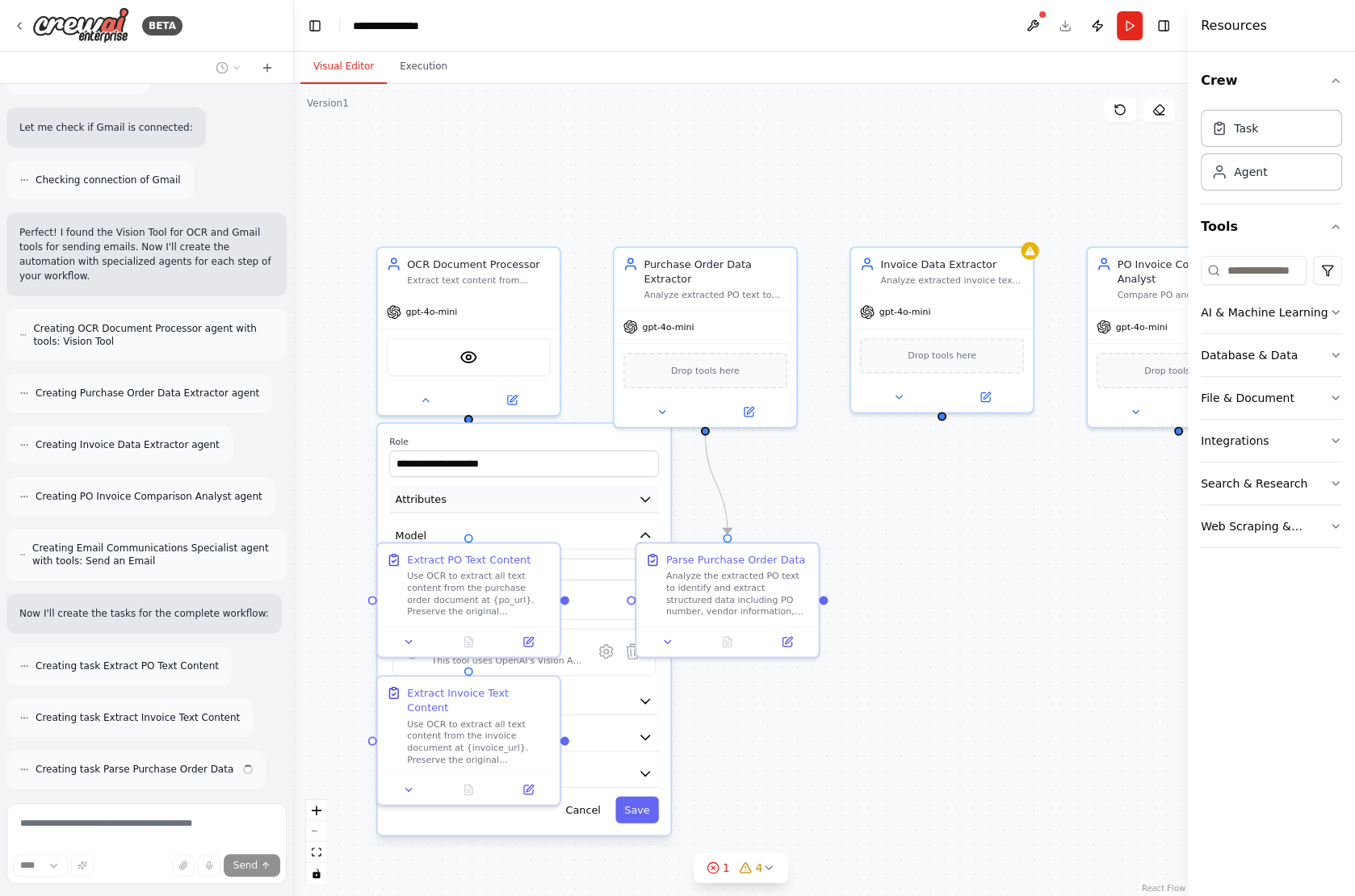
click at [507, 491] on button "Attributes" at bounding box center [523, 499] width 269 height 28
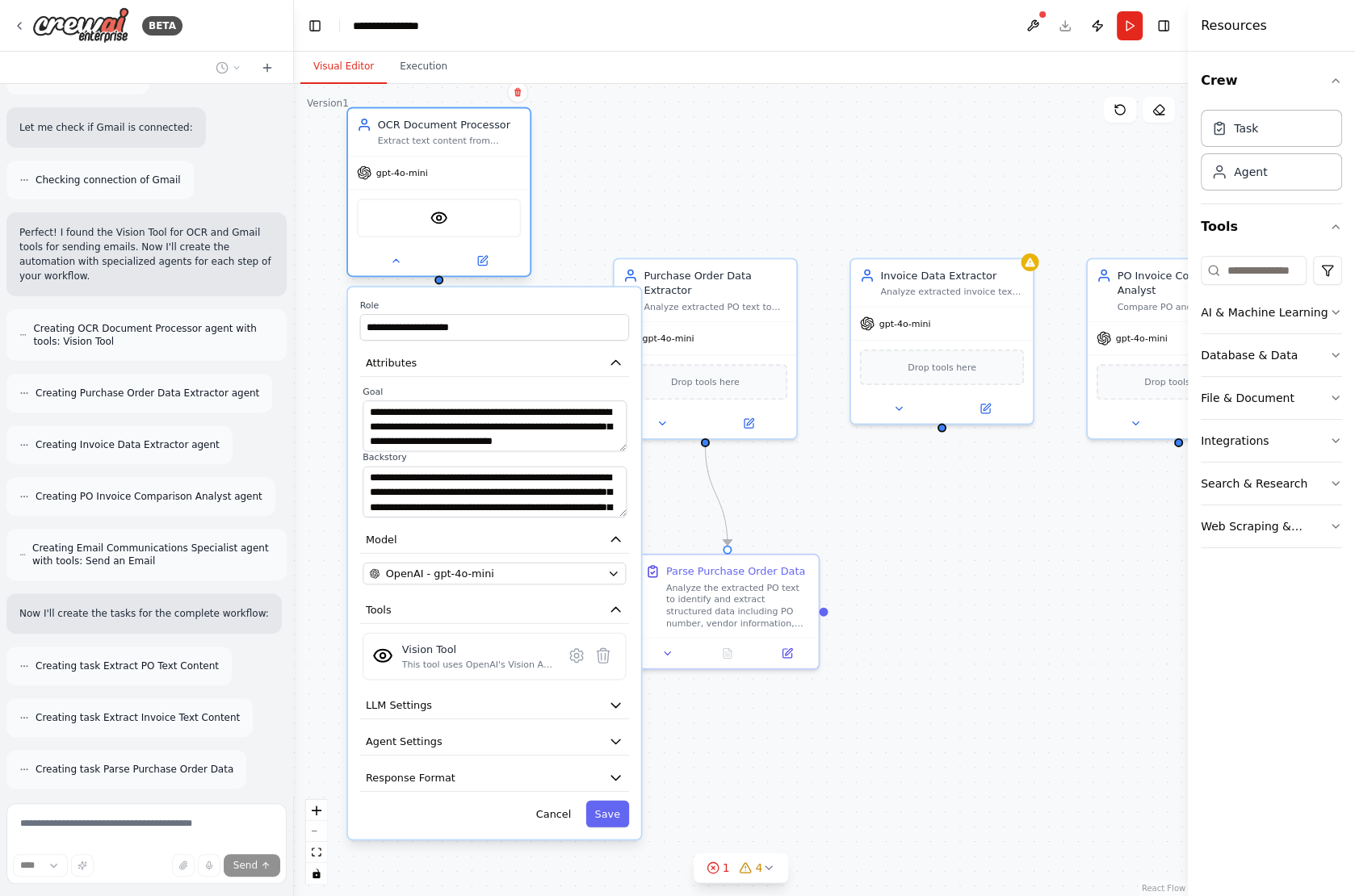
drag, startPoint x: 484, startPoint y: 292, endPoint x: 456, endPoint y: 153, distance: 141.8
click at [456, 154] on div "OCR Document Processor Extract text content from document images at {po_url} an…" at bounding box center [438, 192] width 184 height 170
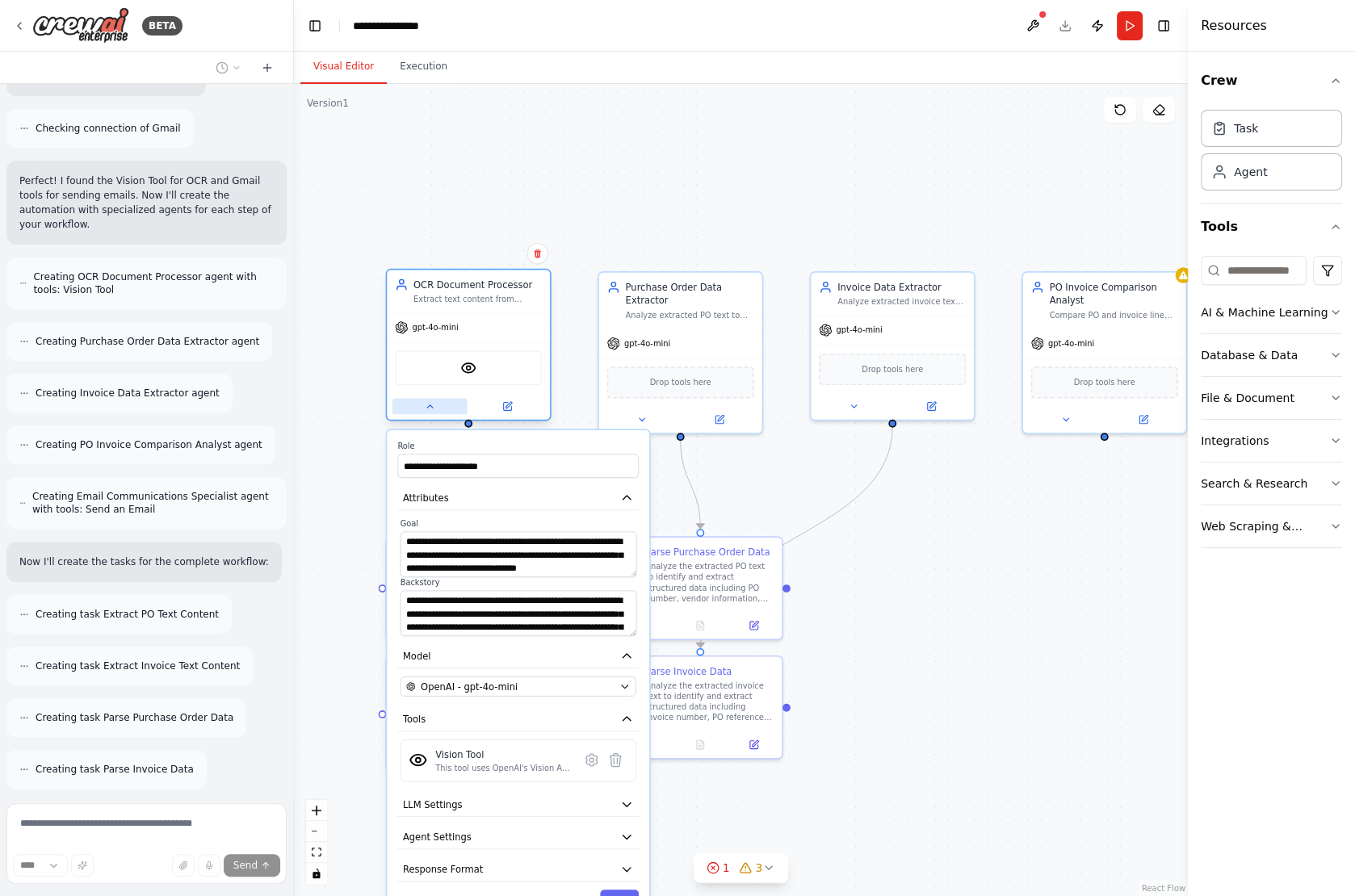
click at [416, 409] on button at bounding box center [429, 407] width 75 height 16
click at [956, 504] on div ".deletable-edge-delete-btn { width: 20px; height: 20px; border: 0px solid #ffff…" at bounding box center [741, 489] width 893 height 812
click at [414, 404] on button at bounding box center [429, 407] width 75 height 16
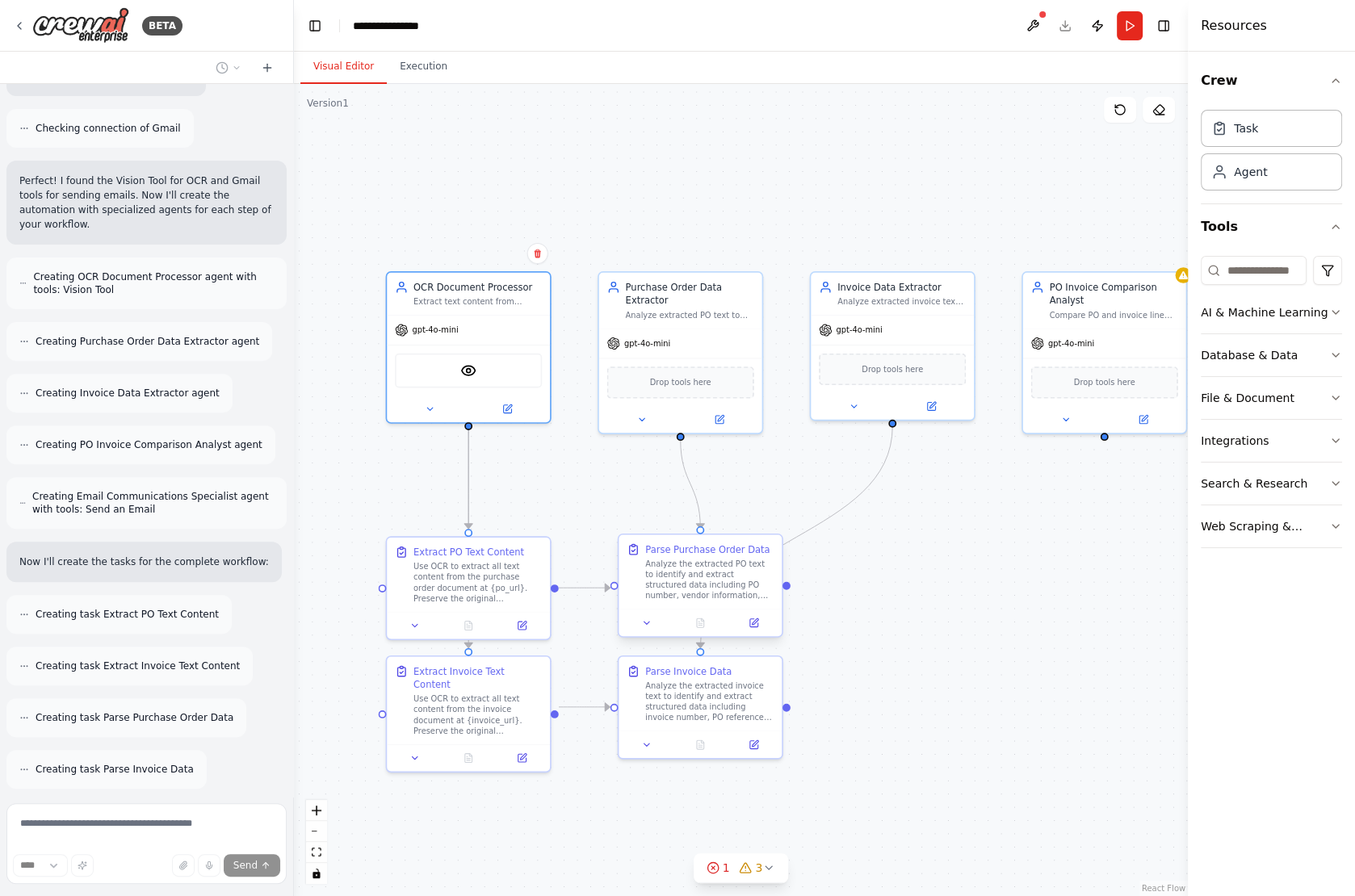
scroll to position [553, 0]
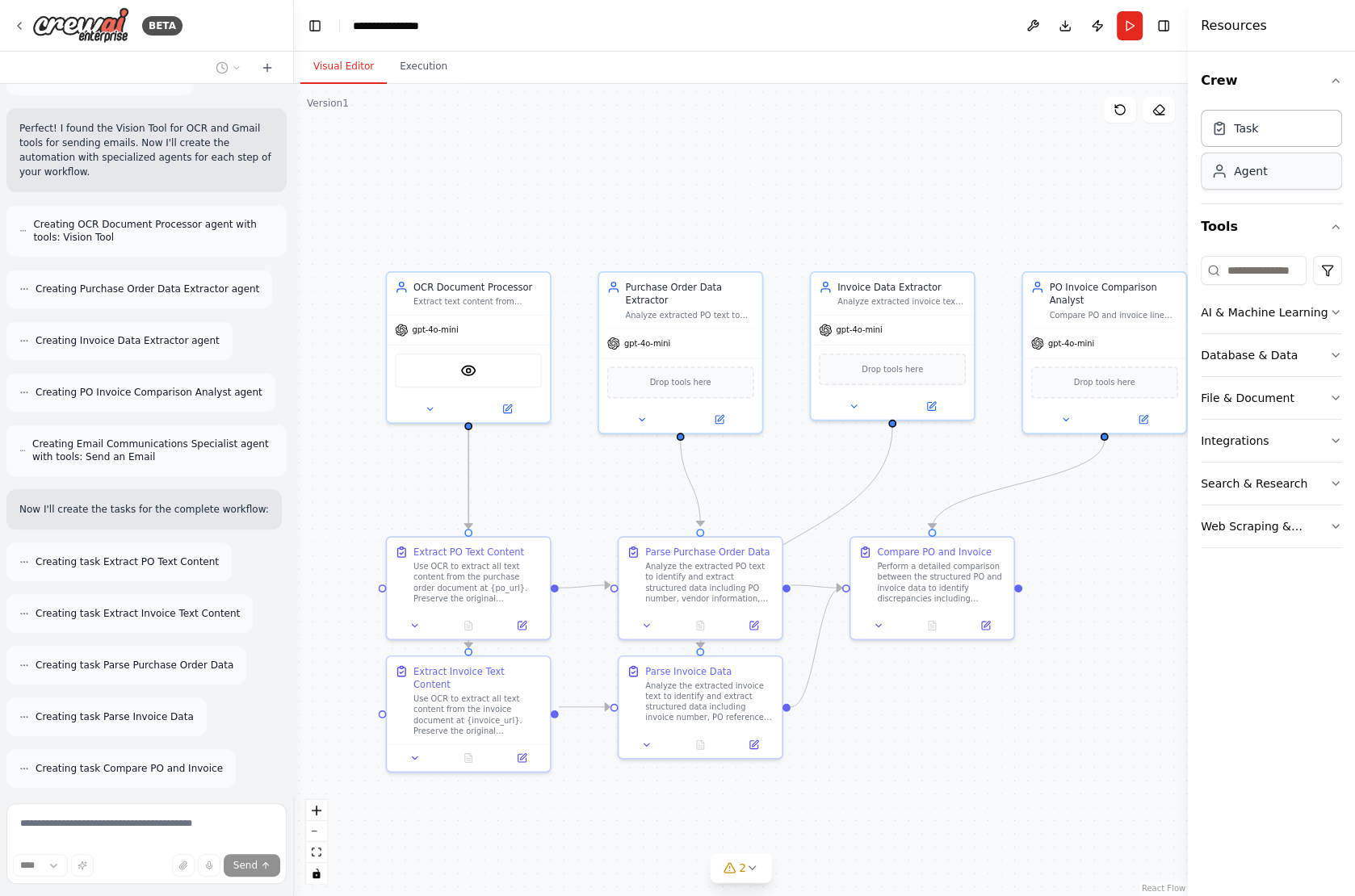
click at [1260, 170] on div "Agent" at bounding box center [1249, 171] width 33 height 16
click at [989, 299] on button at bounding box center [998, 298] width 75 height 16
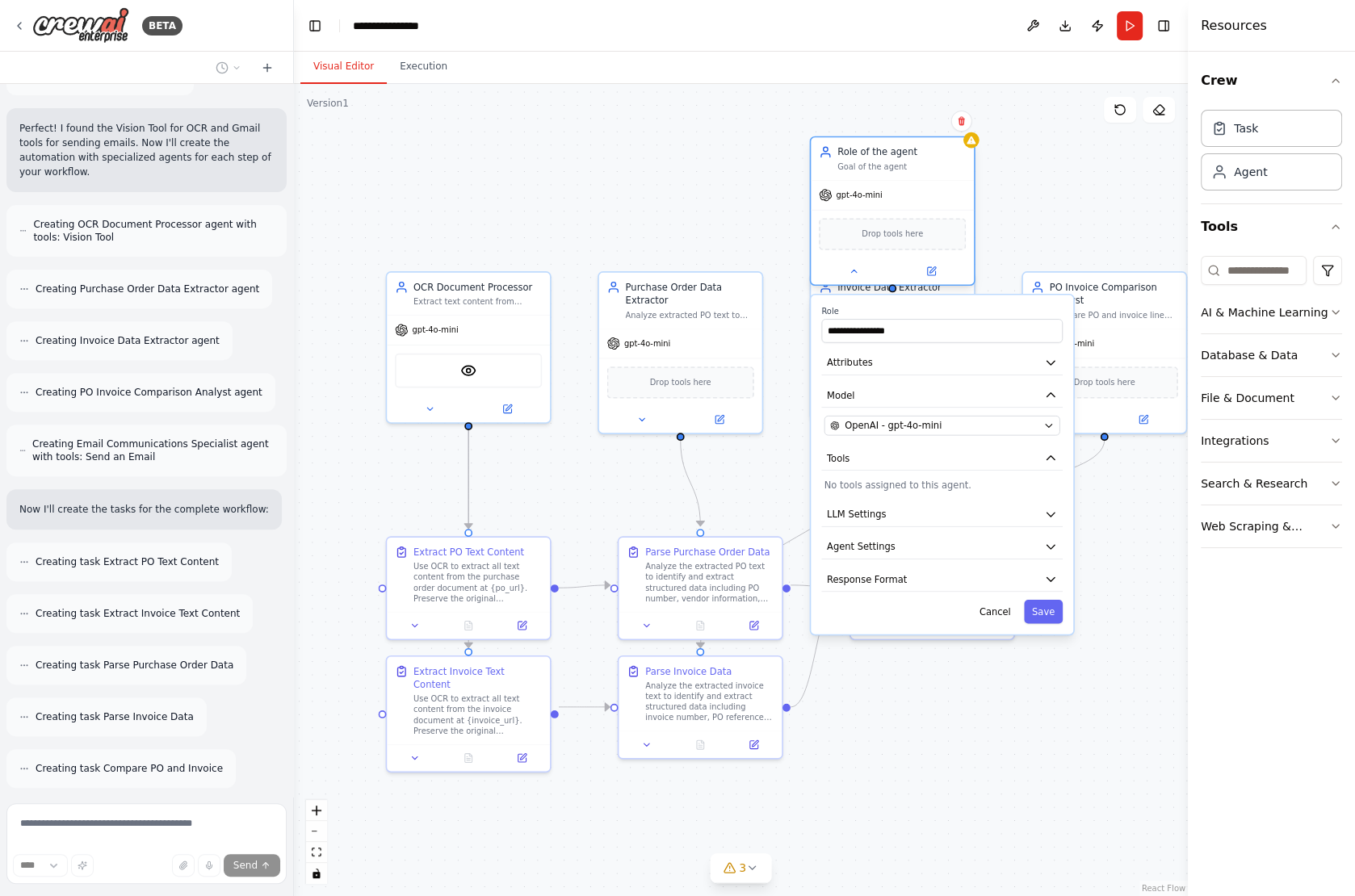
scroll to position [605, 0]
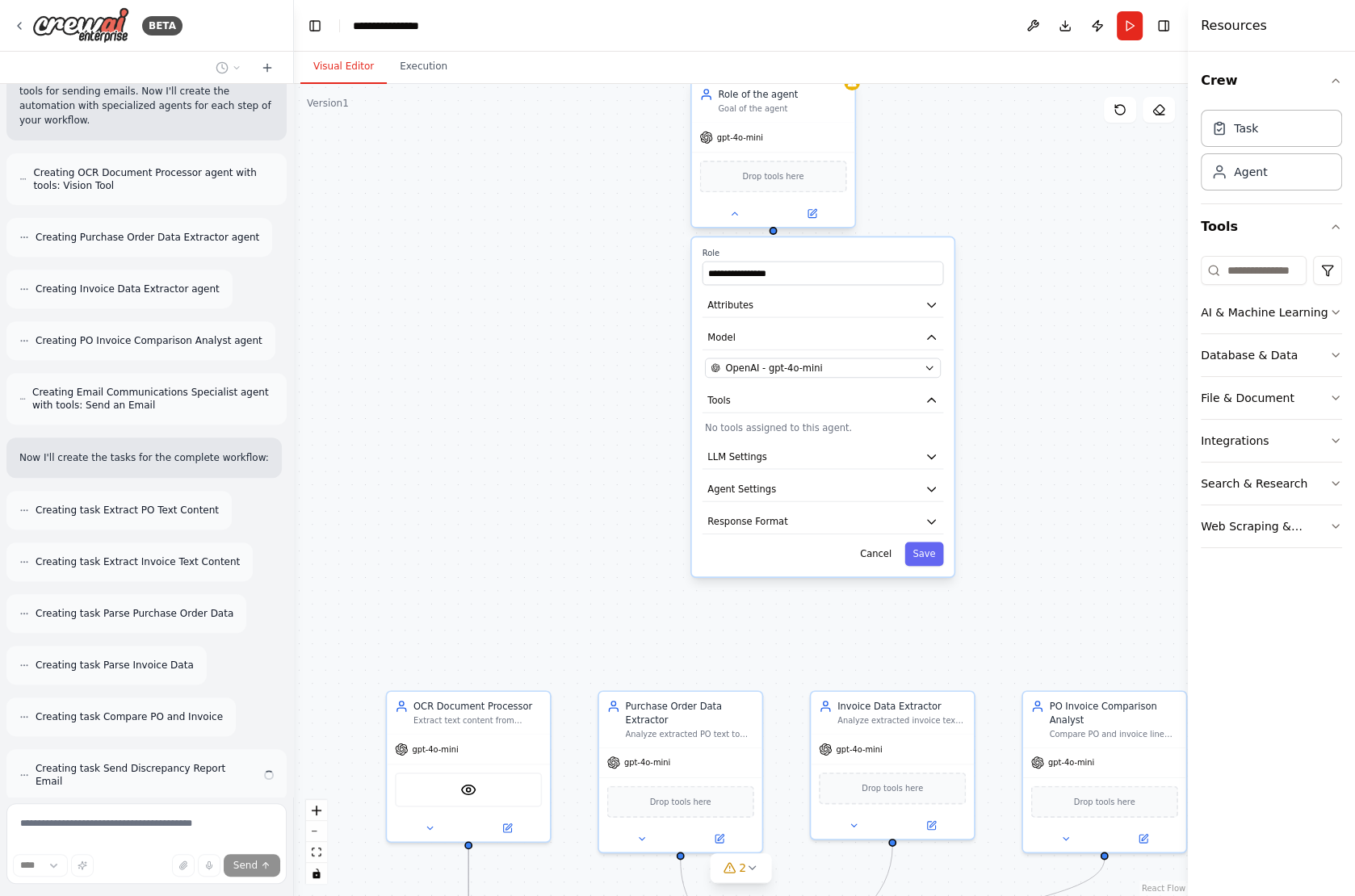
drag, startPoint x: 1031, startPoint y: 184, endPoint x: 737, endPoint y: 265, distance: 305.0
click at [737, 115] on div "Role of the agent Goal of the agent" at bounding box center [782, 101] width 129 height 27
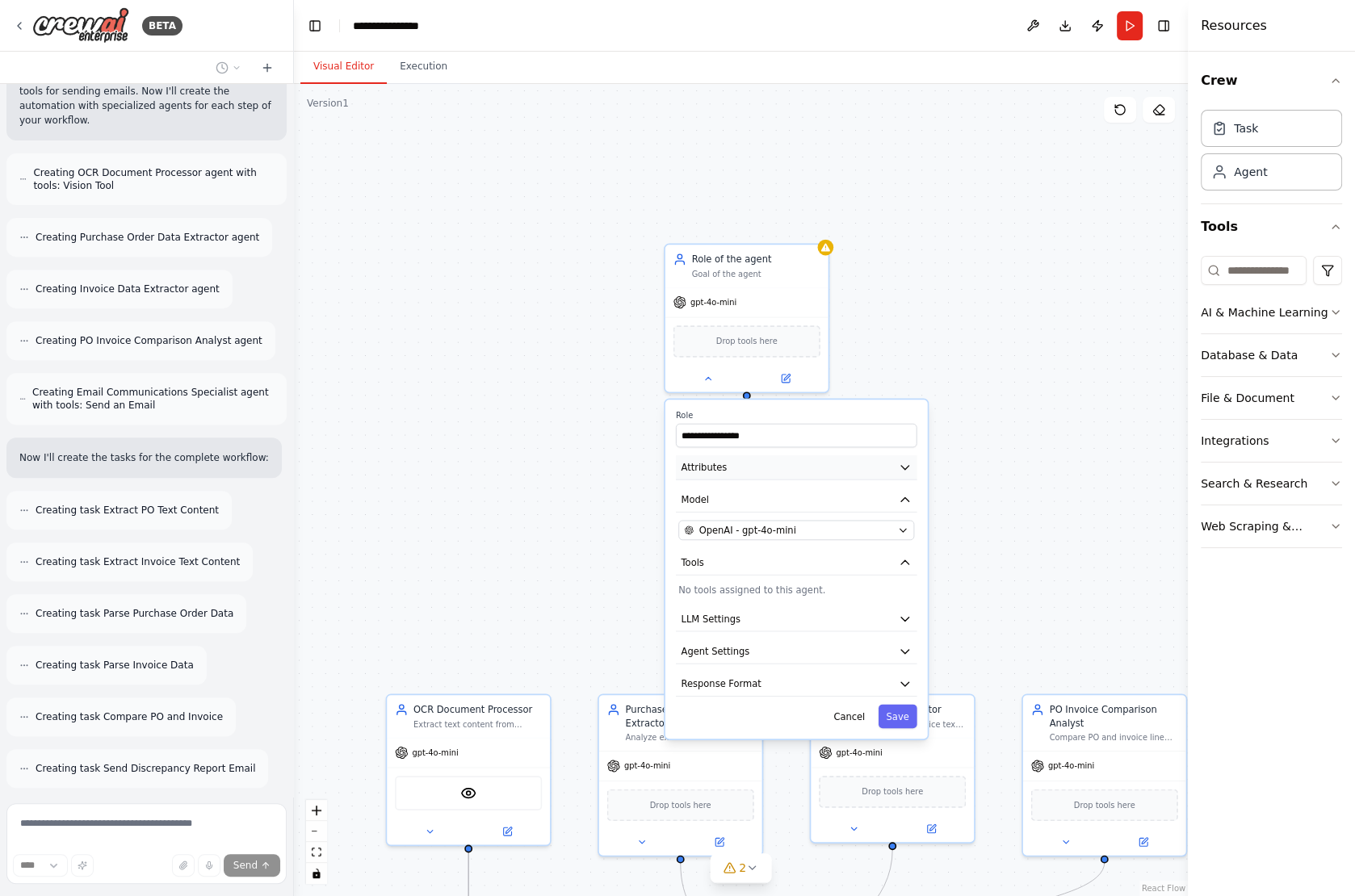
click at [774, 465] on button "Attributes" at bounding box center [797, 467] width 241 height 24
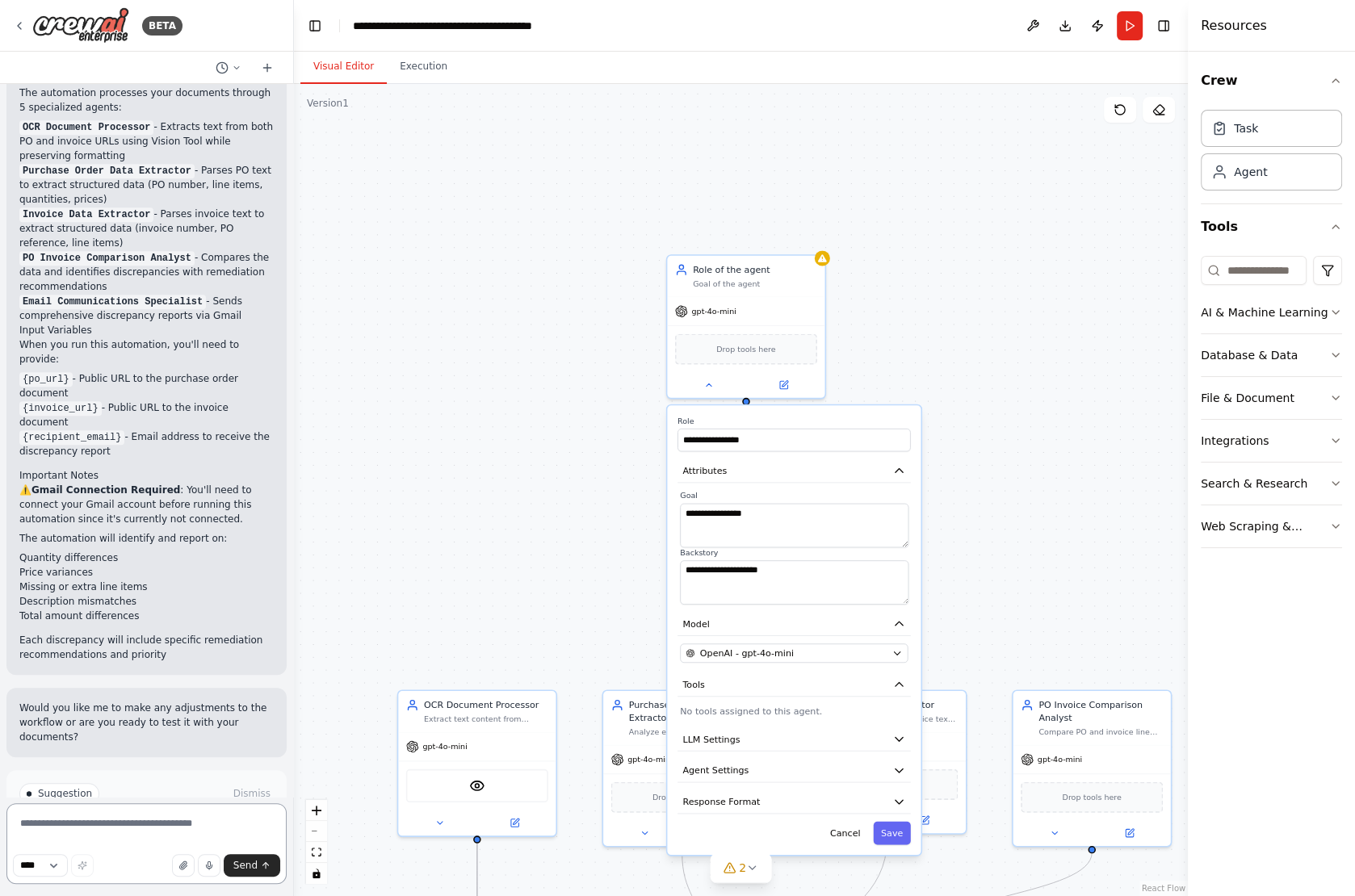
scroll to position [1595, 0]
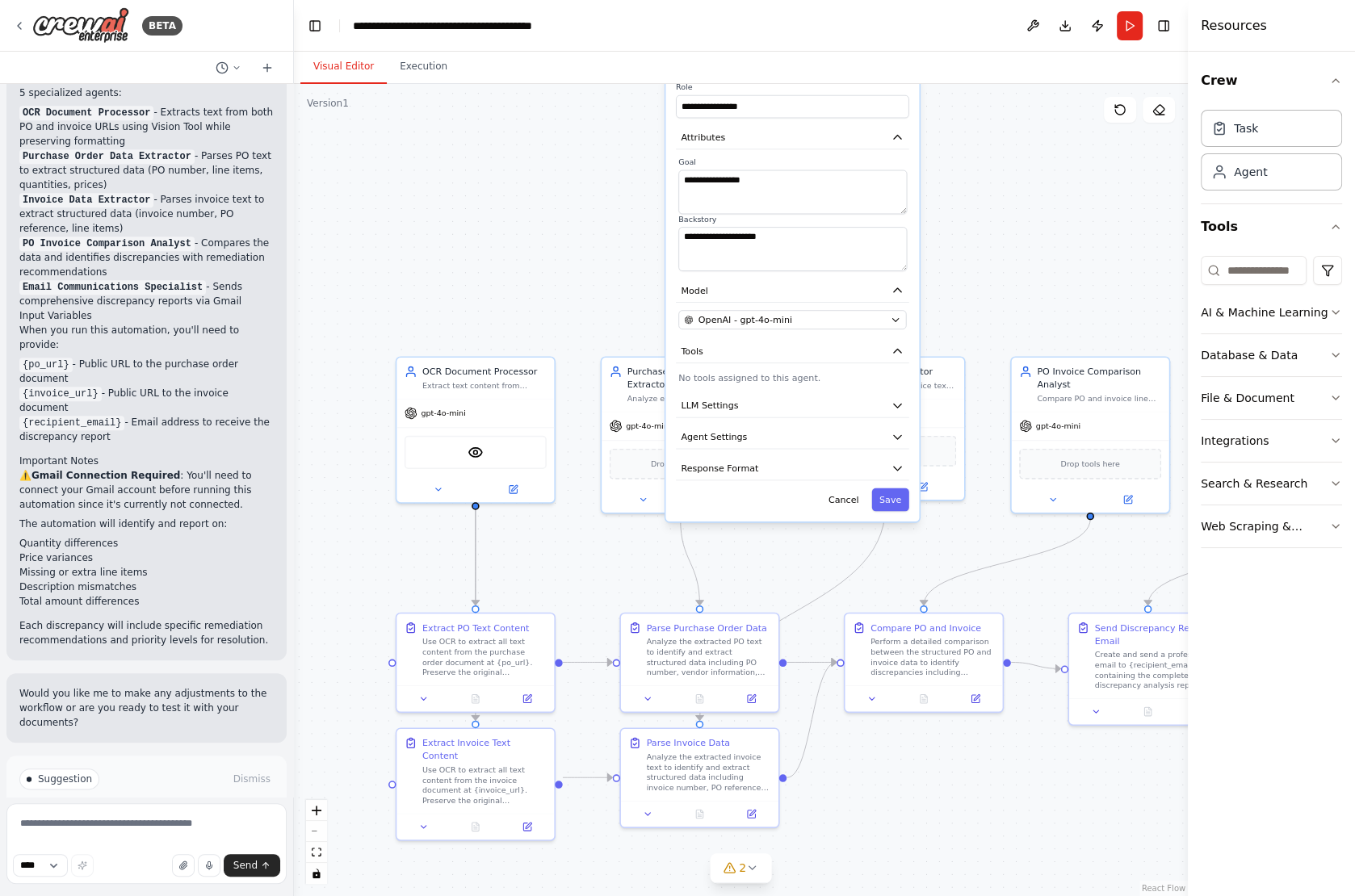
drag, startPoint x: 515, startPoint y: 591, endPoint x: 513, endPoint y: 261, distance: 330.0
click at [513, 260] on div ".deletable-edge-delete-btn { width: 20px; height: 20px; border: 0px solid #ffff…" at bounding box center [741, 489] width 893 height 812
click at [417, 698] on button at bounding box center [423, 698] width 44 height 15
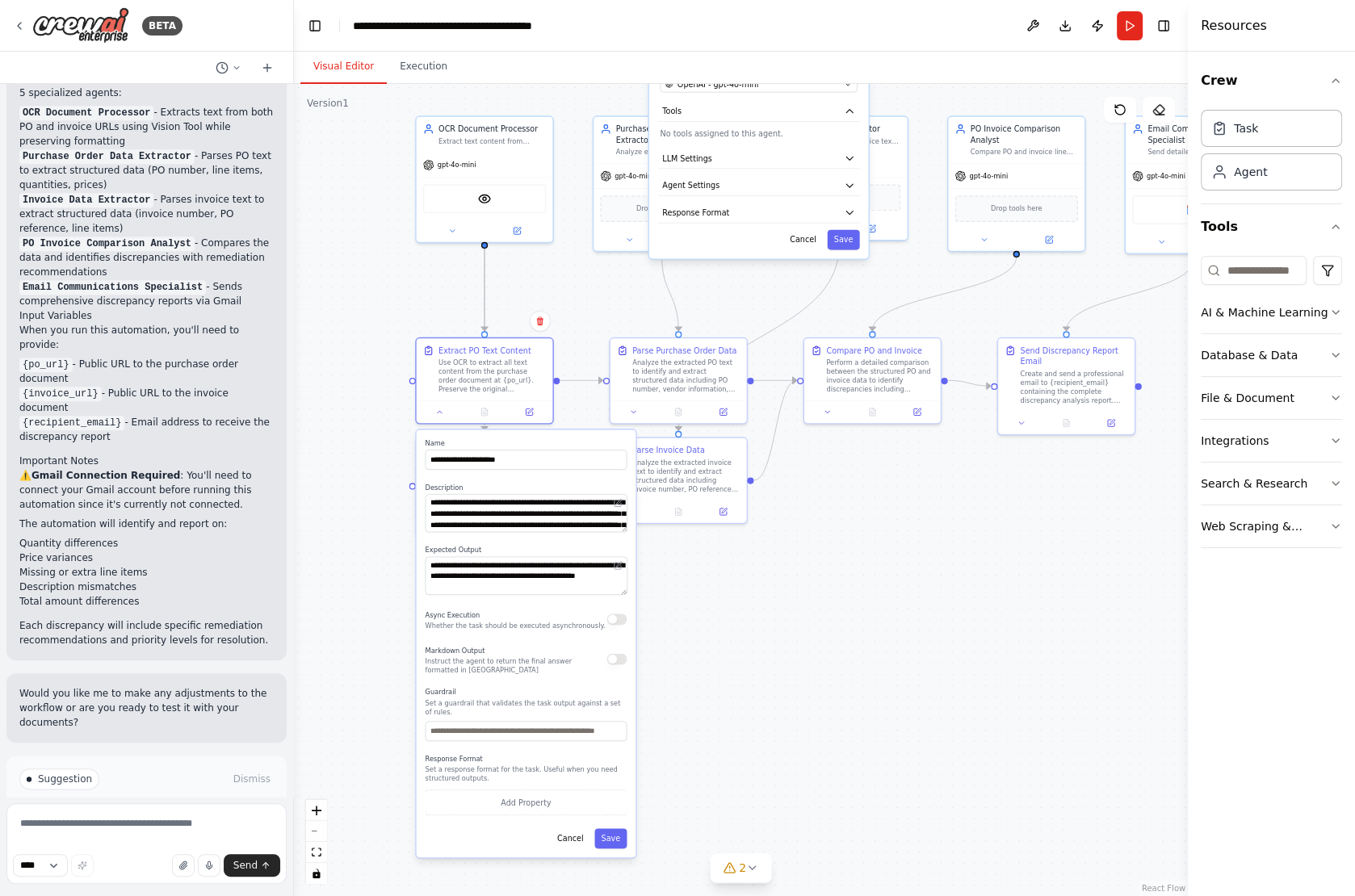
drag, startPoint x: 370, startPoint y: 614, endPoint x: 374, endPoint y: 330, distance: 284.0
click at [373, 329] on div ".deletable-edge-delete-btn { width: 20px; height: 20px; border: 0px solid #ffff…" at bounding box center [741, 489] width 893 height 812
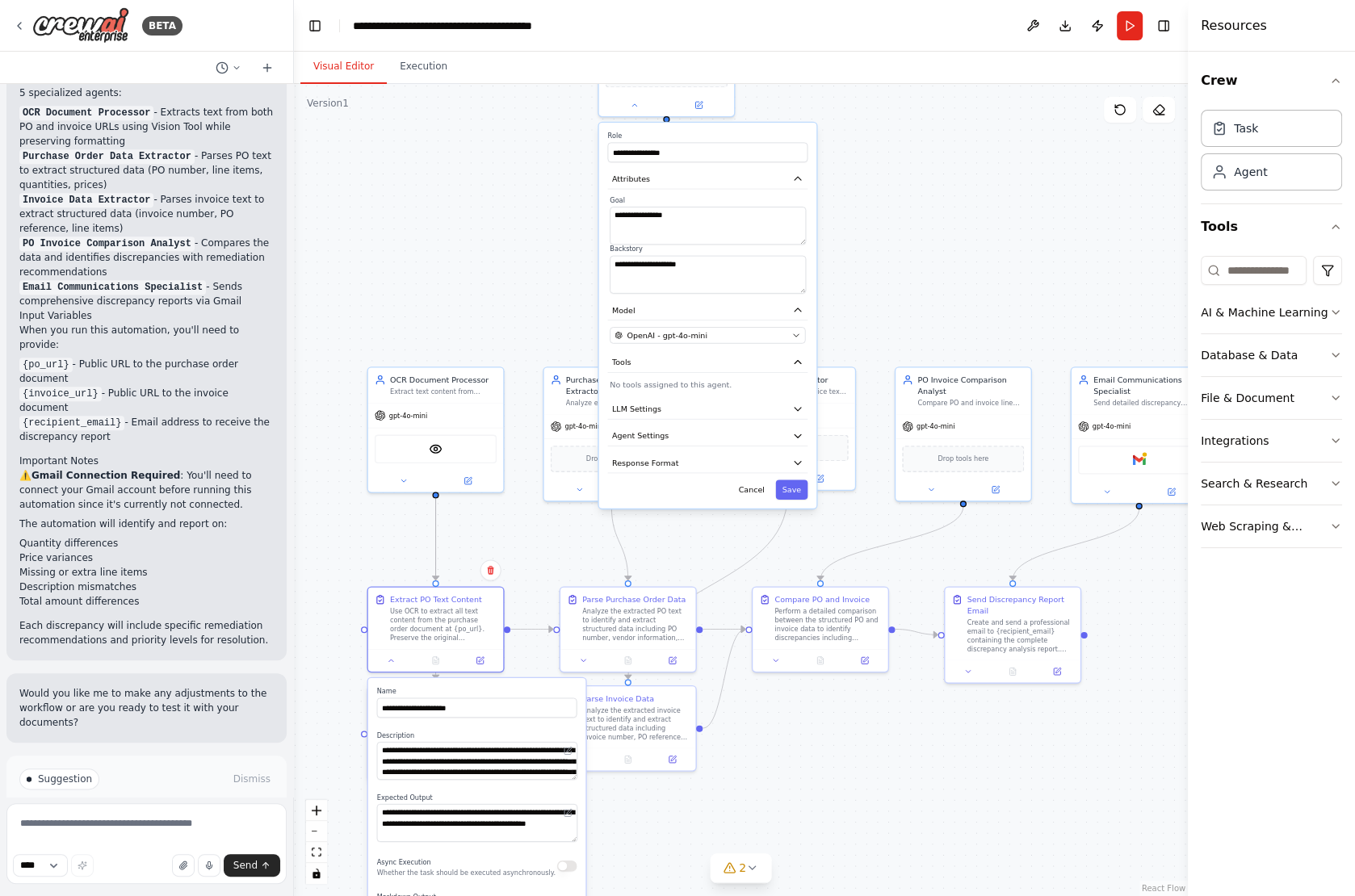
drag, startPoint x: 770, startPoint y: 245, endPoint x: 726, endPoint y: 526, distance: 284.4
click at [726, 526] on div ".deletable-edge-delete-btn { width: 20px; height: 20px; border: 0px solid #ffff…" at bounding box center [741, 489] width 893 height 812
click at [745, 485] on button "Cancel" at bounding box center [752, 488] width 40 height 19
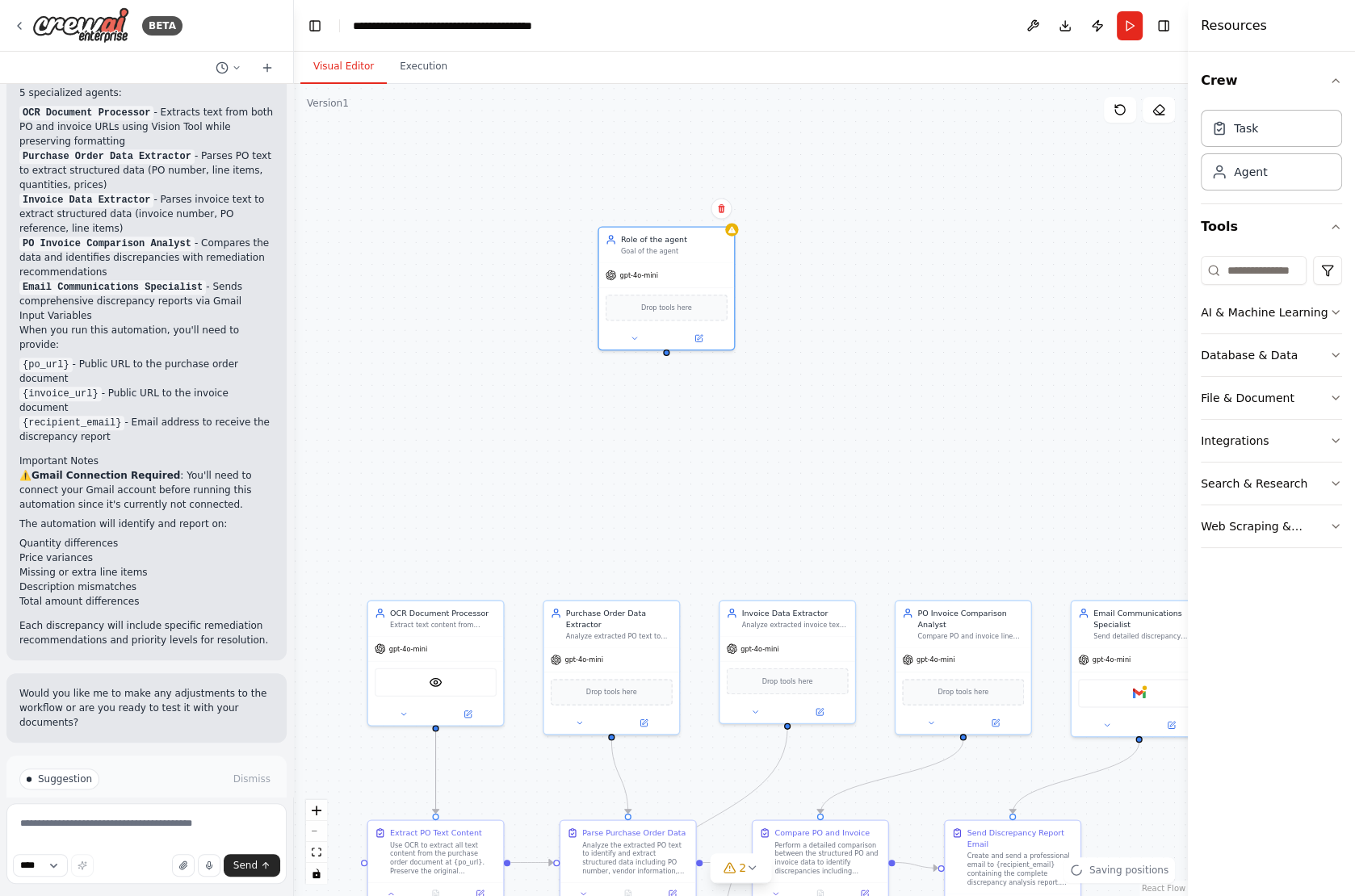
drag, startPoint x: 703, startPoint y: 239, endPoint x: 703, endPoint y: 472, distance: 233.0
click at [703, 472] on div ".deletable-edge-delete-btn { width: 20px; height: 20px; border: 0px solid #ffff…" at bounding box center [741, 489] width 893 height 812
click at [719, 202] on button at bounding box center [720, 207] width 21 height 21
click at [672, 208] on button "Confirm" at bounding box center [675, 207] width 57 height 19
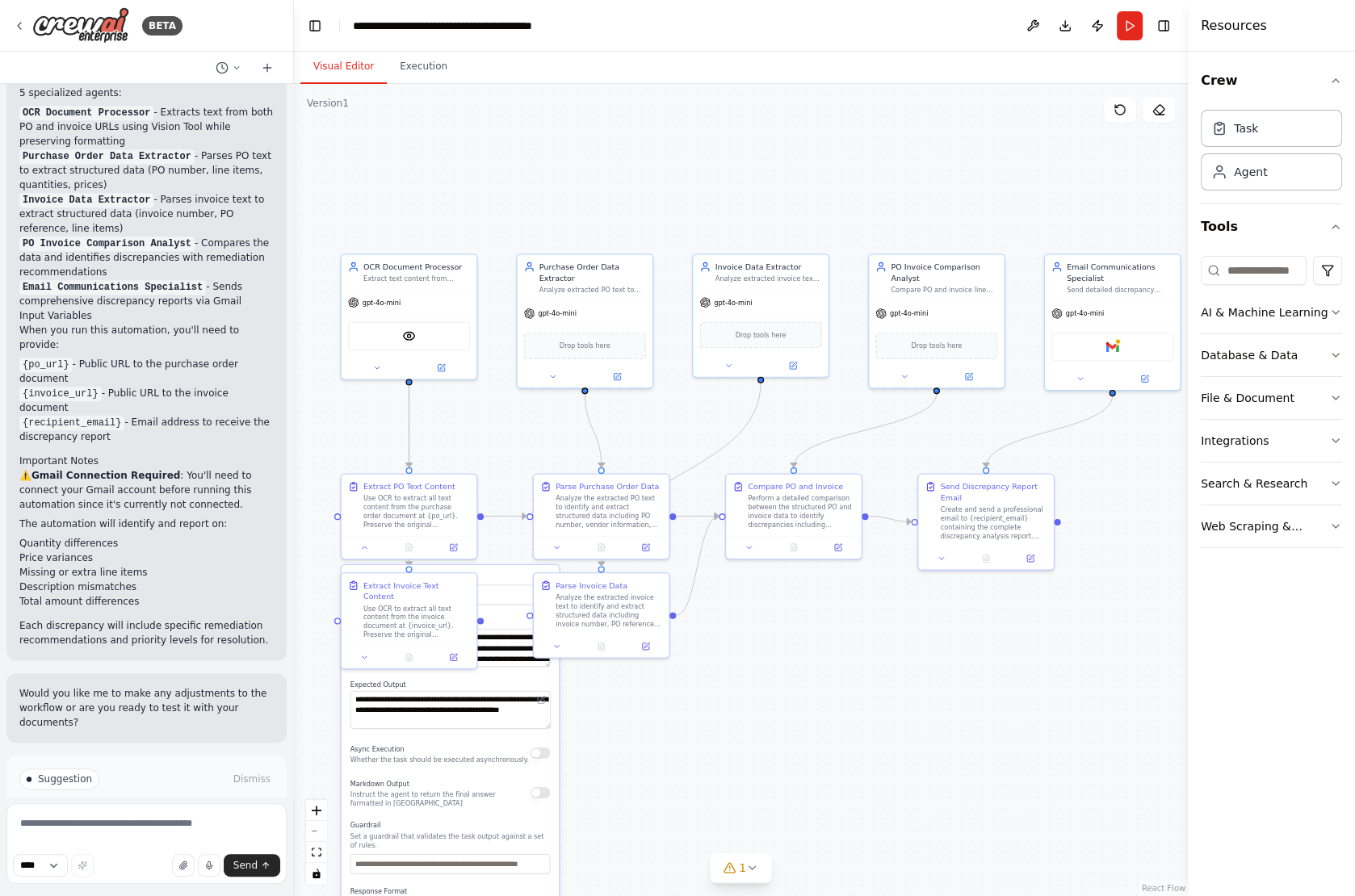
drag, startPoint x: 641, startPoint y: 384, endPoint x: 615, endPoint y: 118, distance: 267.3
click at [615, 117] on div ".deletable-edge-delete-btn { width: 20px; height: 20px; border: 0px solid #ffff…" at bounding box center [741, 489] width 893 height 812
click at [671, 768] on div ".deletable-edge-delete-btn { width: 20px; height: 20px; border: 0px solid #ffff…" at bounding box center [741, 489] width 893 height 812
click at [375, 368] on icon at bounding box center [377, 367] width 9 height 9
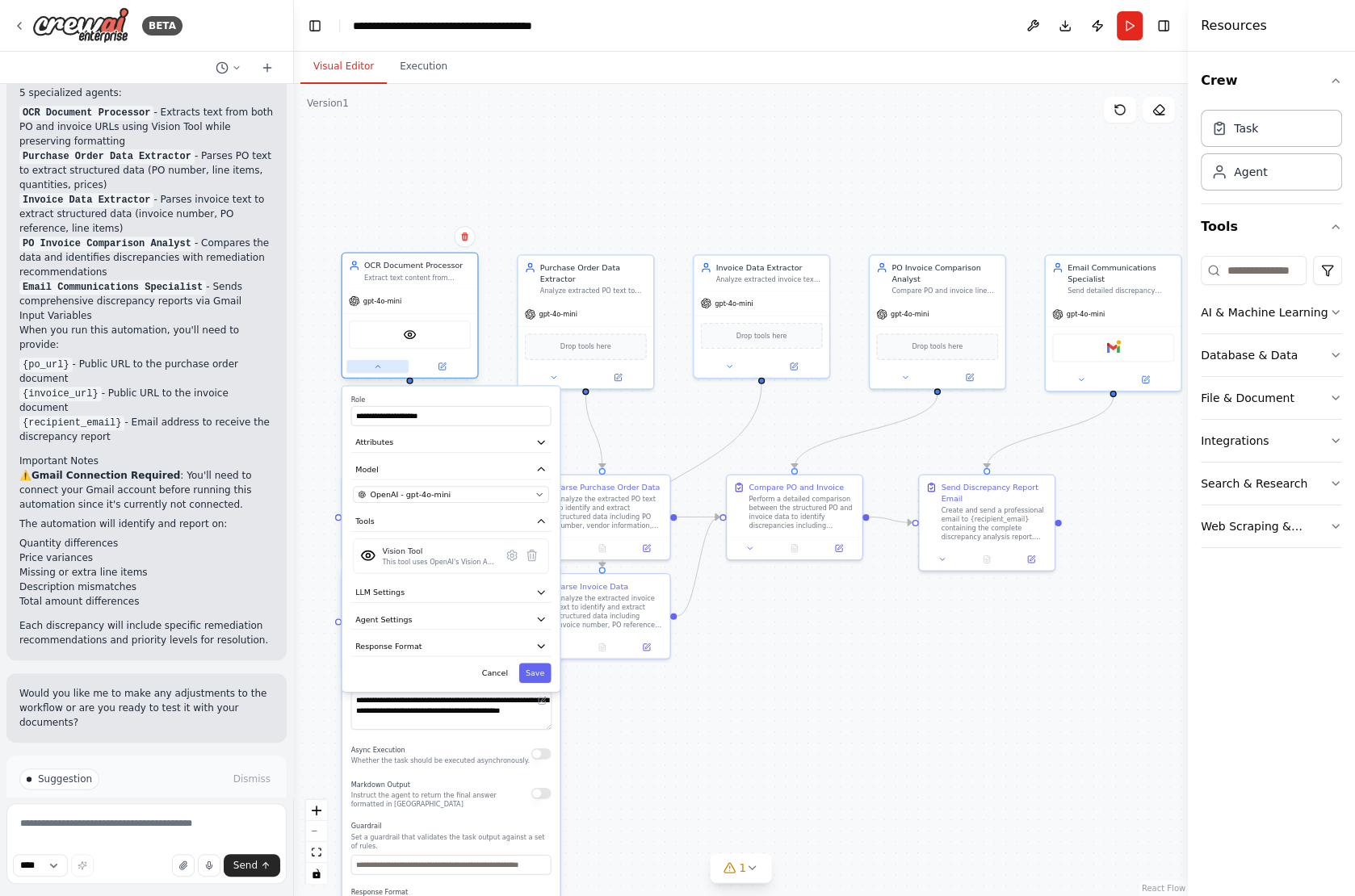
click at [371, 362] on button at bounding box center [377, 366] width 62 height 13
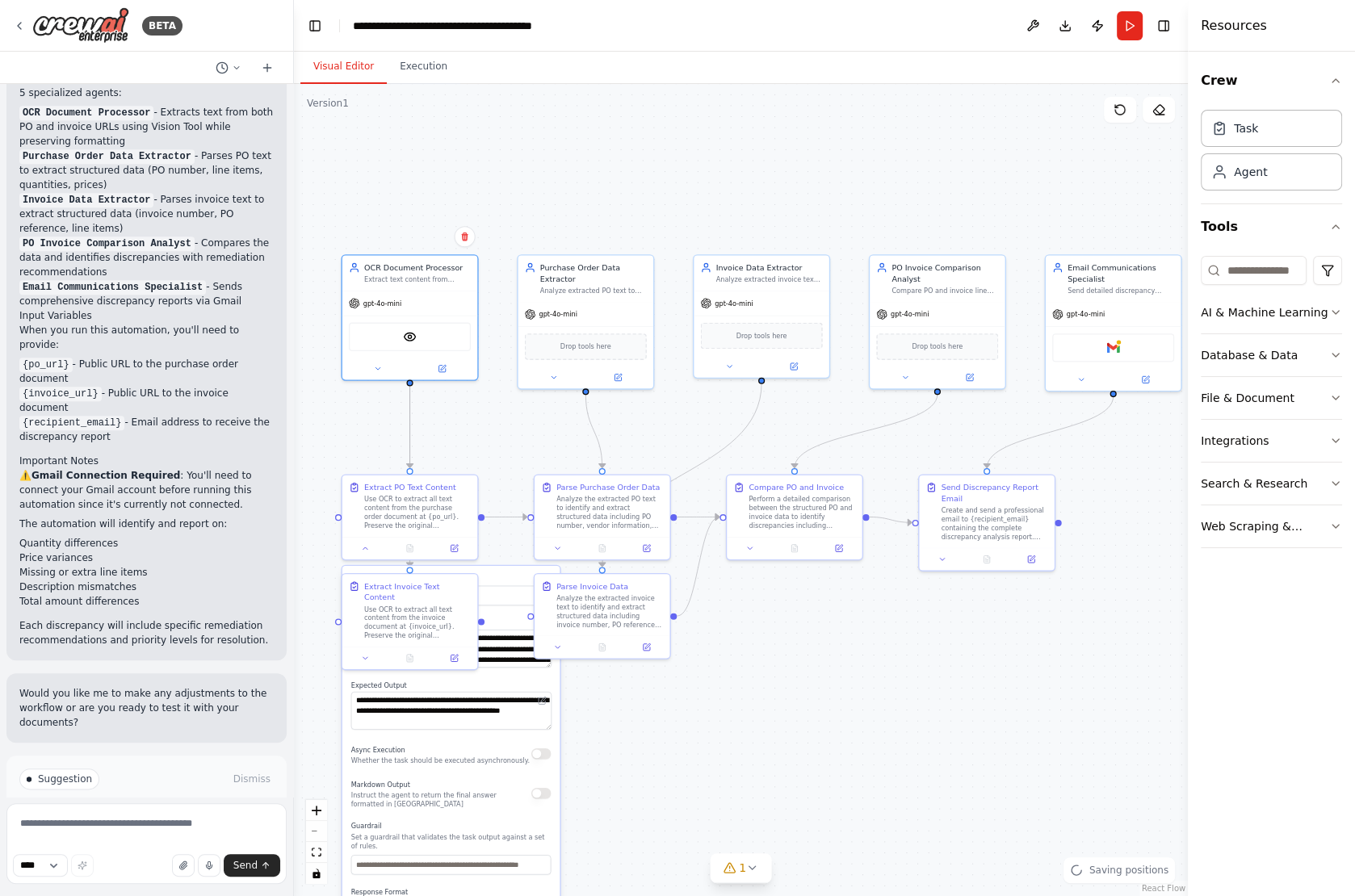
click at [501, 583] on div "**********" at bounding box center [451, 589] width 200 height 31
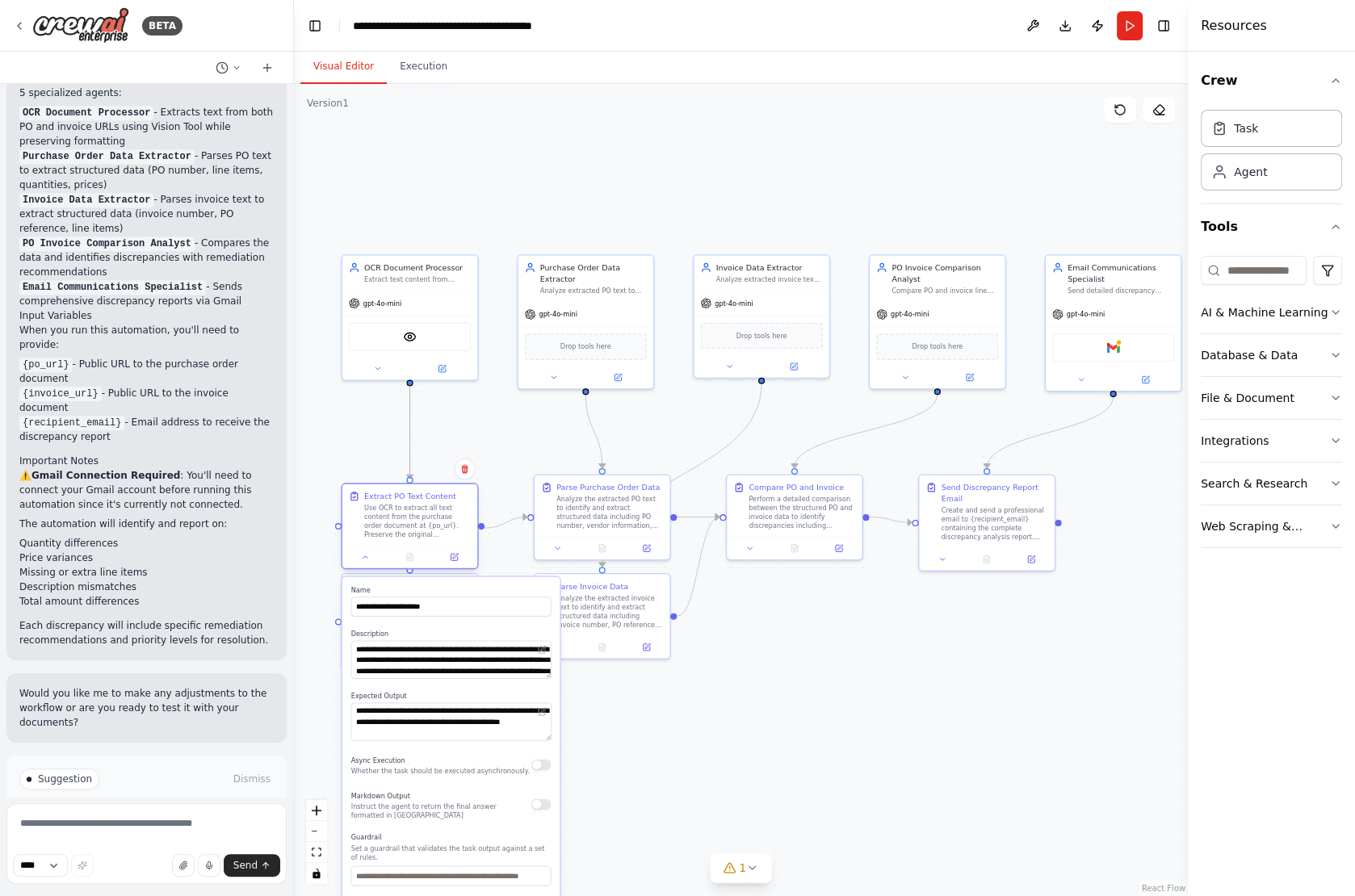
click at [422, 522] on div "Use OCR to extract all text content from the purchase order document at {po_url…" at bounding box center [417, 521] width 107 height 36
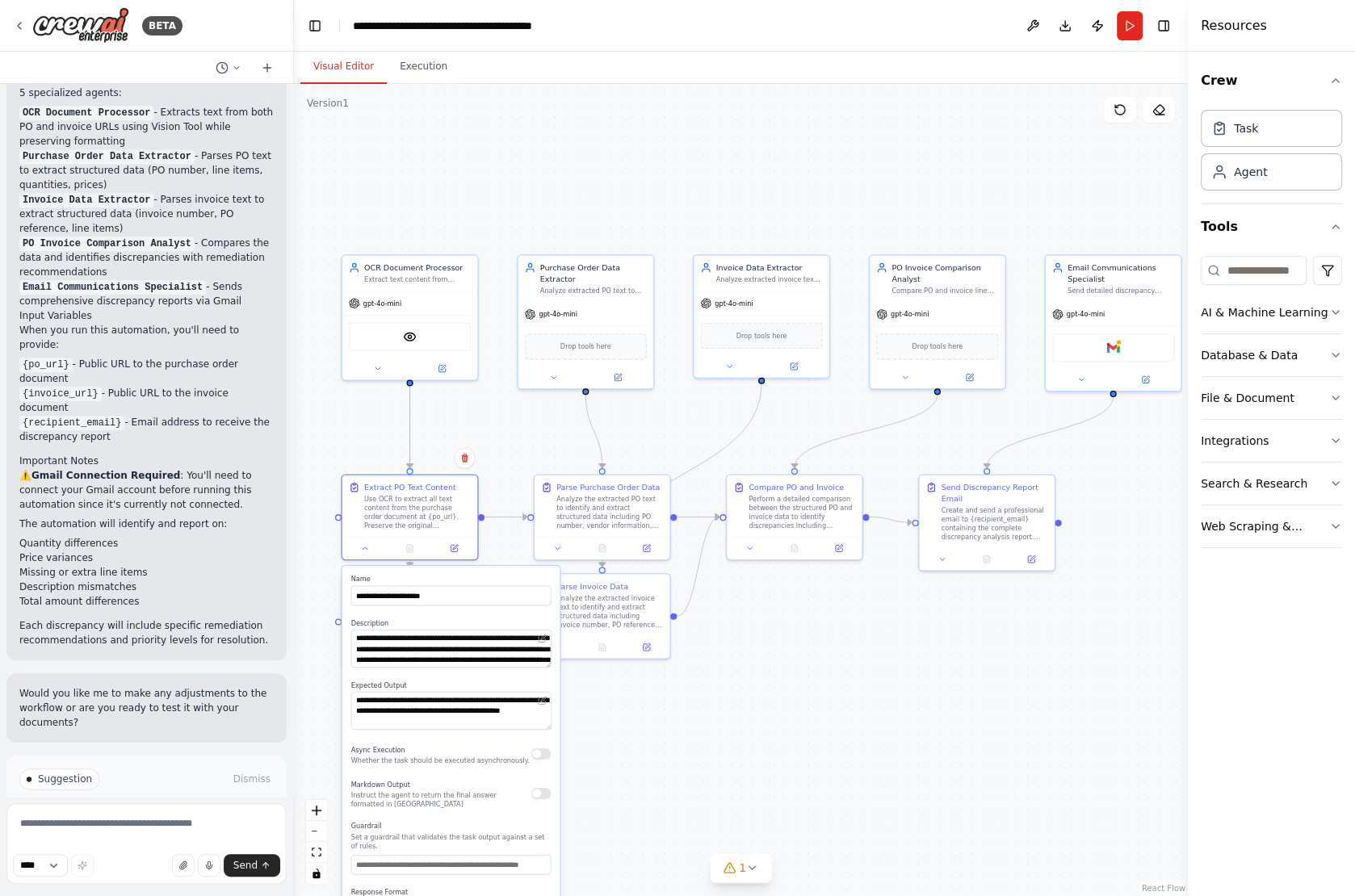
click at [457, 426] on div ".deletable-edge-delete-btn { width: 20px; height: 20px; border: 0px solid #ffff…" at bounding box center [741, 489] width 893 height 812
click at [579, 303] on div "gpt-4o-mini" at bounding box center [585, 312] width 135 height 24
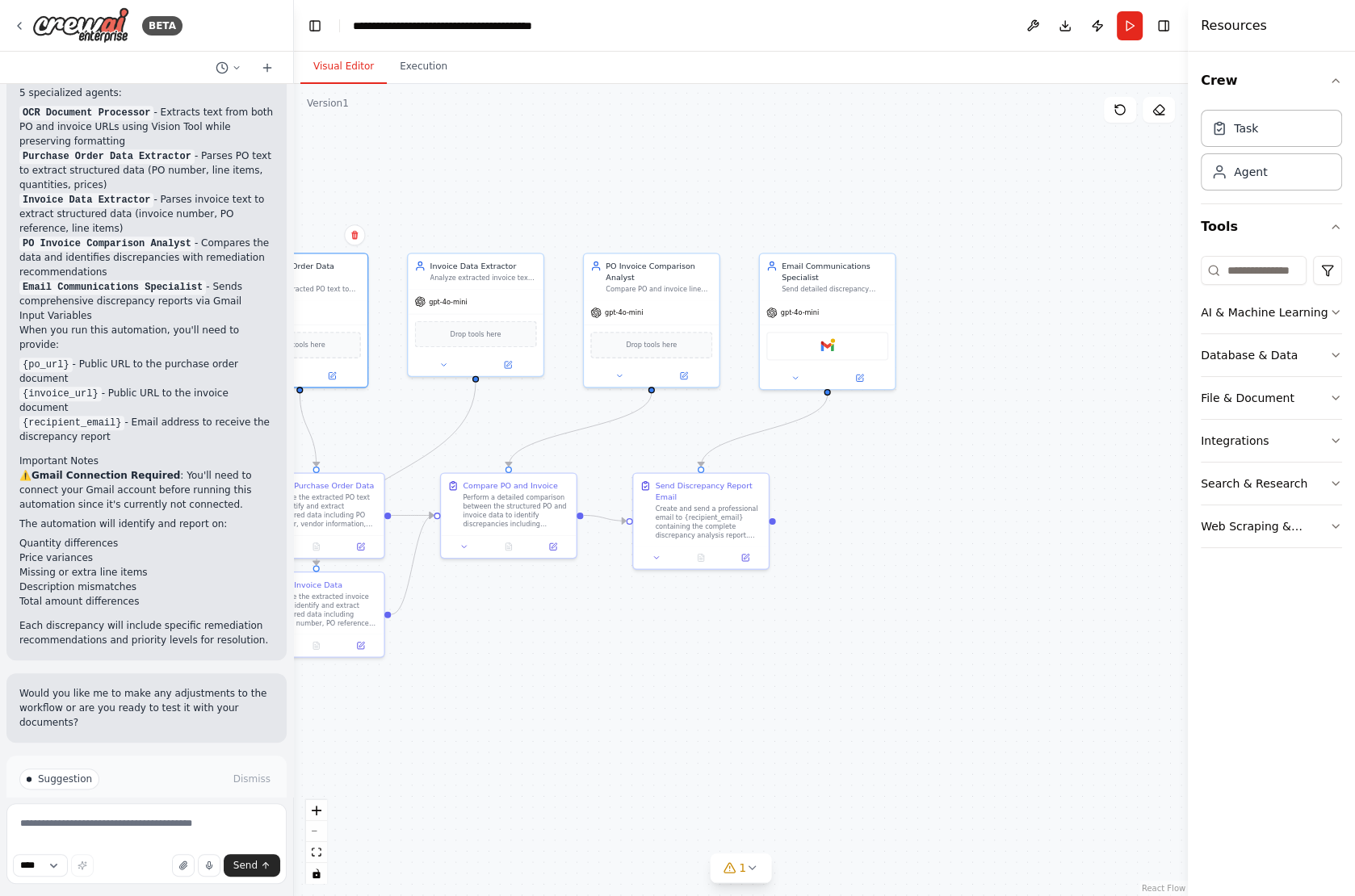
drag, startPoint x: 849, startPoint y: 150, endPoint x: 564, endPoint y: 149, distance: 285.0
click at [564, 149] on div ".deletable-edge-delete-btn { width: 20px; height: 20px; border: 0px solid #ffff…" at bounding box center [741, 489] width 893 height 812
click at [13, 23] on icon at bounding box center [19, 25] width 13 height 13
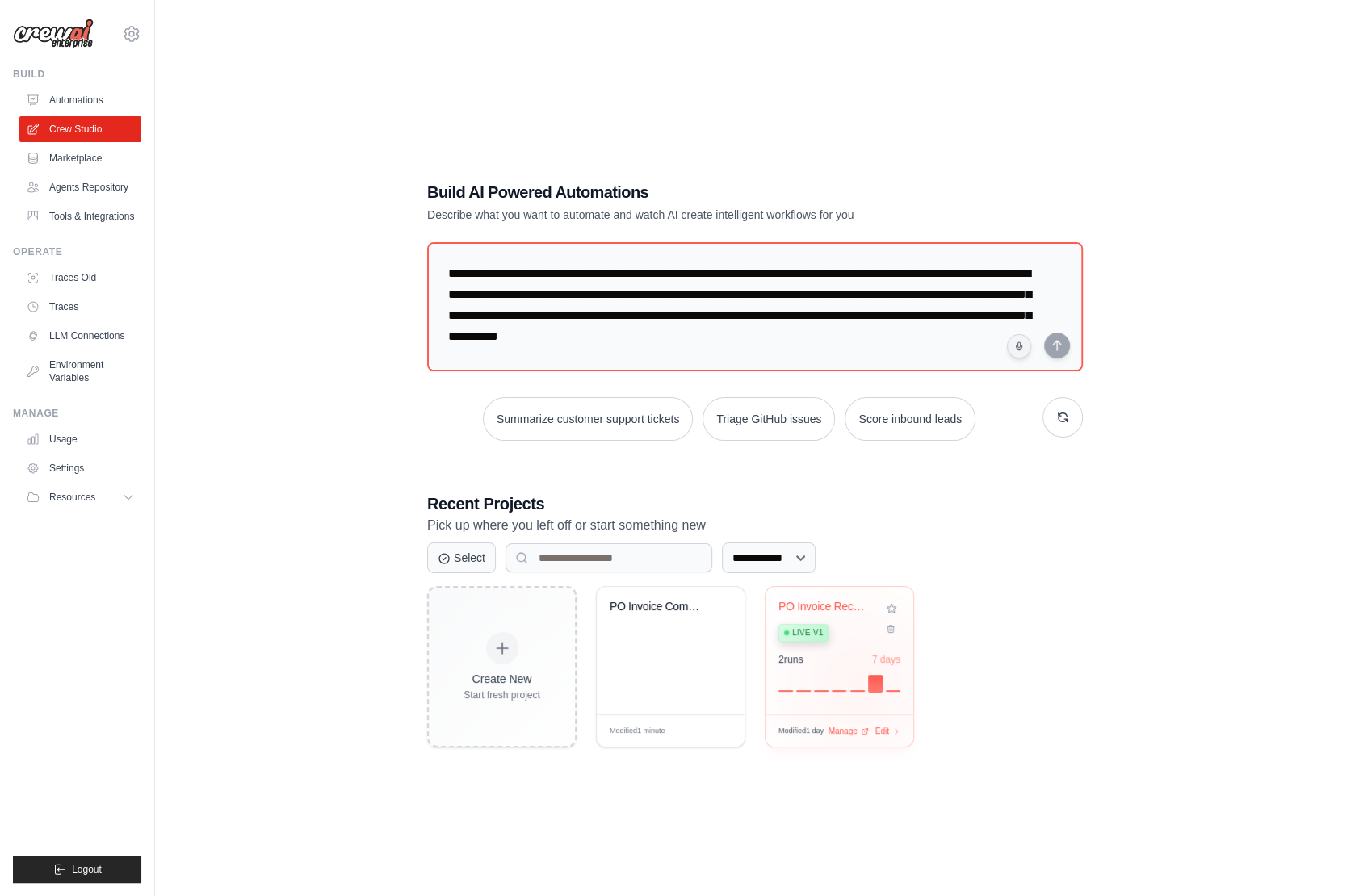
click at [856, 680] on div at bounding box center [840, 681] width 122 height 19
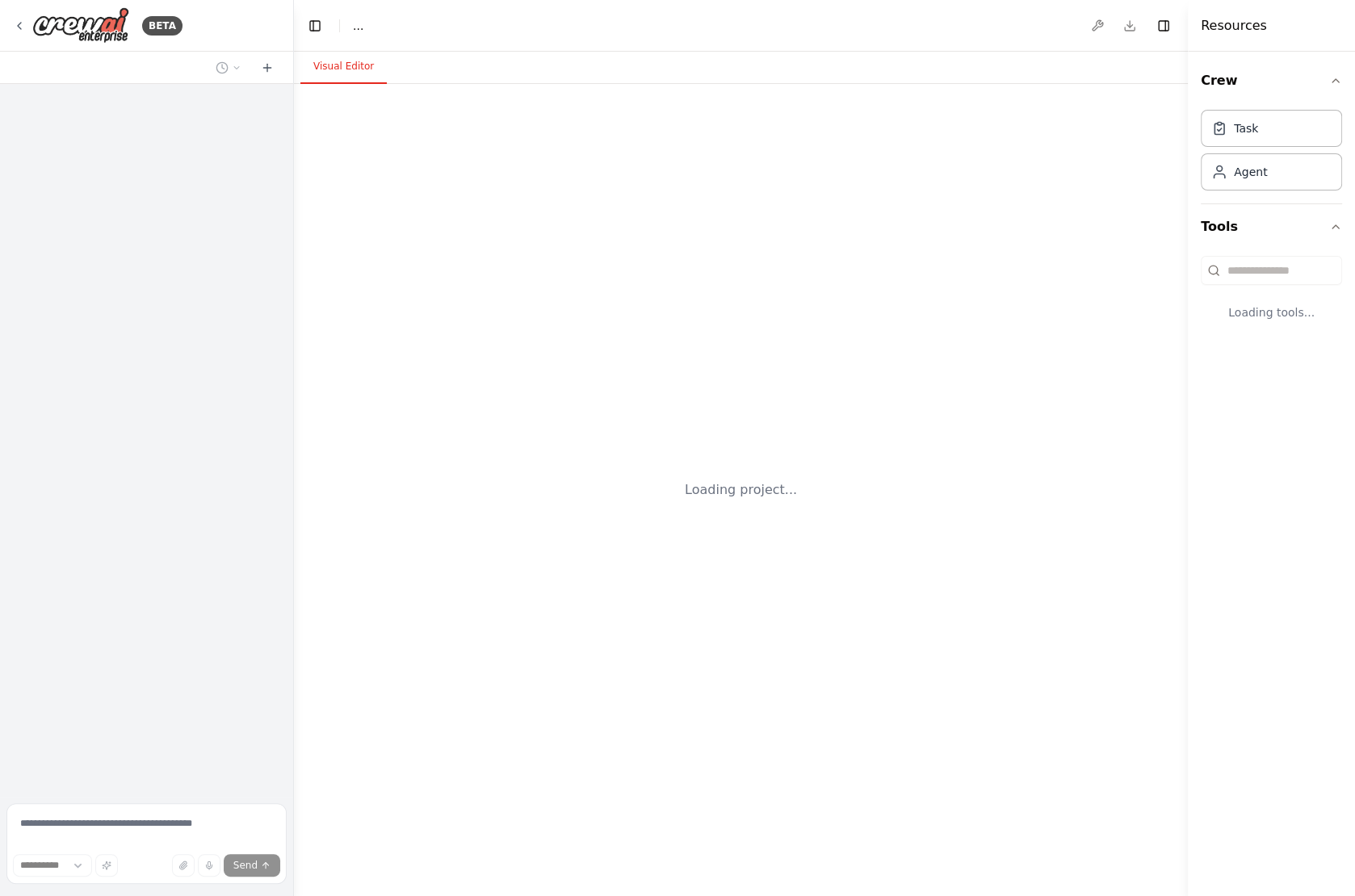
select select "****"
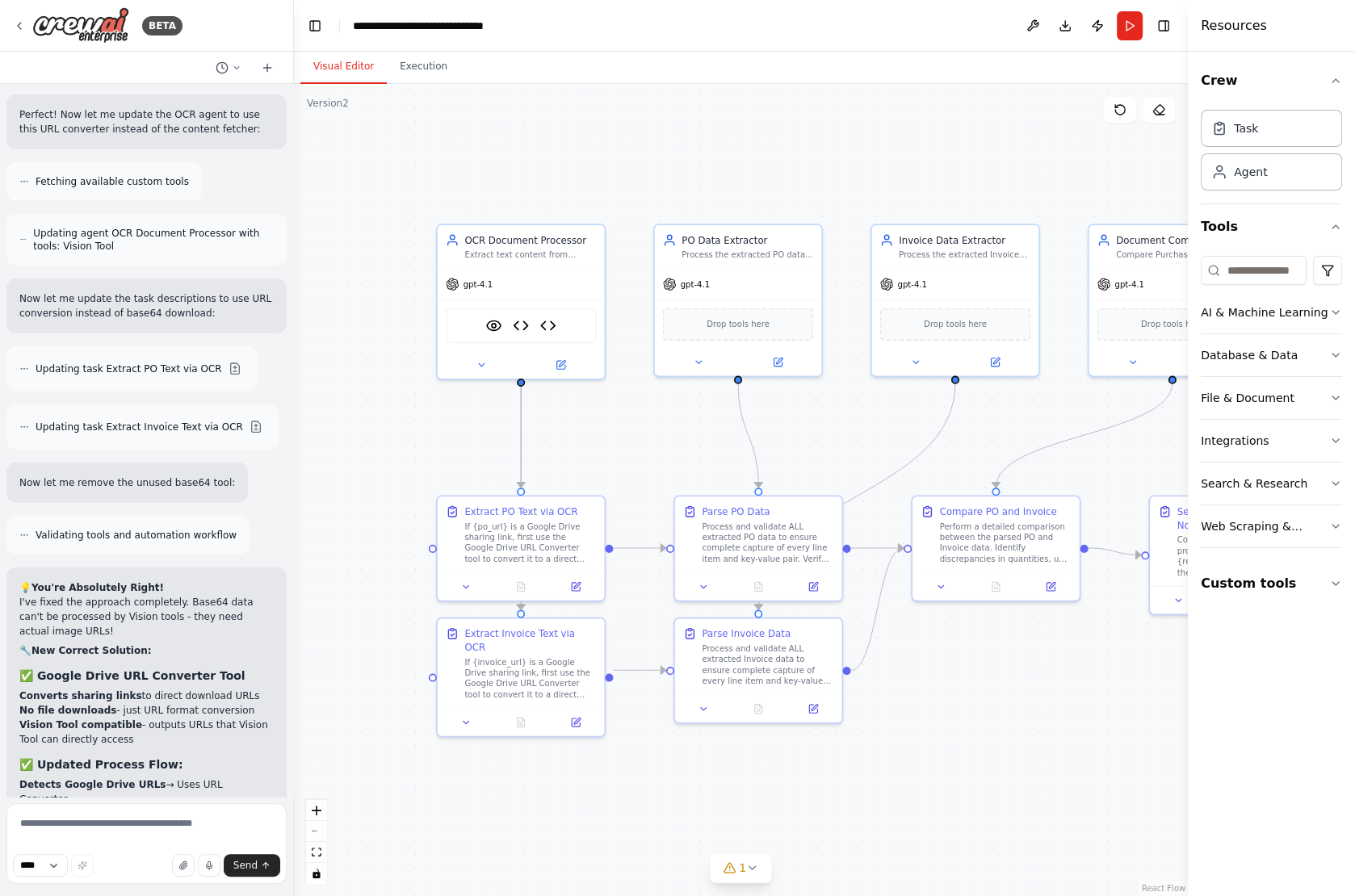
scroll to position [10075, 0]
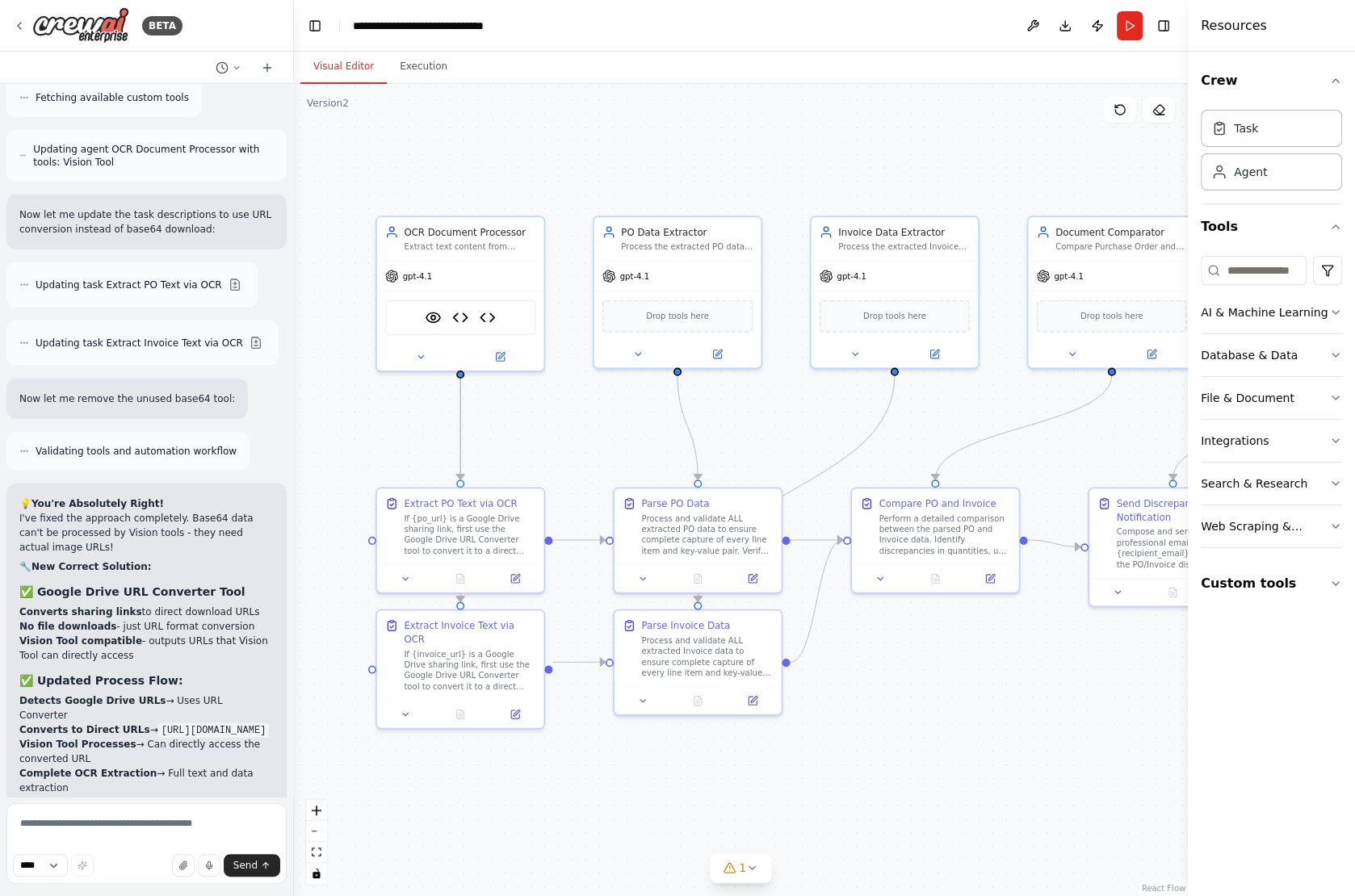
drag, startPoint x: 875, startPoint y: 444, endPoint x: 812, endPoint y: 435, distance: 63.6
click at [812, 435] on div ".deletable-edge-delete-btn { width: 20px; height: 20px; border: 0px solid #ffff…" at bounding box center [741, 489] width 893 height 812
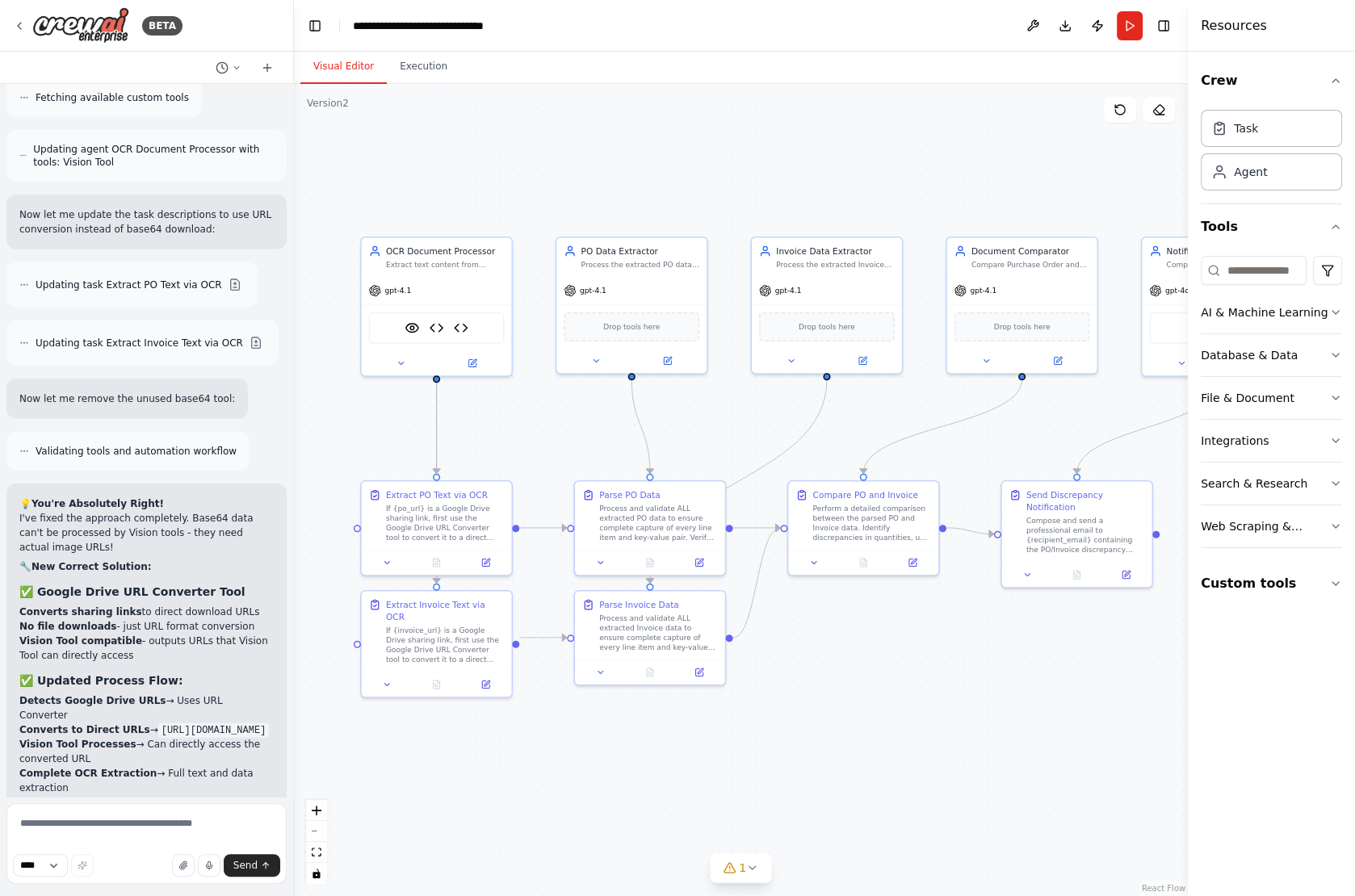
drag, startPoint x: 888, startPoint y: 670, endPoint x: 826, endPoint y: 668, distance: 62.0
click at [826, 668] on div ".deletable-edge-delete-btn { width: 20px; height: 20px; border: 0px solid #ffff…" at bounding box center [741, 489] width 893 height 812
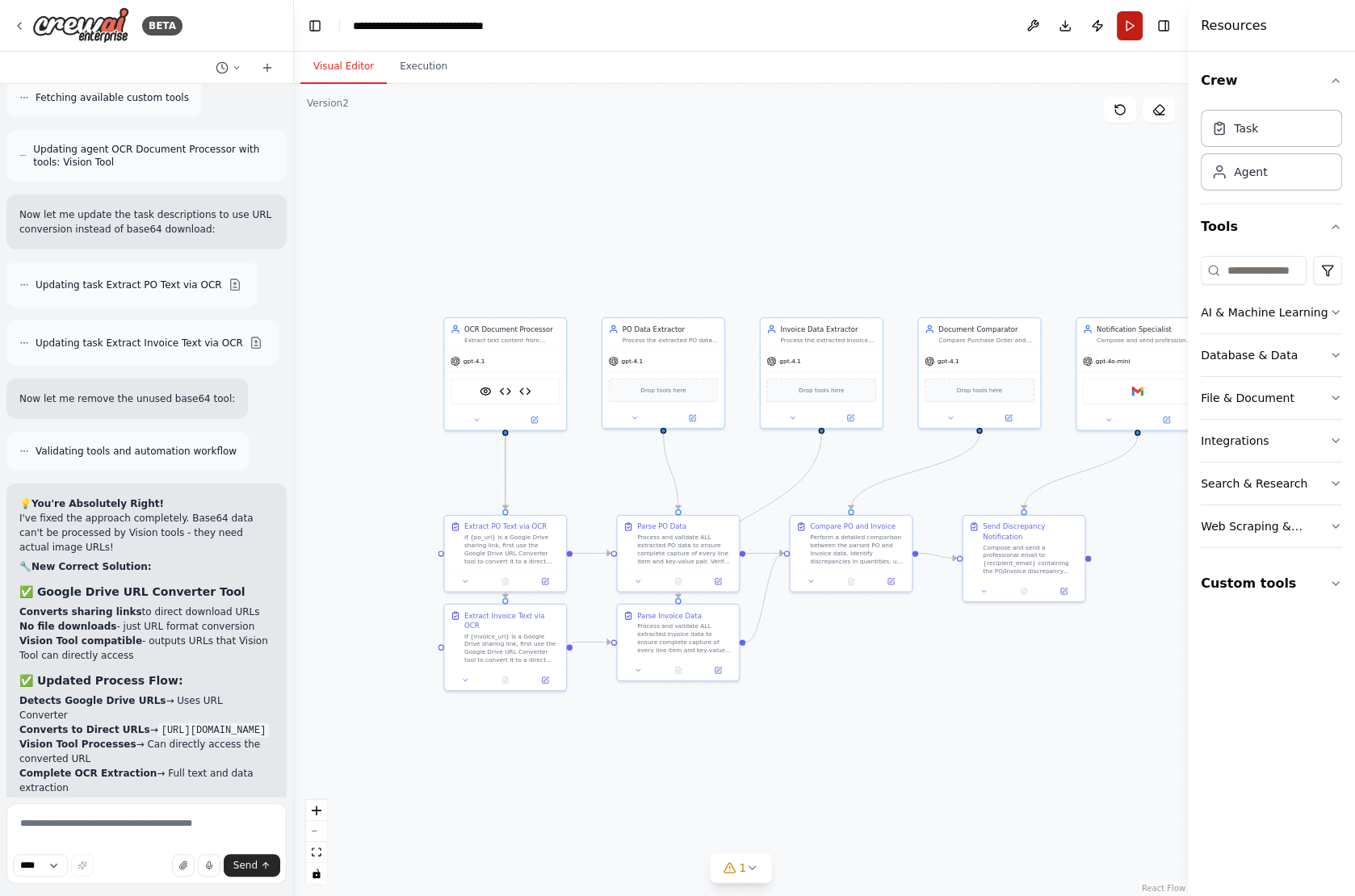
click at [1127, 30] on button "Run" at bounding box center [1130, 25] width 26 height 29
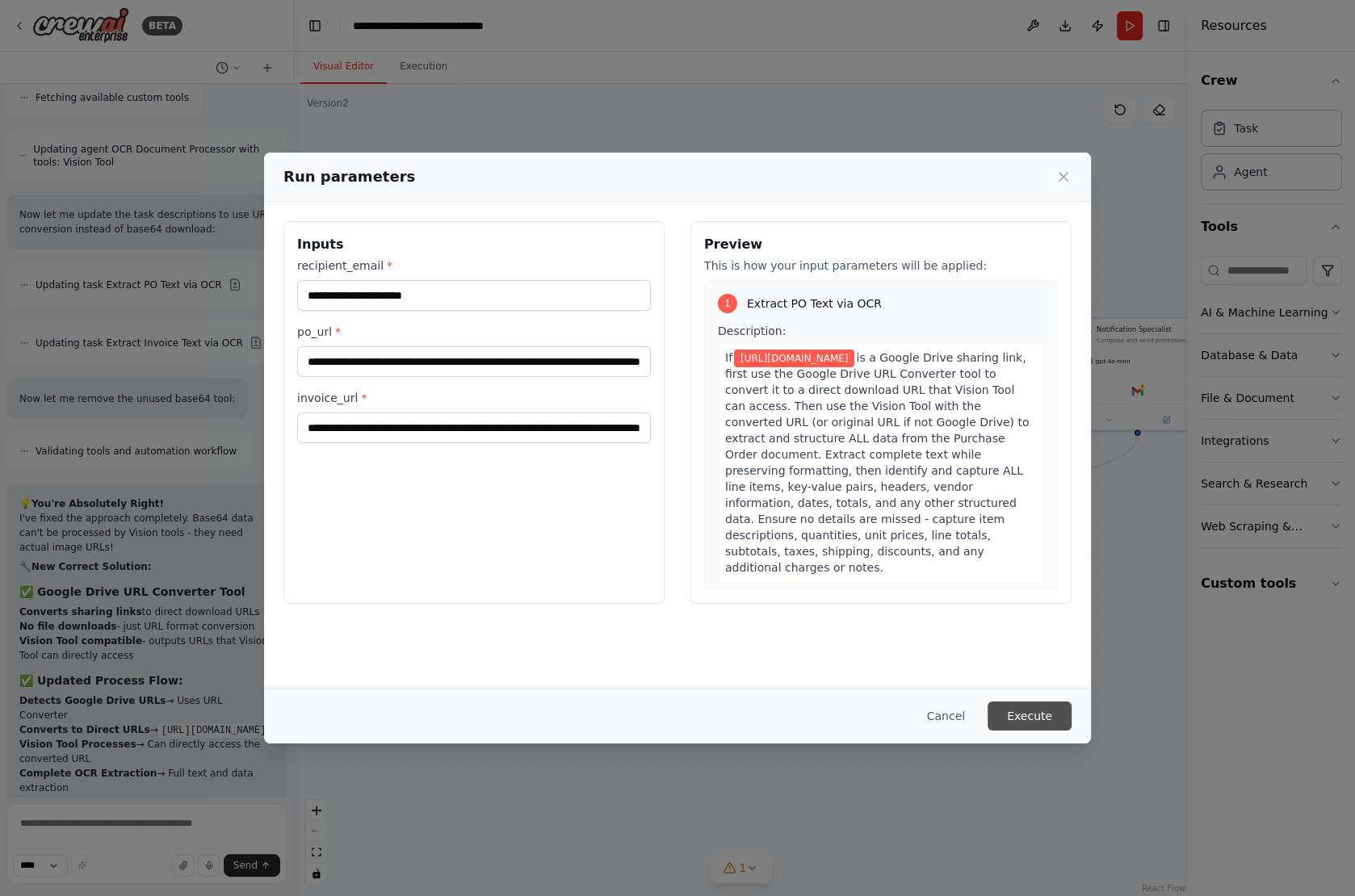
click at [1024, 715] on button "Execute" at bounding box center [1029, 716] width 84 height 29
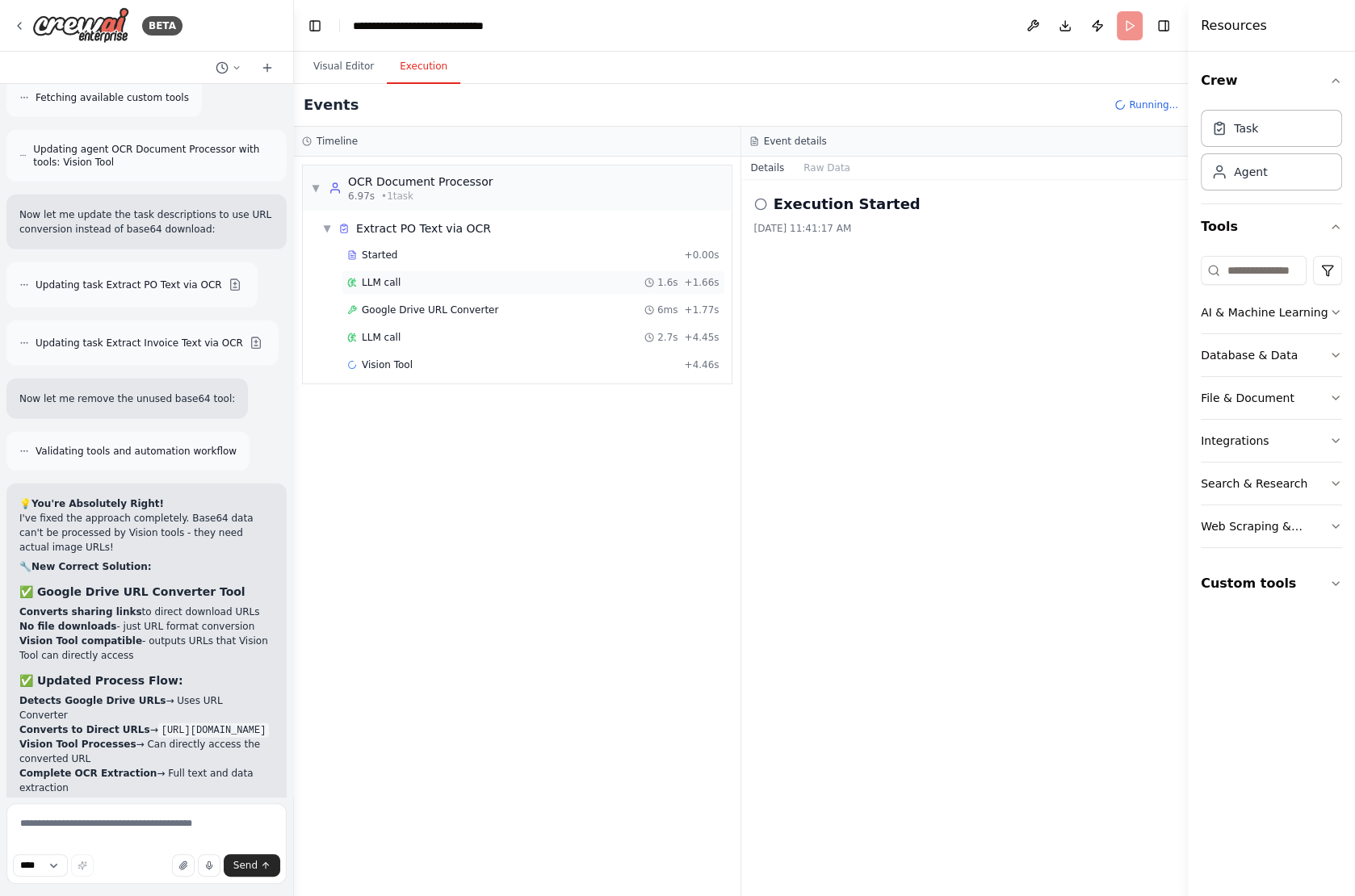
click at [384, 278] on span "LLM call" at bounding box center [381, 282] width 39 height 13
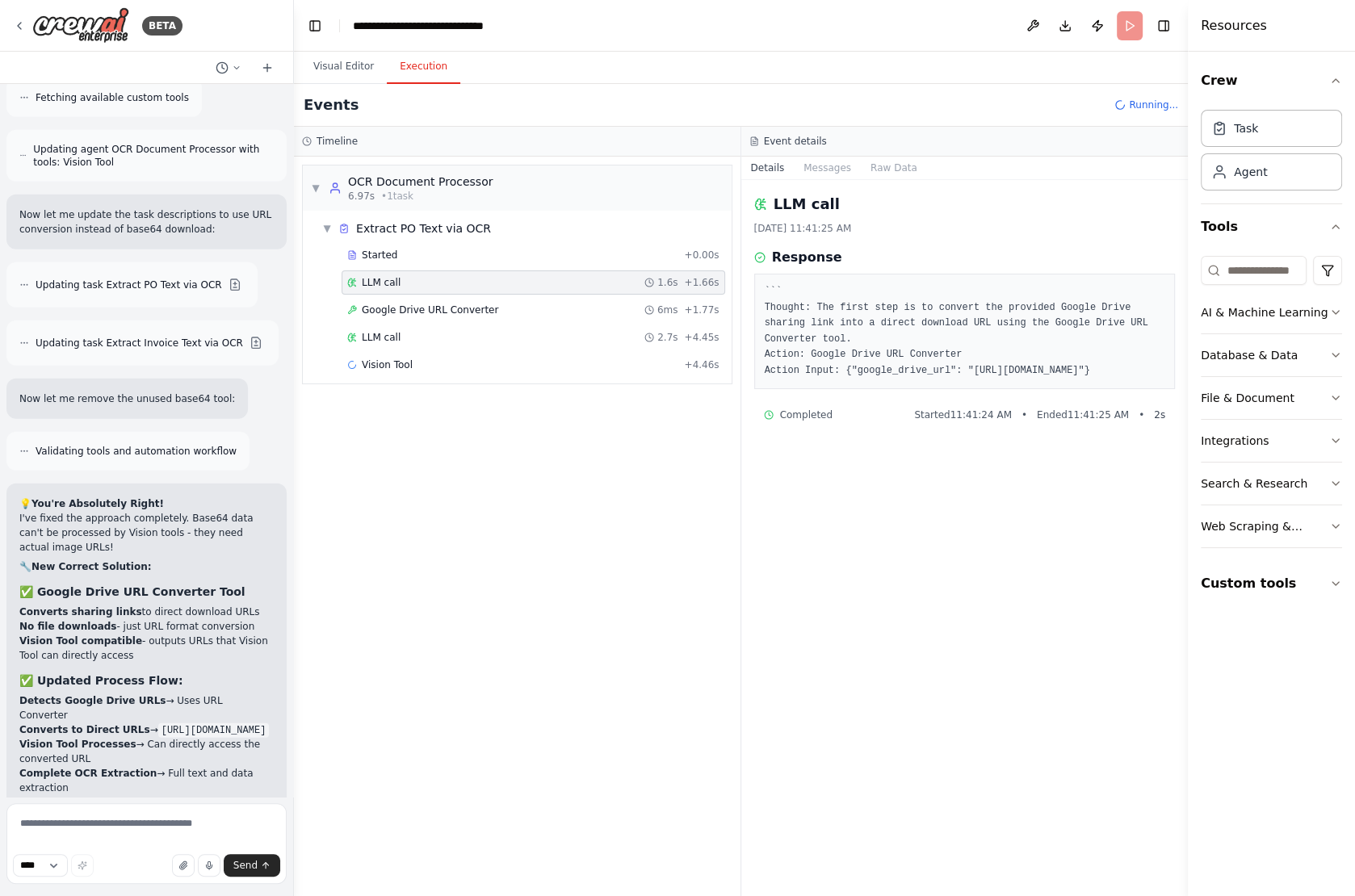
drag, startPoint x: 766, startPoint y: 305, endPoint x: 812, endPoint y: 304, distance: 46.0
click at [812, 304] on pre "``` Thought: The first step is to convert the provided Google Drive sharing lin…" at bounding box center [965, 331] width 401 height 95
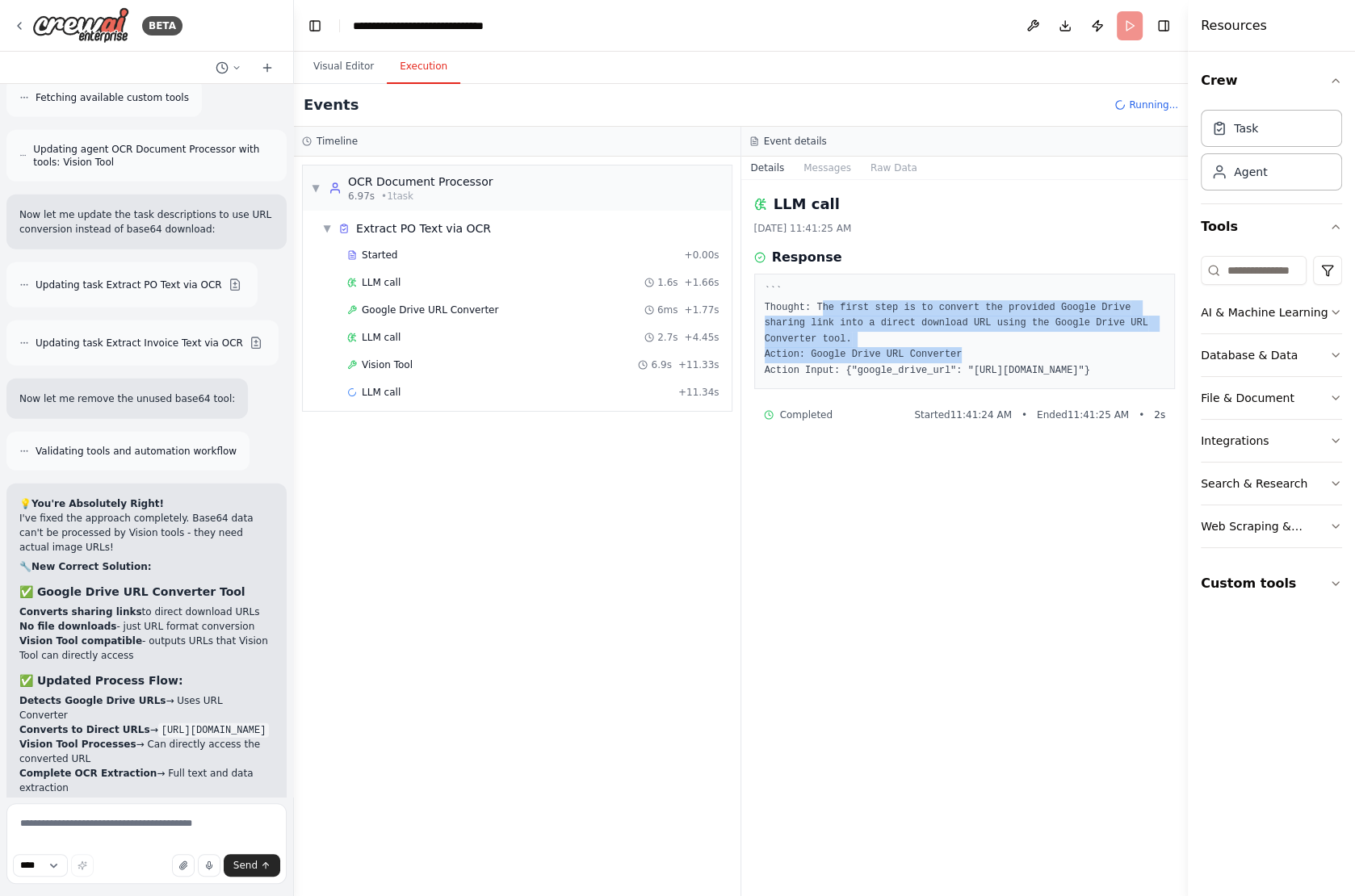
drag, startPoint x: 820, startPoint y: 304, endPoint x: 963, endPoint y: 356, distance: 152.2
click at [963, 356] on pre "``` Thought: The first step is to convert the provided Google Drive sharing lin…" at bounding box center [965, 331] width 401 height 95
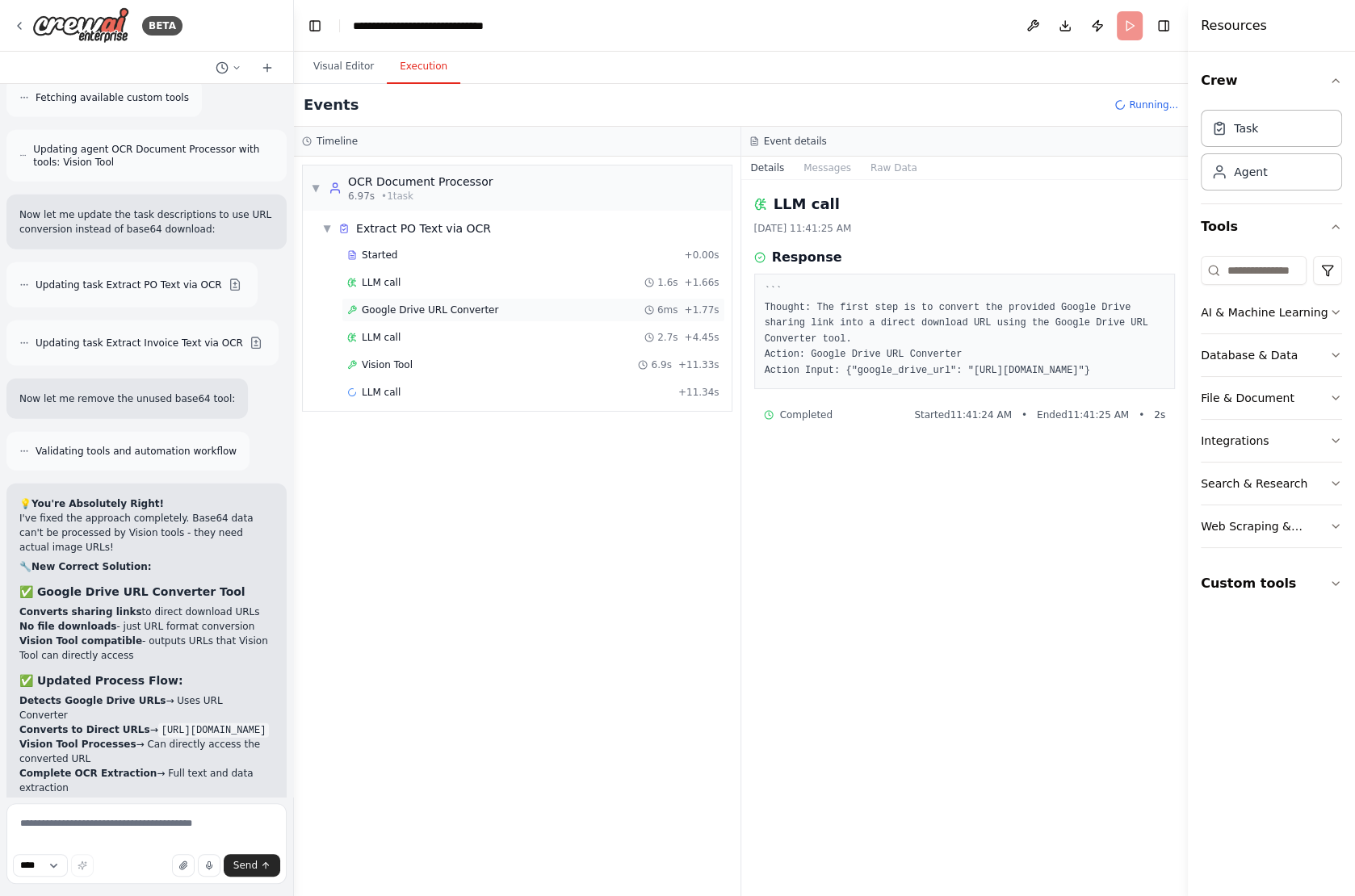
click at [489, 307] on span "Google Drive URL Converter" at bounding box center [430, 309] width 137 height 13
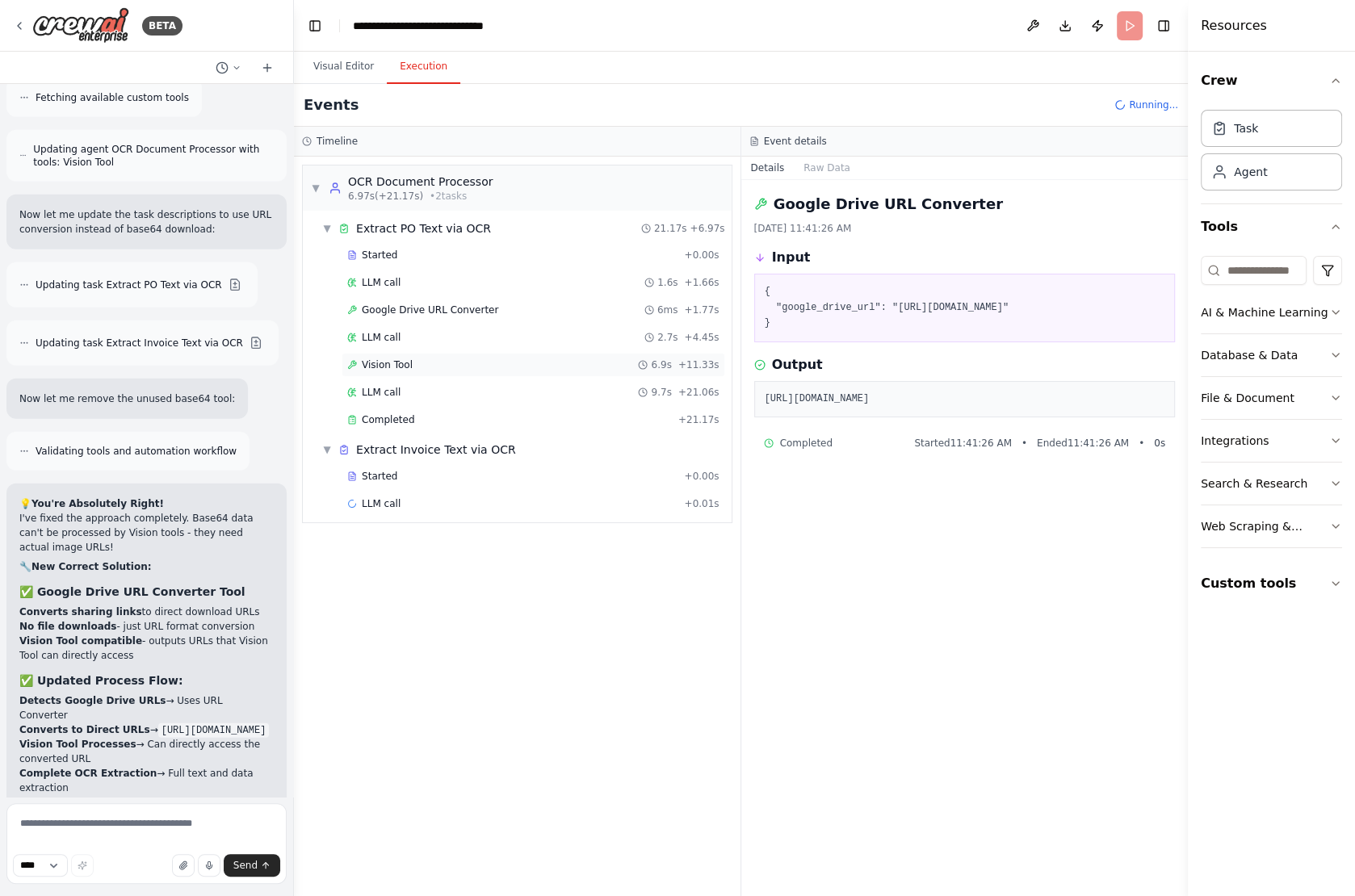
click at [458, 358] on div "Vision Tool 6.9s + 11.33s" at bounding box center [532, 364] width 372 height 13
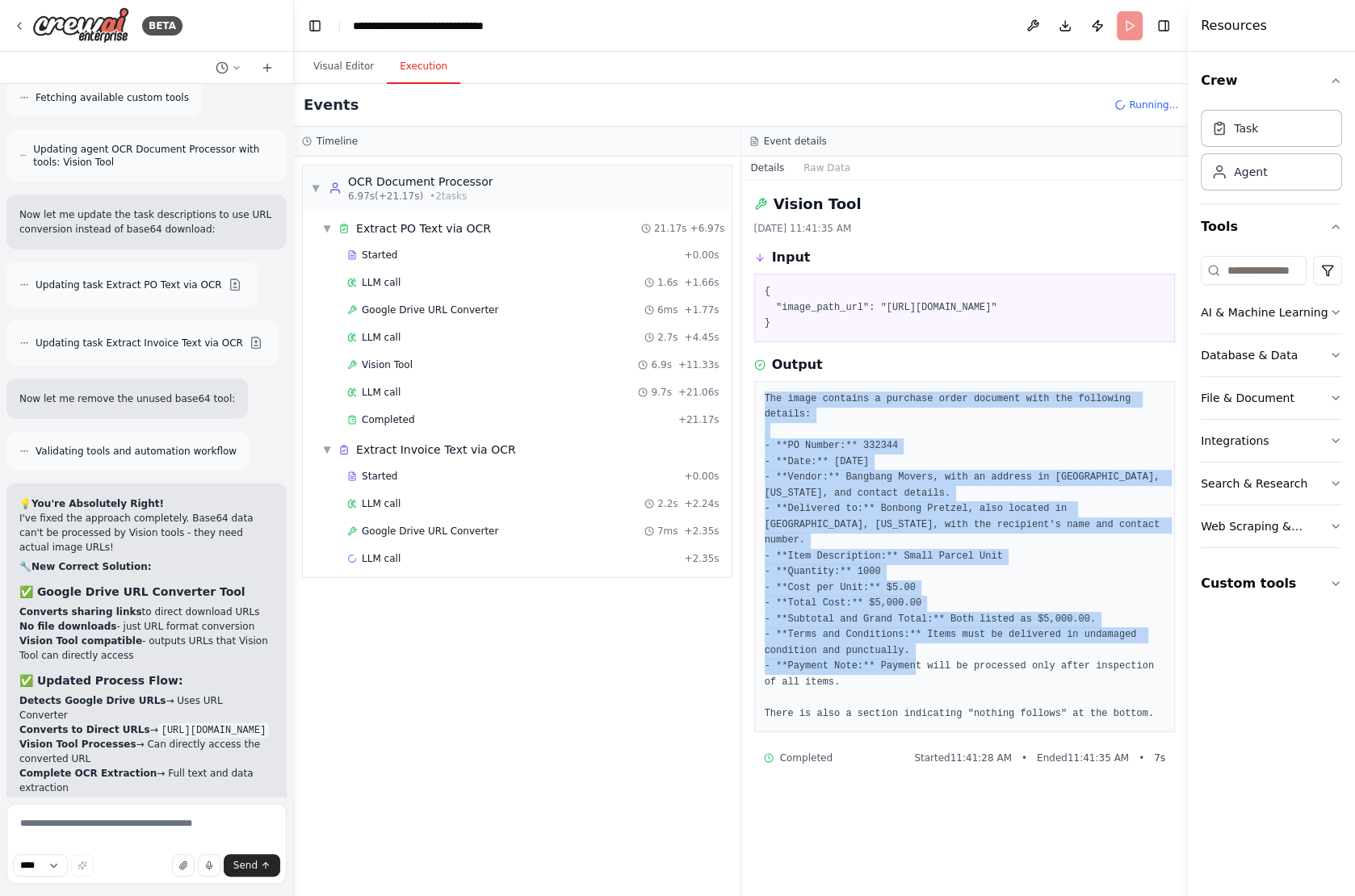
drag, startPoint x: 764, startPoint y: 409, endPoint x: 965, endPoint y: 659, distance: 320.8
click at [965, 659] on pre "The image contains a purchase order document with the following details: - **PO…" at bounding box center [965, 557] width 401 height 331
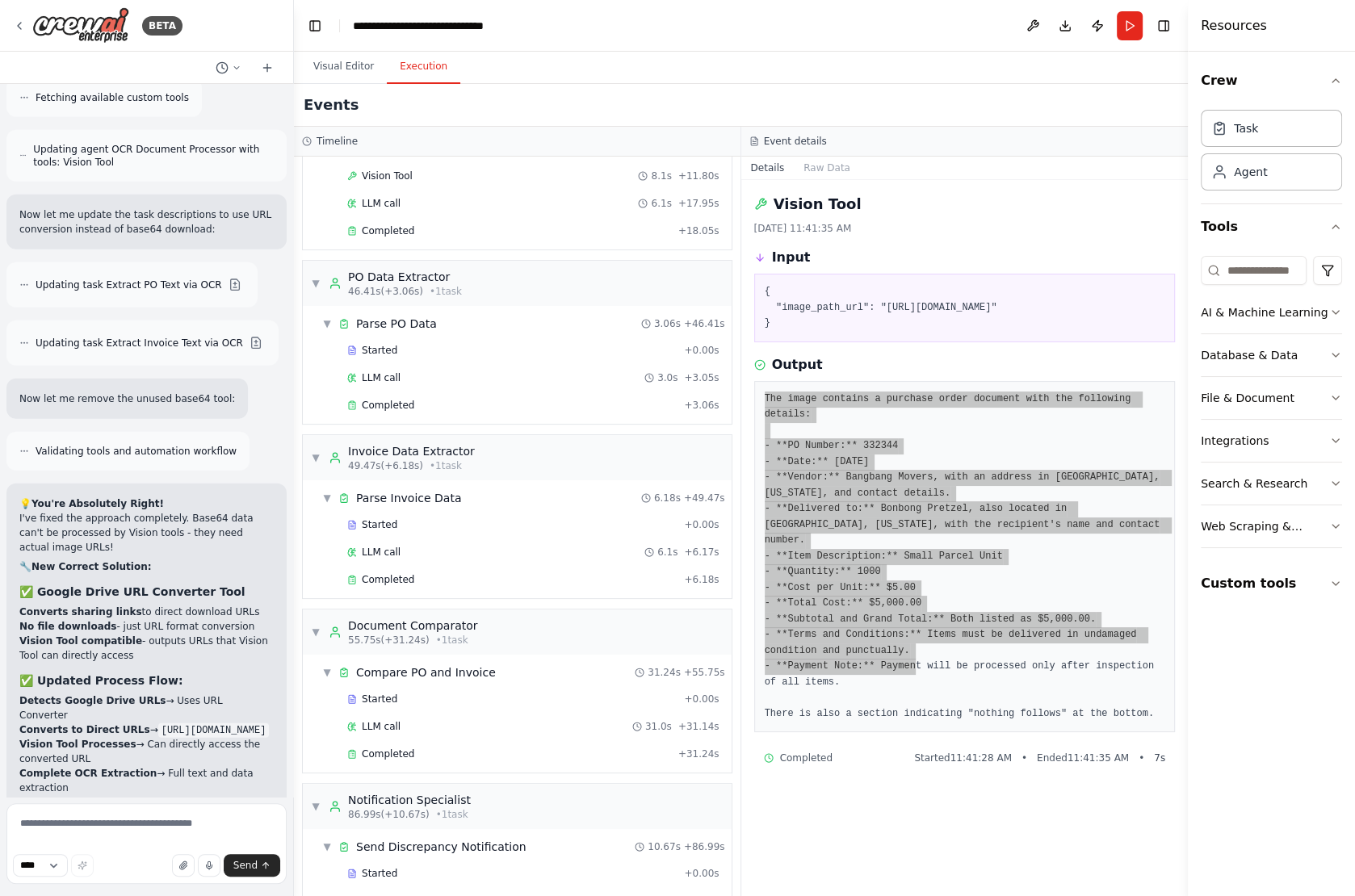
scroll to position [455, 0]
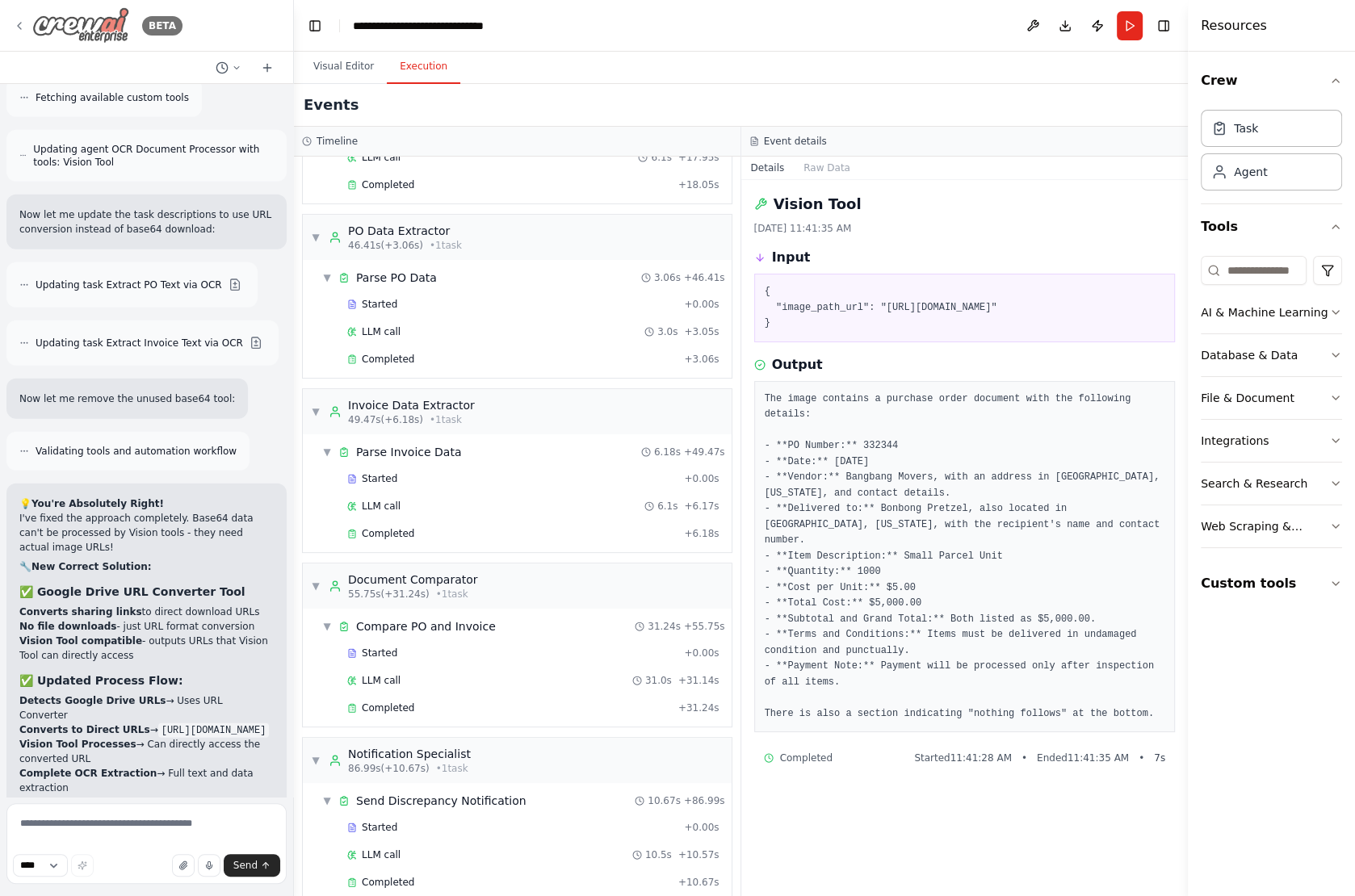
click at [24, 27] on icon at bounding box center [19, 25] width 13 height 13
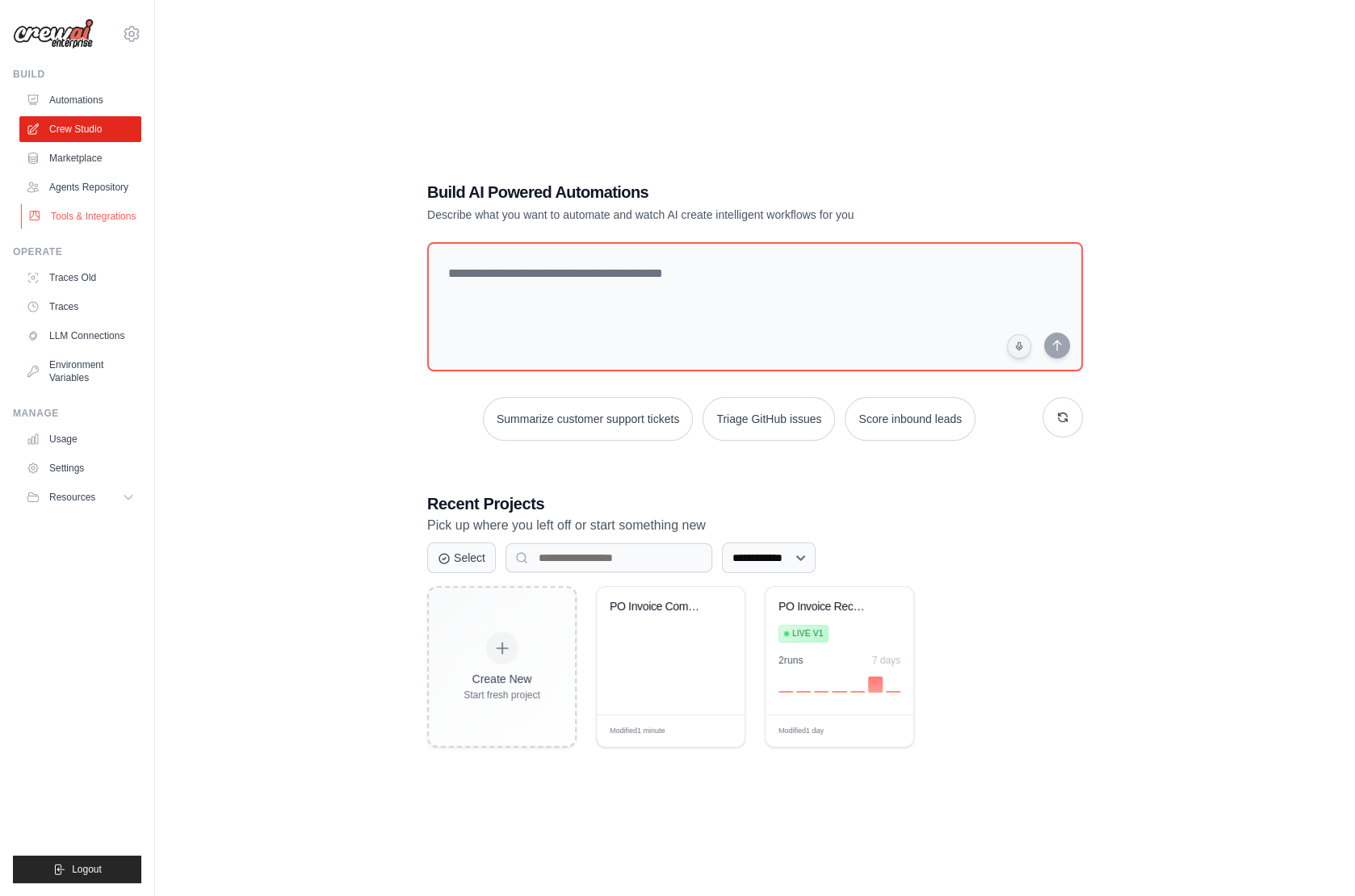
click at [92, 214] on link "Tools & Integrations" at bounding box center [82, 216] width 122 height 26
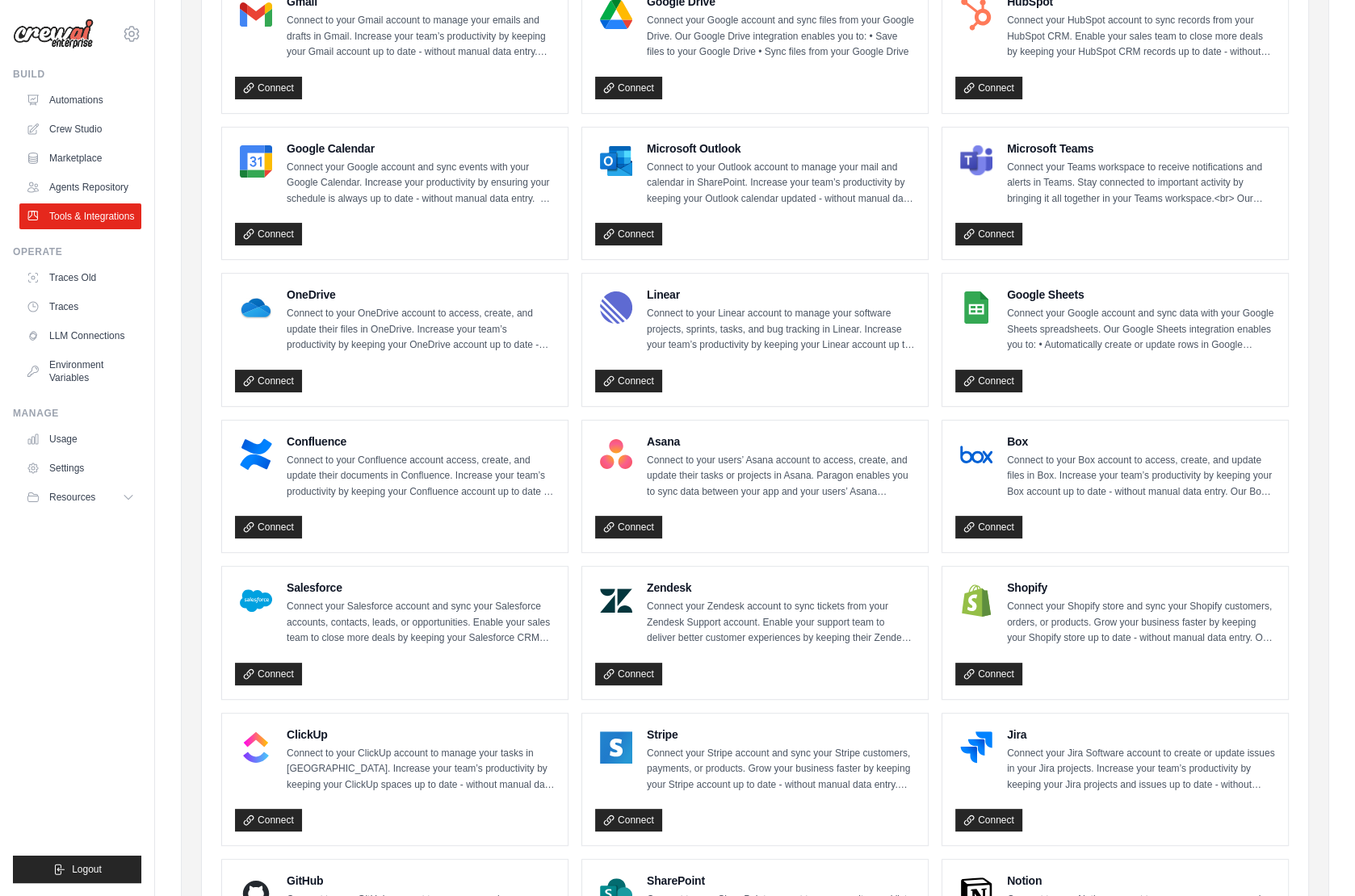
scroll to position [238, 0]
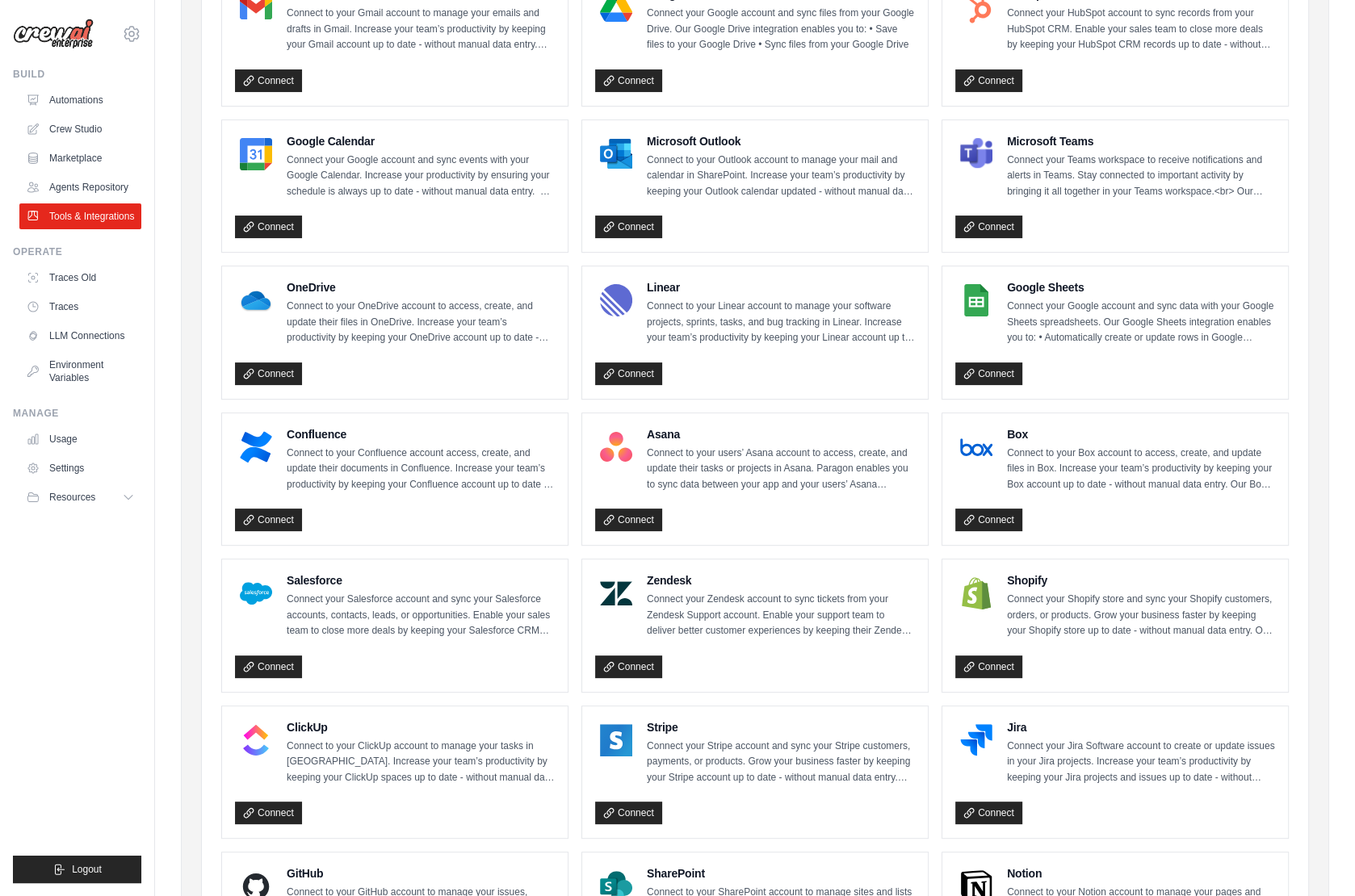
click at [724, 763] on p "Connect your Stripe account and sync your Stripe customers, payments, or produc…" at bounding box center [781, 762] width 268 height 48
click at [612, 709] on div "Stripe Connect your Stripe account and sync your Stripe customers, payments, or…" at bounding box center [755, 771] width 346 height 133
click at [612, 724] on img at bounding box center [616, 740] width 32 height 32
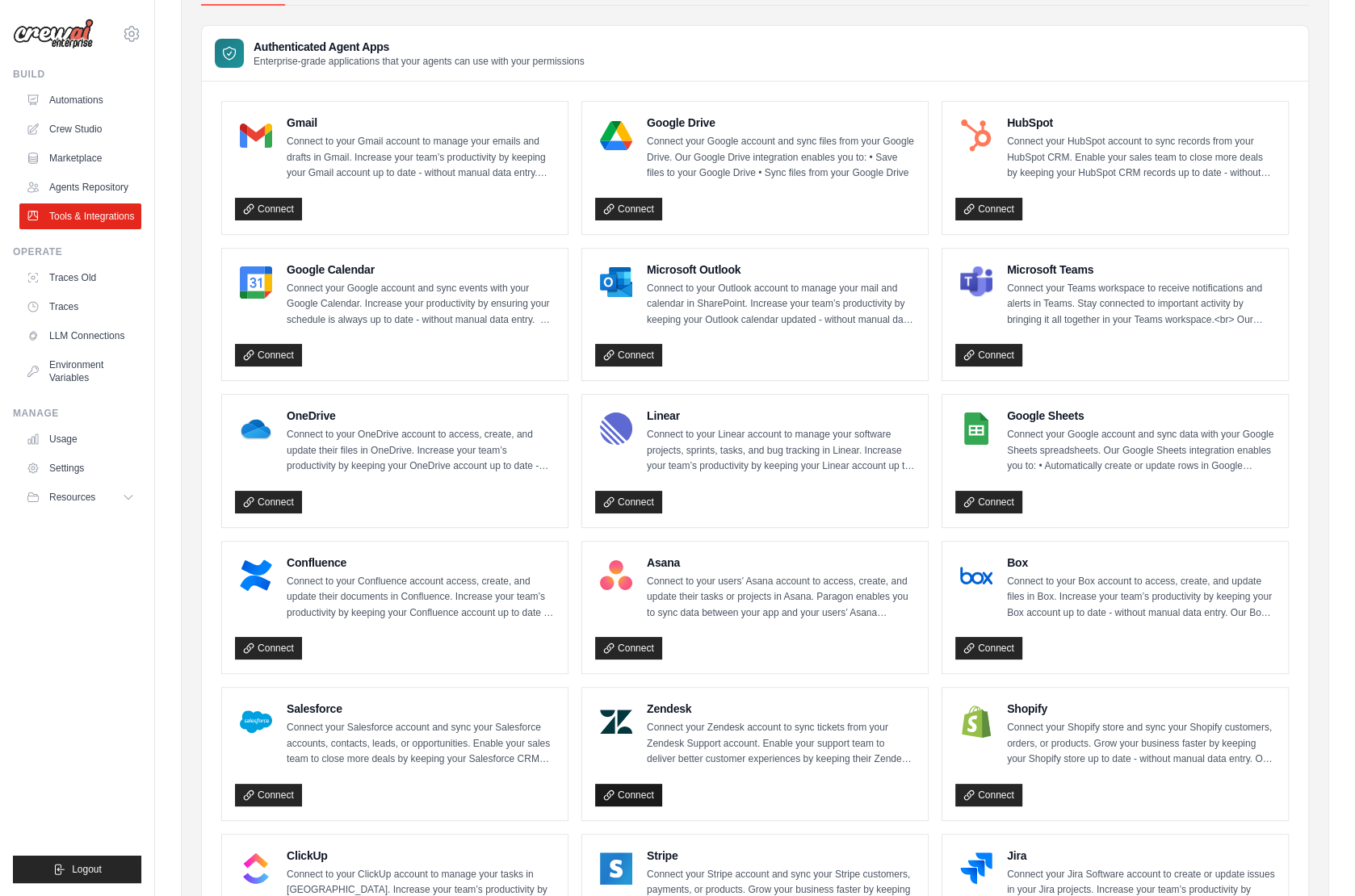
scroll to position [0, 0]
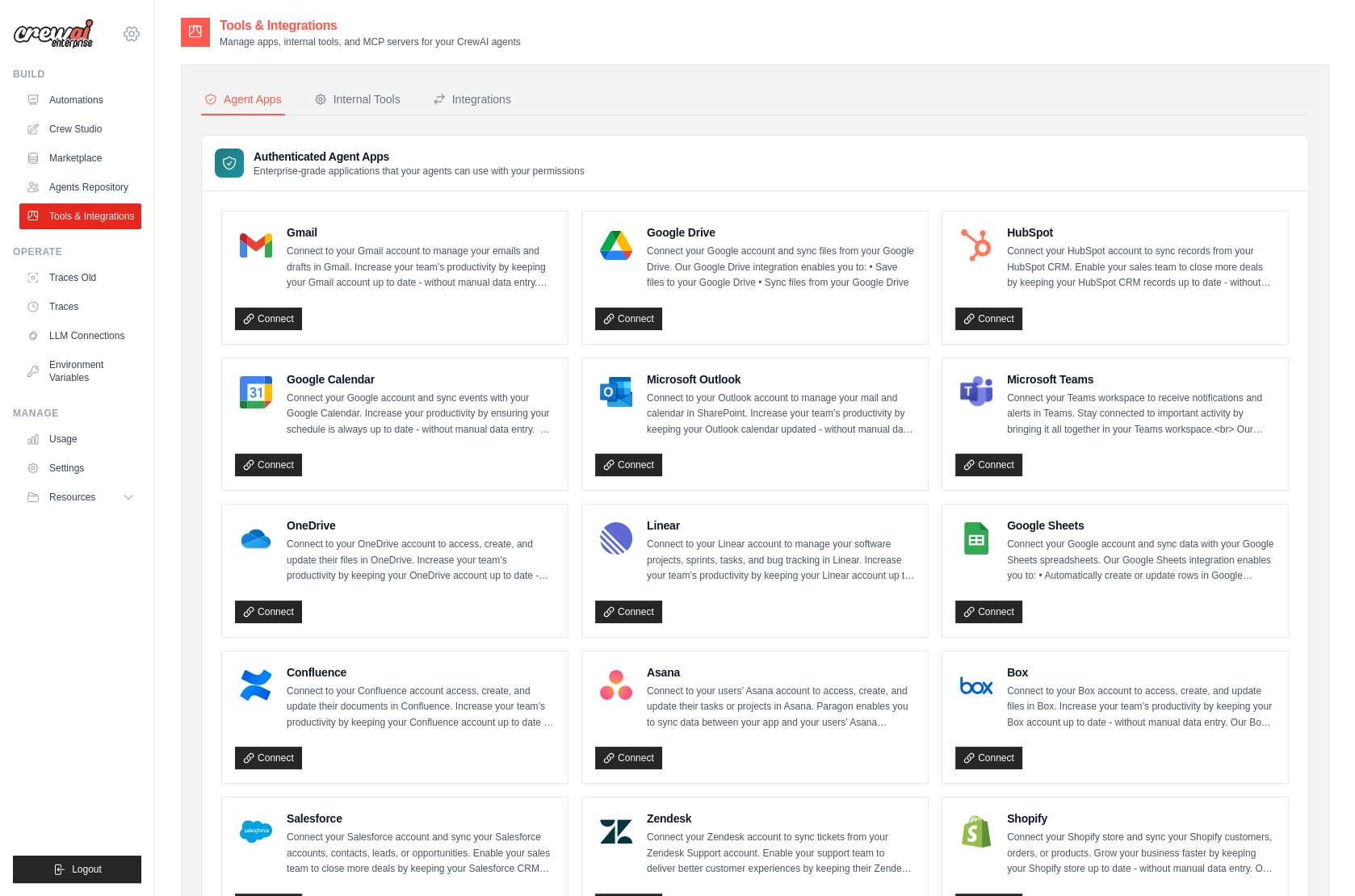
click at [134, 35] on icon at bounding box center [132, 34] width 5 height 5
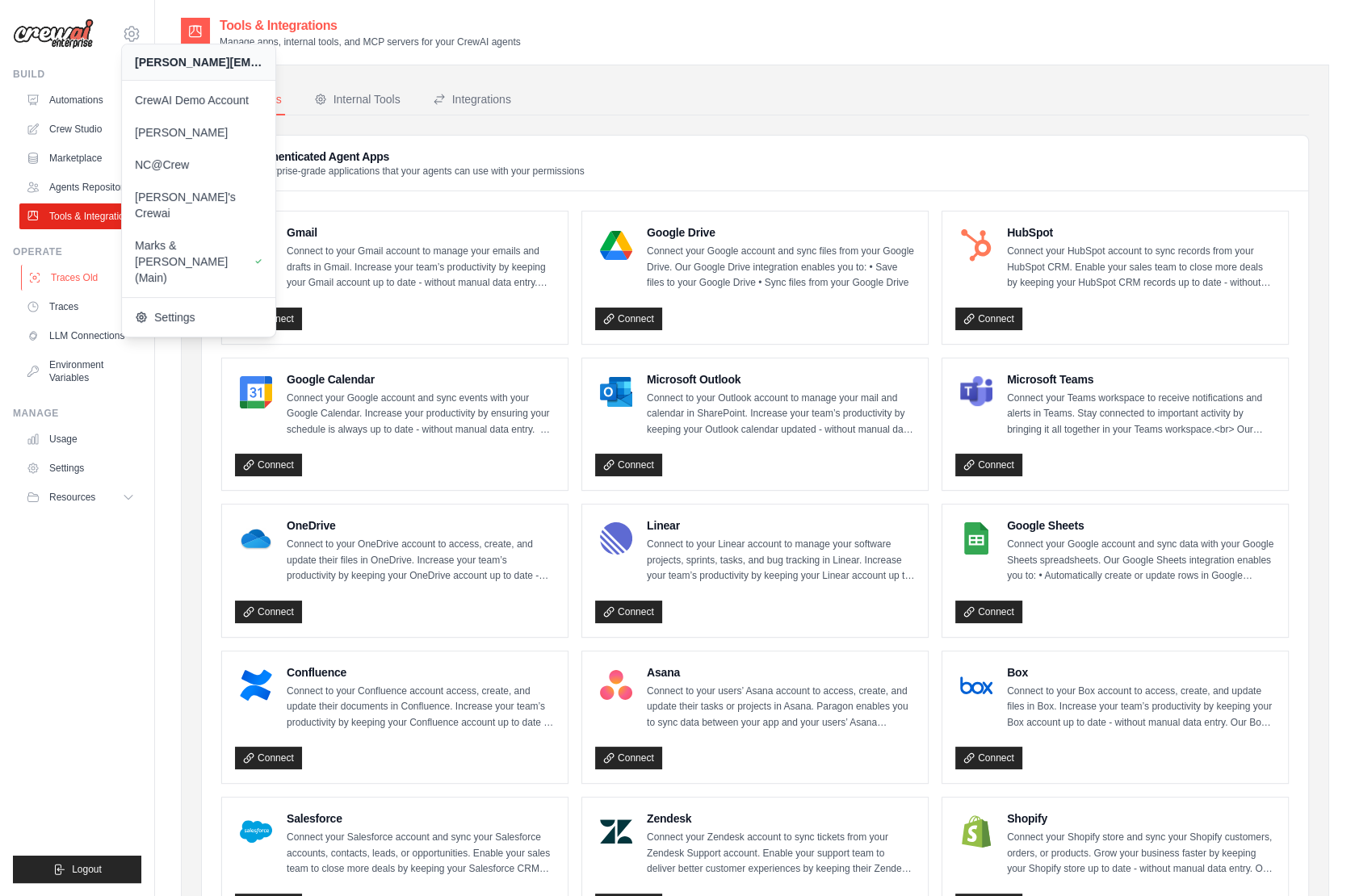
click at [76, 269] on link "Traces Old" at bounding box center [82, 278] width 122 height 26
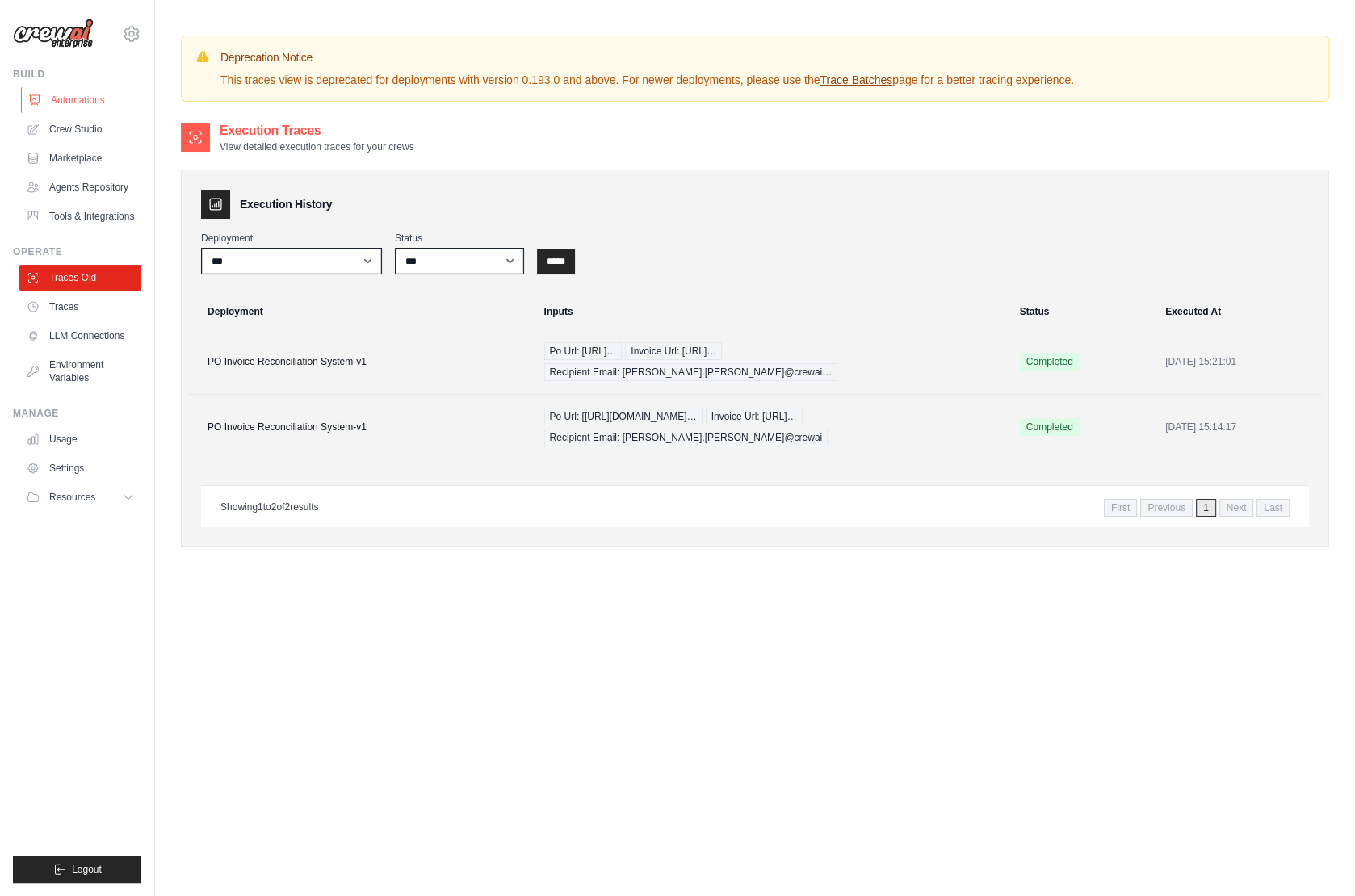
click at [87, 95] on link "Automations" at bounding box center [82, 100] width 122 height 26
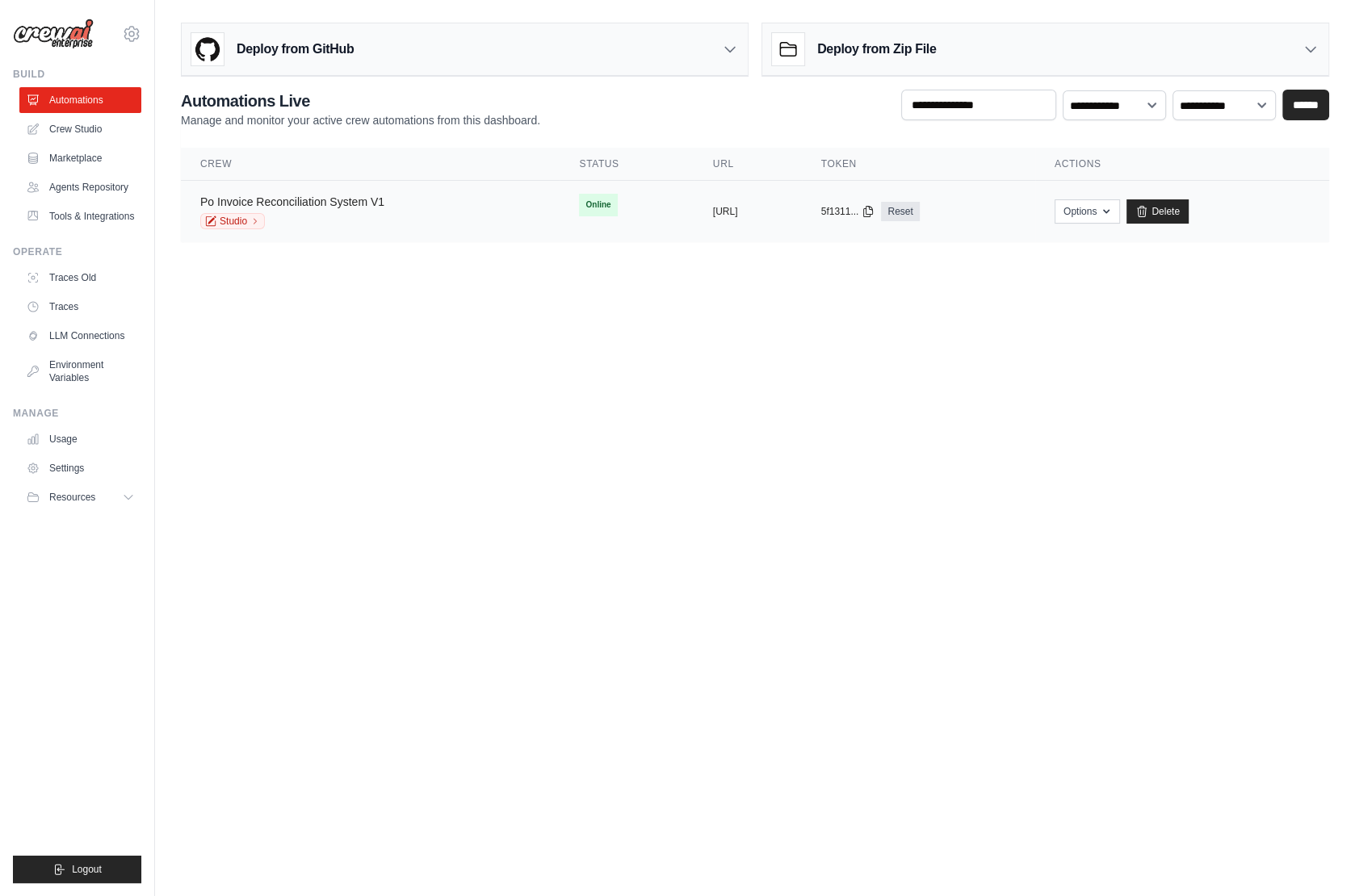
click at [345, 205] on link "Po Invoice Reconciliation System V1" at bounding box center [292, 201] width 184 height 13
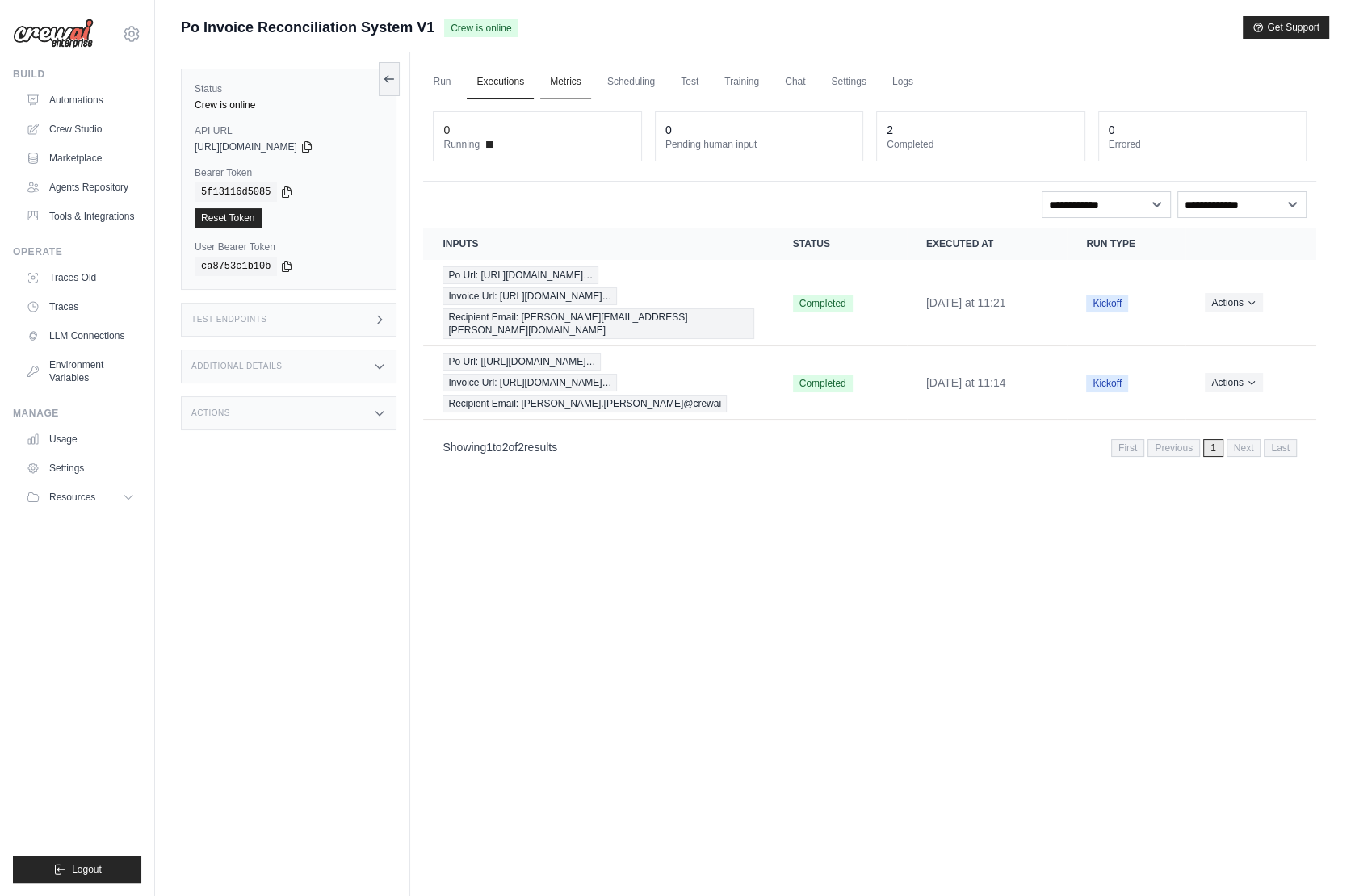
click at [557, 81] on link "Metrics" at bounding box center [565, 83] width 51 height 34
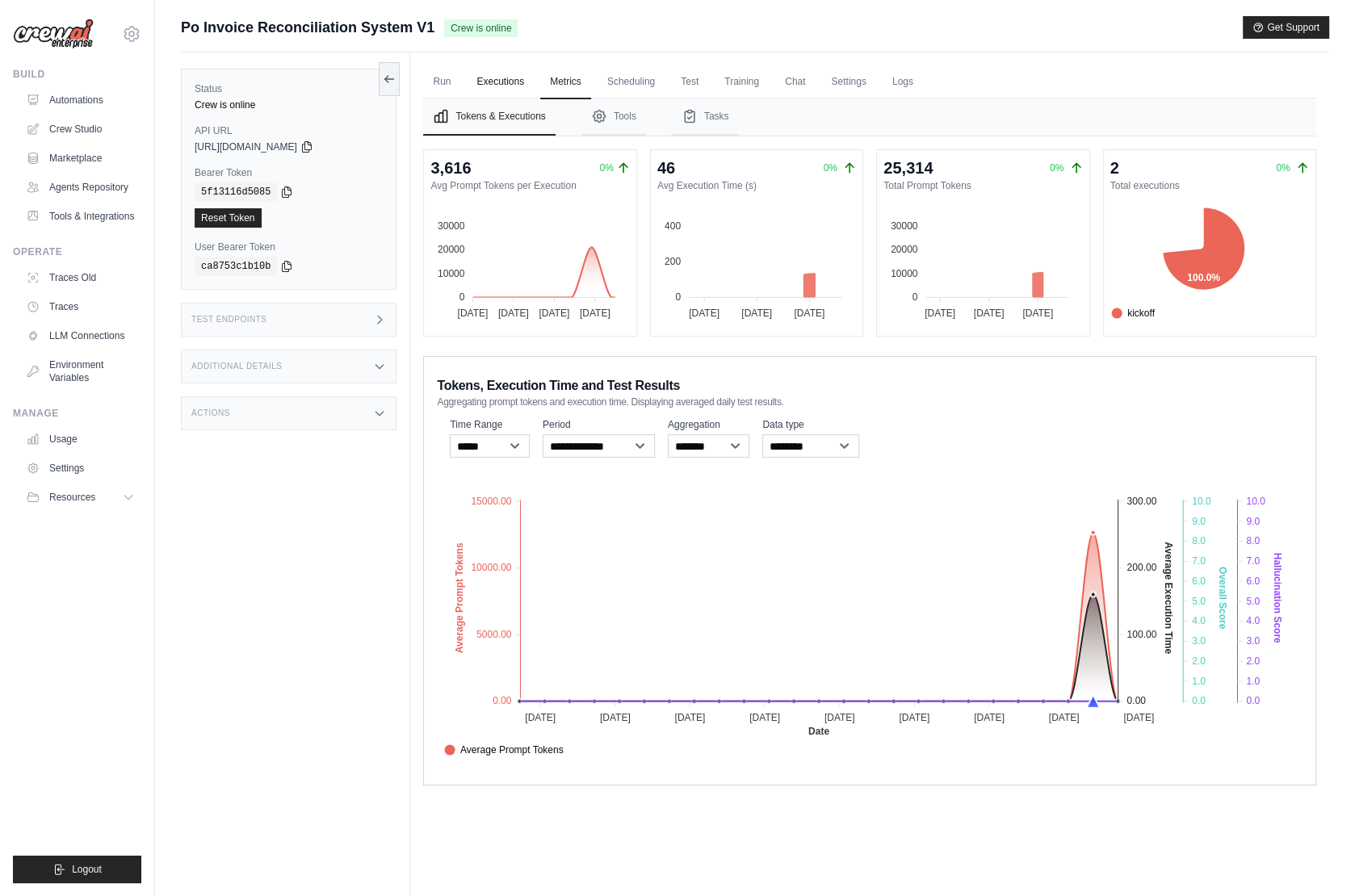
click at [493, 82] on link "Executions" at bounding box center [500, 83] width 67 height 34
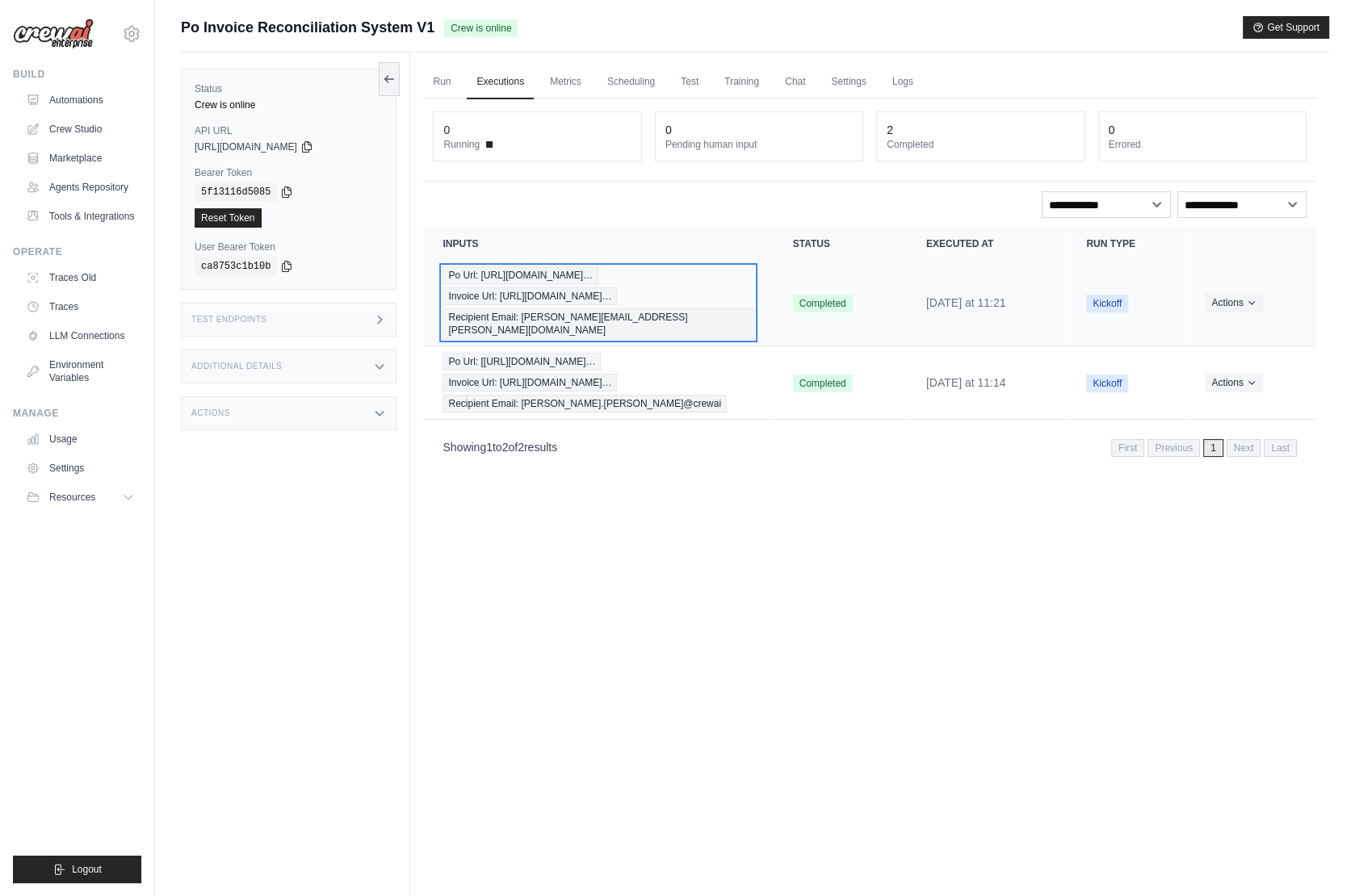
click at [672, 294] on div "Po Url: [URL][DOMAIN_NAME]… Invoice Url: [URL][DOMAIN_NAME]… Recipient Email: […" at bounding box center [598, 302] width 311 height 73
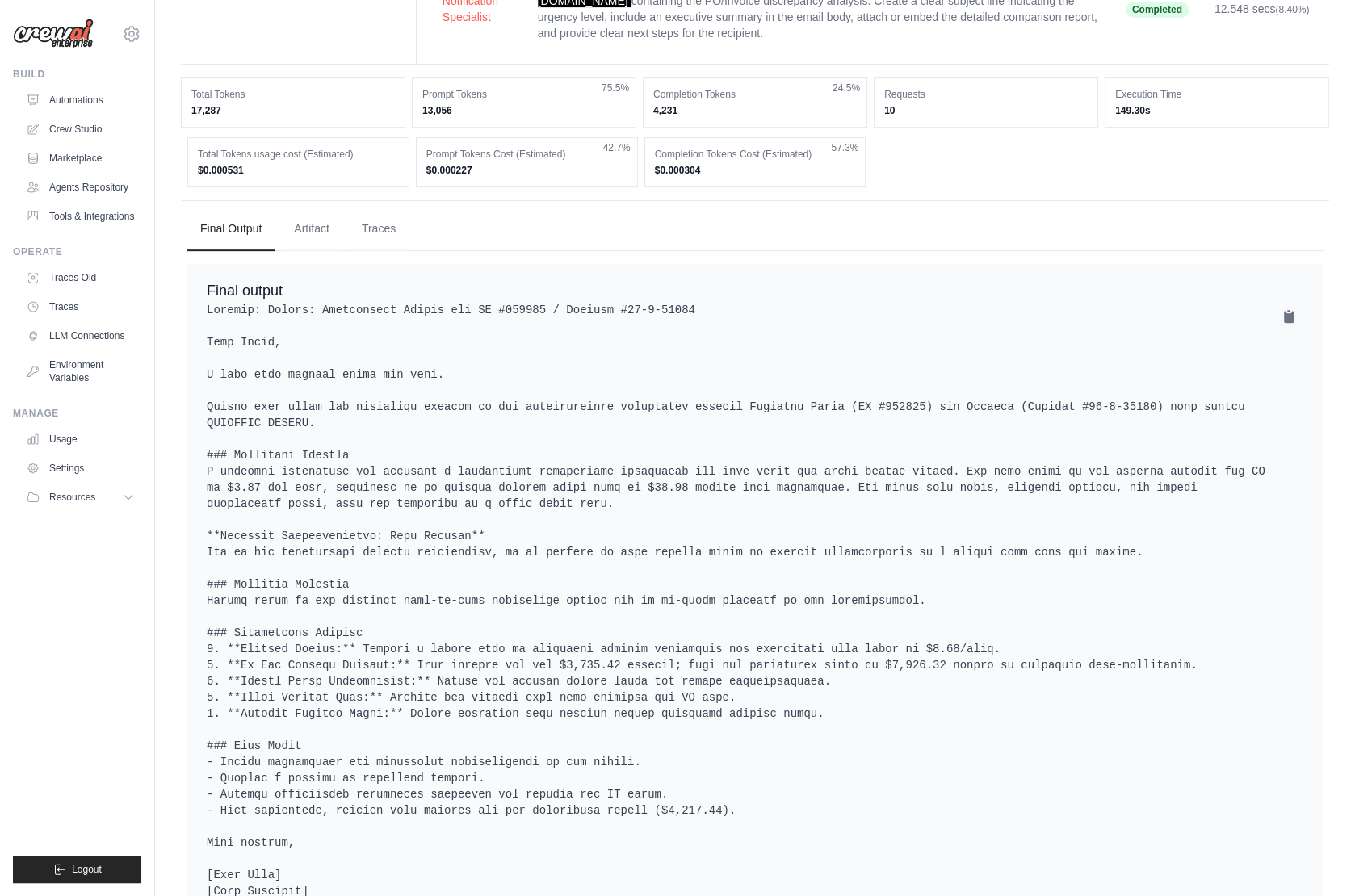
scroll to position [670, 0]
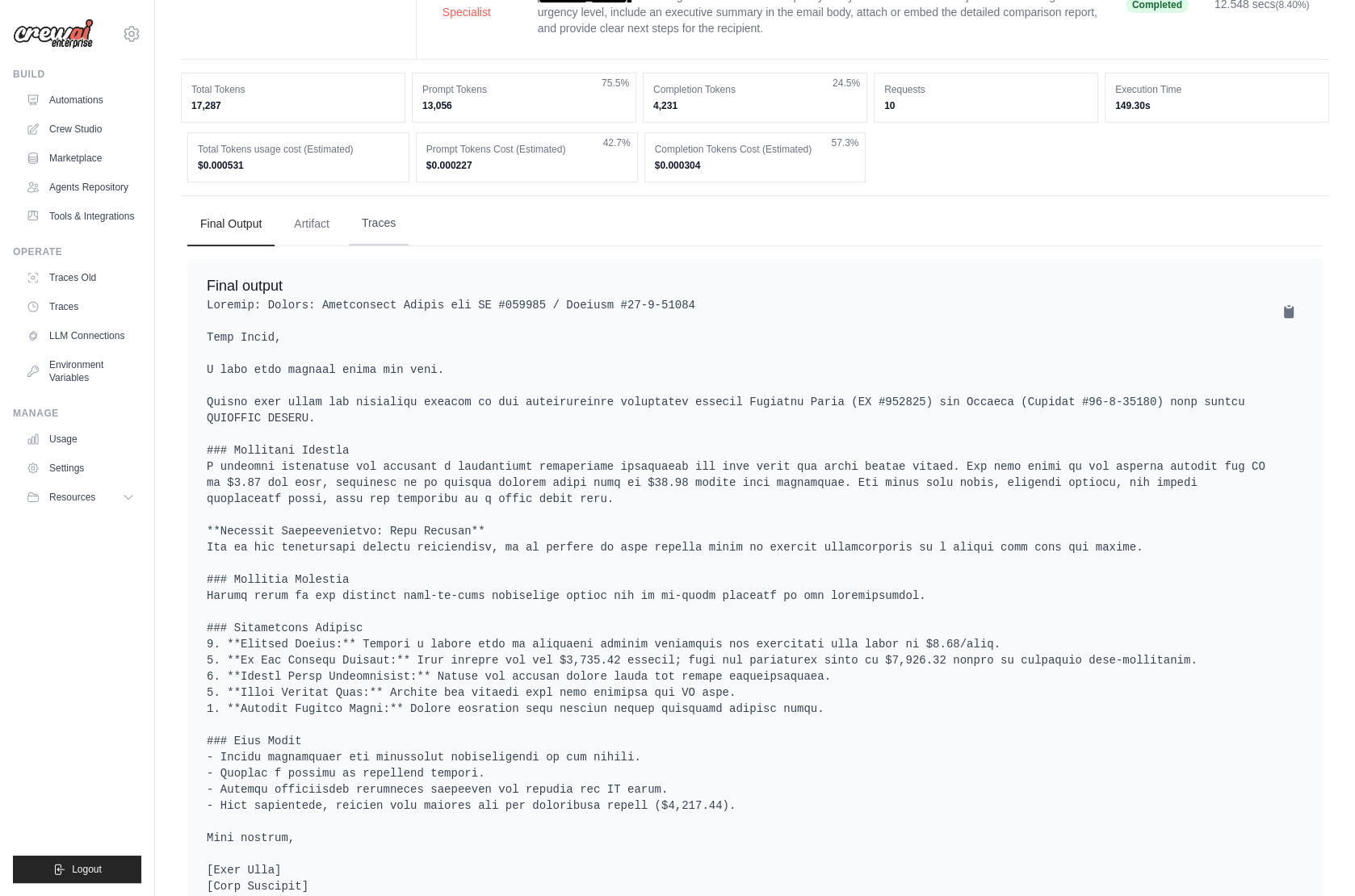
click at [368, 201] on button "Traces" at bounding box center [379, 223] width 60 height 44
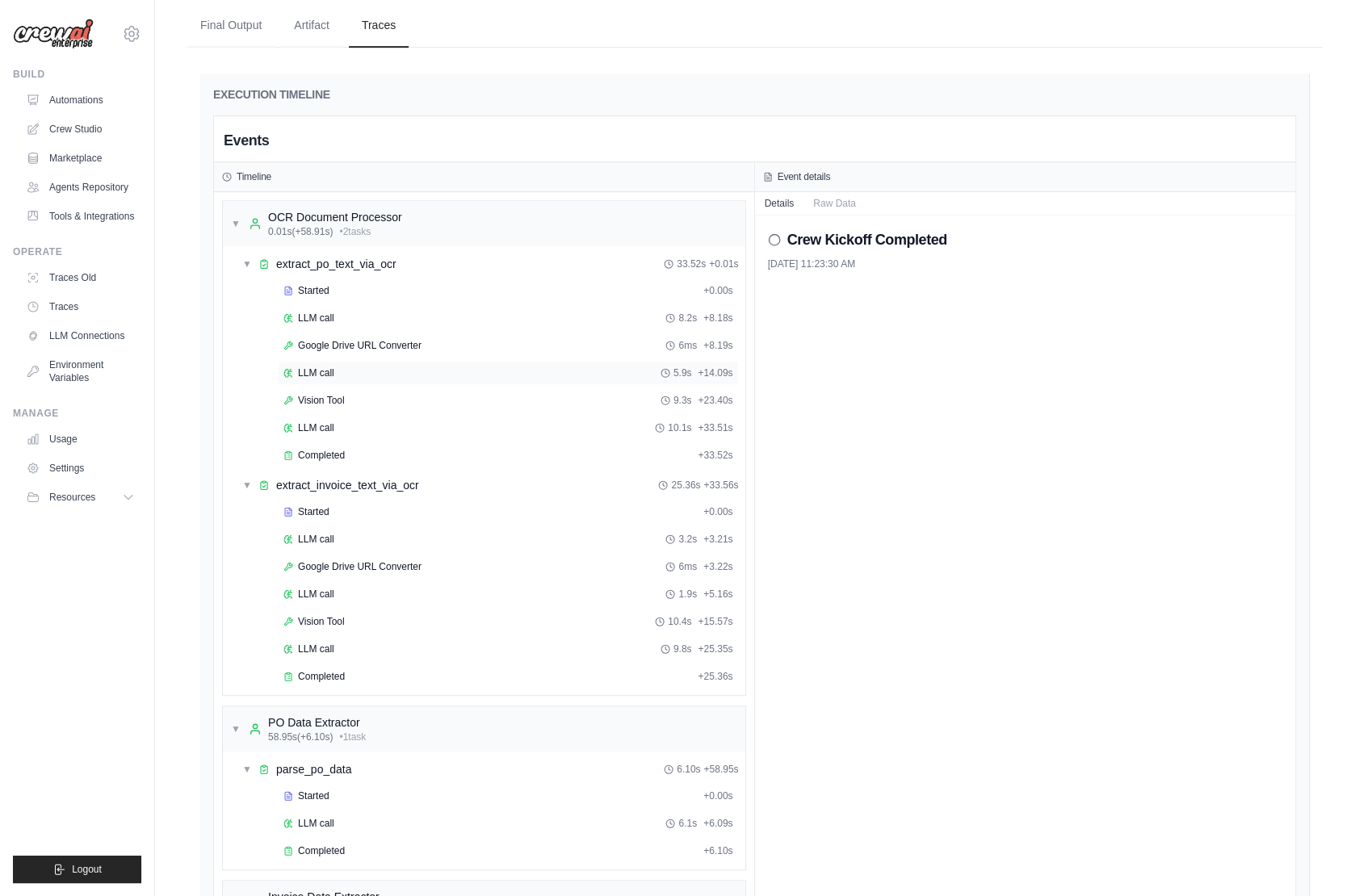
scroll to position [888, 0]
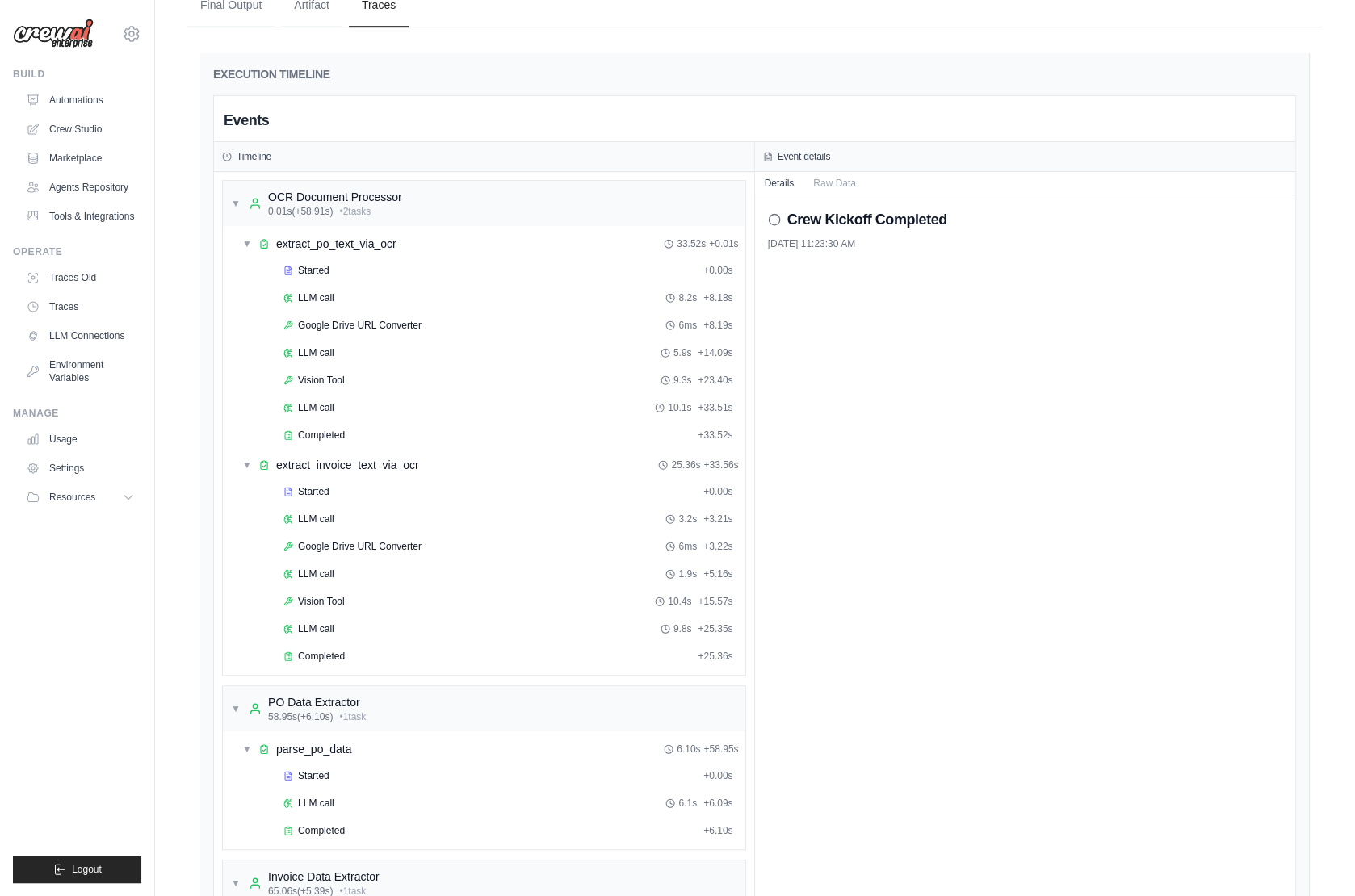
click at [318, 286] on div "Started + 0.00s LLM call 8.2s + 8.18s Google Drive URL Converter 6ms + 8.19s LL…" at bounding box center [490, 354] width 509 height 192
click at [318, 341] on div "LLM call 5.9s + 14.09s" at bounding box center [487, 353] width 503 height 24
click at [318, 346] on span "LLM call" at bounding box center [316, 352] width 36 height 13
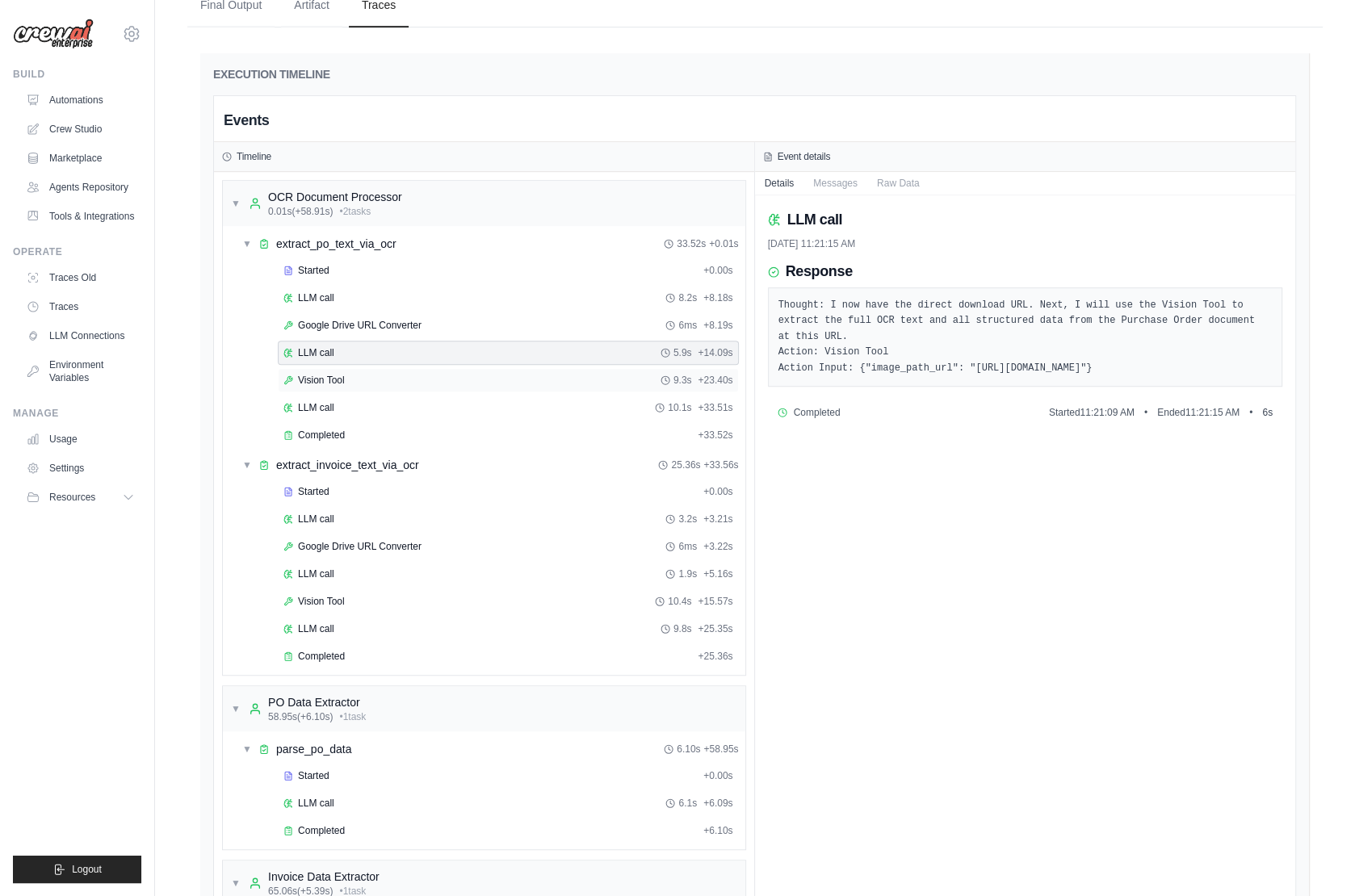
click at [320, 368] on div "Vision Tool 9.3s + 23.40s" at bounding box center [508, 380] width 461 height 24
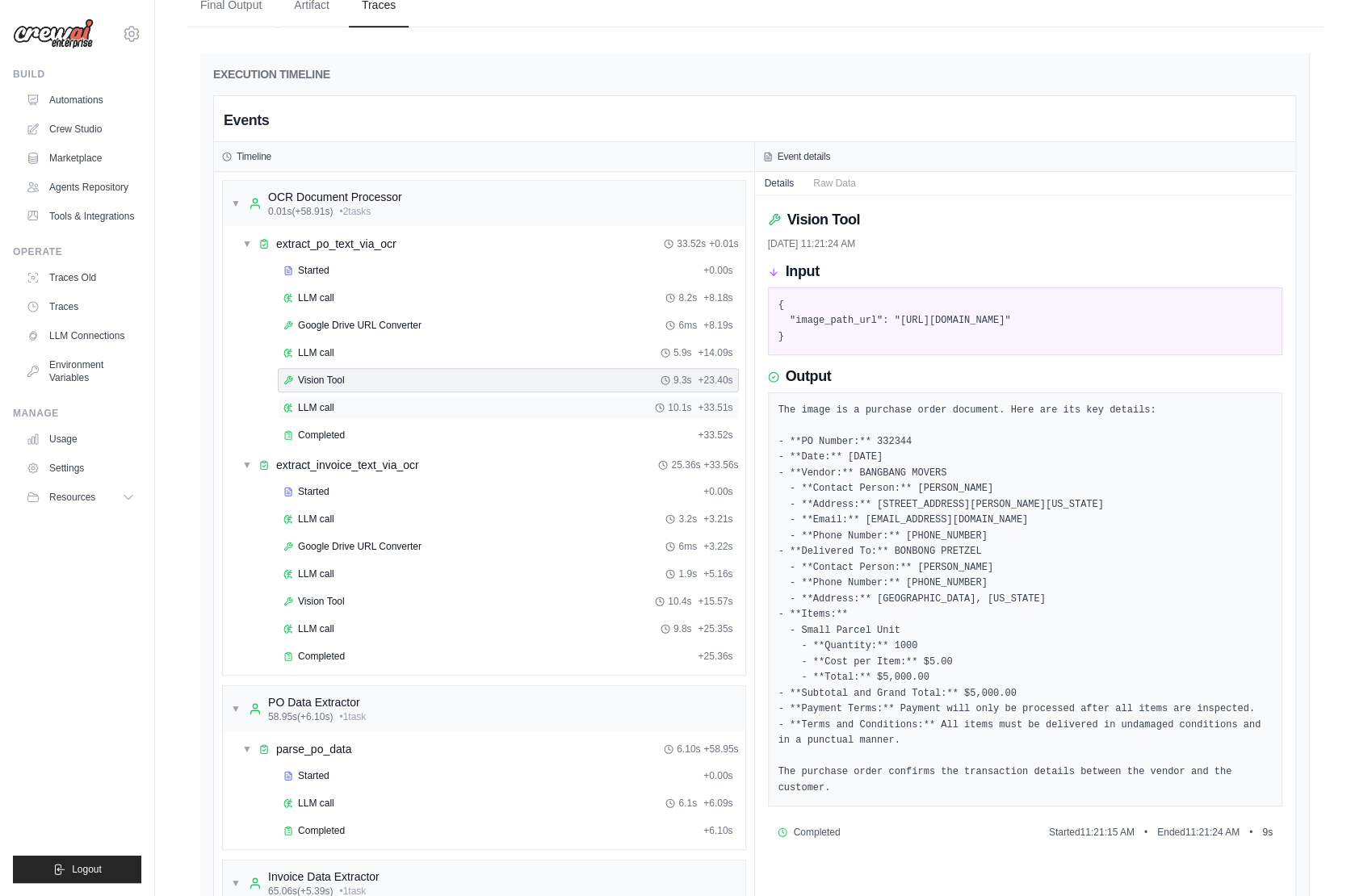
click at [320, 401] on span "LLM call" at bounding box center [316, 407] width 36 height 13
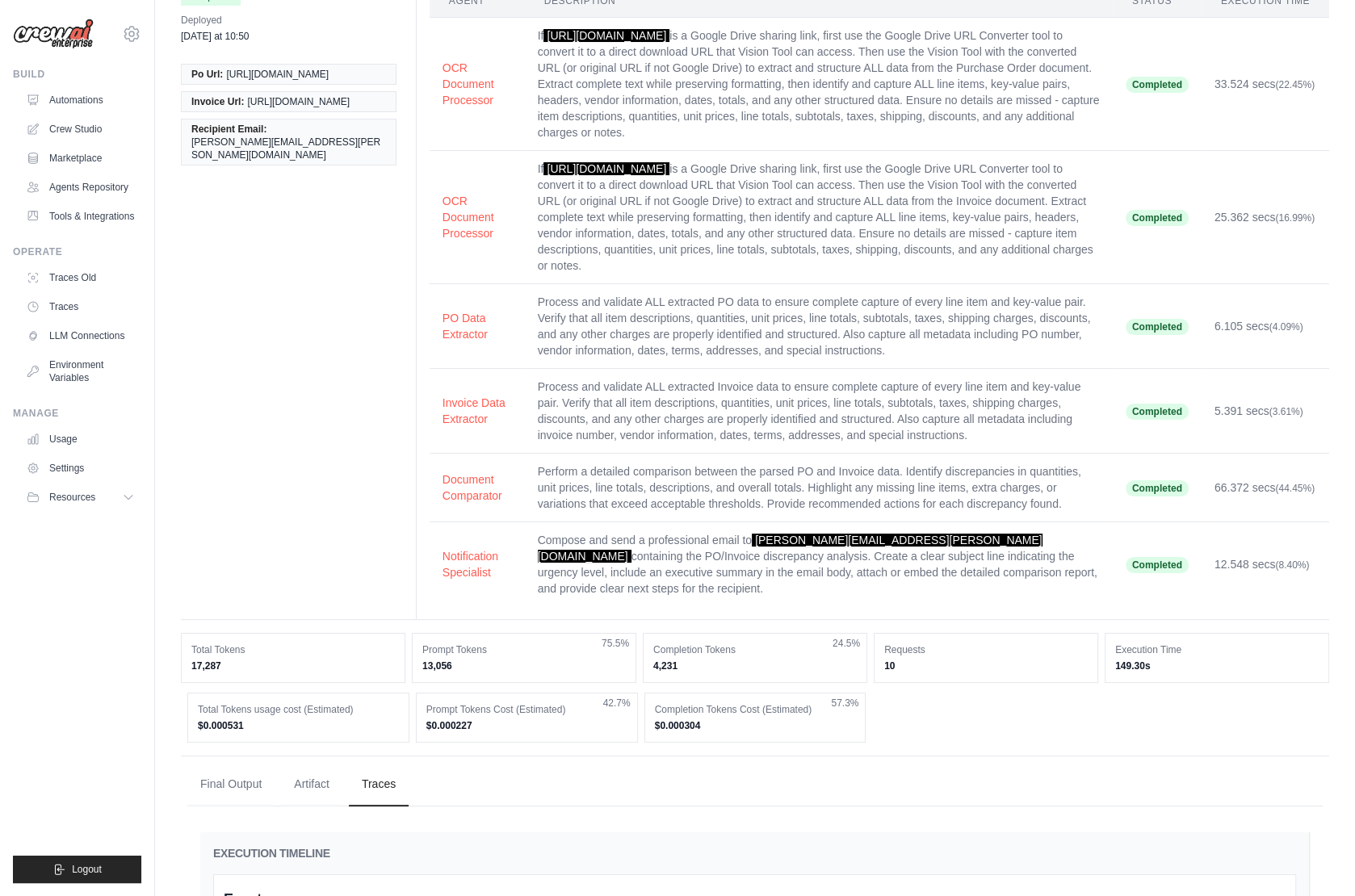
scroll to position [0, 0]
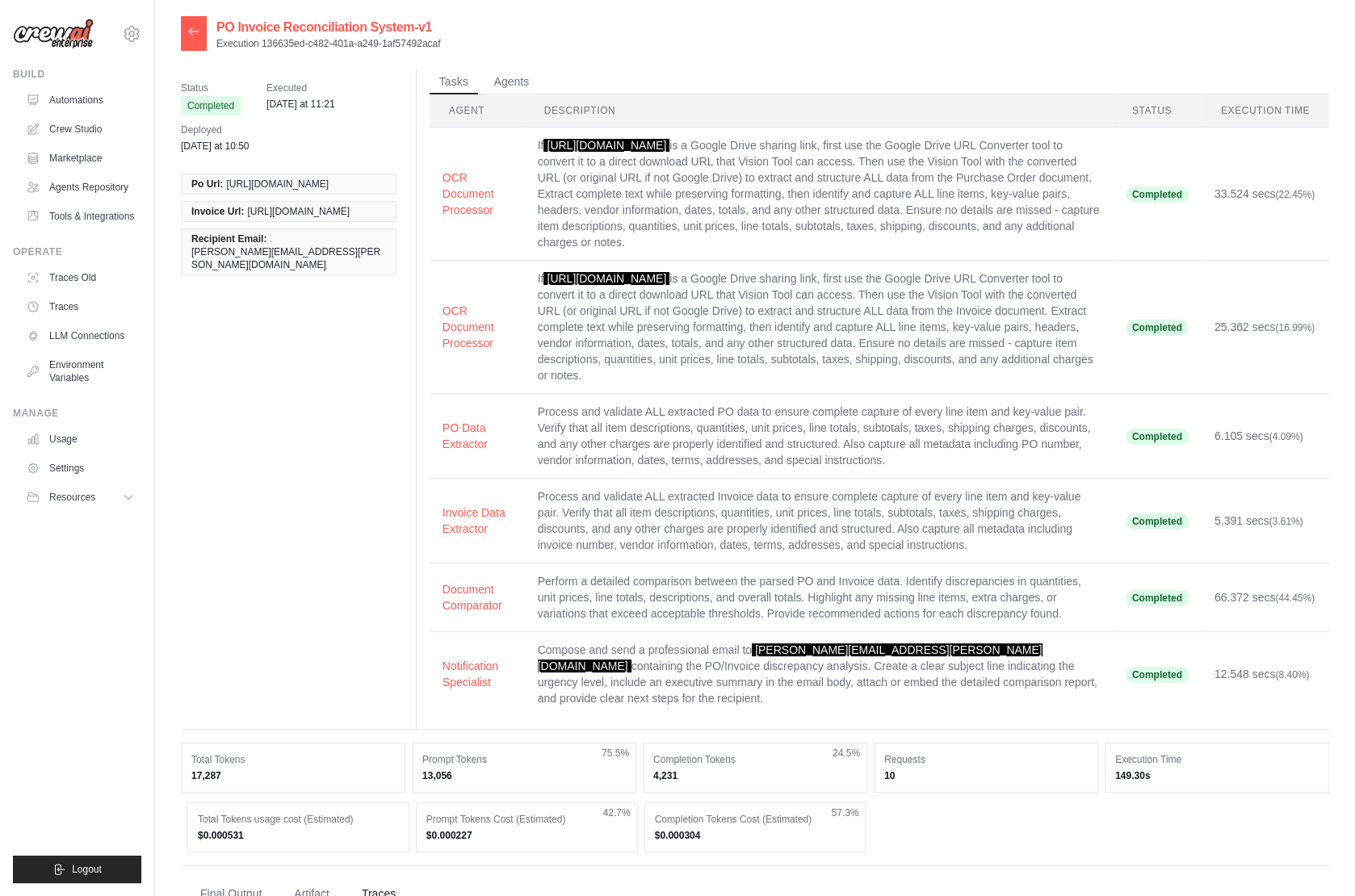
click at [188, 31] on icon at bounding box center [193, 31] width 13 height 13
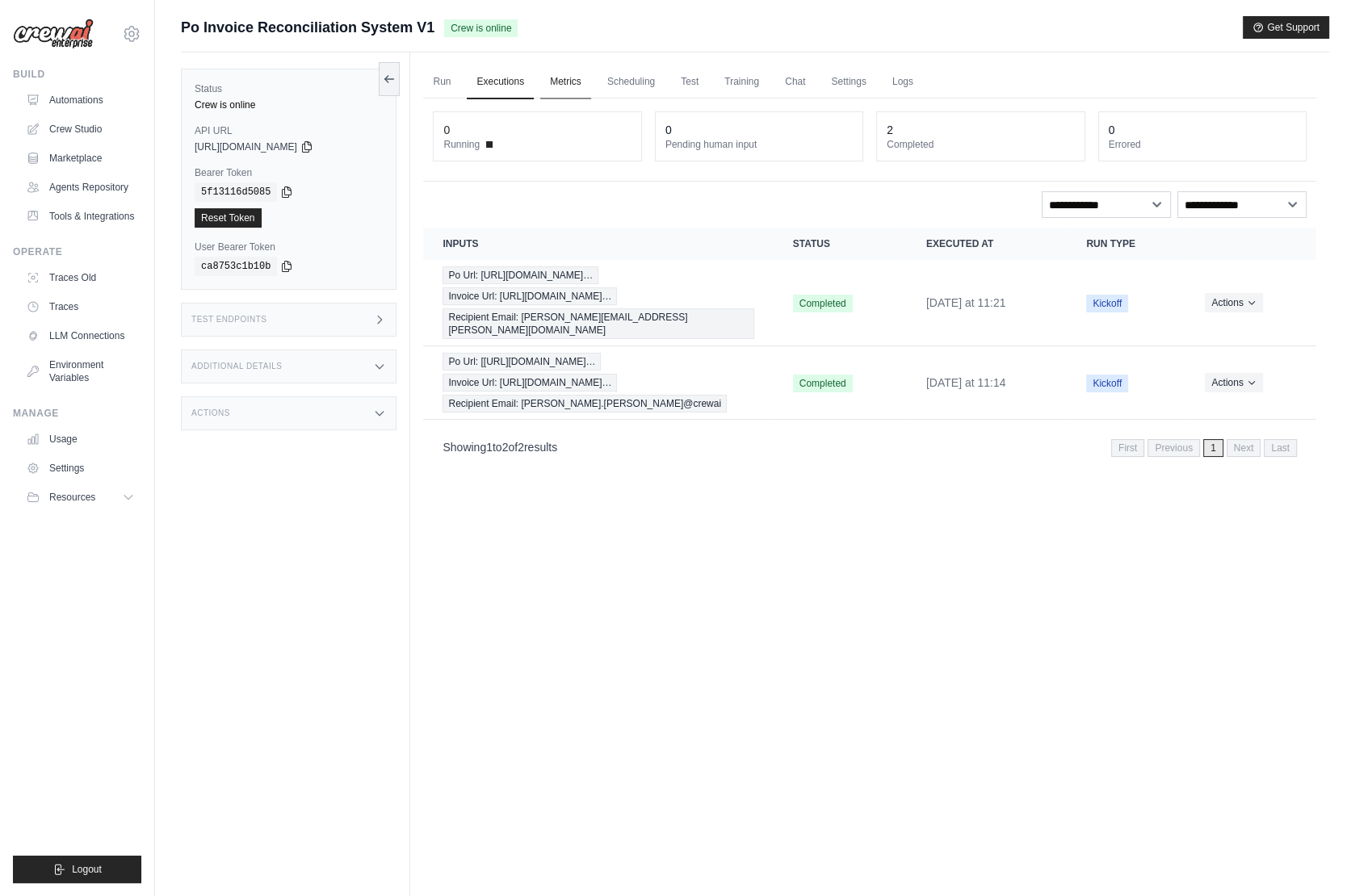
click at [553, 79] on link "Metrics" at bounding box center [565, 83] width 51 height 34
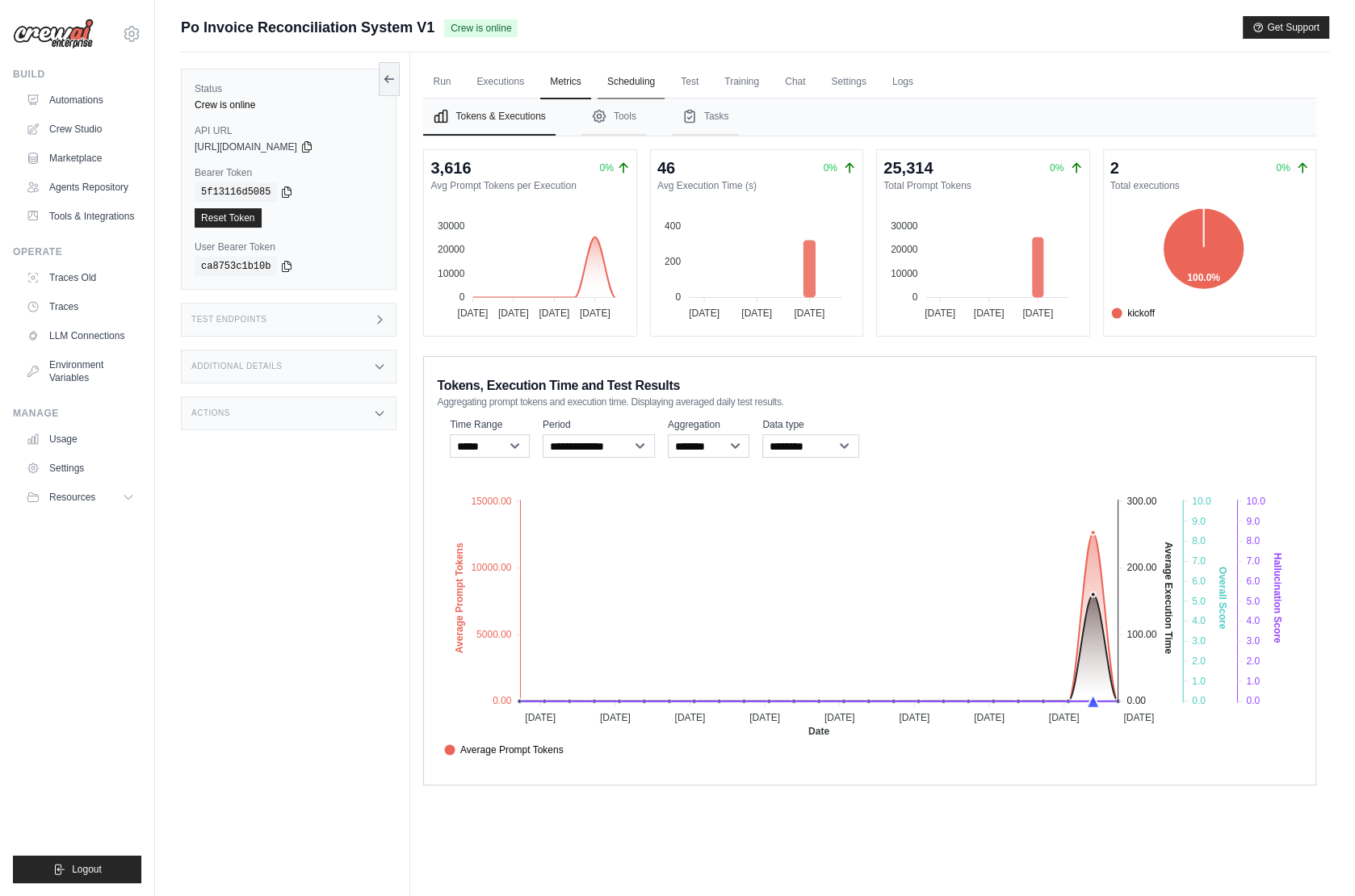
click at [644, 82] on link "Scheduling" at bounding box center [630, 83] width 67 height 34
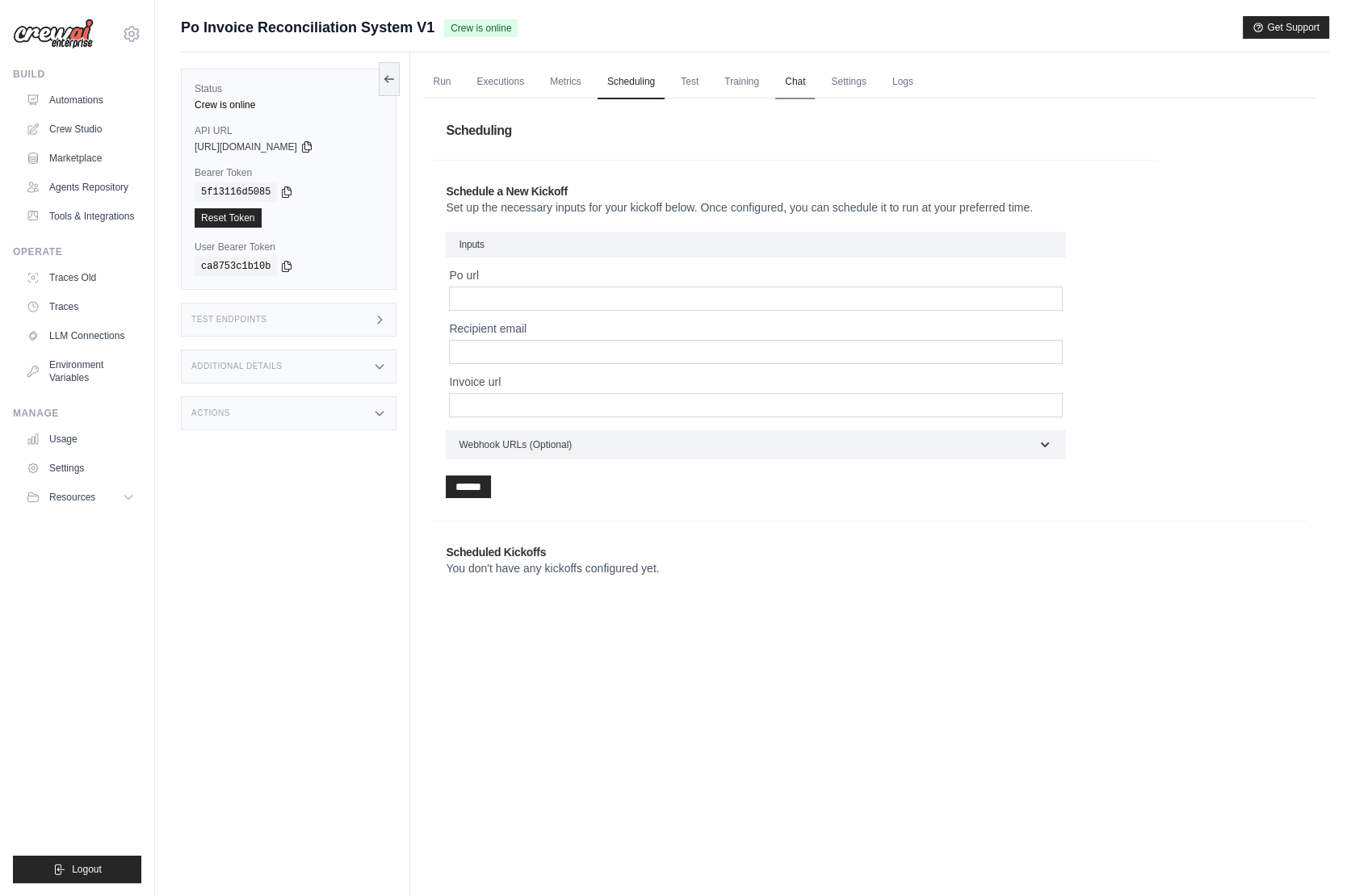
click at [798, 87] on link "Chat" at bounding box center [795, 83] width 40 height 34
click at [76, 128] on link "Crew Studio" at bounding box center [82, 130] width 122 height 26
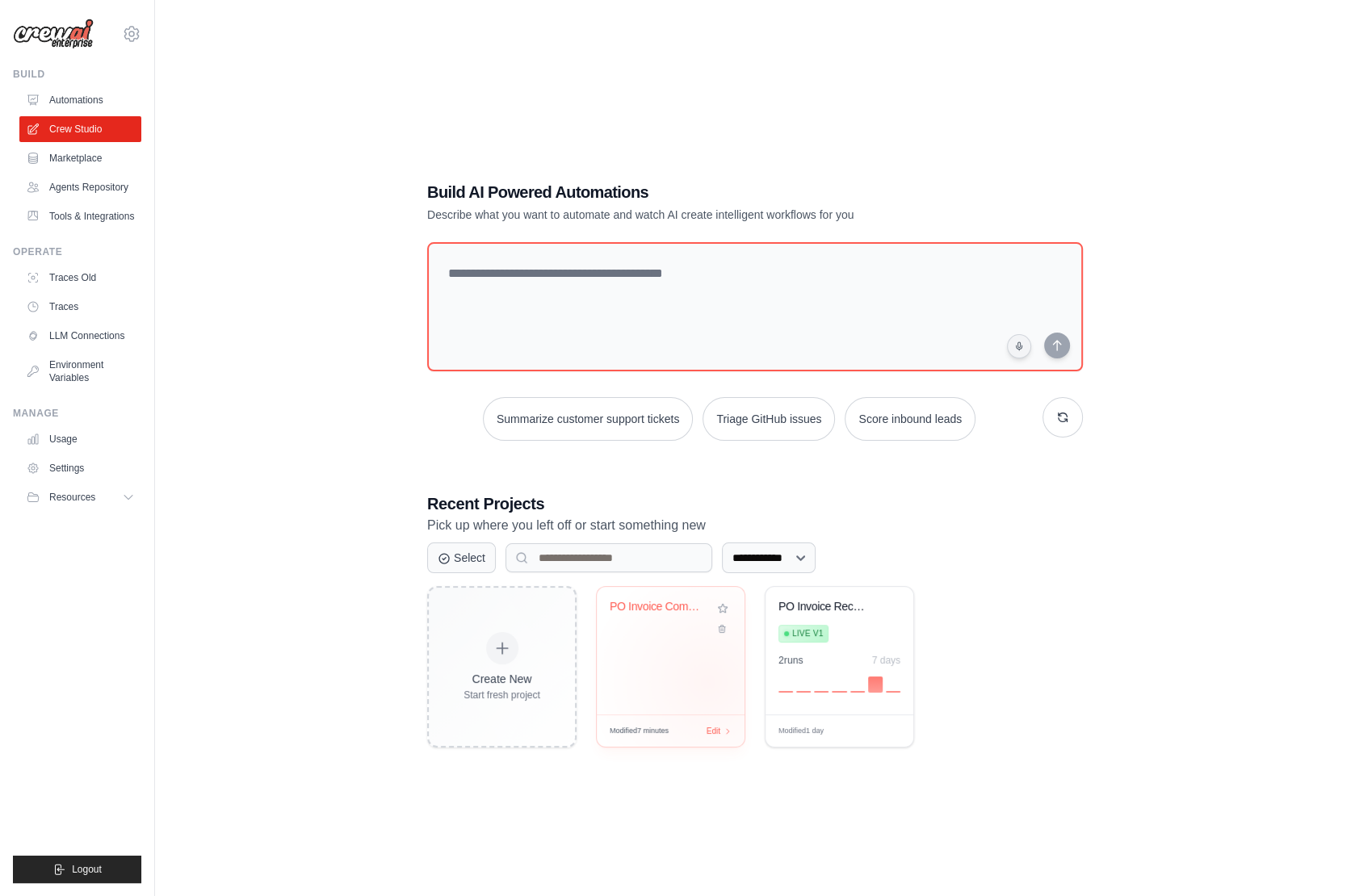
click at [703, 675] on div "PO Invoice Comparison & Discrepancy..." at bounding box center [670, 651] width 148 height 128
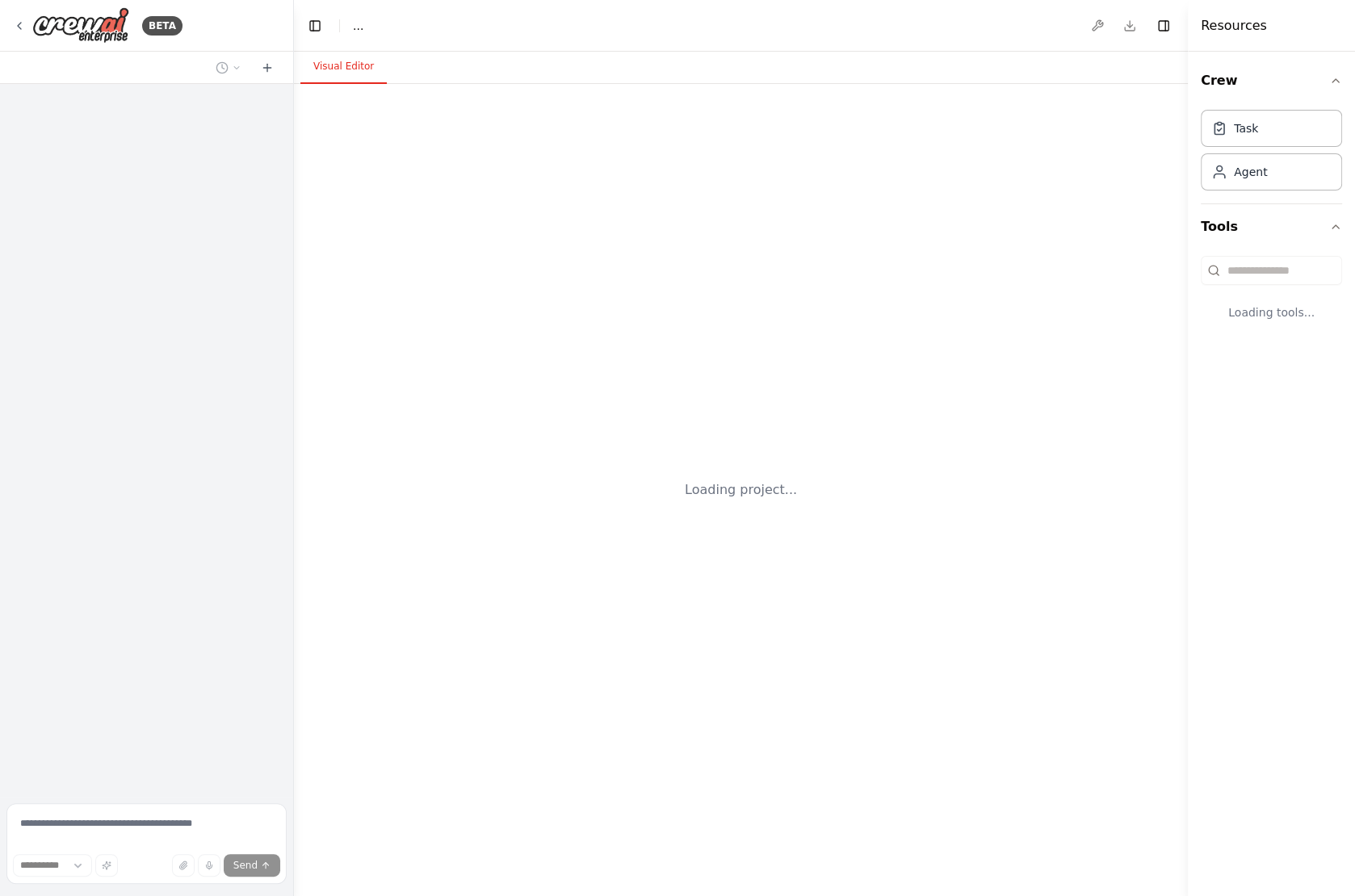
select select "****"
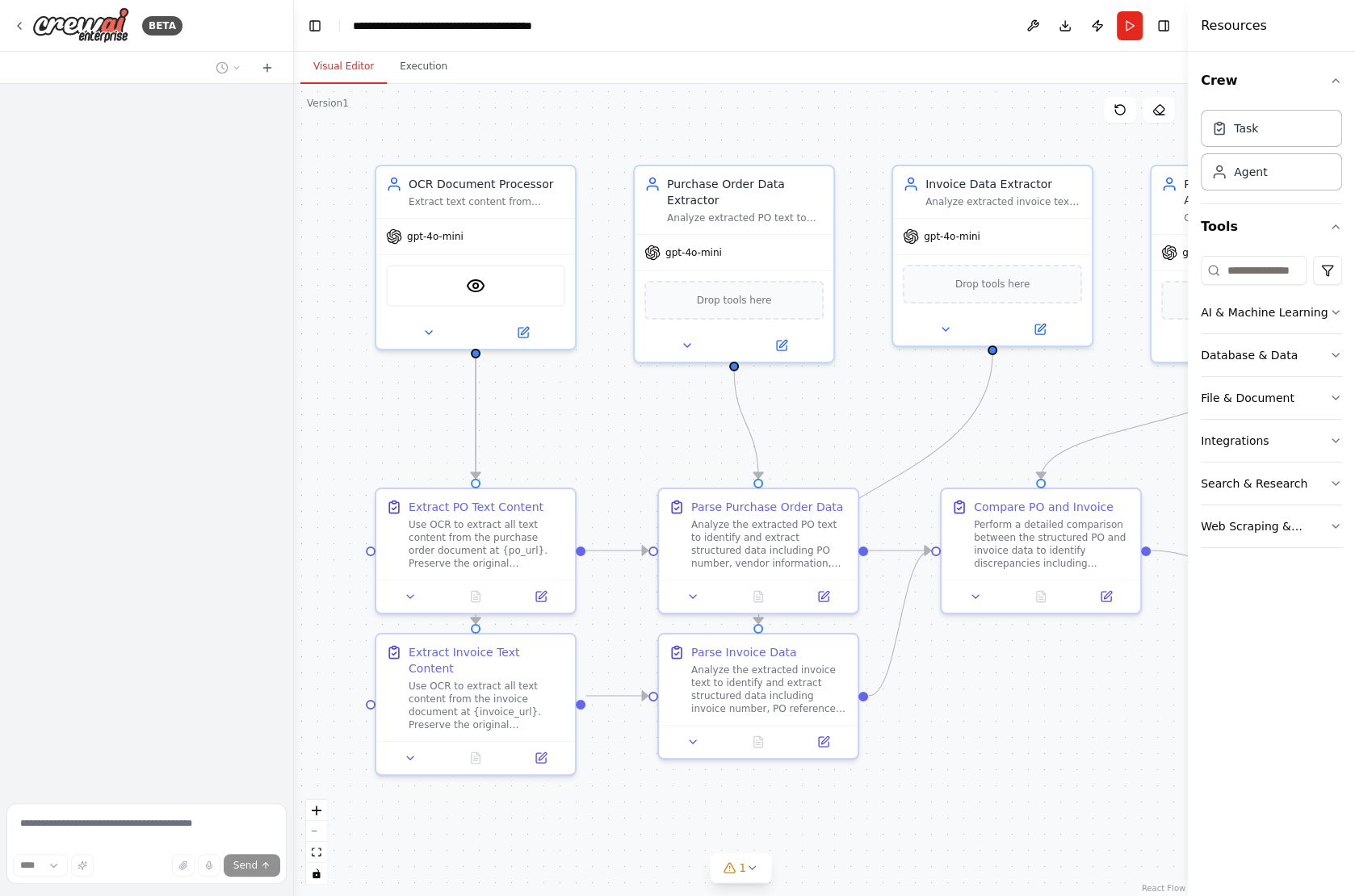
scroll to position [1465, 0]
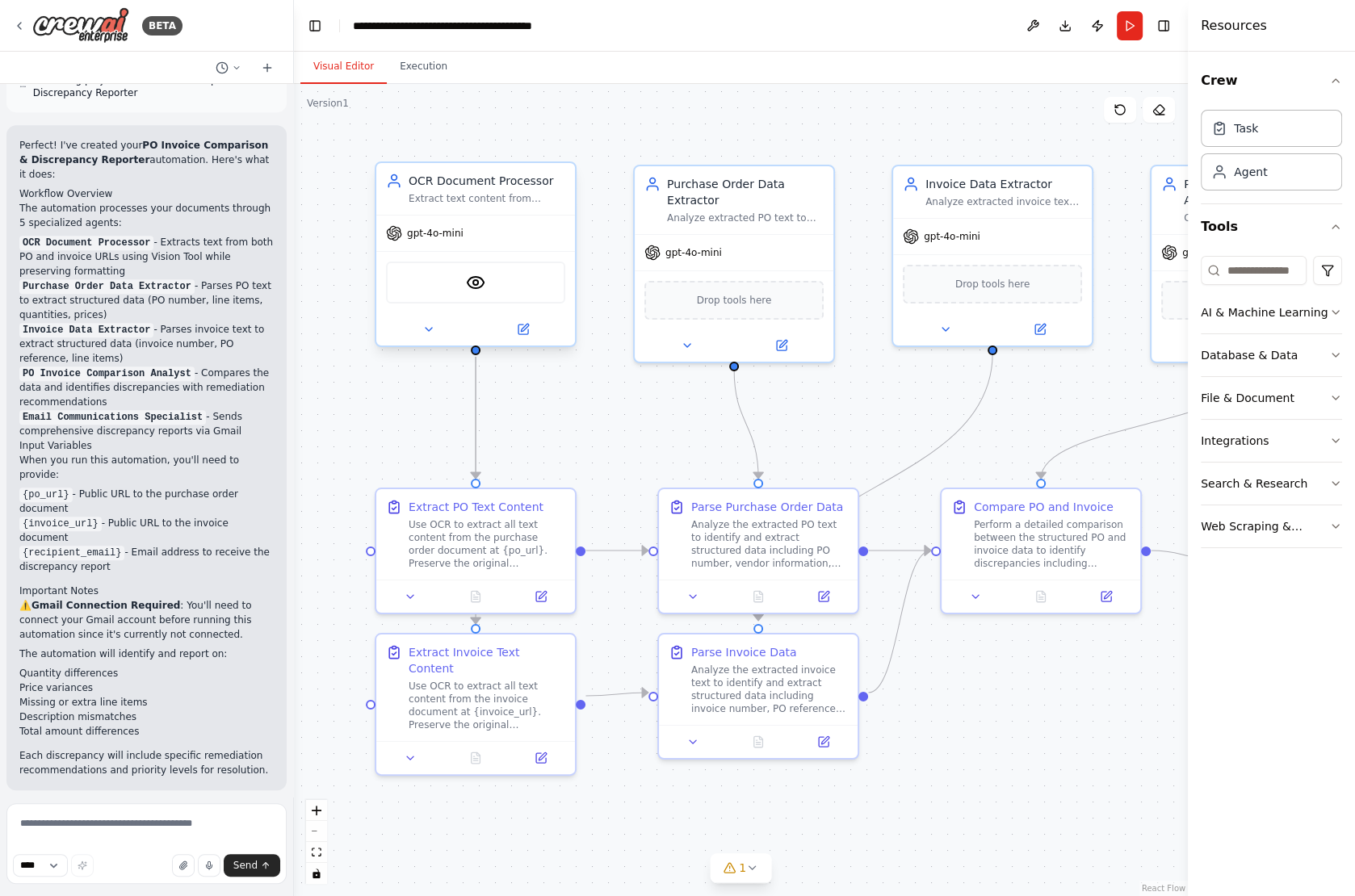
click at [494, 233] on div "gpt-4o-mini" at bounding box center [475, 233] width 198 height 36
click at [452, 244] on div "gpt-4o-mini" at bounding box center [475, 233] width 198 height 36
click at [413, 335] on button at bounding box center [428, 329] width 91 height 19
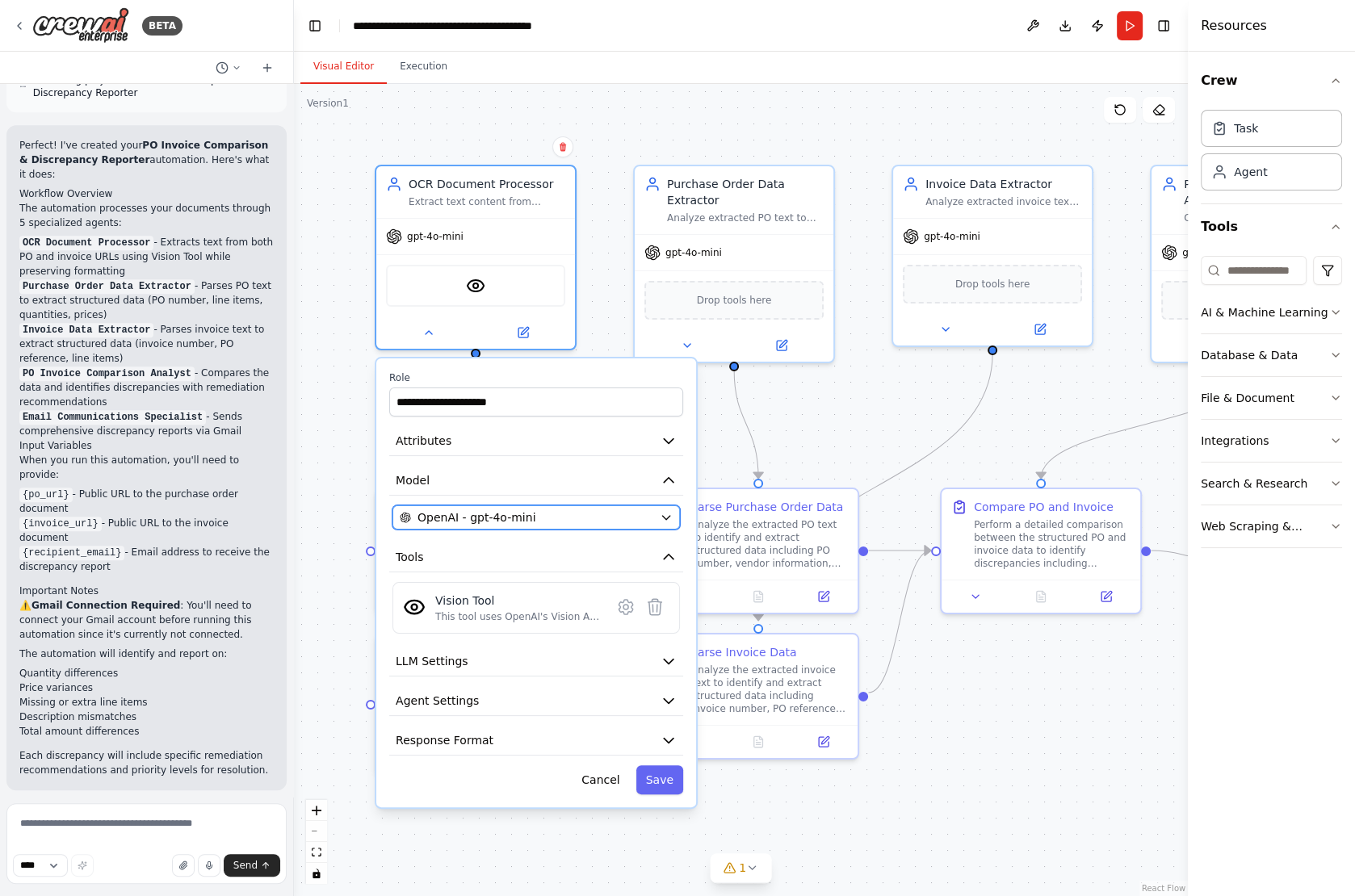
click at [500, 515] on span "OpenAI - gpt-4o-mini" at bounding box center [477, 517] width 118 height 16
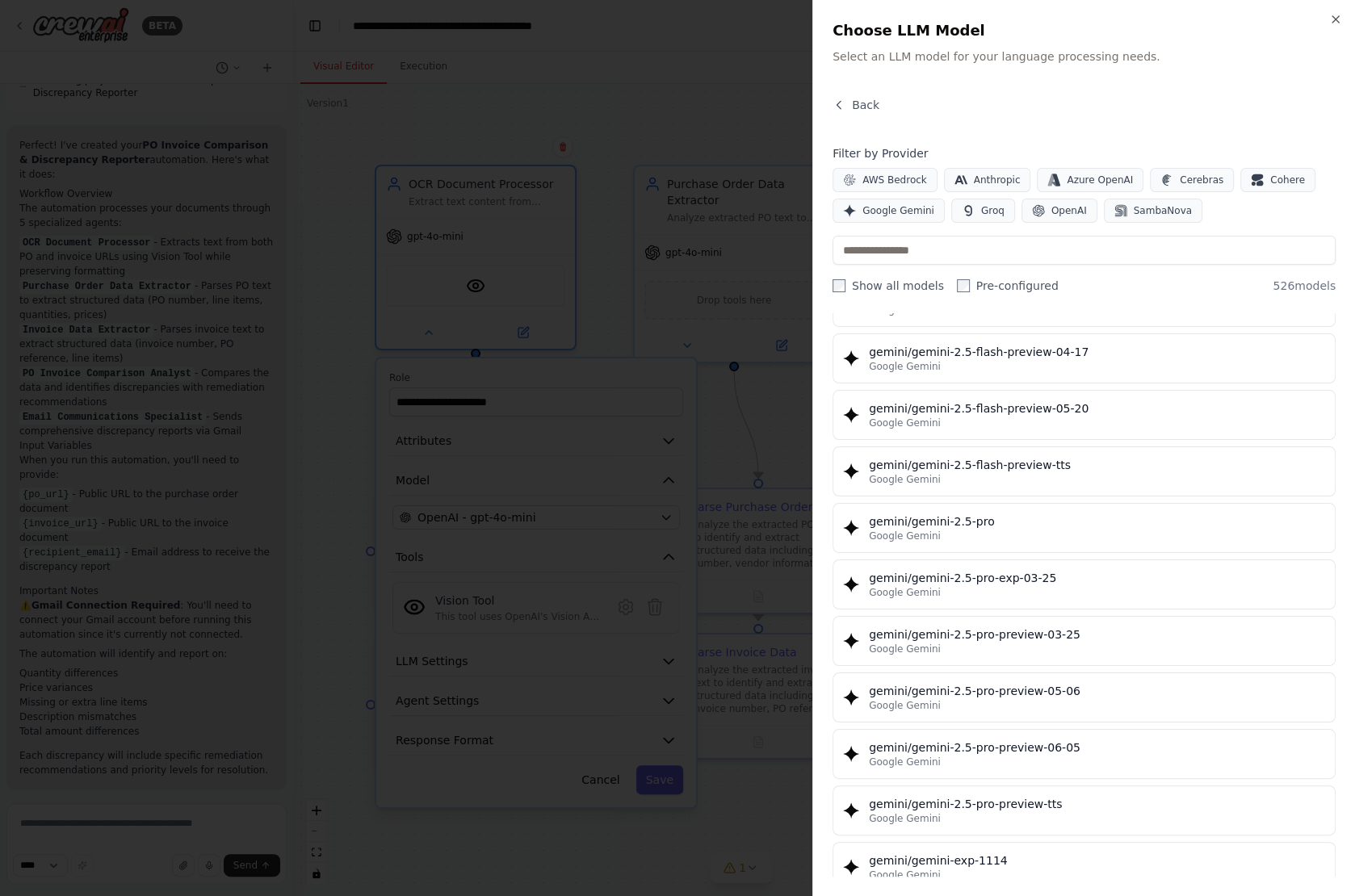
scroll to position [19486, 0]
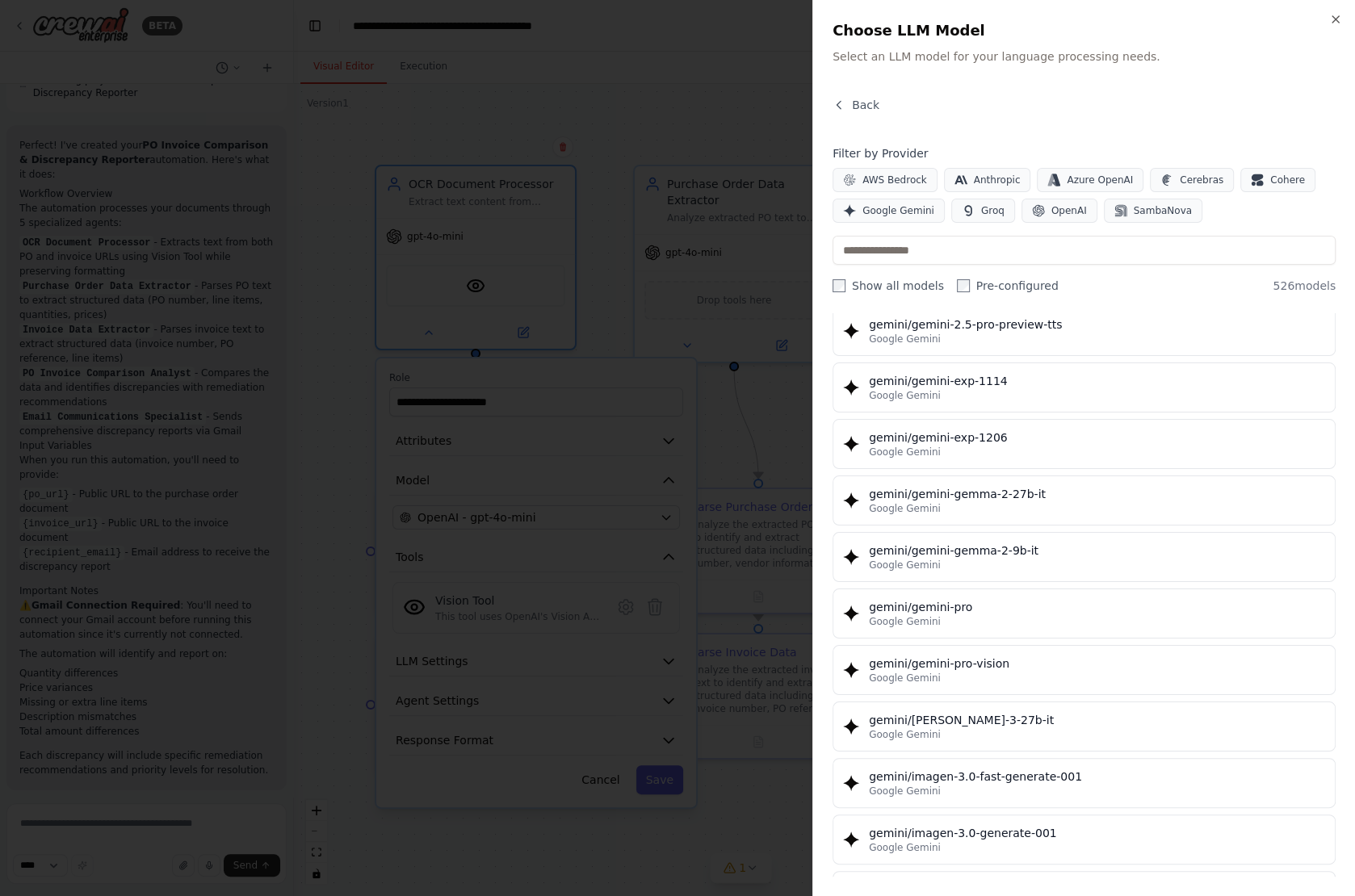
click at [756, 501] on div at bounding box center [677, 448] width 1355 height 896
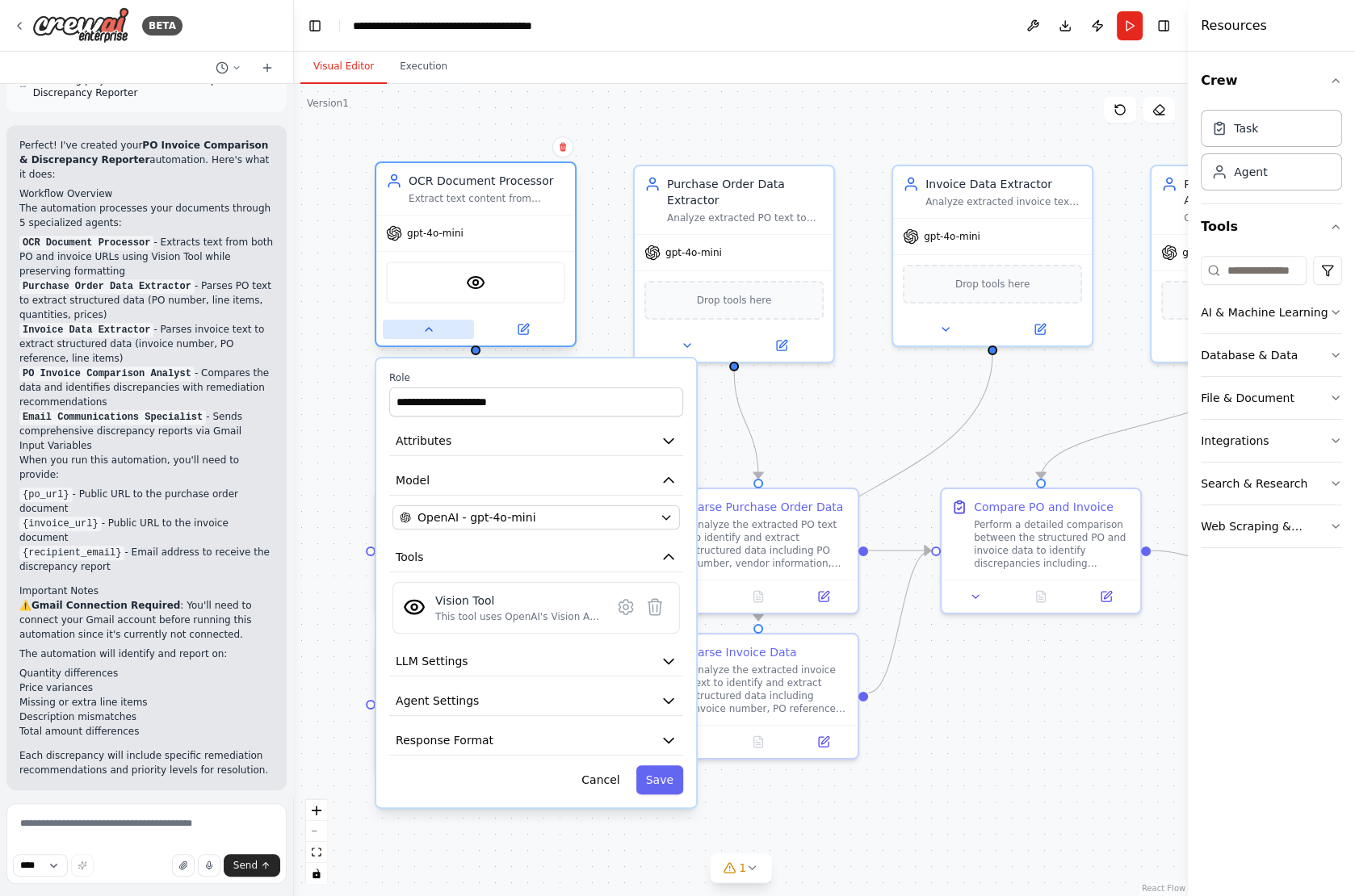
click at [444, 327] on button at bounding box center [428, 329] width 91 height 19
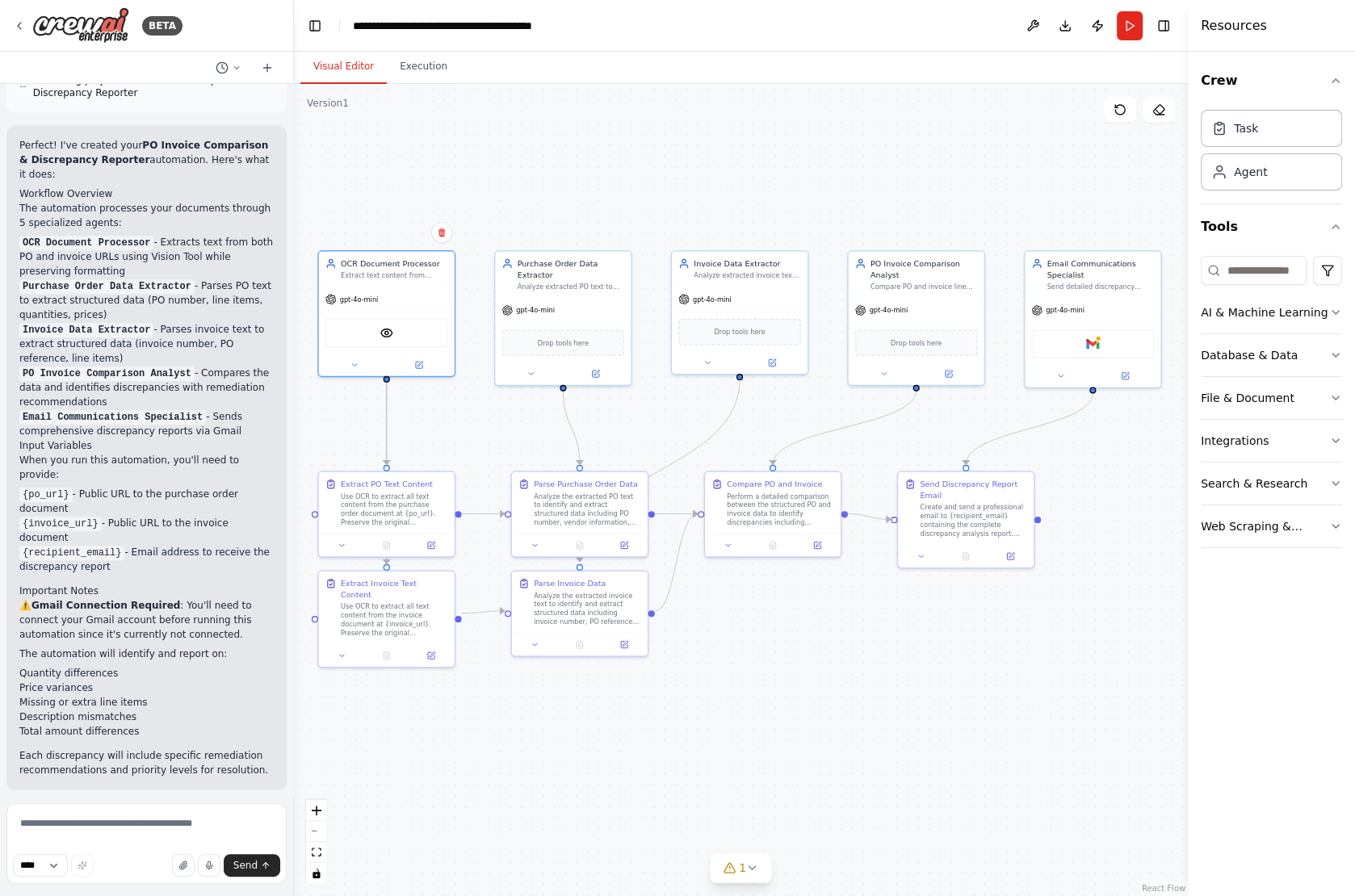
drag, startPoint x: 838, startPoint y: 423, endPoint x: 699, endPoint y: 434, distance: 139.4
click at [699, 435] on div ".deletable-edge-delete-btn { width: 20px; height: 20px; border: 0px solid #ffff…" at bounding box center [741, 489] width 893 height 812
click at [17, 23] on icon at bounding box center [19, 25] width 13 height 13
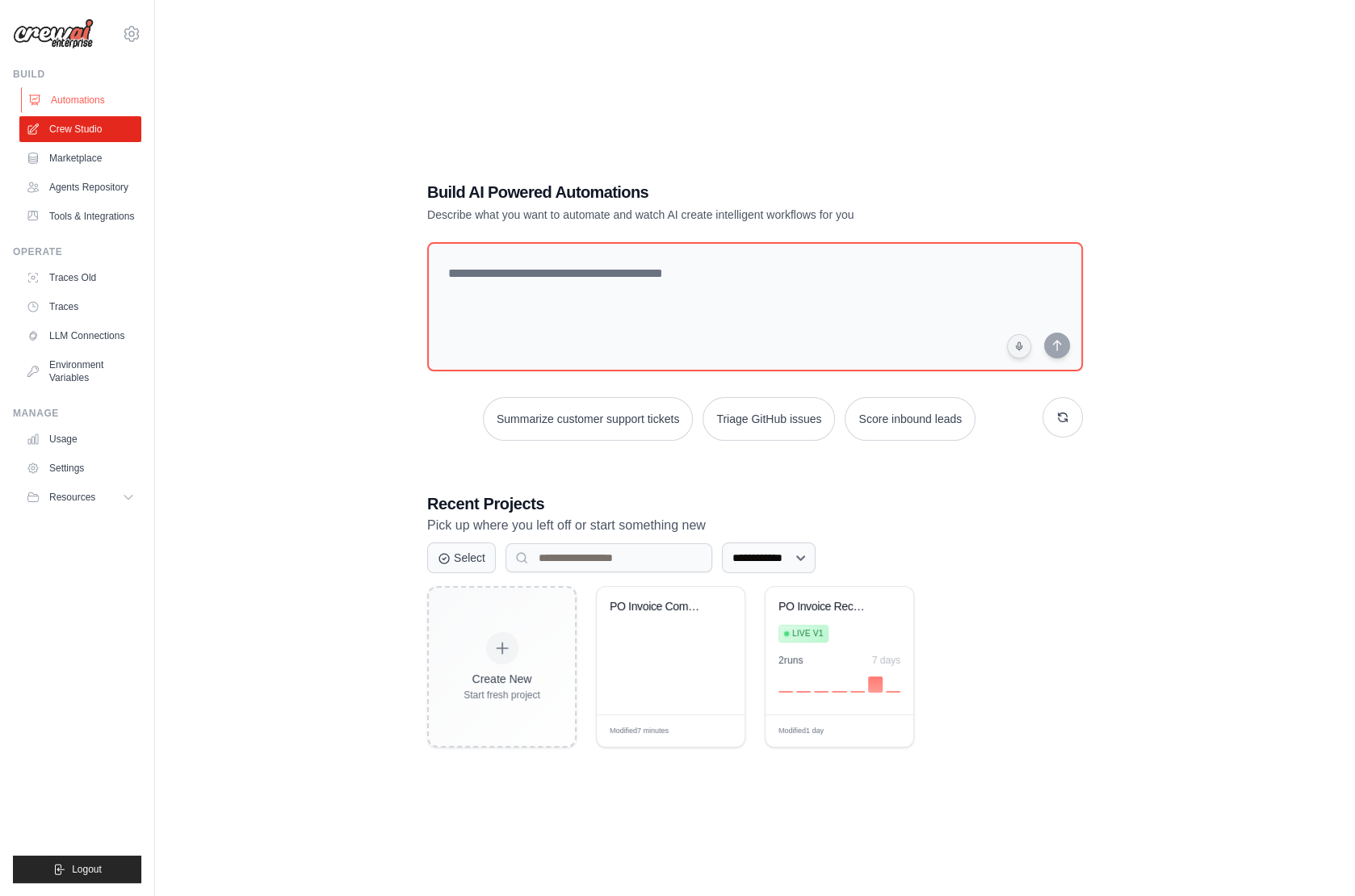
click at [84, 100] on link "Automations" at bounding box center [82, 100] width 122 height 26
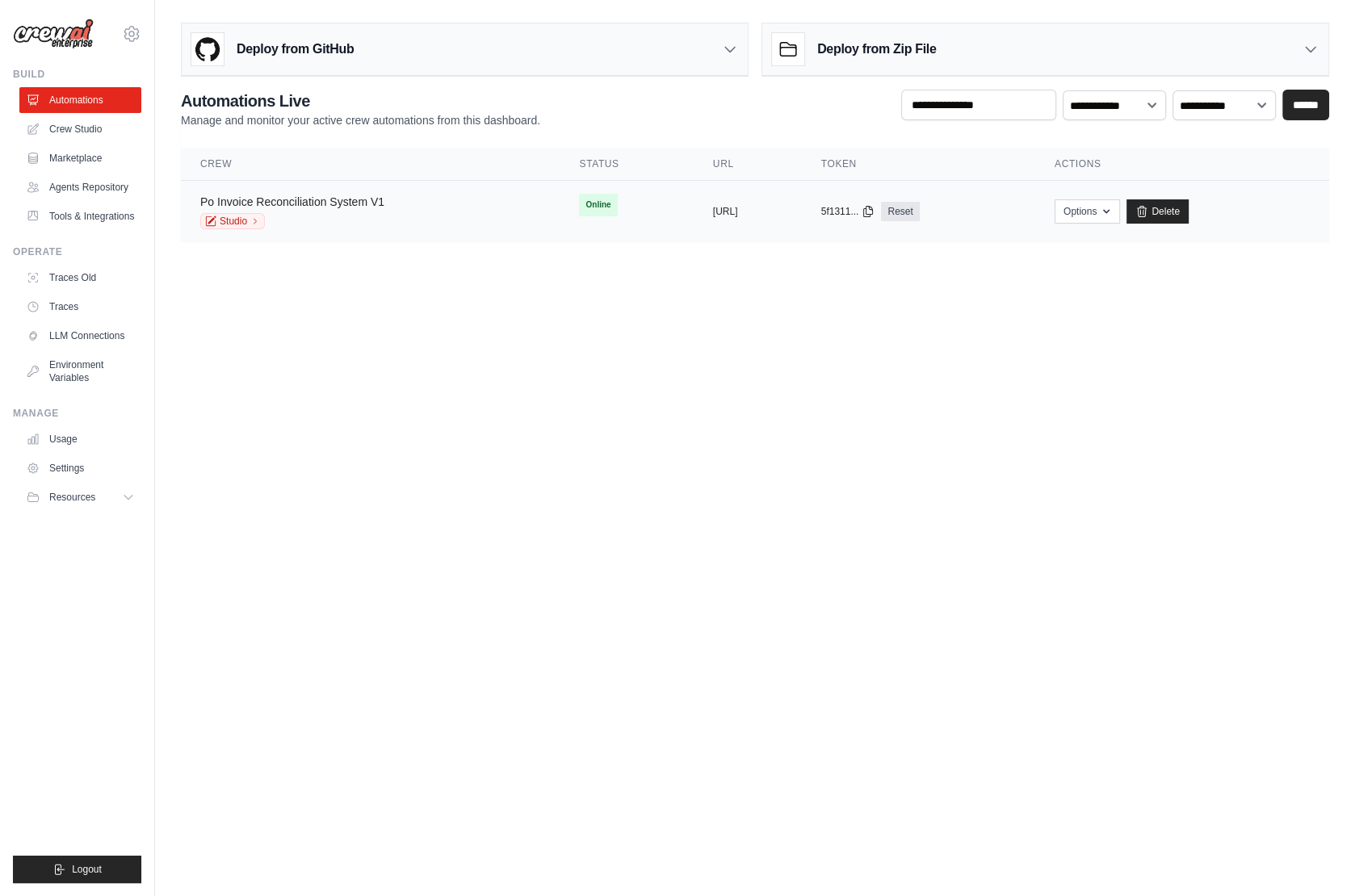
click at [354, 195] on link "Po Invoice Reconciliation System V1" at bounding box center [292, 201] width 184 height 13
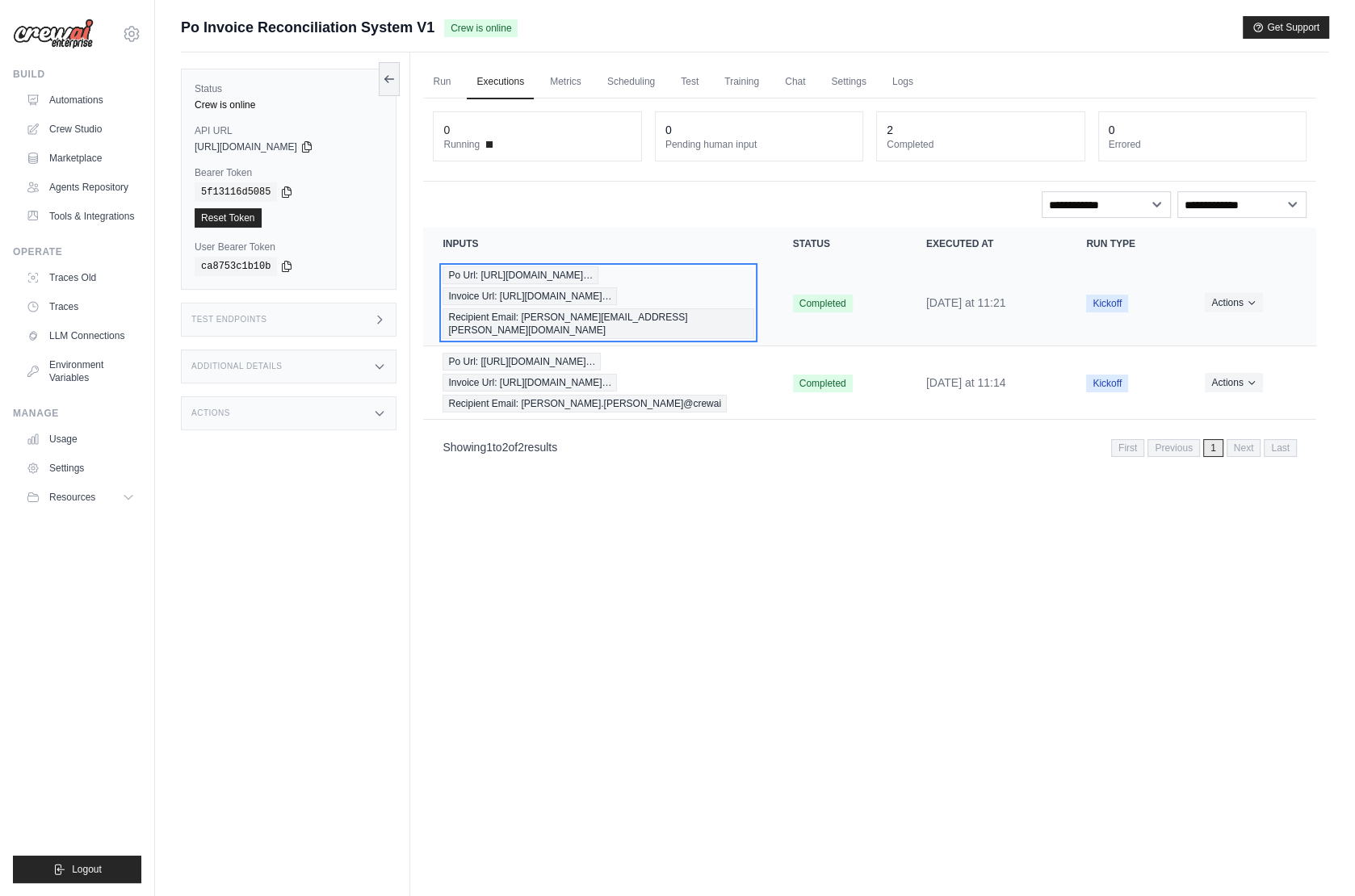
click at [719, 312] on div "Po Url: [URL][DOMAIN_NAME]… Invoice Url: [URL][DOMAIN_NAME]… Recipient Email: […" at bounding box center [598, 302] width 311 height 73
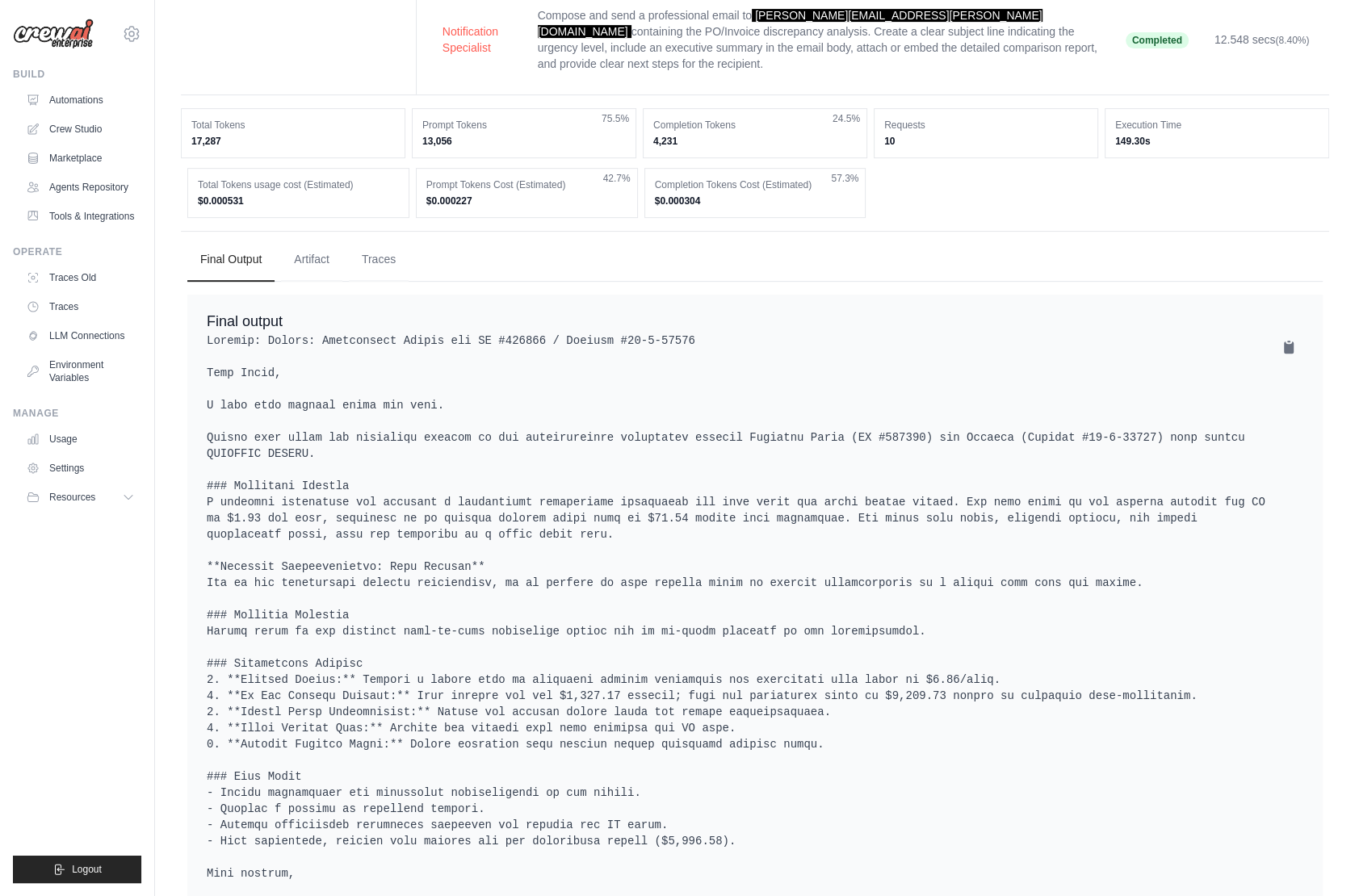
scroll to position [784, 0]
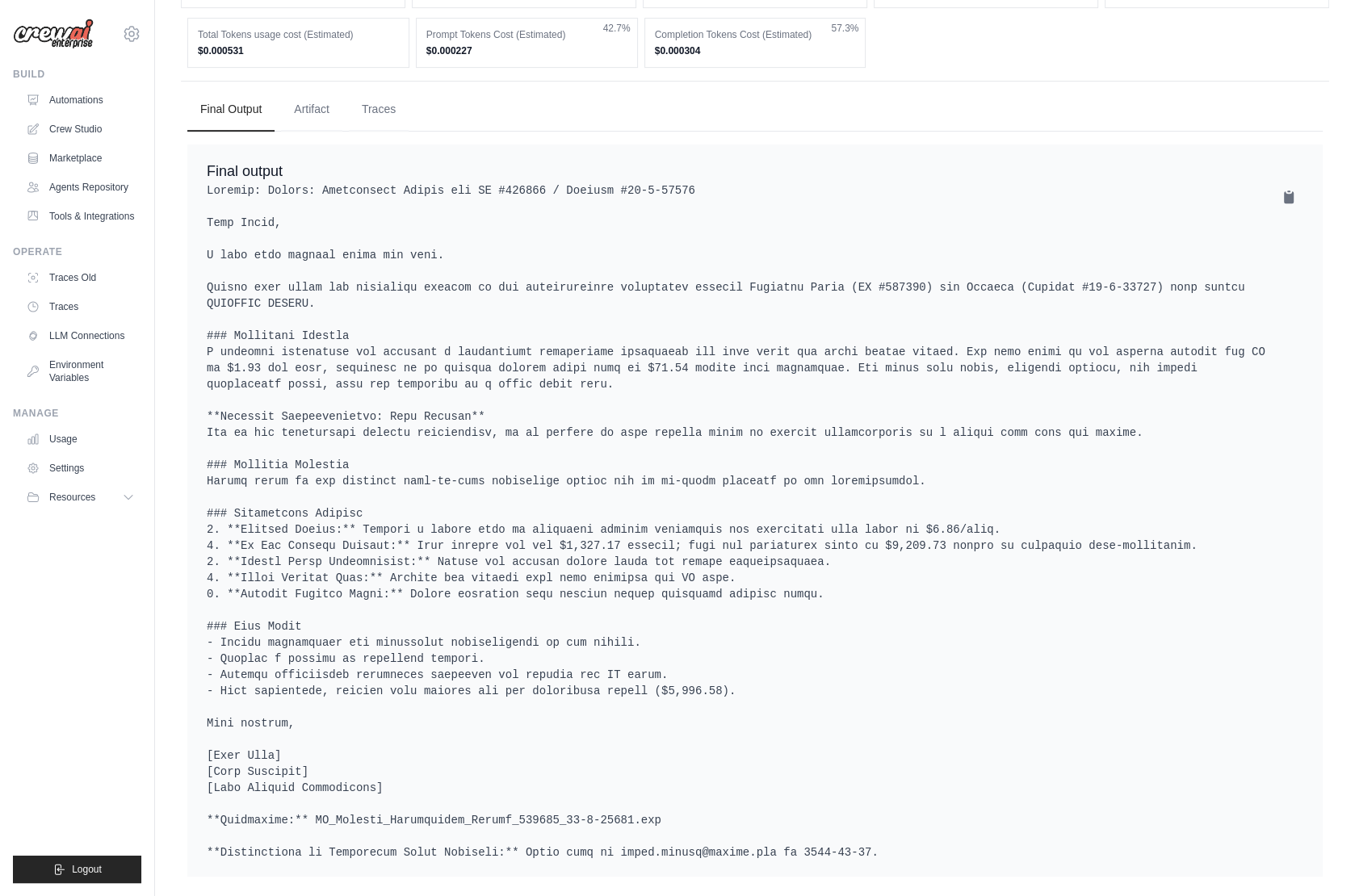
drag, startPoint x: 203, startPoint y: 194, endPoint x: 888, endPoint y: 833, distance: 936.8
click at [888, 833] on div "Final output" at bounding box center [755, 510] width 1135 height 732
click at [1035, 182] on pre at bounding box center [755, 521] width 1097 height 678
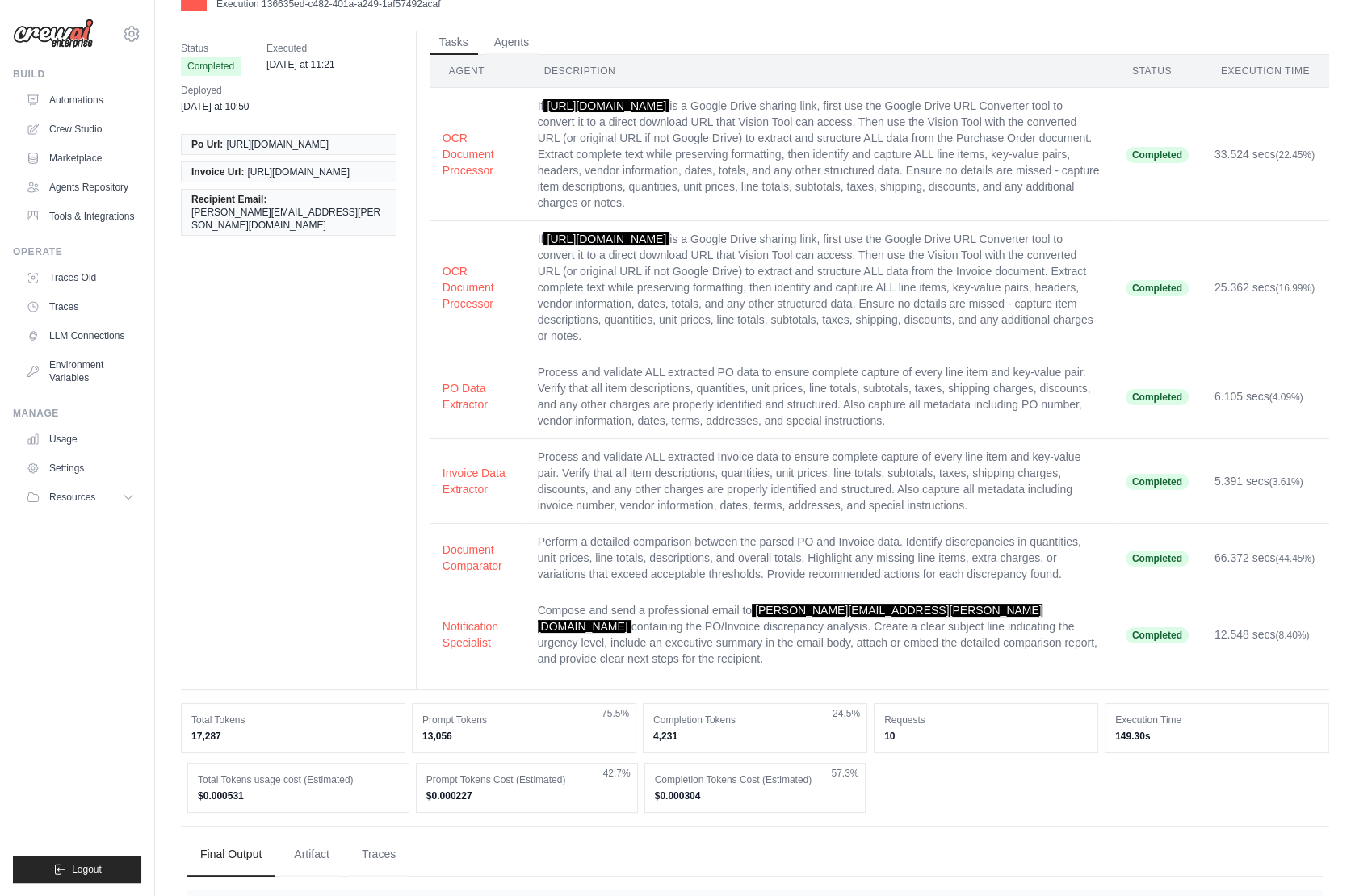
scroll to position [0, 0]
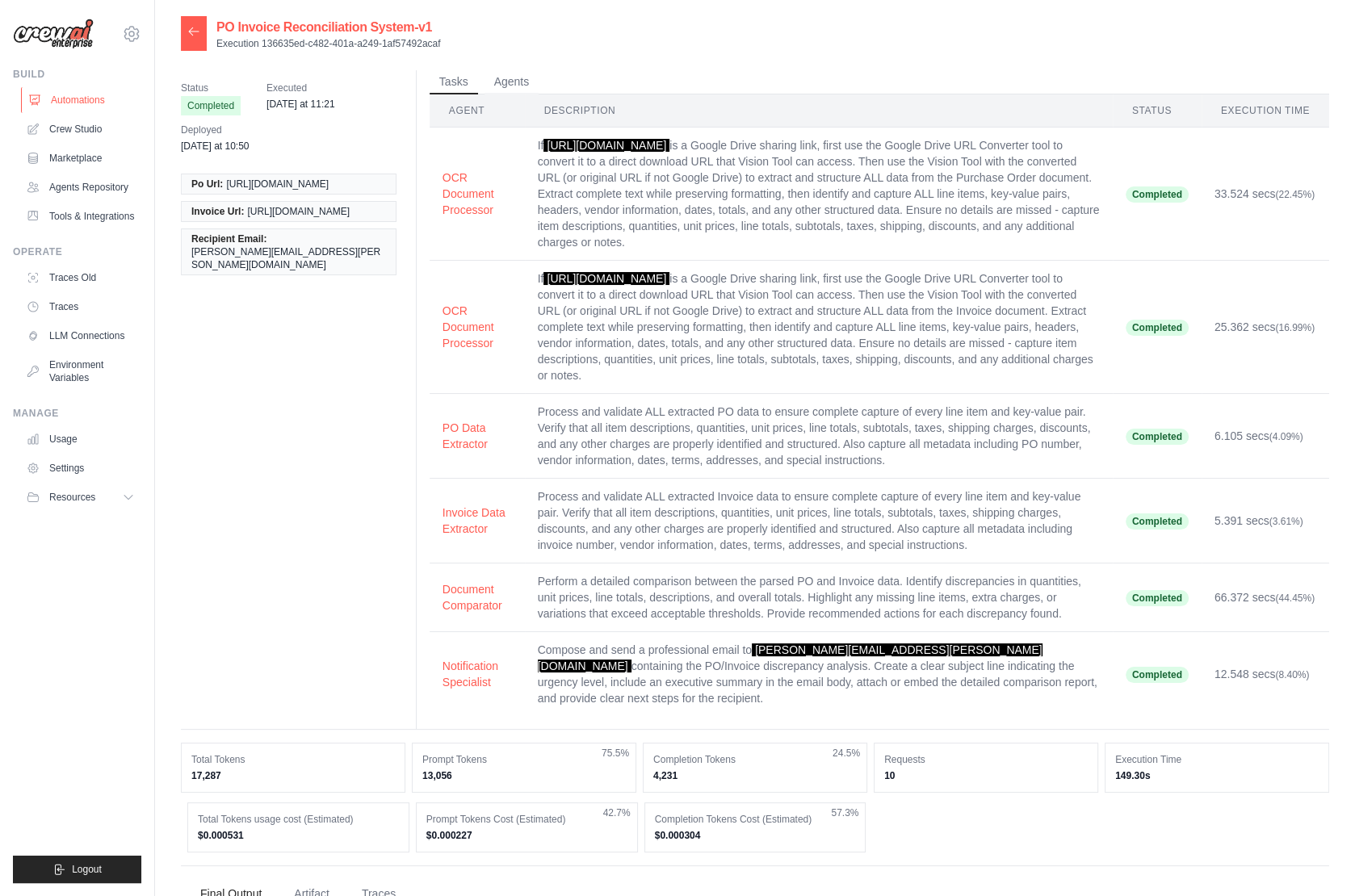
click at [87, 99] on link "Automations" at bounding box center [82, 100] width 122 height 26
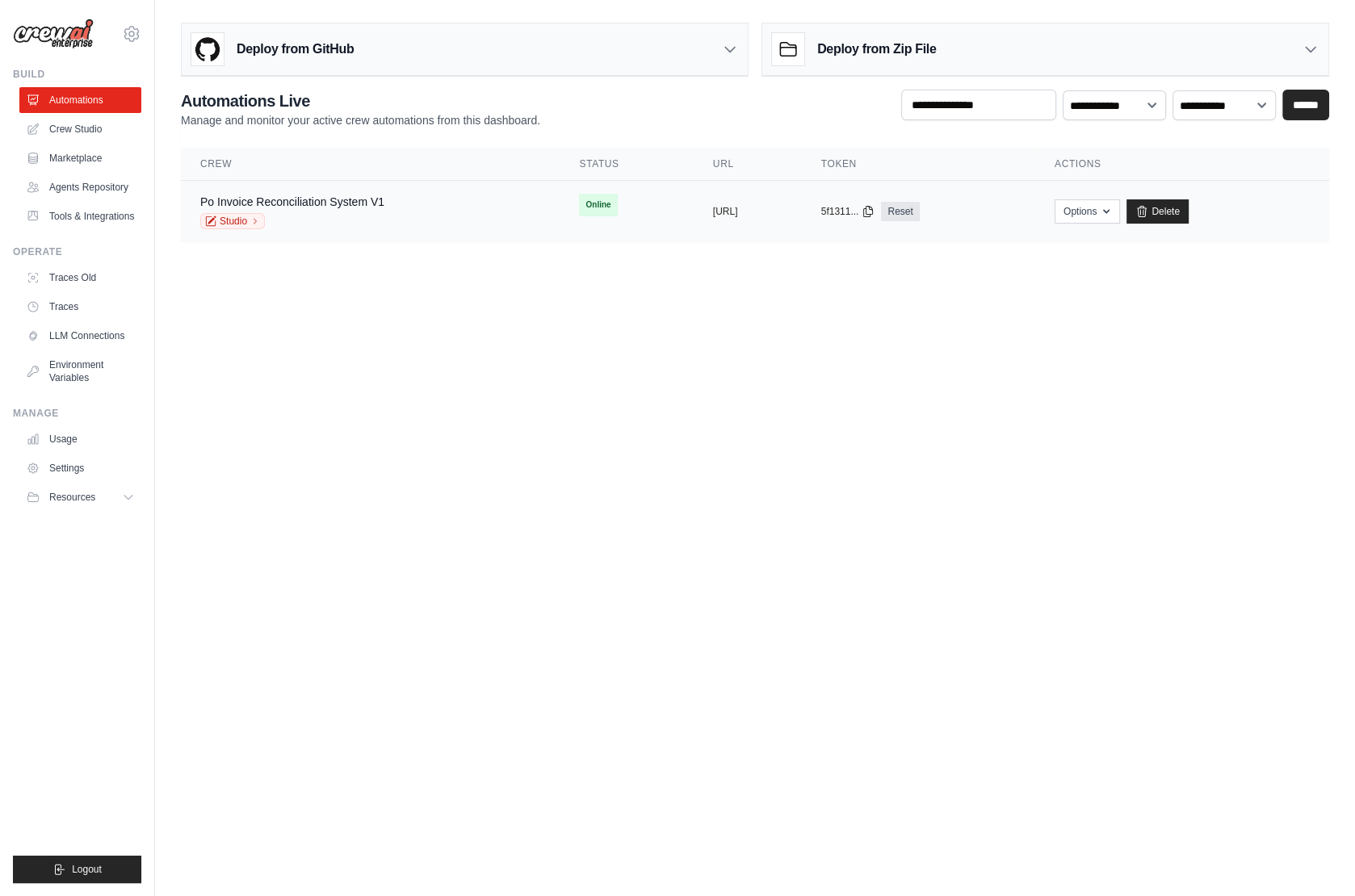
click at [430, 207] on div "Po Invoice Reconciliation System V1 Studio" at bounding box center [370, 211] width 340 height 36
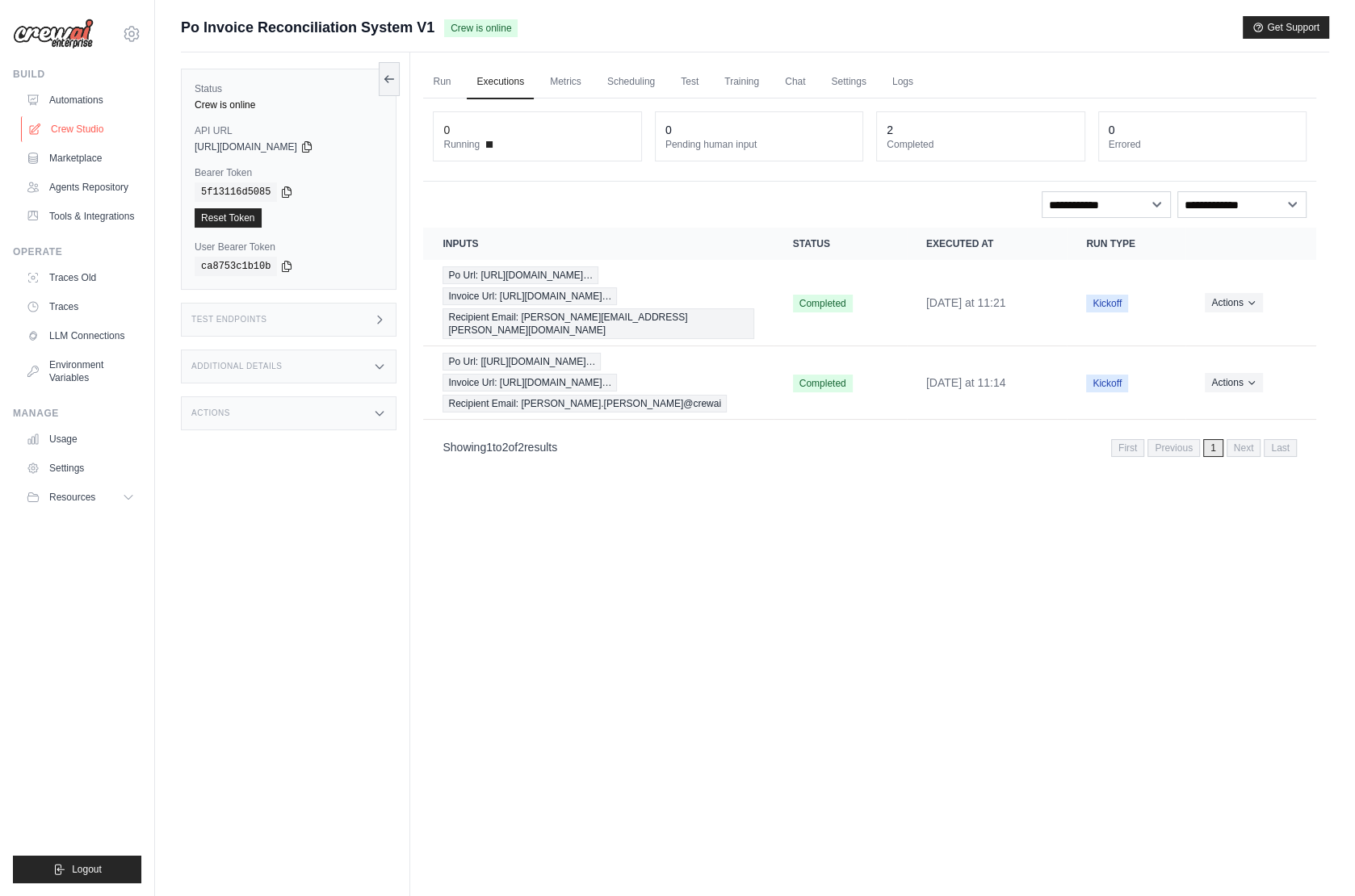
click at [82, 130] on link "Crew Studio" at bounding box center [82, 130] width 122 height 26
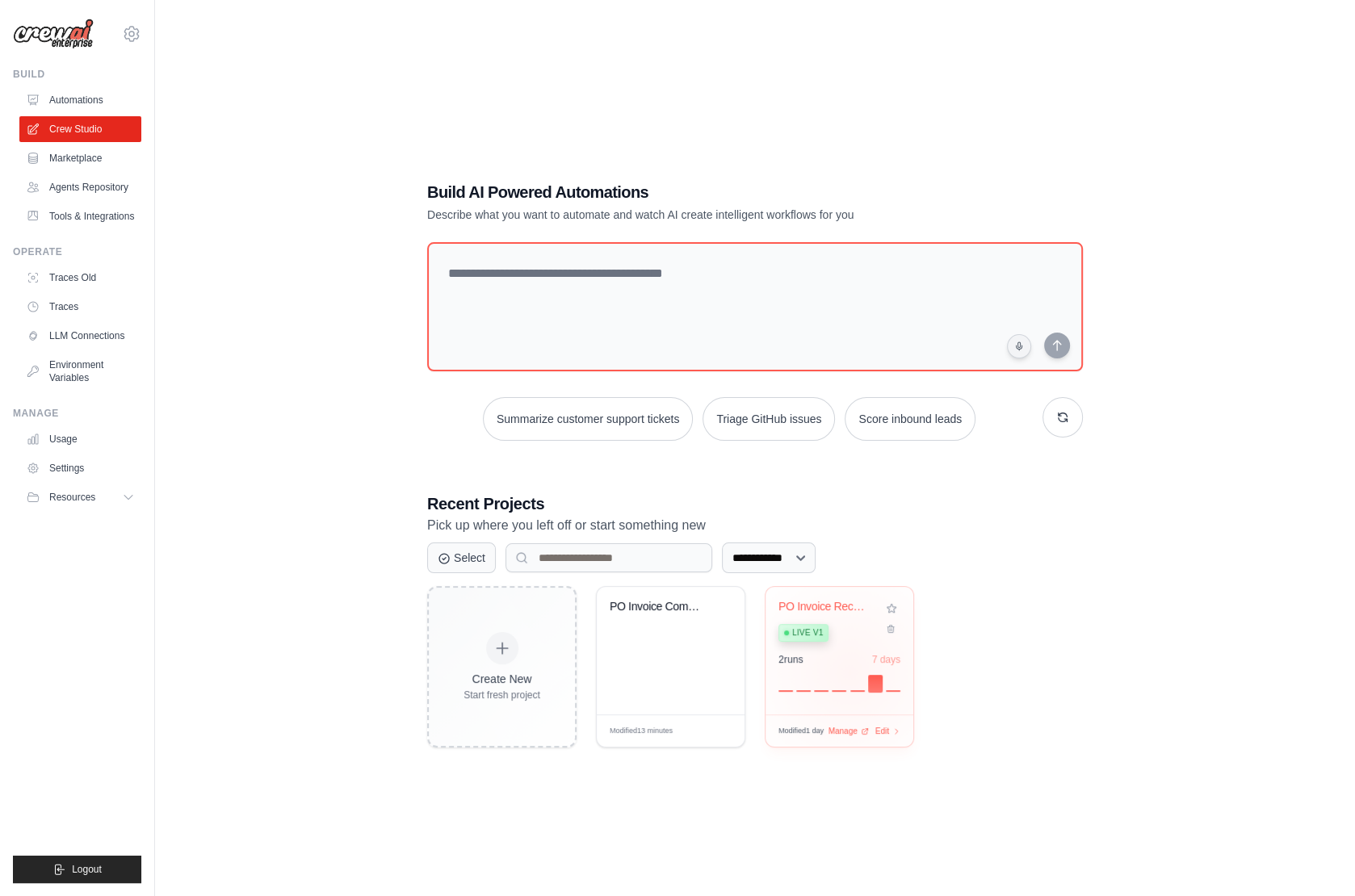
click at [849, 672] on div at bounding box center [840, 681] width 122 height 19
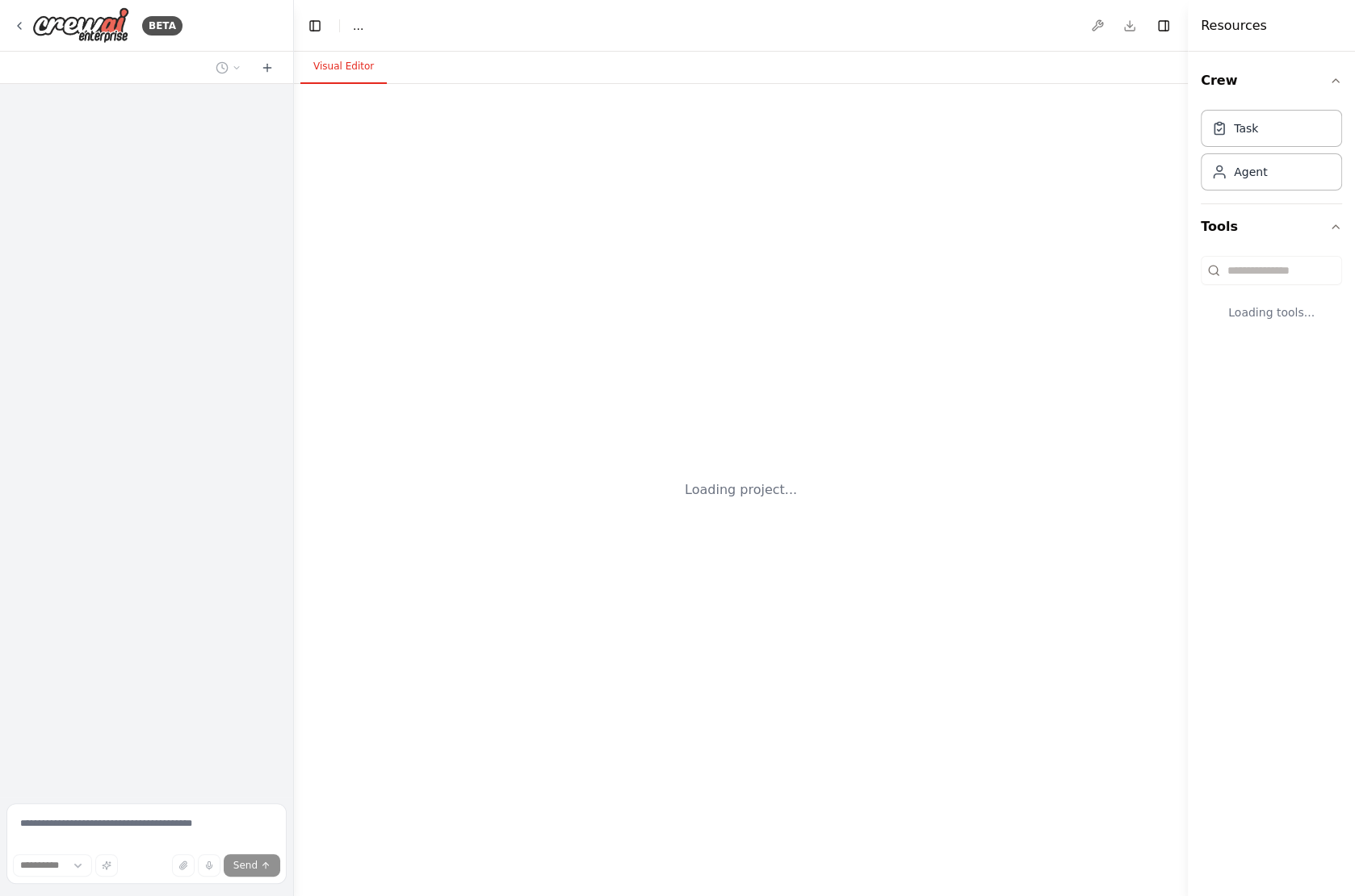
select select "****"
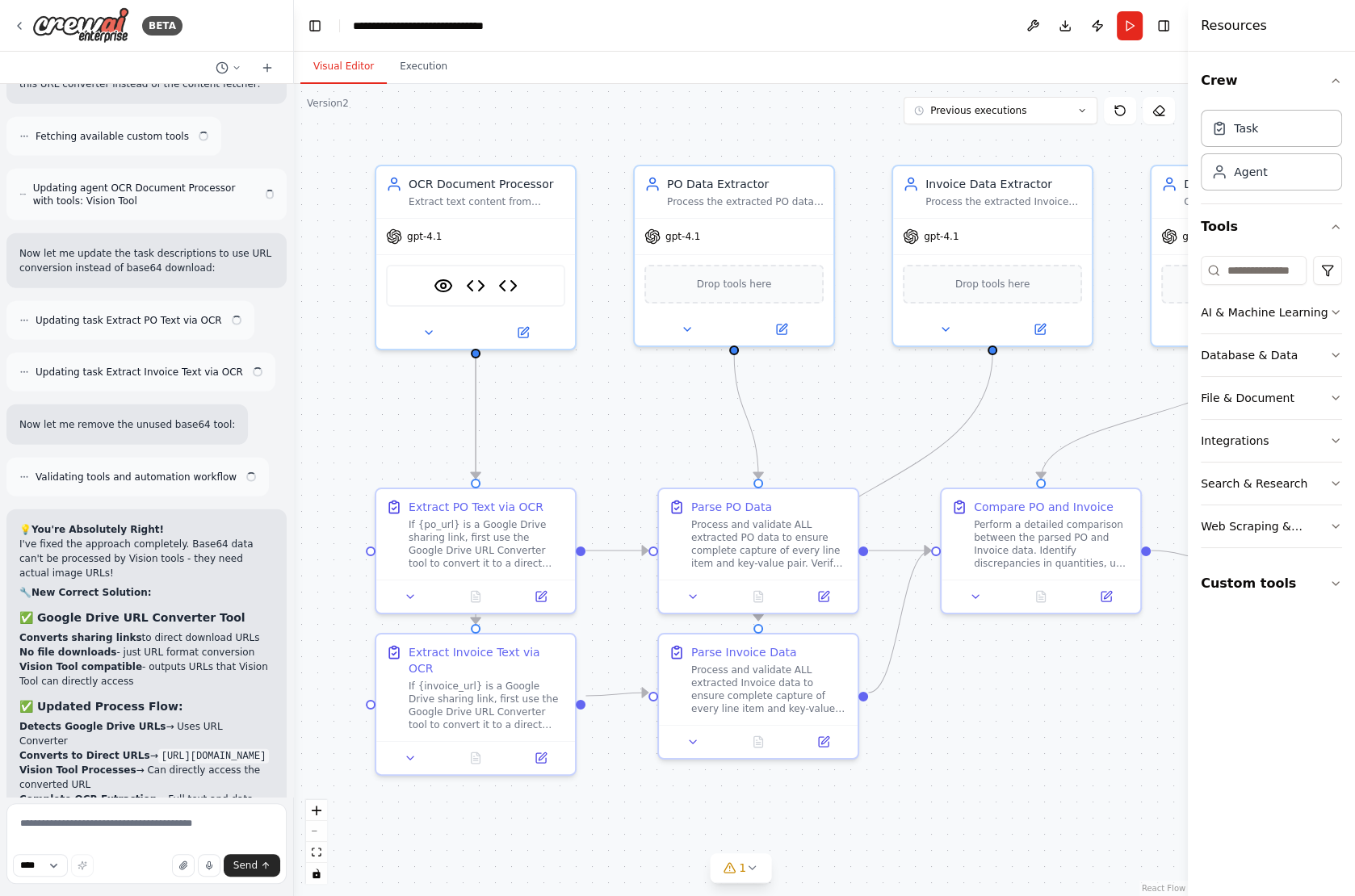
scroll to position [10075, 0]
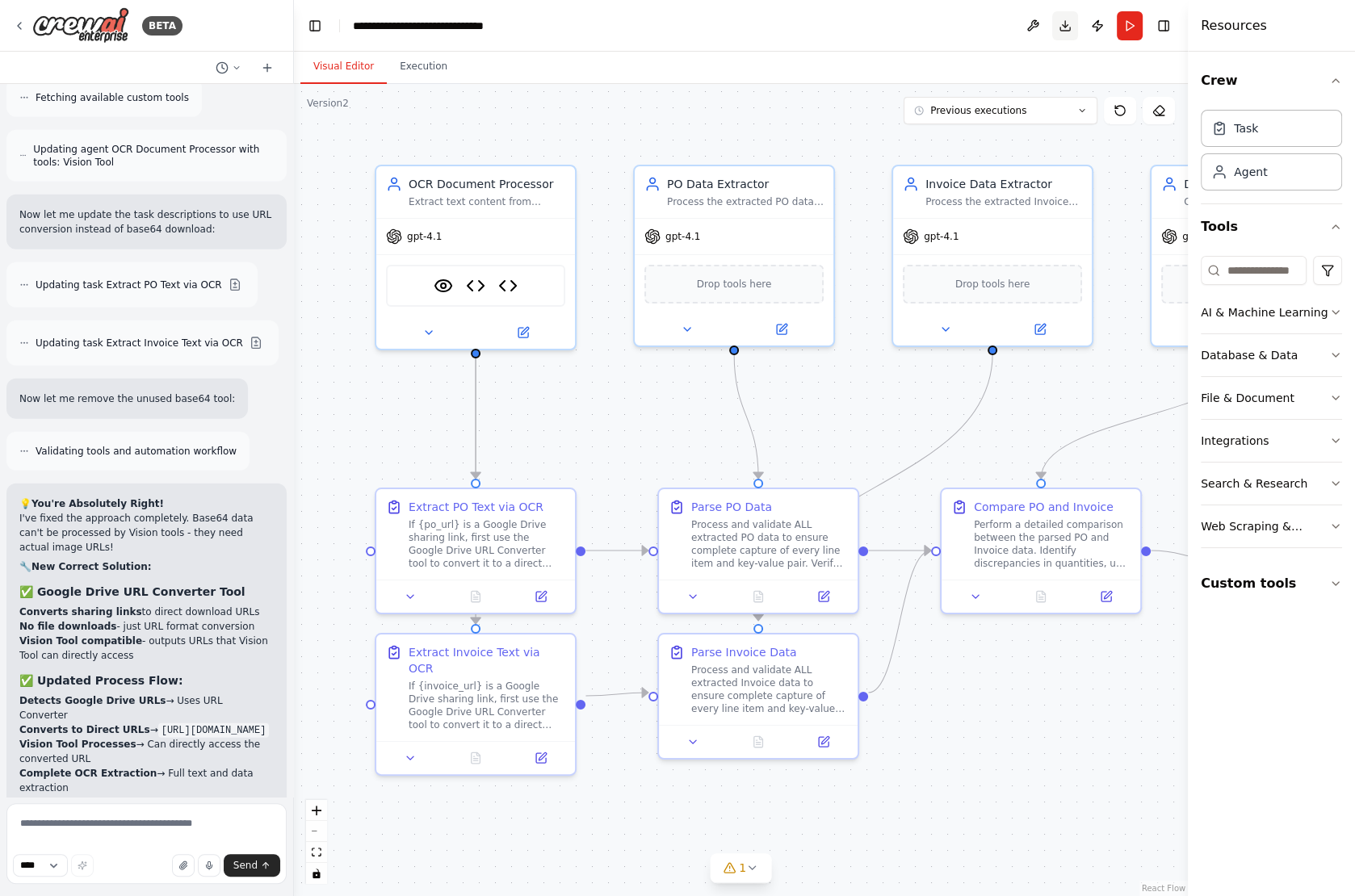
click at [1064, 28] on button "Download" at bounding box center [1065, 25] width 26 height 29
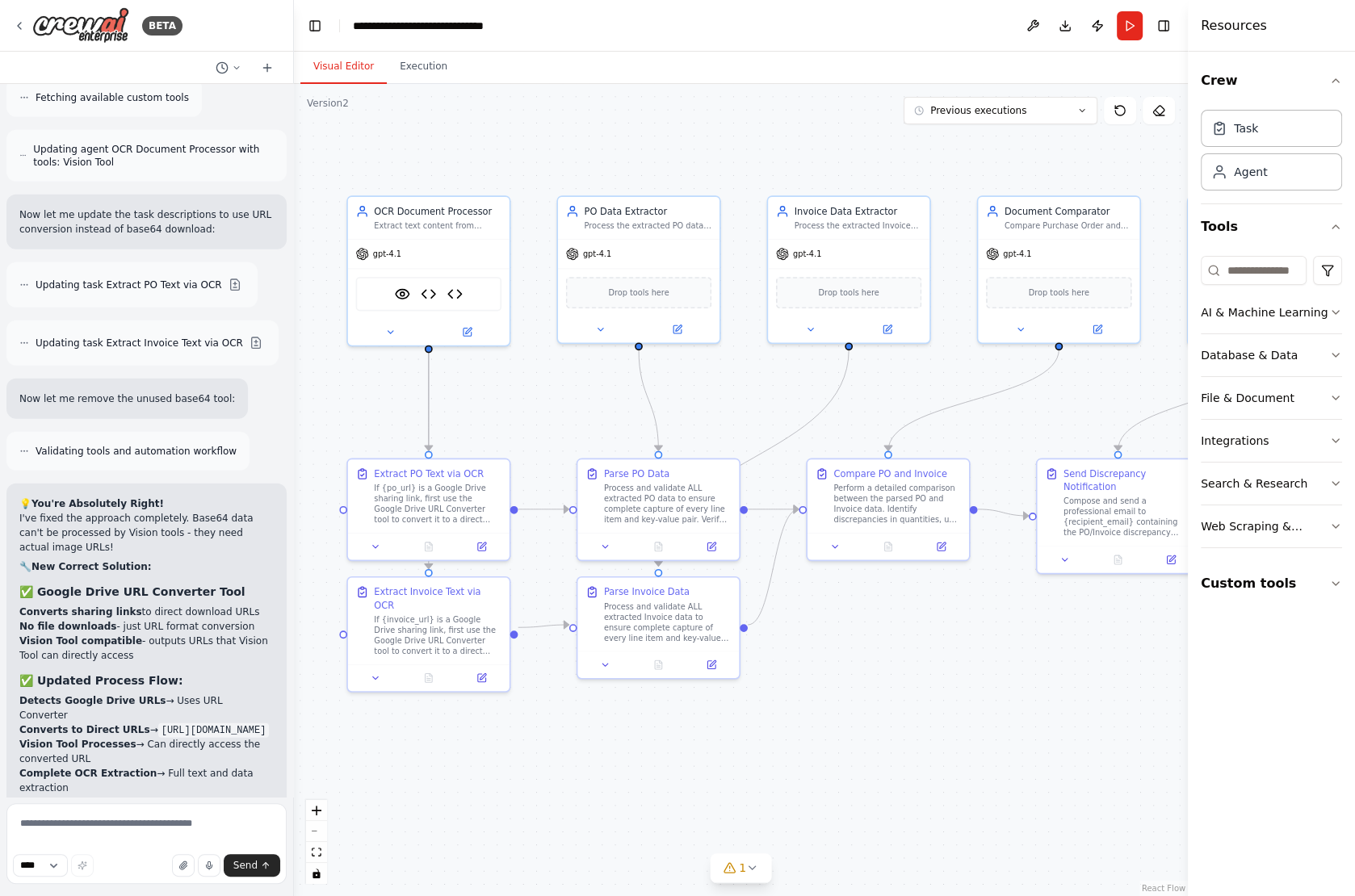
drag, startPoint x: 560, startPoint y: 408, endPoint x: 522, endPoint y: 407, distance: 38.0
click at [522, 407] on div ".deletable-edge-delete-btn { width: 20px; height: 20px; border: 0px solid #ffff…" at bounding box center [741, 489] width 893 height 812
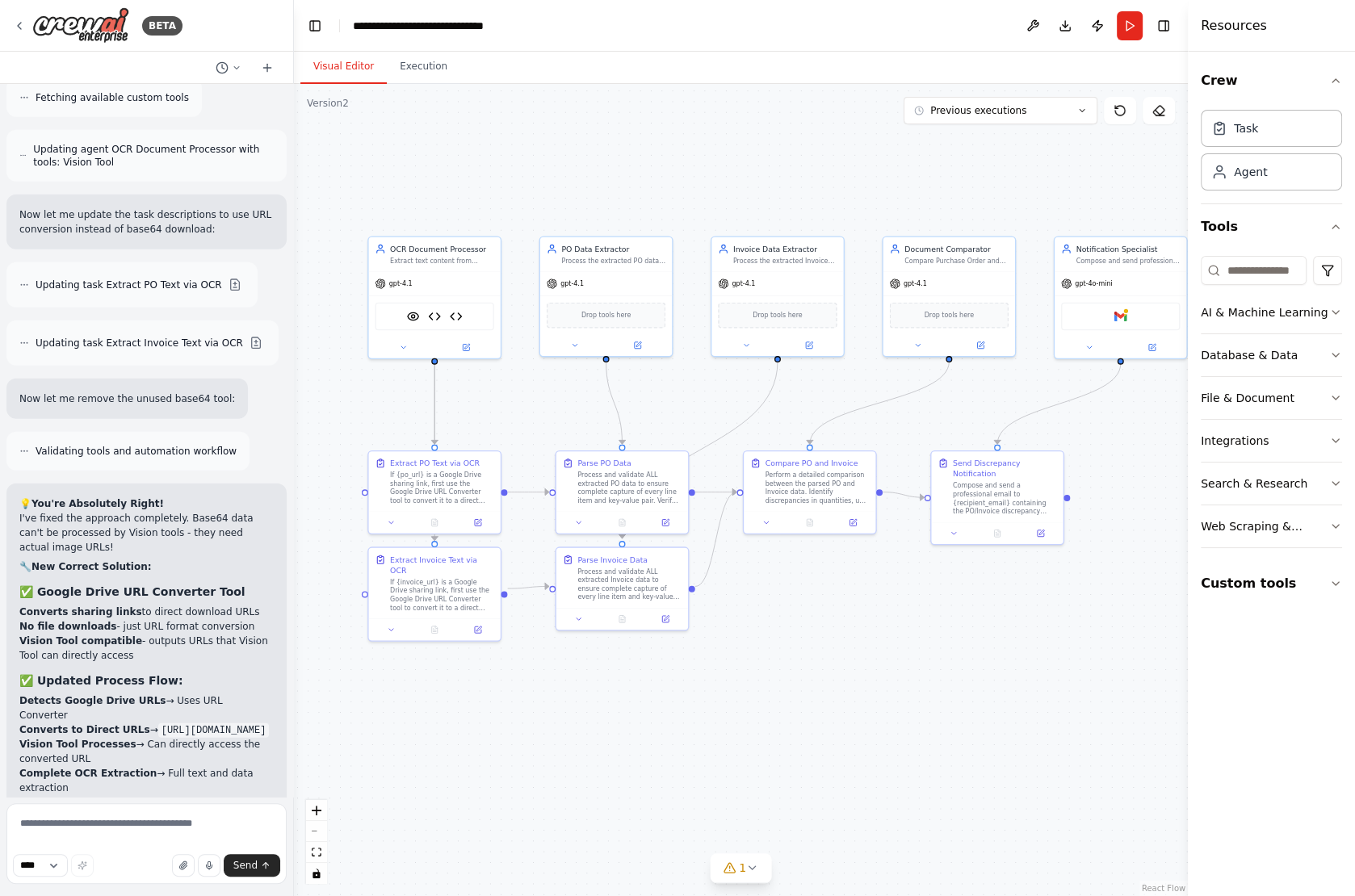
drag, startPoint x: 522, startPoint y: 407, endPoint x: 511, endPoint y: 409, distance: 11.2
click at [511, 409] on div ".deletable-edge-delete-btn { width: 20px; height: 20px; border: 0px solid #ffff…" at bounding box center [741, 489] width 893 height 812
